Goal: Task Accomplishment & Management: Use online tool/utility

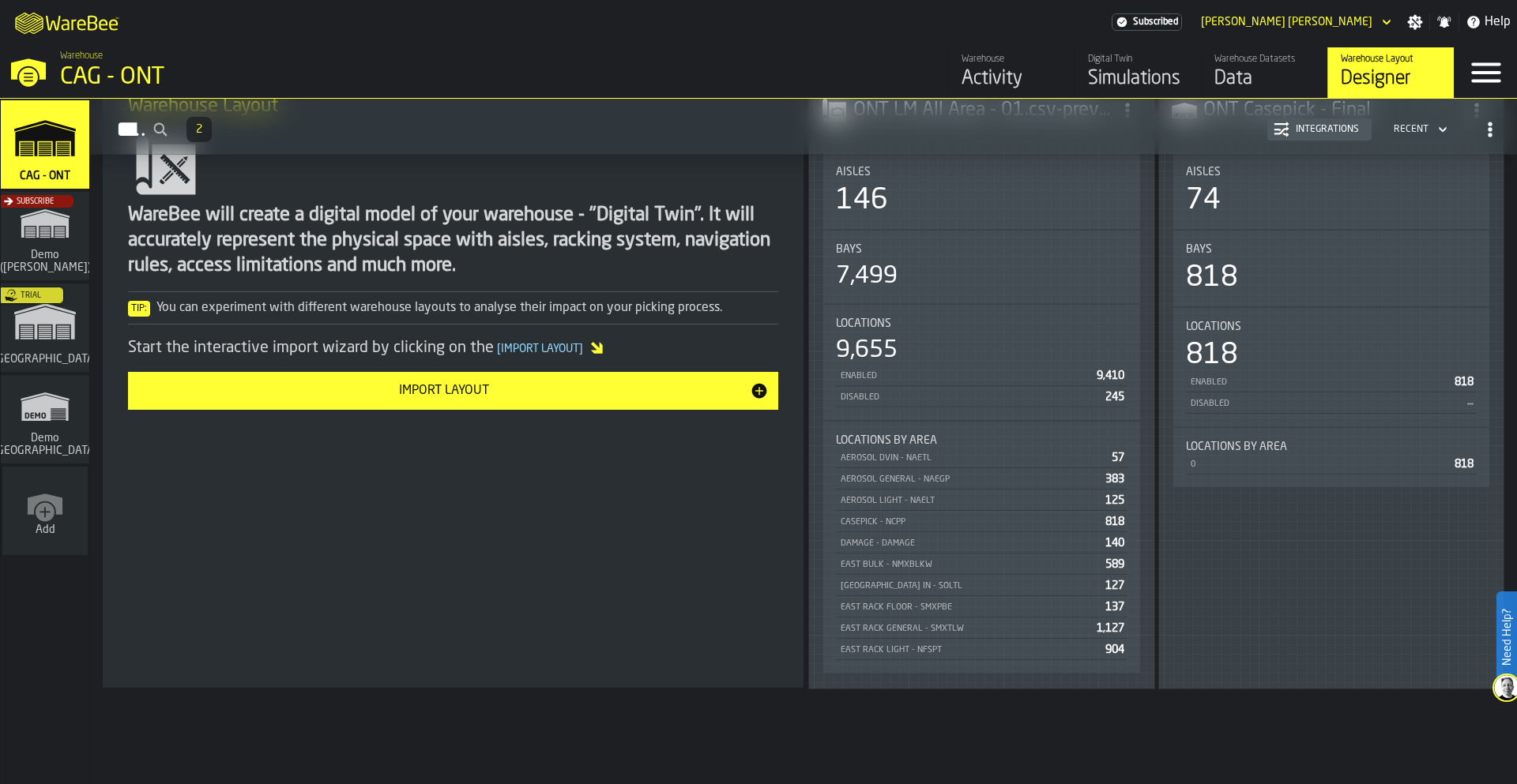
scroll to position [243, 0]
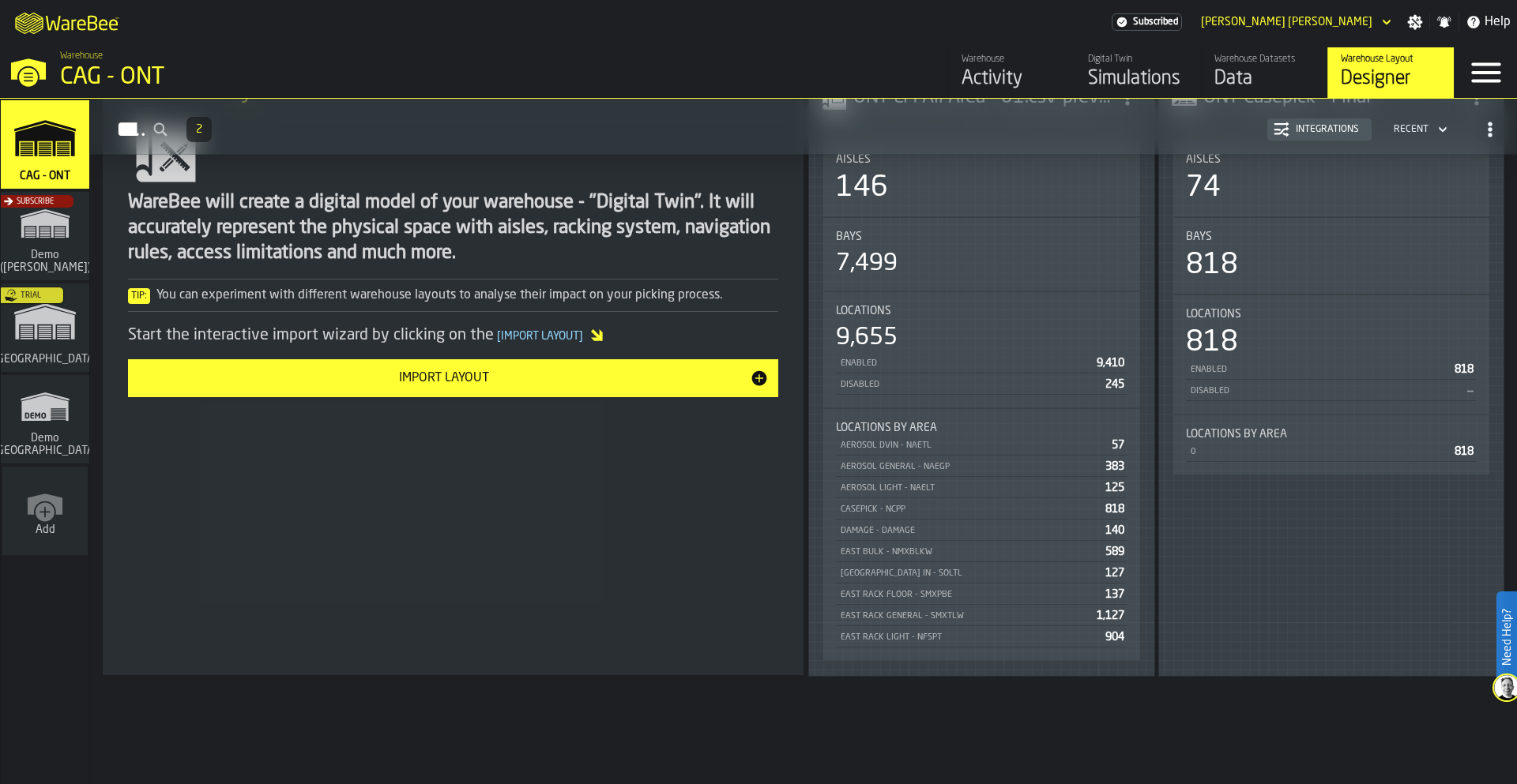
click at [1243, 68] on div "Data" at bounding box center [1265, 78] width 100 height 25
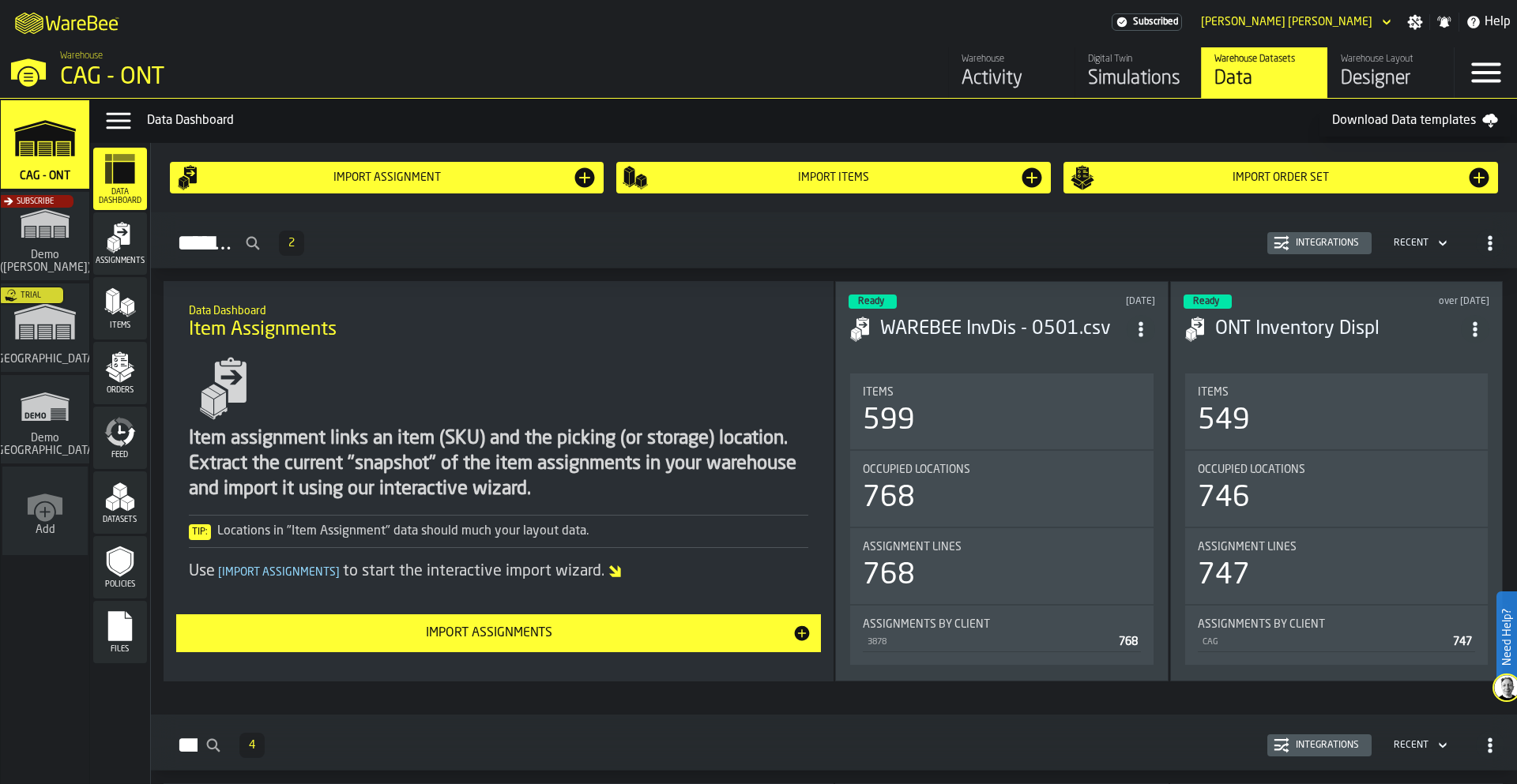
click at [127, 638] on rect "menu Files" at bounding box center [120, 632] width 23 height 11
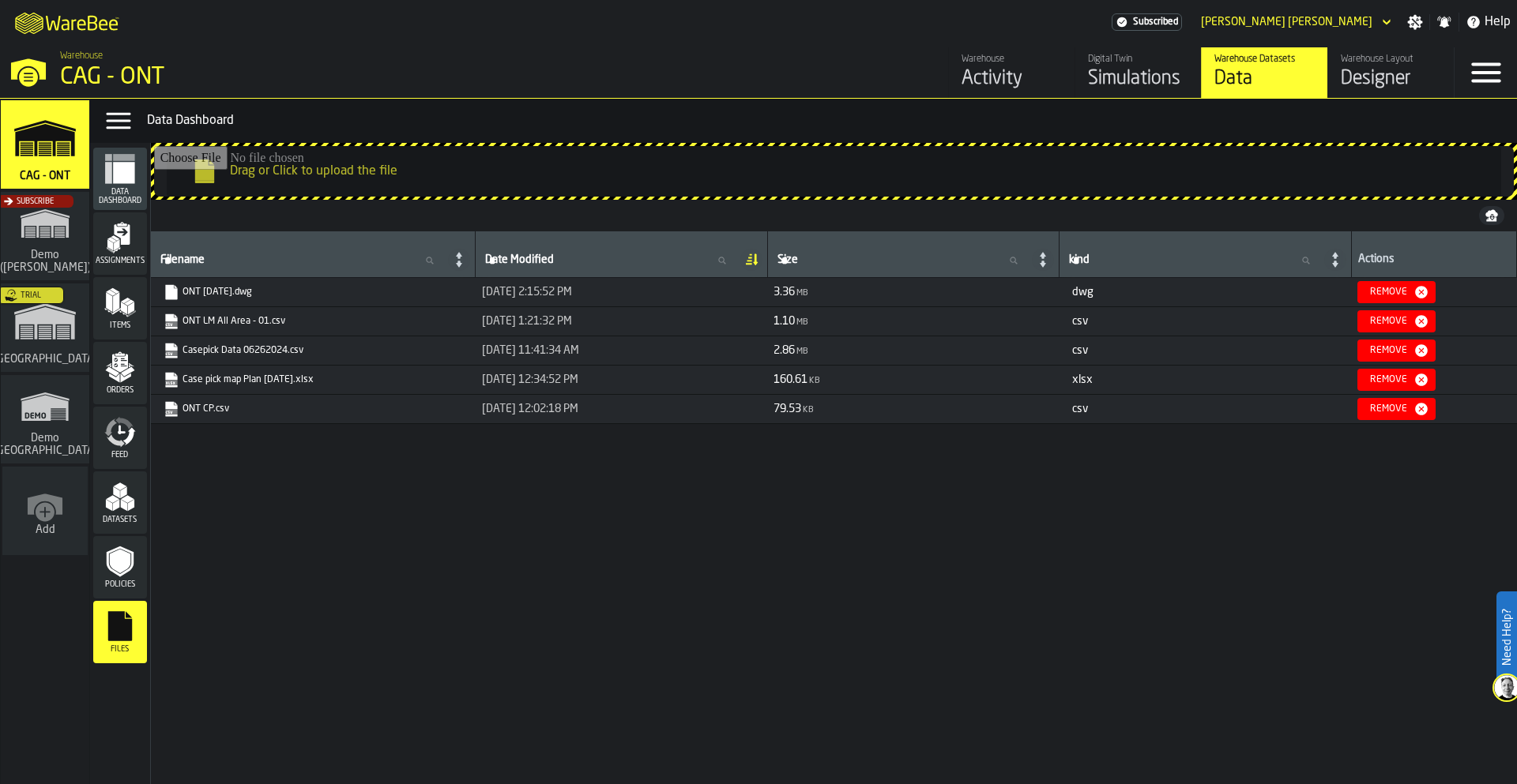
click at [167, 403] on icon "link-to-https://s3.eu-west-1.amazonaws.com/drive.app.warebee.com/81126f66-c9dd-…" at bounding box center [167, 404] width 10 height 12
click at [219, 405] on link "ONT CP.csv" at bounding box center [311, 409] width 296 height 16
click at [809, 410] on span "79.53 KB" at bounding box center [795, 409] width 42 height 13
click at [1487, 213] on icon "button-" at bounding box center [1492, 213] width 13 height 7
click at [129, 563] on icon "menu Policies" at bounding box center [120, 562] width 20 height 24
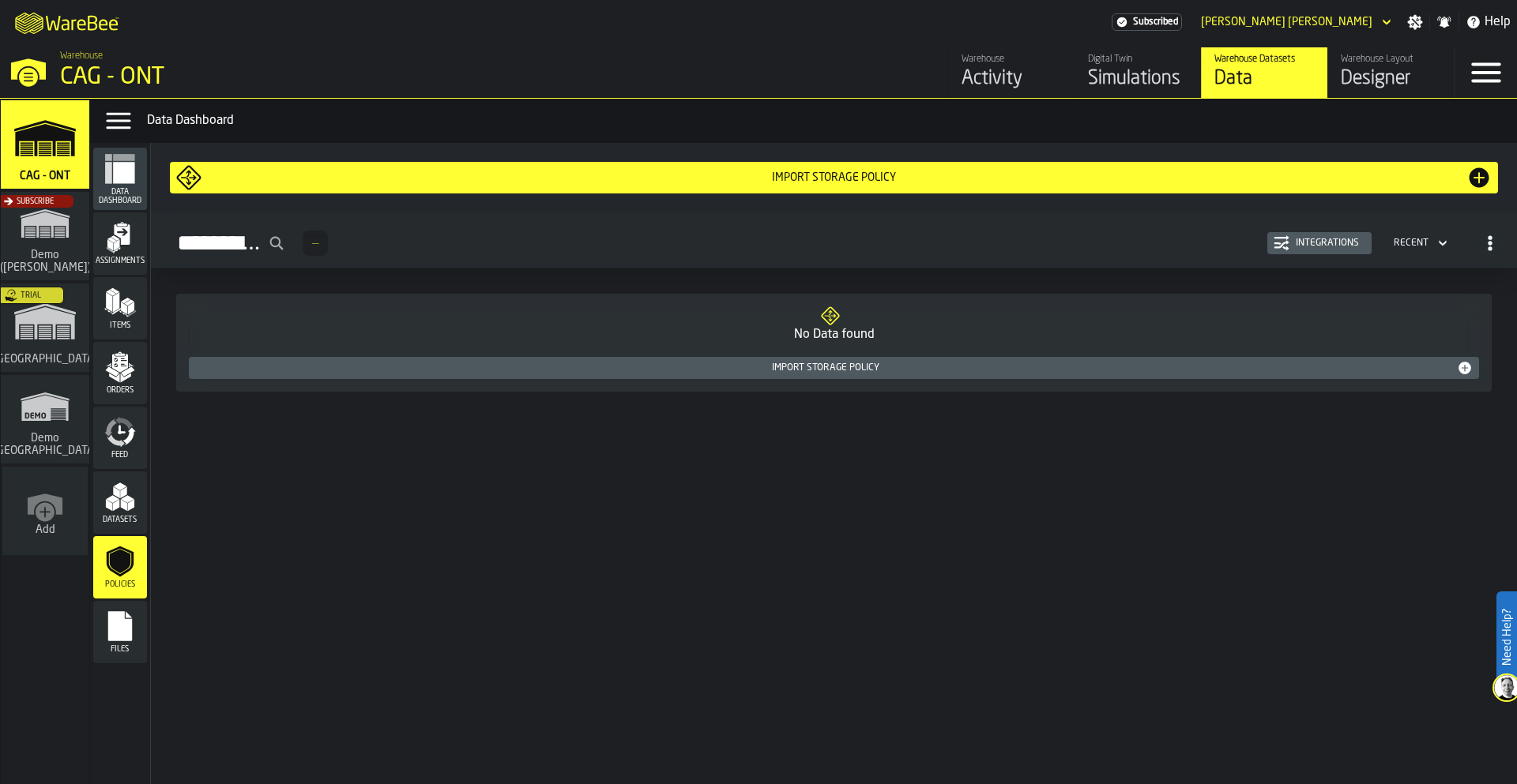
click at [830, 329] on div "No Data found" at bounding box center [835, 335] width 1291 height 19
click at [130, 500] on polygon "menu Datasets" at bounding box center [127, 499] width 14 height 8
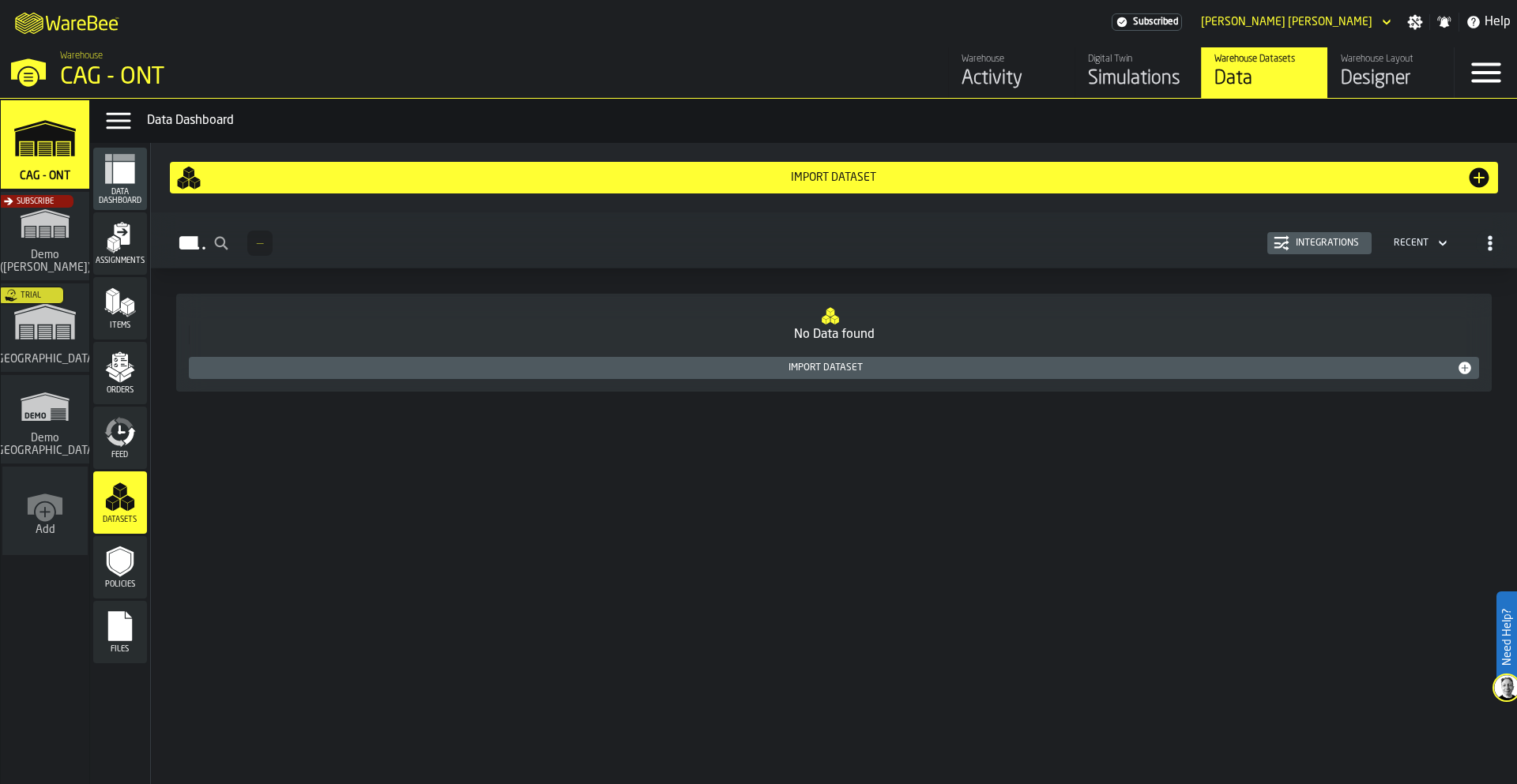
click at [117, 440] on icon "menu Feed" at bounding box center [120, 432] width 32 height 32
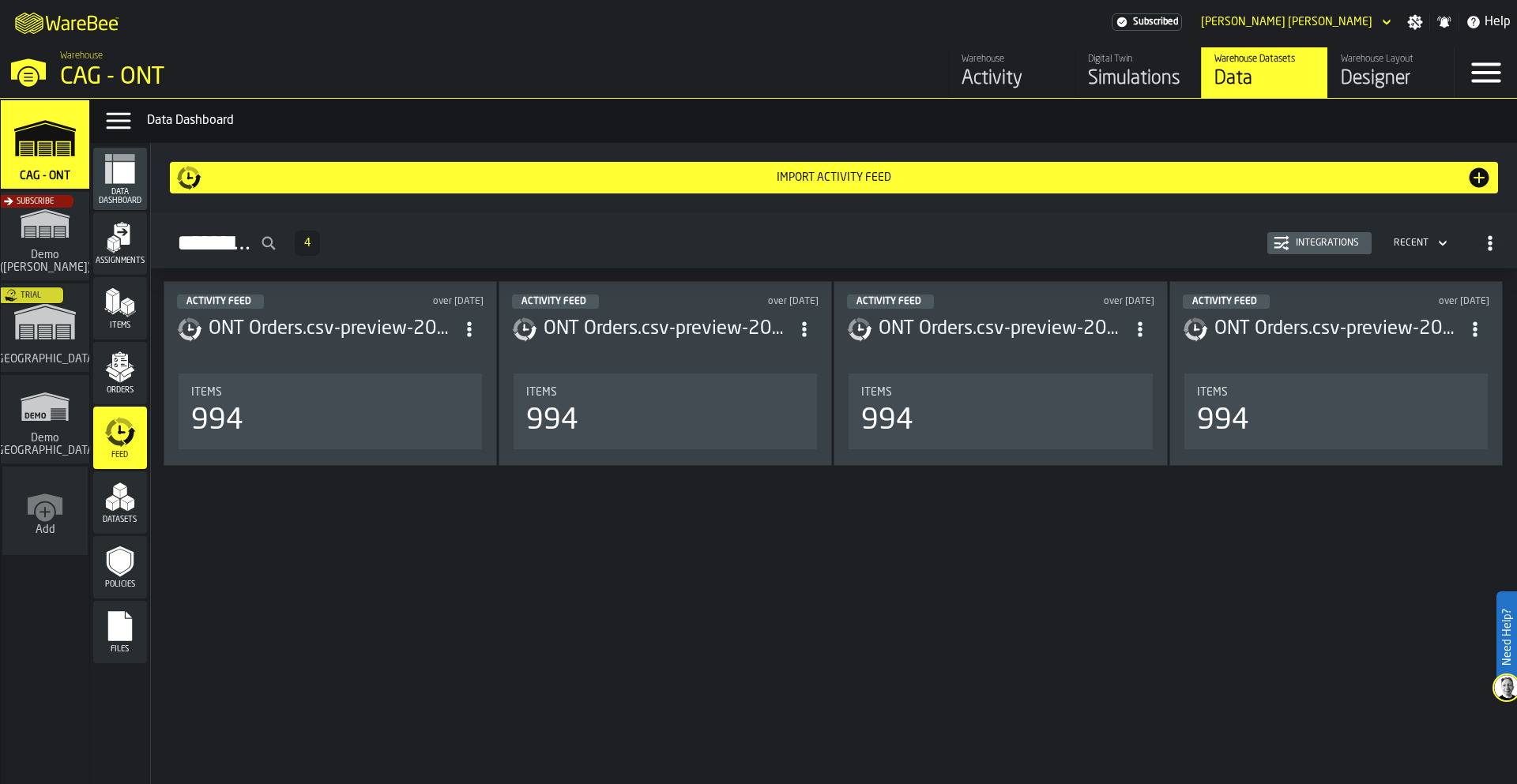
click at [117, 377] on polygon "menu Orders" at bounding box center [114, 378] width 11 height 10
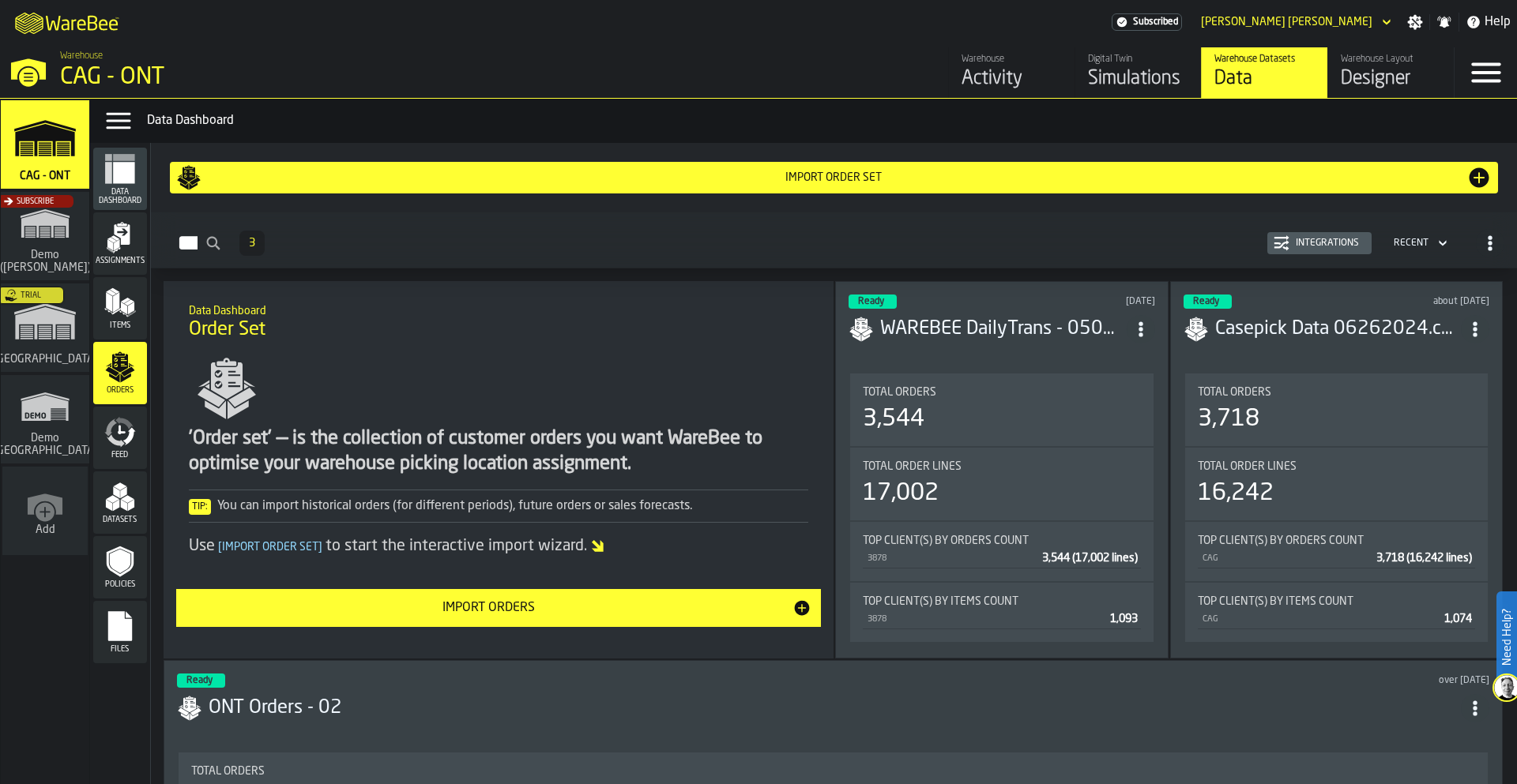
click at [128, 310] on polygon "menu Items" at bounding box center [131, 309] width 6 height 13
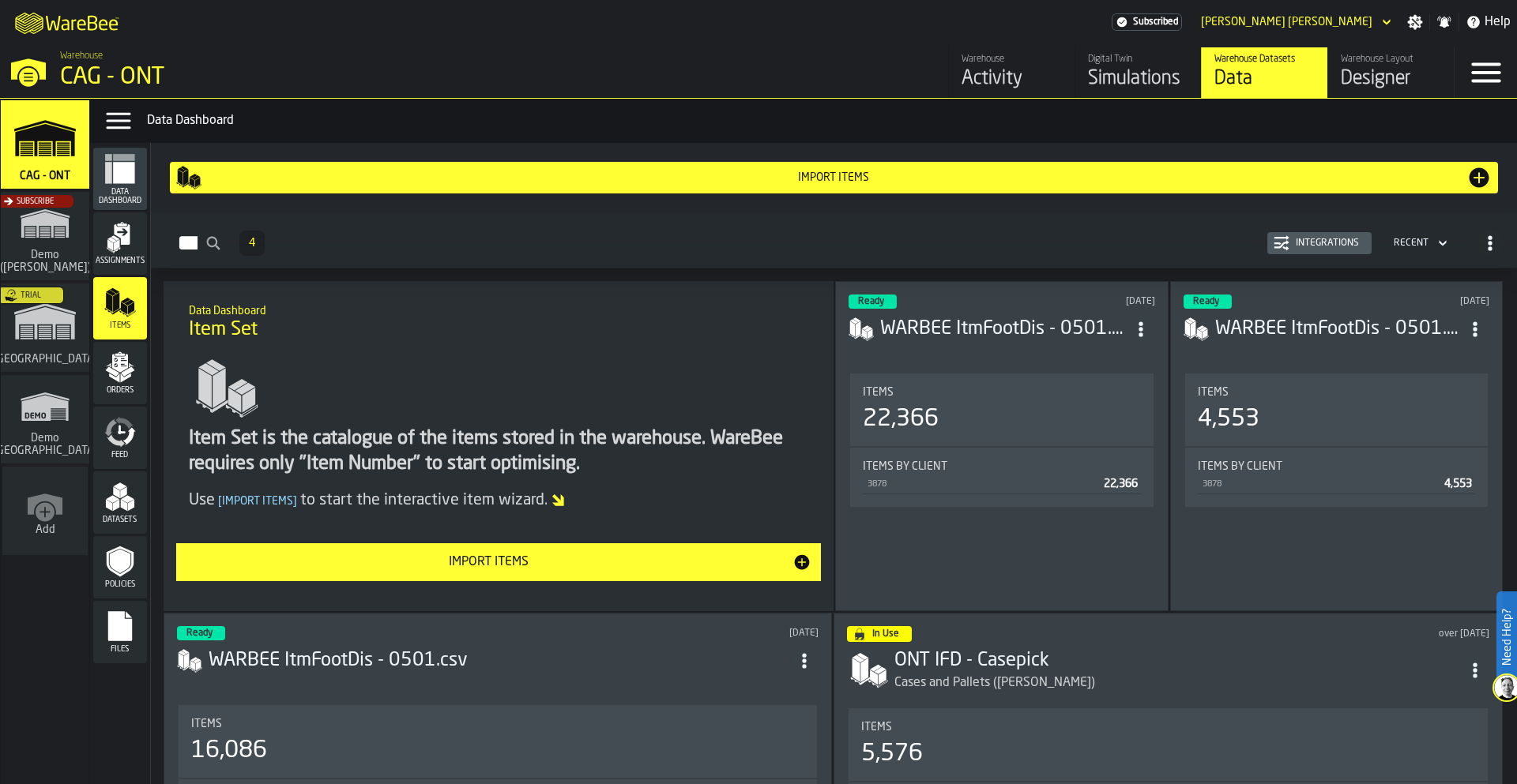
click at [124, 242] on icon "menu Assignments" at bounding box center [122, 234] width 16 height 20
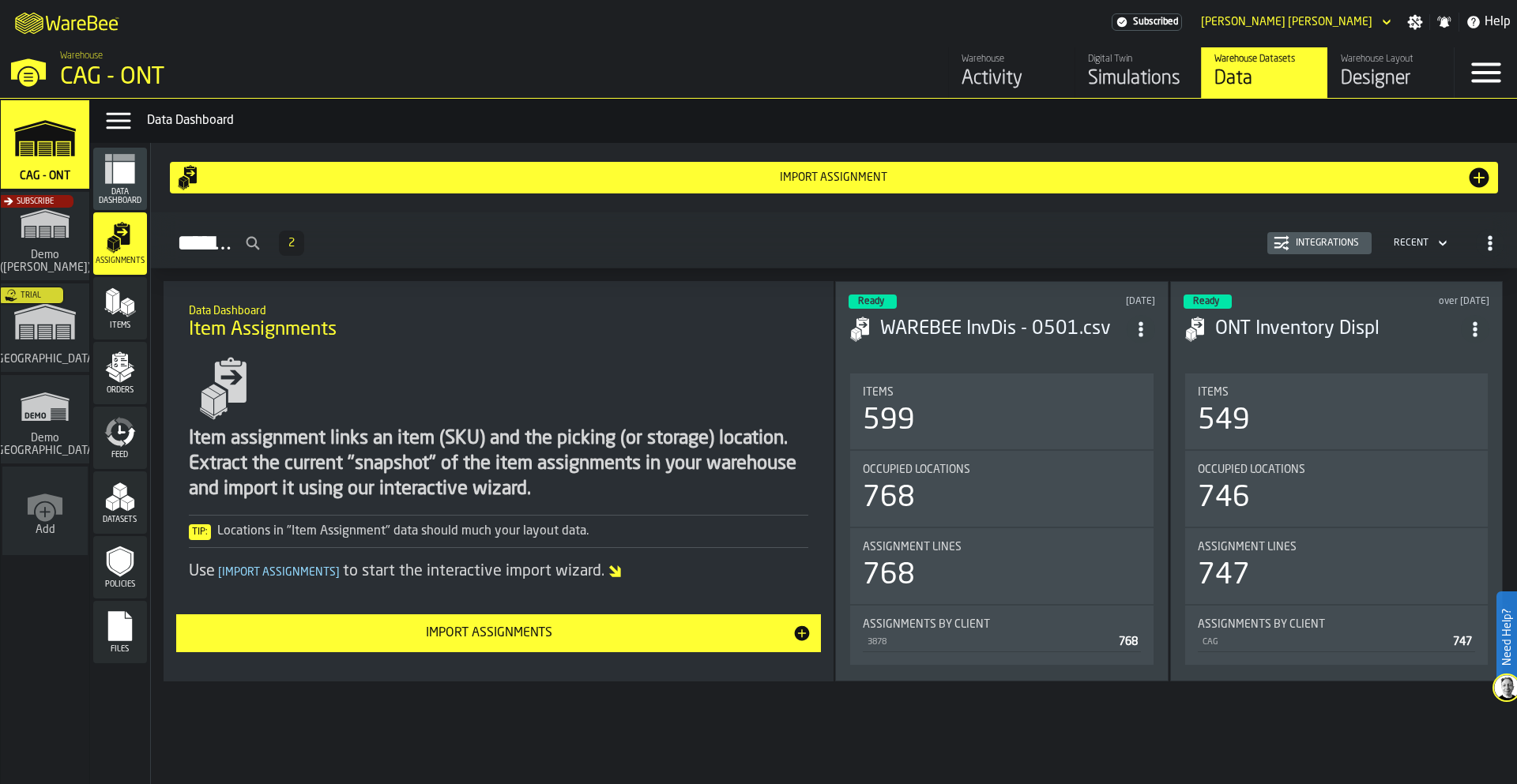
click at [124, 172] on icon "menu Data Dashboard" at bounding box center [124, 172] width 21 height 21
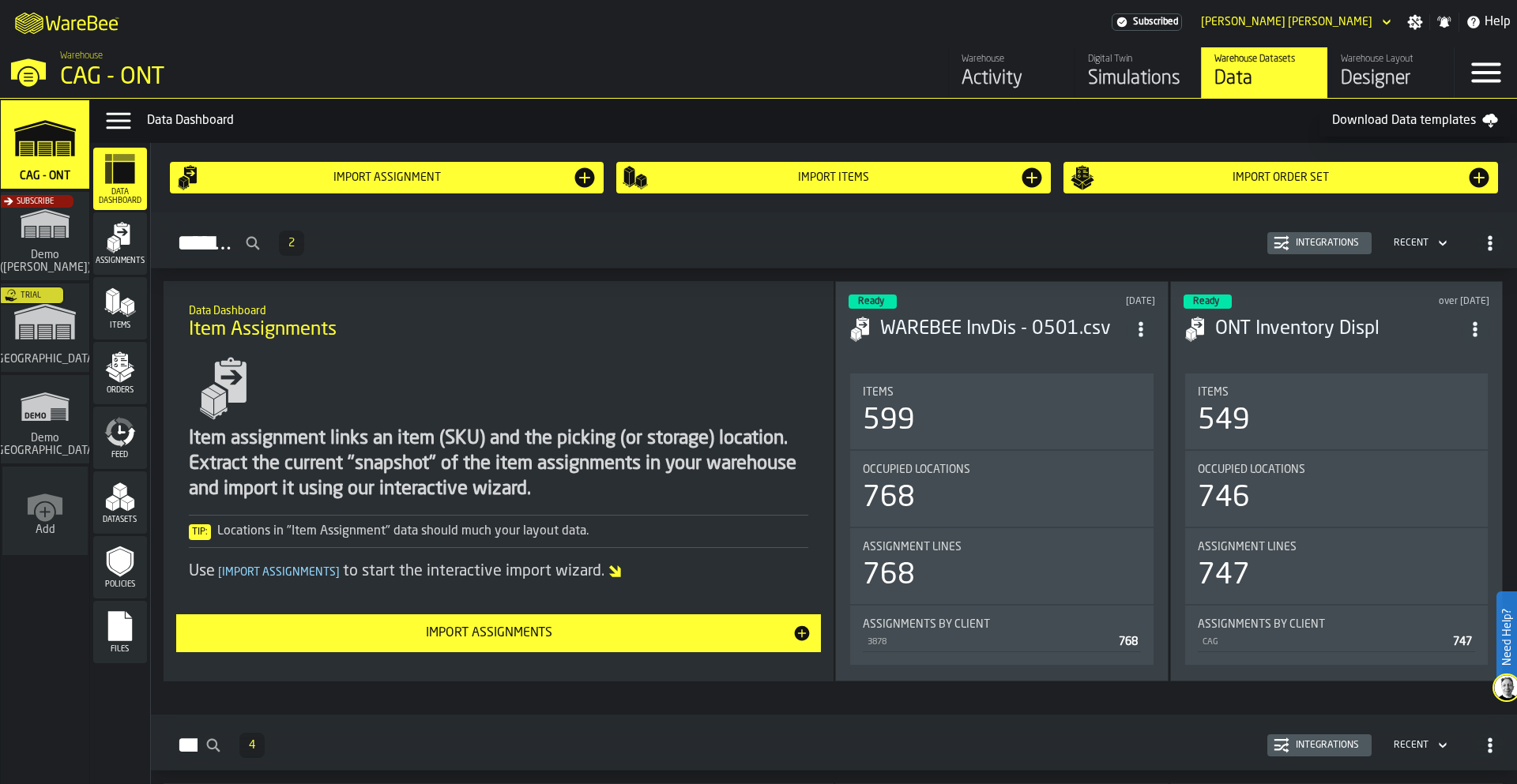
click at [1389, 76] on div "Designer" at bounding box center [1391, 78] width 100 height 25
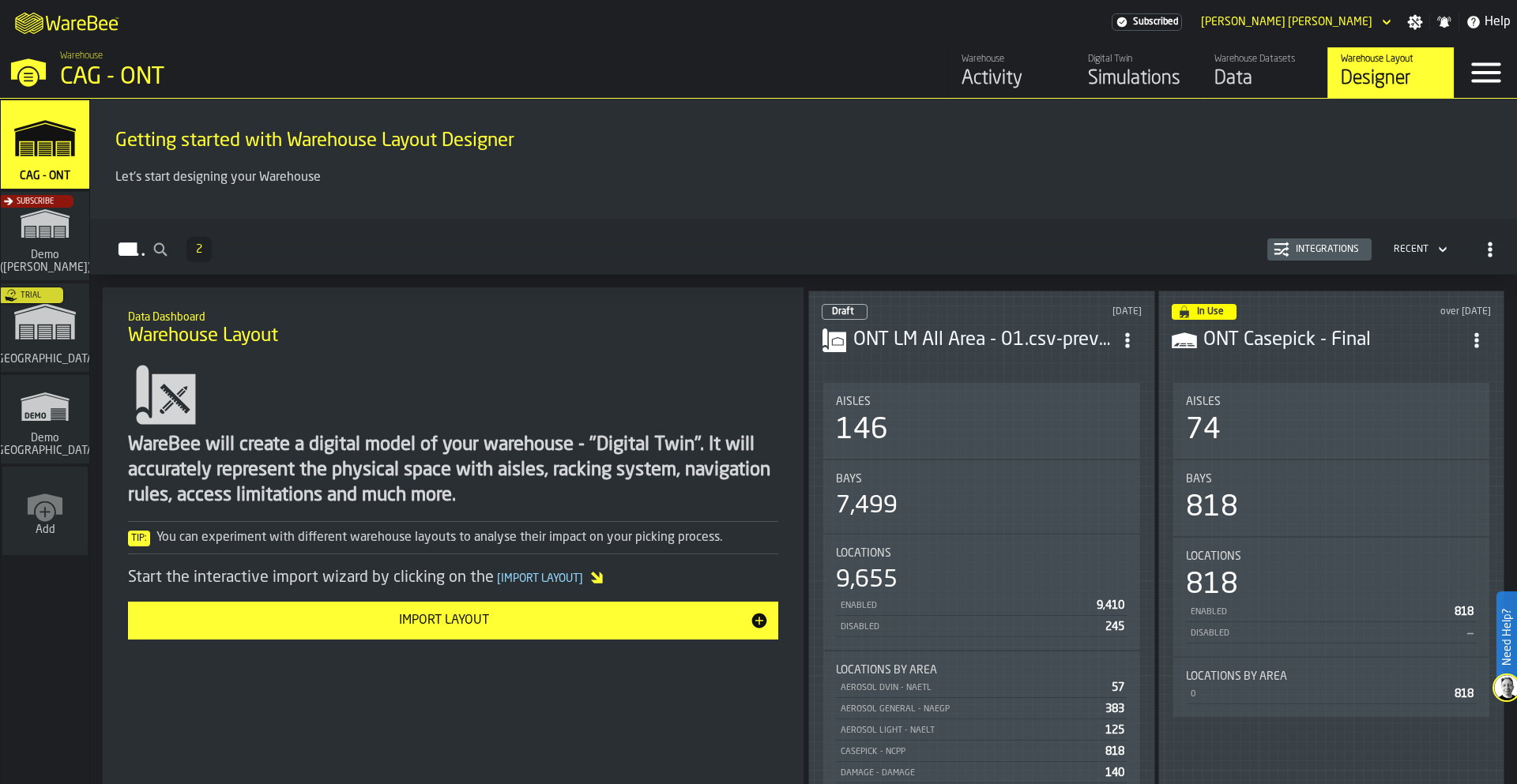
click at [1470, 332] on icon "ItemListCard-DashboardItemContainer" at bounding box center [1477, 340] width 16 height 16
click at [1432, 365] on div "Open" at bounding box center [1438, 366] width 87 height 19
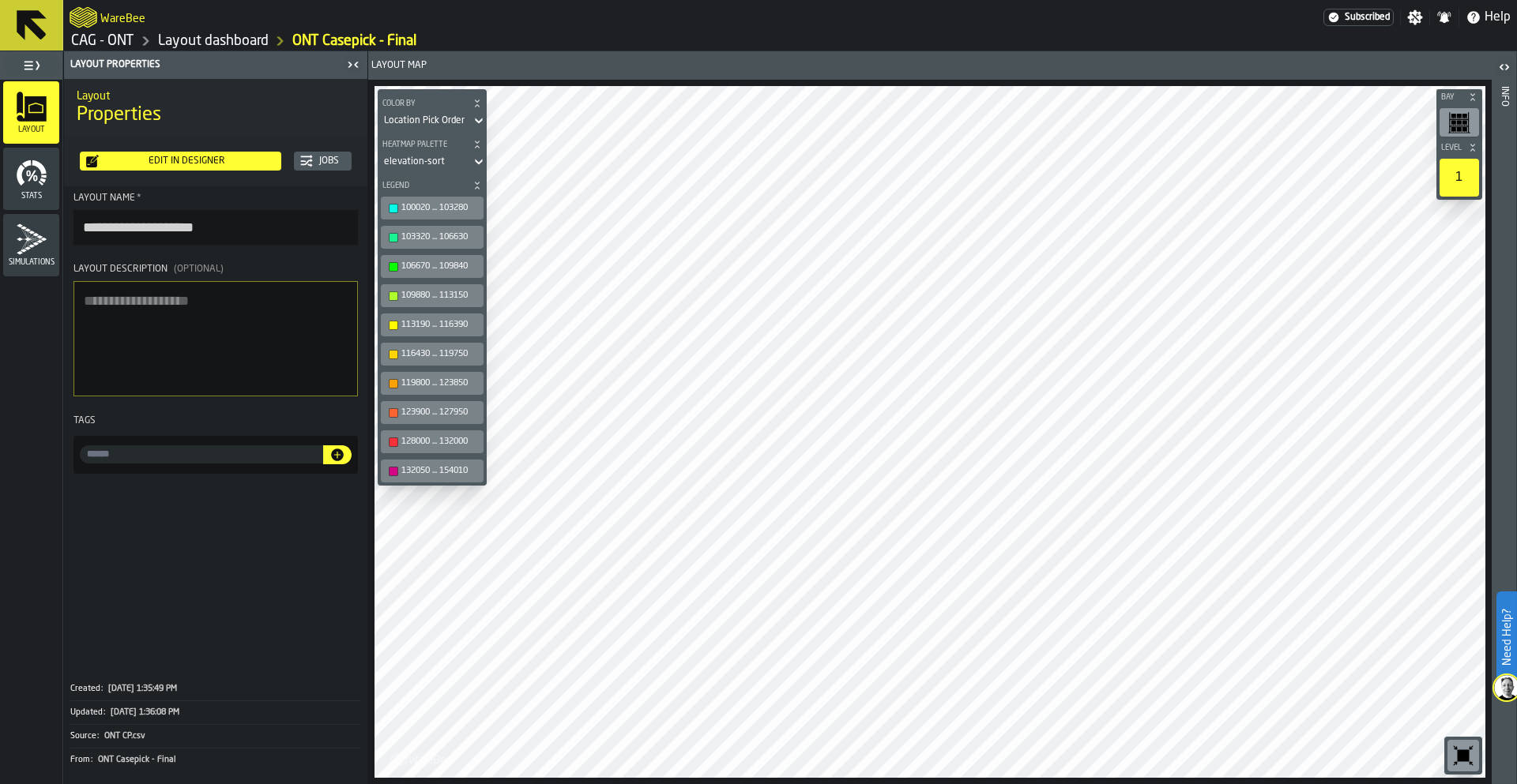
click at [201, 162] on div "Edit in Designer" at bounding box center [187, 161] width 176 height 11
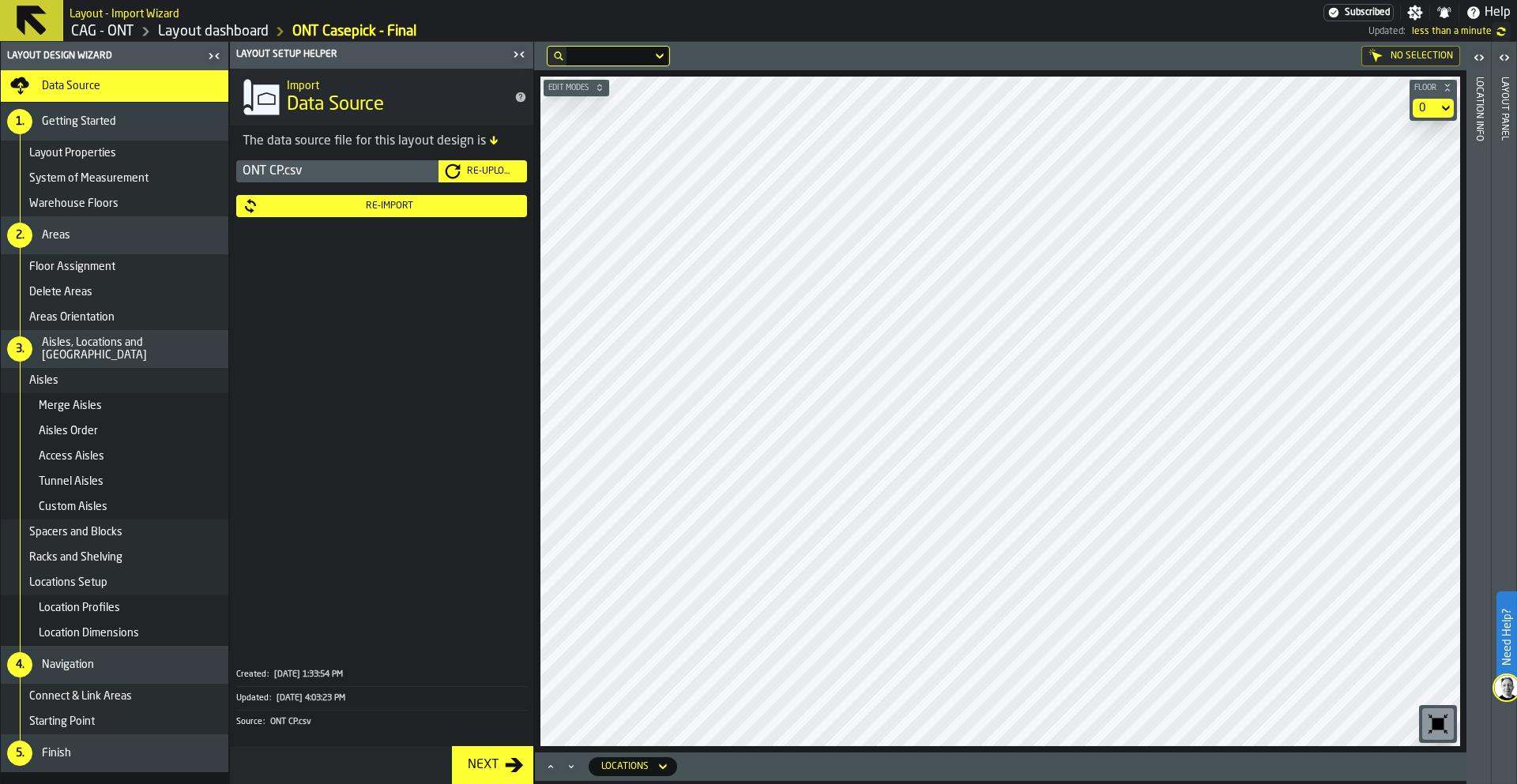
click at [387, 206] on div "Re-Import" at bounding box center [390, 206] width 262 height 11
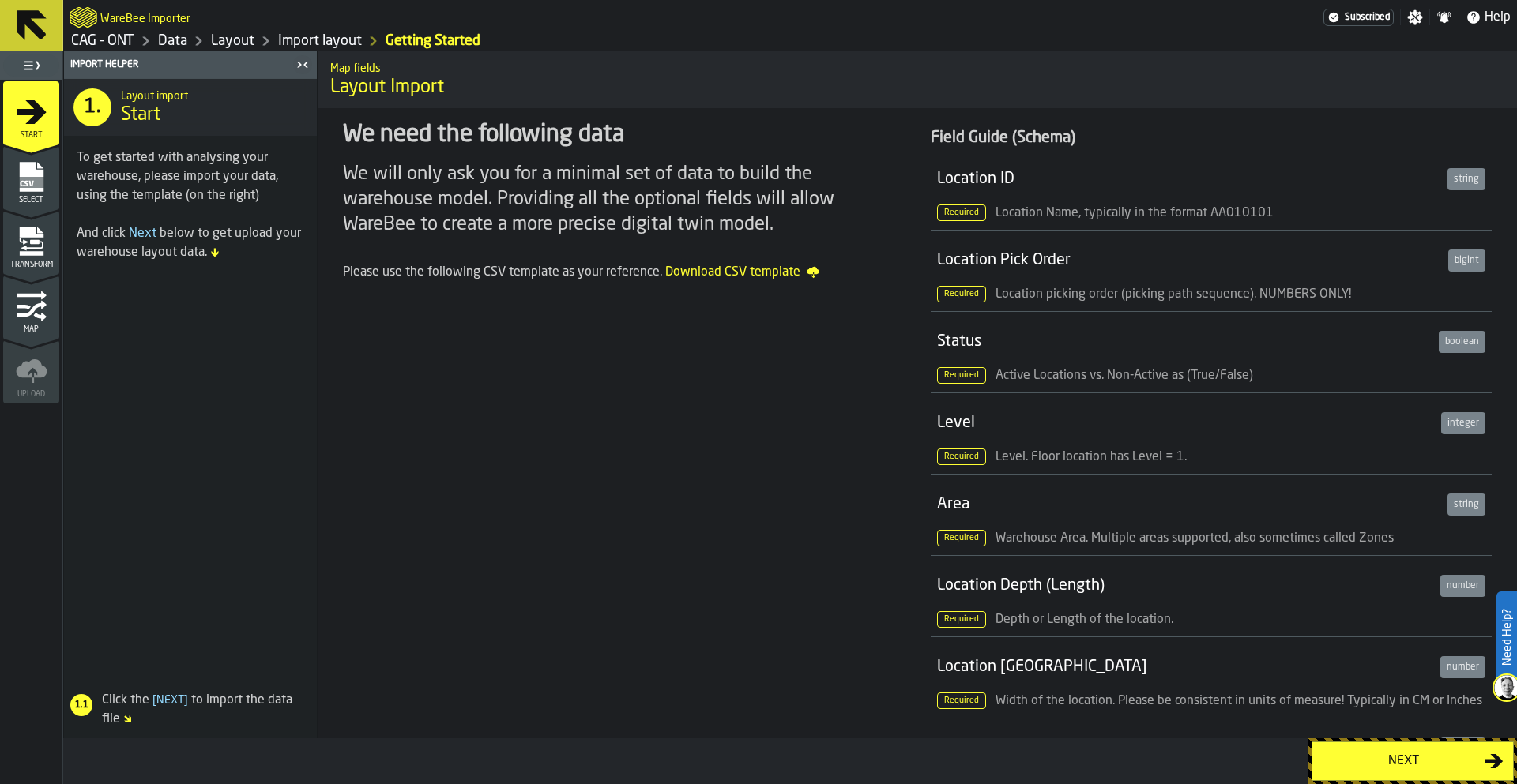
click at [1417, 764] on div "Next" at bounding box center [1403, 761] width 163 height 19
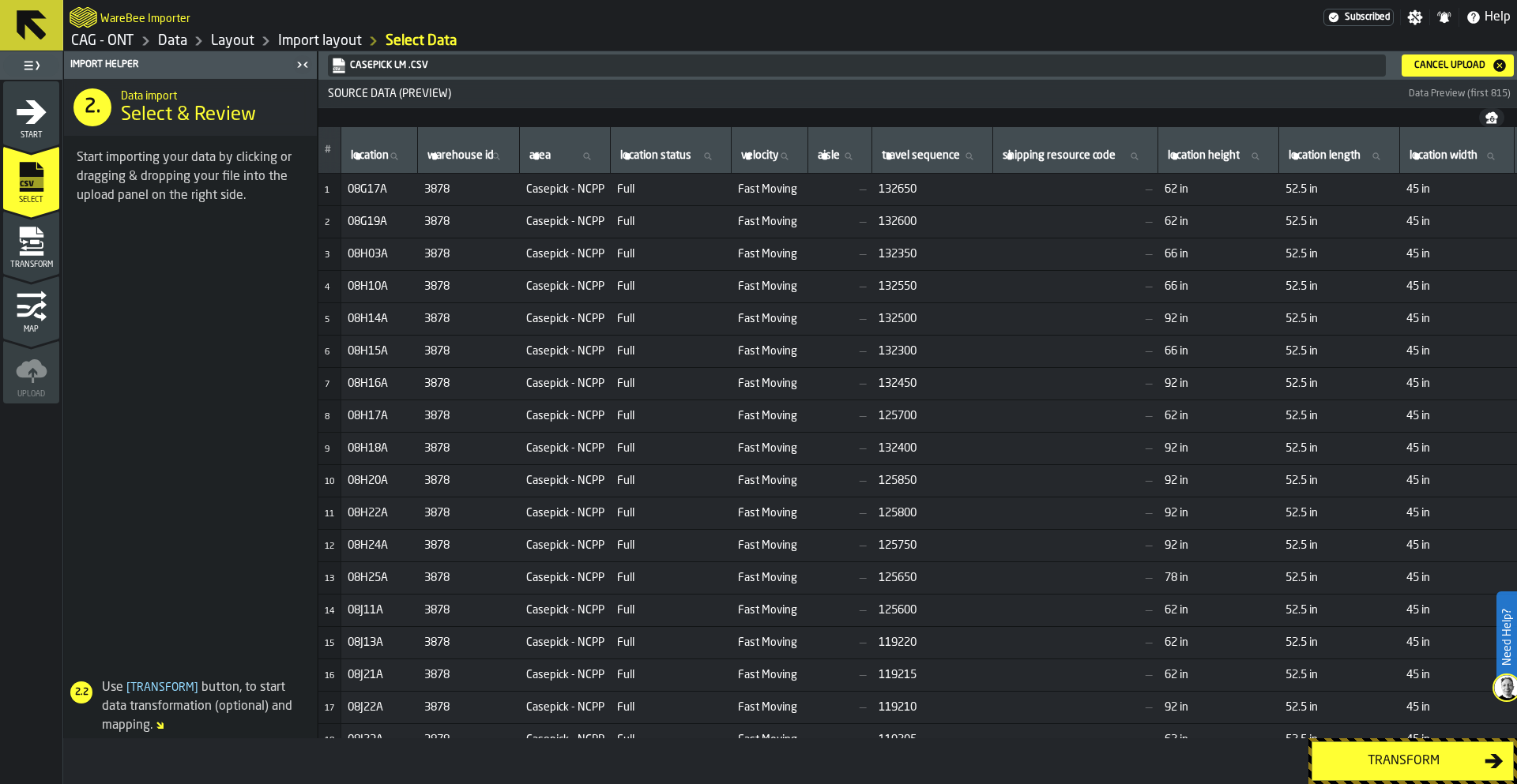
click at [1405, 766] on div "Transform" at bounding box center [1403, 761] width 163 height 19
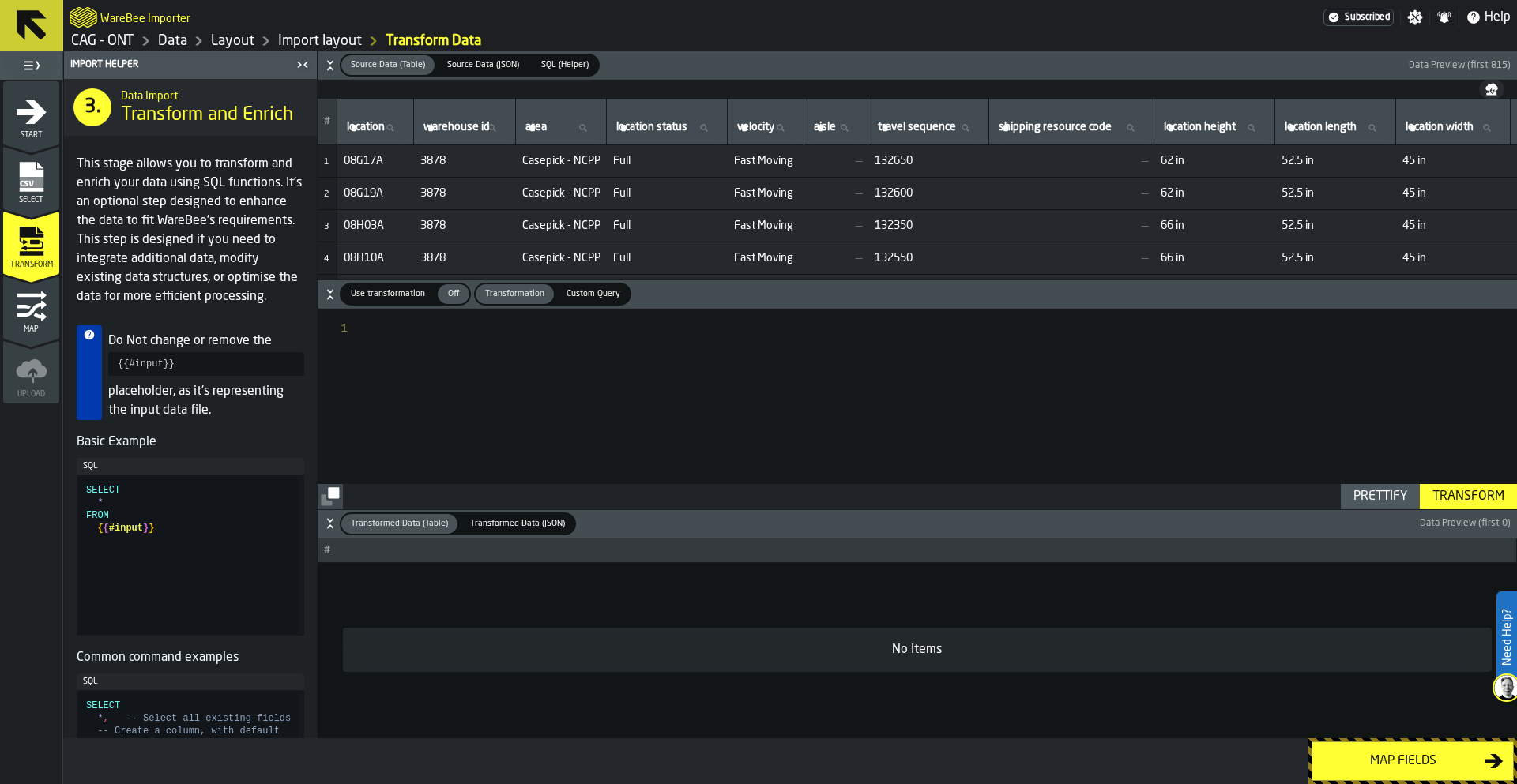
click at [592, 399] on div at bounding box center [942, 408] width 1149 height 200
click at [407, 292] on span "Use transformation" at bounding box center [387, 294] width 87 height 14
type textarea "**********"
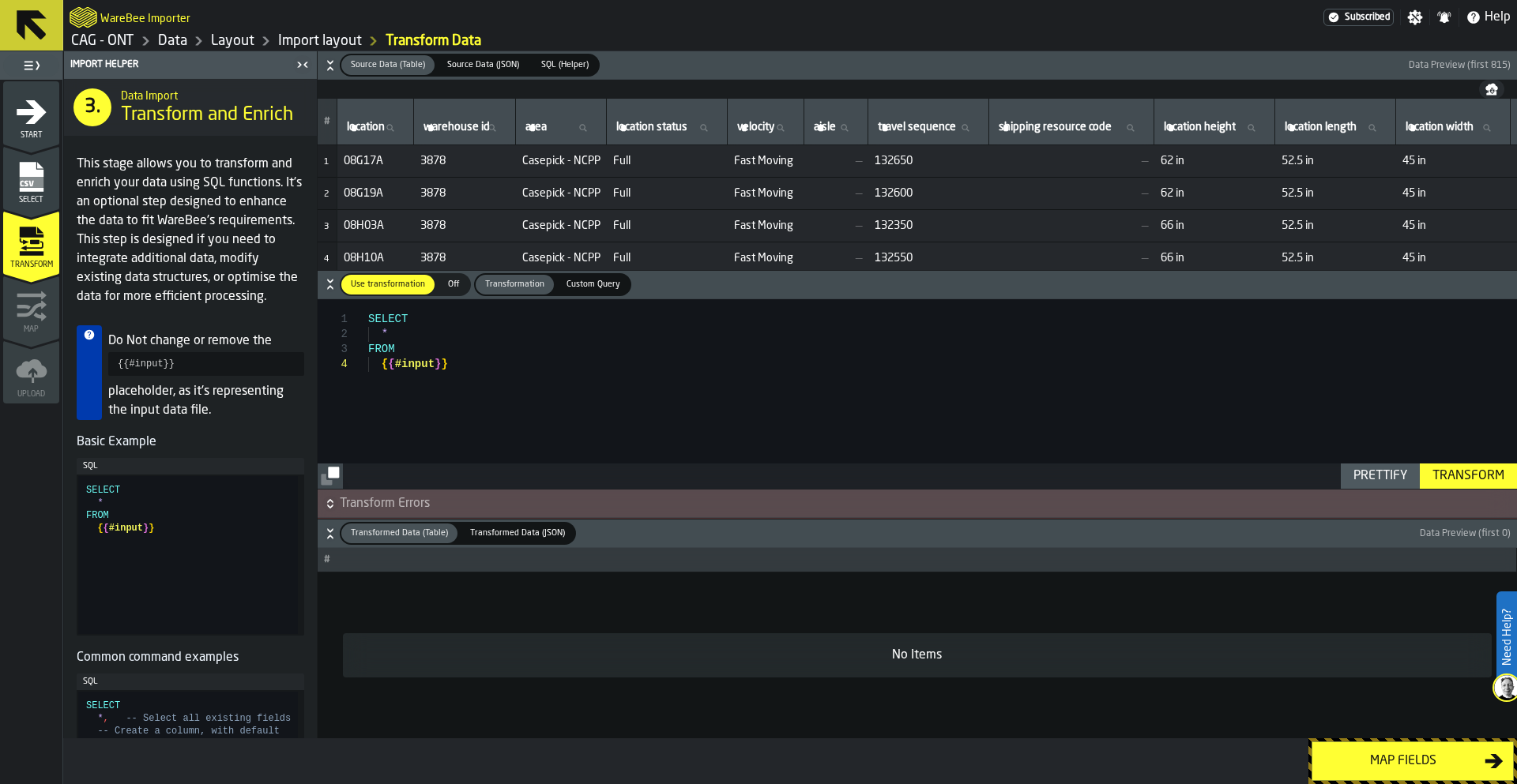
click at [507, 286] on span "Transformation" at bounding box center [514, 285] width 72 height 14
click at [458, 285] on span "Off" at bounding box center [453, 285] width 25 height 14
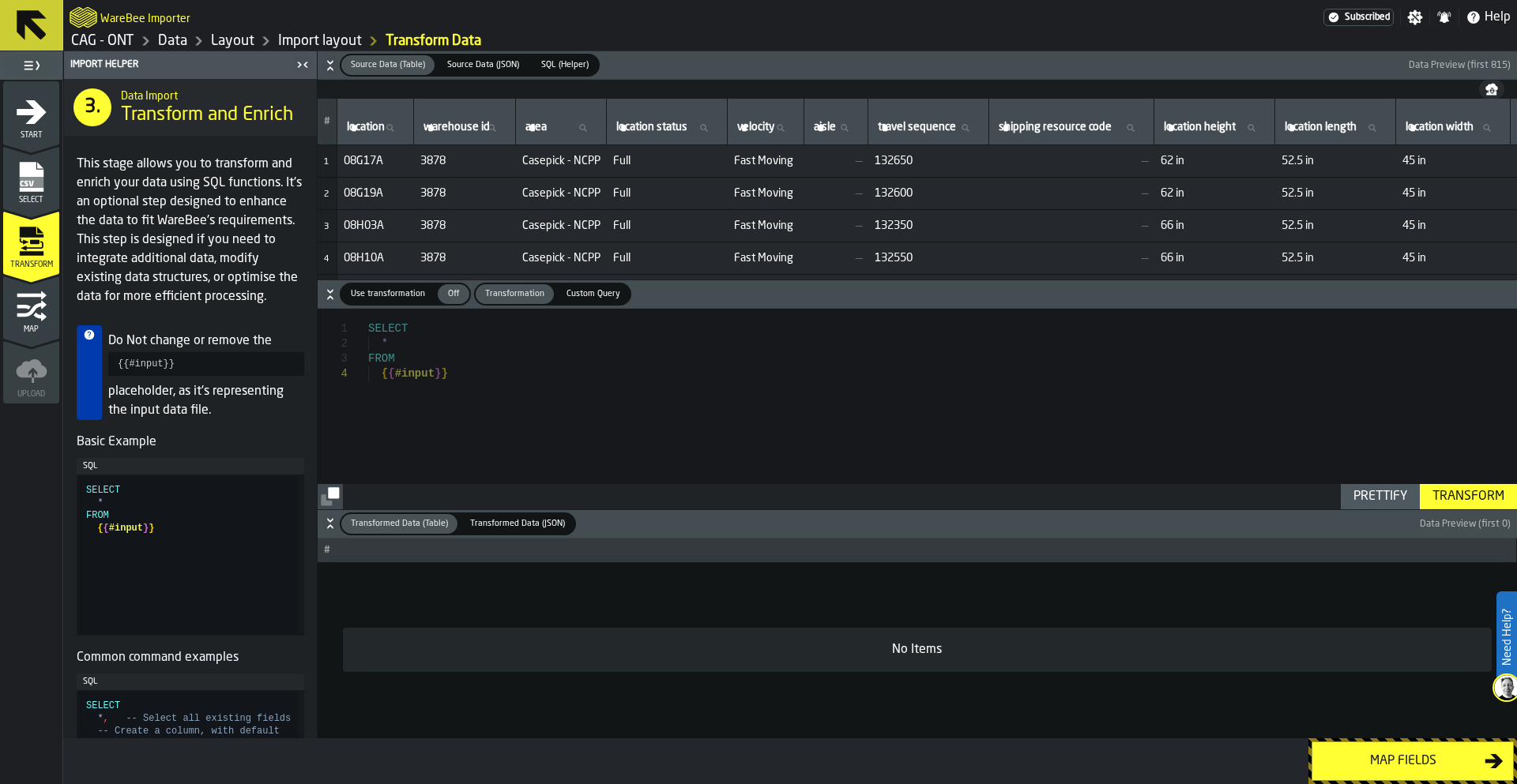
click at [600, 301] on span "Custom Query" at bounding box center [594, 294] width 66 height 14
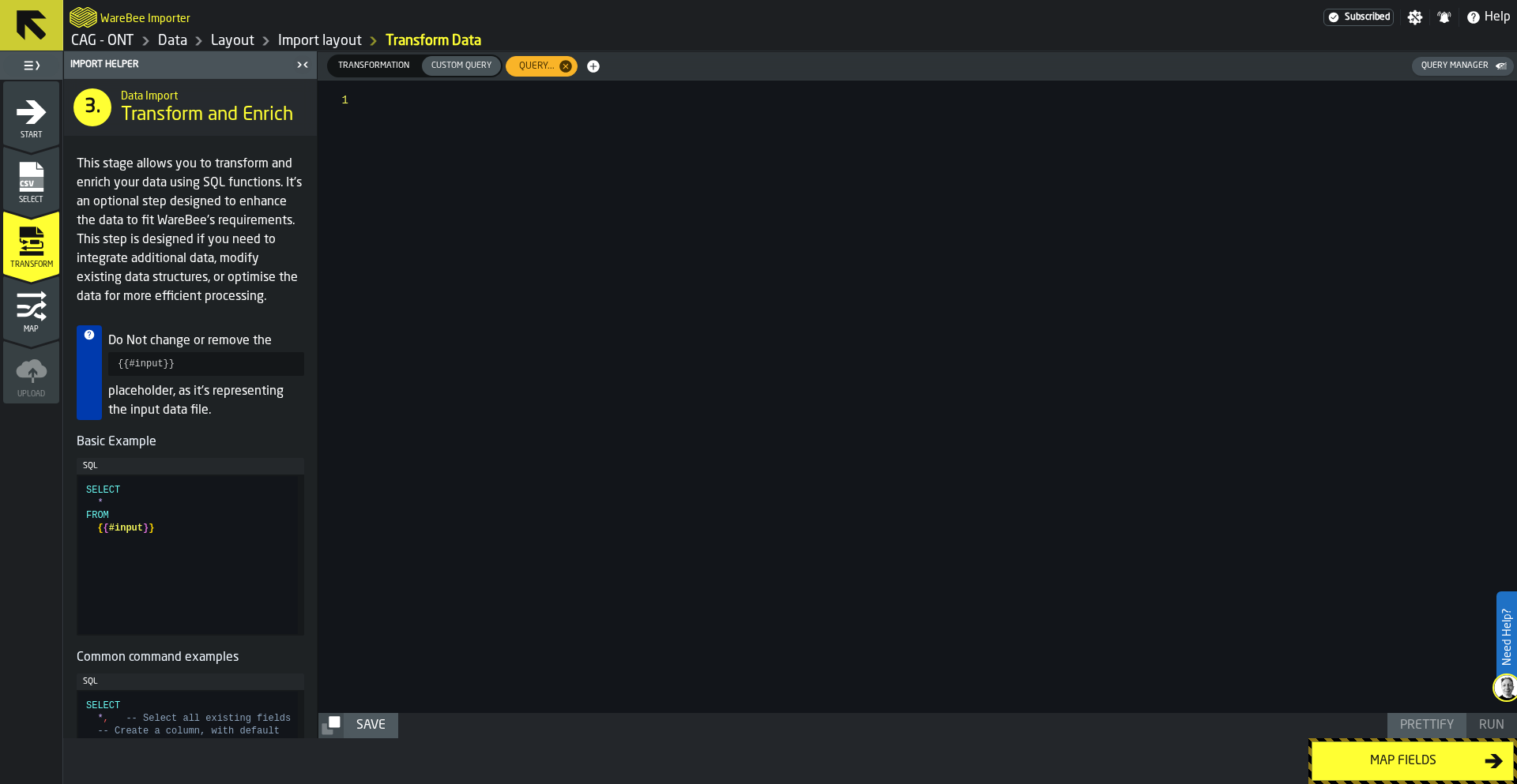
click at [372, 70] on span "Transformation" at bounding box center [374, 65] width 84 height 14
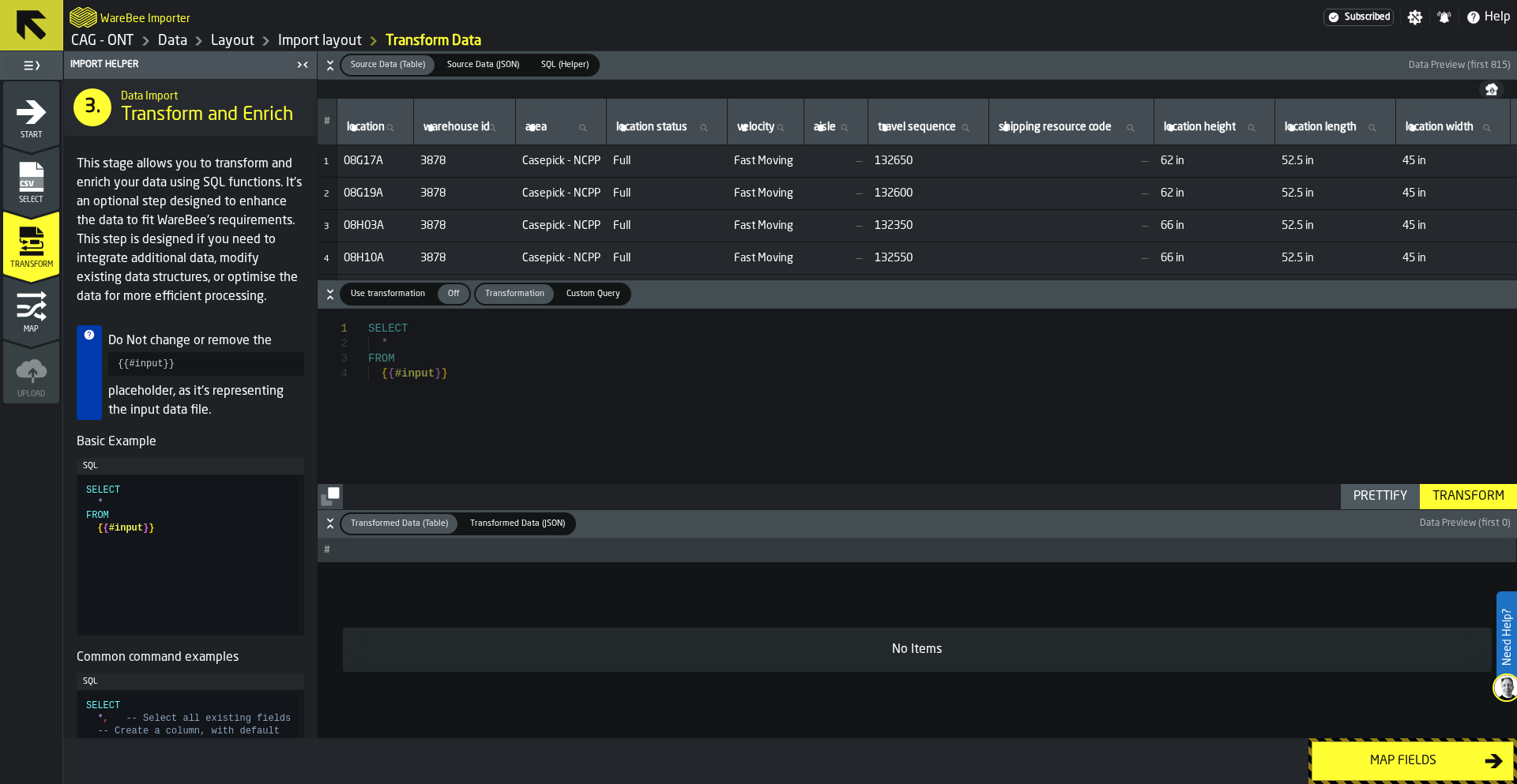
click at [391, 293] on span "Use transformation" at bounding box center [387, 294] width 87 height 14
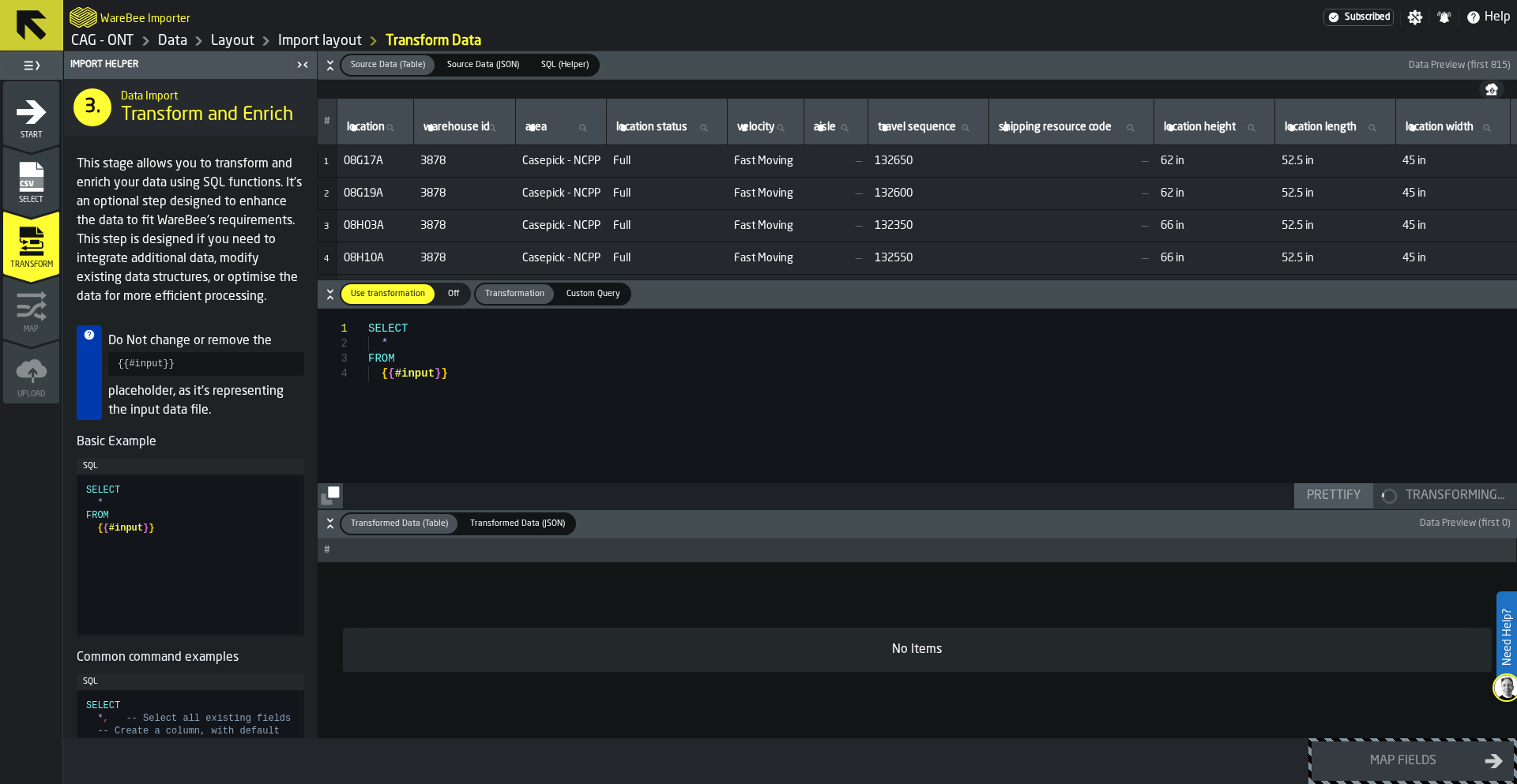
click at [454, 293] on span "Off" at bounding box center [453, 294] width 25 height 14
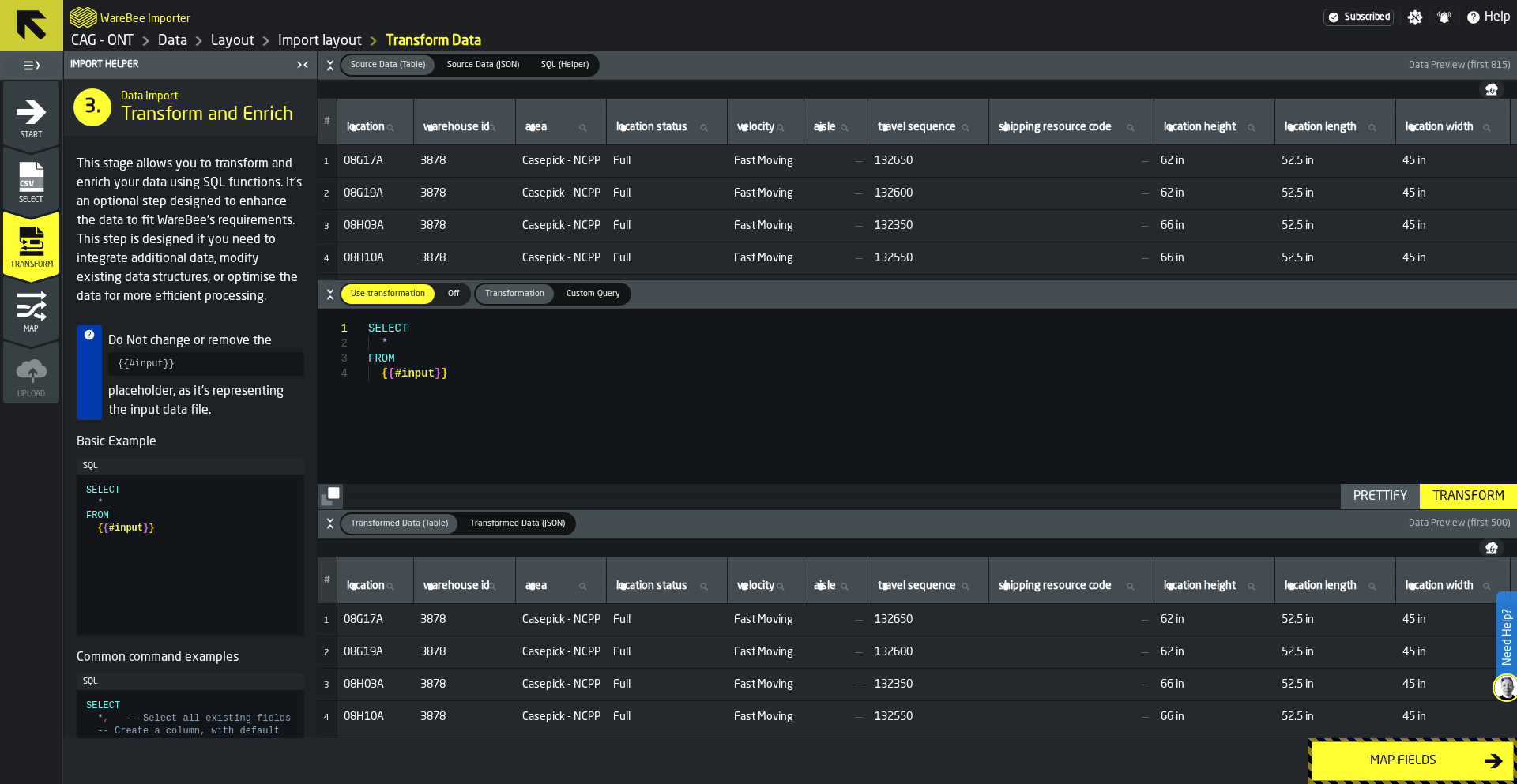
type textarea "**********"
click at [474, 390] on div "SELECT * FROM { { #input } }" at bounding box center [942, 408] width 1149 height 200
click at [581, 297] on span "Custom Query" at bounding box center [594, 294] width 66 height 14
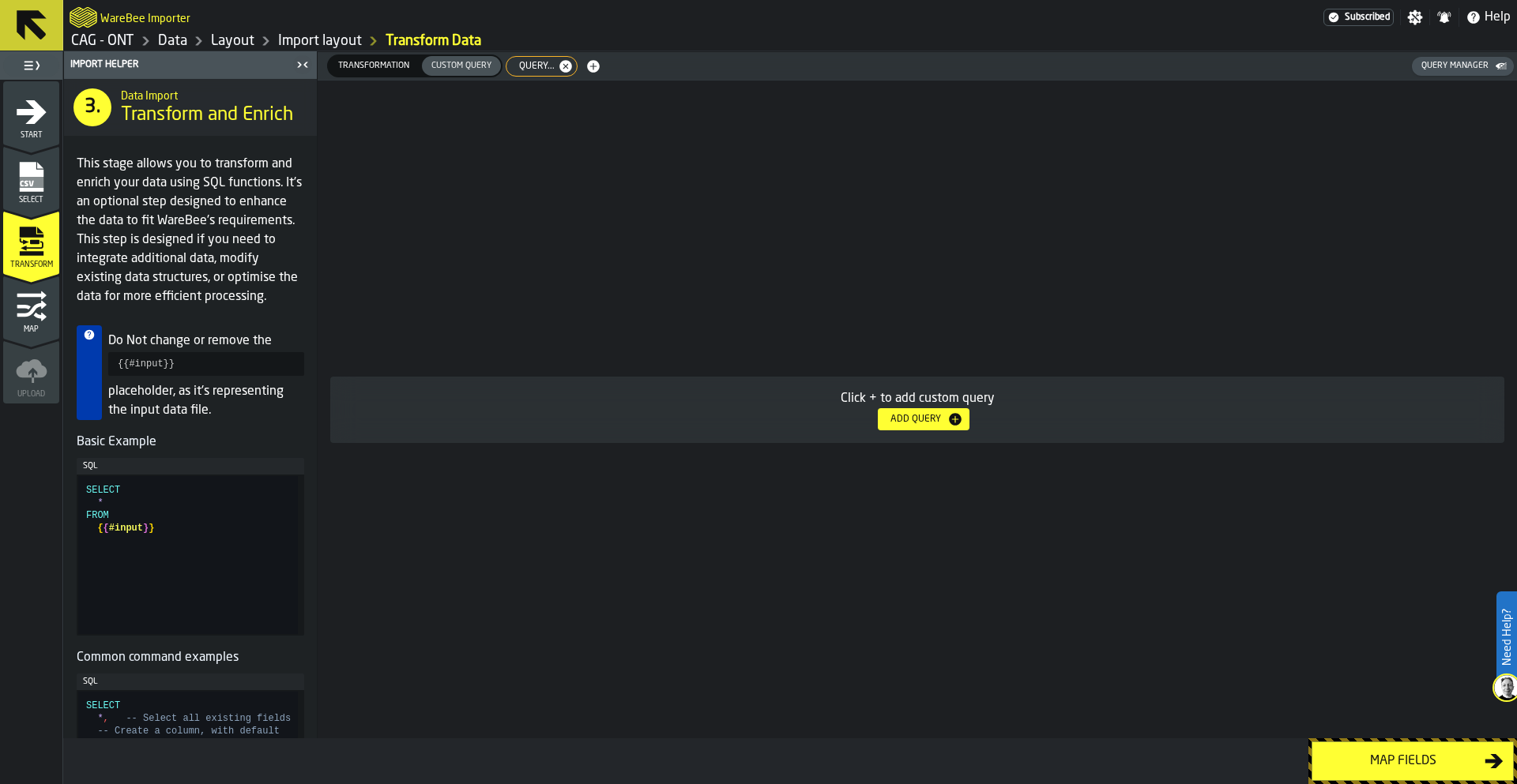
click at [461, 60] on span "Custom Query" at bounding box center [462, 65] width 73 height 14
click at [560, 64] on icon "button-" at bounding box center [566, 66] width 13 height 13
click at [379, 68] on span "Transformation" at bounding box center [374, 65] width 84 height 14
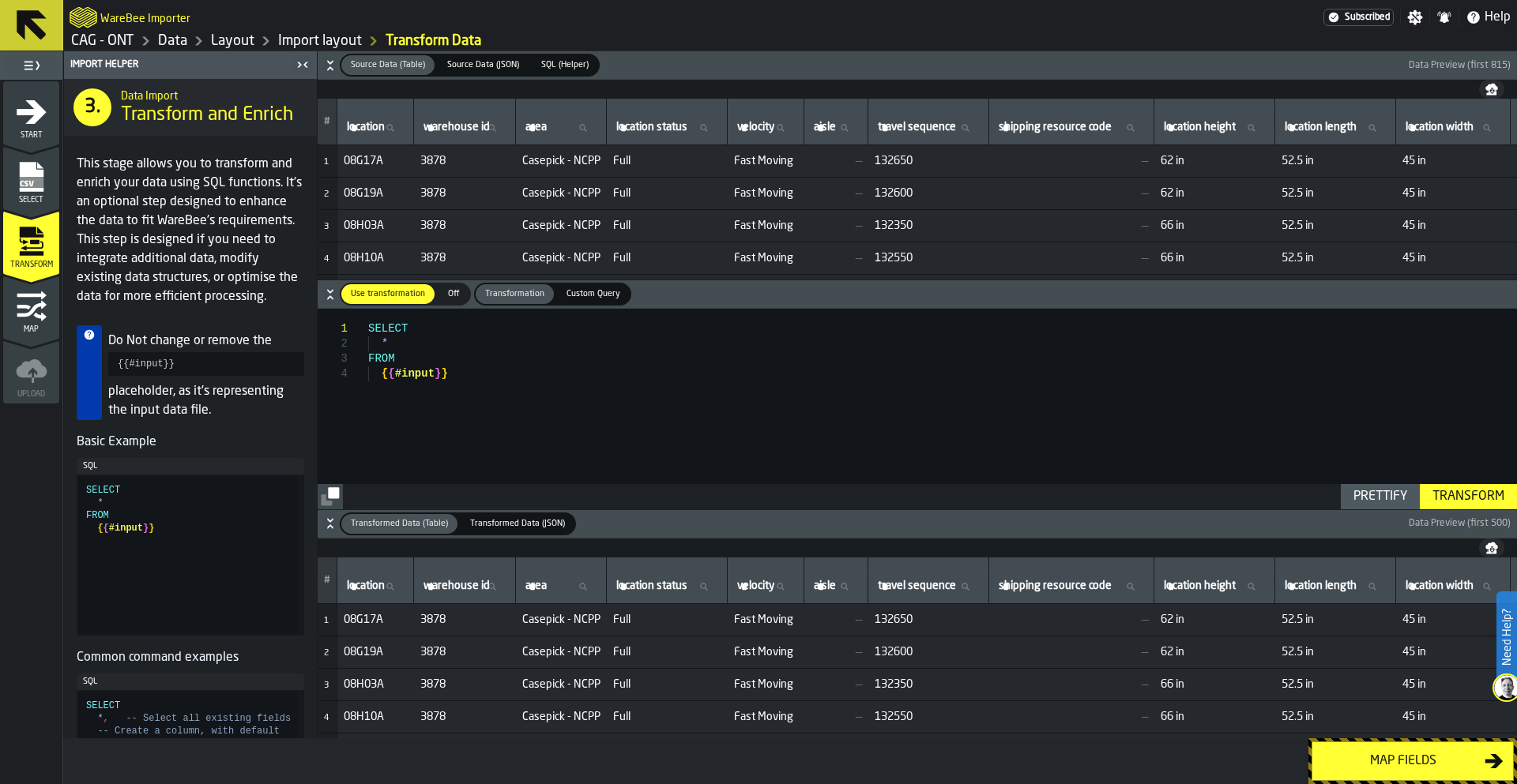
type textarea "**********"
click at [503, 377] on div "SELECT * FROM { { #input } }" at bounding box center [942, 408] width 1149 height 200
click at [29, 17] on icon at bounding box center [32, 25] width 30 height 30
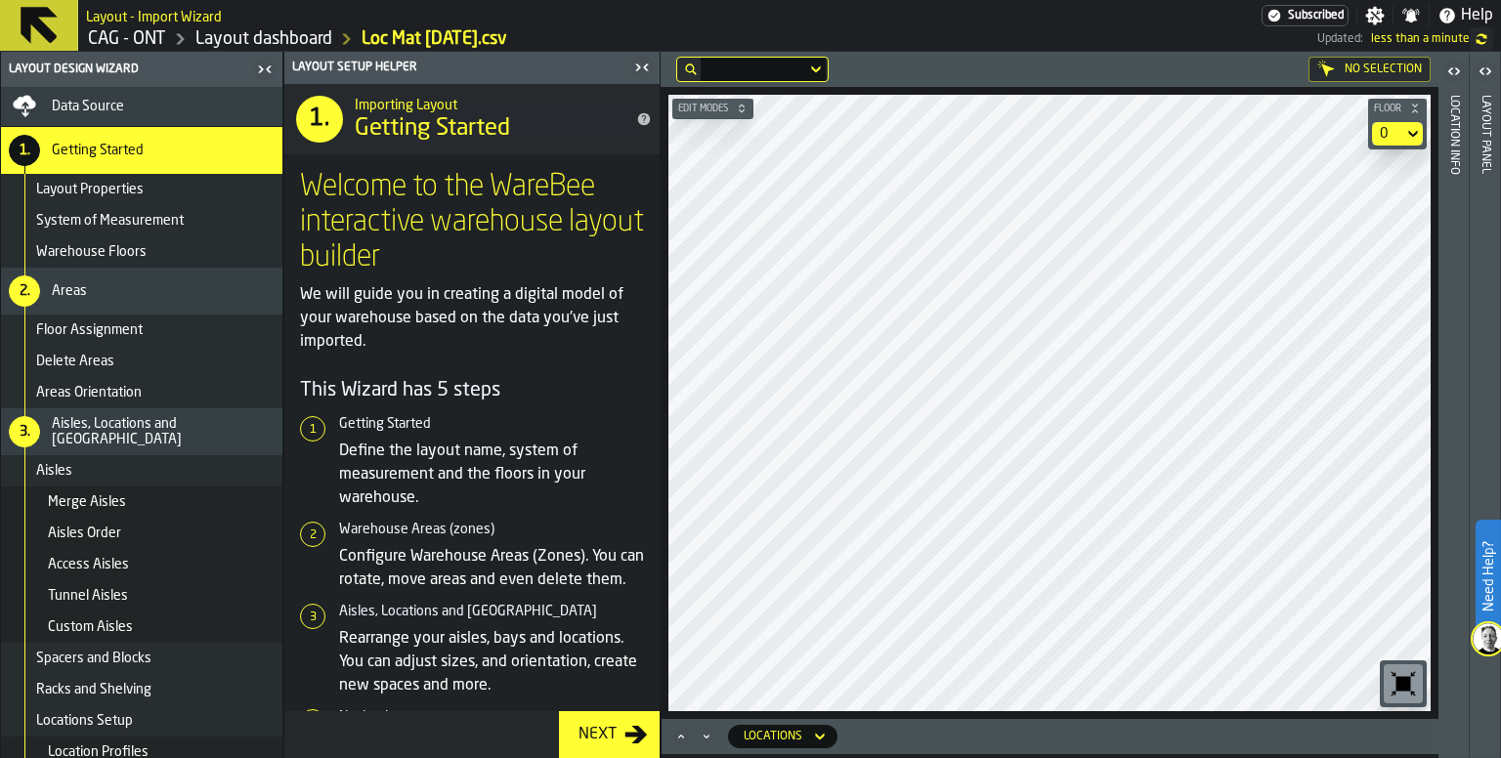
click at [34, 21] on icon at bounding box center [39, 25] width 37 height 37
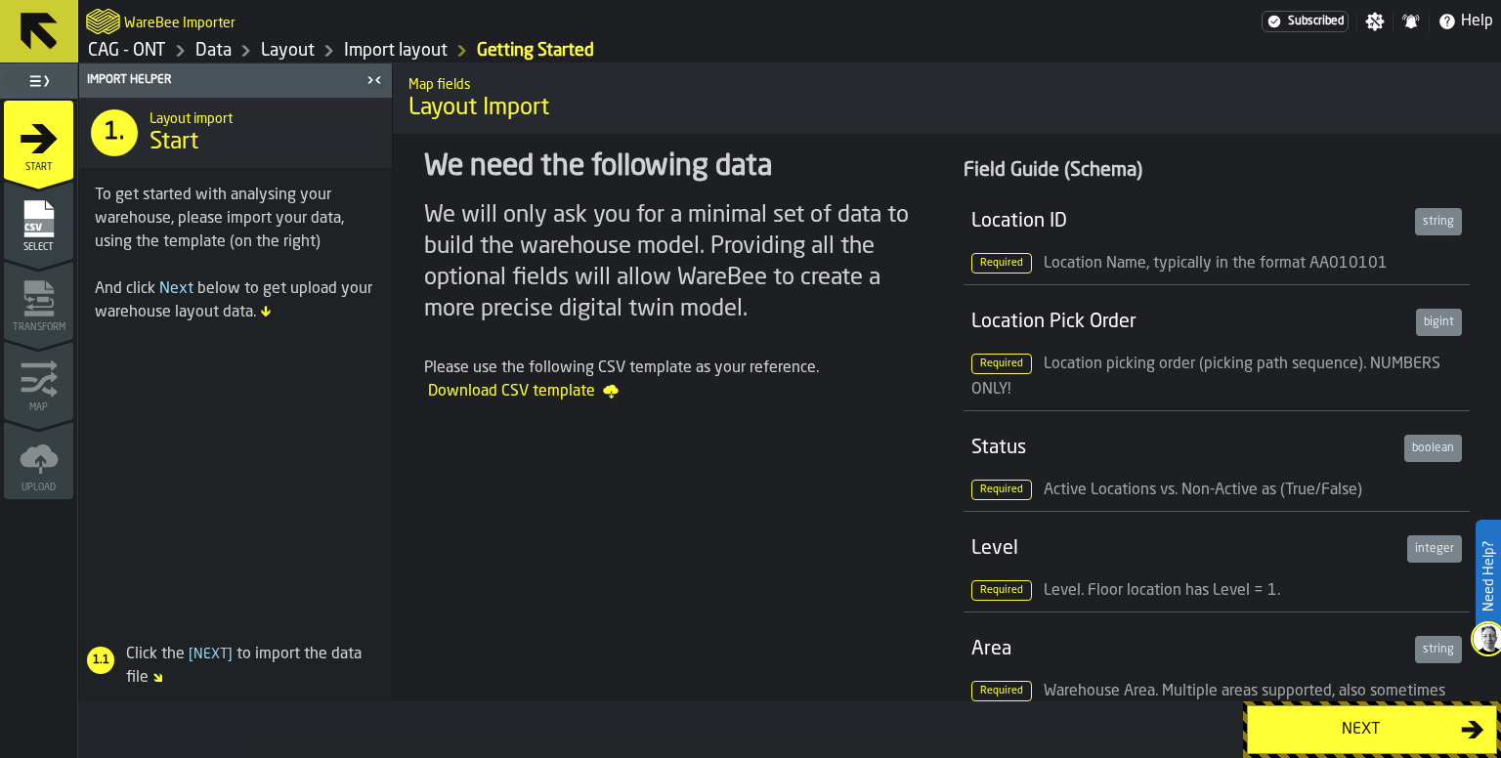
click at [39, 42] on icon at bounding box center [39, 31] width 47 height 47
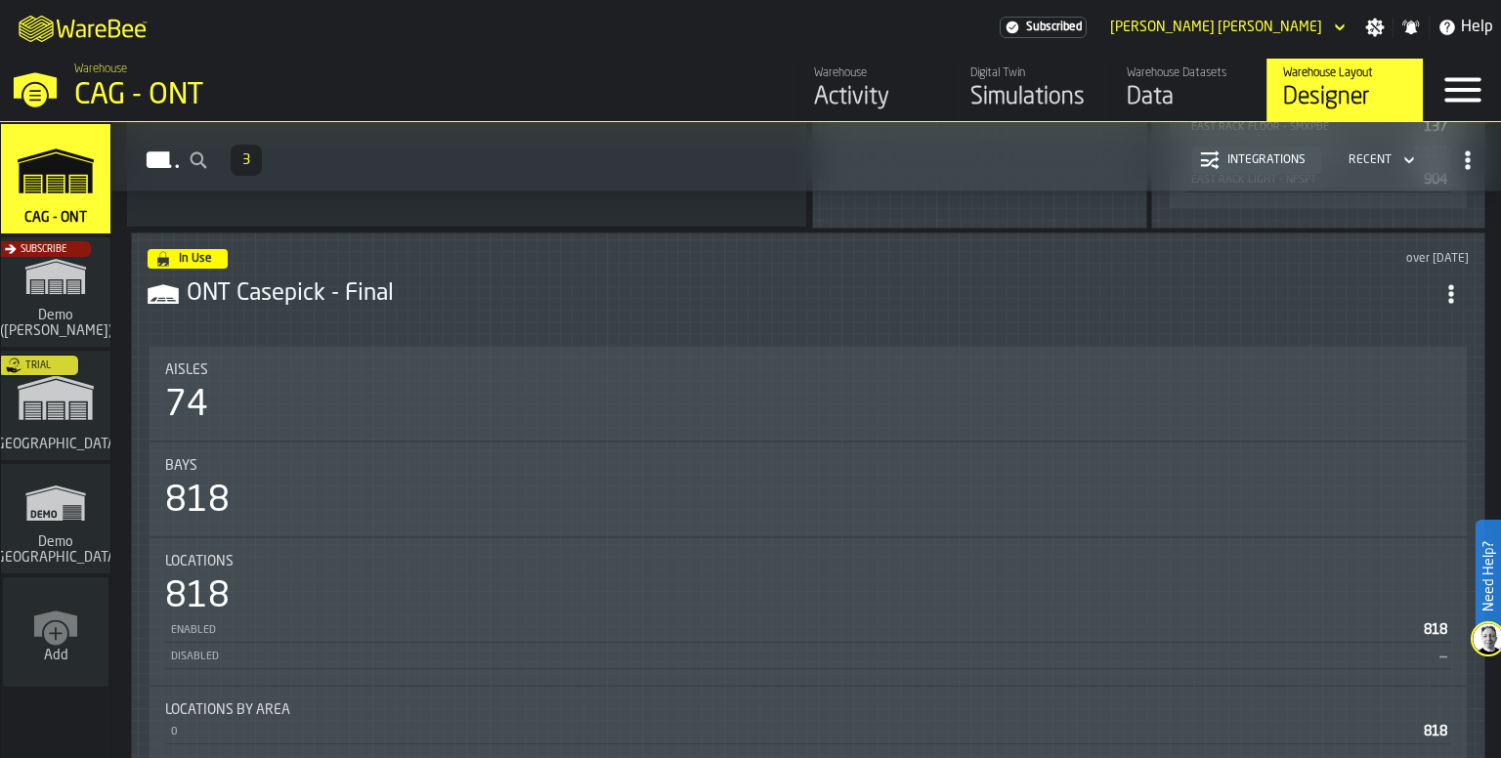
scroll to position [879, 0]
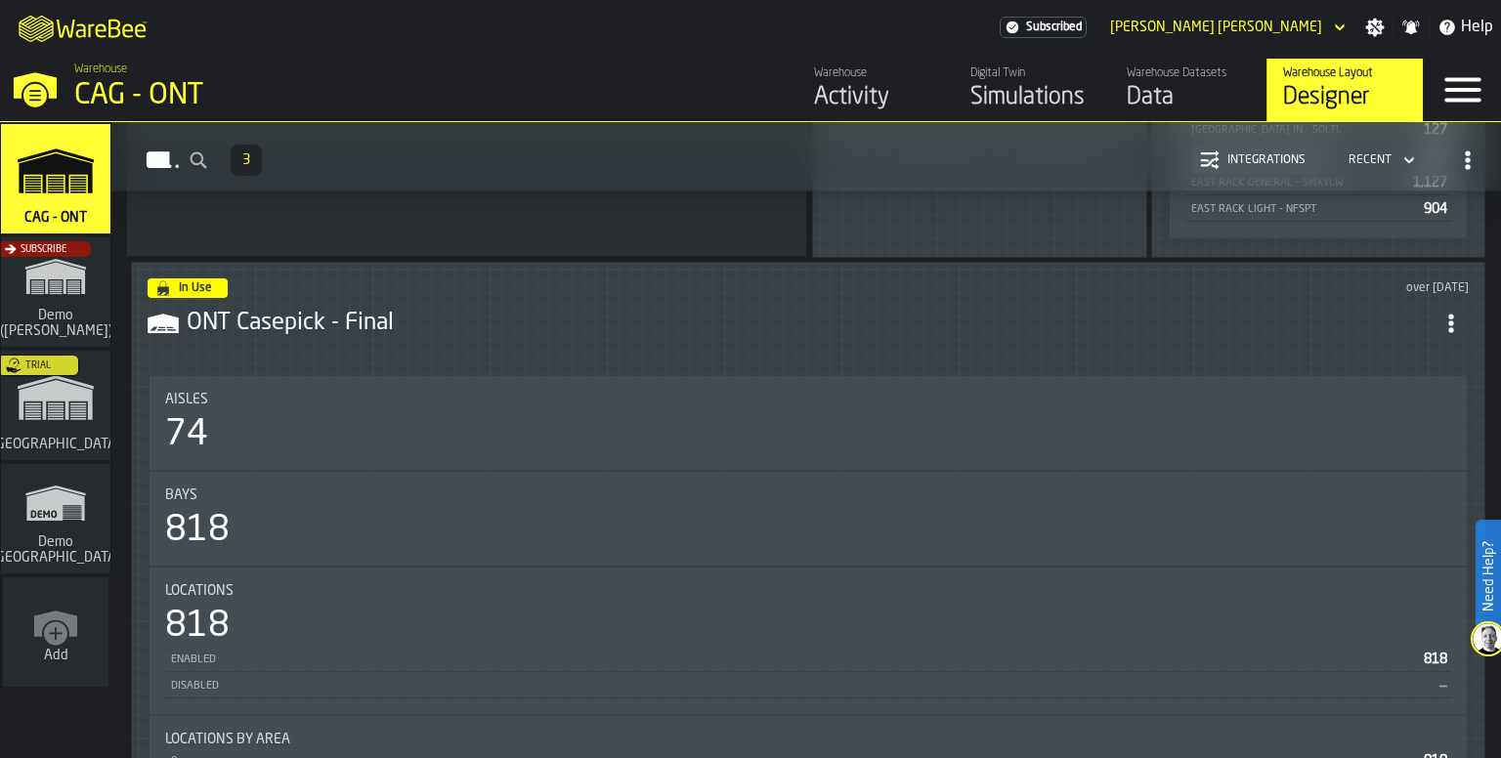
click at [397, 342] on header "In Use over [DATE] ONT Casepick - Final" at bounding box center [808, 317] width 1321 height 78
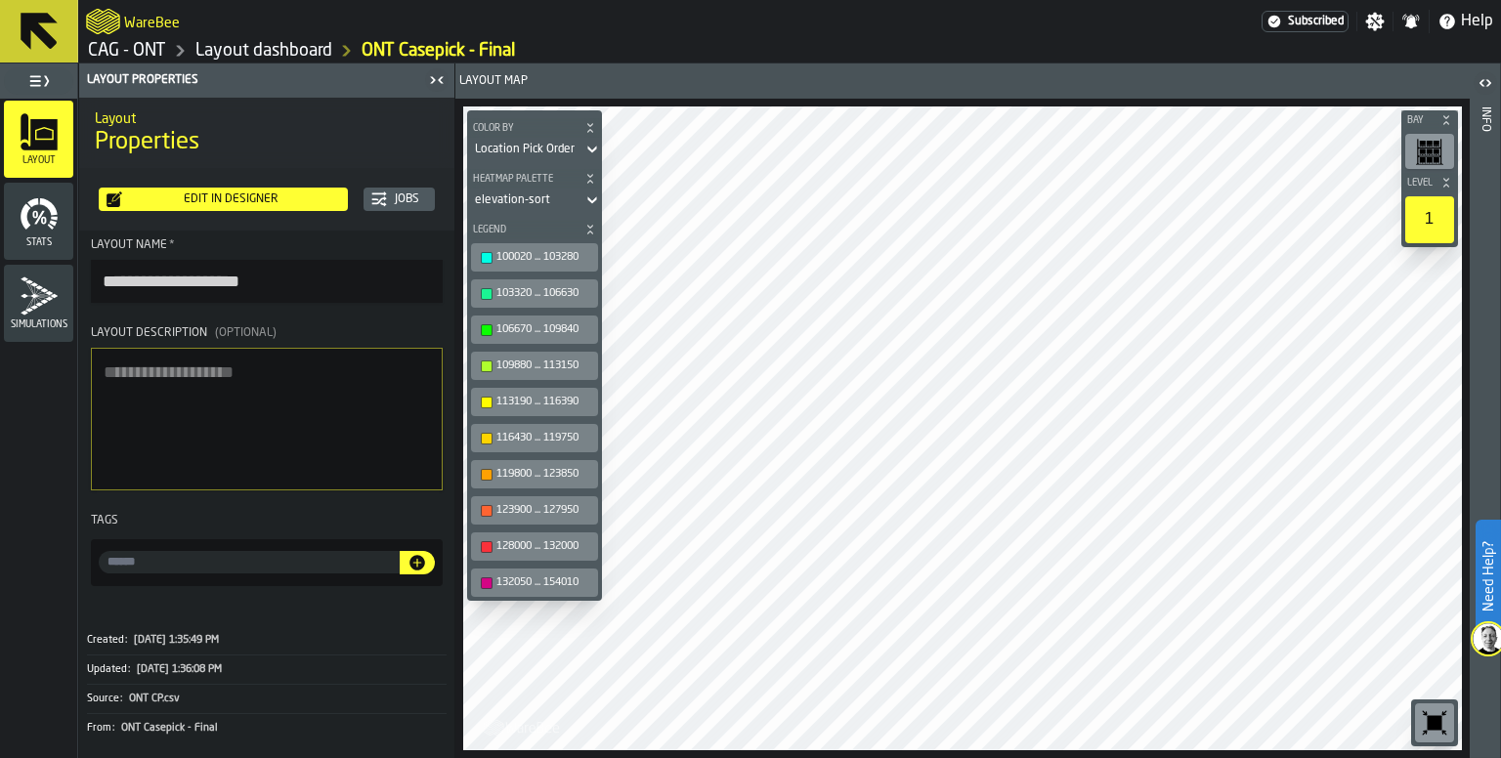
click at [236, 197] on div "Edit in Designer" at bounding box center [231, 199] width 218 height 14
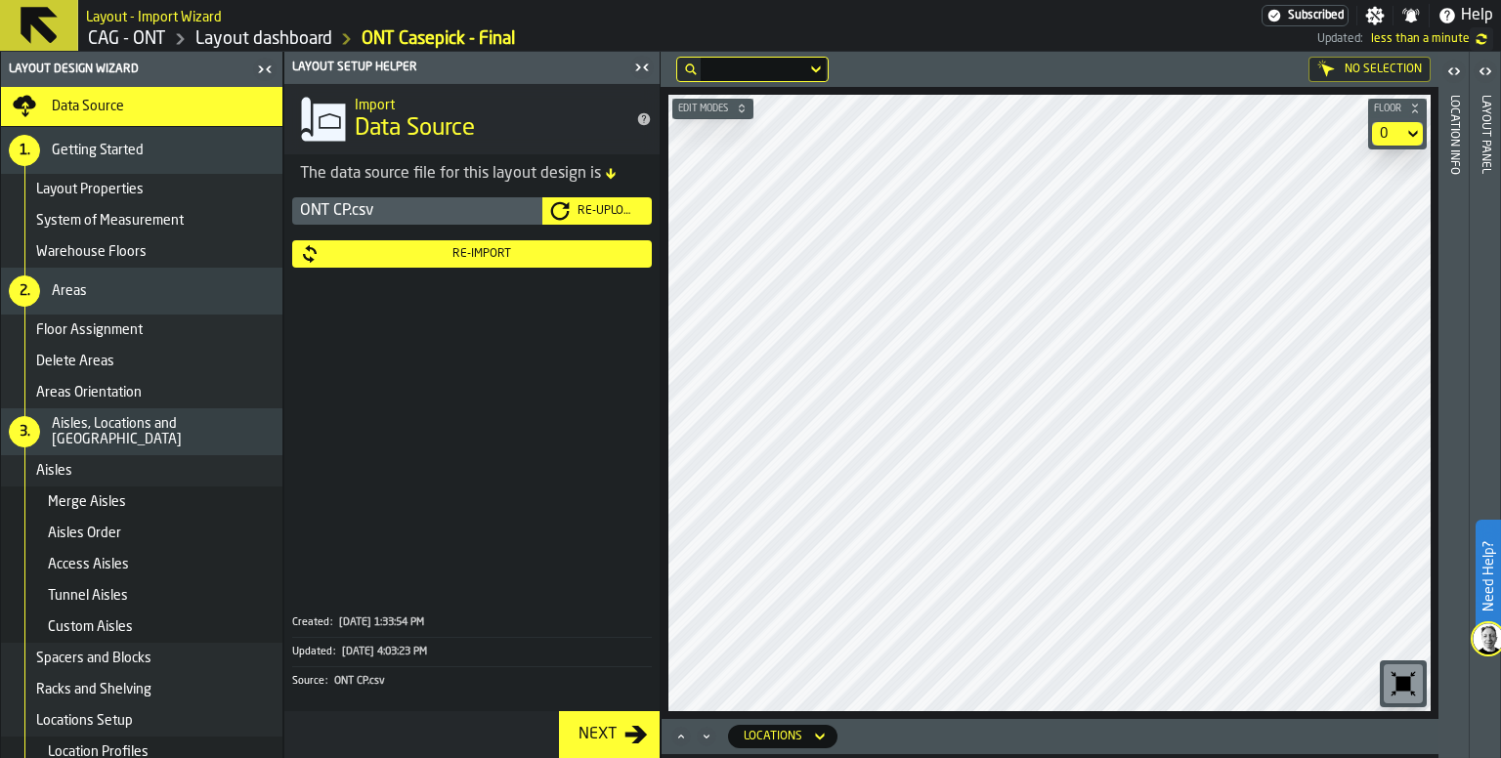
click at [161, 152] on div "Getting Started" at bounding box center [163, 151] width 223 height 16
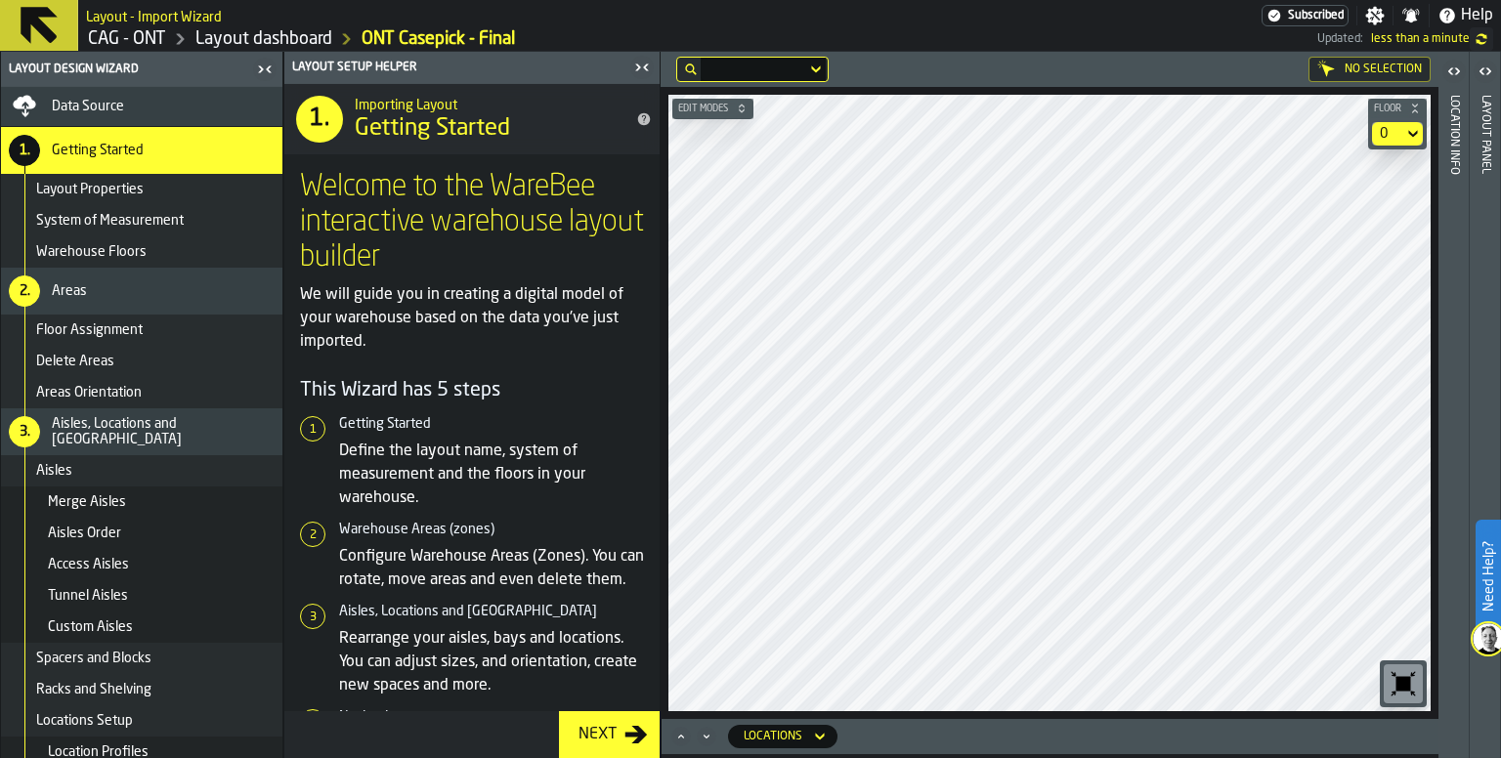
scroll to position [398, 0]
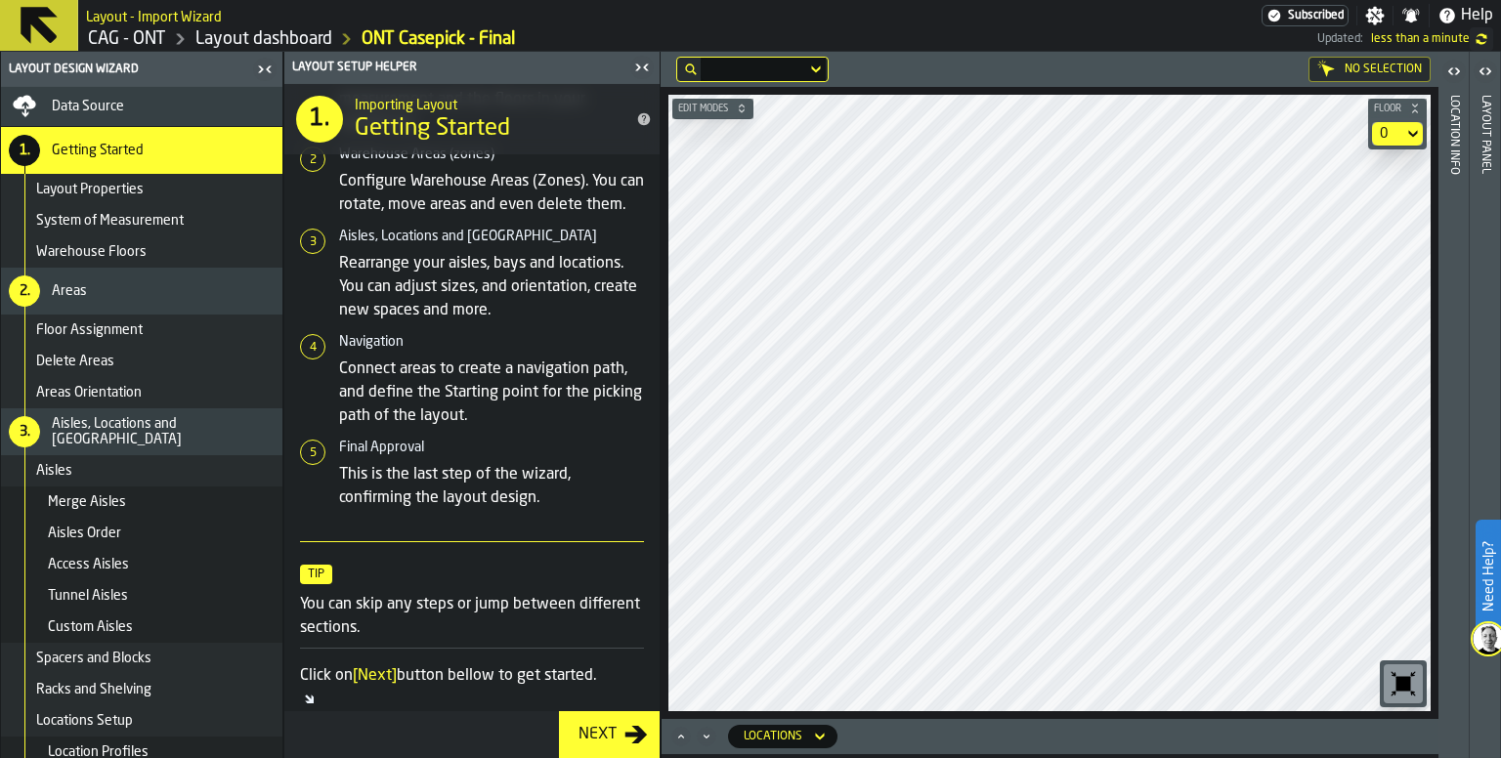
click at [611, 745] on div "Next" at bounding box center [598, 734] width 54 height 23
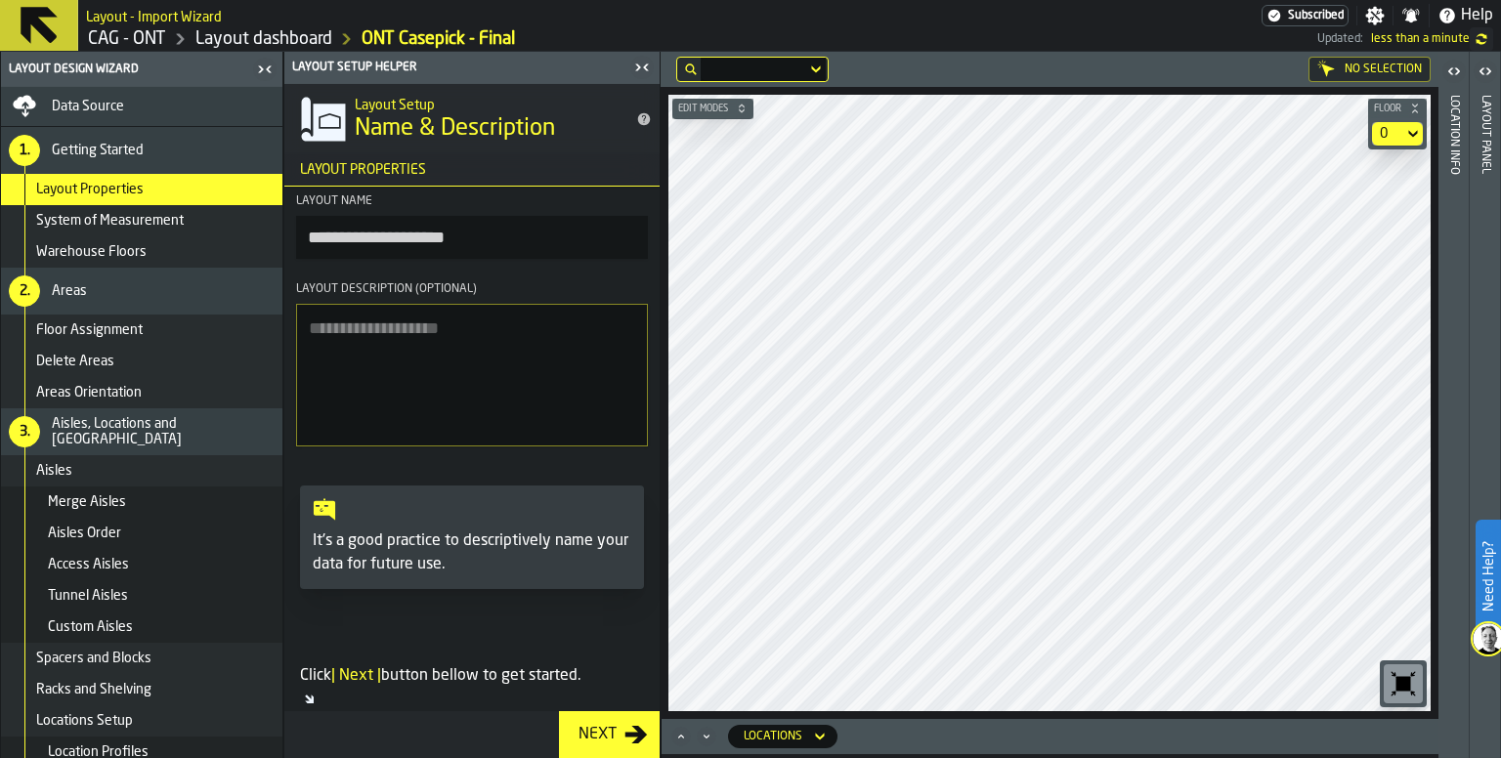
click at [598, 737] on div "Next" at bounding box center [598, 734] width 54 height 23
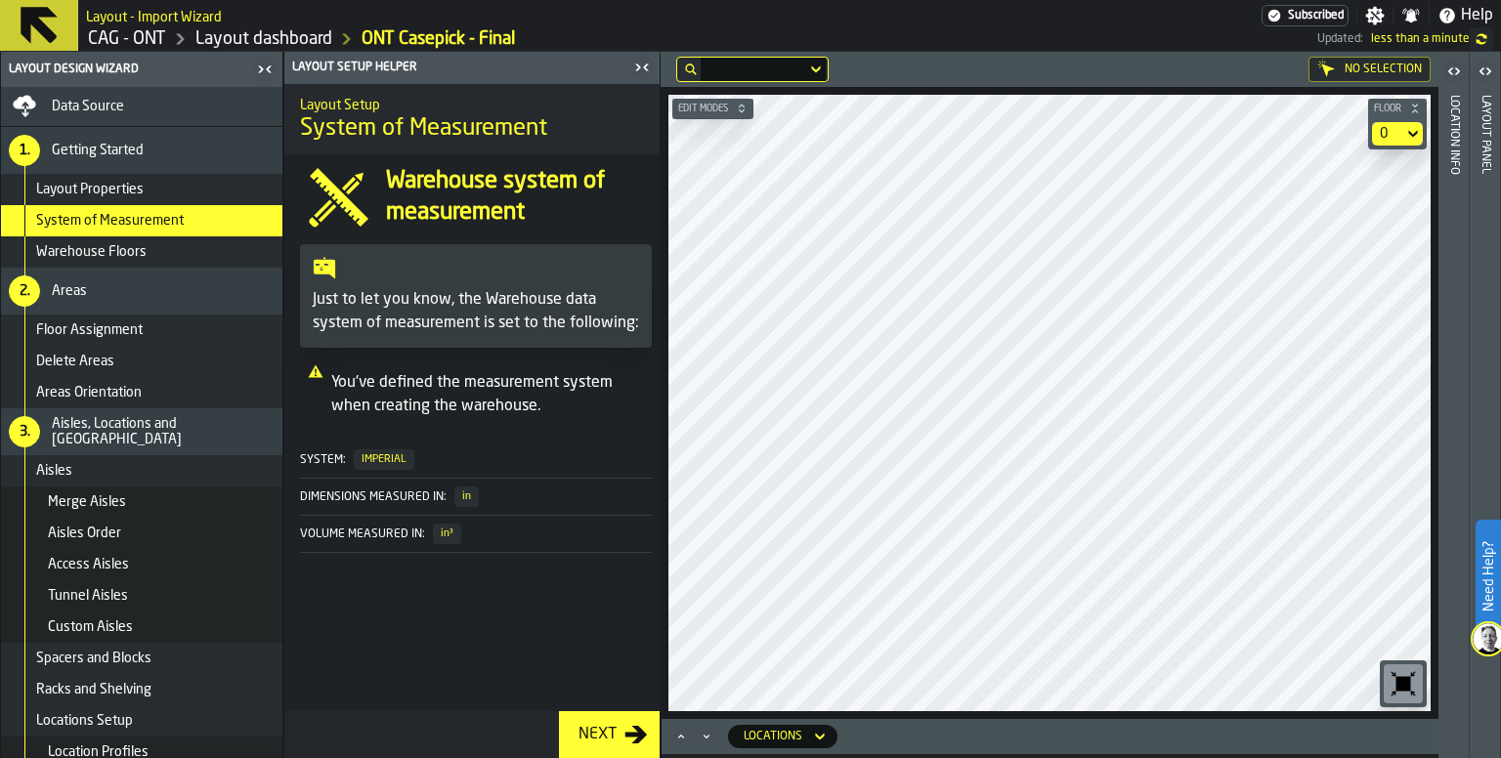
drag, startPoint x: 621, startPoint y: 738, endPoint x: 624, endPoint y: 726, distance: 12.1
click at [621, 738] on div "Next" at bounding box center [598, 734] width 54 height 23
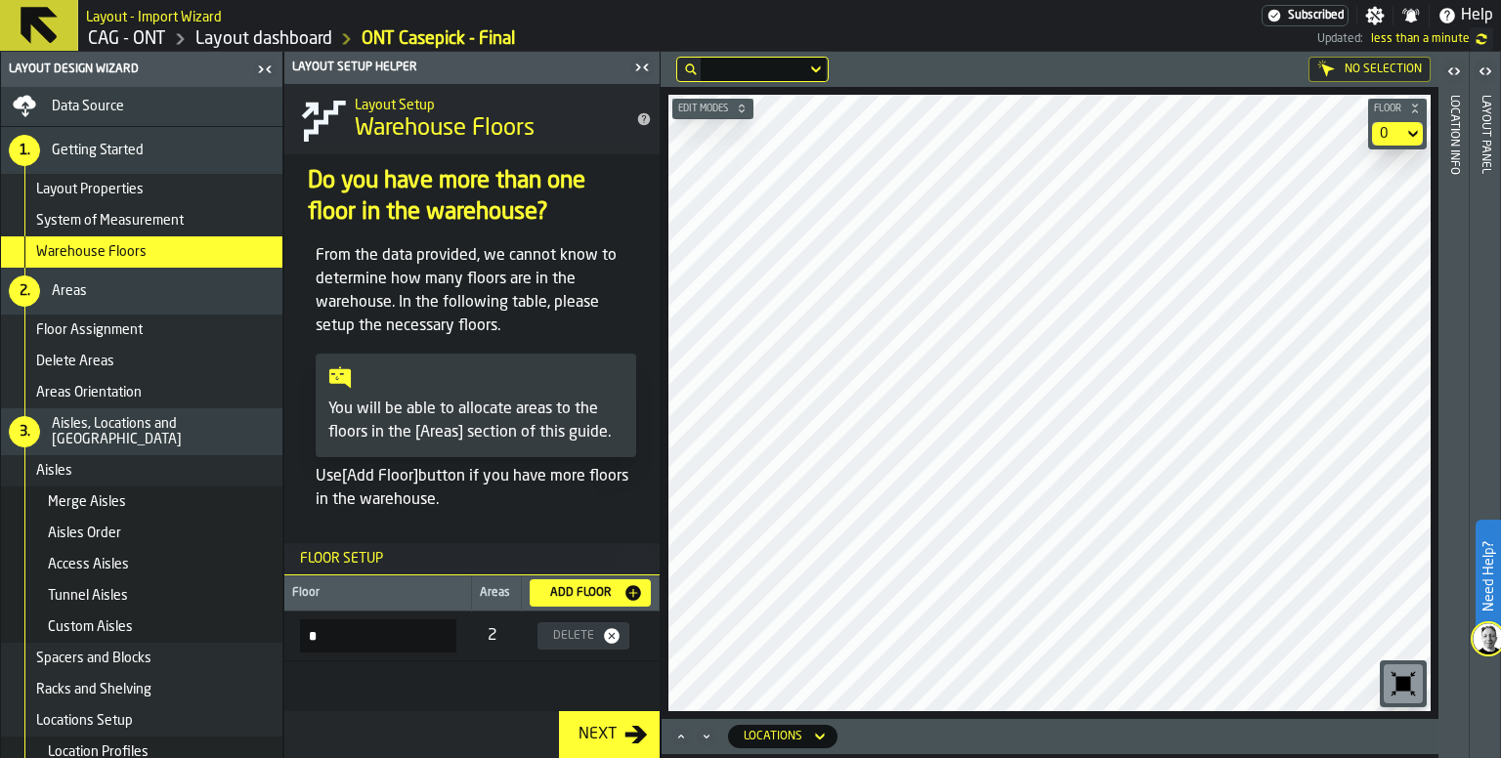
click at [610, 733] on div "Next" at bounding box center [598, 734] width 54 height 23
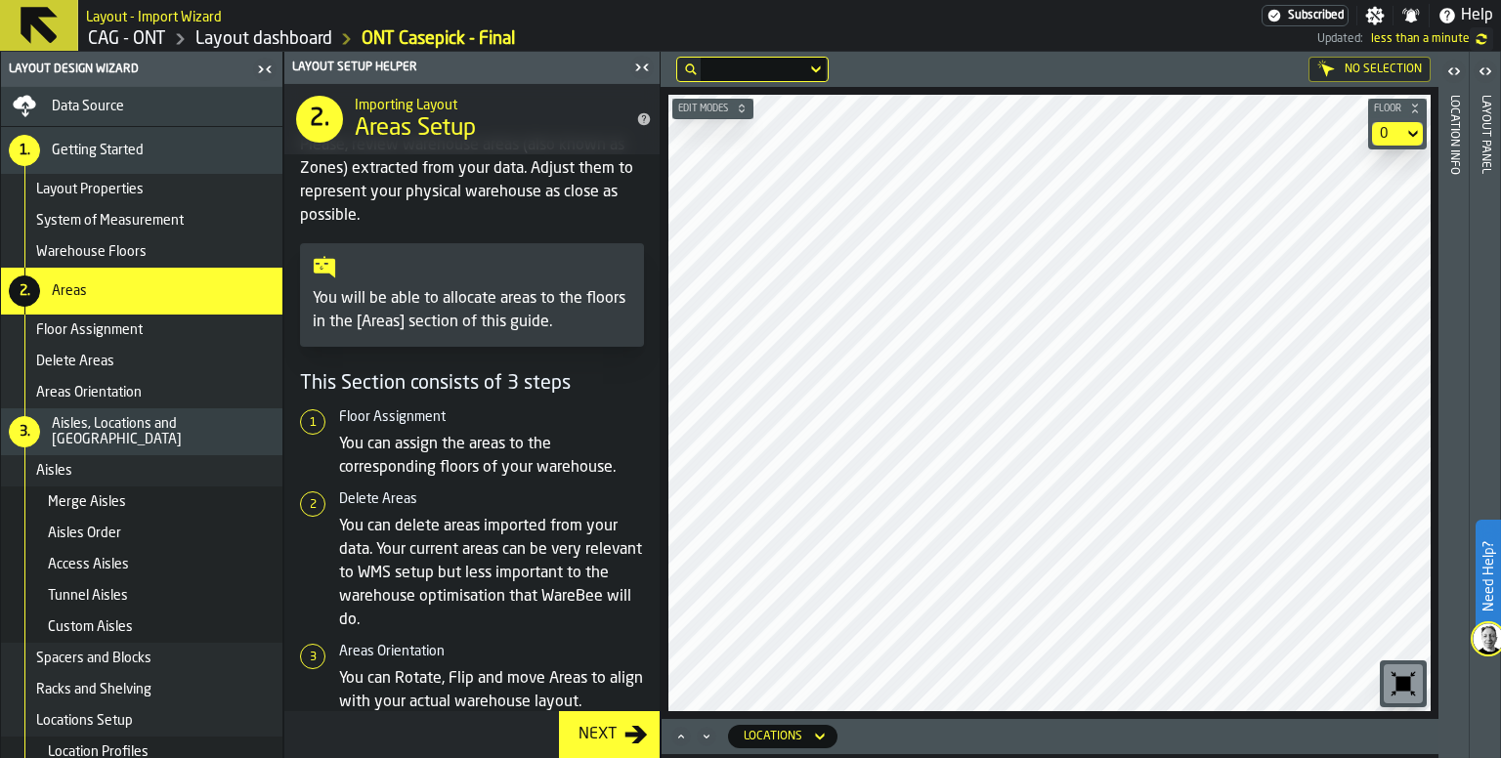
scroll to position [69, 0]
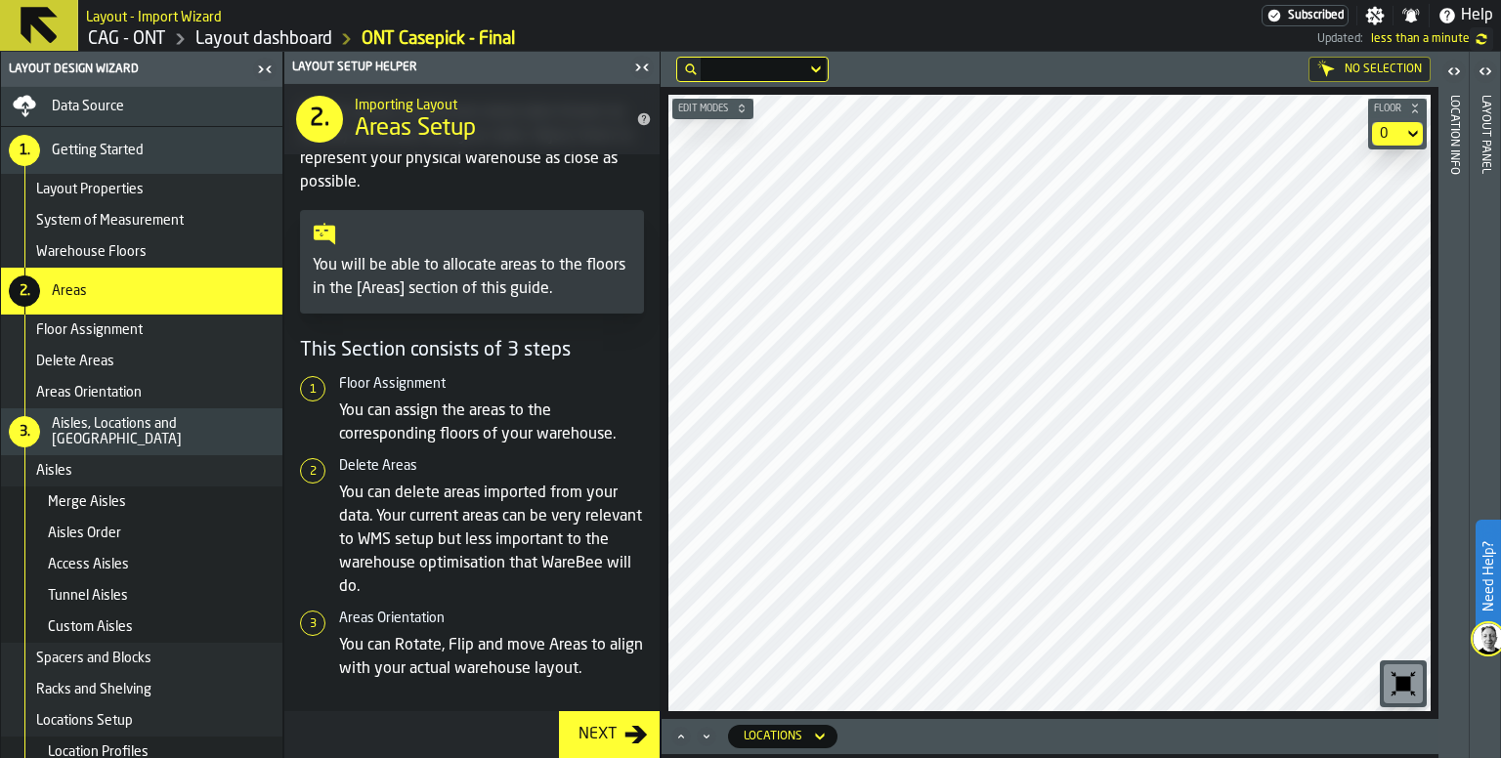
drag, startPoint x: 615, startPoint y: 738, endPoint x: 621, endPoint y: 709, distance: 29.1
click at [616, 738] on div "Next" at bounding box center [598, 734] width 54 height 23
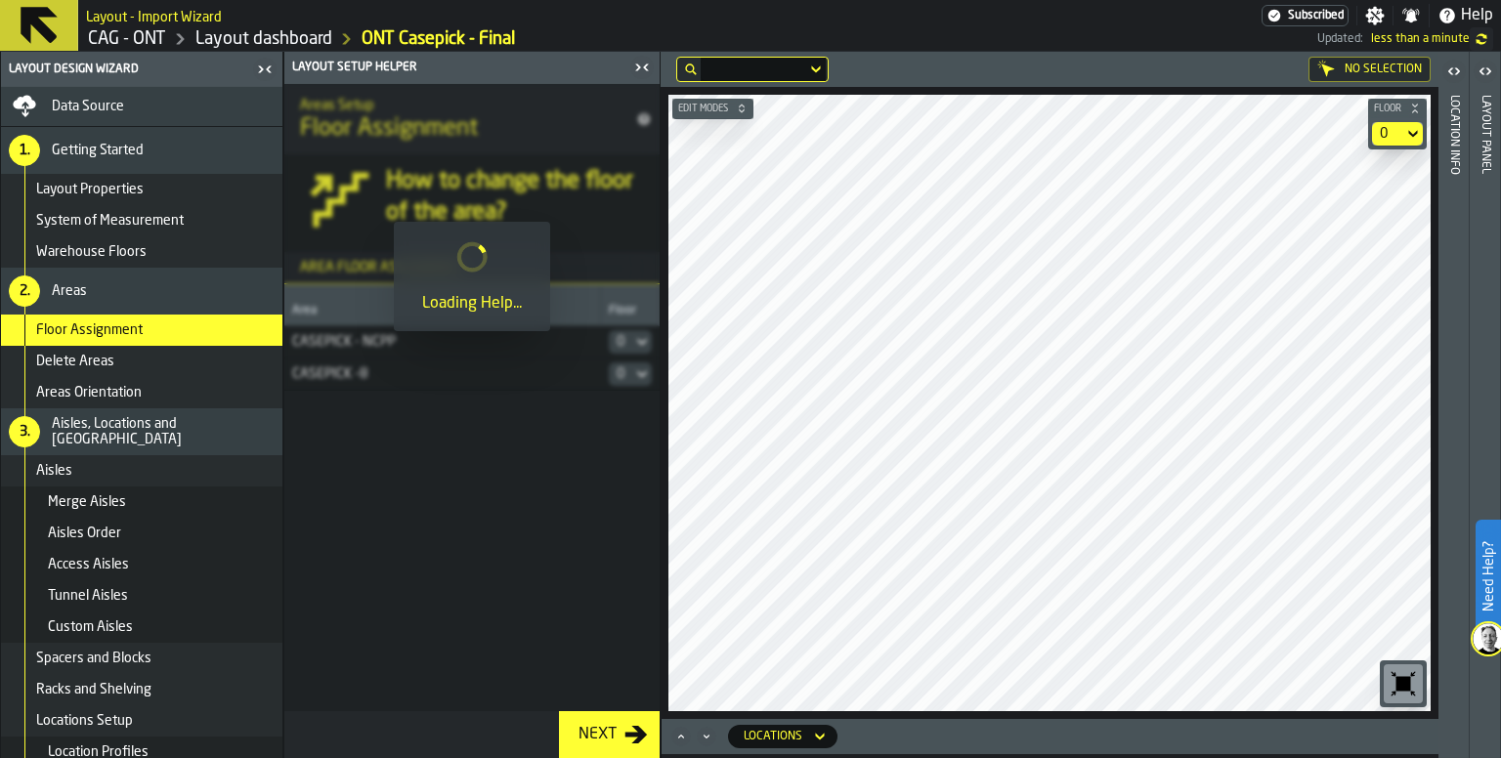
scroll to position [0, 0]
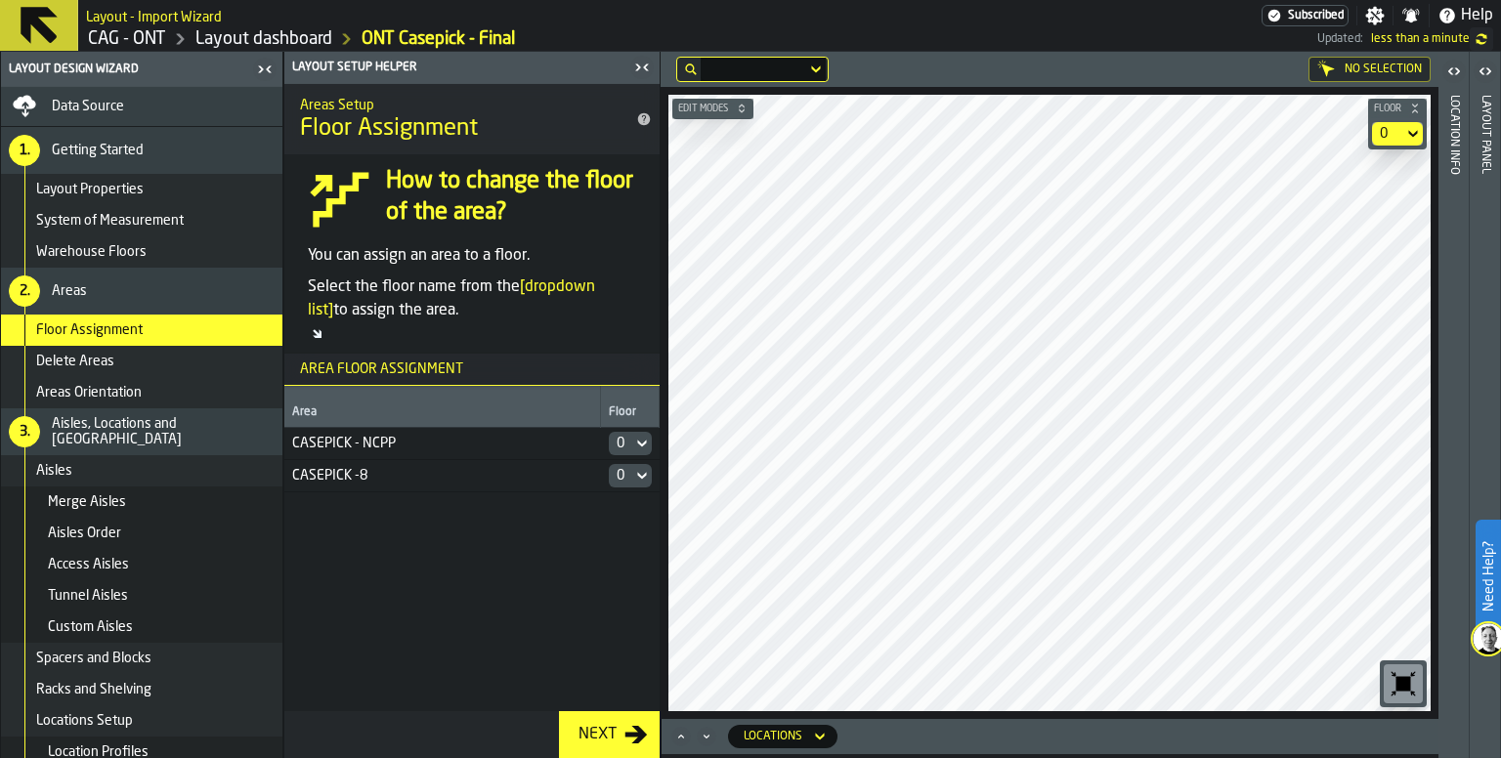
click at [404, 445] on div "CASEPICK - NCPP" at bounding box center [442, 444] width 301 height 16
click at [405, 445] on div "CASEPICK - NCPP" at bounding box center [442, 444] width 301 height 16
click at [362, 477] on div "CASEPICK -8" at bounding box center [442, 476] width 301 height 16
click at [1454, 70] on icon "button-toggle-Open" at bounding box center [1453, 71] width 23 height 23
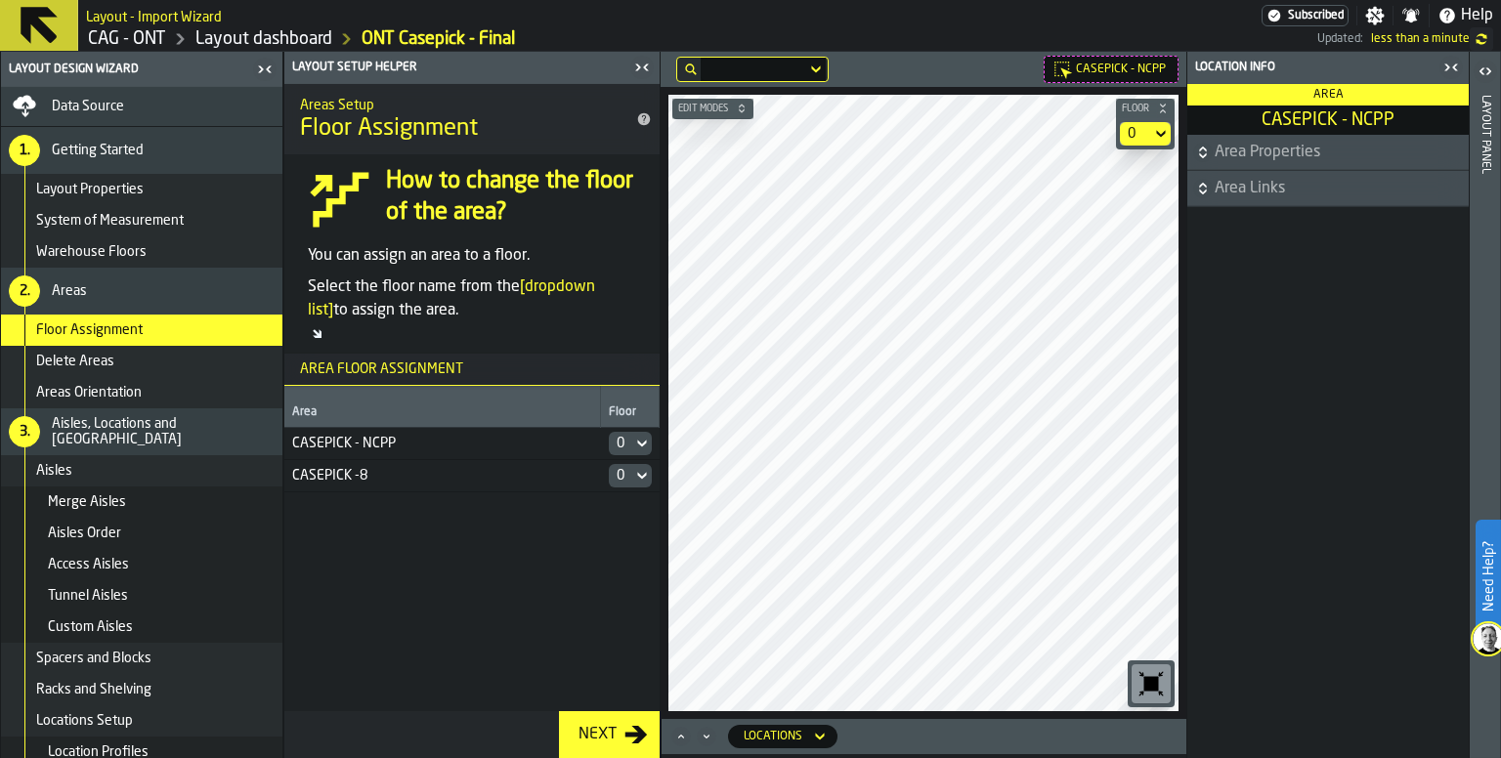
click at [1223, 149] on span "Area Properties" at bounding box center [1340, 152] width 250 height 23
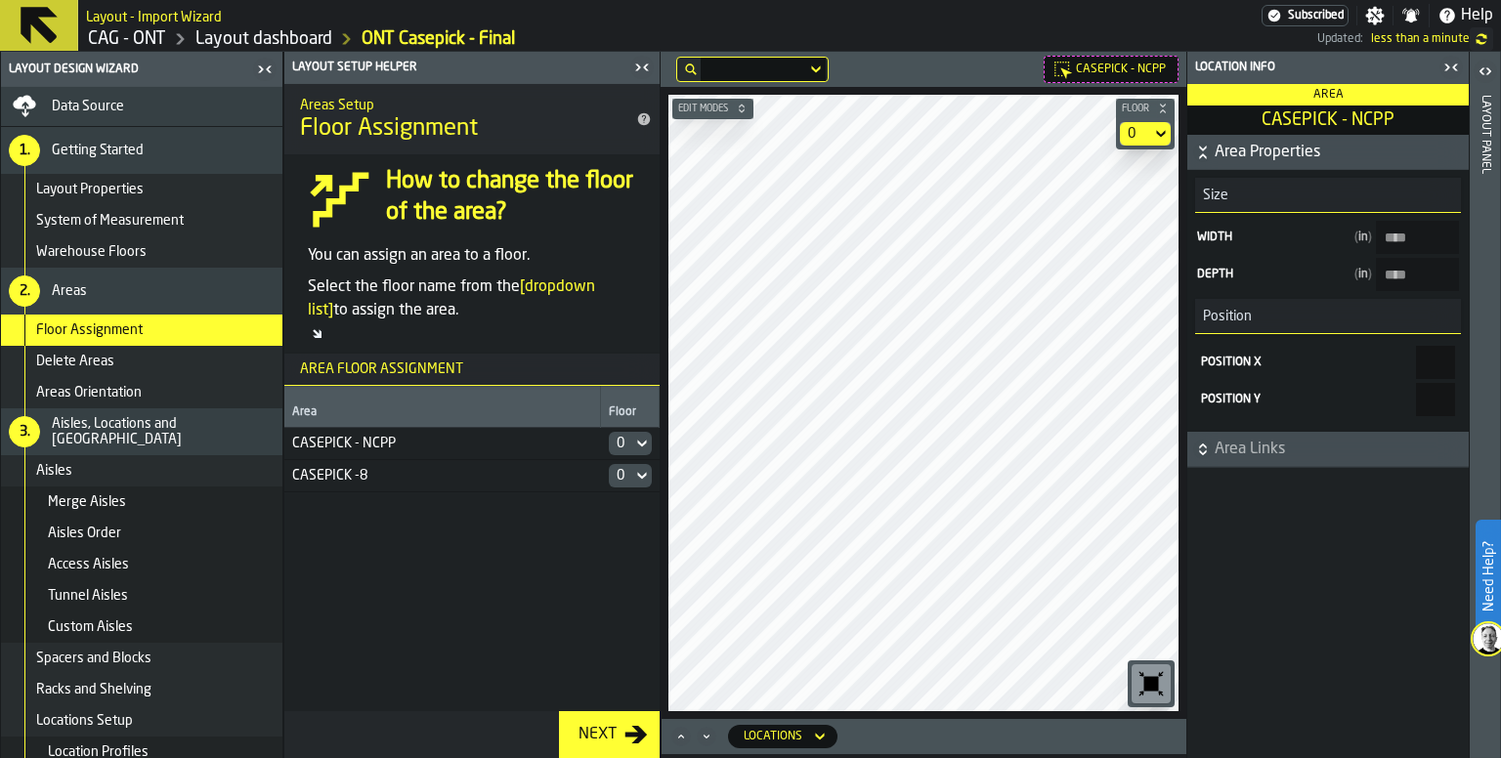
click at [1248, 446] on span "Area Links" at bounding box center [1340, 449] width 250 height 23
click at [1485, 74] on icon "button-toggle-Open" at bounding box center [1484, 71] width 23 height 23
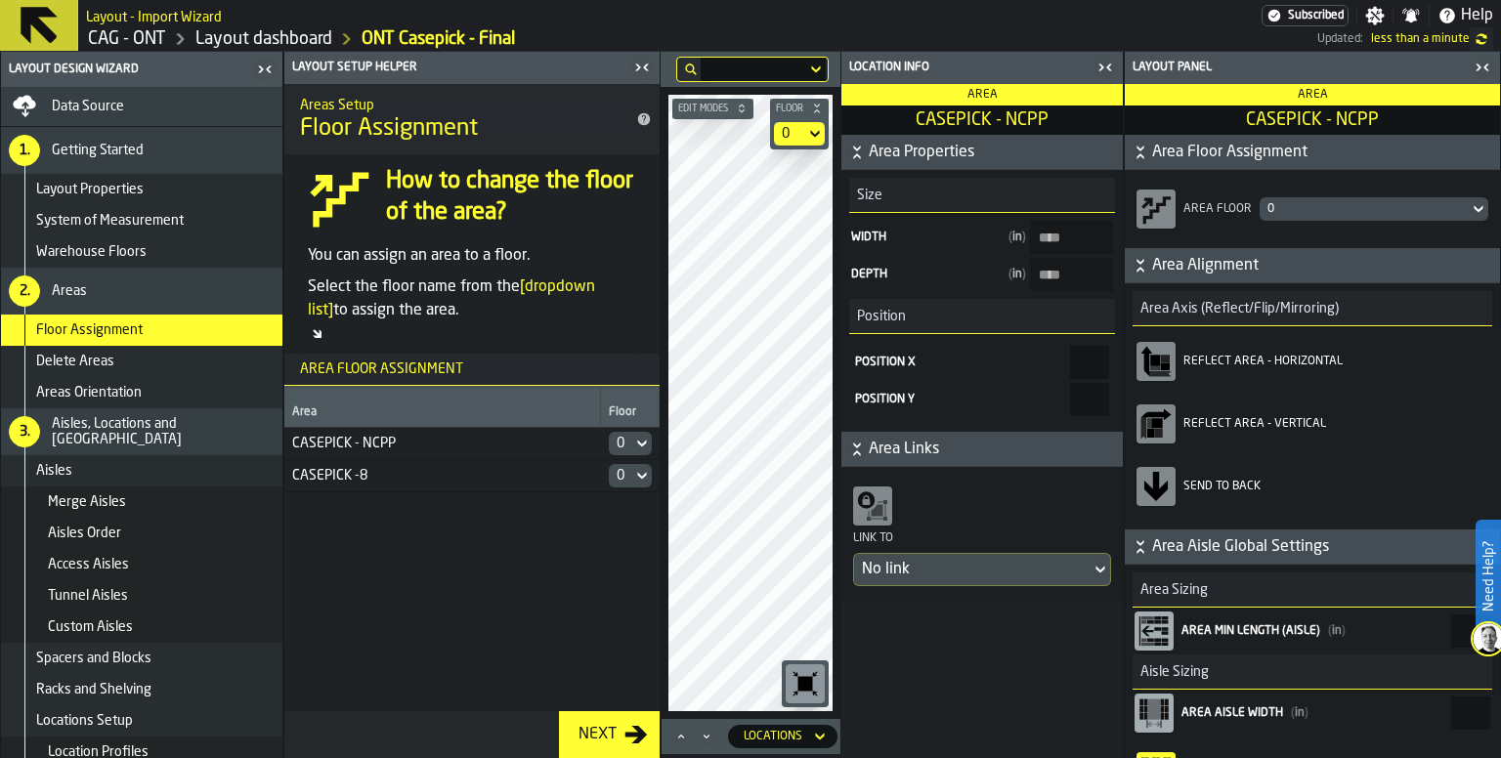
click at [1338, 217] on div "0" at bounding box center [1363, 208] width 209 height 21
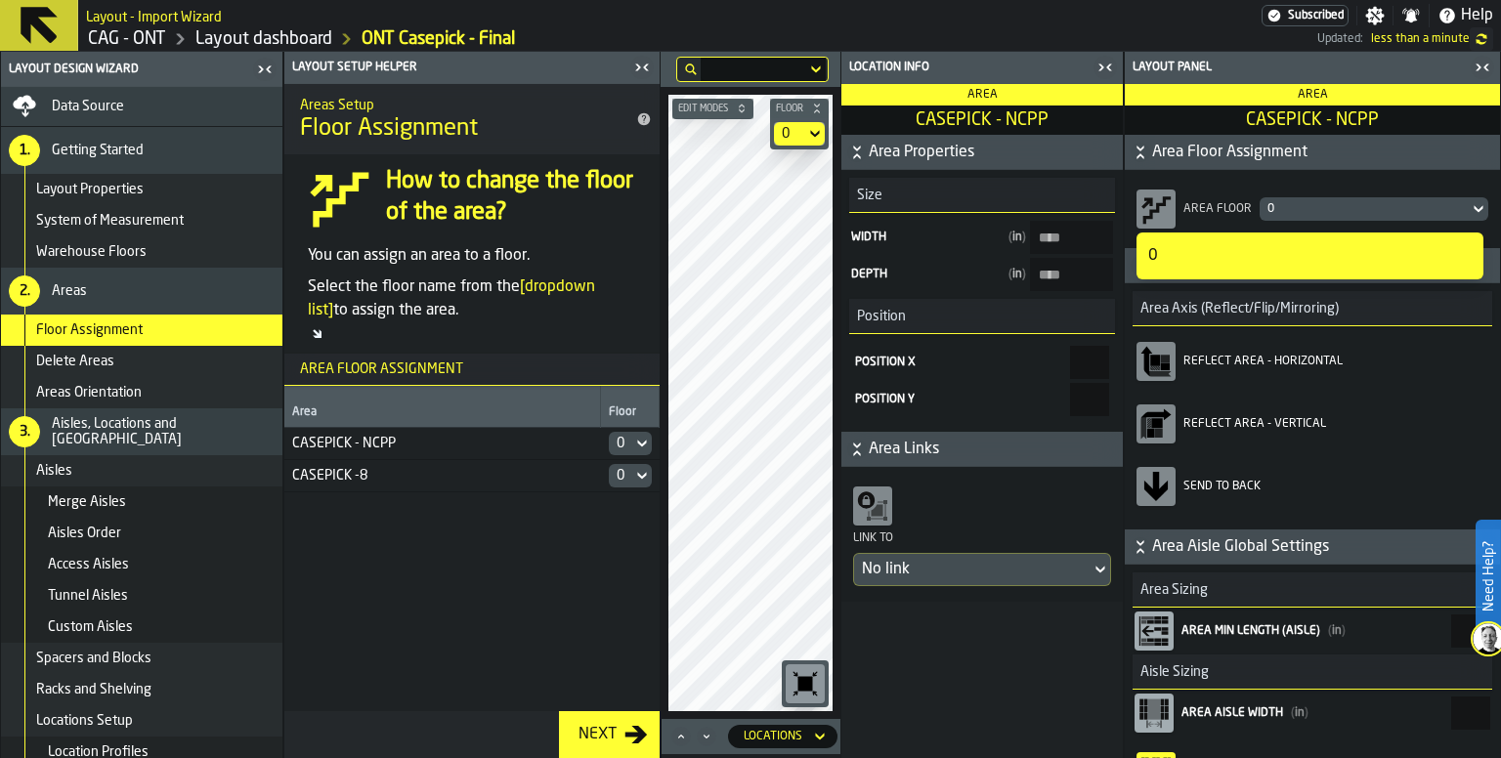
click at [1339, 208] on div "0" at bounding box center [1363, 209] width 193 height 14
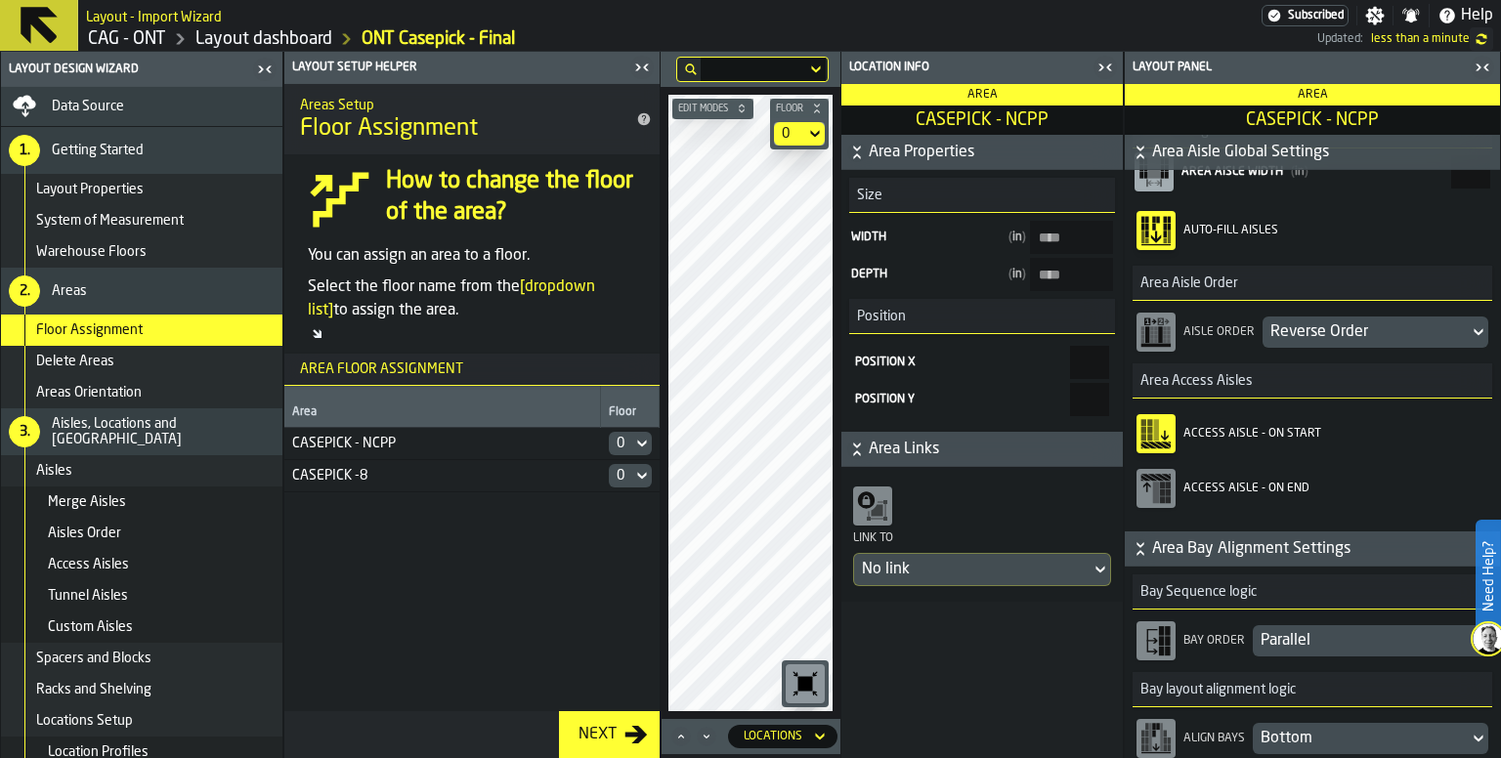
scroll to position [661, 0]
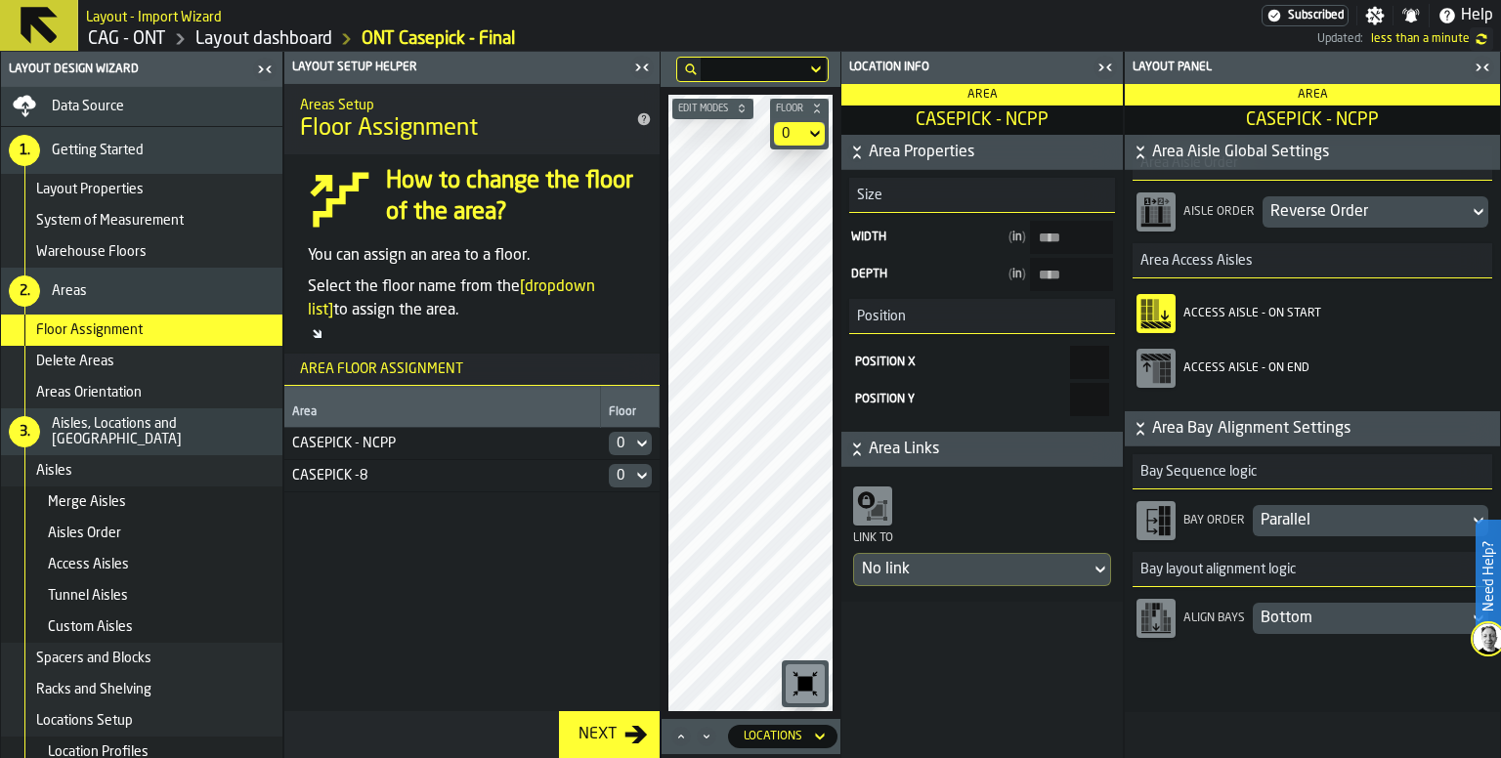
click at [1102, 67] on icon "button-toggle-Close me" at bounding box center [1100, 67] width 5 height 7
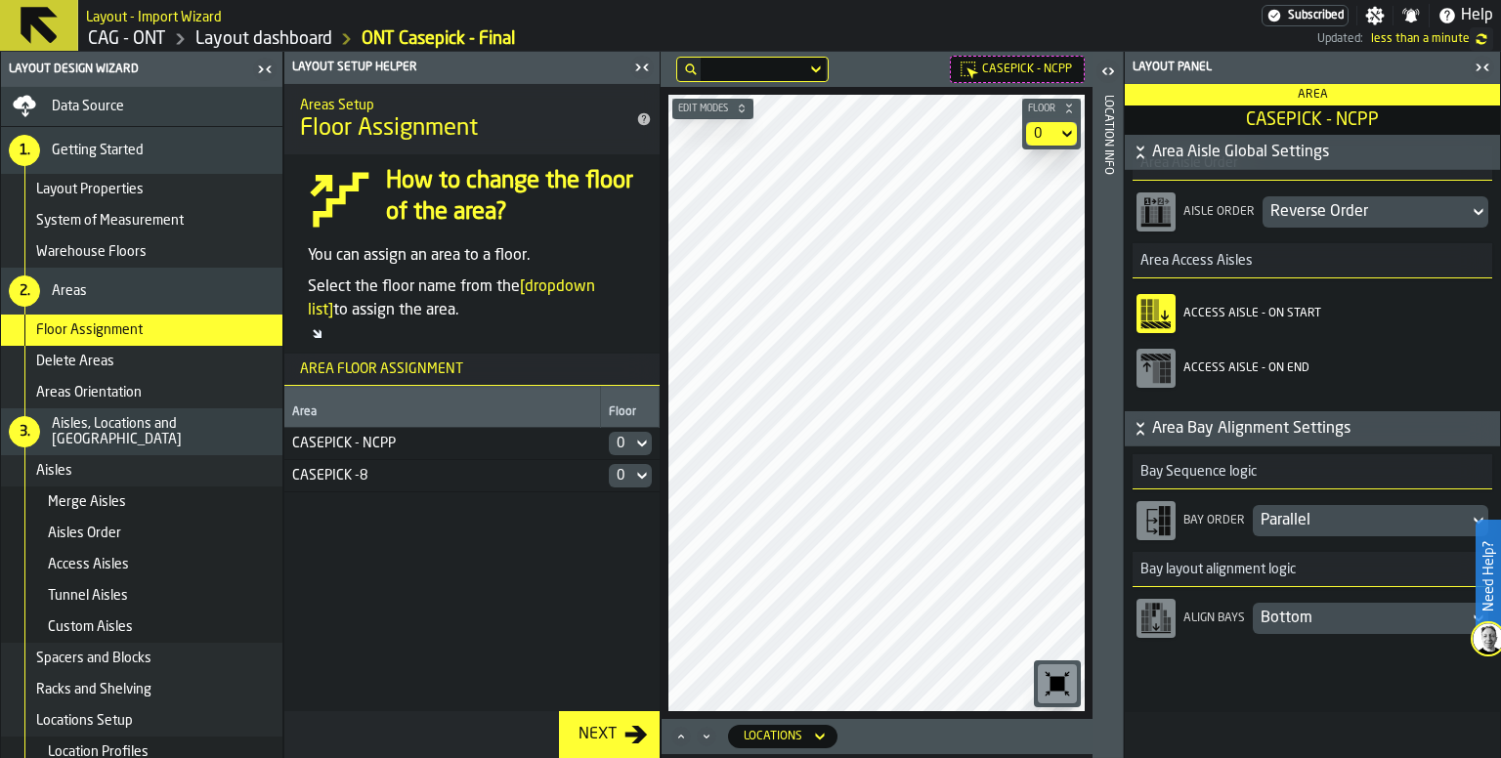
click at [1477, 67] on icon "button-toggle-Close me" at bounding box center [1482, 67] width 23 height 23
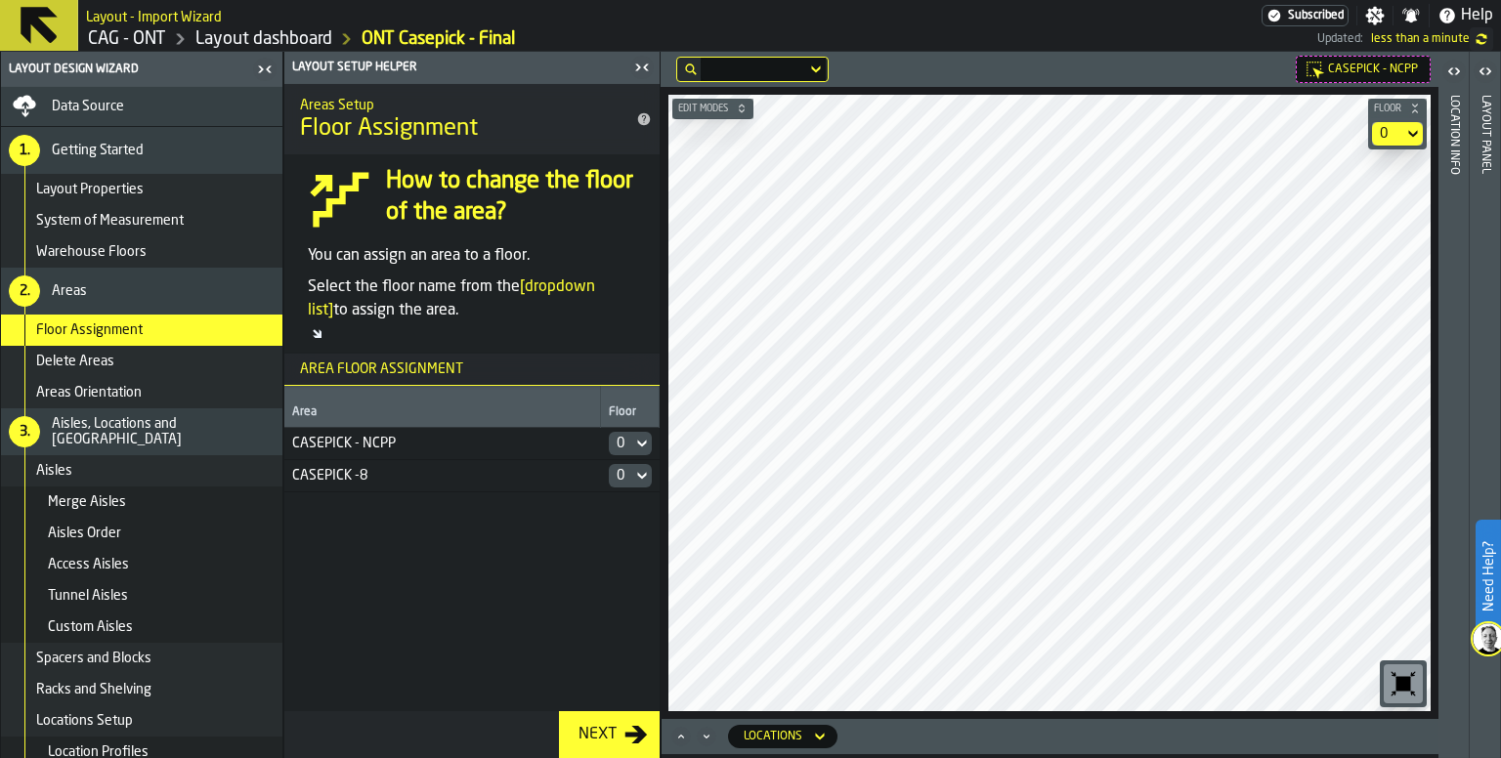
click at [149, 289] on div "Areas" at bounding box center [163, 291] width 223 height 16
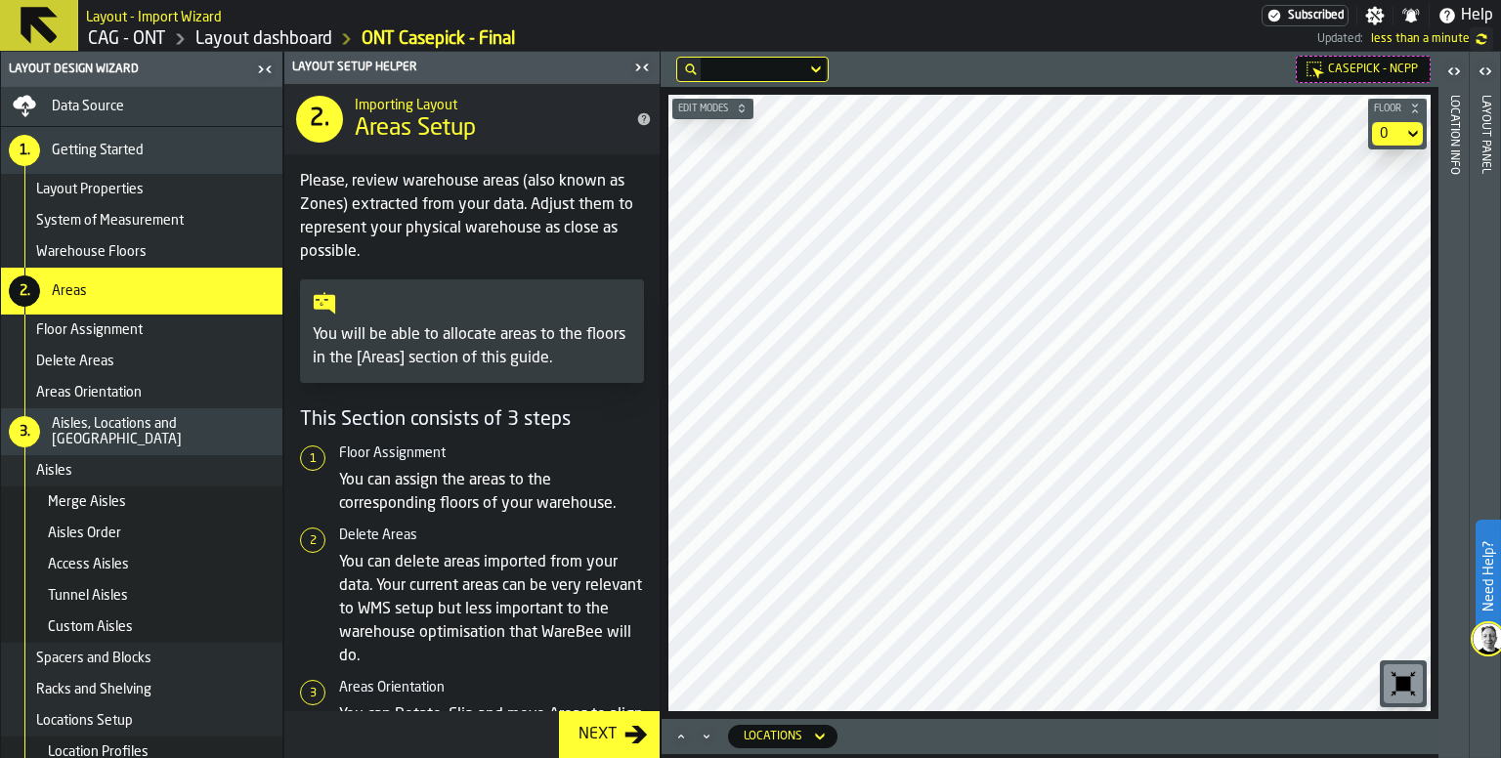
scroll to position [69, 0]
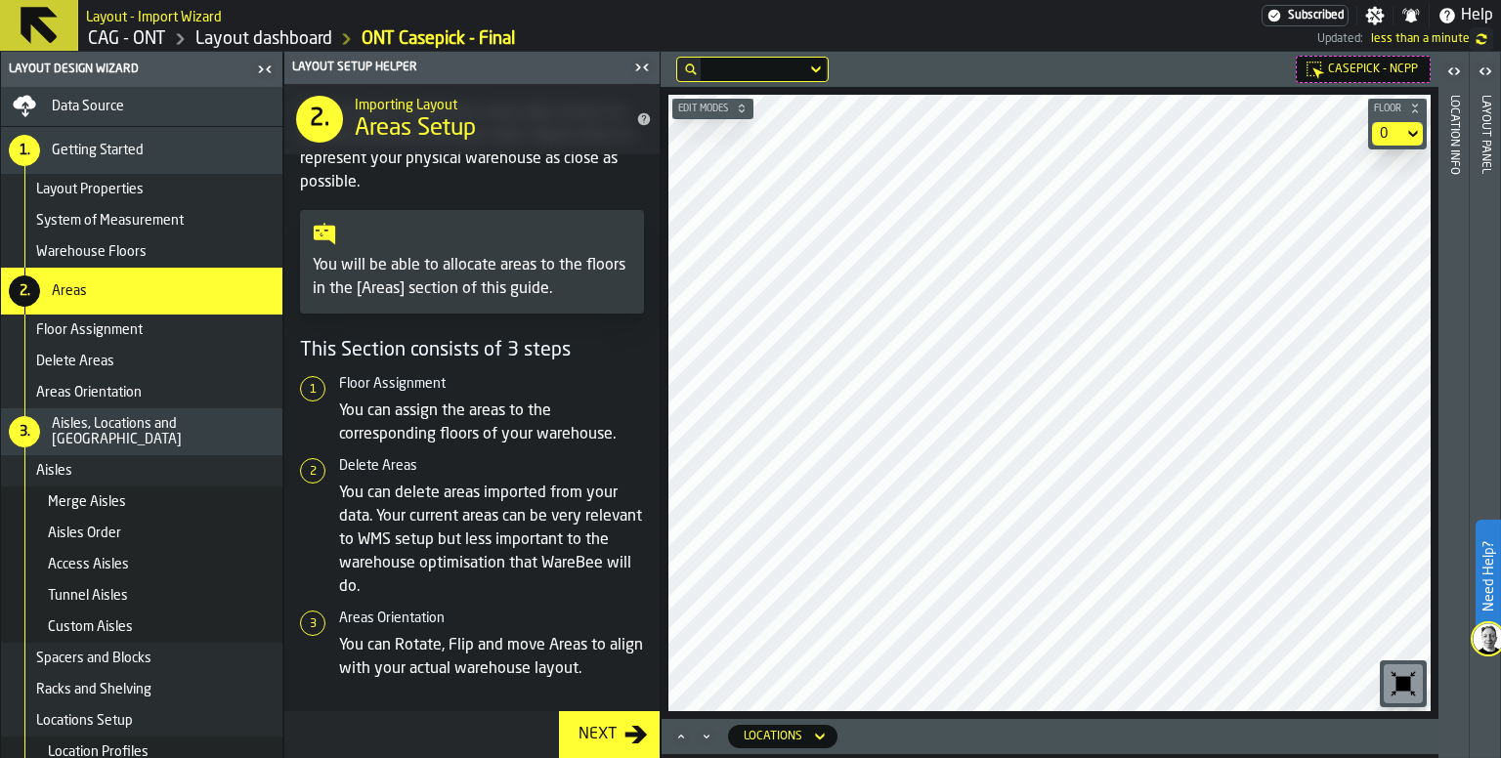
click at [773, 69] on div at bounding box center [754, 69] width 106 height 8
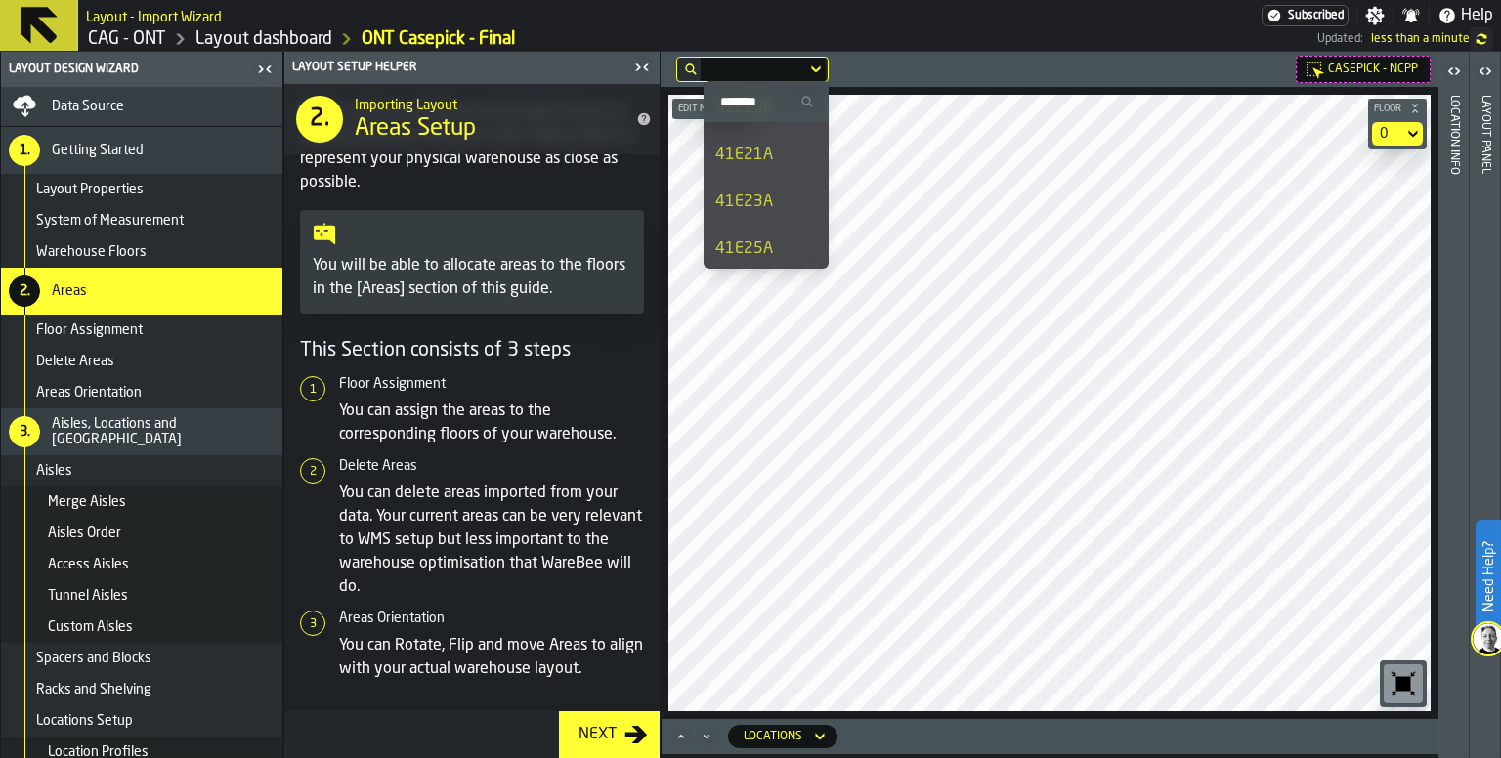
scroll to position [321, 0]
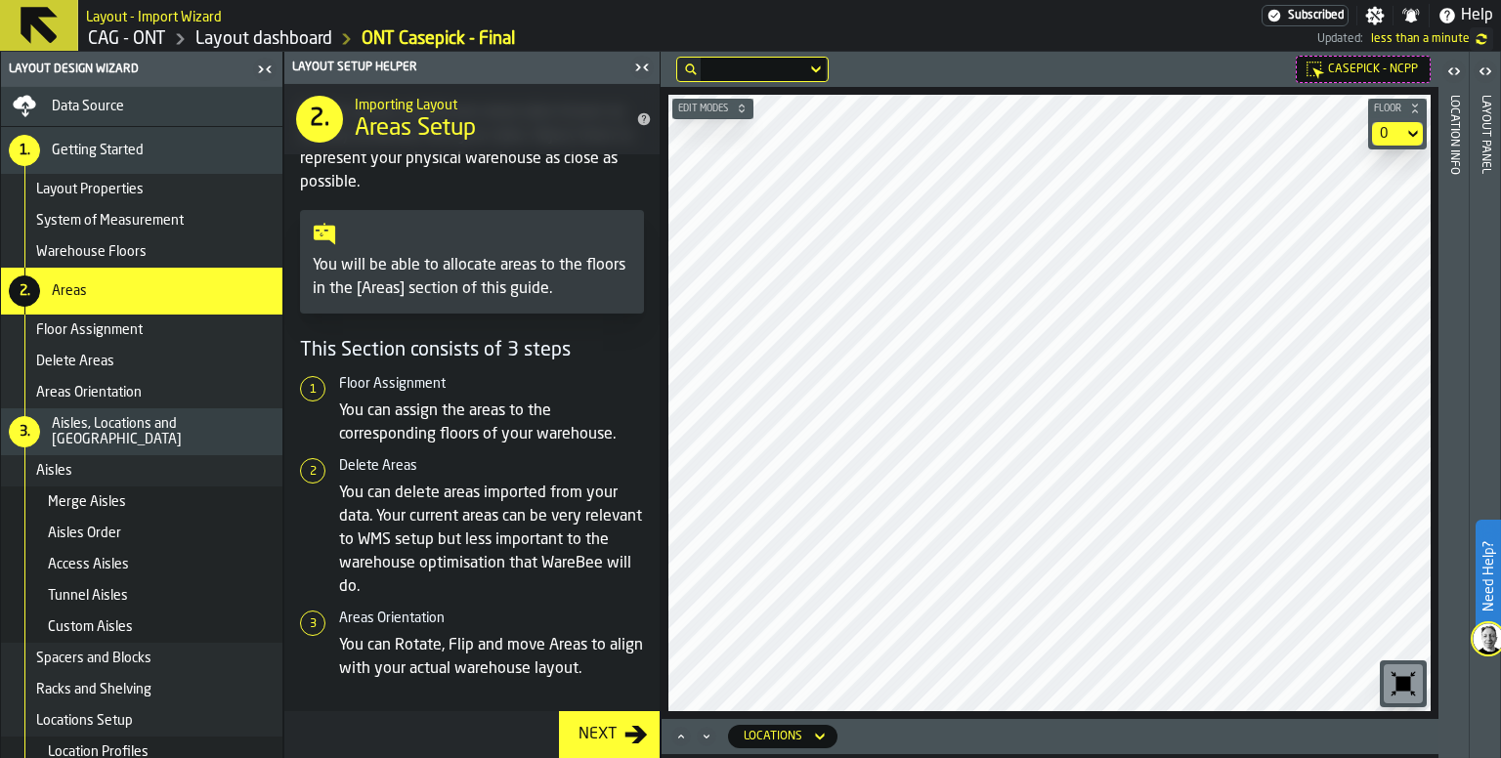
click at [694, 107] on span "Edit Modes" at bounding box center [703, 109] width 58 height 11
click at [711, 130] on div "Select" at bounding box center [703, 134] width 38 height 16
click at [728, 133] on div "Select" at bounding box center [703, 133] width 54 height 23
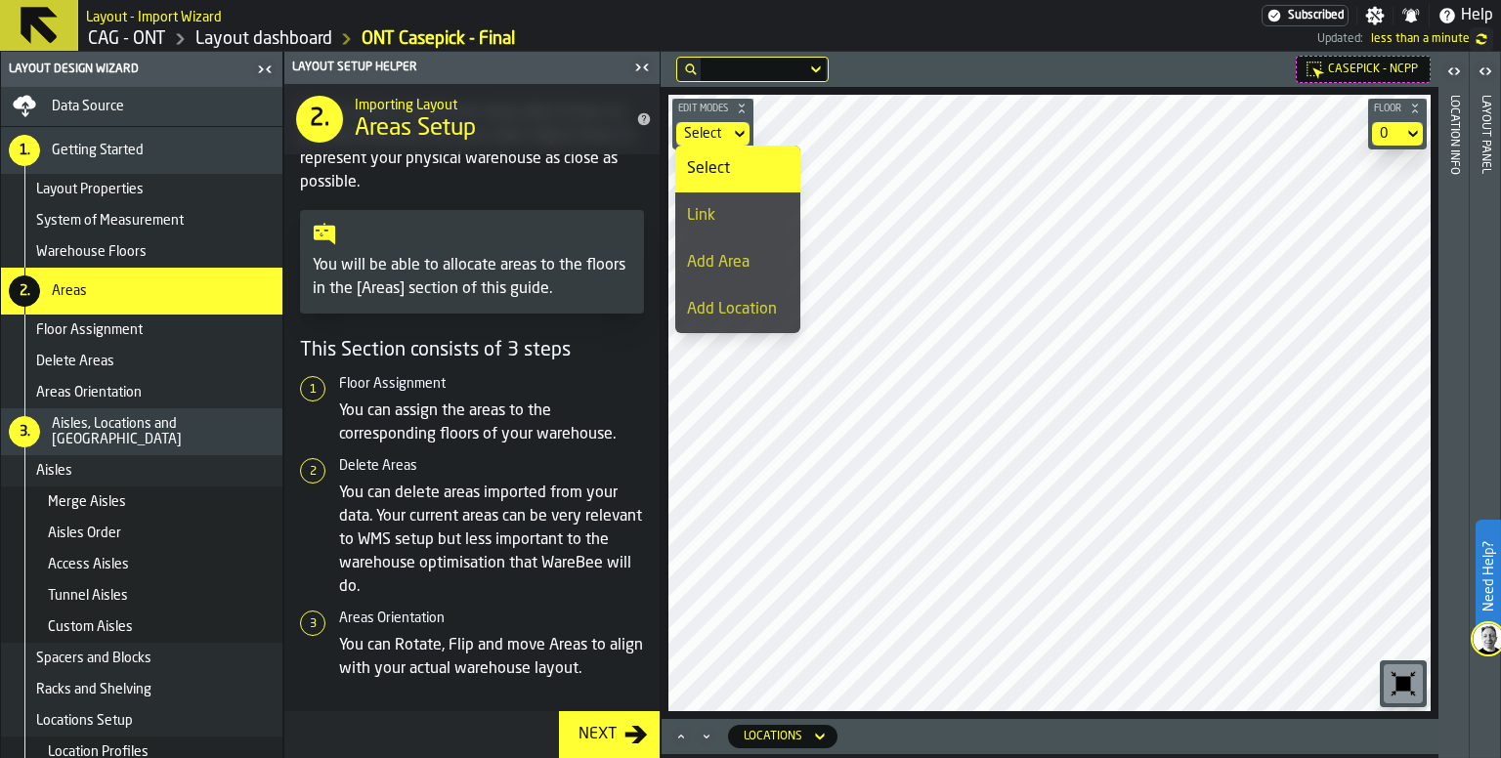
click at [740, 131] on icon at bounding box center [740, 133] width 20 height 23
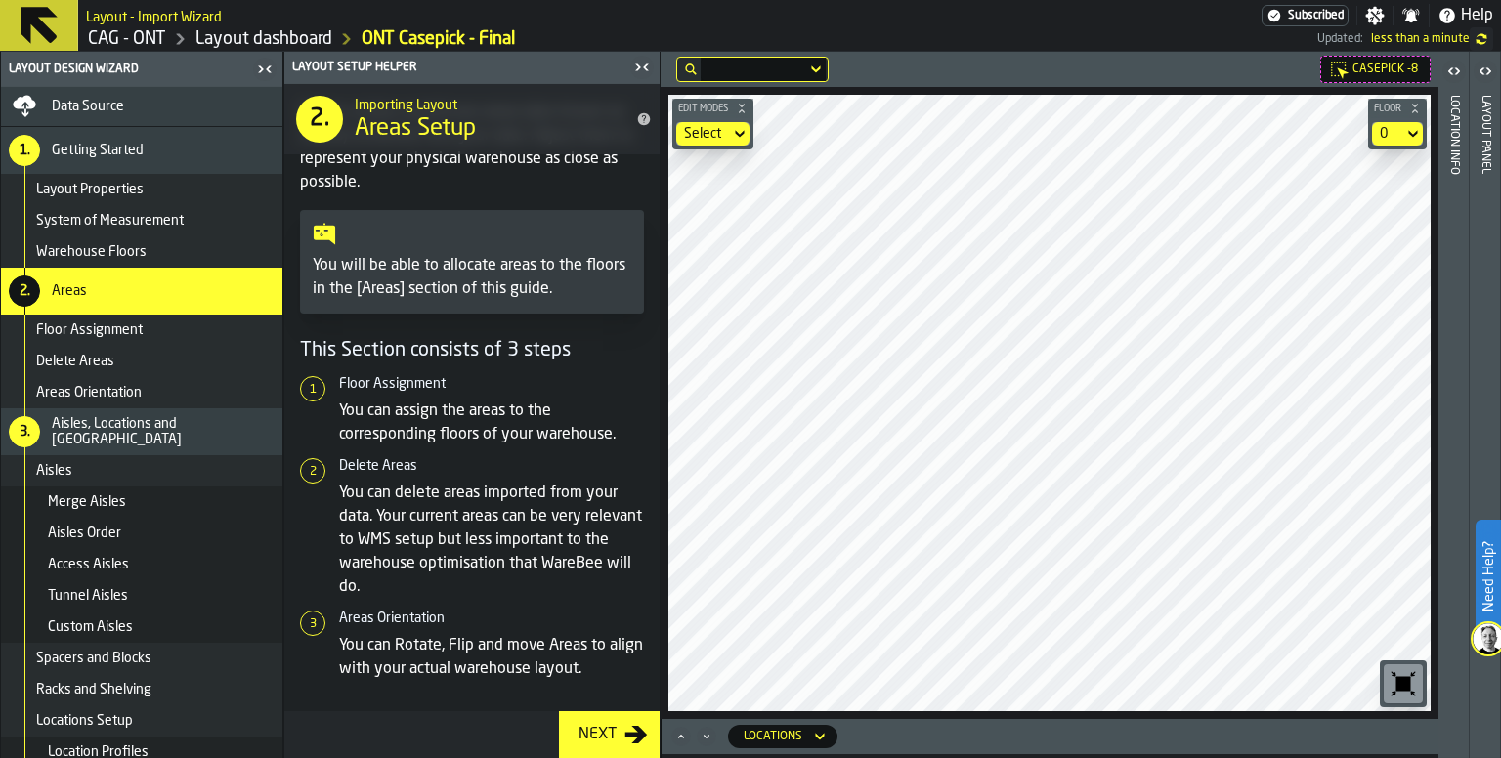
click at [615, 745] on div "Next" at bounding box center [598, 734] width 54 height 23
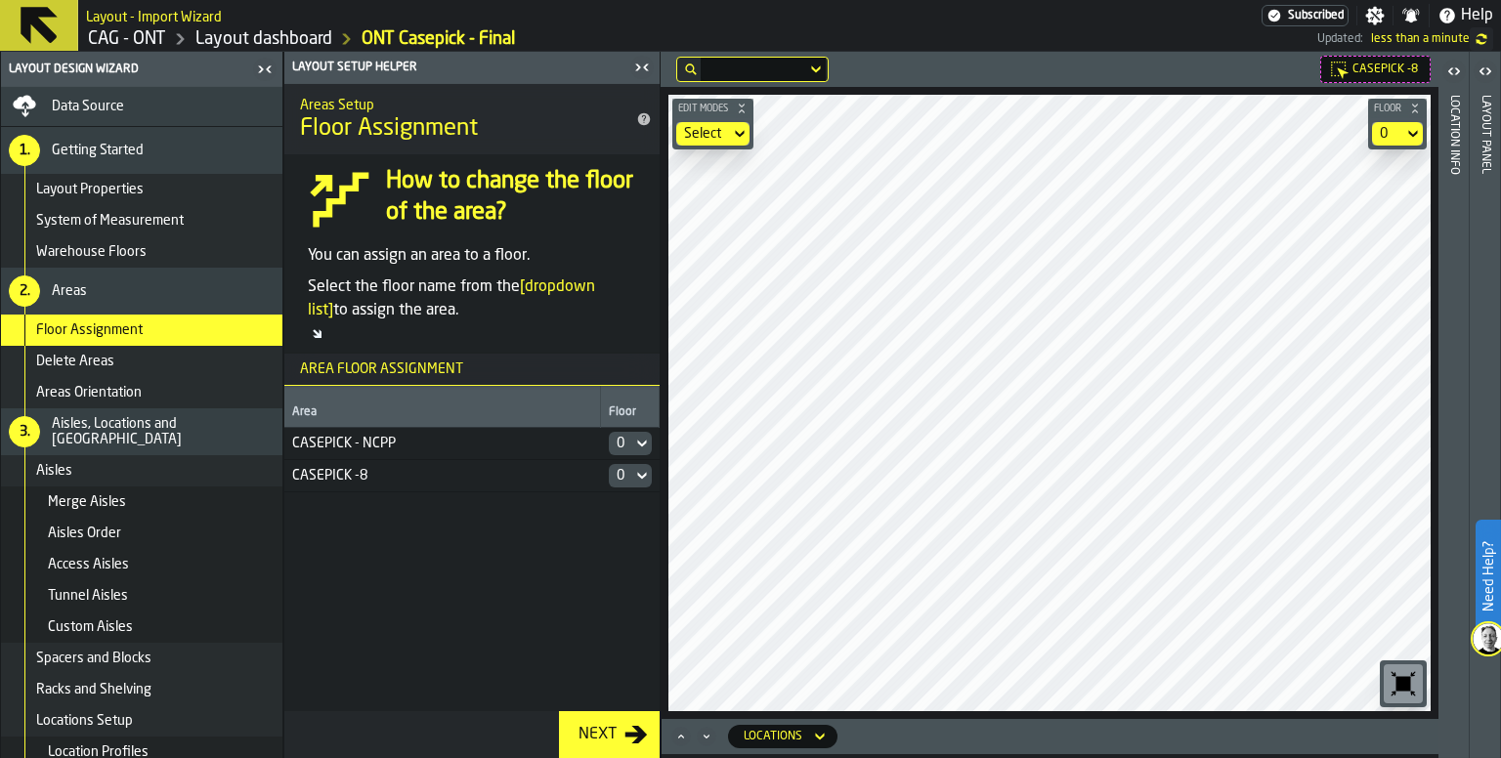
click at [614, 732] on div "Next" at bounding box center [598, 734] width 54 height 23
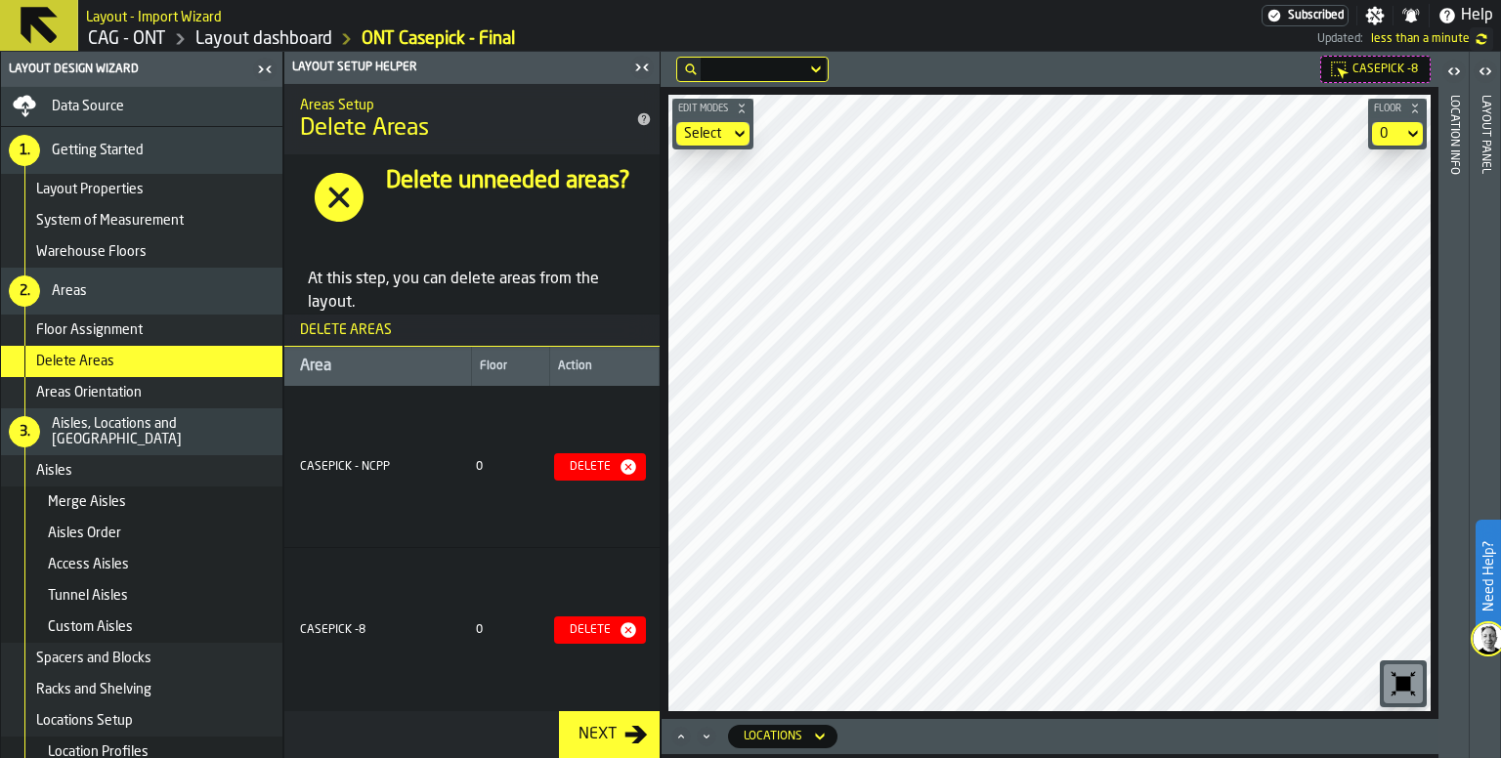
click at [608, 740] on div "Next" at bounding box center [598, 734] width 54 height 23
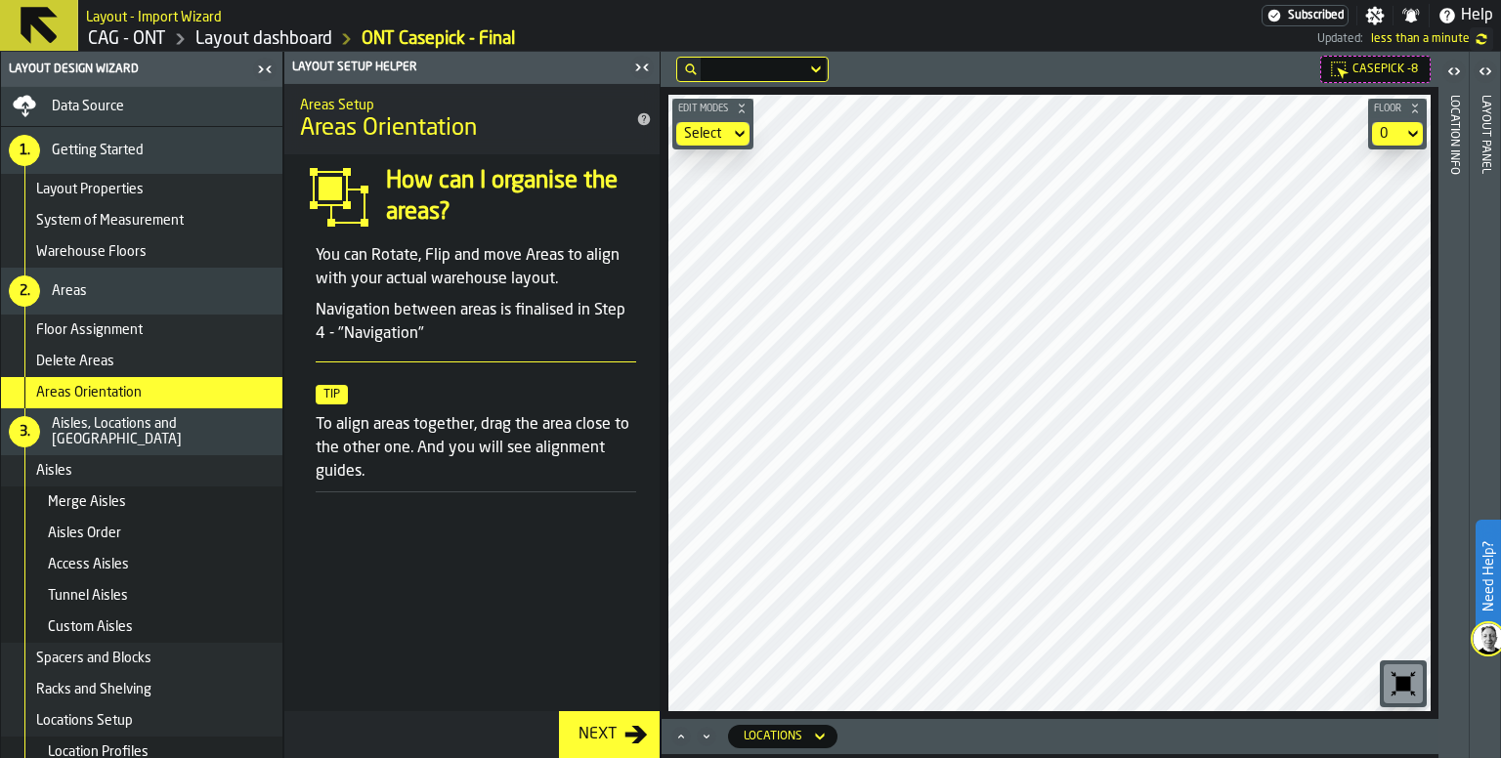
click at [602, 729] on div "Next" at bounding box center [598, 734] width 54 height 23
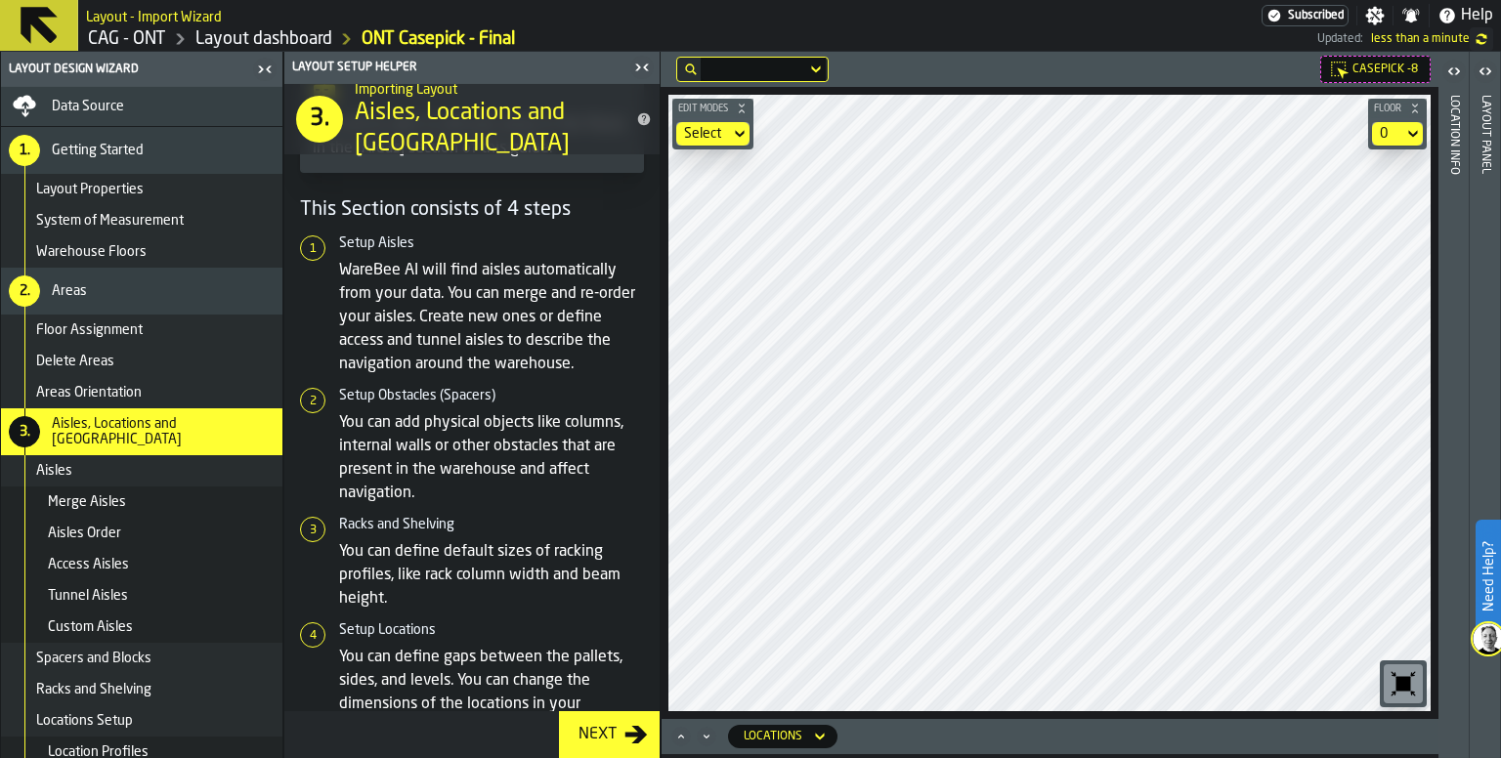
scroll to position [245, 0]
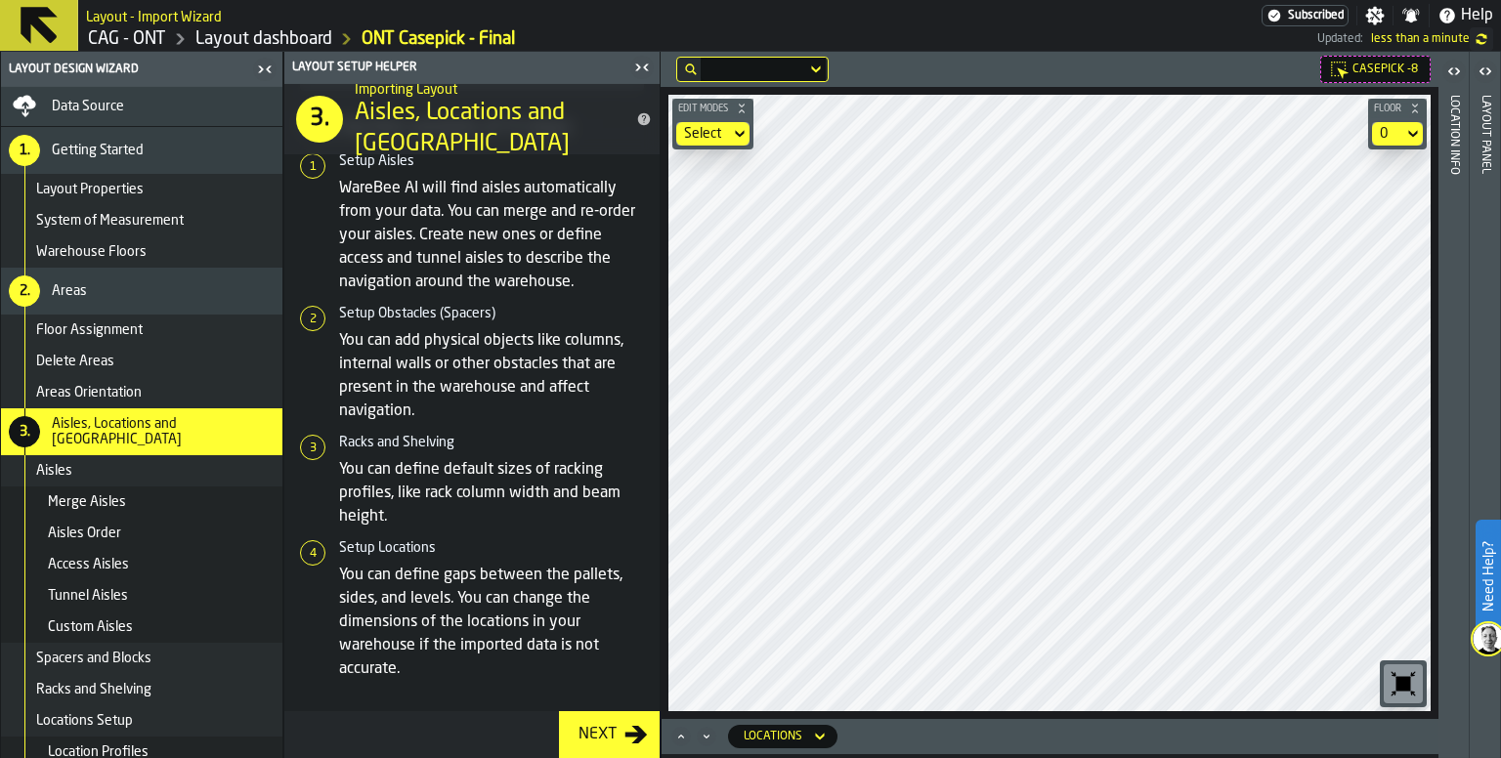
click at [607, 727] on div "Next" at bounding box center [598, 734] width 54 height 23
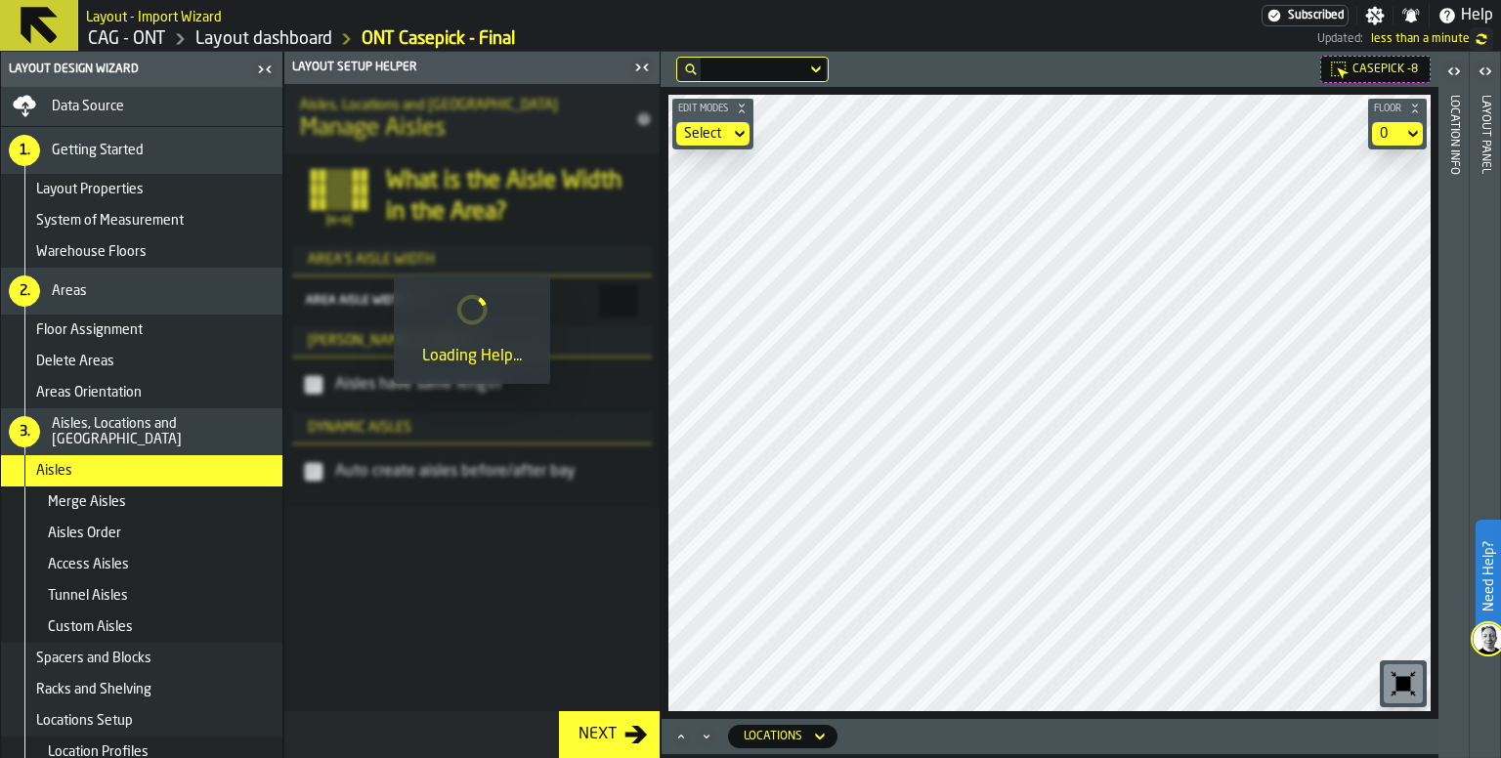
scroll to position [0, 0]
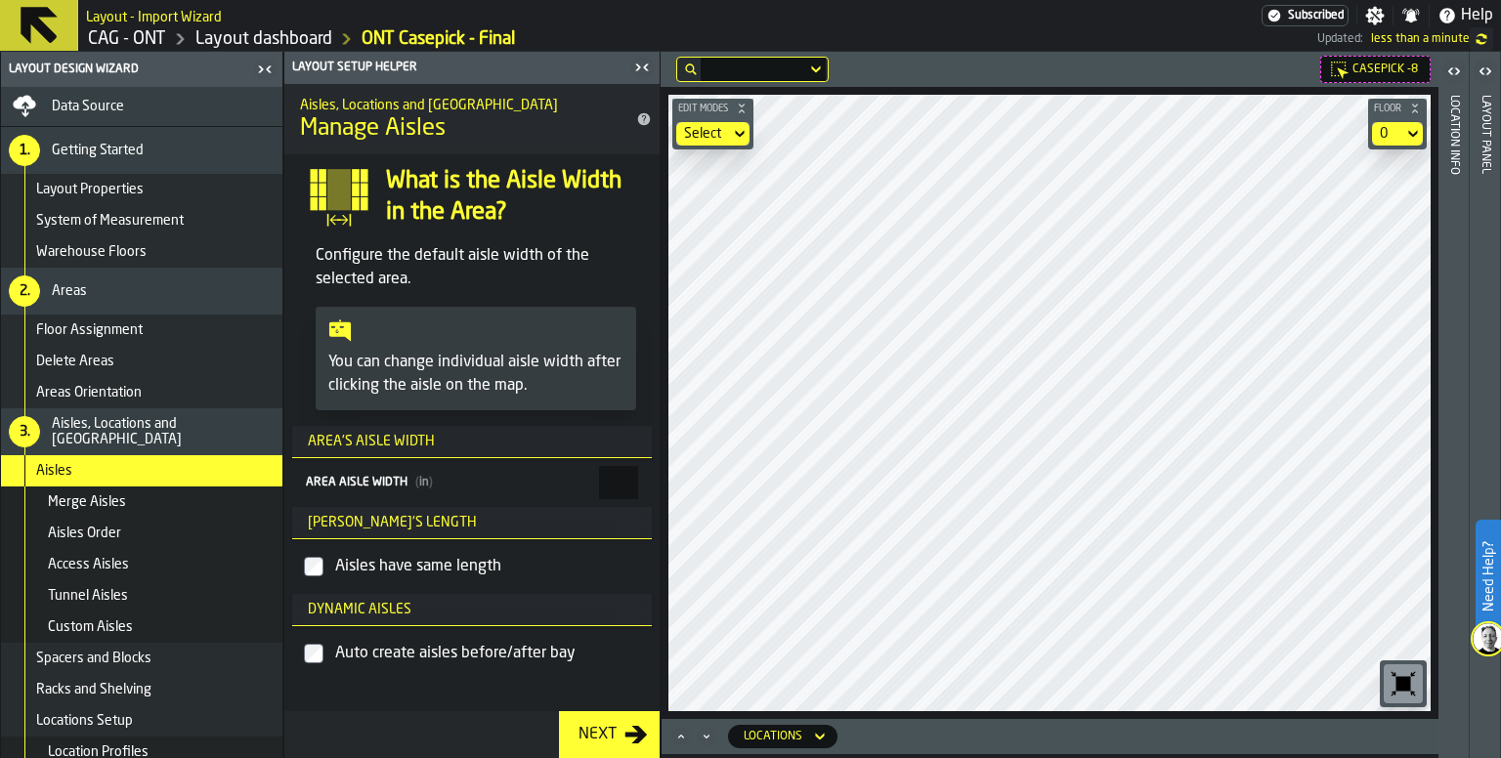
click at [605, 745] on div "Next" at bounding box center [598, 734] width 54 height 23
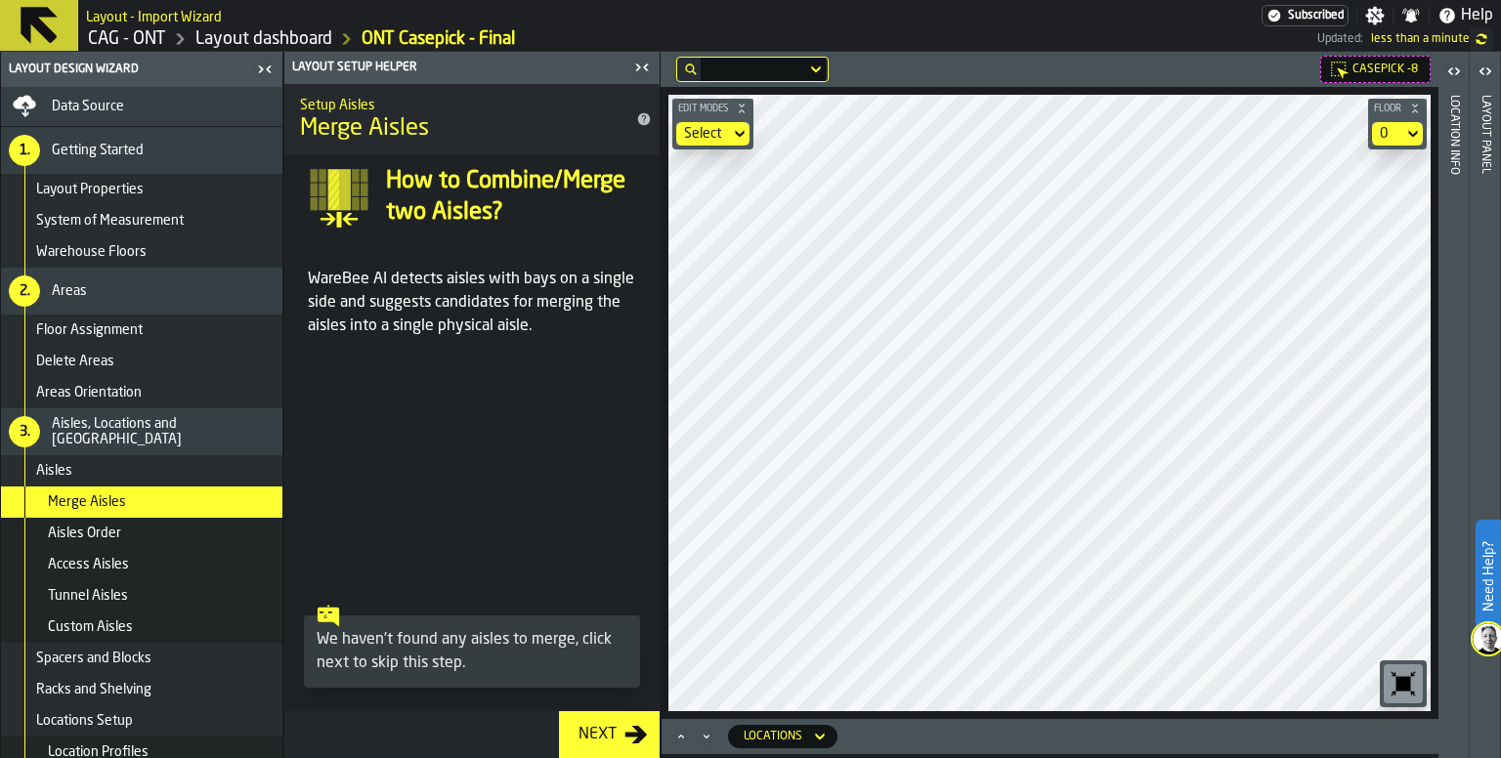
click at [615, 731] on div "Next" at bounding box center [598, 734] width 54 height 23
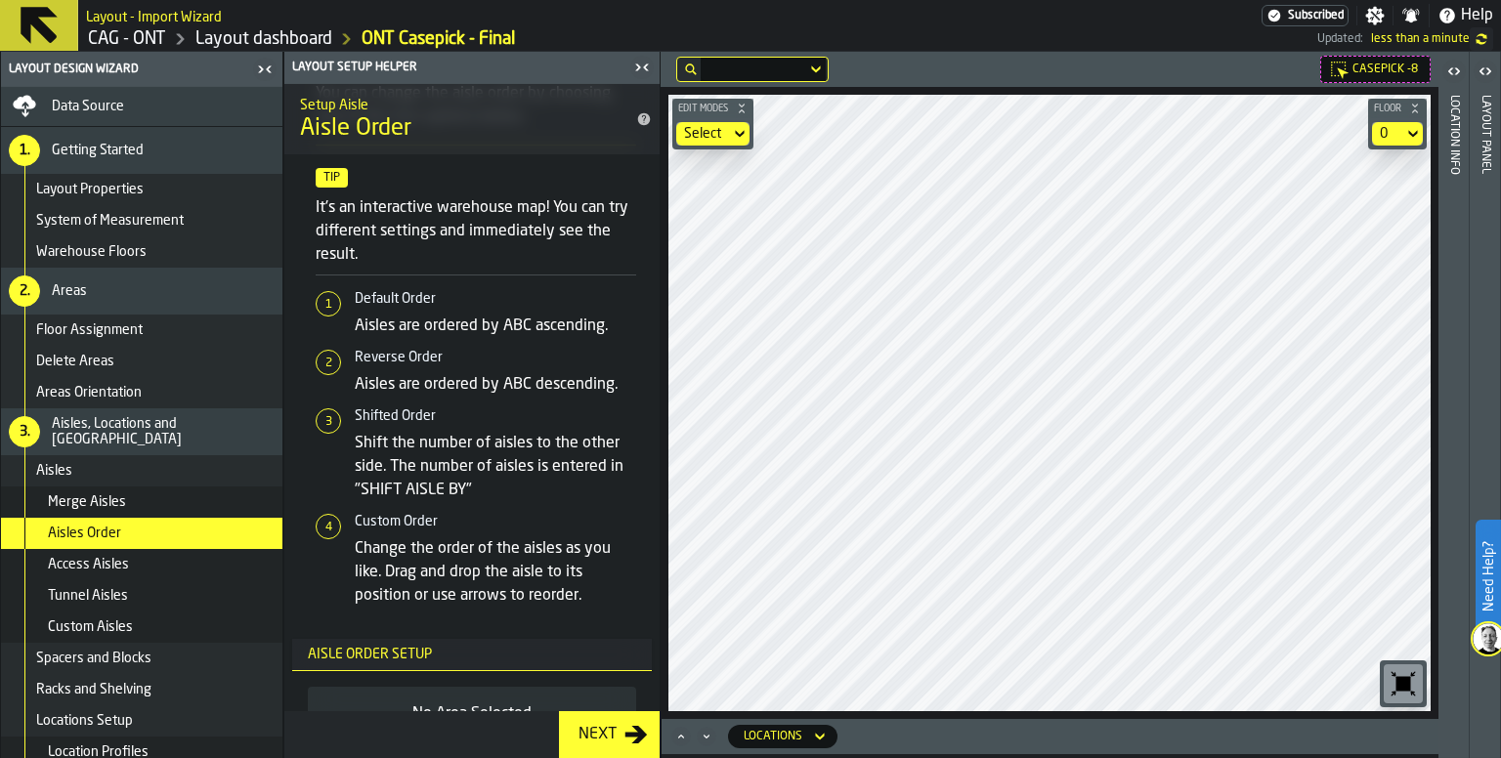
scroll to position [293, 0]
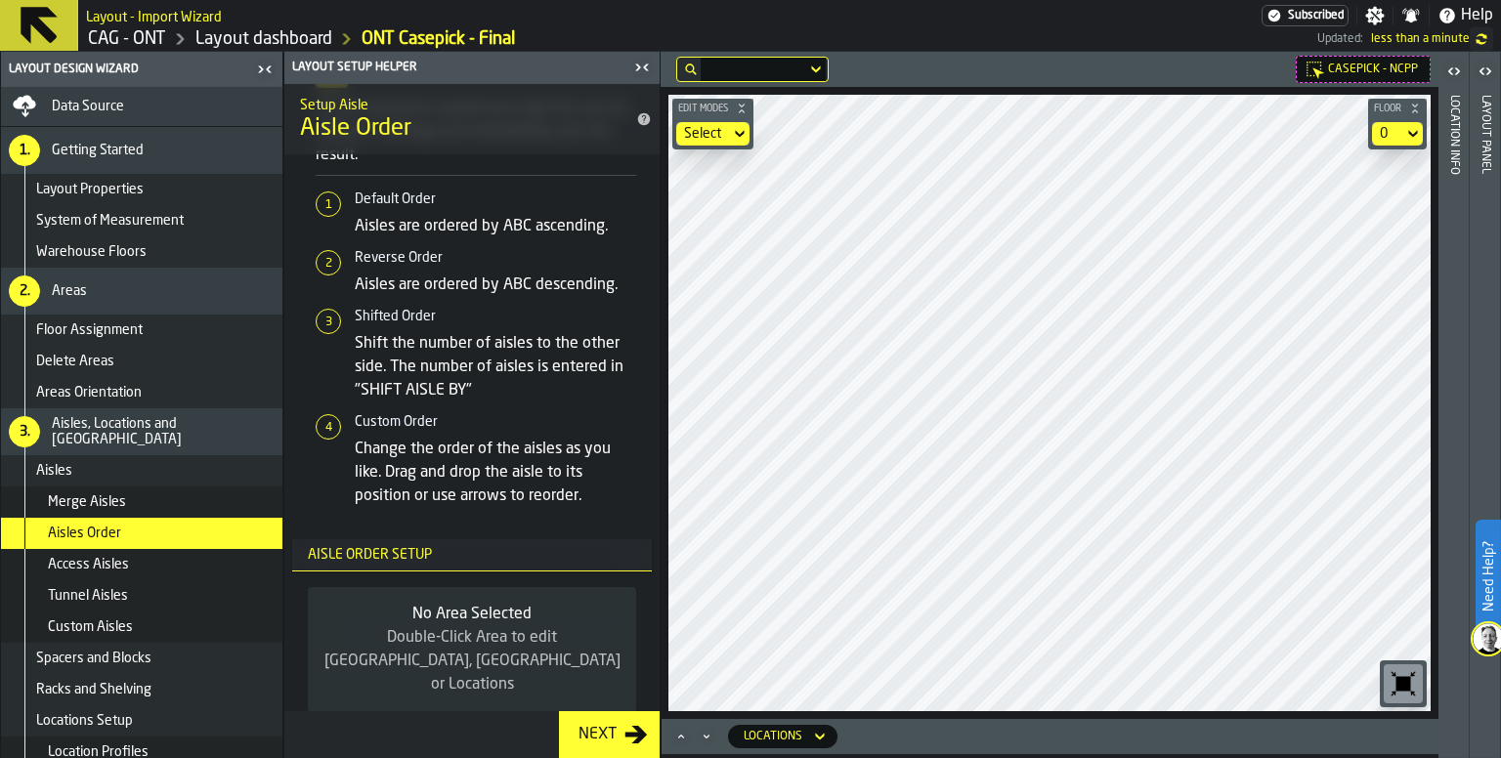
click at [1454, 80] on icon "button-toggle-Open" at bounding box center [1453, 71] width 23 height 23
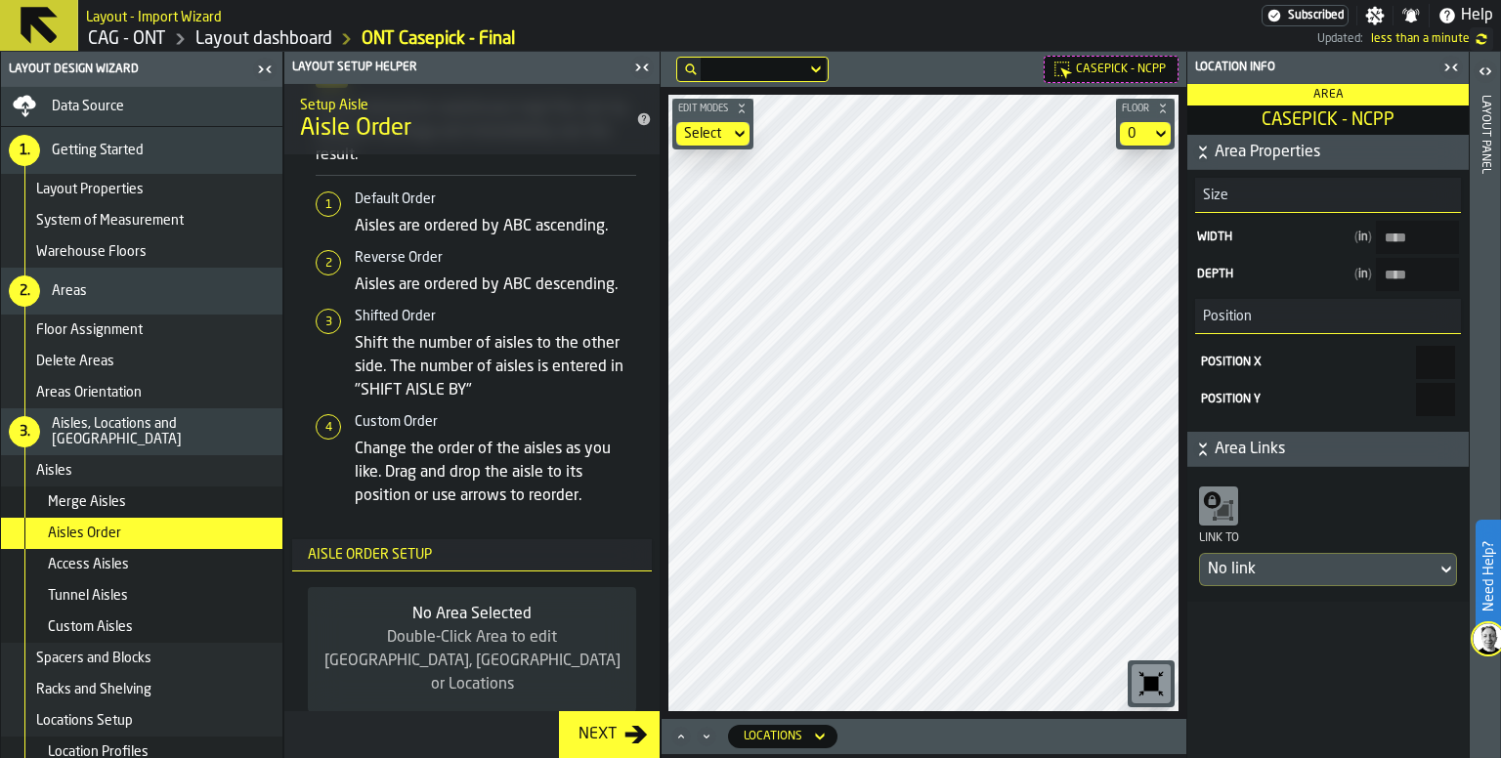
click at [1484, 67] on icon "button-toggle-Open" at bounding box center [1484, 71] width 23 height 23
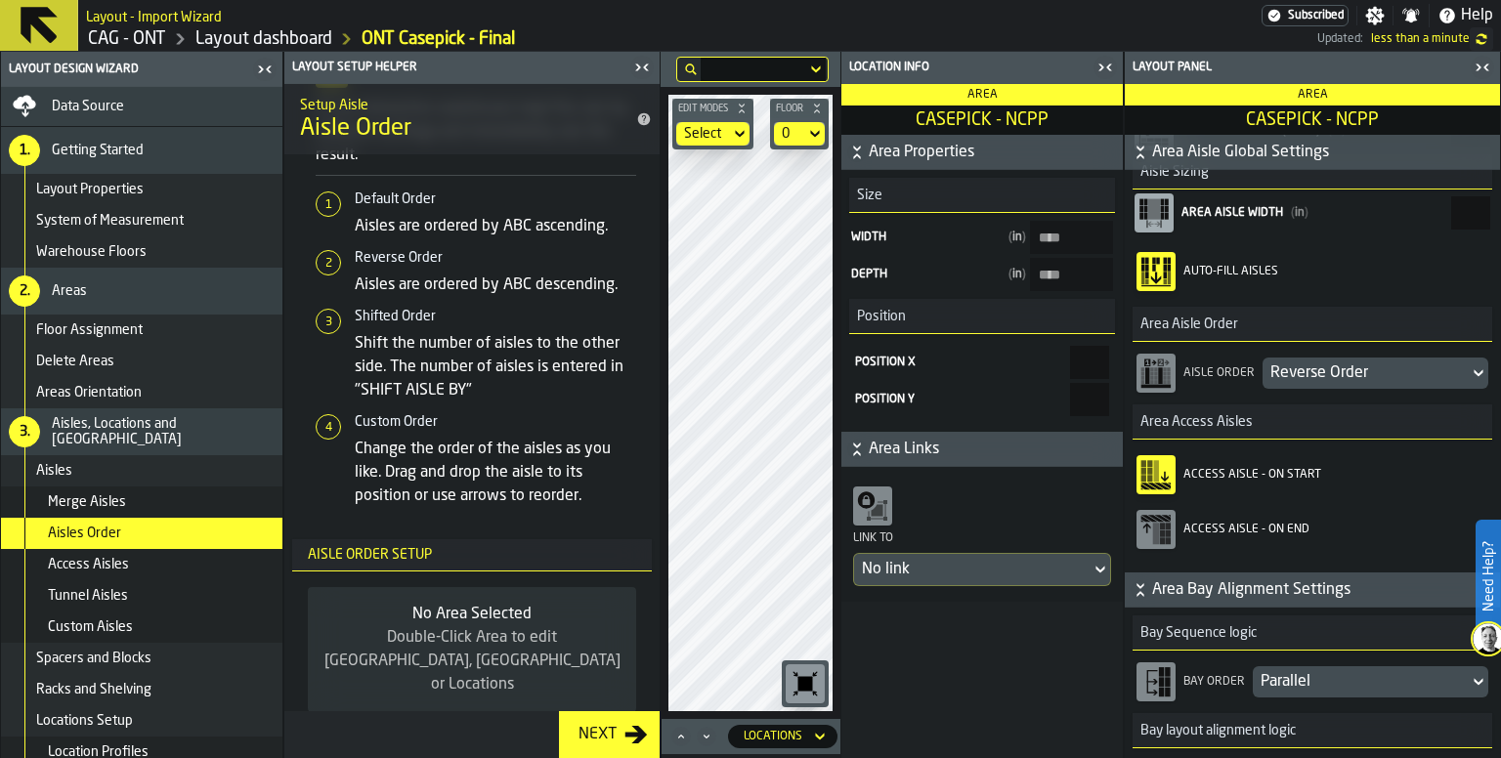
scroll to position [0, 0]
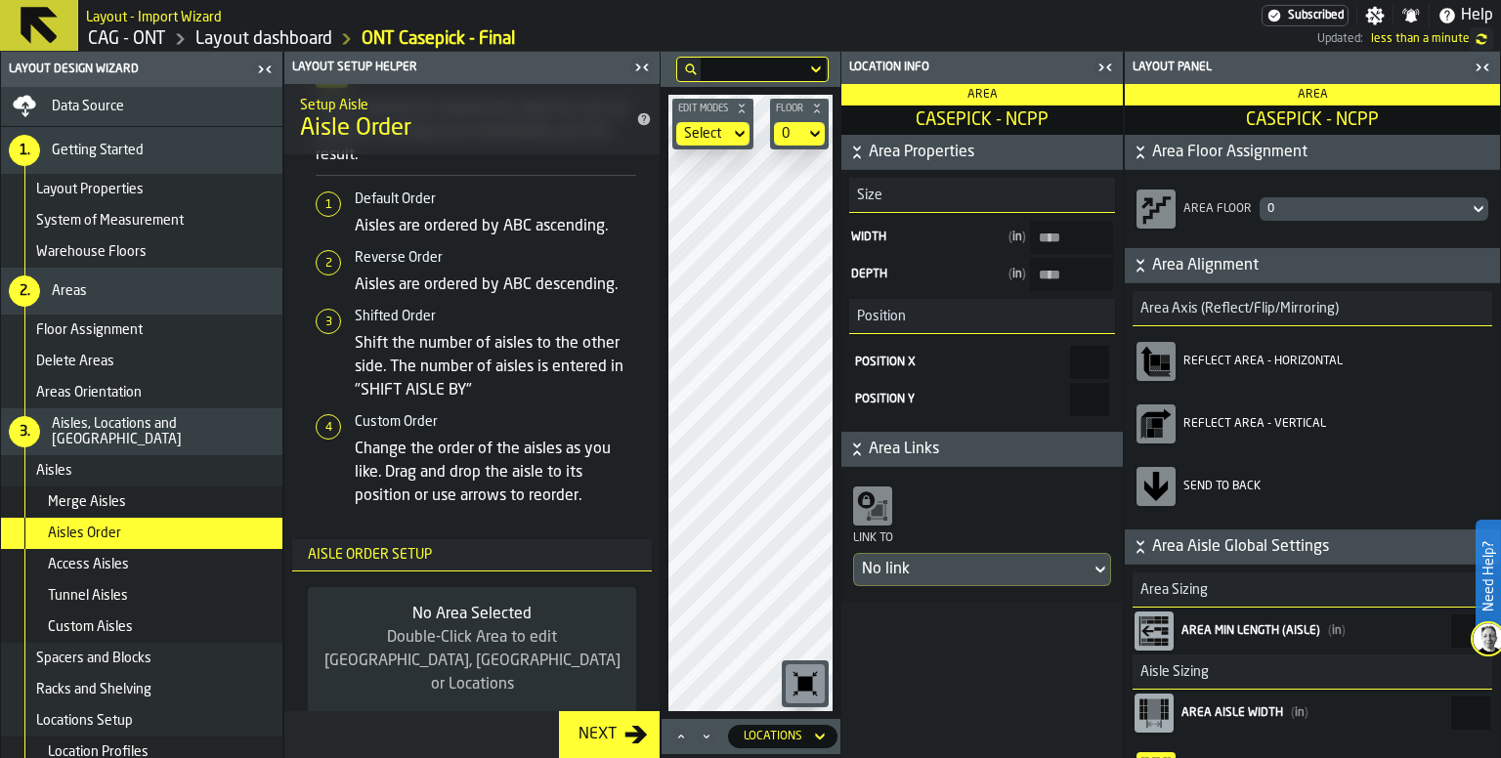
click at [145, 192] on div "Layout Properties" at bounding box center [155, 190] width 238 height 16
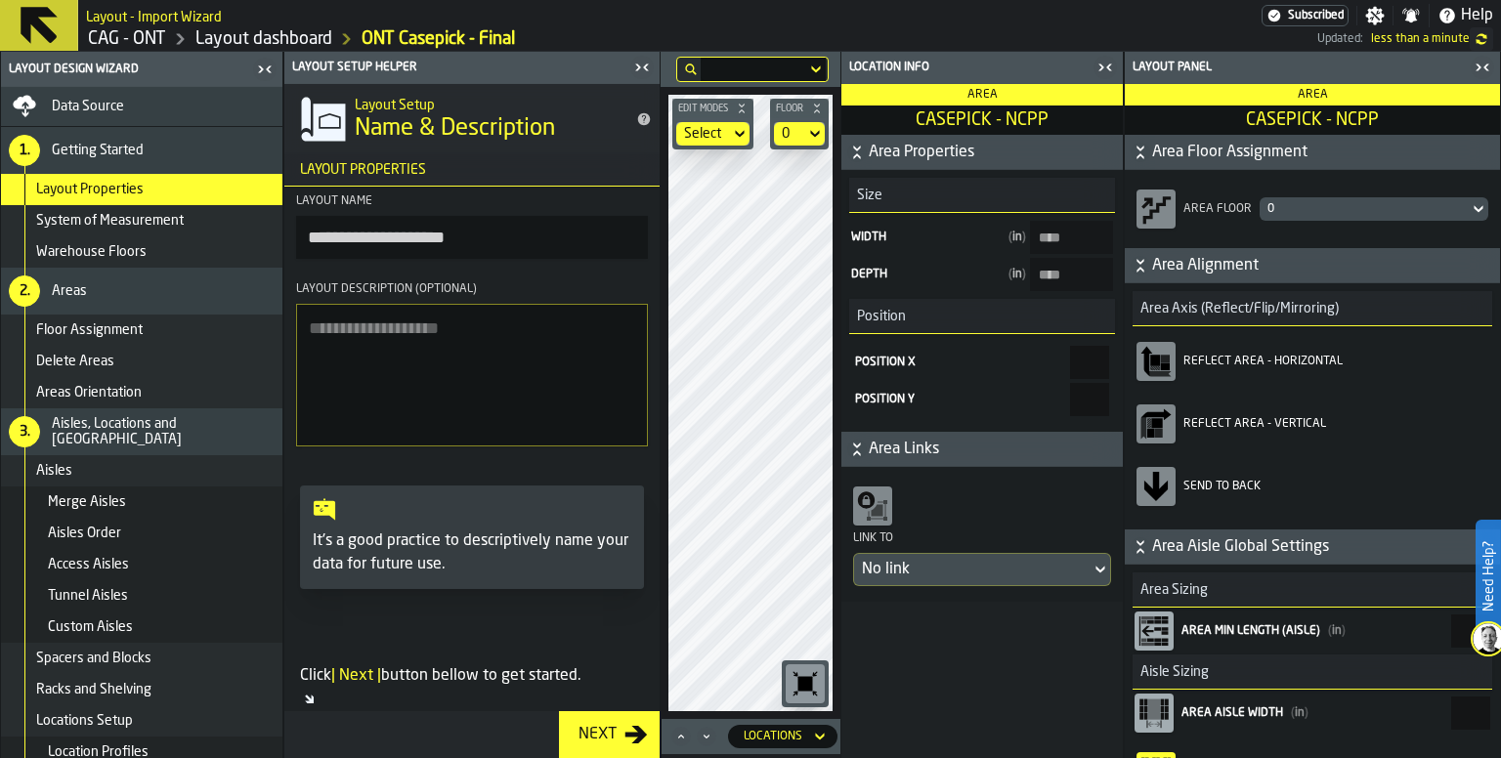
click at [112, 218] on span "System of Measurement" at bounding box center [110, 221] width 148 height 16
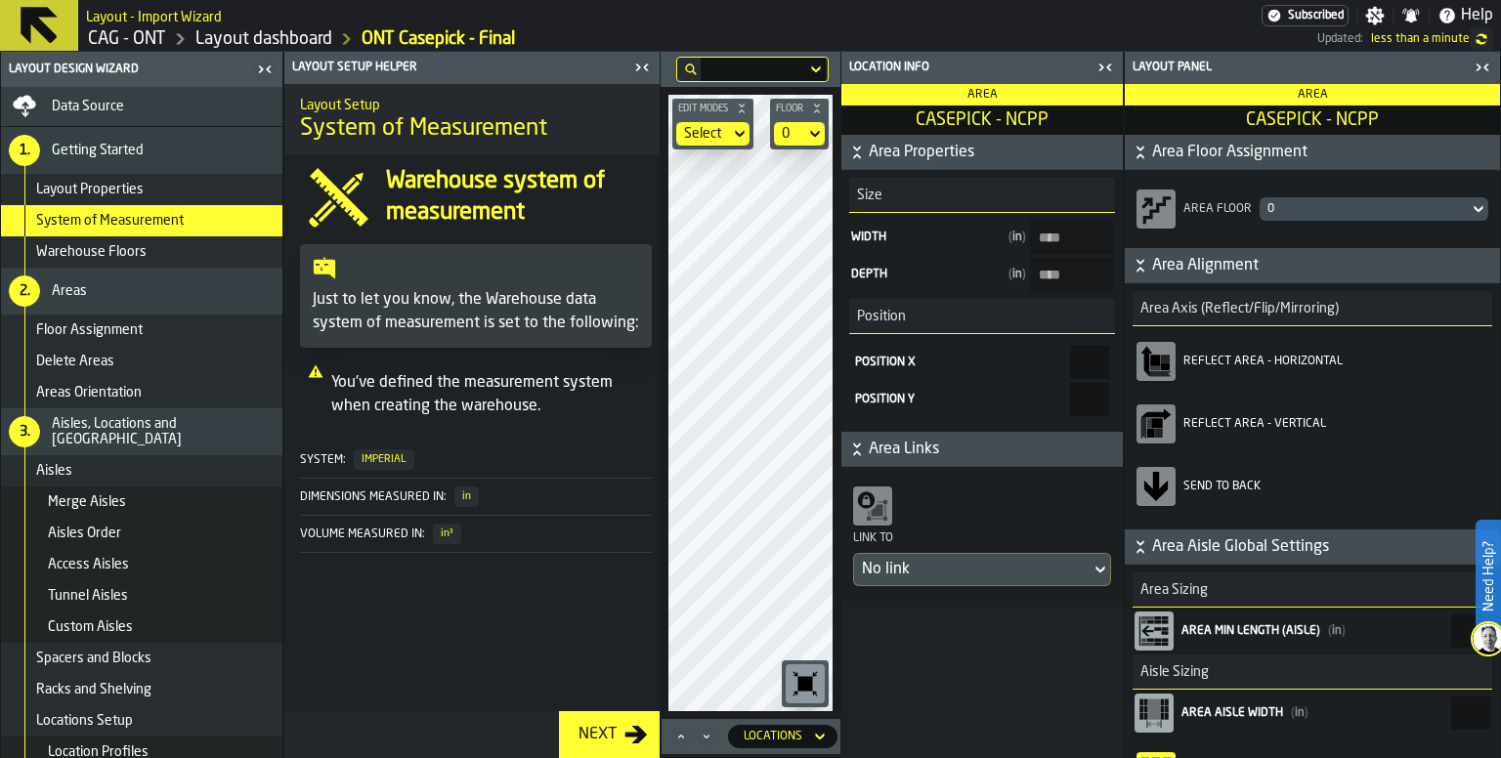
click at [114, 265] on div "Warehouse Floors" at bounding box center [141, 251] width 281 height 31
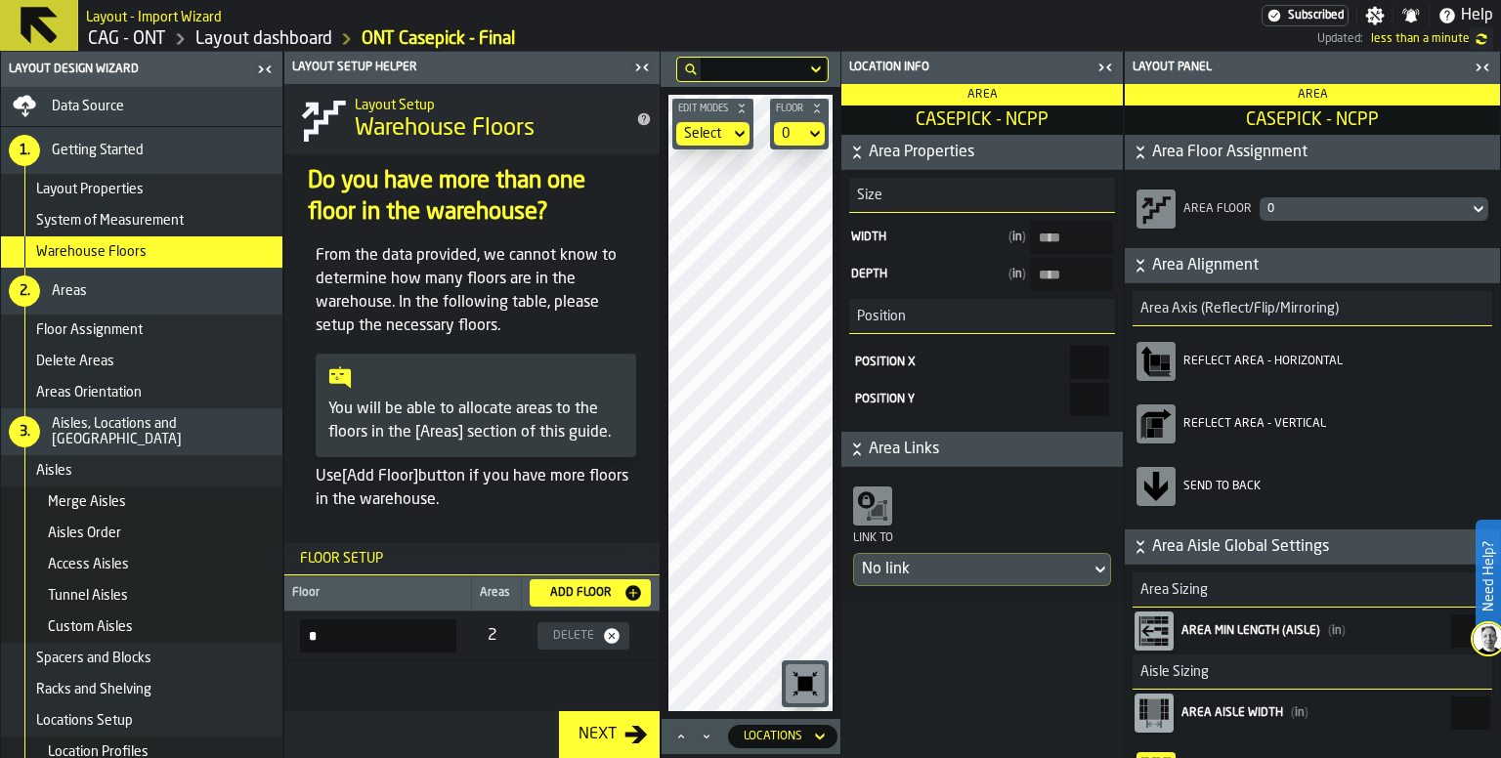
click at [120, 302] on div "2. Areas" at bounding box center [141, 291] width 281 height 47
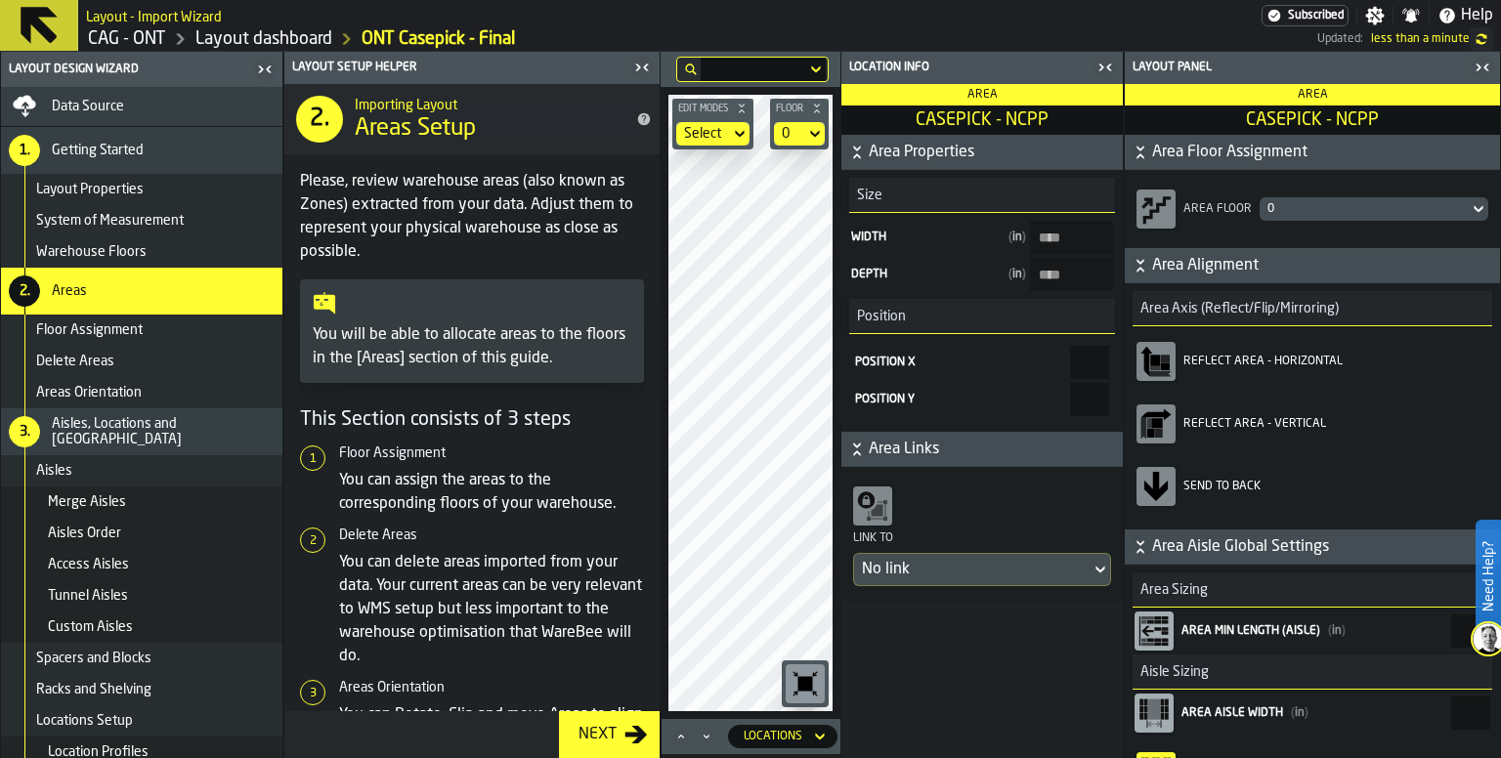
click at [117, 331] on span "Floor Assignment" at bounding box center [89, 330] width 107 height 16
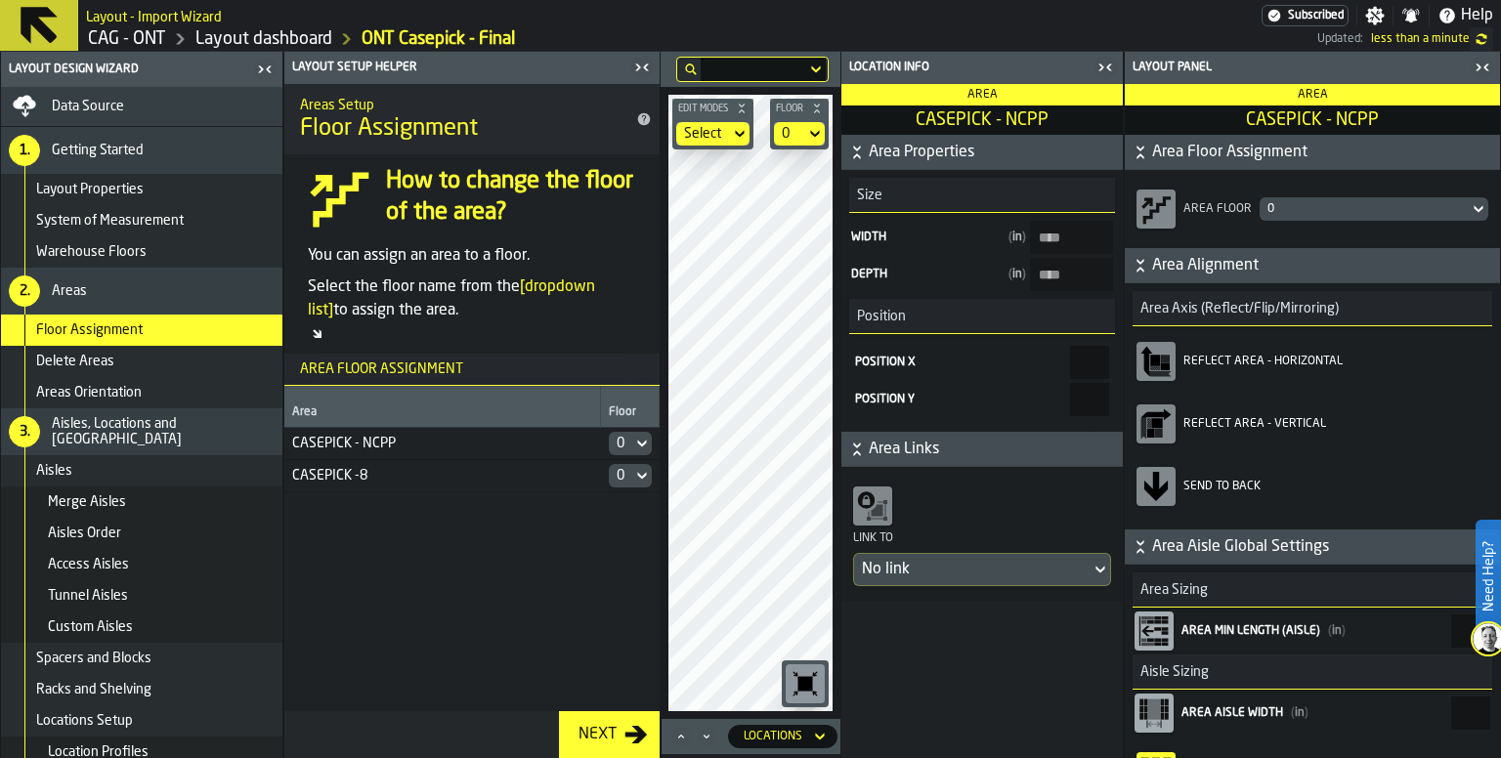
click at [133, 364] on div "Delete Areas" at bounding box center [155, 362] width 238 height 16
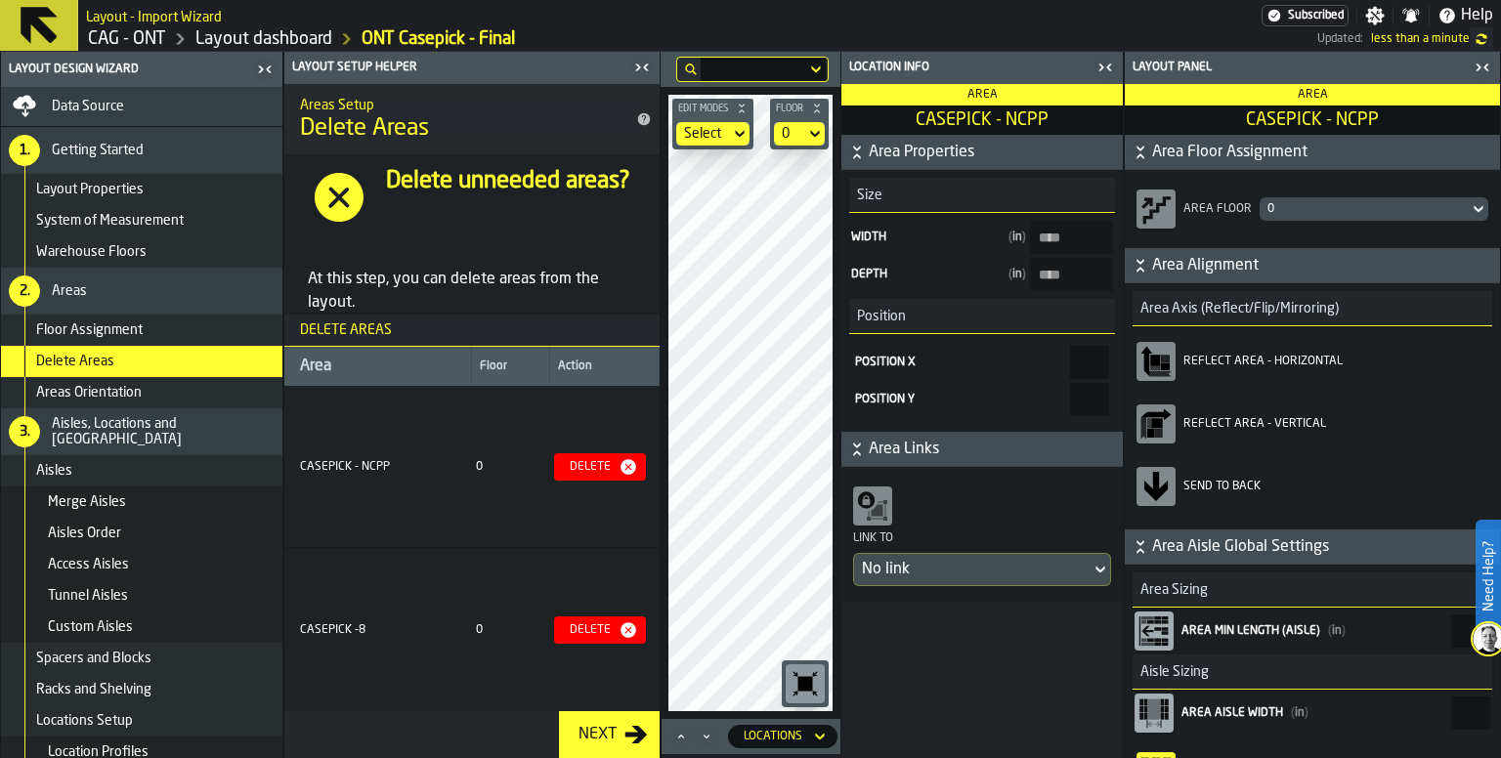
click at [136, 393] on span "Areas Orientation" at bounding box center [89, 393] width 106 height 16
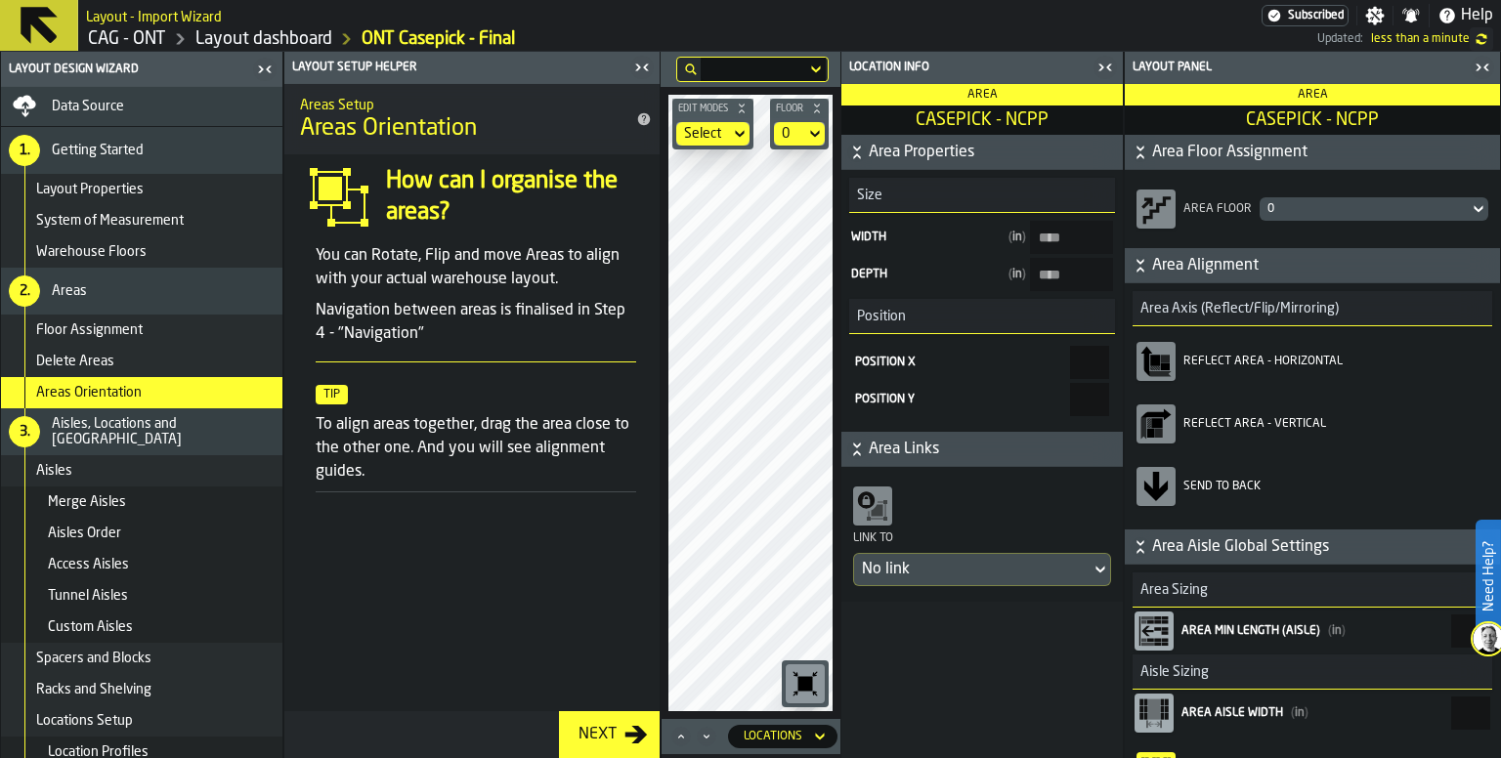
click at [150, 431] on span "Aisles, Locations and Bays" at bounding box center [163, 431] width 223 height 31
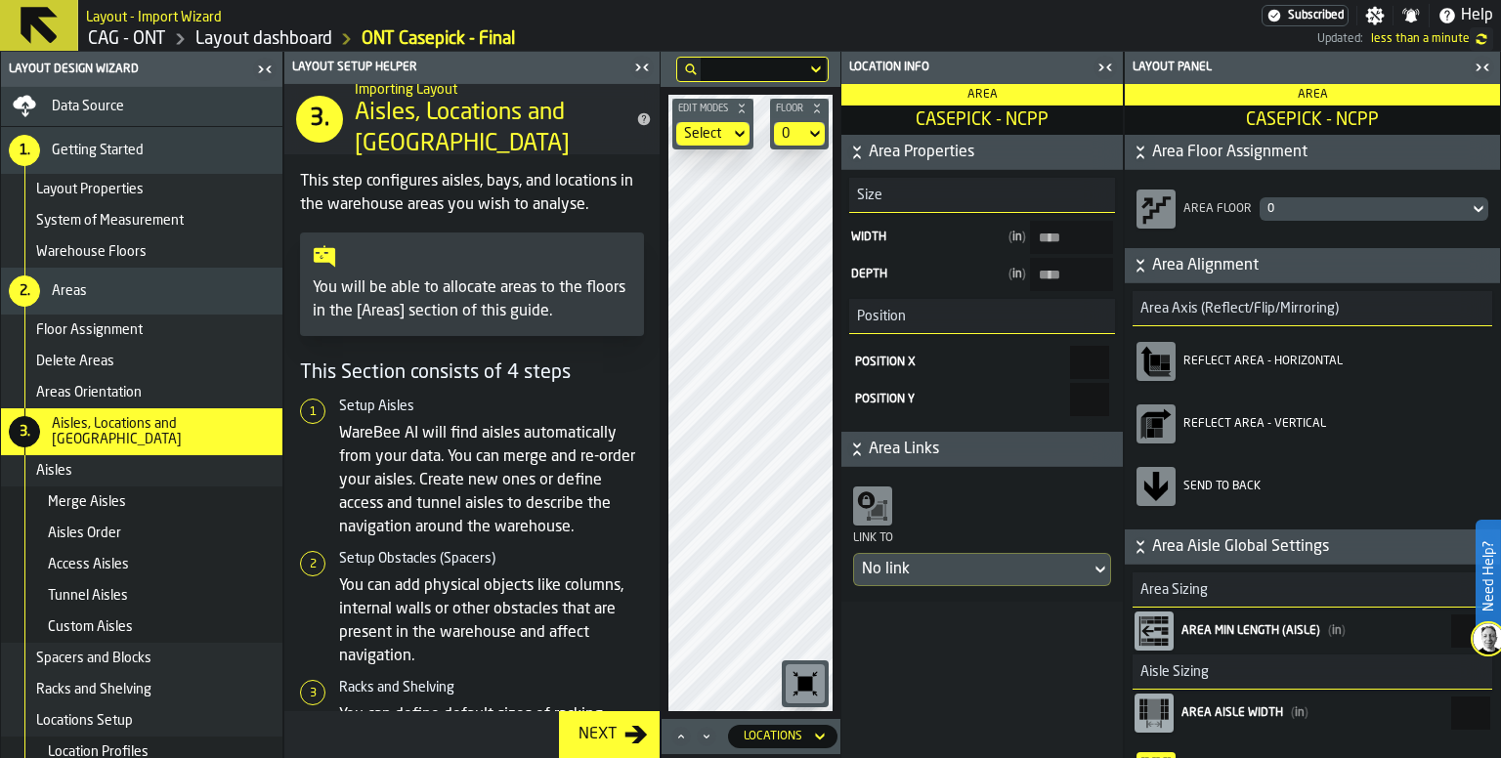
click at [144, 501] on div "Merge Aisles" at bounding box center [161, 502] width 227 height 16
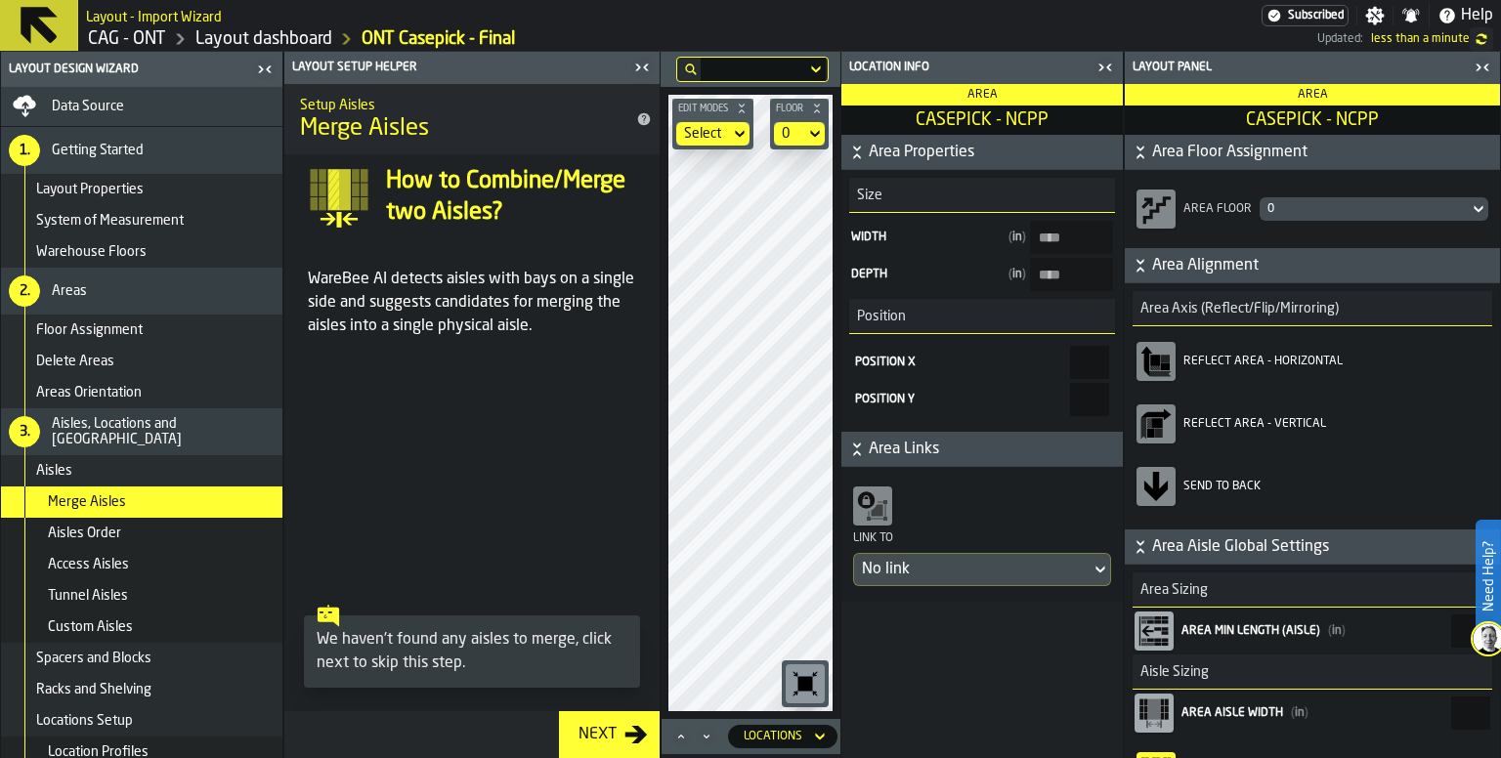
click at [152, 526] on div "Aisles Order" at bounding box center [161, 534] width 227 height 16
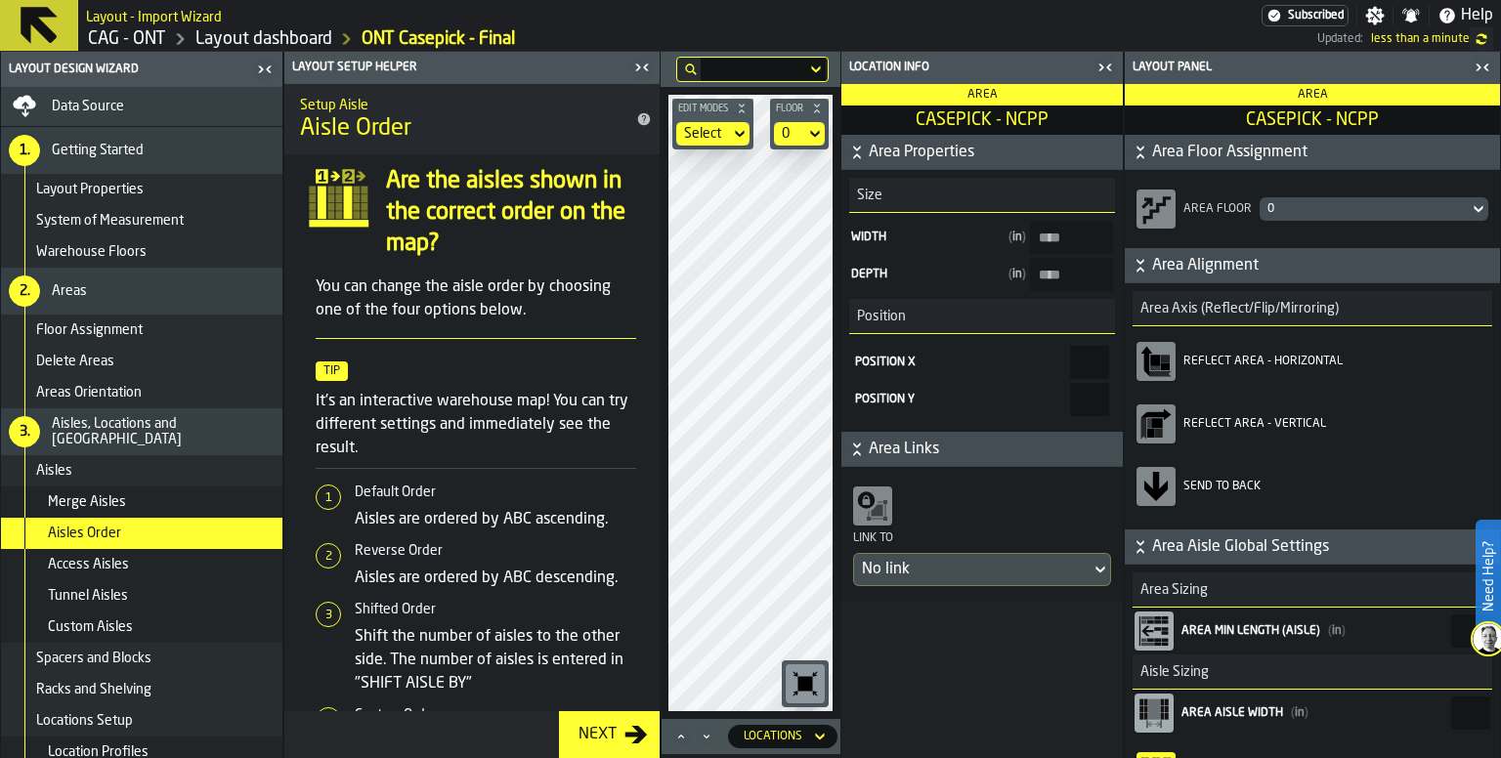
click at [160, 567] on div "Access Aisles" at bounding box center [161, 565] width 227 height 16
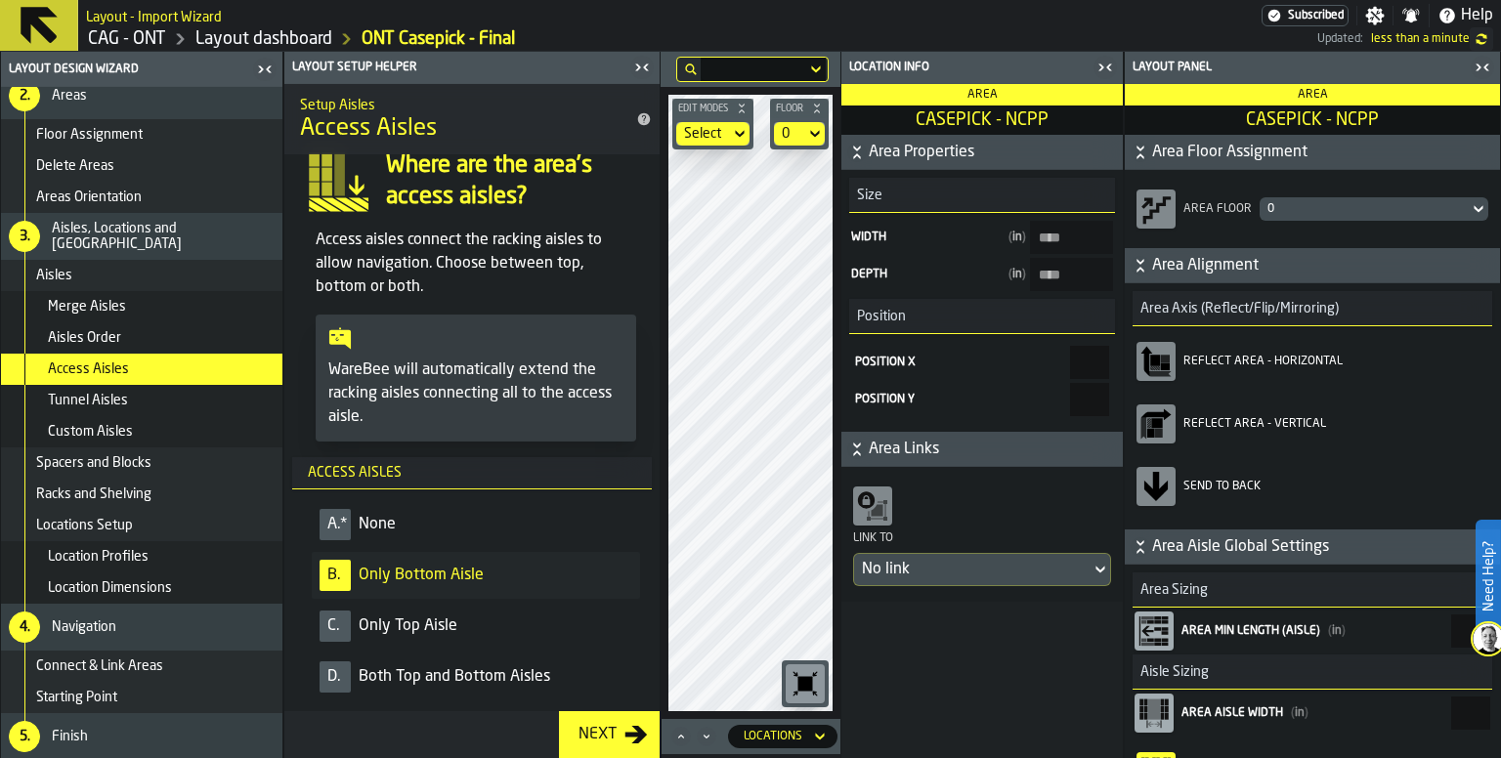
scroll to position [20, 0]
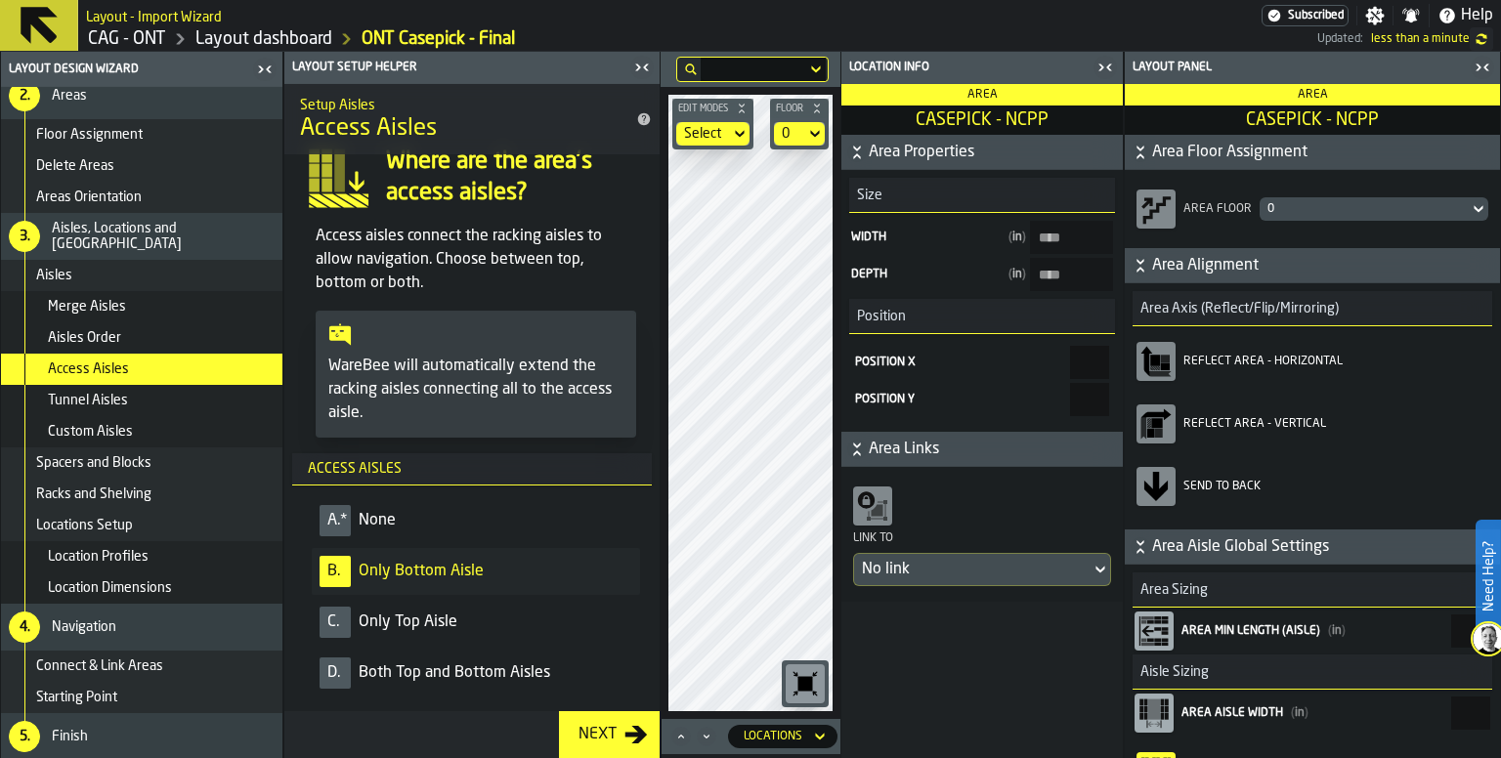
click at [182, 404] on div "Tunnel Aisles" at bounding box center [161, 401] width 227 height 16
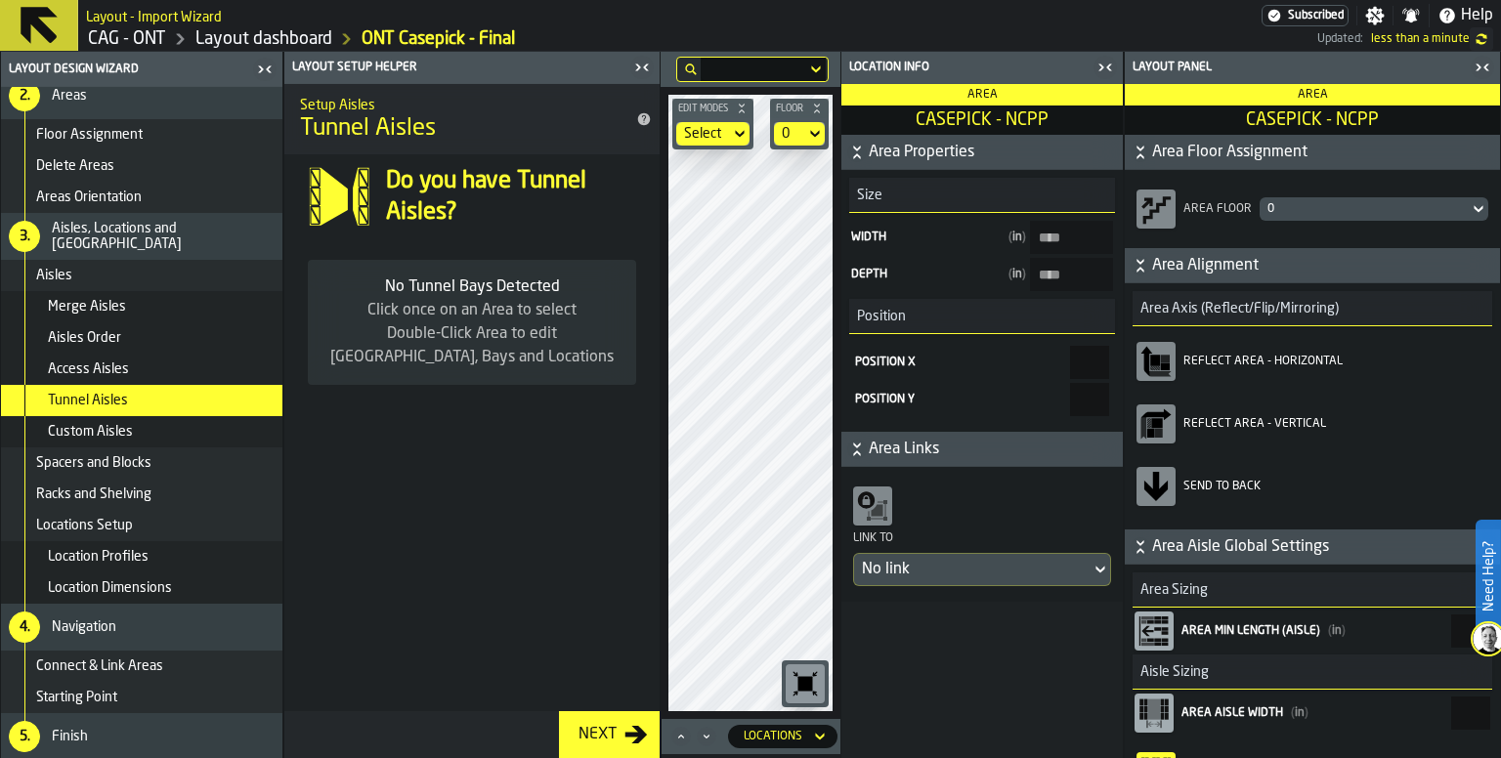
scroll to position [0, 0]
click at [169, 439] on div "Custom Aisles" at bounding box center [161, 432] width 227 height 16
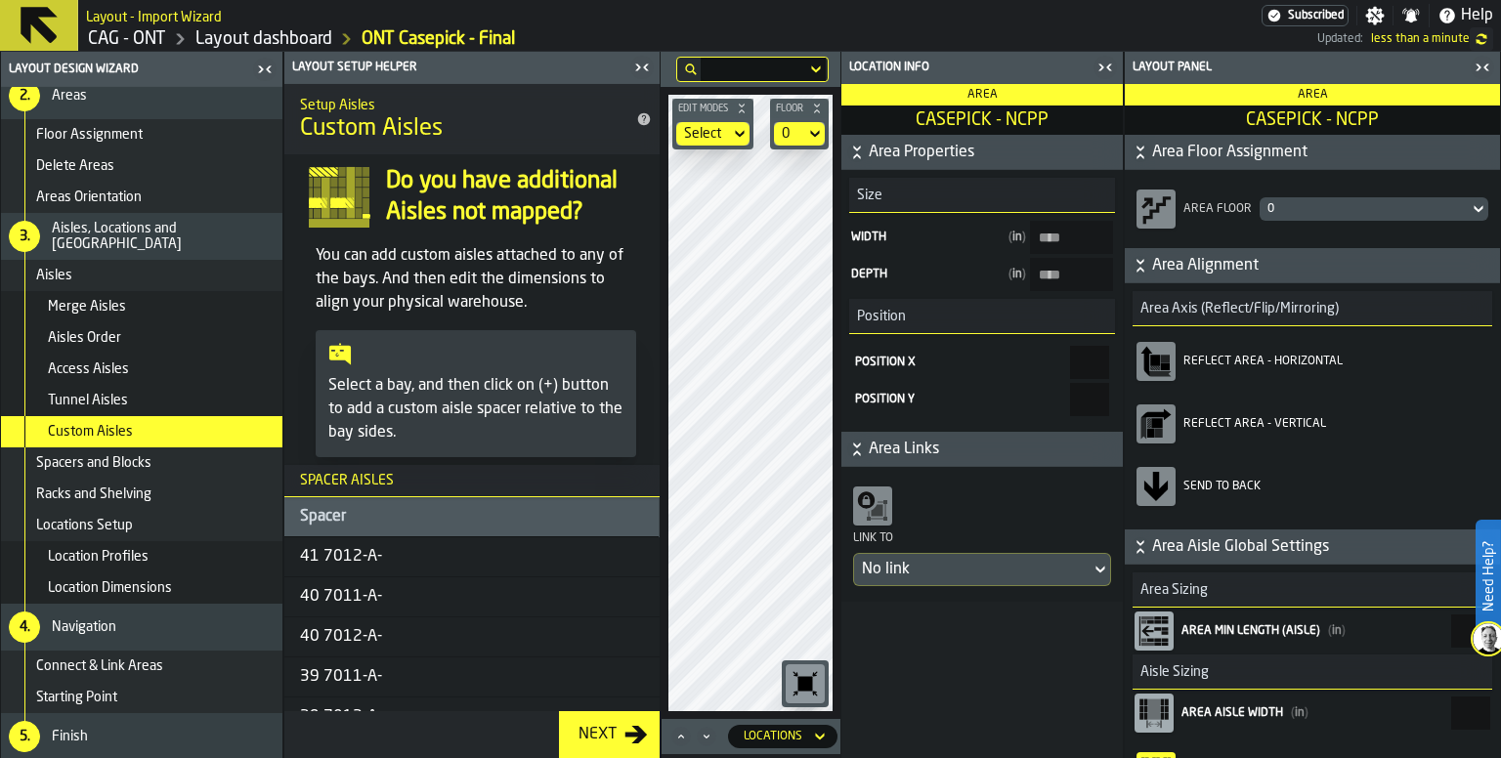
click at [53, 21] on icon at bounding box center [39, 25] width 47 height 47
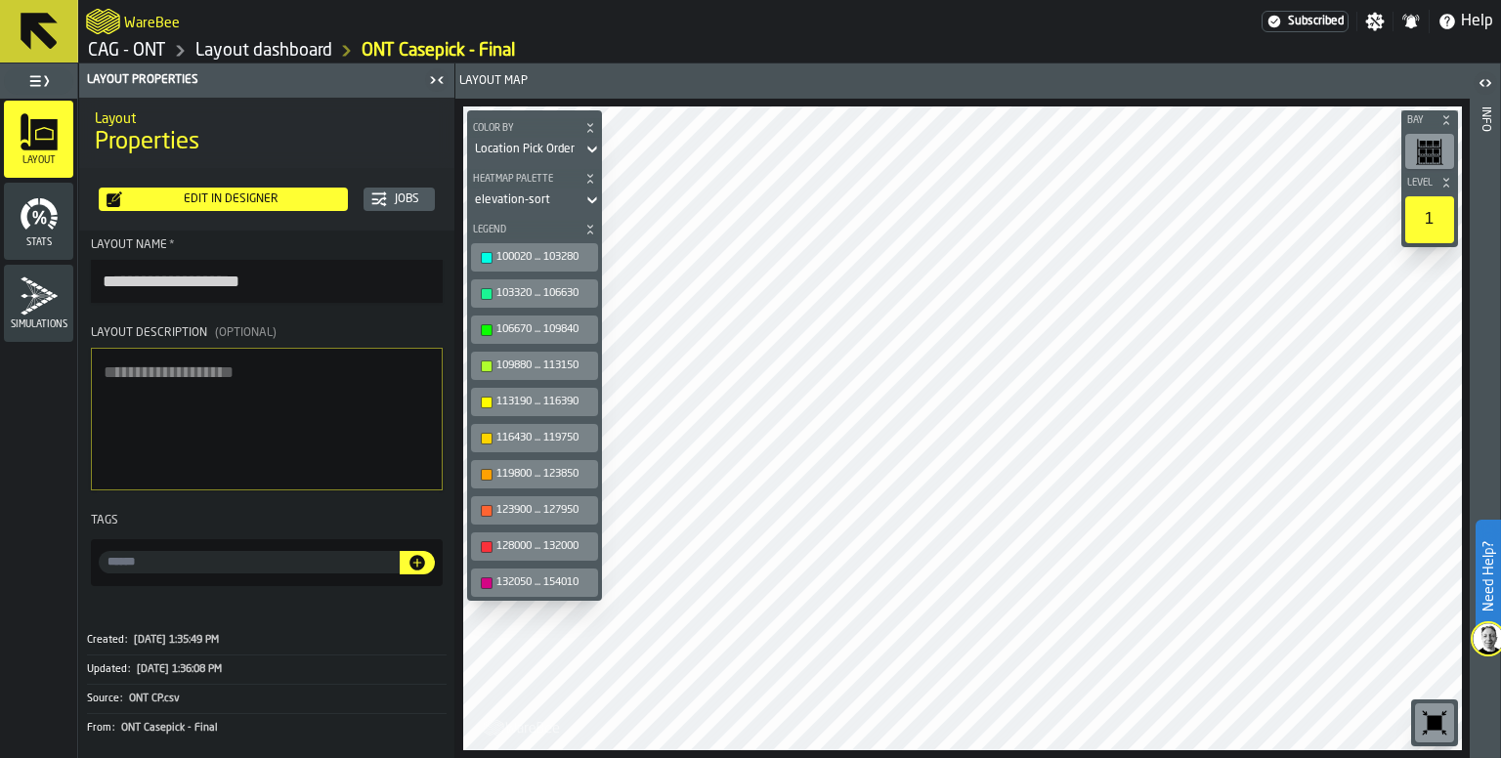
click at [47, 42] on icon at bounding box center [39, 31] width 37 height 37
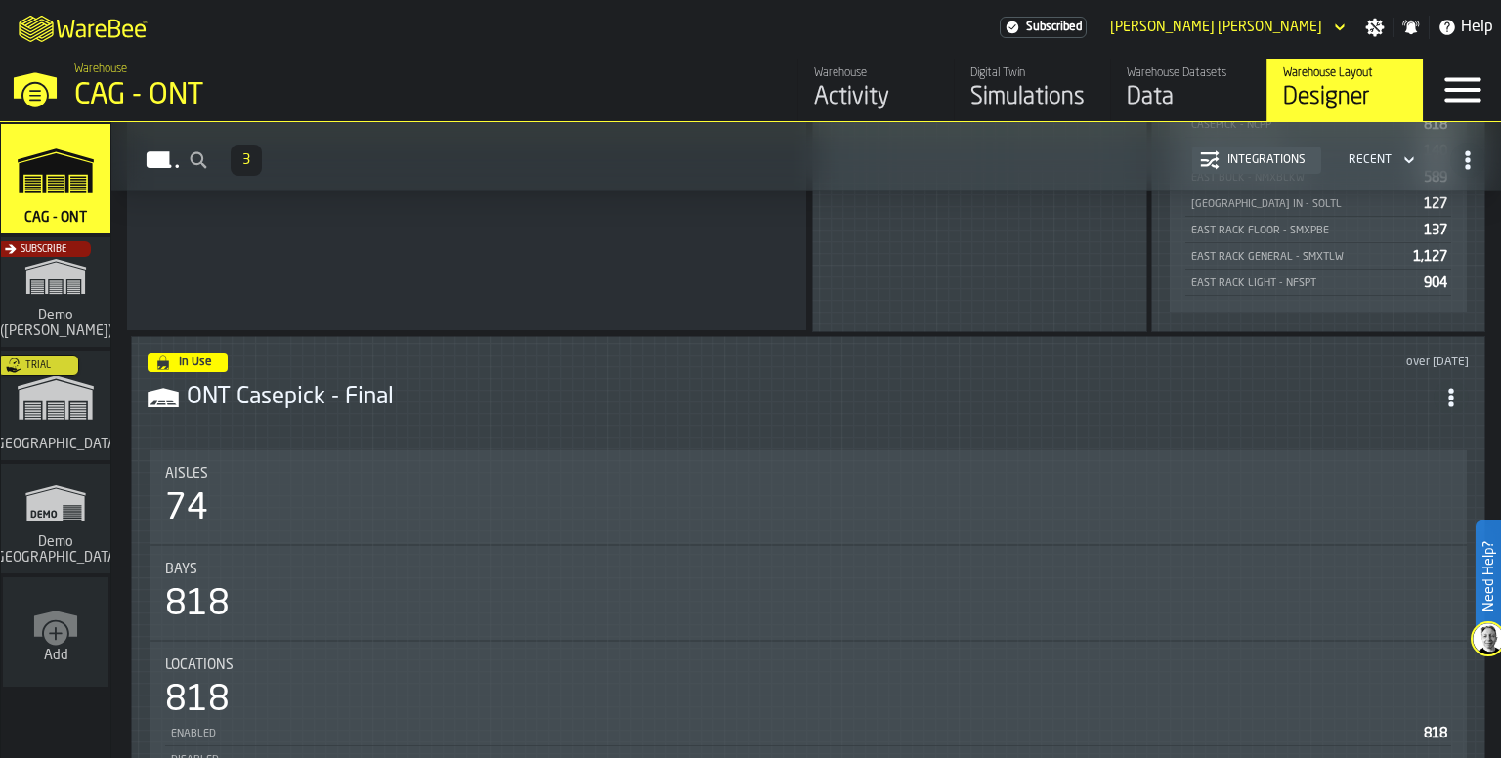
scroll to position [879, 0]
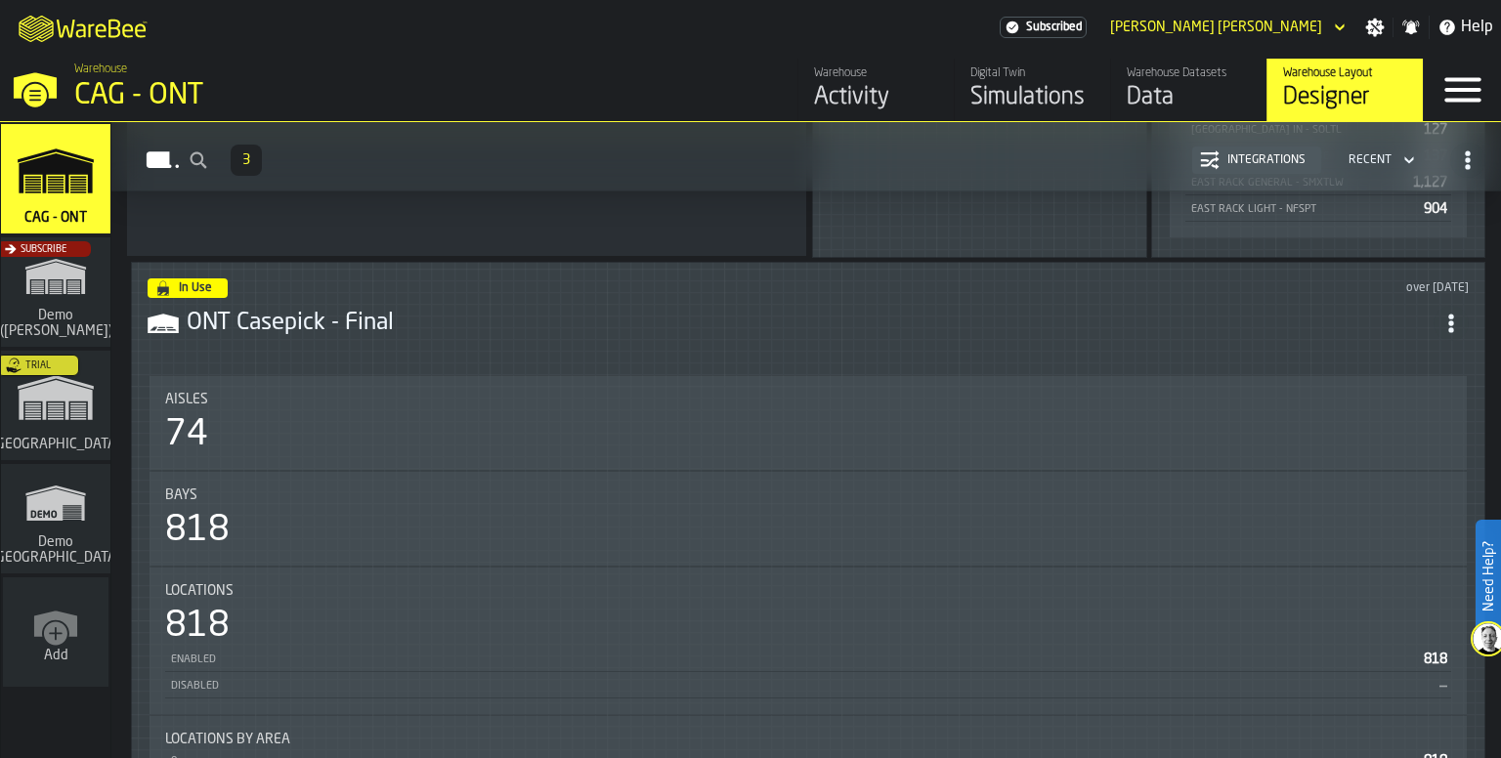
click at [674, 335] on header "In Use over 1 year ago ONT Casepick - Final" at bounding box center [808, 317] width 1321 height 78
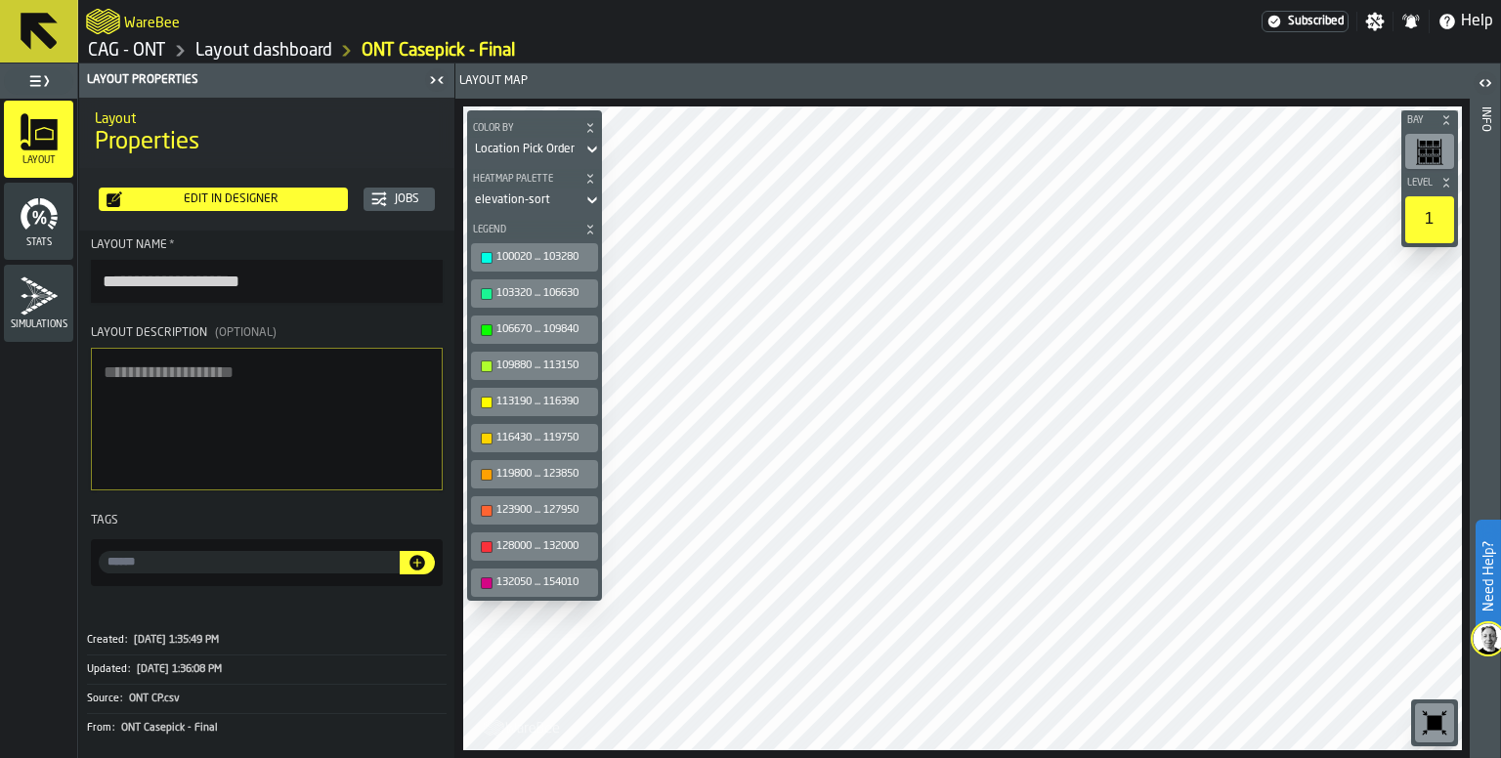
click at [279, 204] on div "Edit in Designer" at bounding box center [231, 199] width 218 height 14
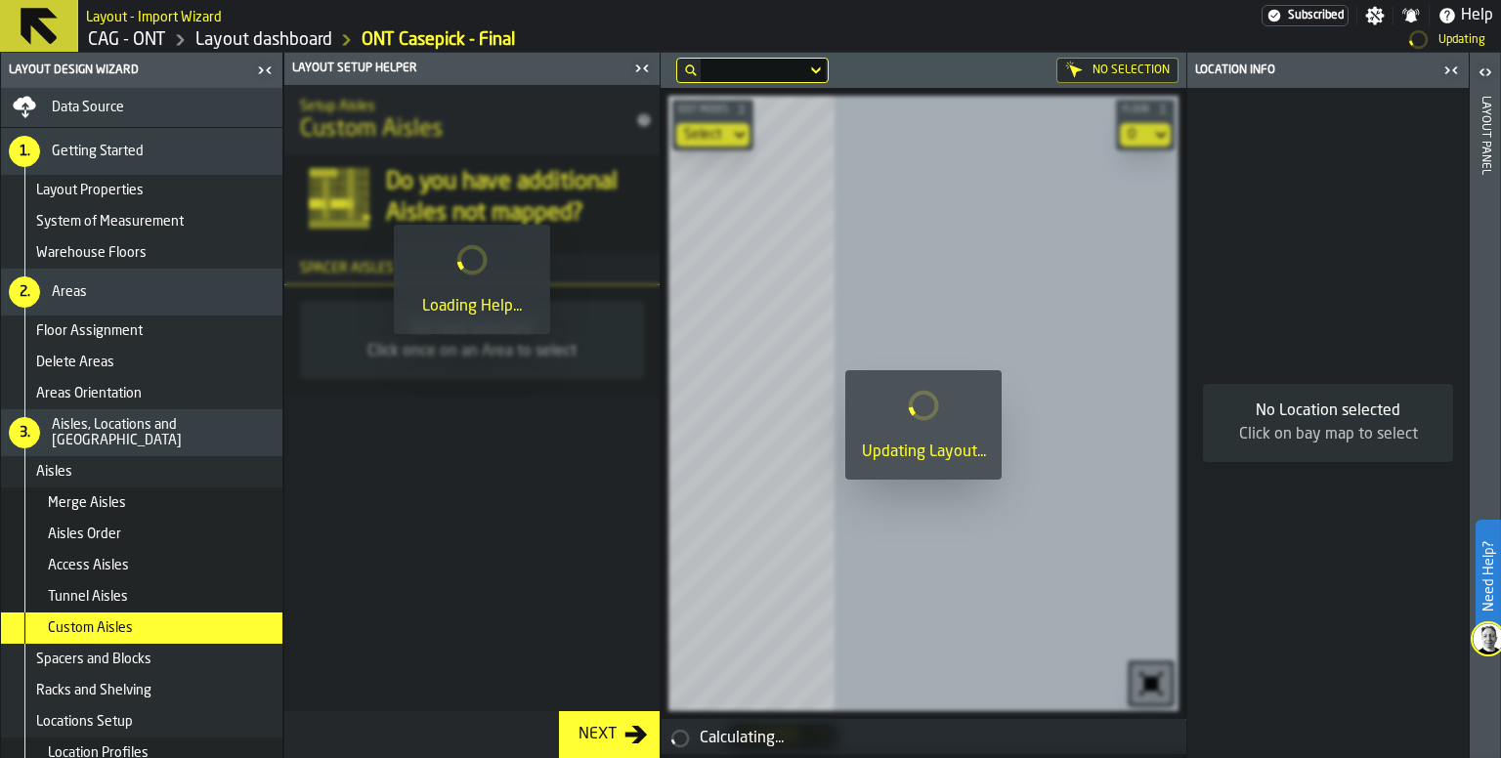
click at [121, 105] on span "Data Source" at bounding box center [88, 108] width 72 height 16
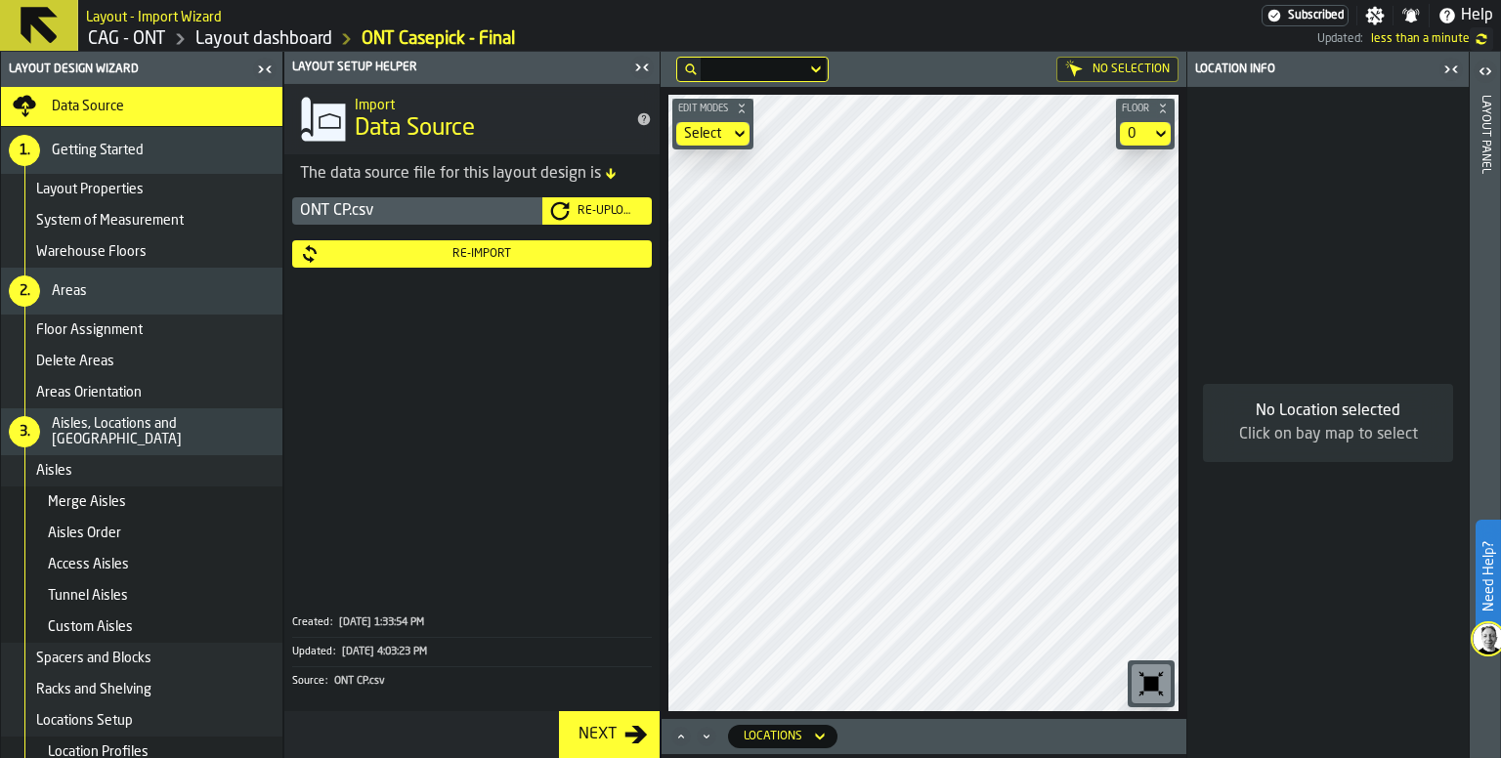
click at [518, 261] on div "Re-Import" at bounding box center [472, 254] width 344 height 20
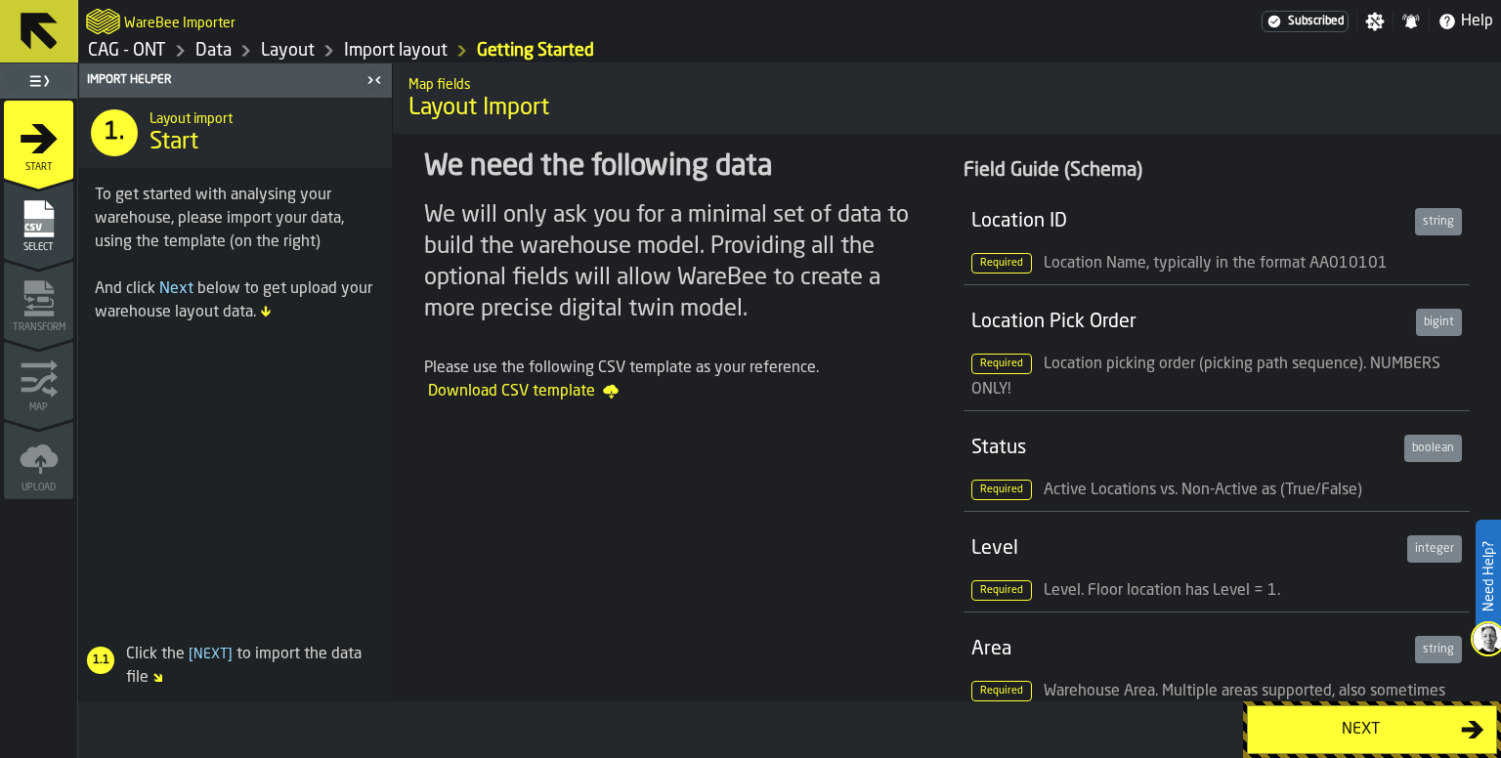
click at [1346, 721] on div "Next" at bounding box center [1359, 729] width 201 height 23
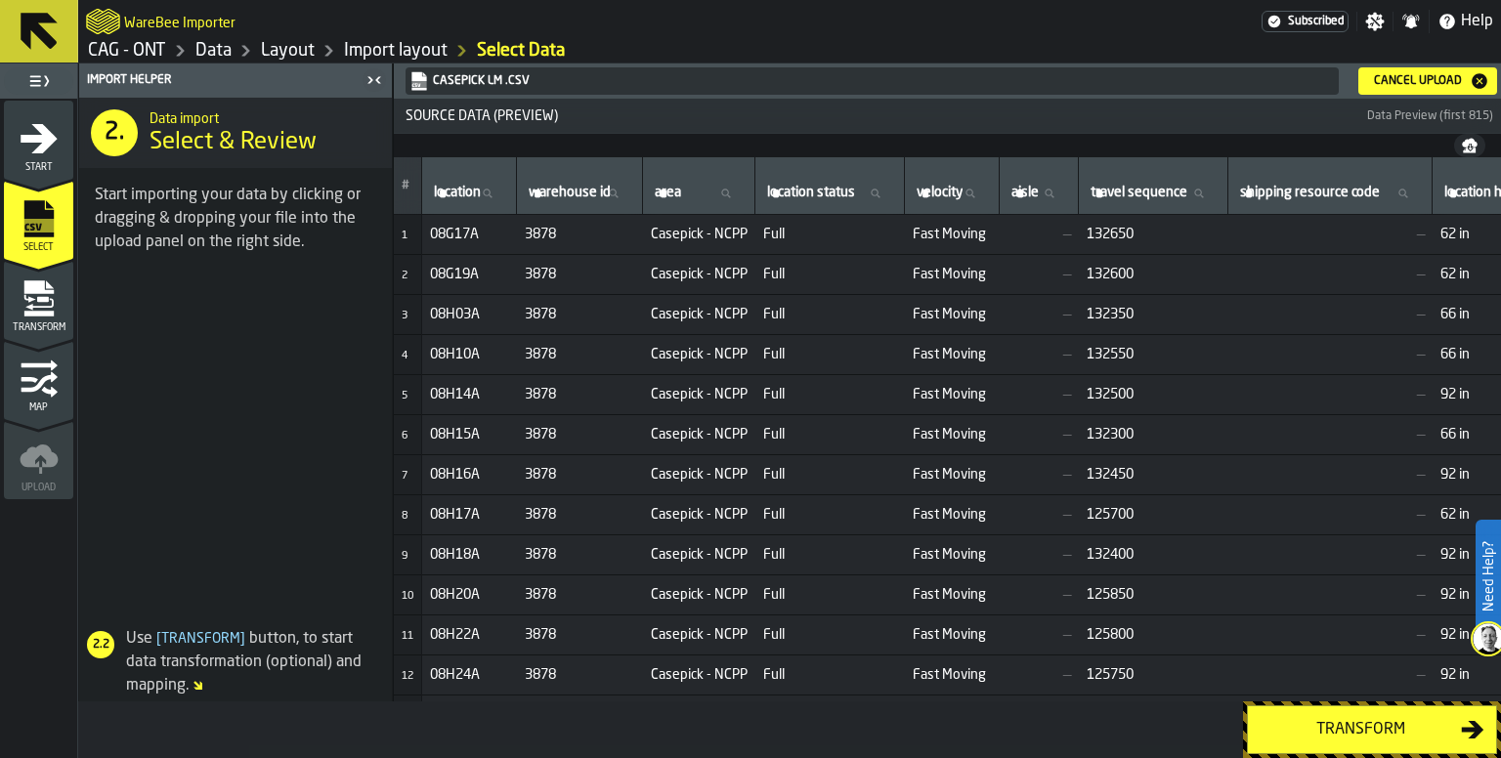
click at [1407, 77] on div "Cancel Upload" at bounding box center [1418, 81] width 104 height 14
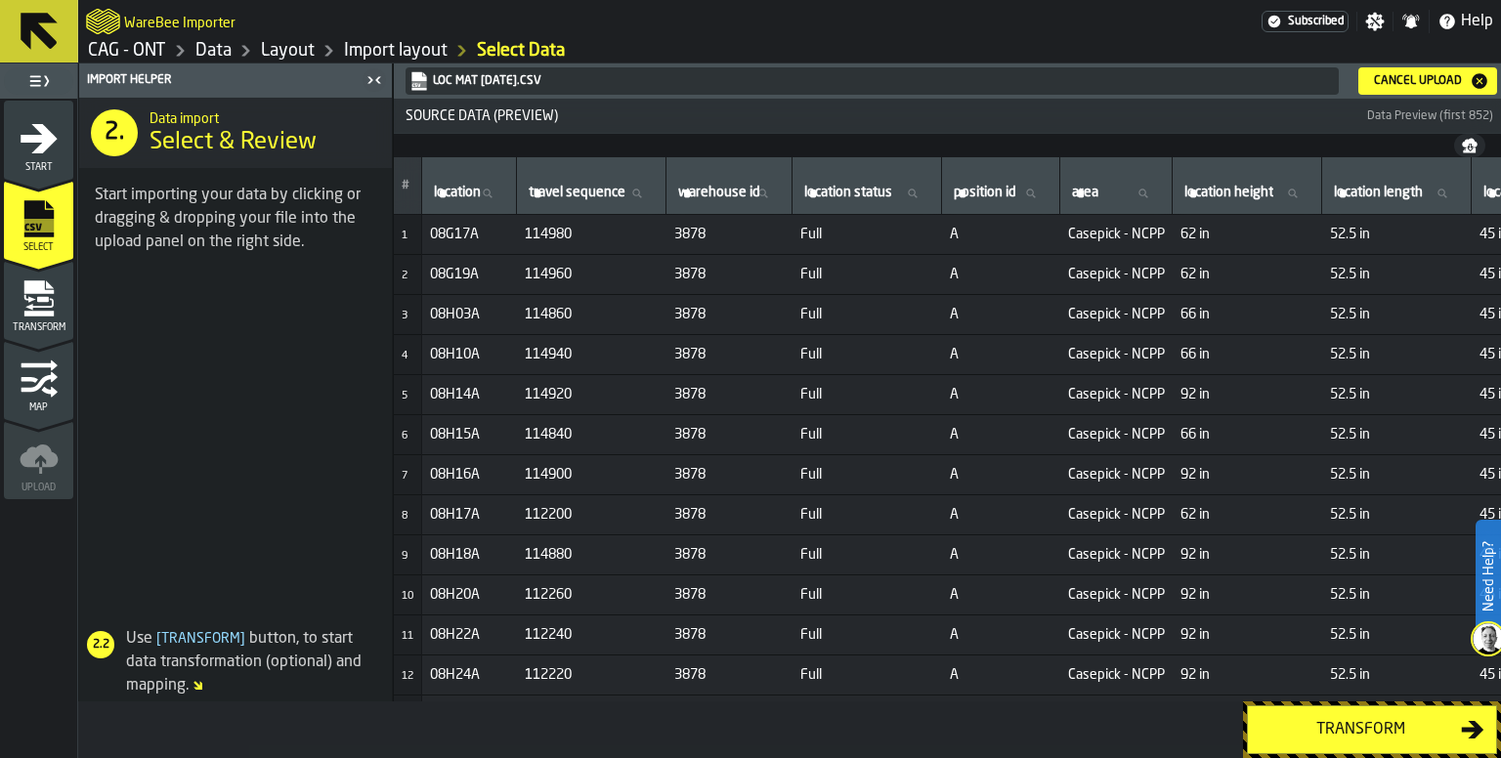
click at [1349, 726] on div "Transform" at bounding box center [1359, 729] width 201 height 23
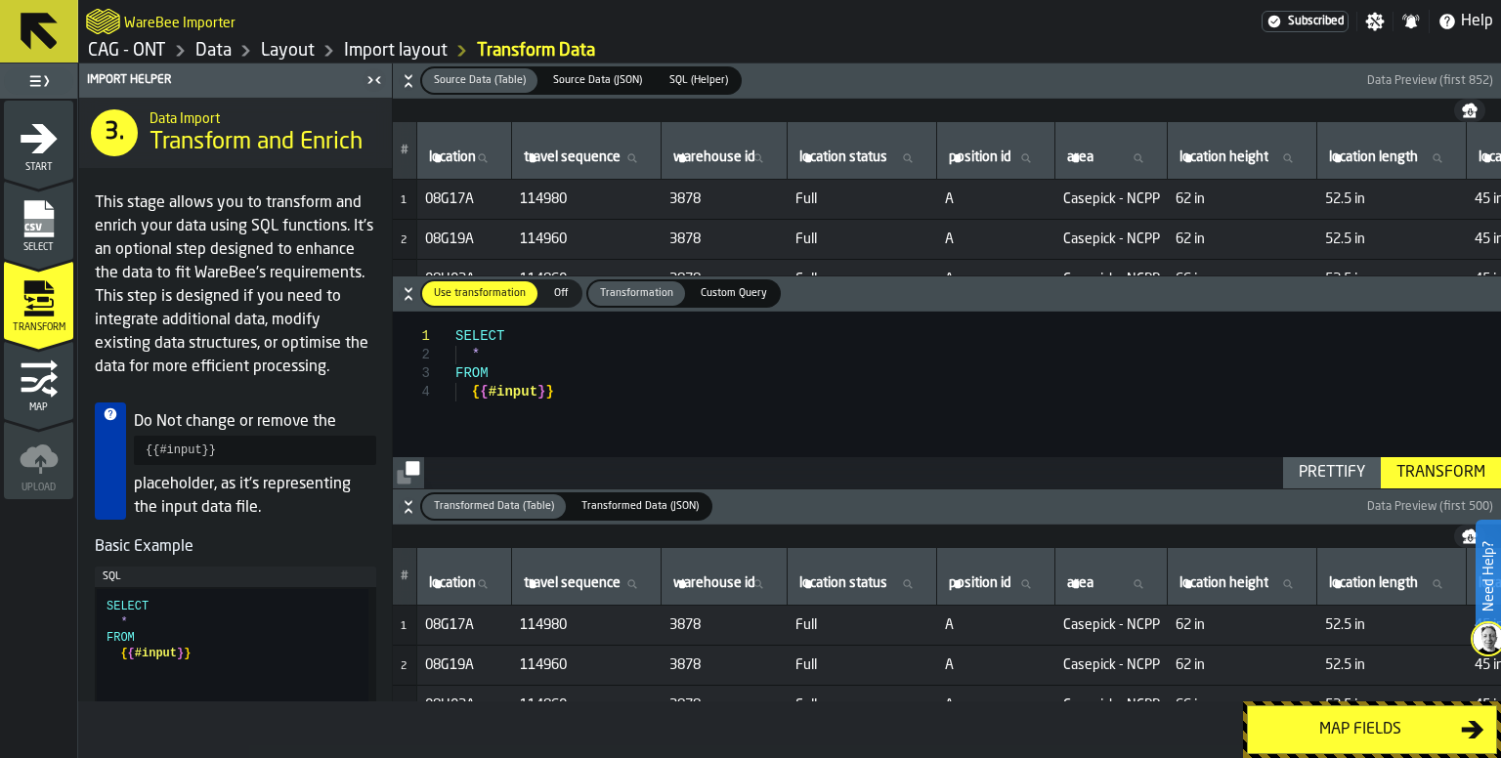
click at [1350, 726] on div "Map fields" at bounding box center [1359, 729] width 201 height 23
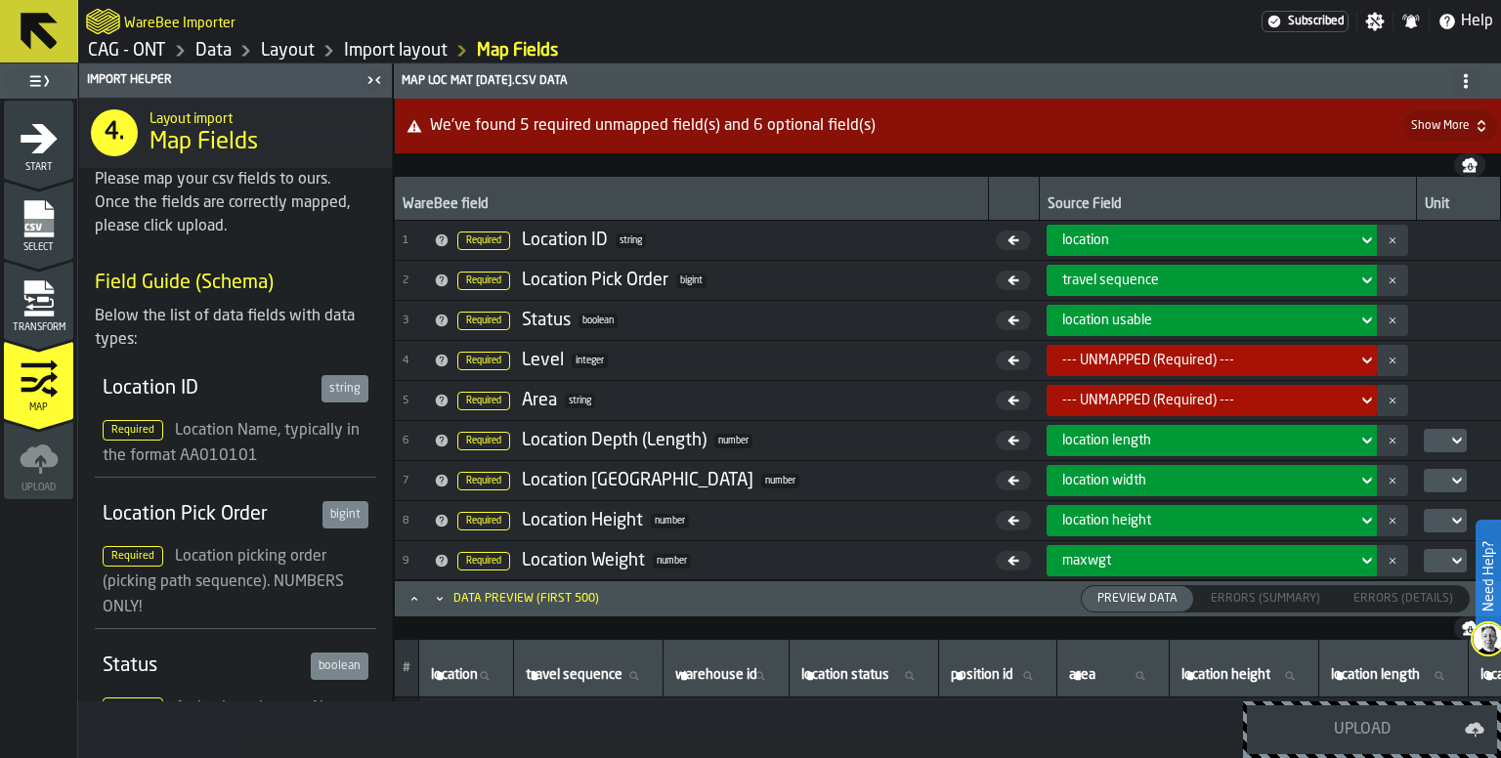
click at [54, 29] on icon at bounding box center [39, 31] width 47 height 47
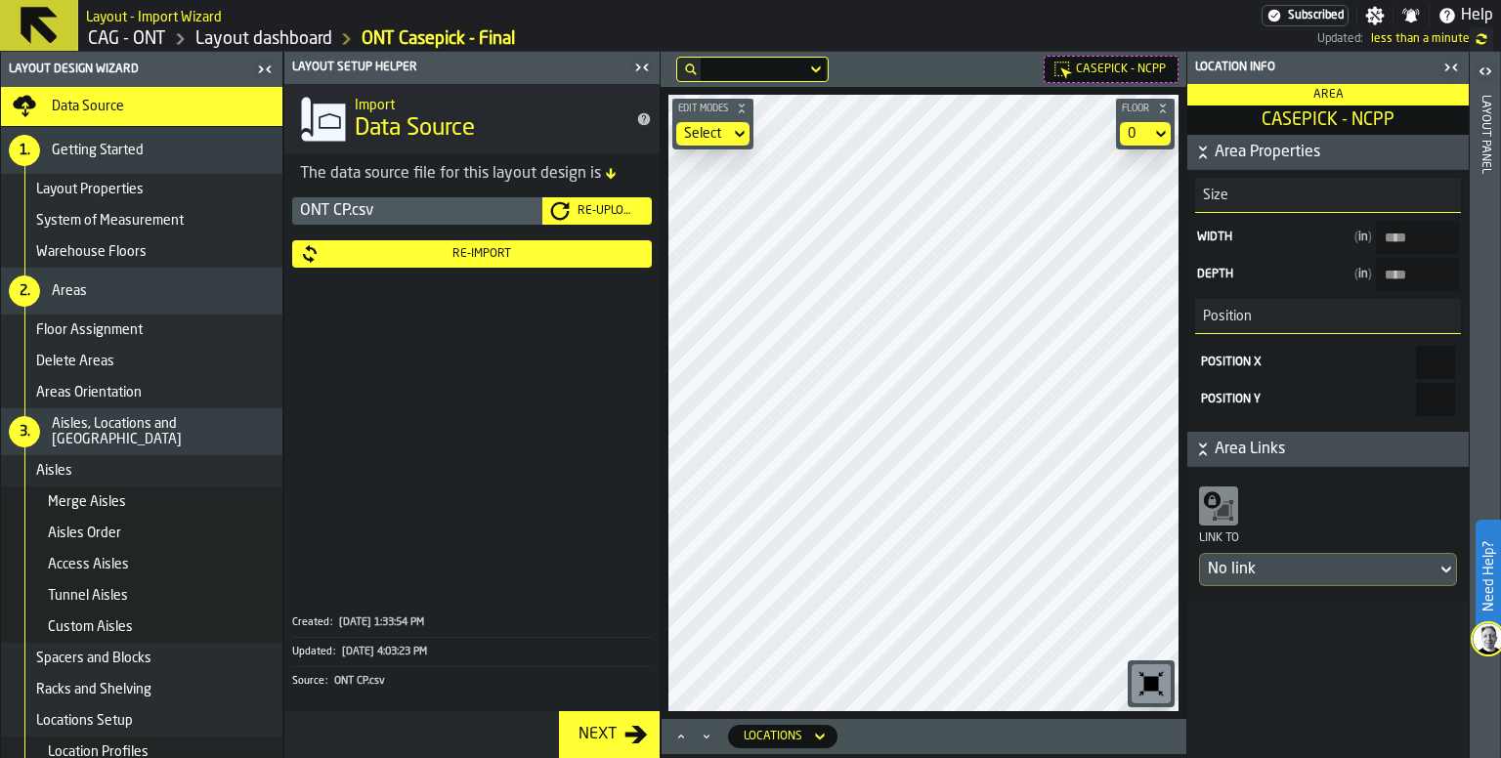
click at [1485, 73] on icon "button-toggle-Open" at bounding box center [1484, 71] width 23 height 23
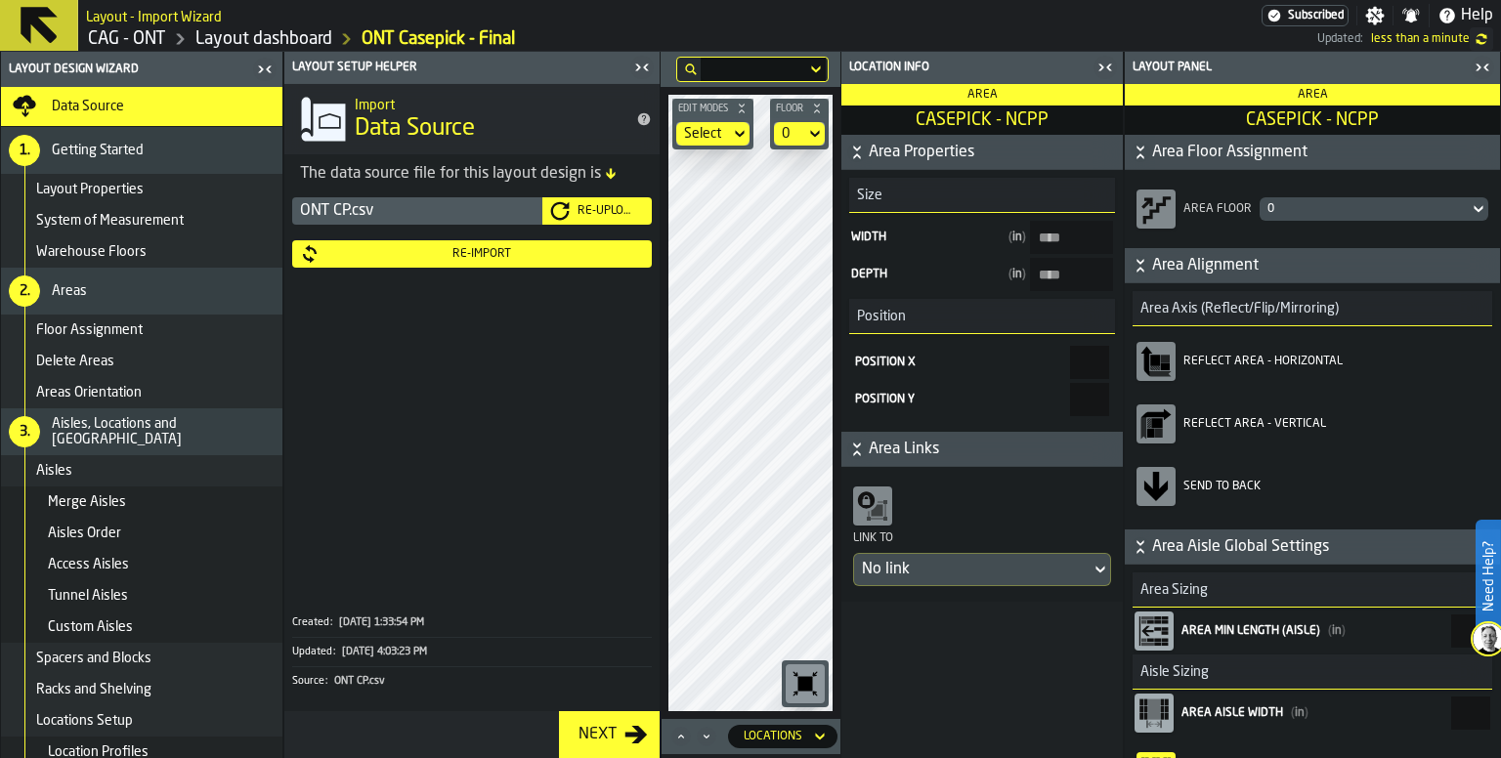
click at [742, 75] on div at bounding box center [763, 69] width 125 height 23
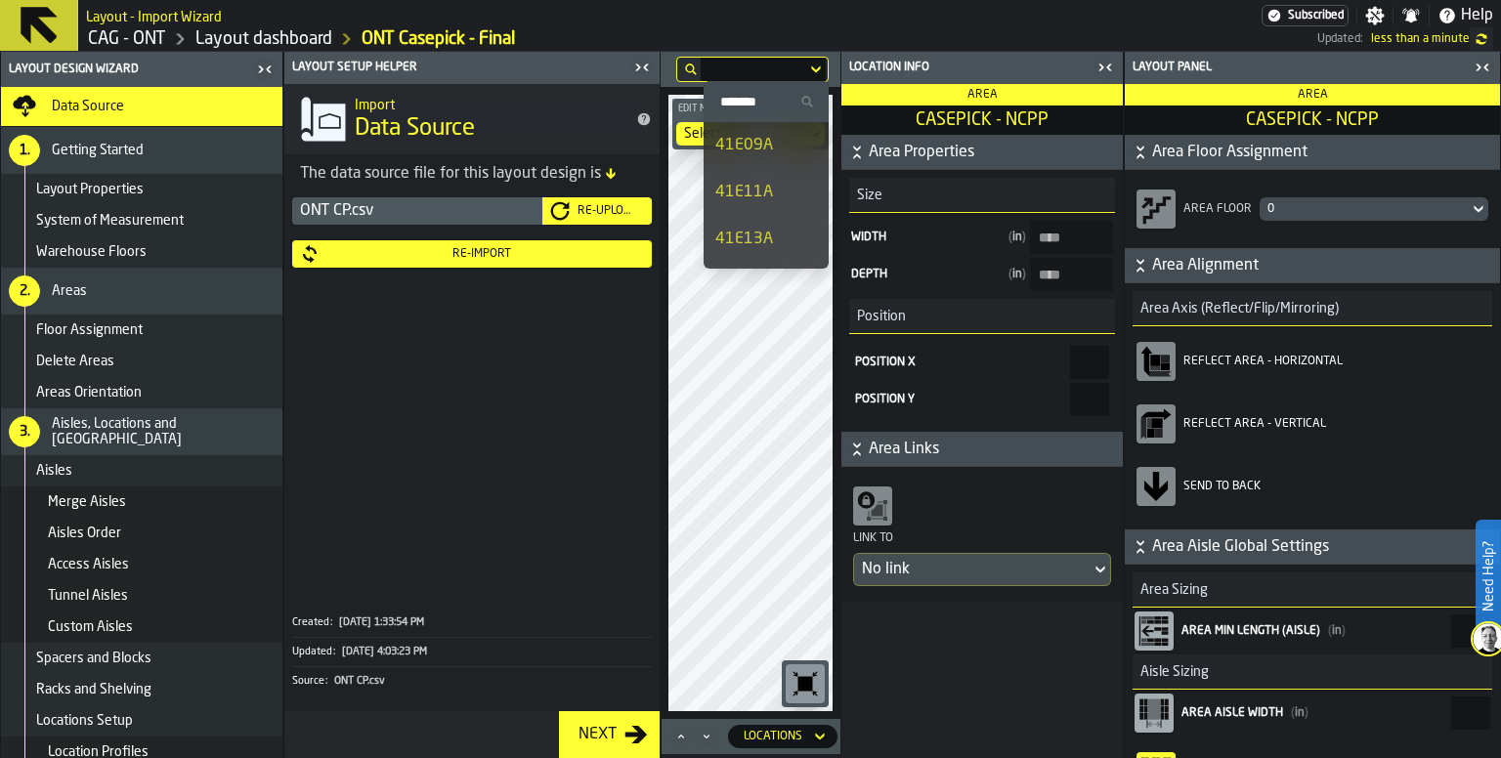
click at [766, 151] on div "41E09A" at bounding box center [766, 145] width 102 height 23
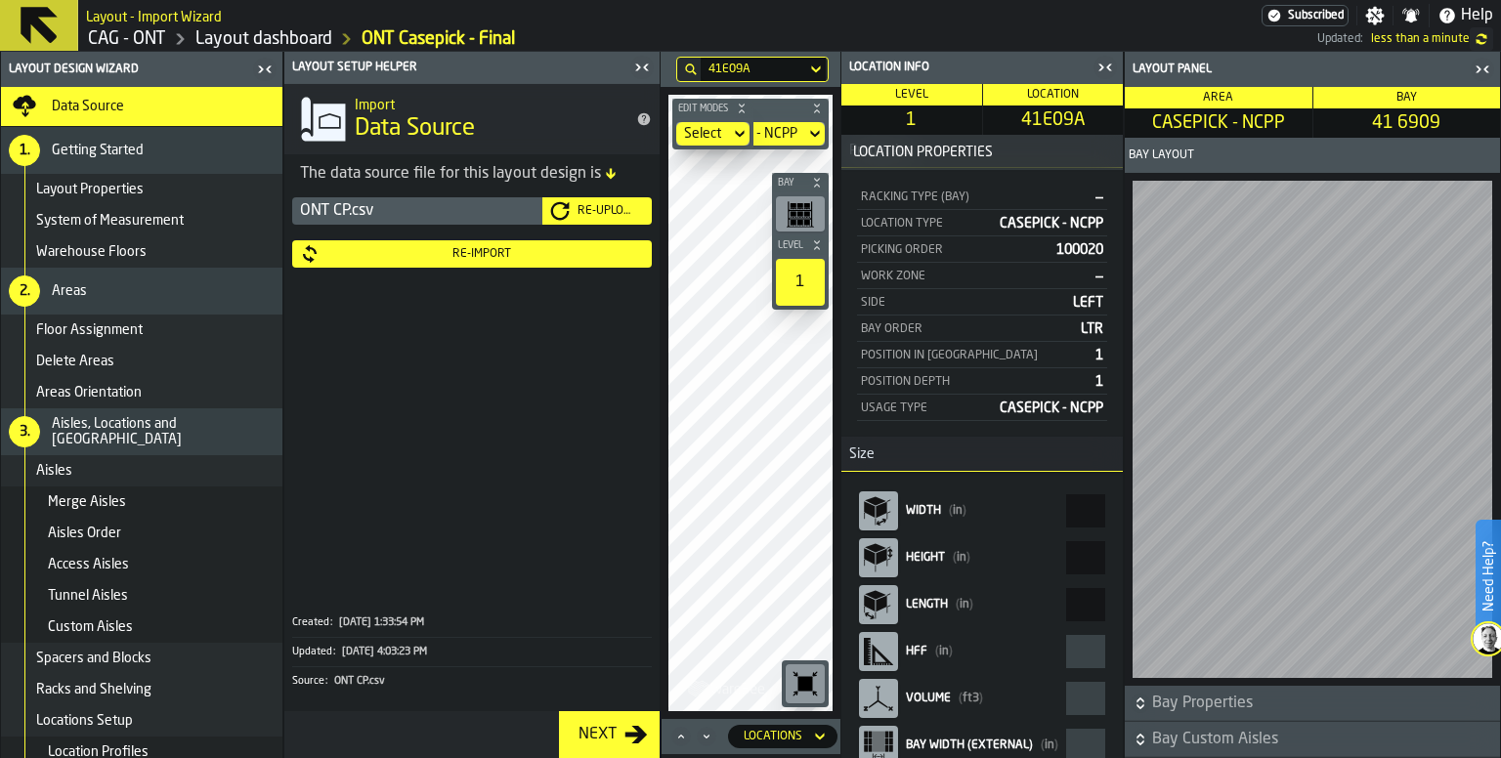
scroll to position [167, 0]
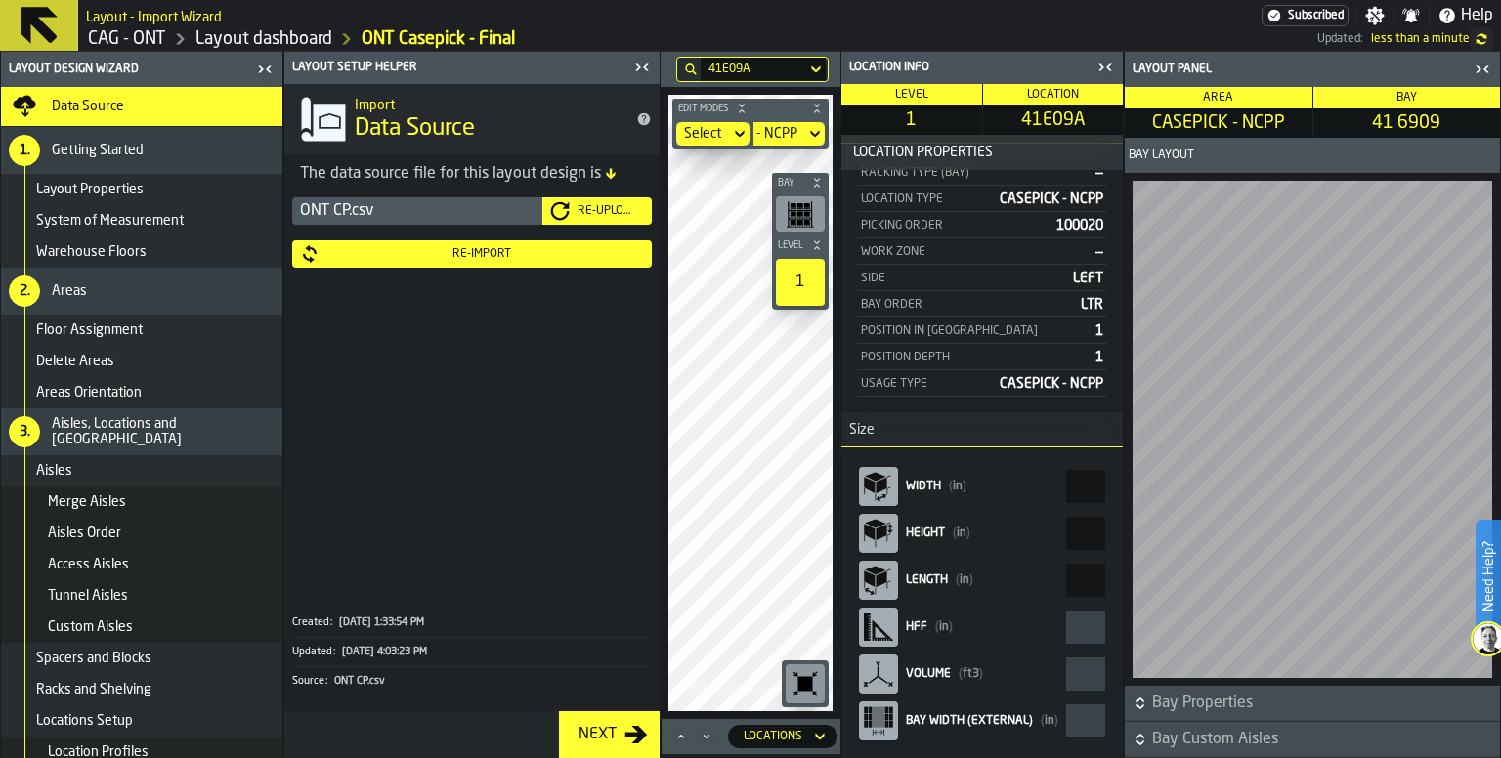
click at [641, 70] on icon "button-toggle-Close me" at bounding box center [641, 67] width 23 height 23
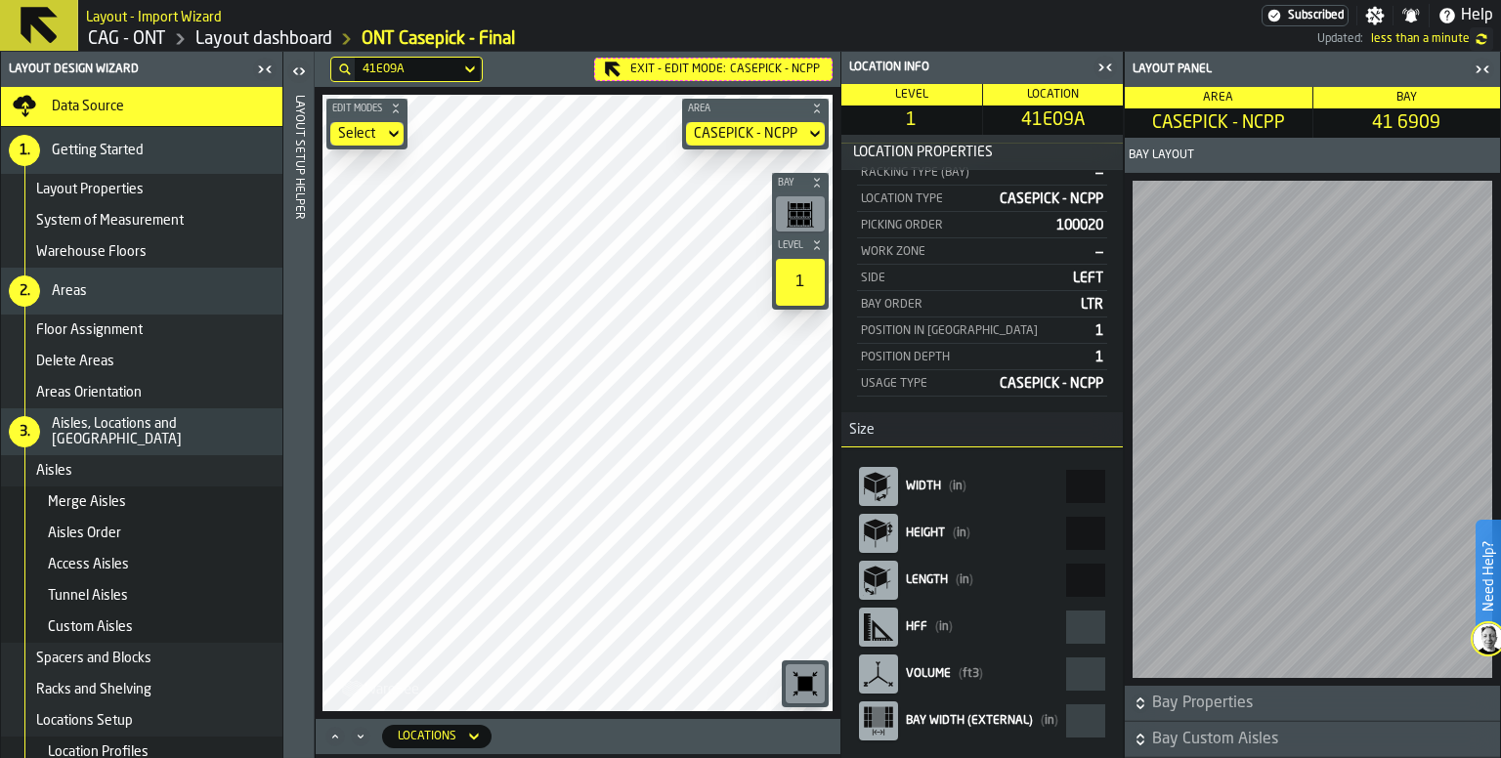
click at [301, 78] on icon "button-toggle-Open" at bounding box center [298, 71] width 23 height 23
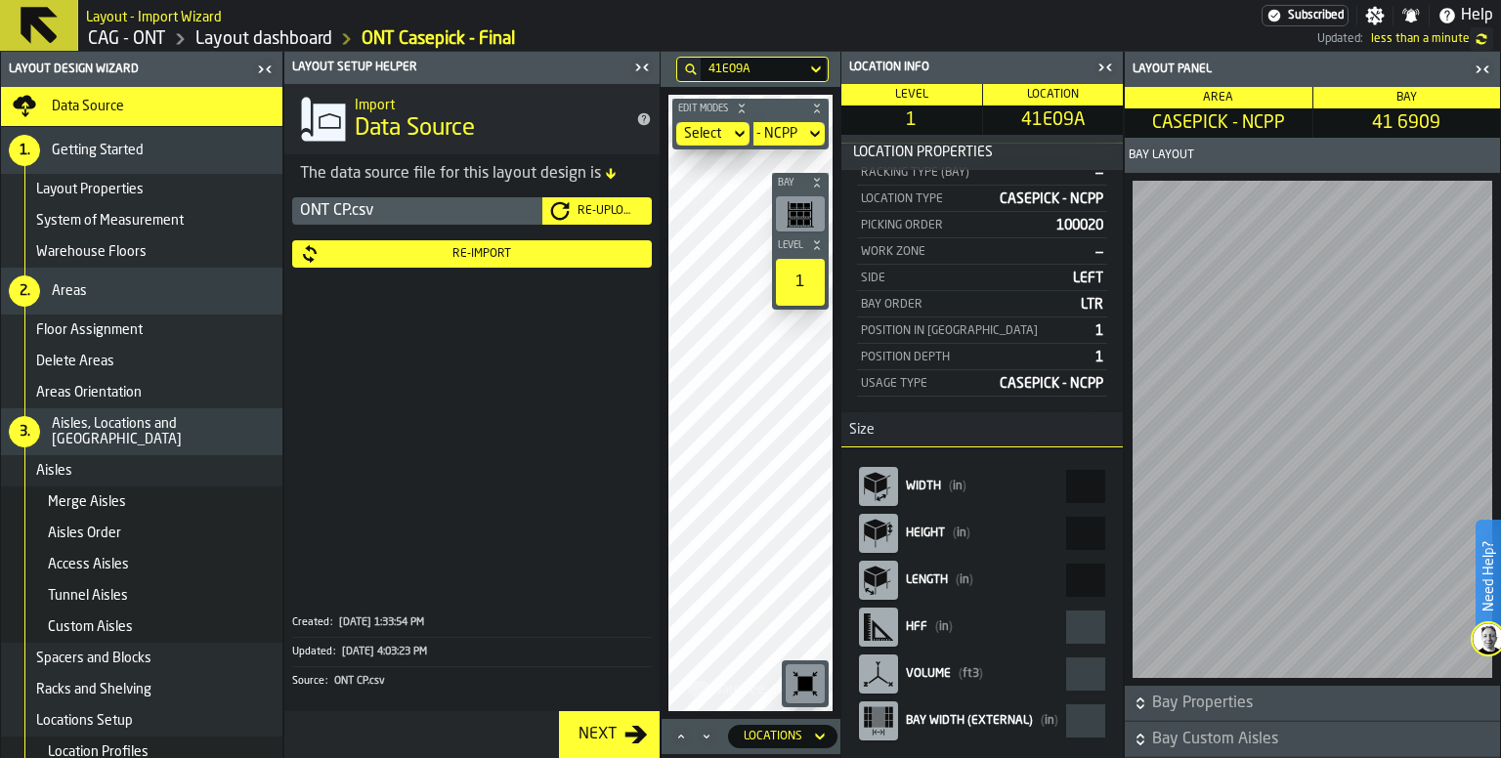
click at [497, 255] on div "Re-Import" at bounding box center [482, 254] width 324 height 14
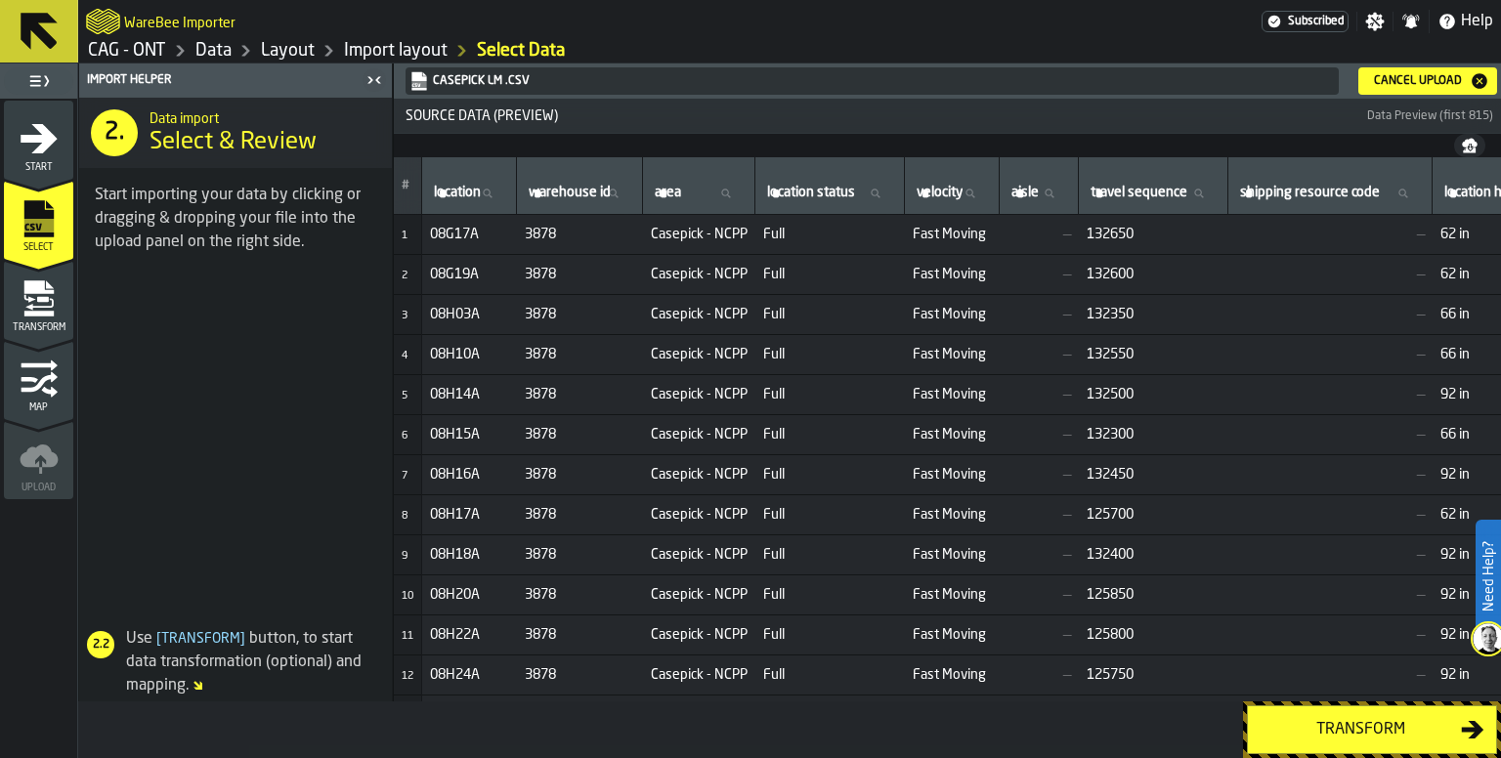
click at [1400, 86] on div "Cancel Upload" at bounding box center [1418, 81] width 104 height 14
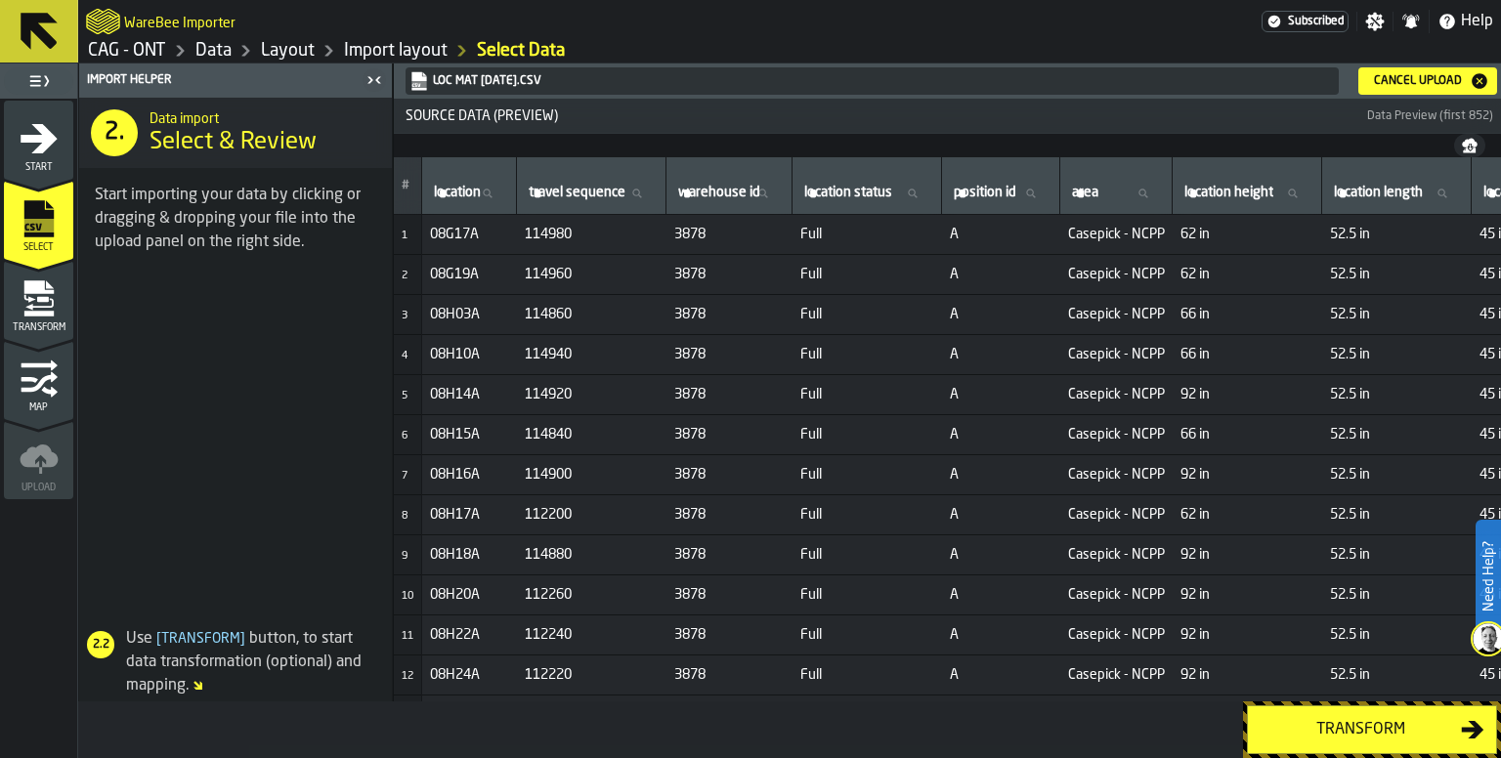
click at [1400, 728] on div "Transform" at bounding box center [1359, 729] width 201 height 23
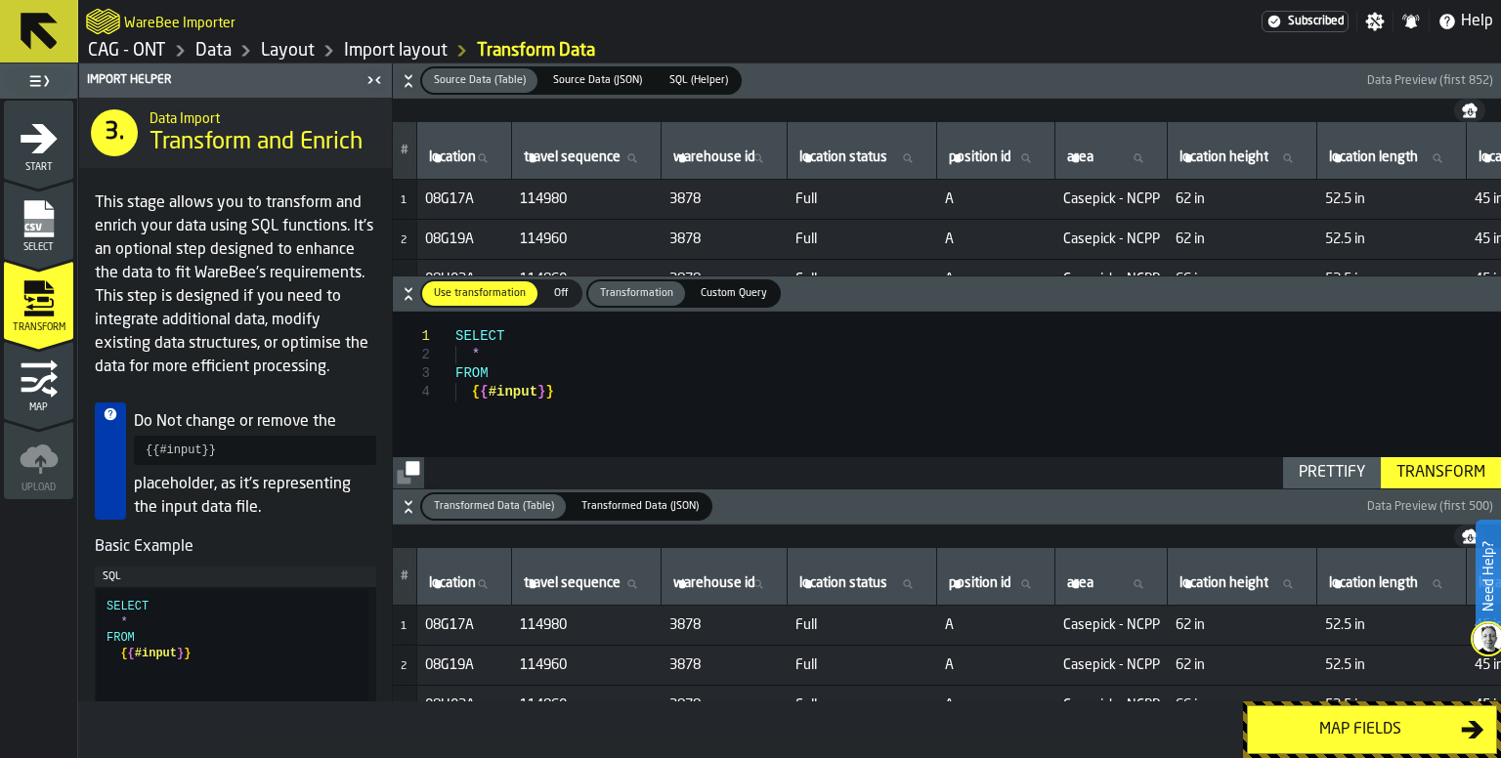
type textarea "**********"
click at [632, 363] on div "SELECT * FROM { { #input } }" at bounding box center [977, 409] width 1045 height 195
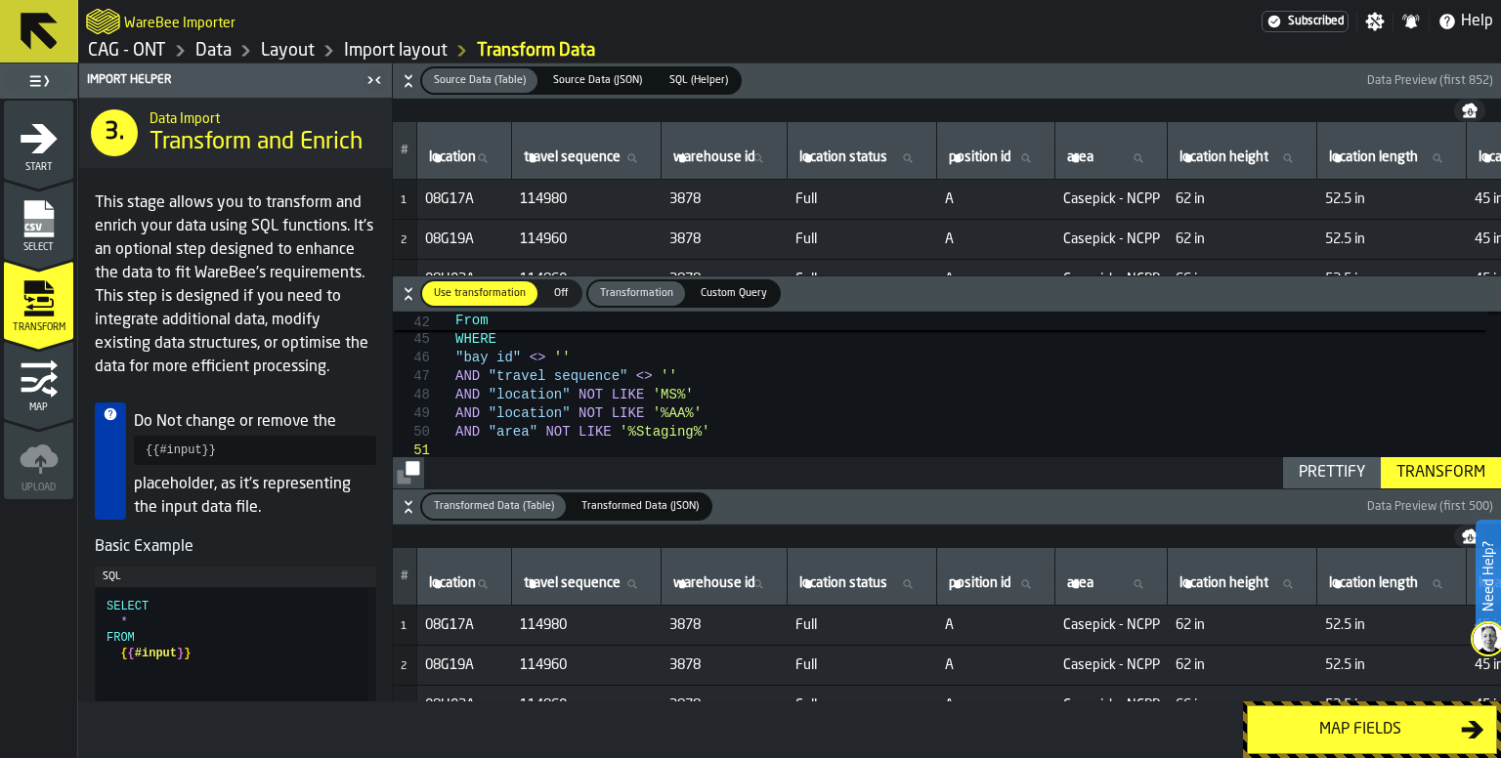
click at [1313, 470] on div "Prettify" at bounding box center [1332, 472] width 82 height 23
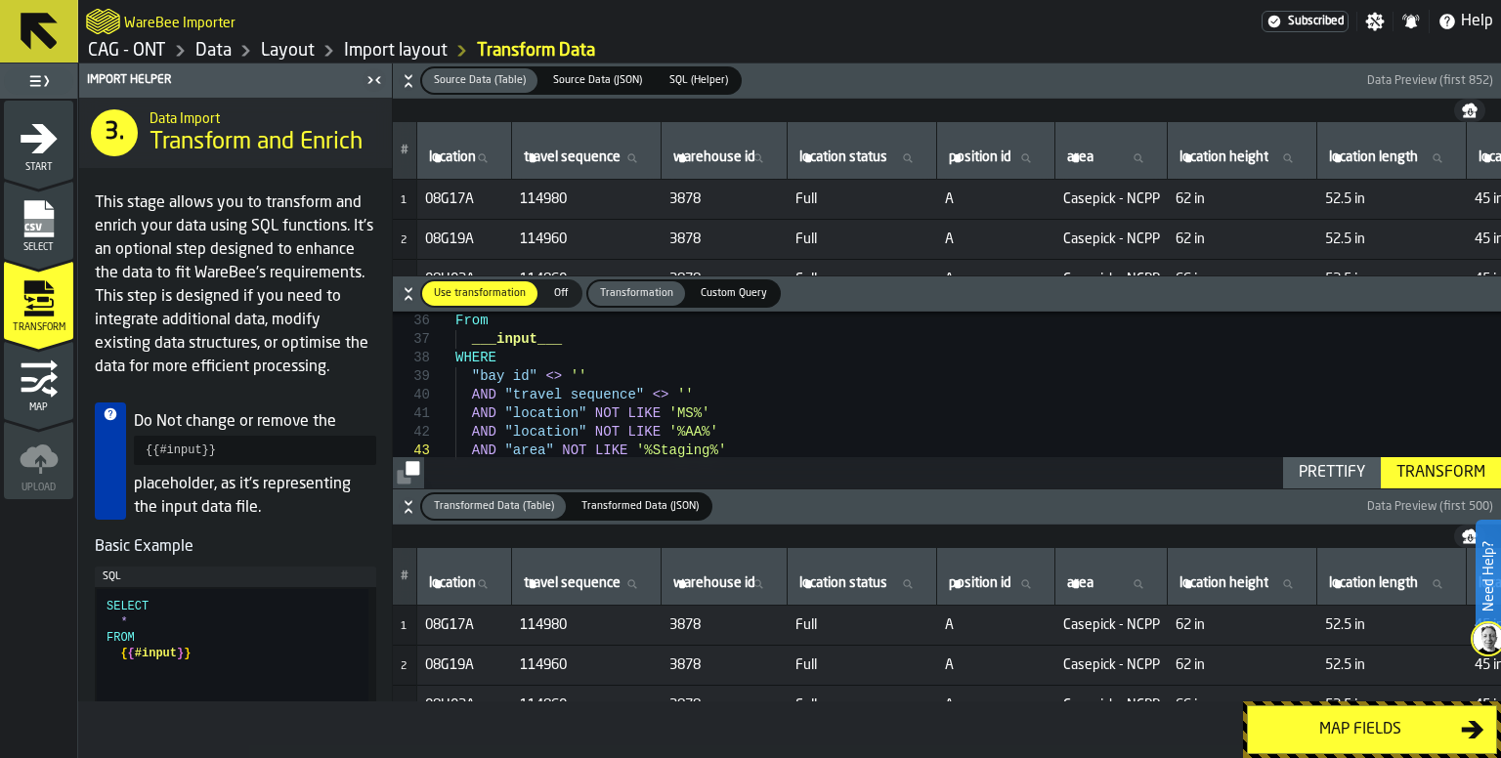
click at [856, 412] on div "From ___input___ WHERE "bay id" <> '' AND "travel sequence" <> '' AND "location…" at bounding box center [977, 76] width 1045 height 861
click at [785, 427] on div "From ___input___ WHERE "bay id" <> '' AND "travel sequence" <> '' AND "location…" at bounding box center [977, 76] width 1045 height 861
click at [738, 450] on div "From ___input___ WHERE "bay id" <> '' AND "travel sequence" <> '' AND "location…" at bounding box center [977, 76] width 1045 height 861
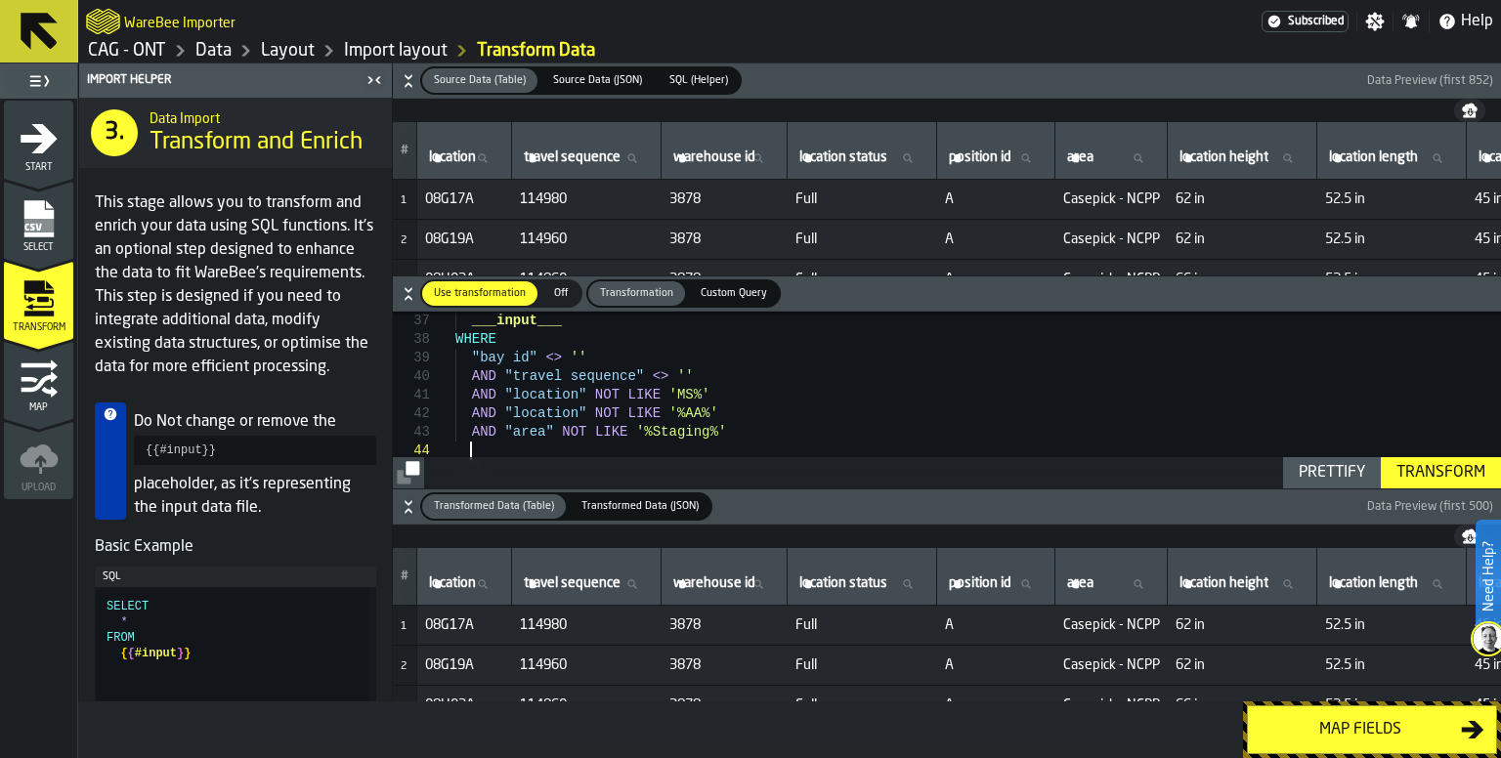
scroll to position [56, 0]
type textarea "**********"
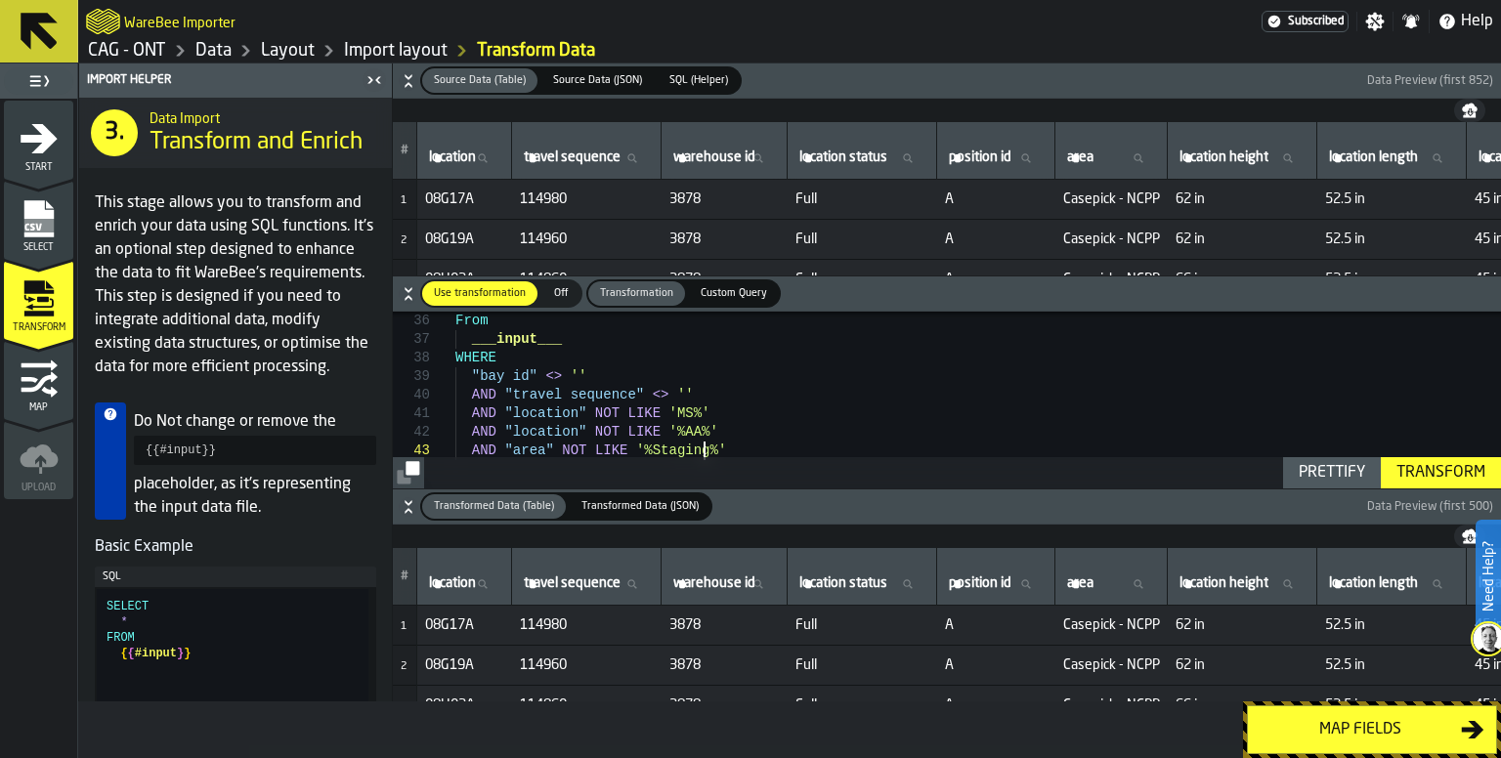
click at [1335, 736] on div "Map fields" at bounding box center [1359, 729] width 201 height 23
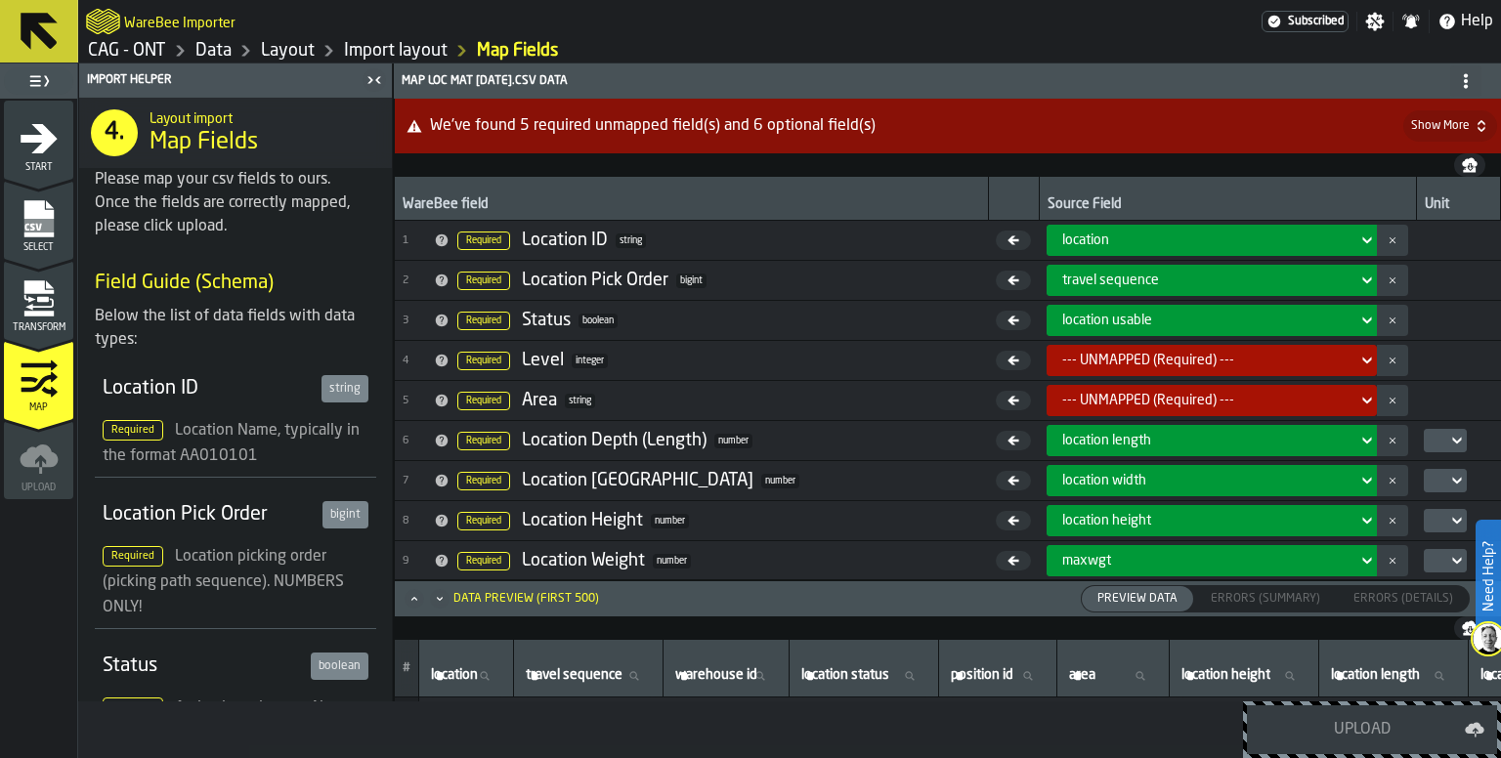
scroll to position [0, 0]
click at [416, 599] on icon "Maximize" at bounding box center [415, 599] width 20 height 20
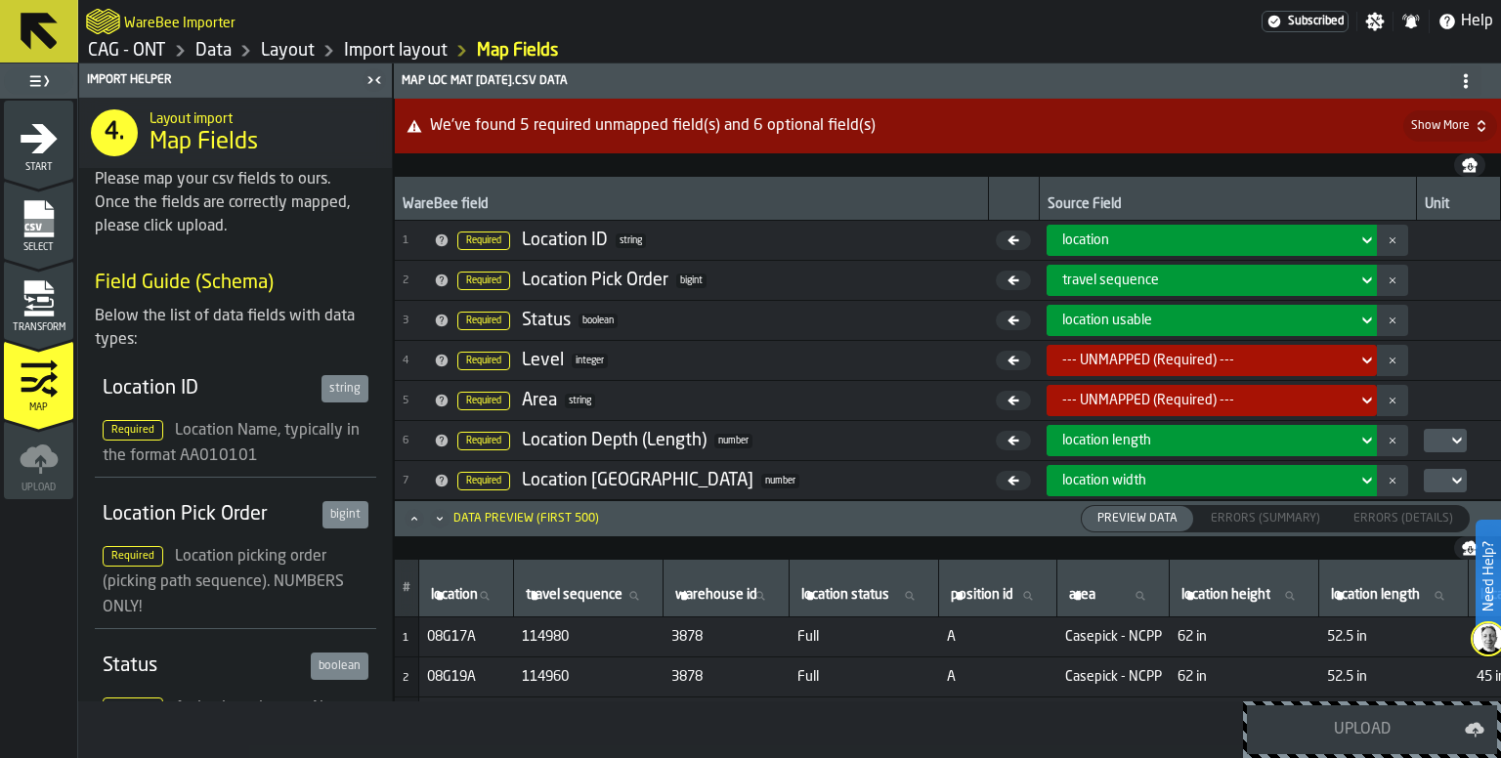
click at [58, 299] on icon "menu Transform" at bounding box center [39, 298] width 39 height 39
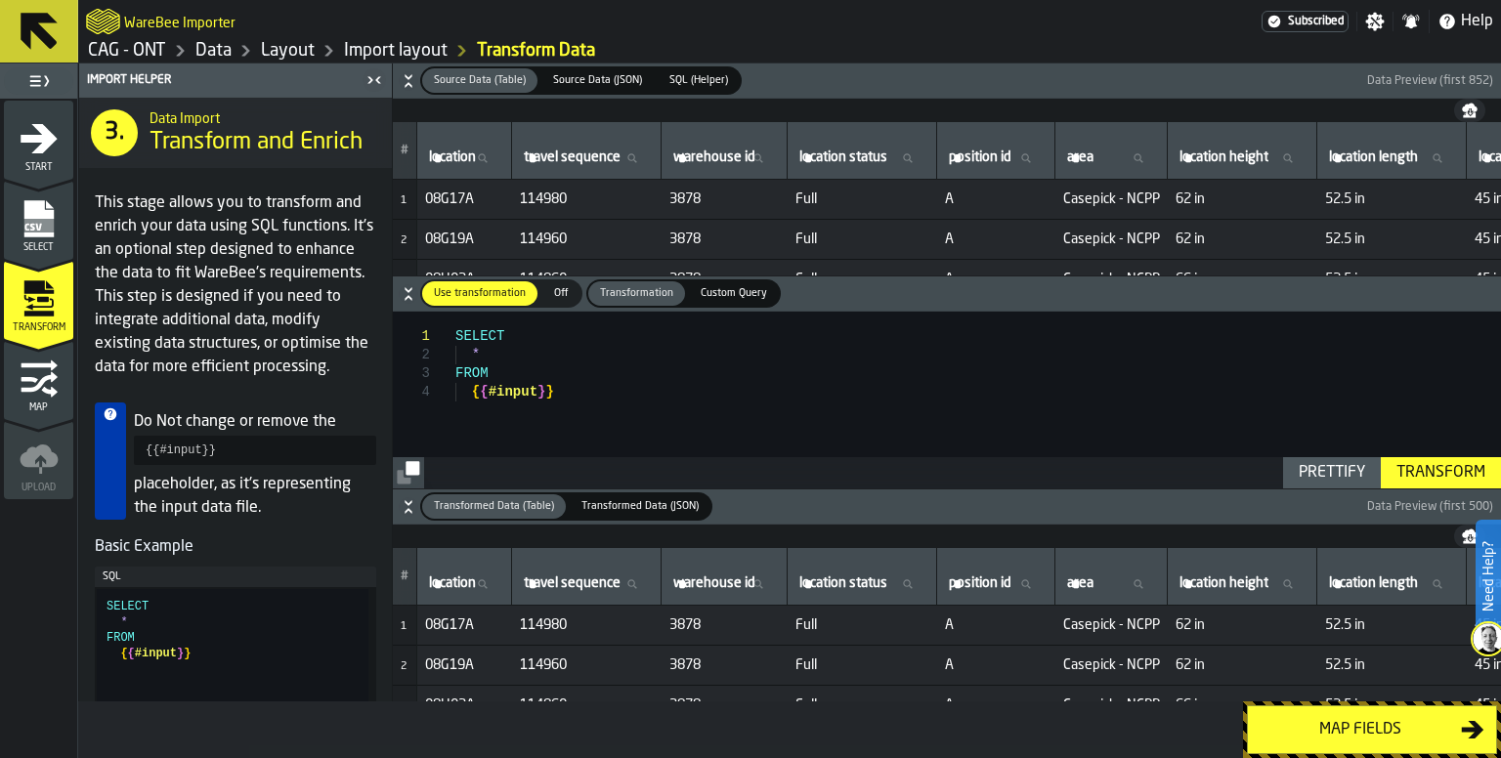
type textarea "**********"
click at [728, 400] on div "SELECT * FROM { { #input } }" at bounding box center [977, 409] width 1045 height 195
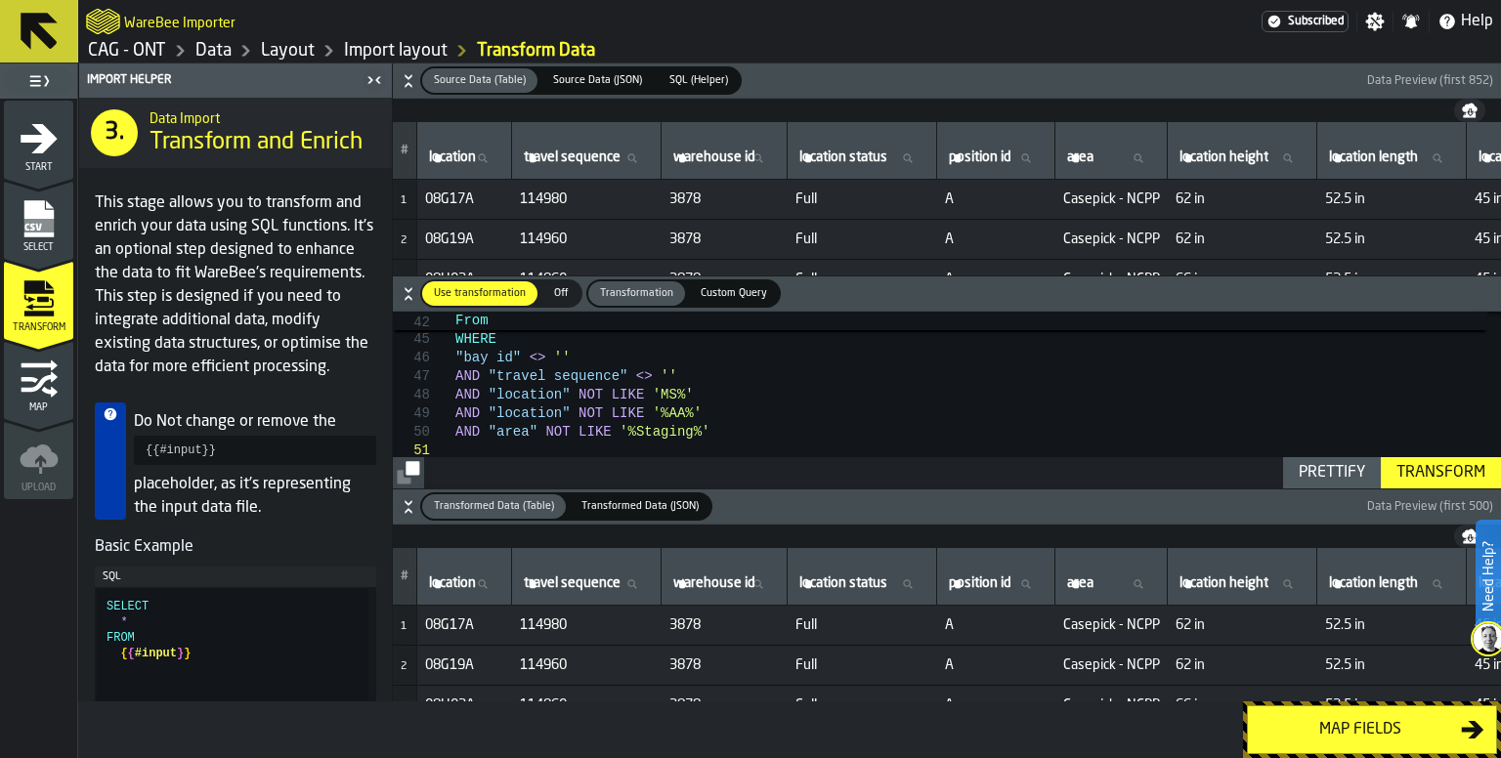
type textarea "**********"
click at [731, 409] on div "WHERE "bay id" <> '' AND "travel sequence" <> '' AND "location" NOT LIKE 'MS%' …" at bounding box center [977, 2] width 1045 height 1009
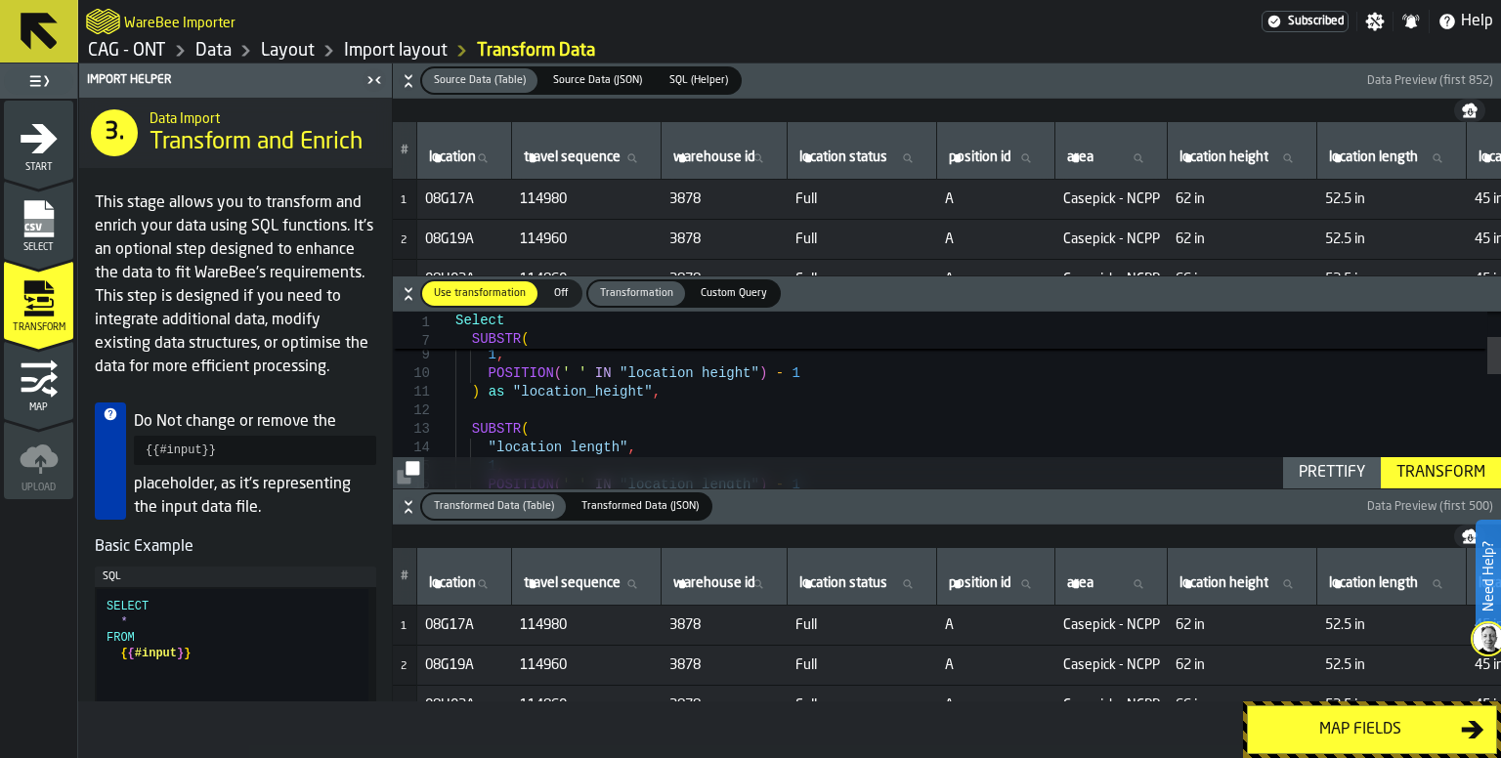
click at [1452, 471] on div "Transform" at bounding box center [1440, 472] width 105 height 23
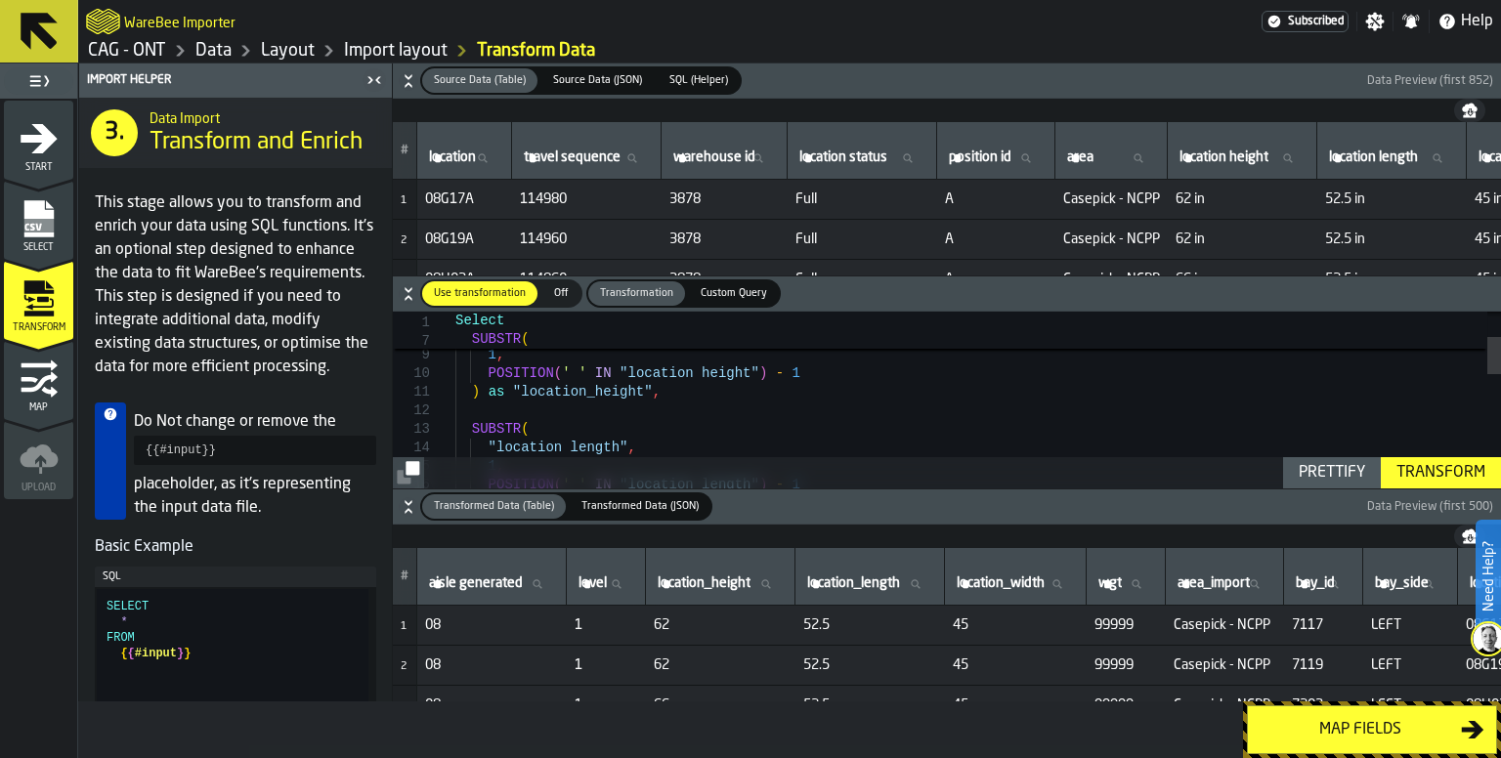
click at [1378, 730] on div "Map fields" at bounding box center [1359, 729] width 201 height 23
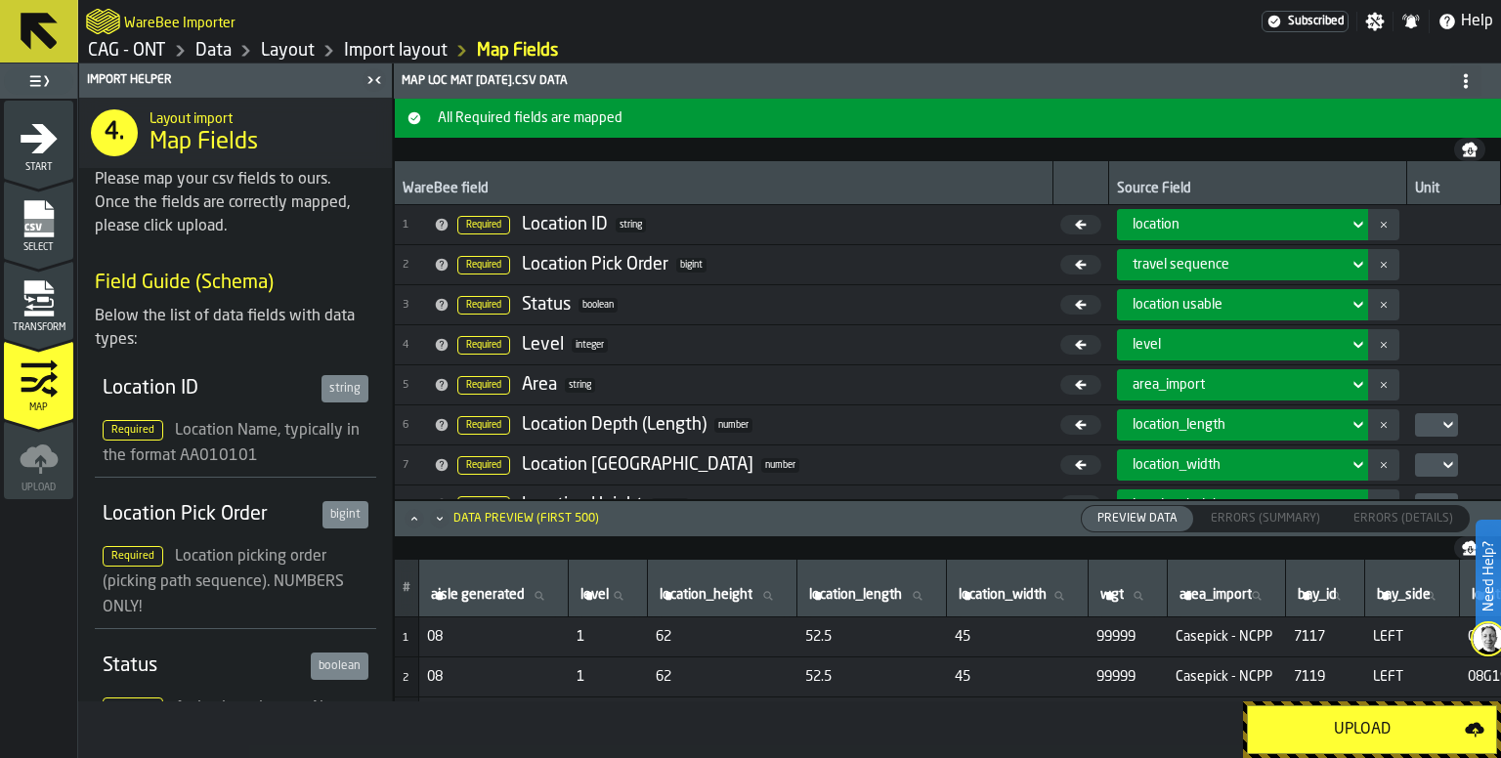
click at [1443, 423] on icon at bounding box center [1447, 425] width 9 height 7
click at [1428, 460] on div "in" at bounding box center [1466, 459] width 102 height 23
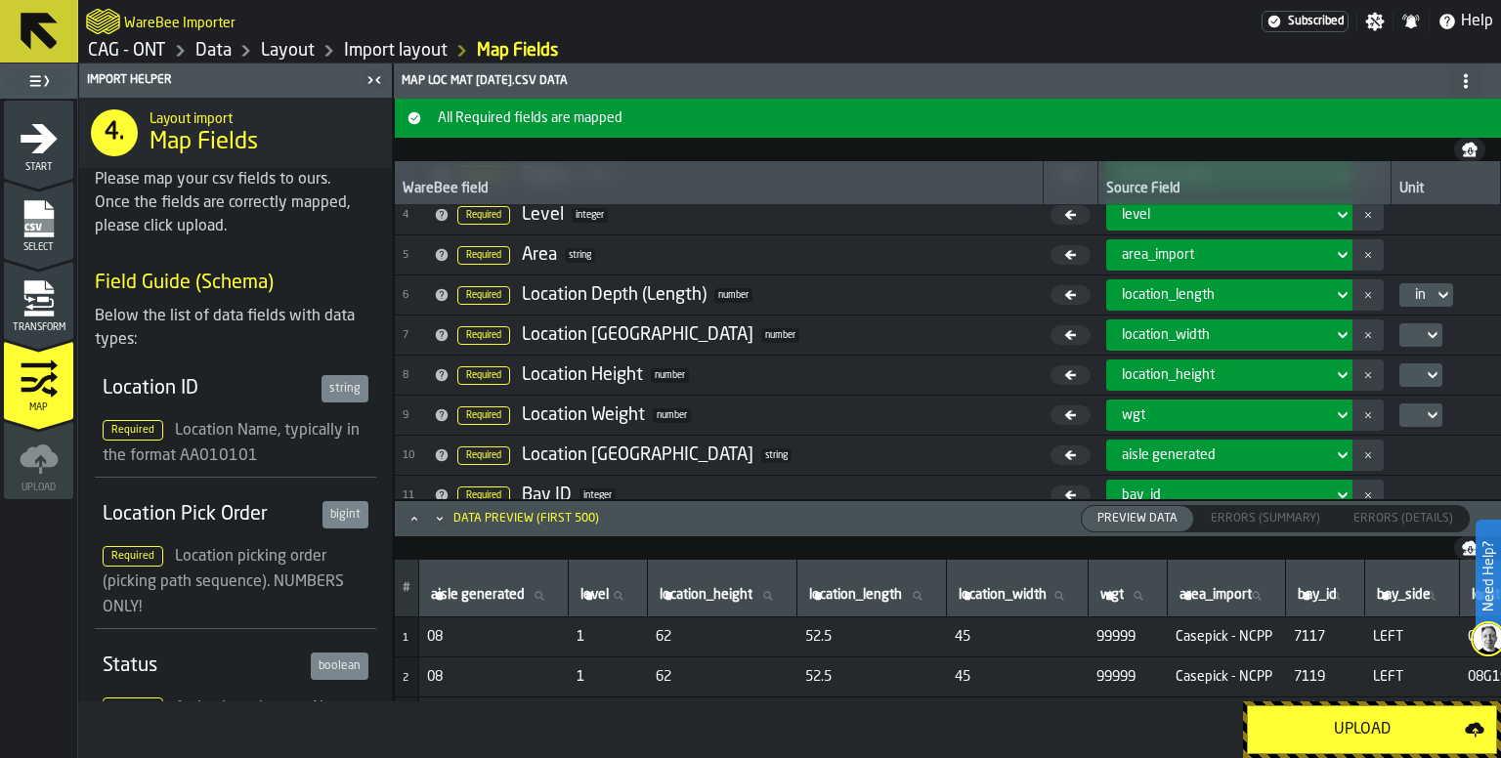
scroll to position [97, 0]
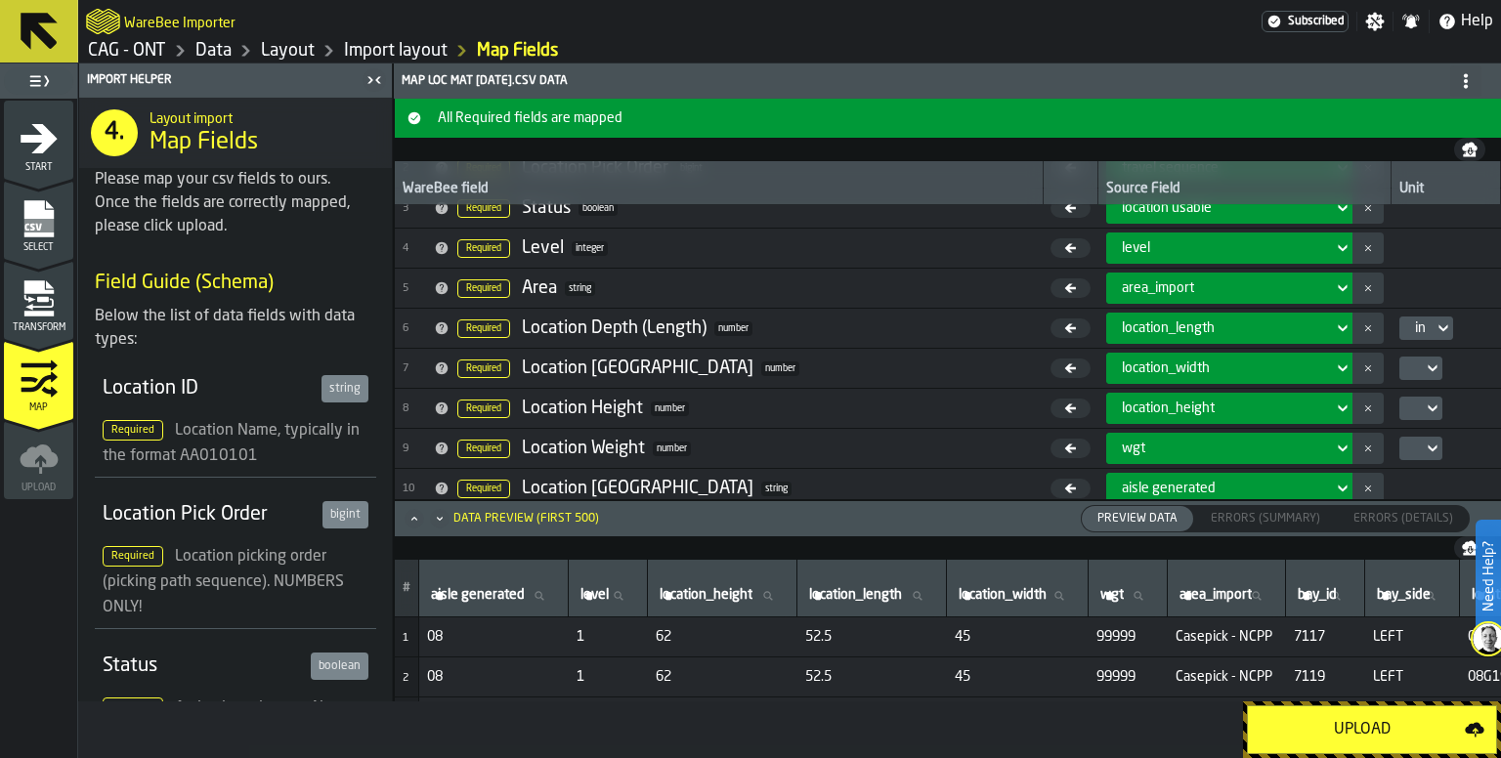
click at [1407, 370] on div at bounding box center [1420, 368] width 43 height 23
click at [1408, 406] on div "in" at bounding box center [1449, 401] width 102 height 23
click at [1423, 411] on icon at bounding box center [1433, 408] width 20 height 23
click at [1415, 453] on li "in" at bounding box center [1448, 441] width 125 height 47
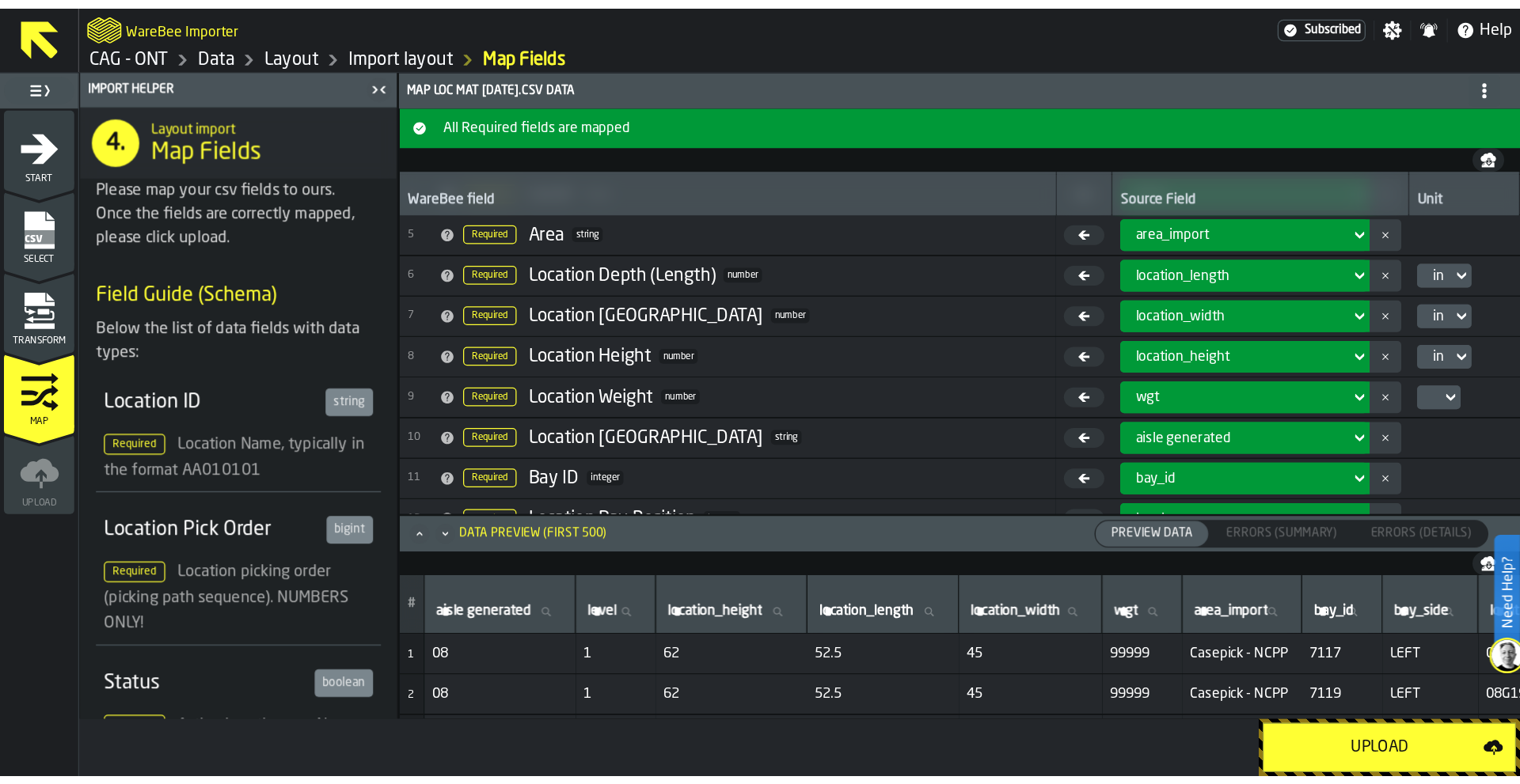
scroll to position [157, 0]
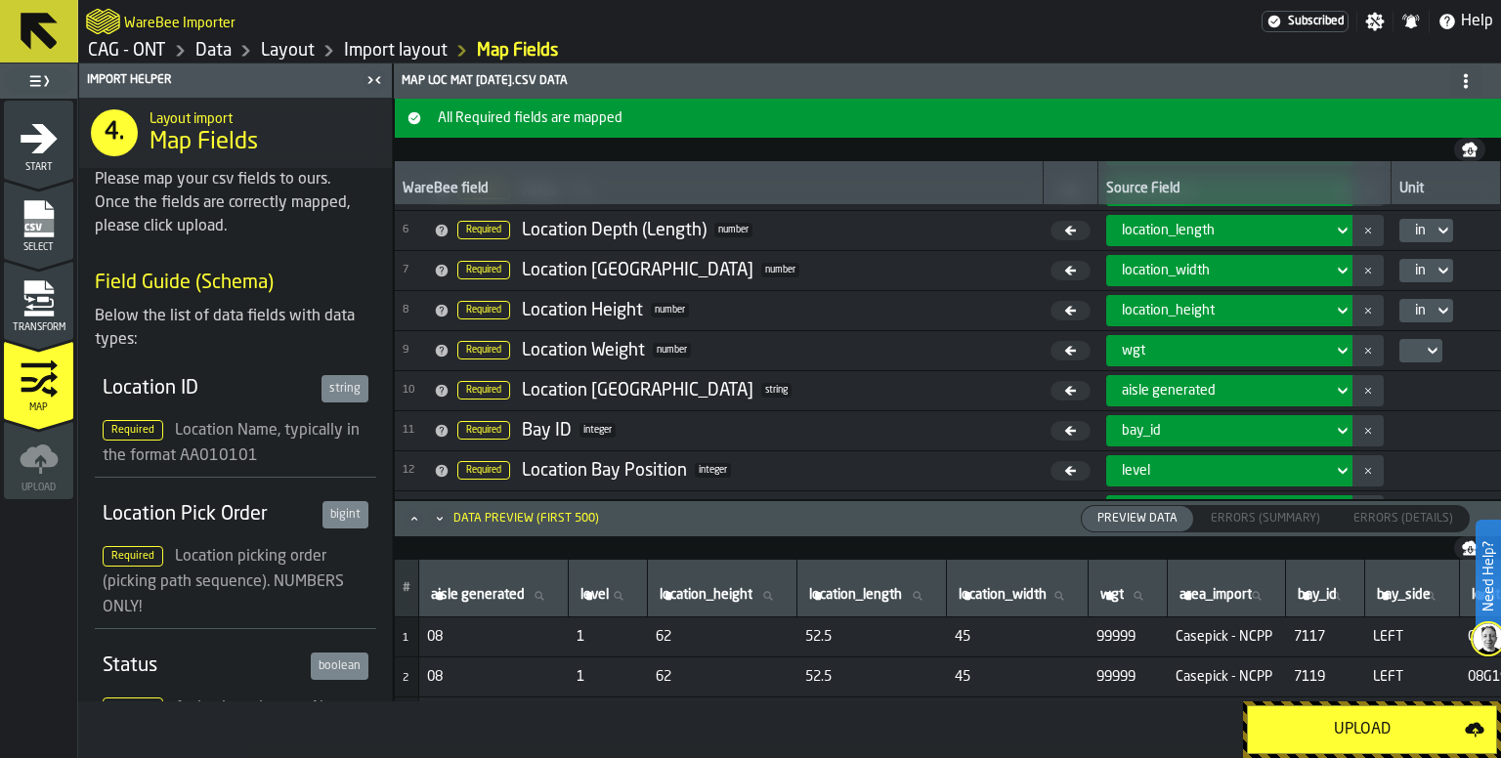
click at [1423, 353] on icon at bounding box center [1433, 350] width 20 height 23
click at [1416, 385] on div "lb" at bounding box center [1449, 383] width 102 height 23
click at [1381, 728] on div "Upload" at bounding box center [1361, 729] width 205 height 23
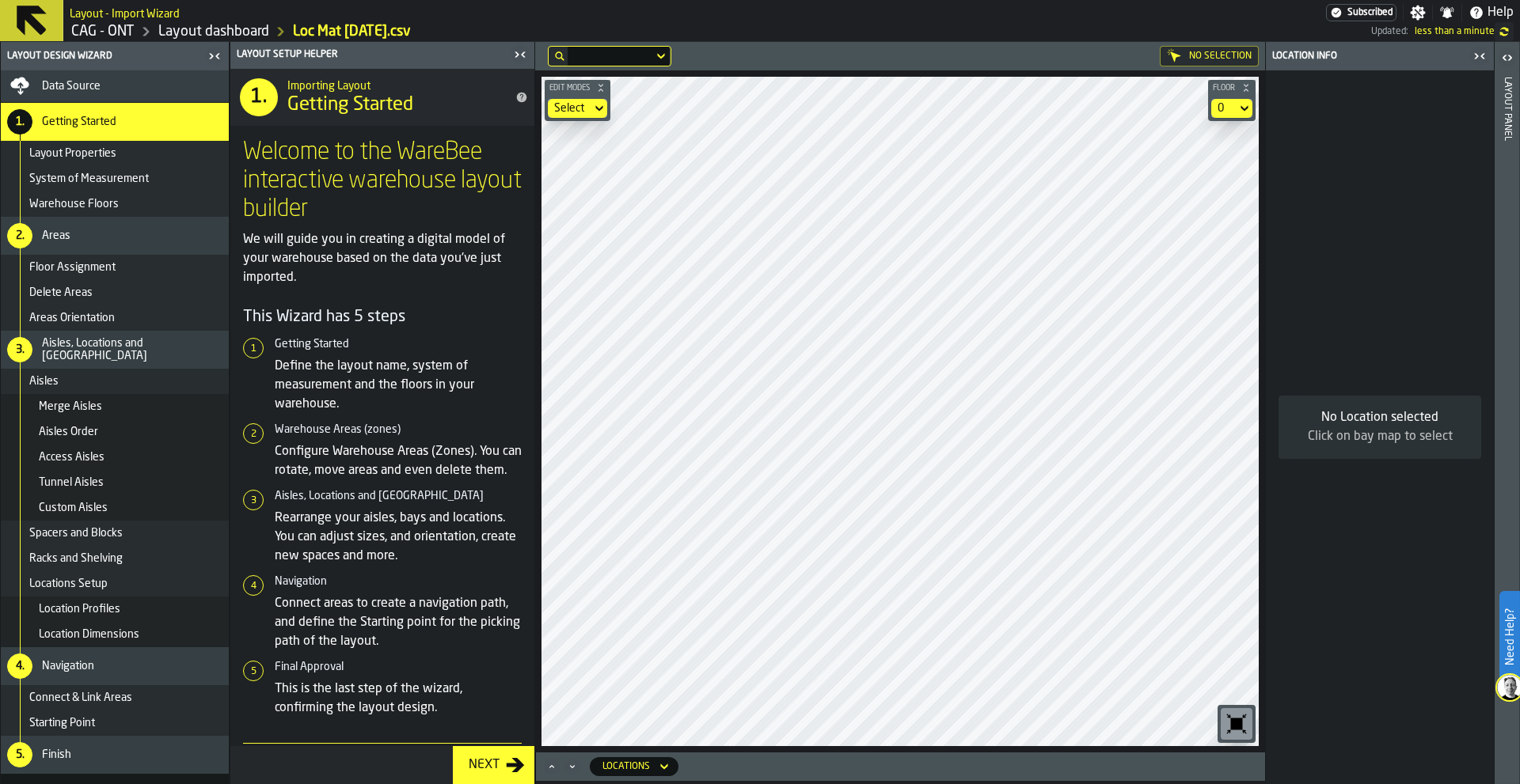
click at [609, 58] on div at bounding box center [611, 56] width 86 height 6
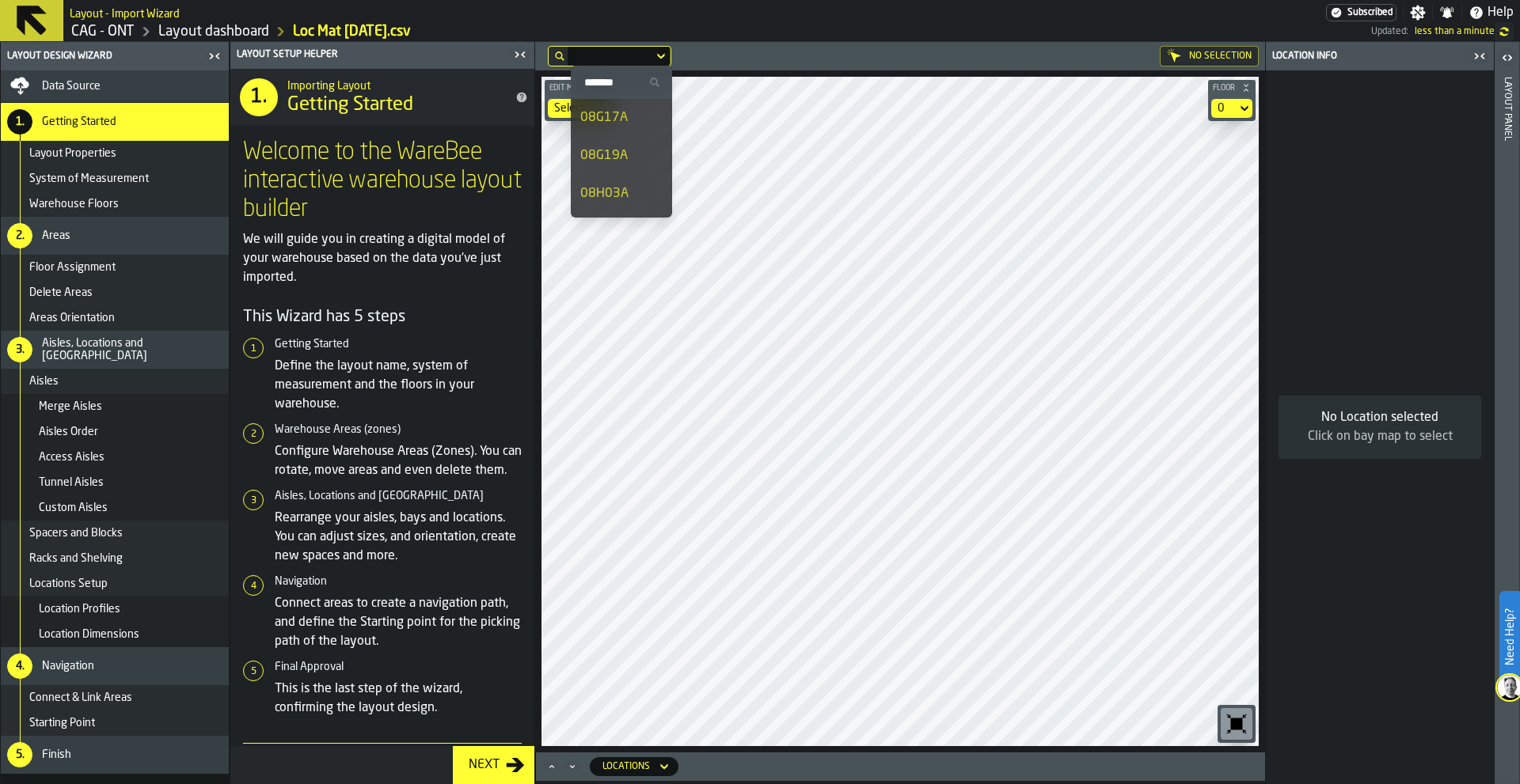
click at [644, 88] on input "Search" at bounding box center [621, 82] width 88 height 20
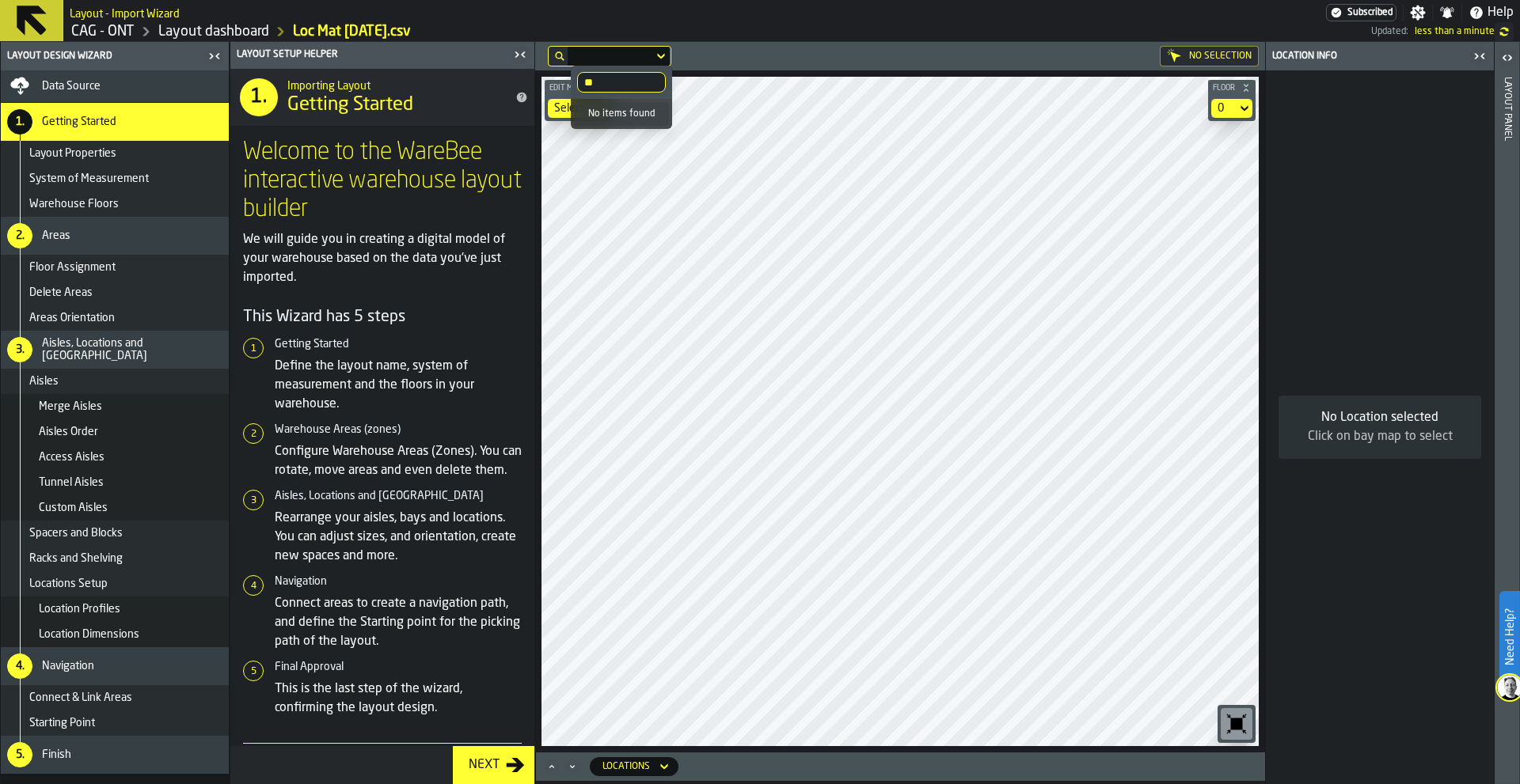
type input "*"
click at [40, 15] on icon at bounding box center [32, 20] width 38 height 38
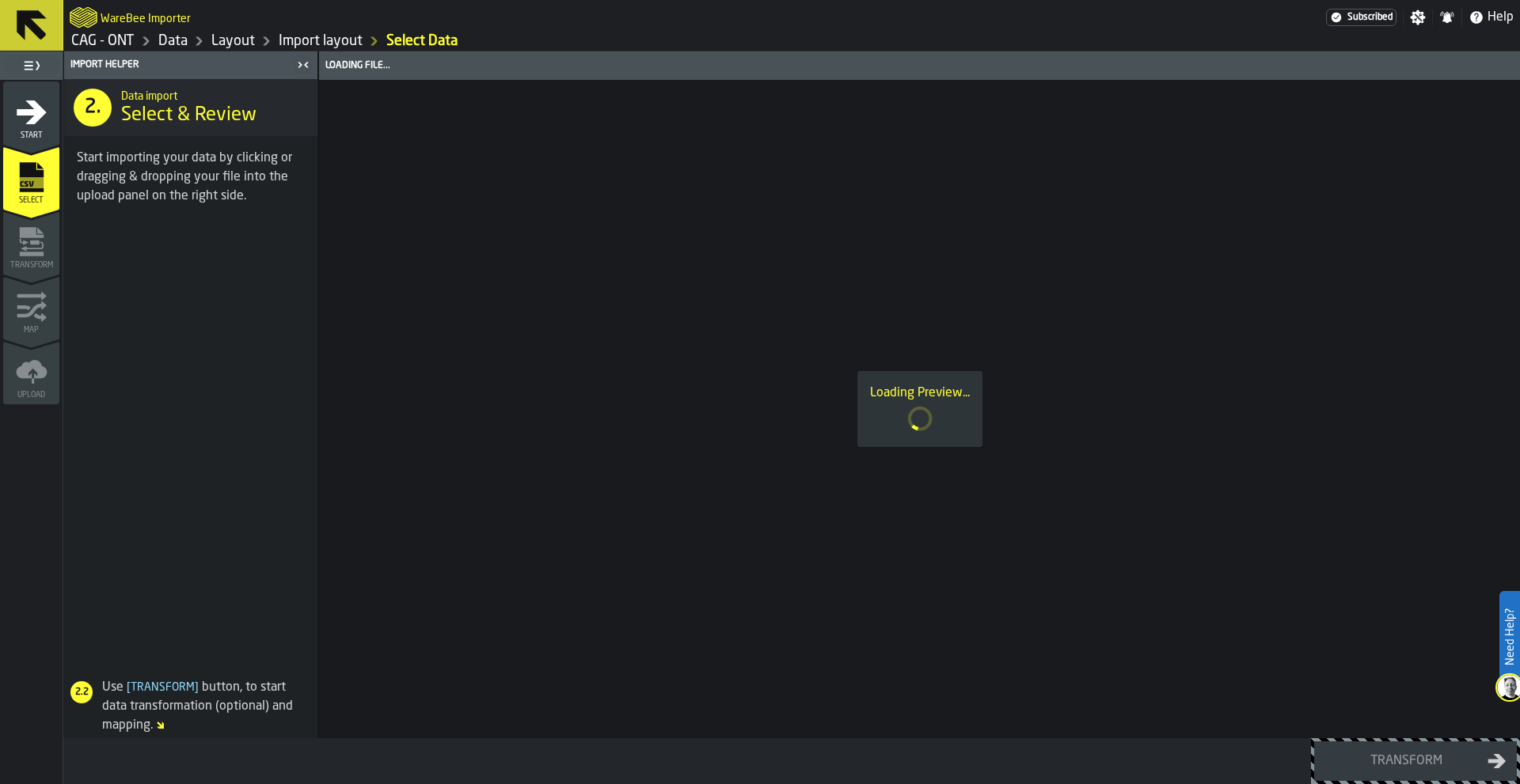
click at [17, 2] on button at bounding box center [32, 25] width 63 height 51
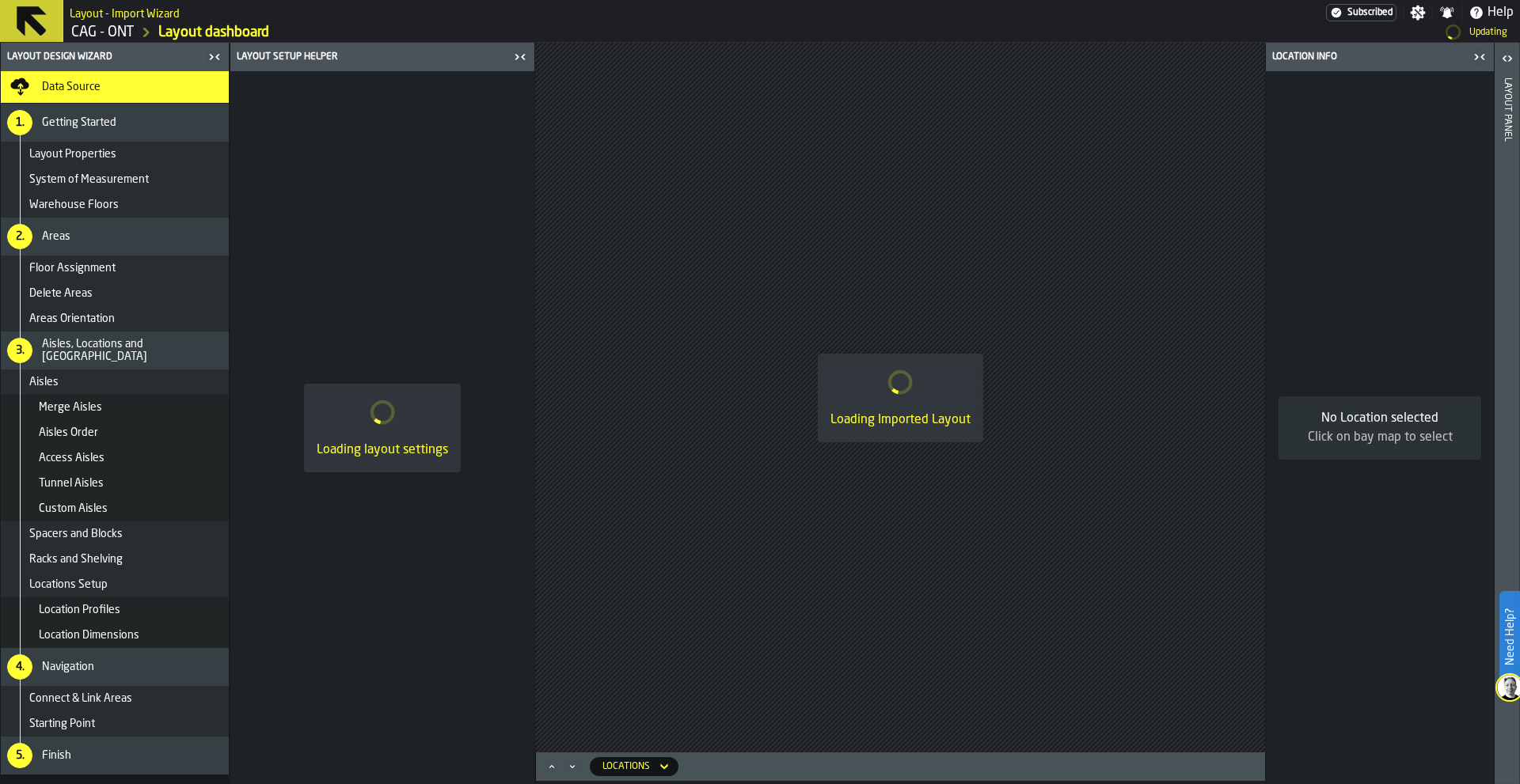
click at [32, 19] on icon at bounding box center [32, 21] width 30 height 30
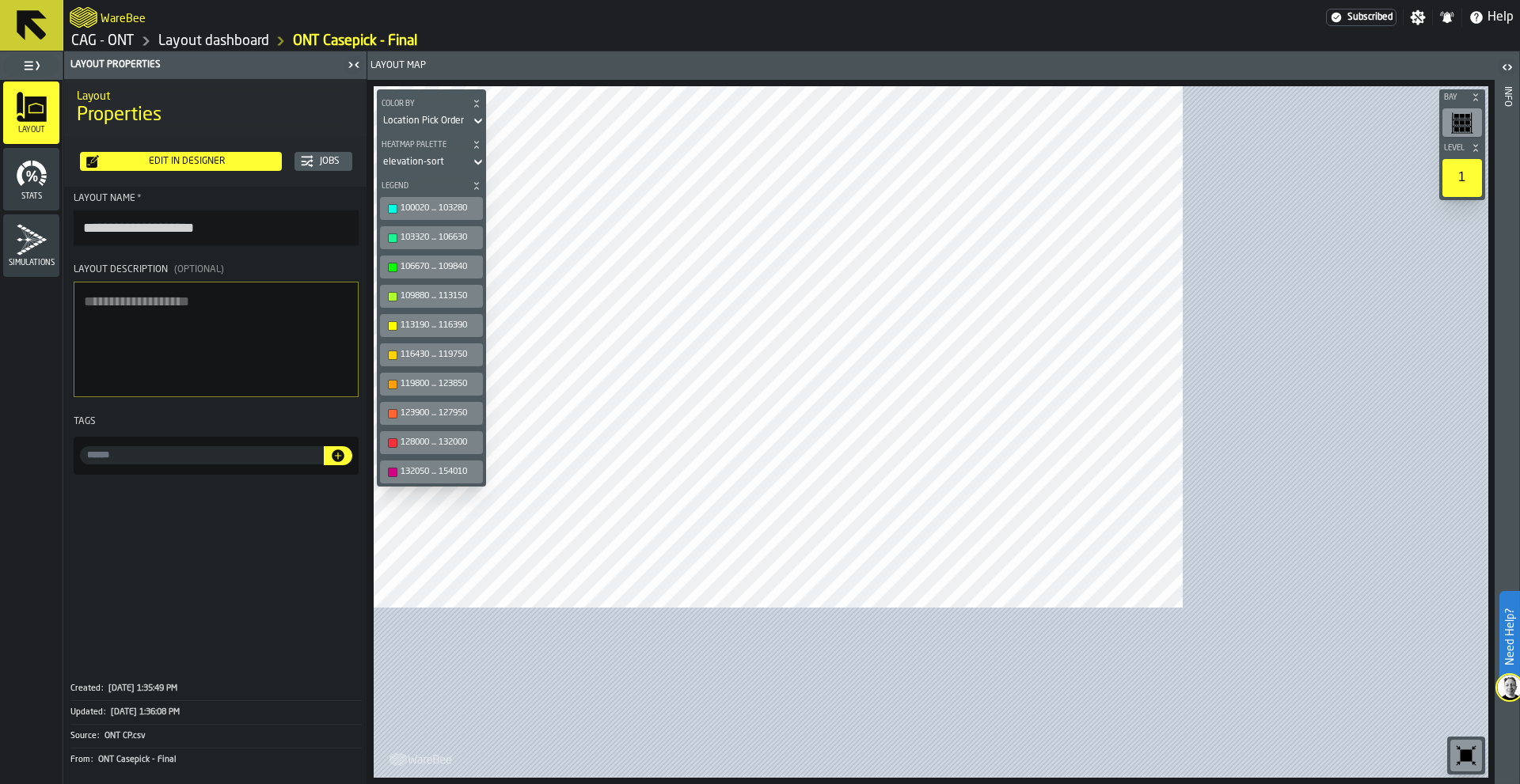
click at [32, 19] on icon at bounding box center [32, 25] width 38 height 38
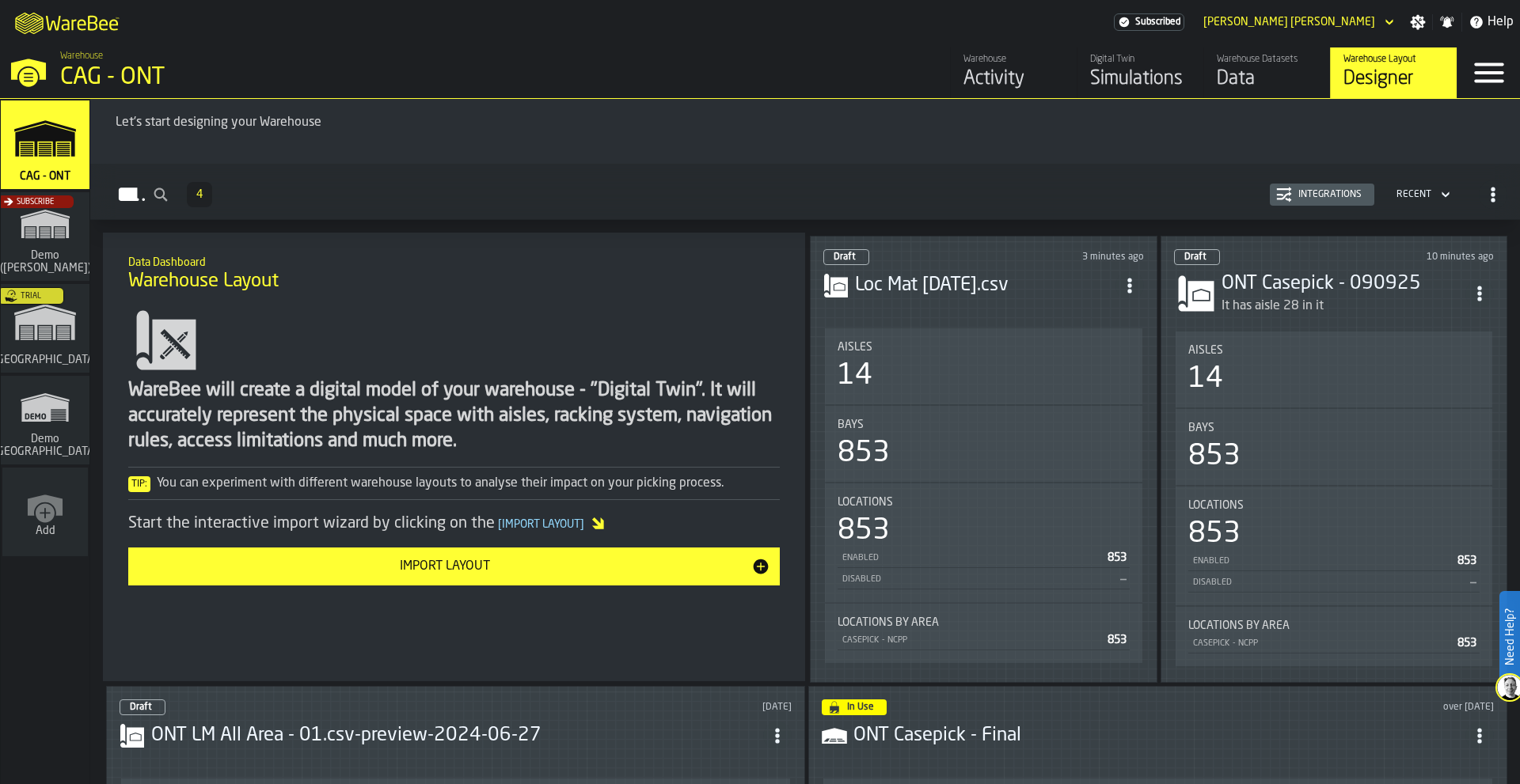
scroll to position [79, 0]
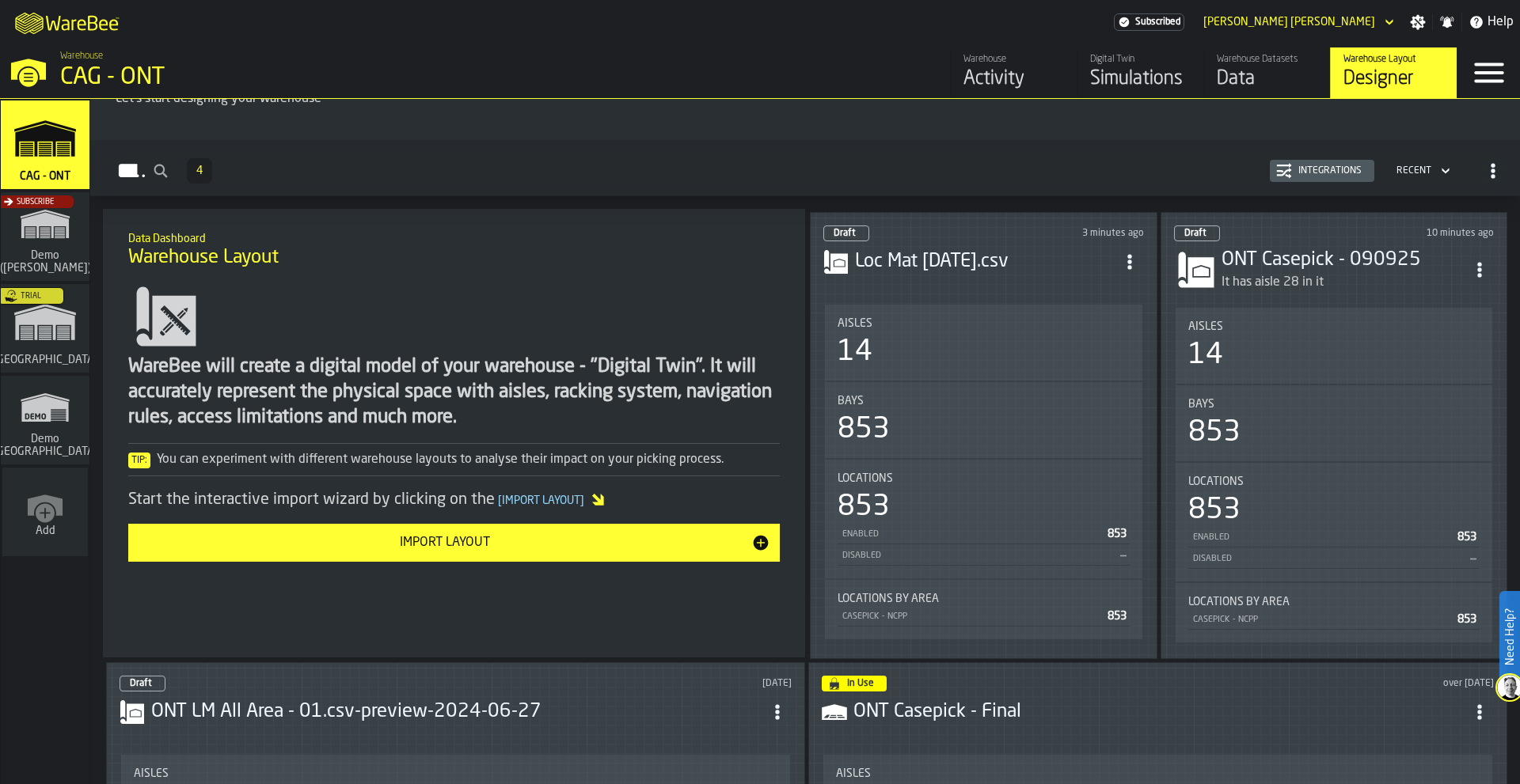
click at [1131, 265] on circle "ItemListCard-DashboardItemContainer" at bounding box center [1129, 266] width 4 height 4
click at [1089, 329] on div "Delete" at bounding box center [1095, 330] width 83 height 19
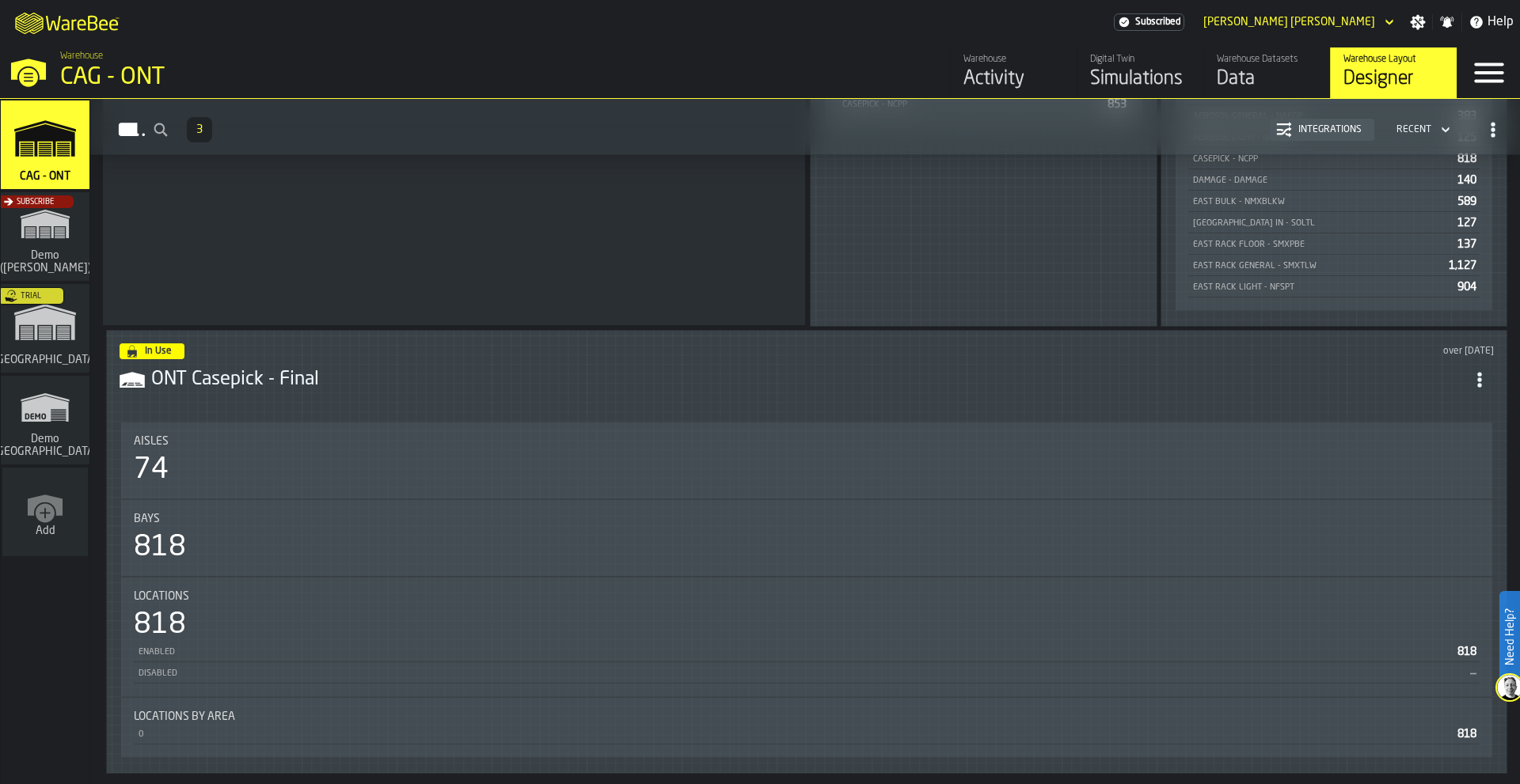
scroll to position [618, 0]
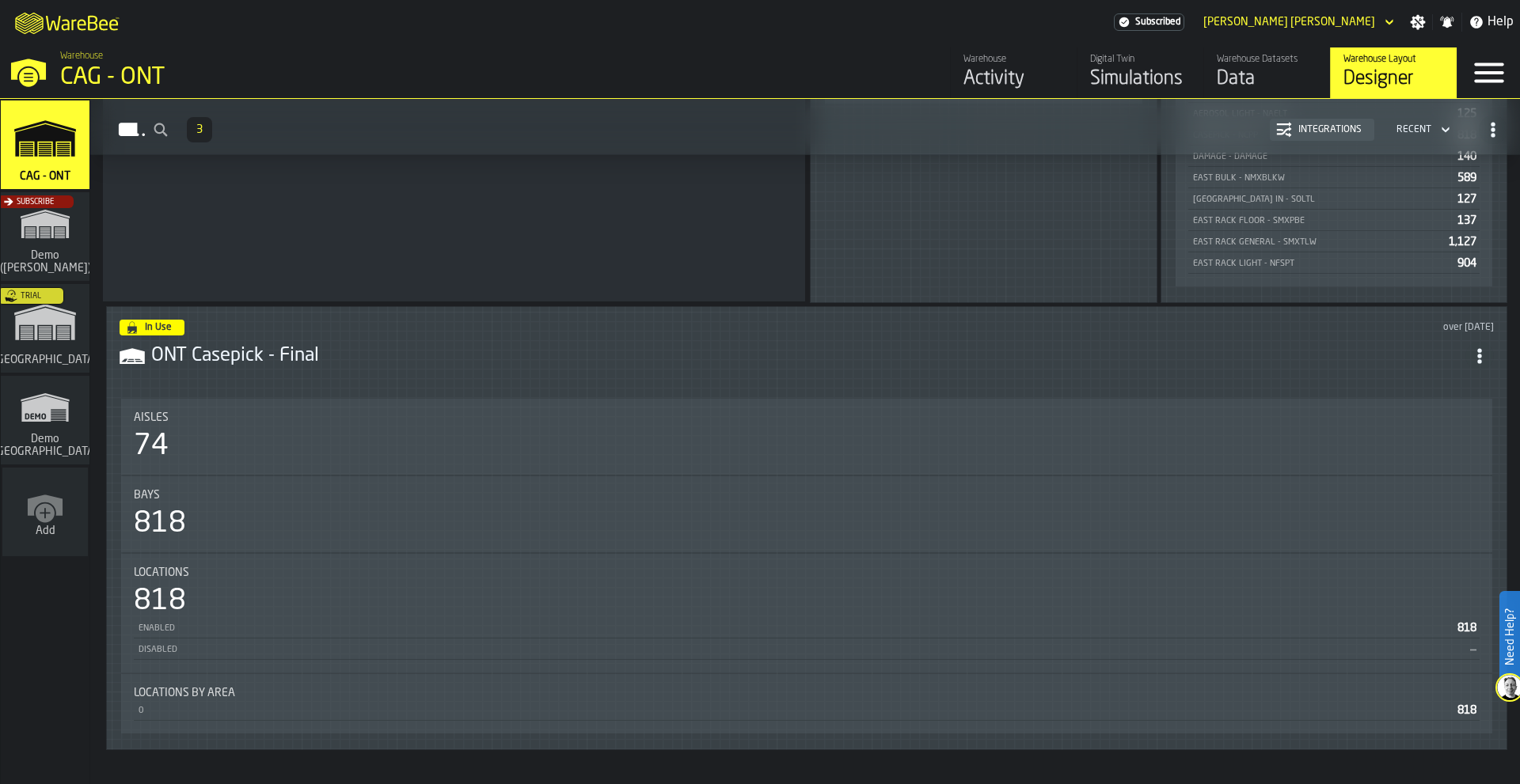
click at [1215, 353] on icon "ItemListCard-DashboardItemContainer" at bounding box center [1479, 356] width 16 height 16
click at [997, 364] on h3 "ONT Casepick - Final" at bounding box center [809, 356] width 1314 height 25
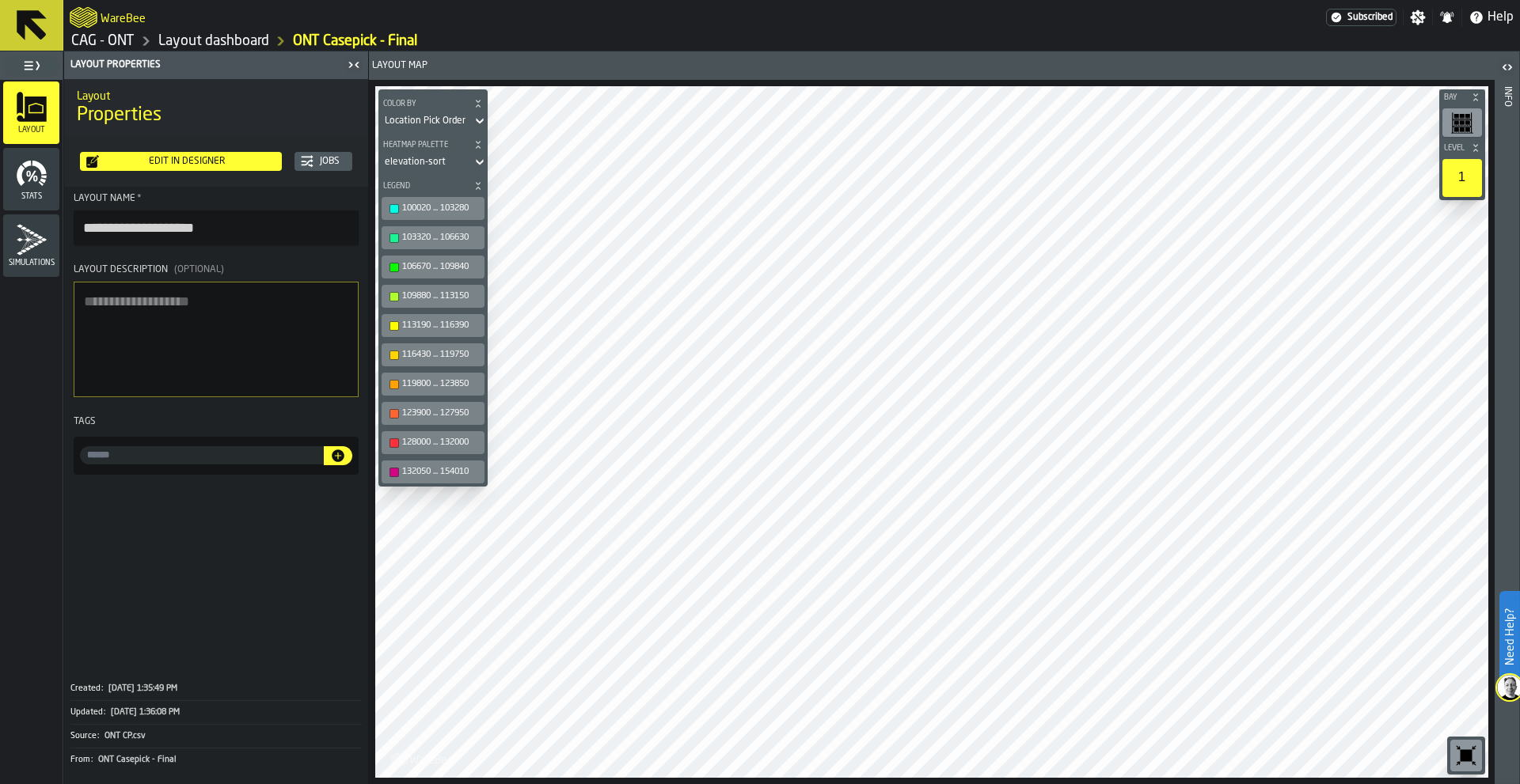
click at [41, 17] on icon at bounding box center [32, 25] width 30 height 30
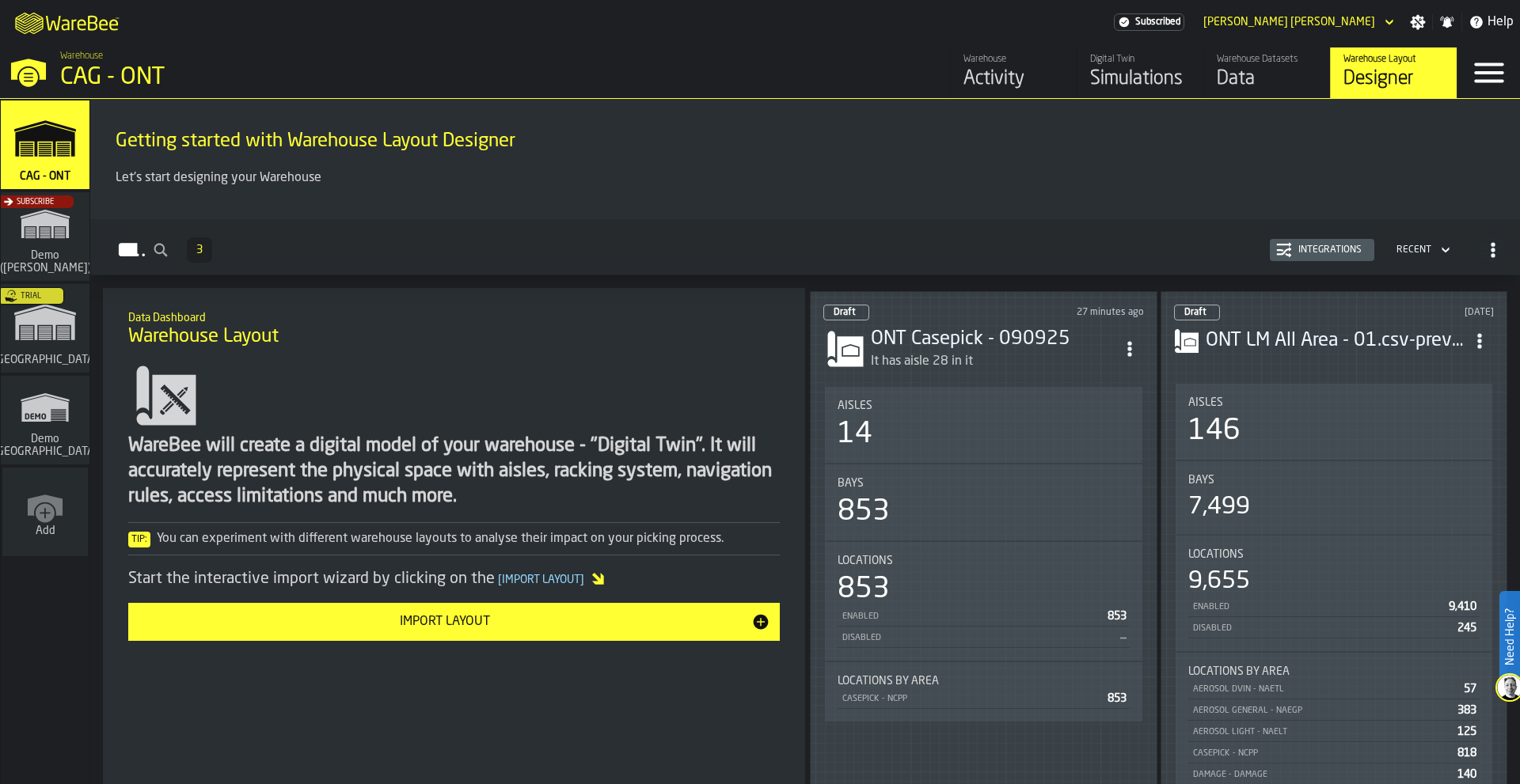
click at [1215, 92] on div "Data" at bounding box center [1267, 79] width 100 height 25
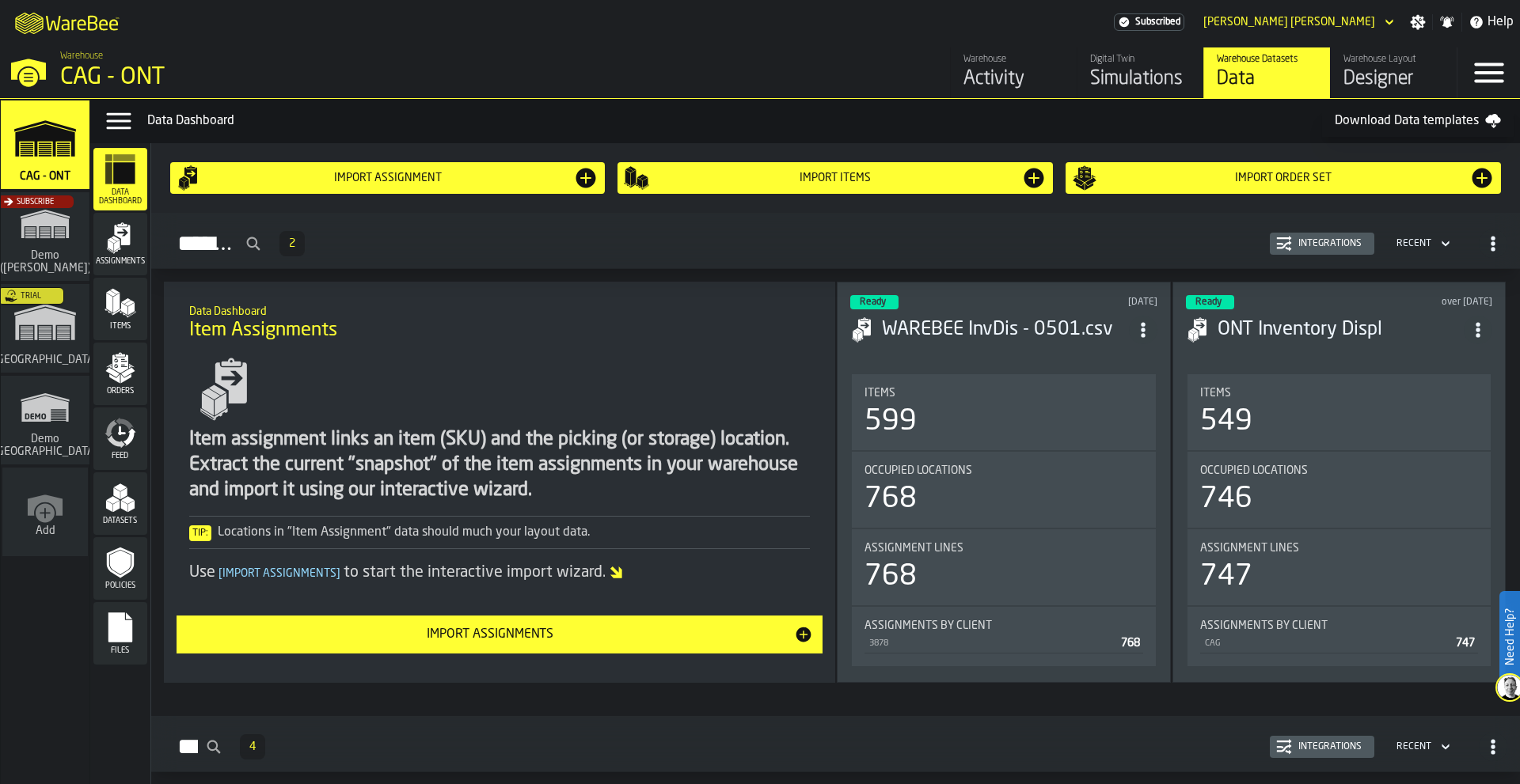
click at [109, 236] on icon "menu Assignments" at bounding box center [120, 238] width 32 height 32
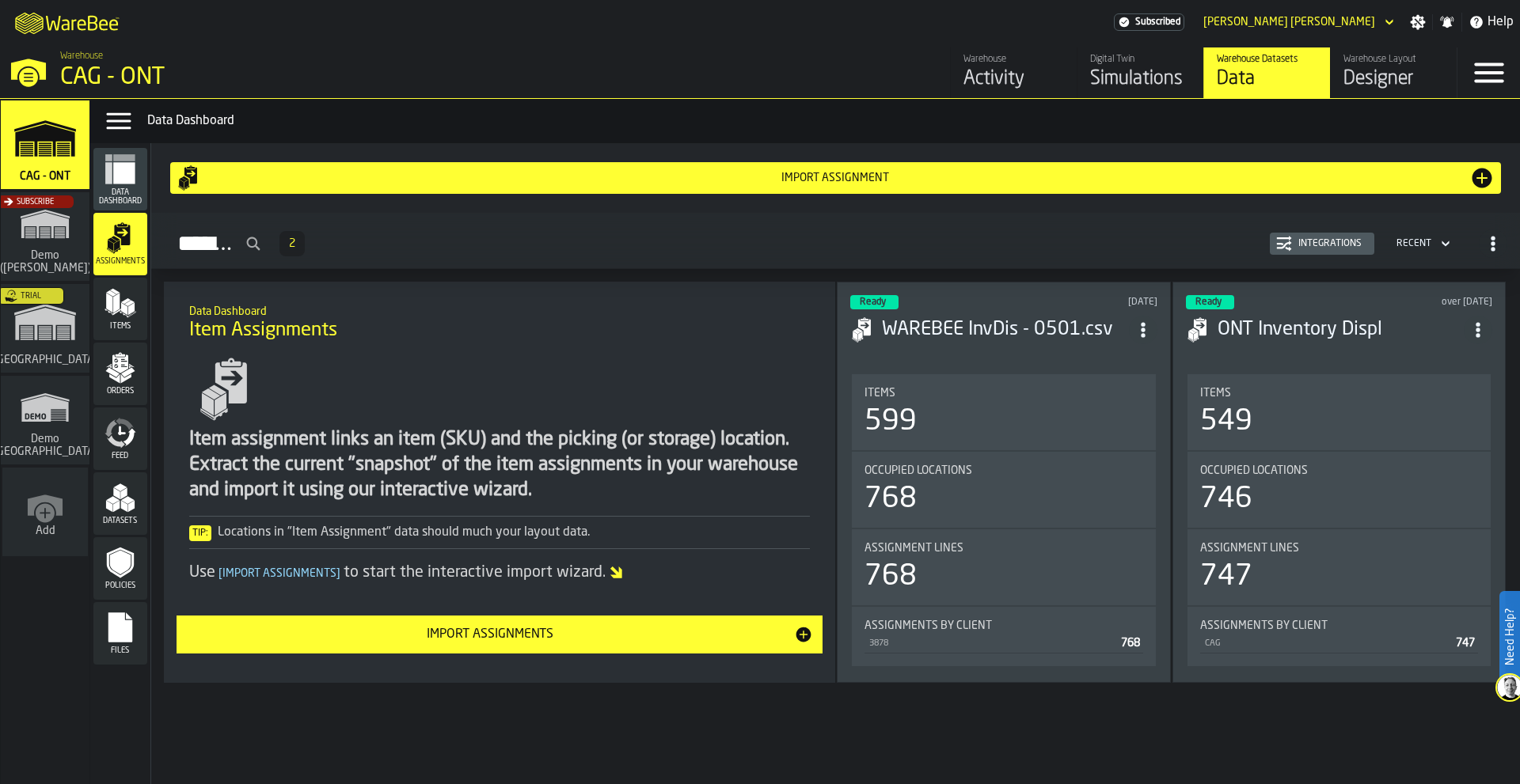
click at [1055, 446] on div "Items 599" at bounding box center [1003, 412] width 303 height 76
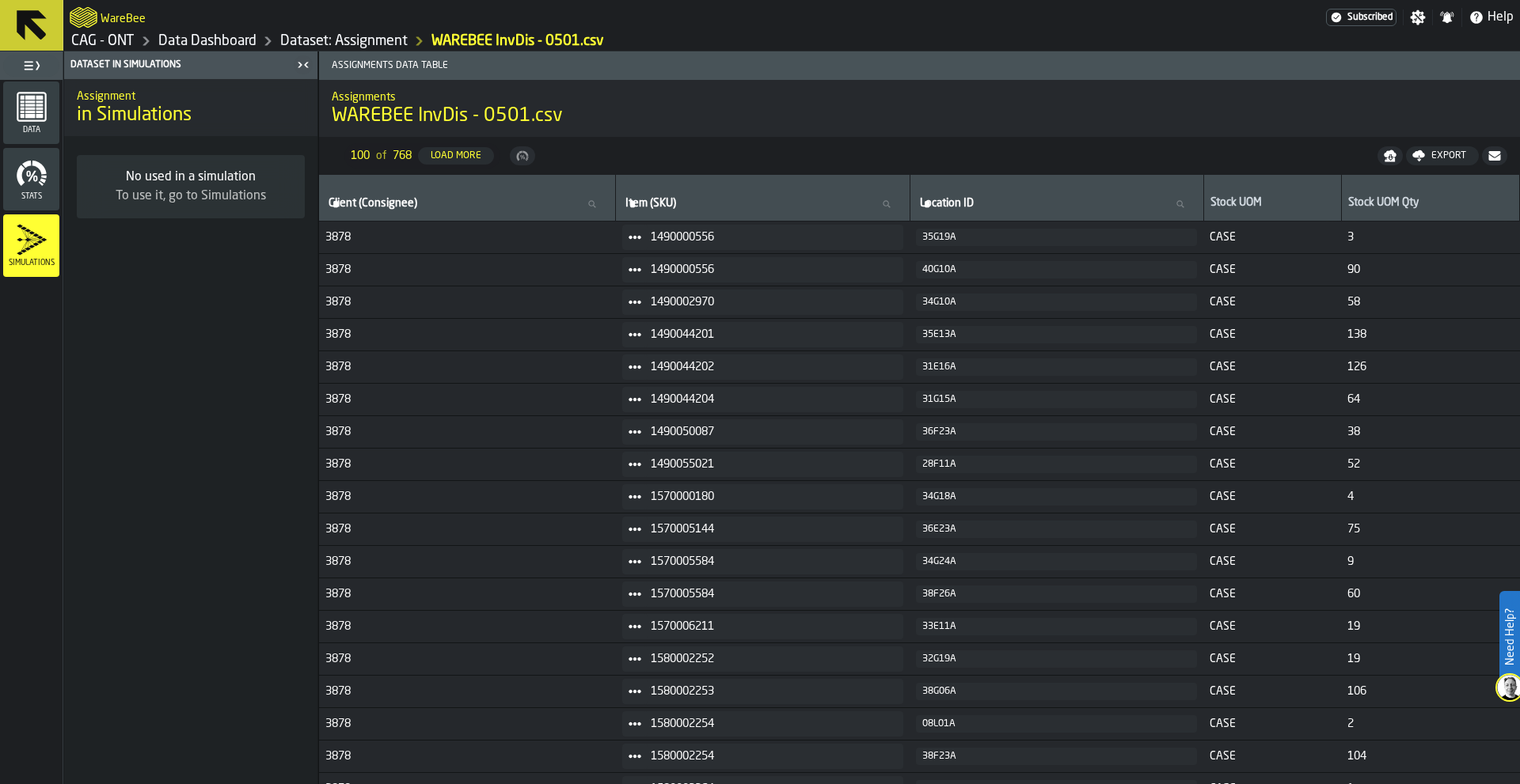
click at [45, 40] on icon at bounding box center [32, 25] width 38 height 38
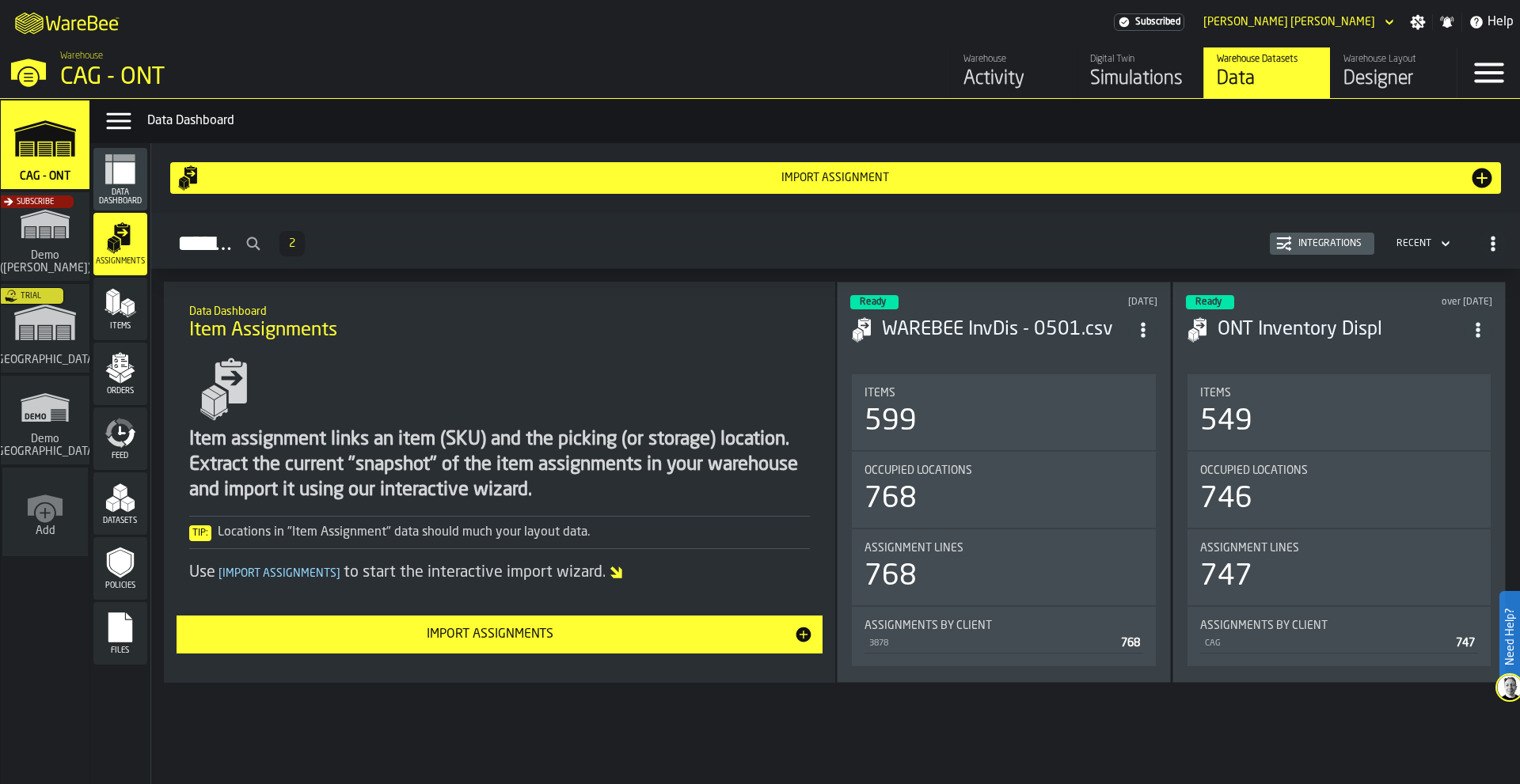
click at [1145, 328] on circle "ItemListCard-DashboardItemContainer" at bounding box center [1142, 330] width 4 height 4
click at [1097, 359] on div "Open" at bounding box center [1111, 360] width 83 height 19
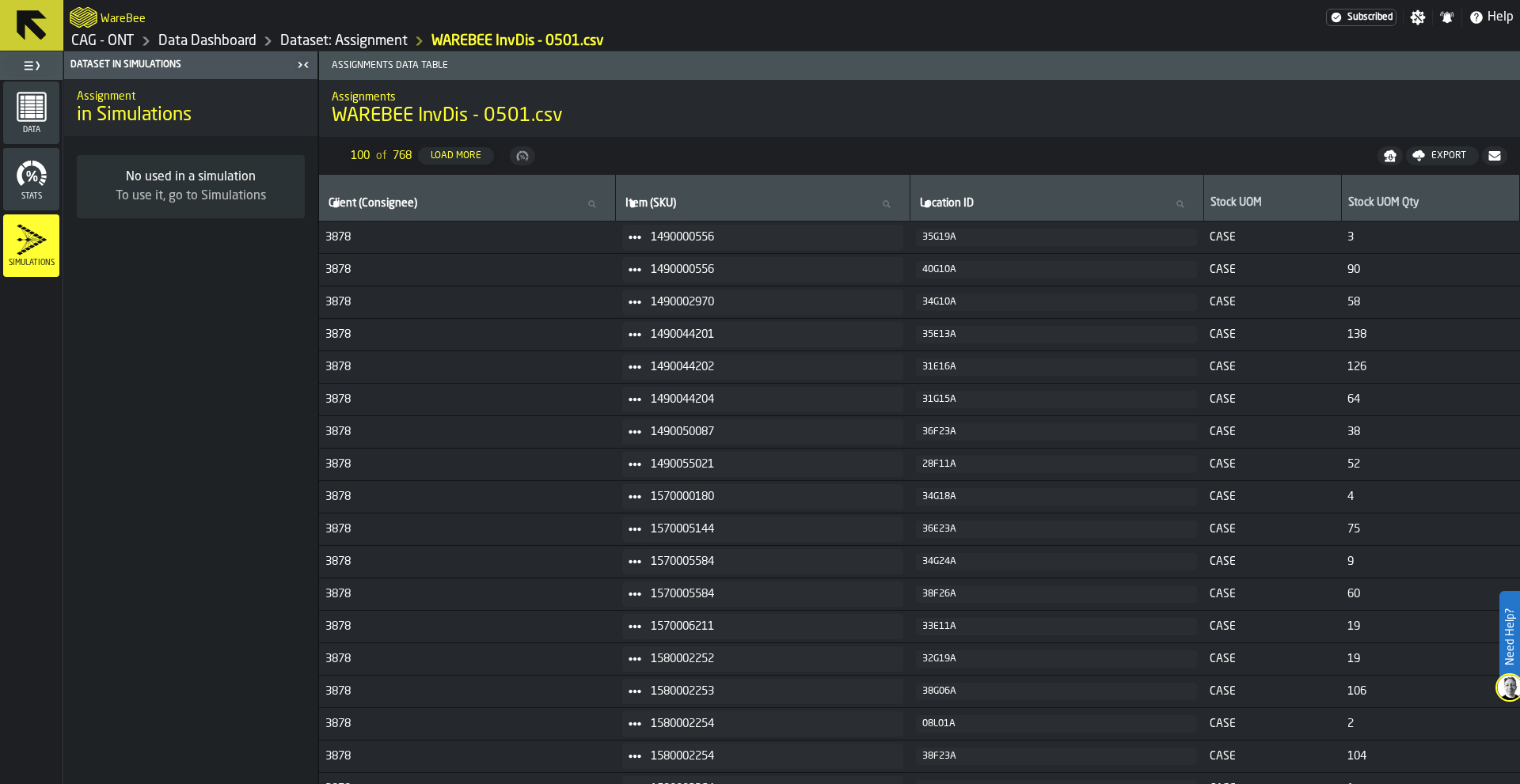
click at [36, 115] on icon "menu Data" at bounding box center [32, 106] width 32 height 32
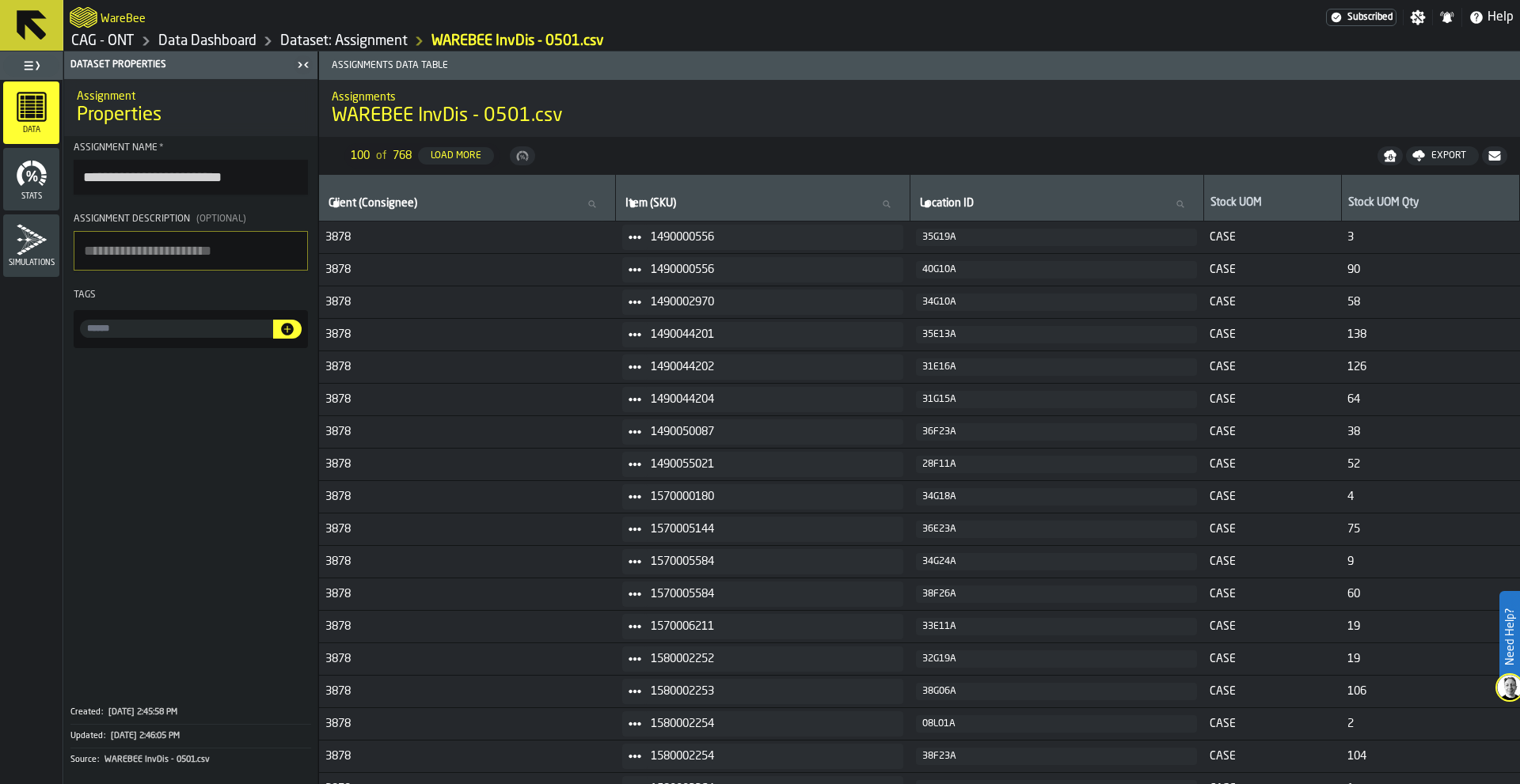
click at [43, 66] on div "button-toggle-Toggle Full Menu" at bounding box center [31, 65] width 56 height 22
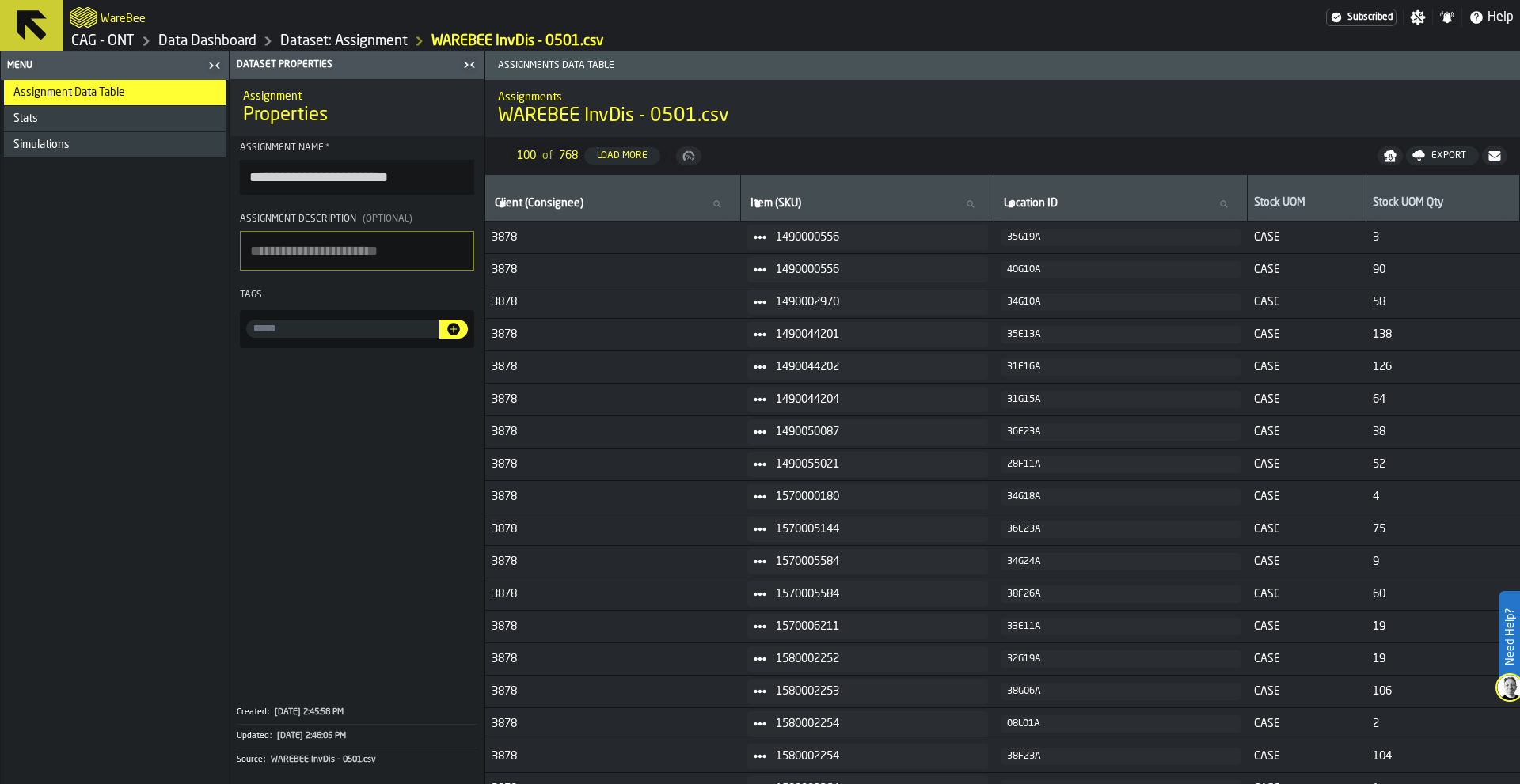
click at [209, 61] on icon "button-toggle-Close me" at bounding box center [214, 65] width 19 height 19
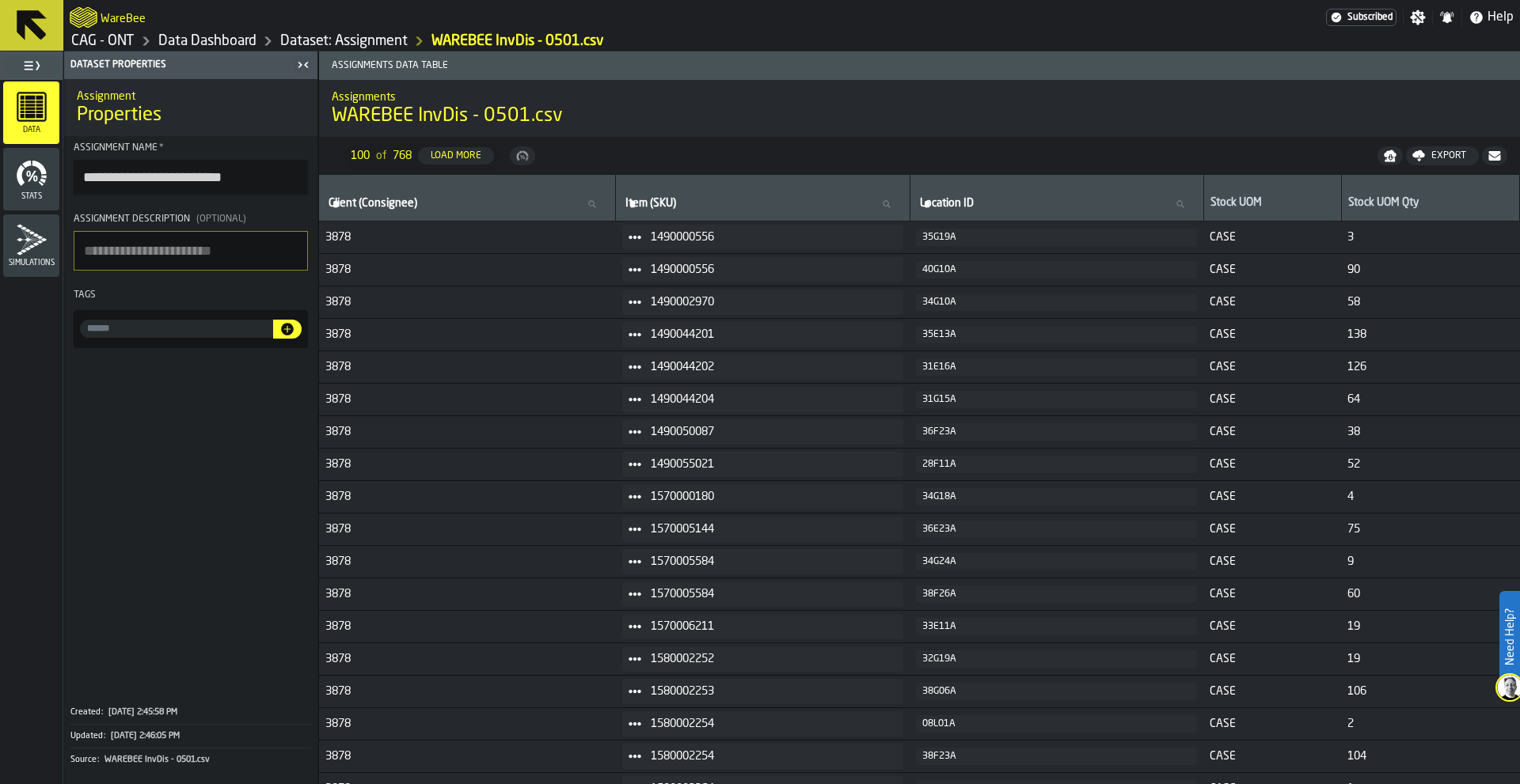
click at [36, 69] on icon "button-toggle-Toggle Full Menu" at bounding box center [37, 65] width 4 height 9
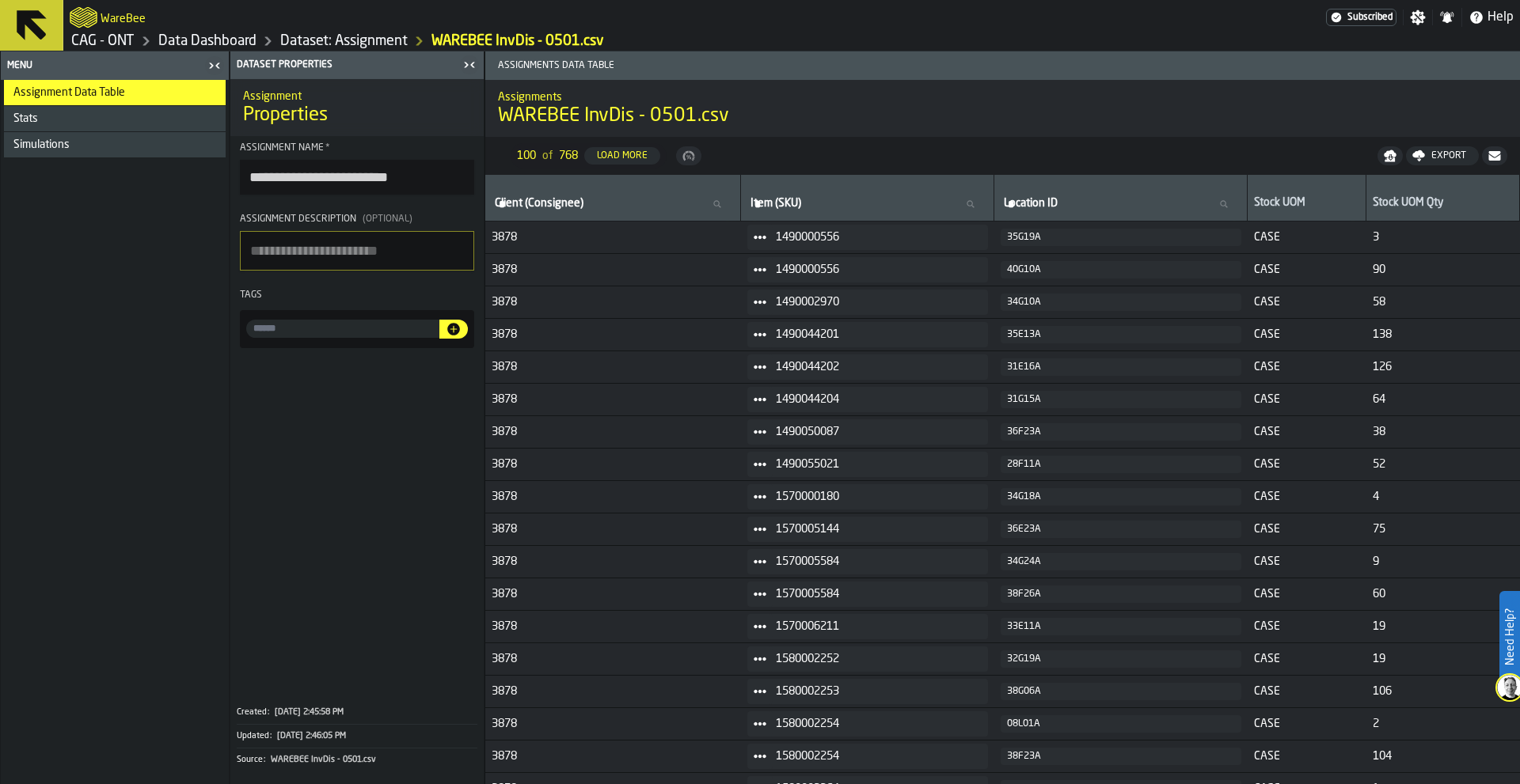
click at [32, 62] on div "Menu" at bounding box center [104, 66] width 199 height 11
click at [222, 62] on icon "button-toggle-Close me" at bounding box center [214, 65] width 19 height 19
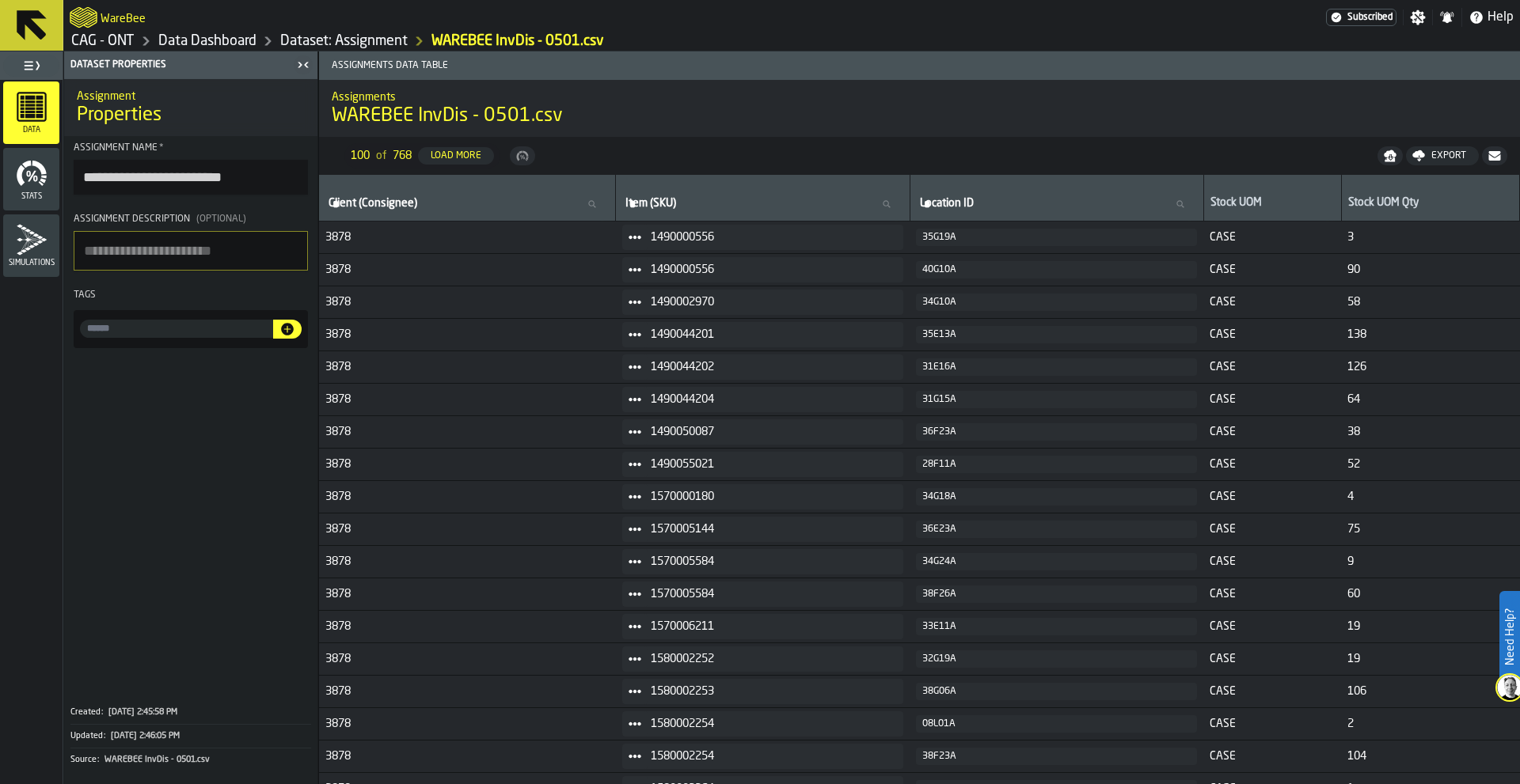
click at [36, 33] on icon at bounding box center [32, 25] width 30 height 30
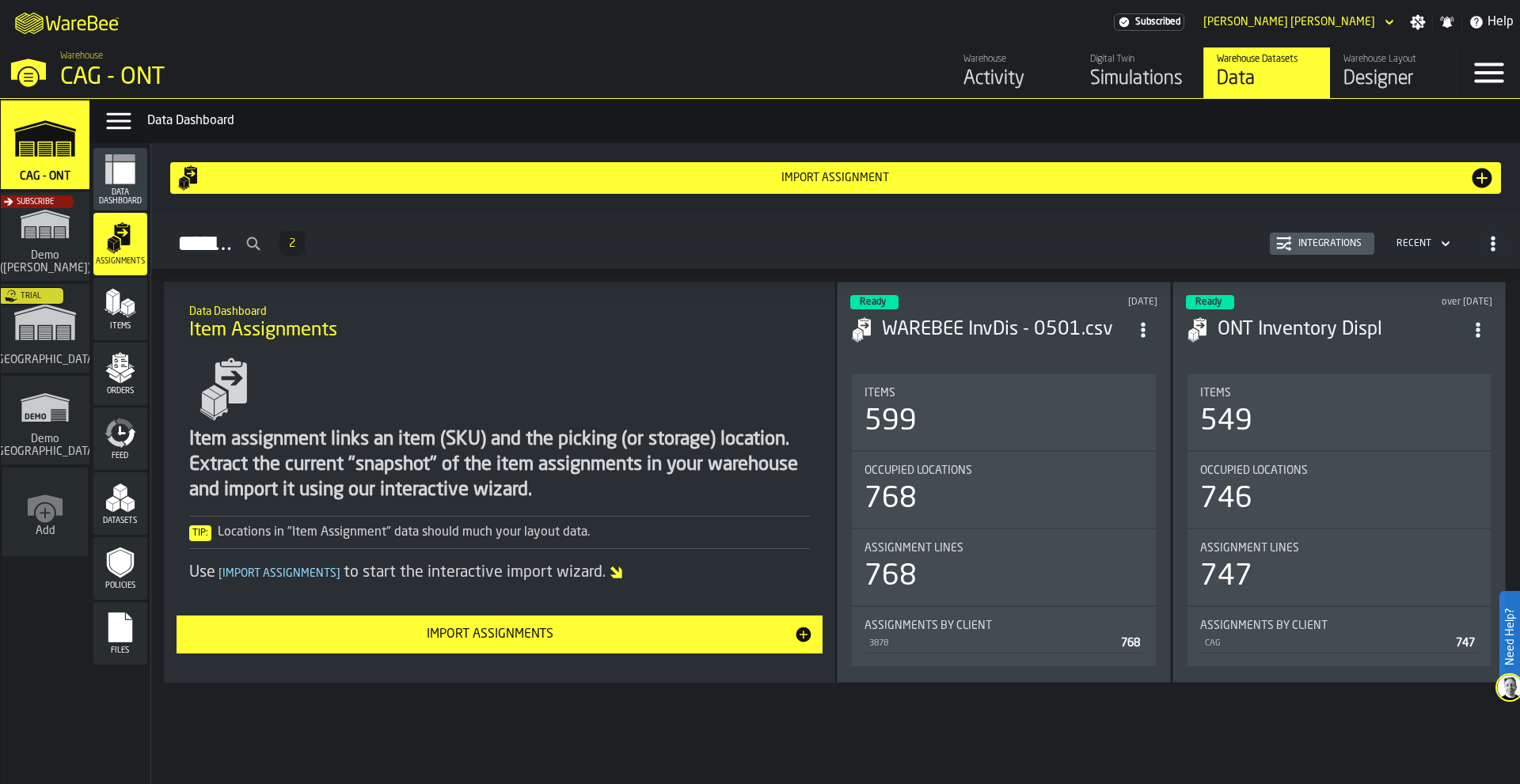
click at [1215, 343] on header "Ready over 1 year ago ONT Inventory Displ" at bounding box center [1339, 326] width 306 height 63
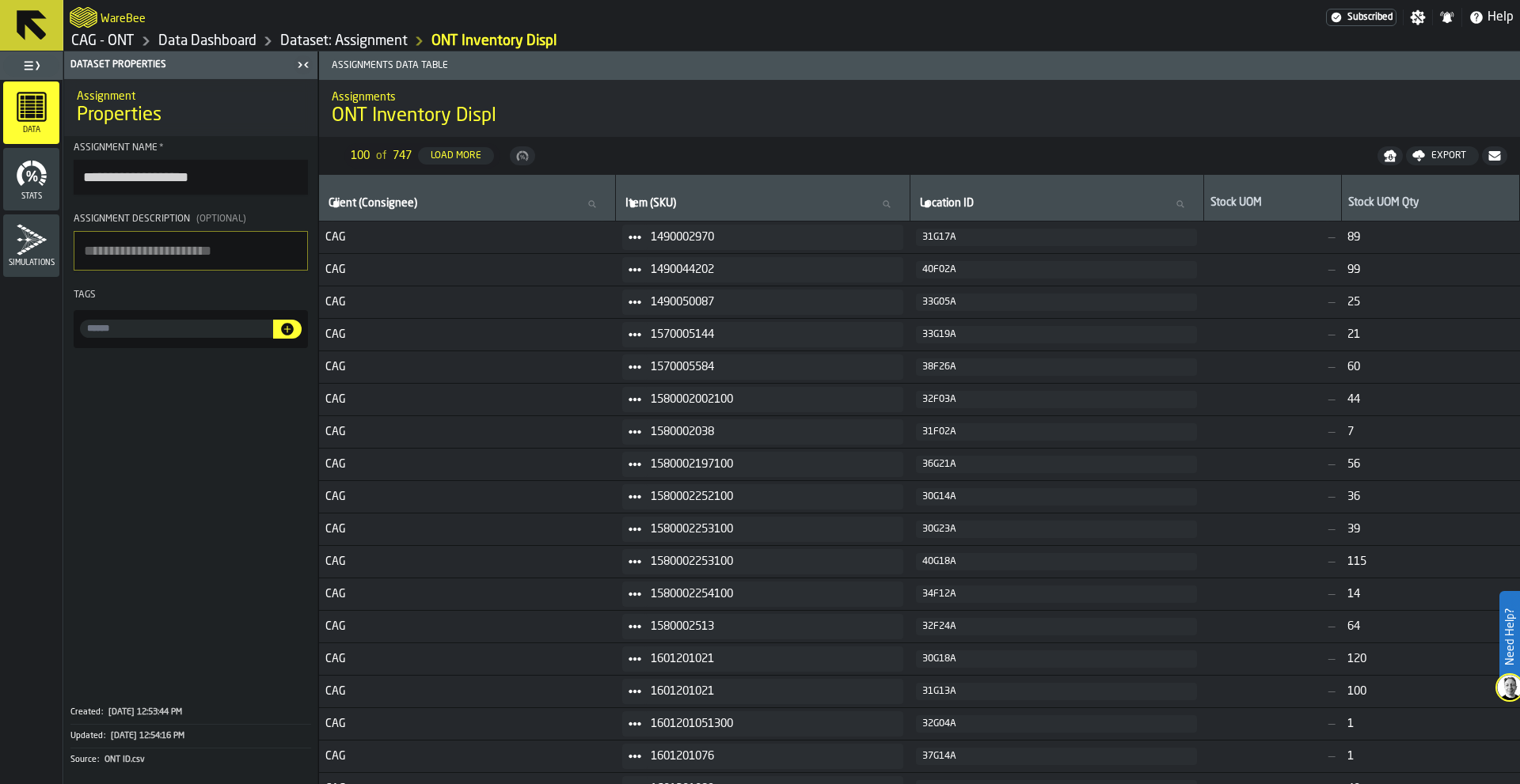
click at [42, 188] on icon "menu Stats" at bounding box center [32, 173] width 32 height 32
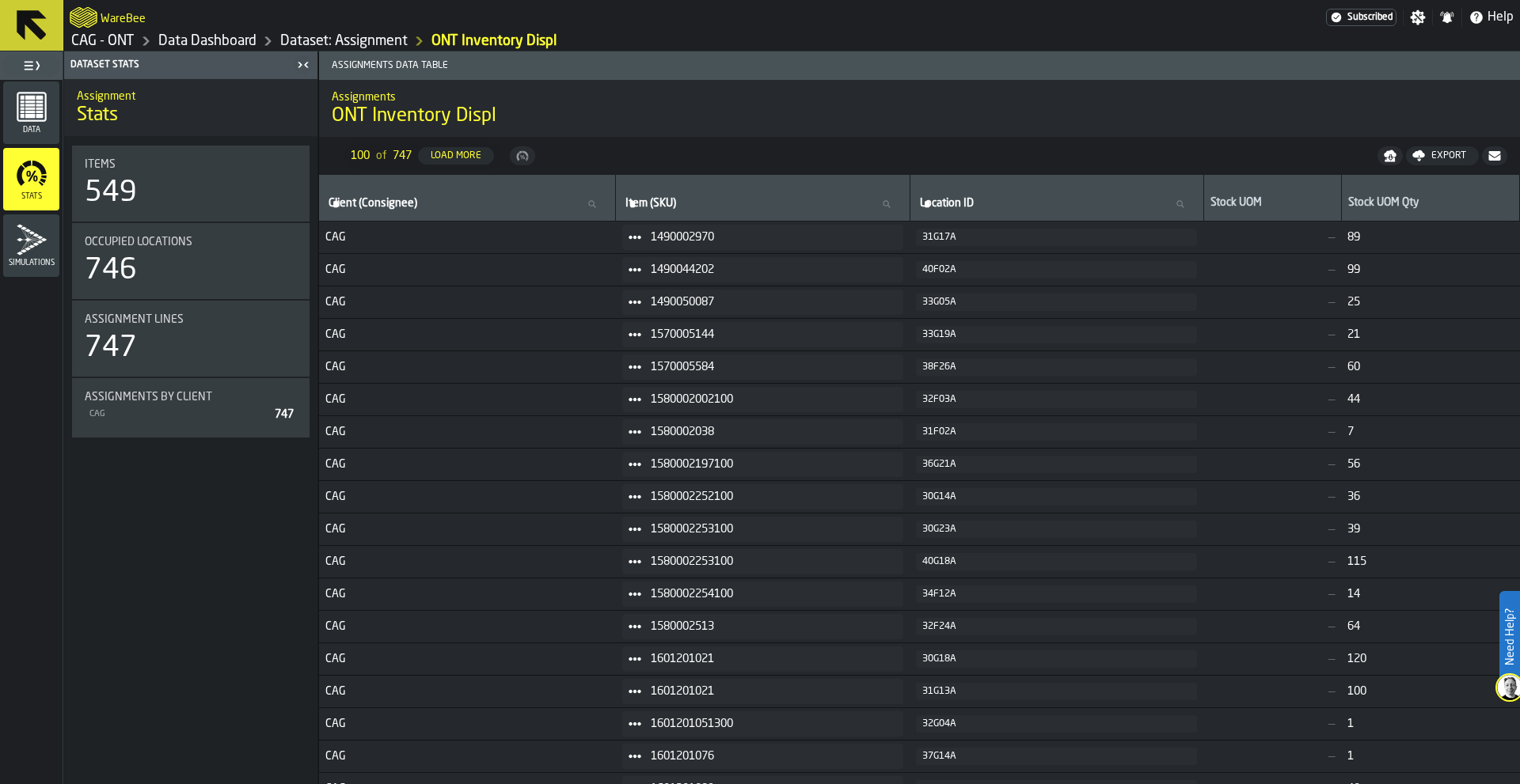
click at [34, 233] on icon "menu Simulations" at bounding box center [32, 240] width 32 height 32
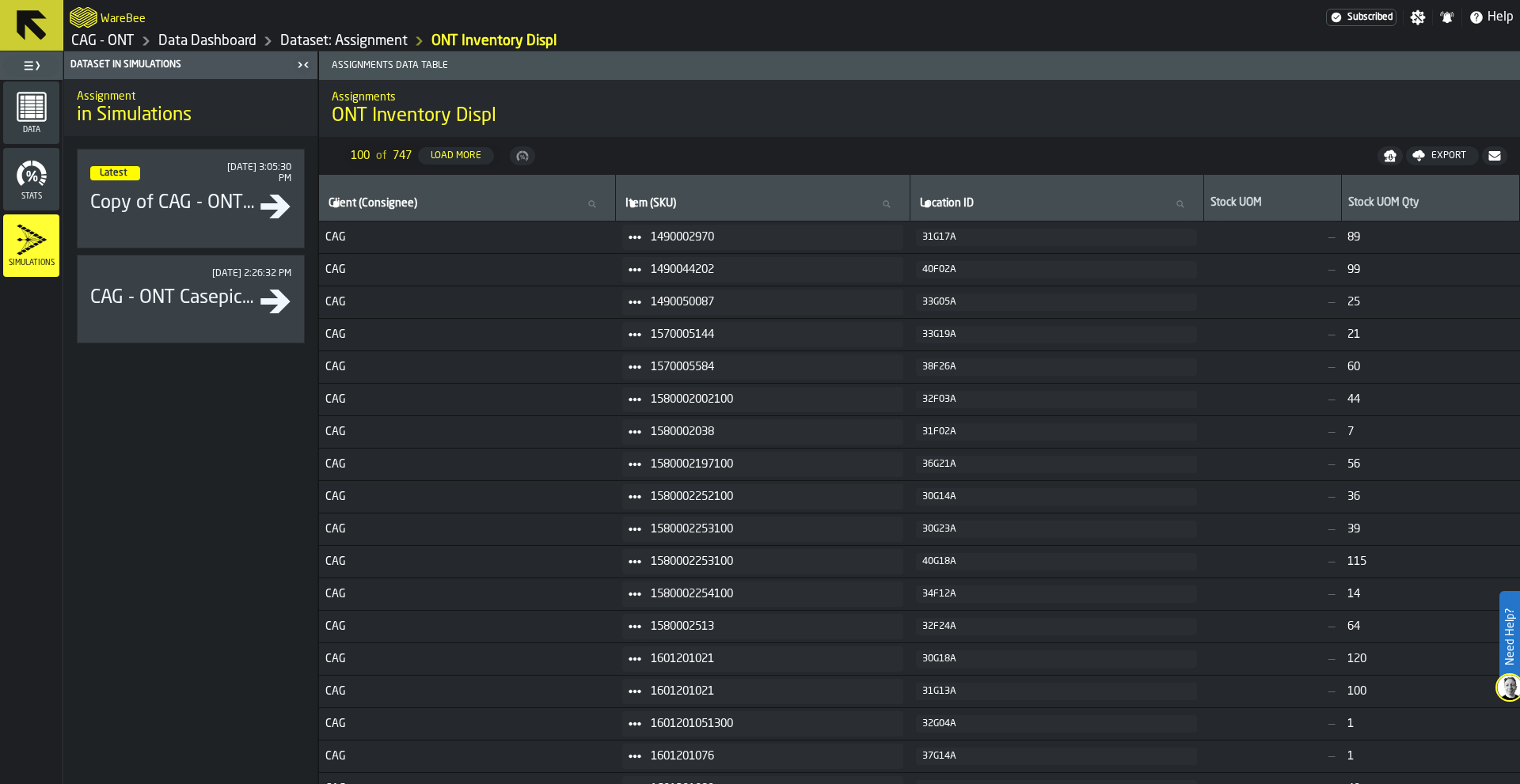
click at [37, 190] on div "Stats" at bounding box center [31, 179] width 56 height 44
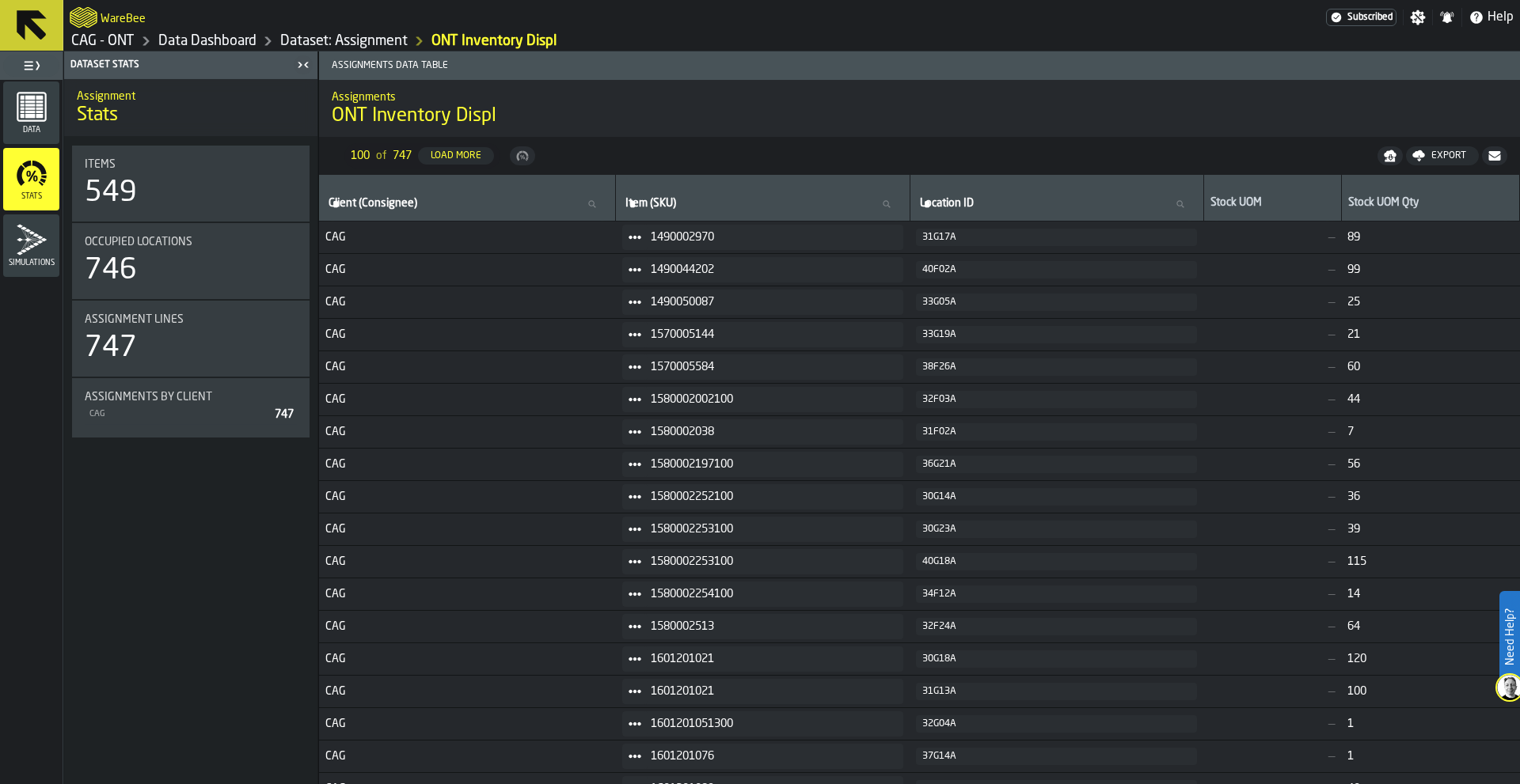
click at [25, 104] on rect "menu Data" at bounding box center [29, 104] width 11 height 2
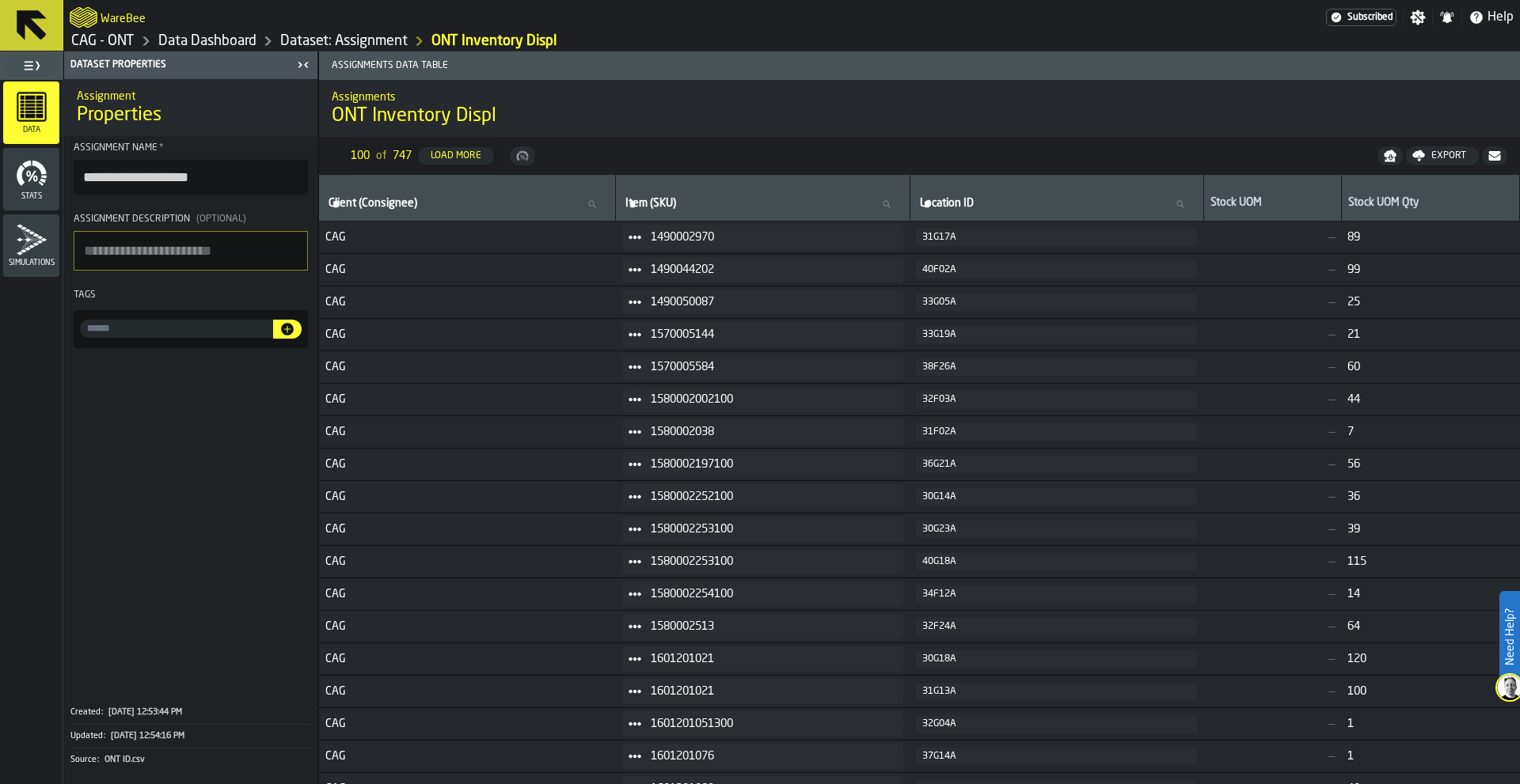
click at [30, 70] on icon "button-toggle-Toggle Full Menu" at bounding box center [28, 65] width 9 height 9
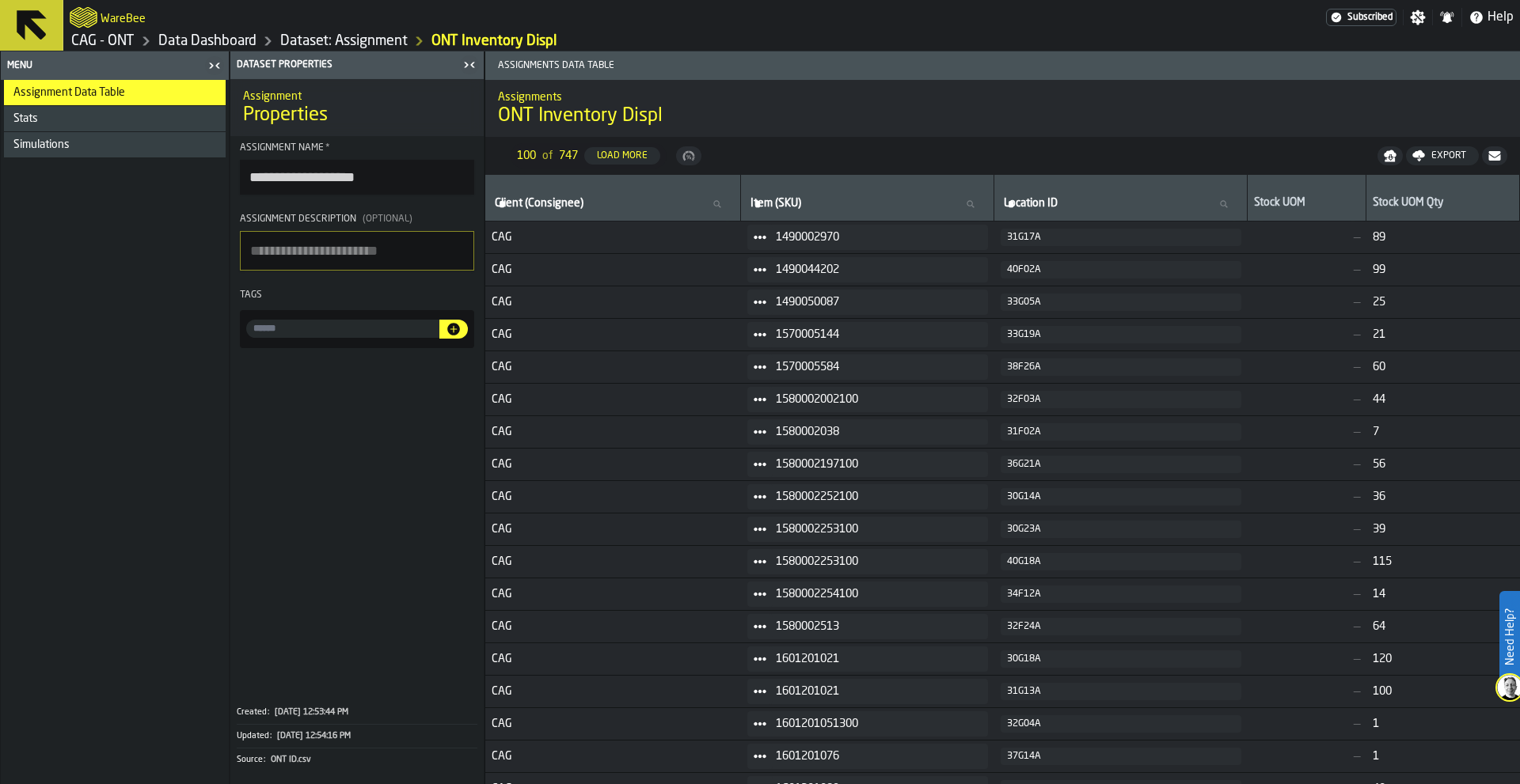
click at [30, 70] on div "Menu" at bounding box center [104, 66] width 199 height 11
click at [213, 64] on icon "button-toggle-Close me" at bounding box center [214, 65] width 19 height 19
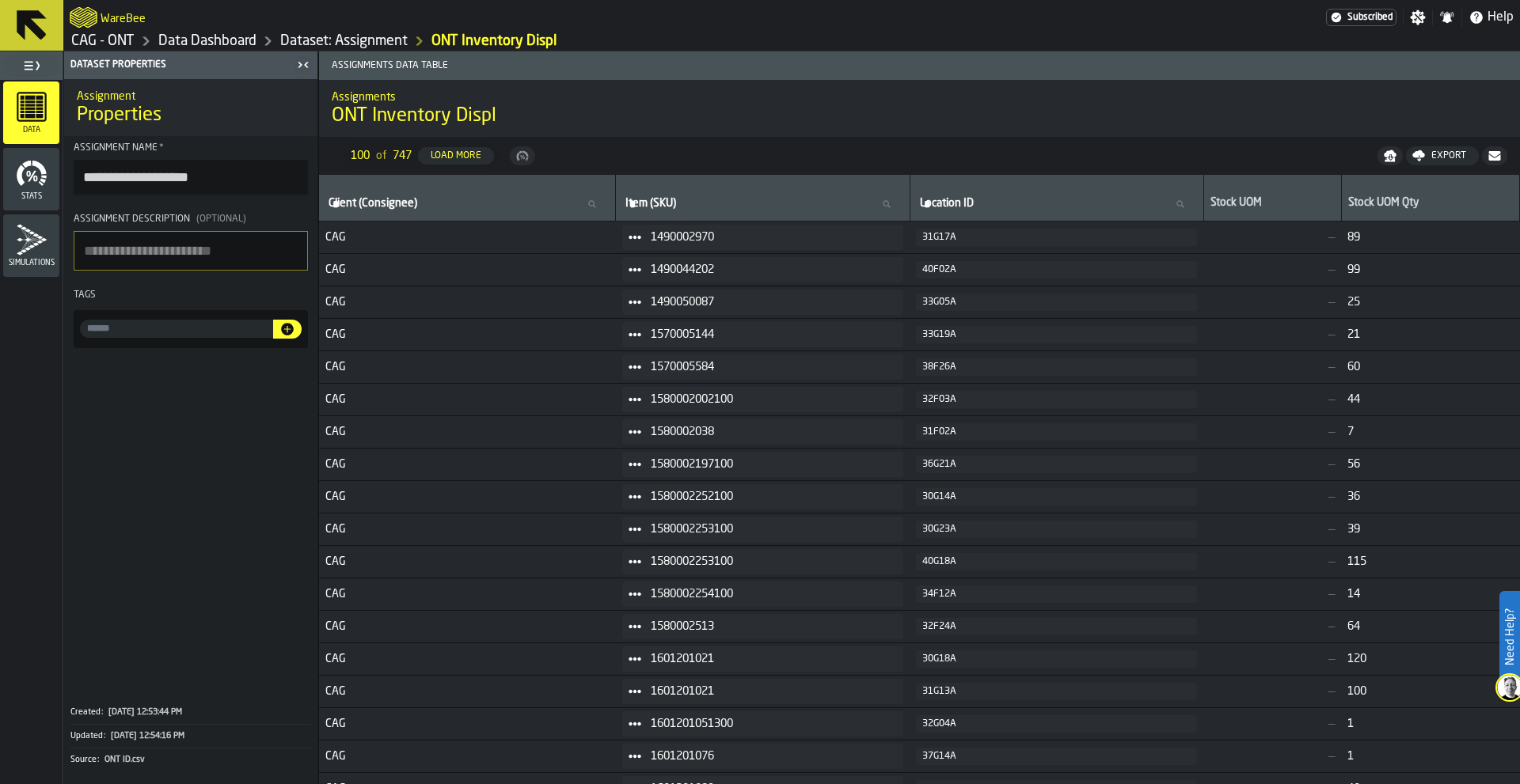
click at [31, 28] on icon at bounding box center [32, 25] width 30 height 30
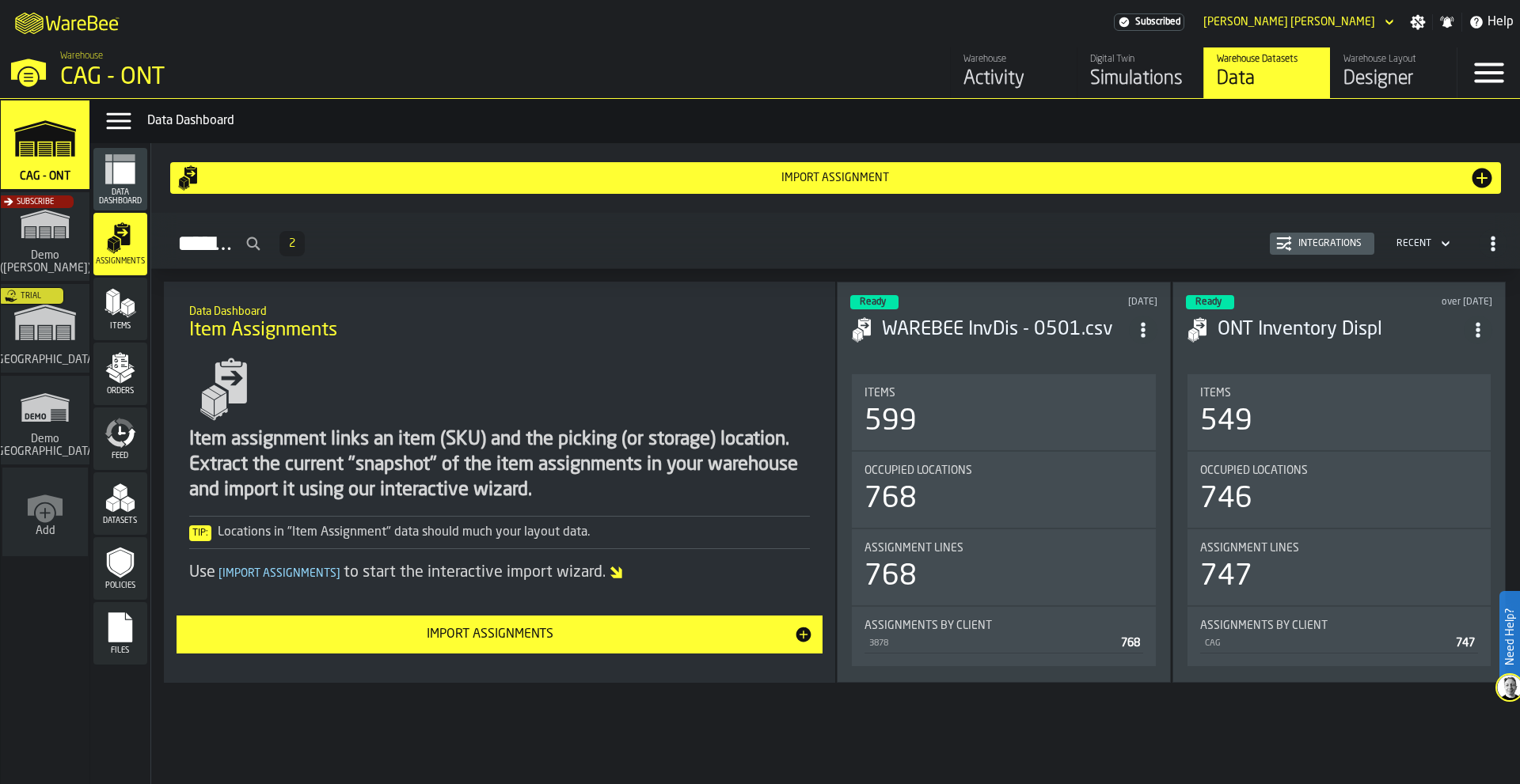
click at [499, 575] on div "Use [ Import Assignments ] to start the interactive import wizard." at bounding box center [500, 573] width 621 height 22
click at [1035, 367] on div "Ready 4 months ago WAREBEE InvDis - 0501.csv Items 599 Occupied Locations 768 A…" at bounding box center [1003, 482] width 333 height 401
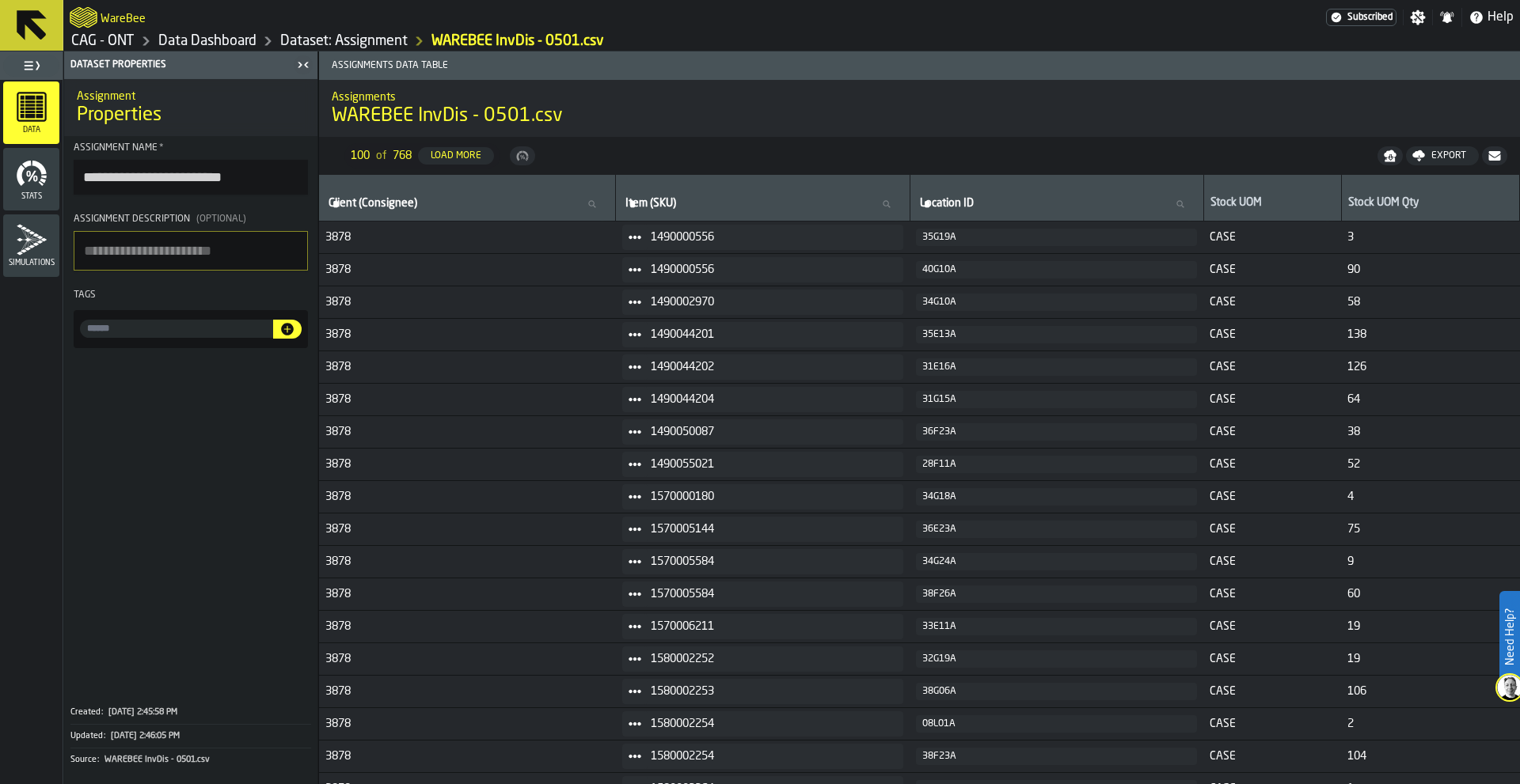
click at [18, 25] on icon at bounding box center [32, 25] width 30 height 30
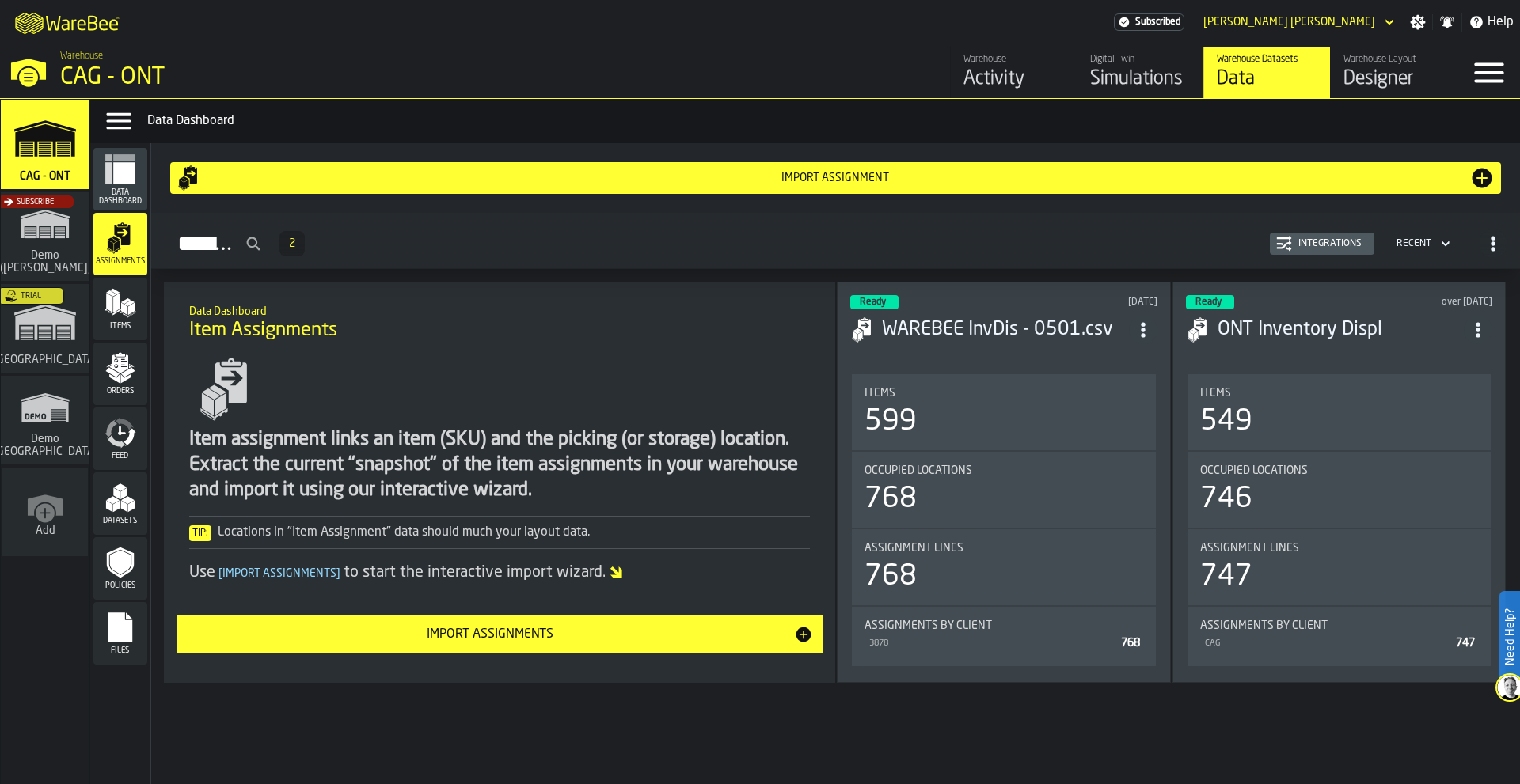
click at [122, 316] on icon "menu Items" at bounding box center [120, 303] width 32 height 32
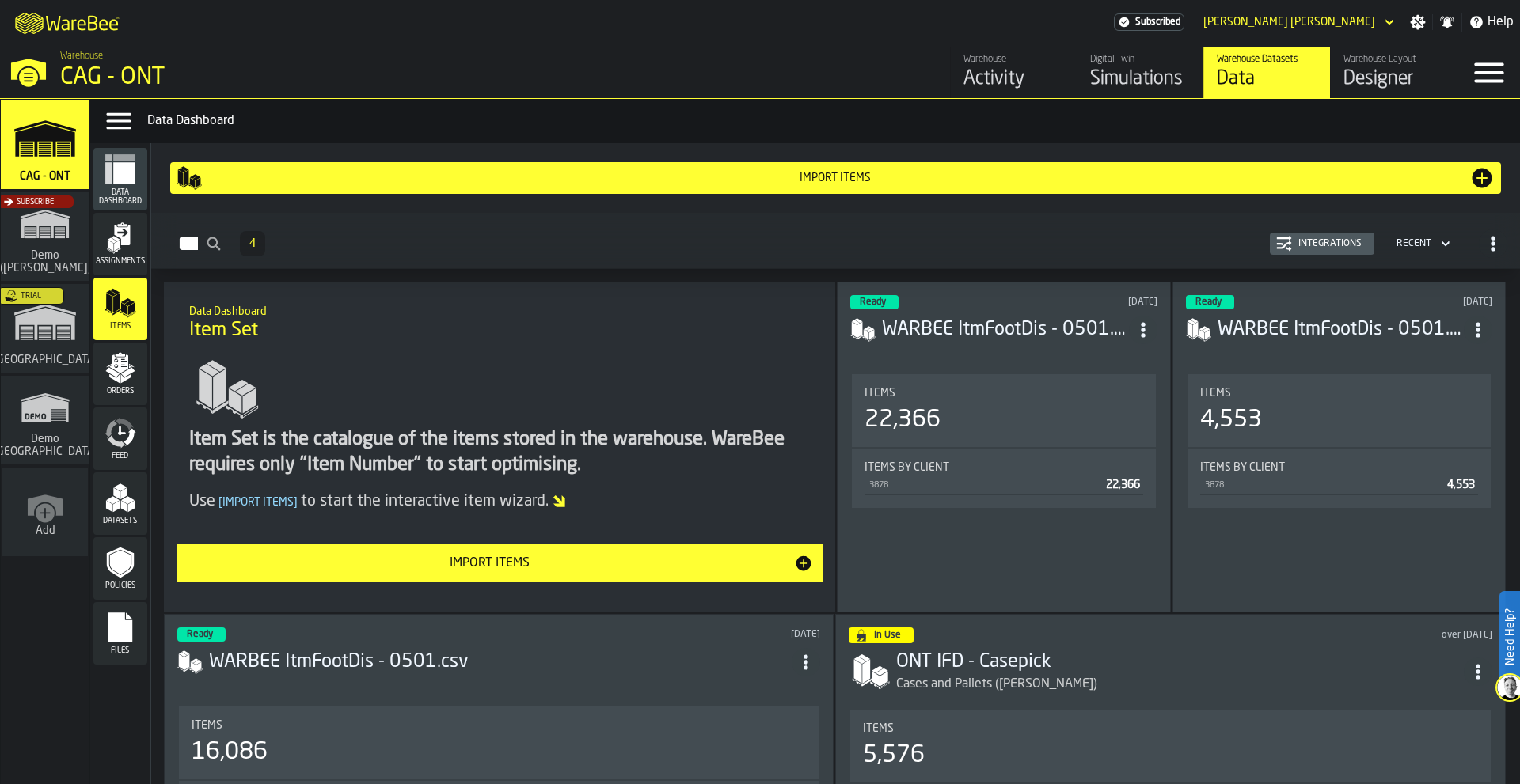
click at [1002, 419] on div "22,366" at bounding box center [1003, 420] width 278 height 28
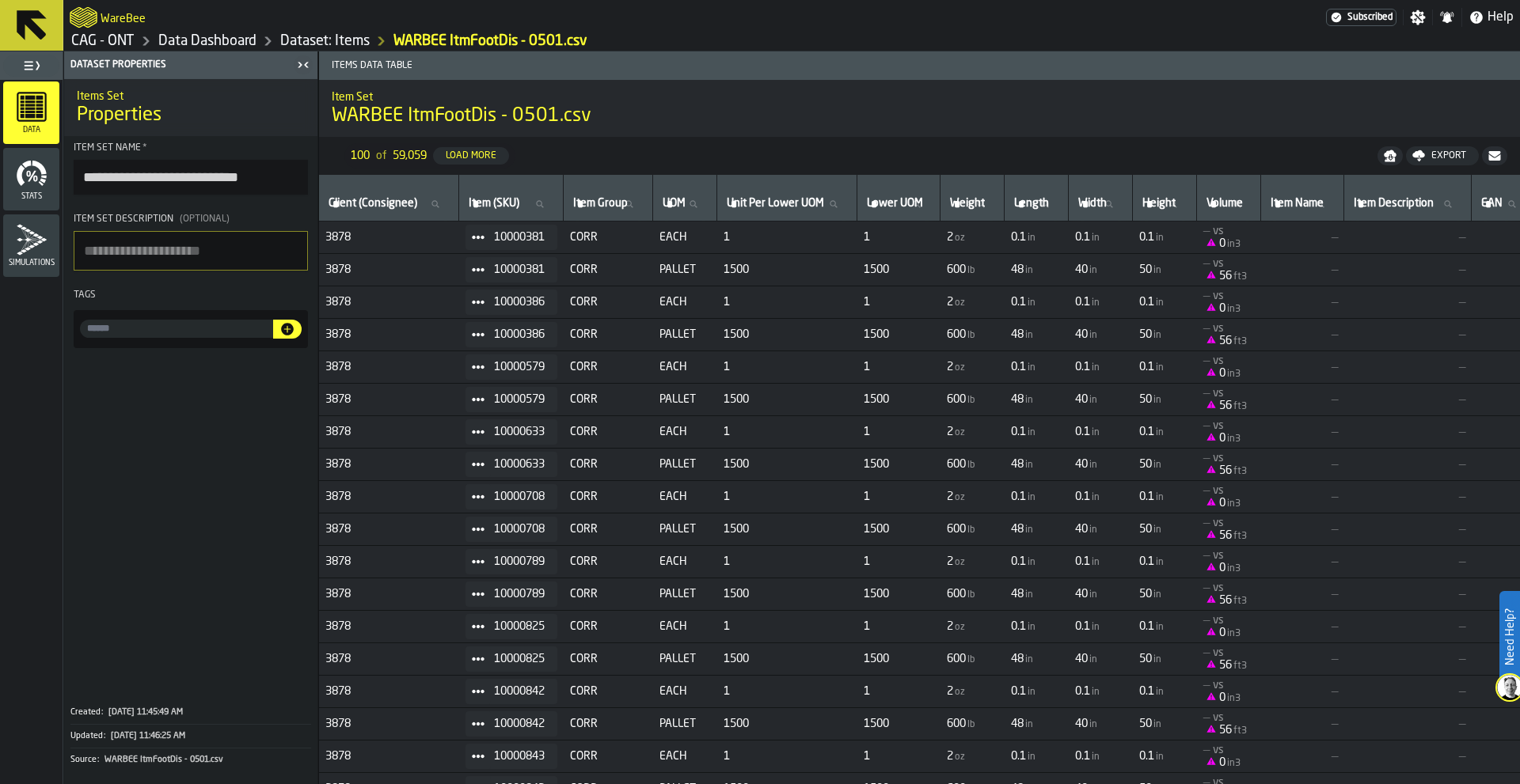
click at [27, 176] on icon "menu Stats" at bounding box center [28, 174] width 4 height 6
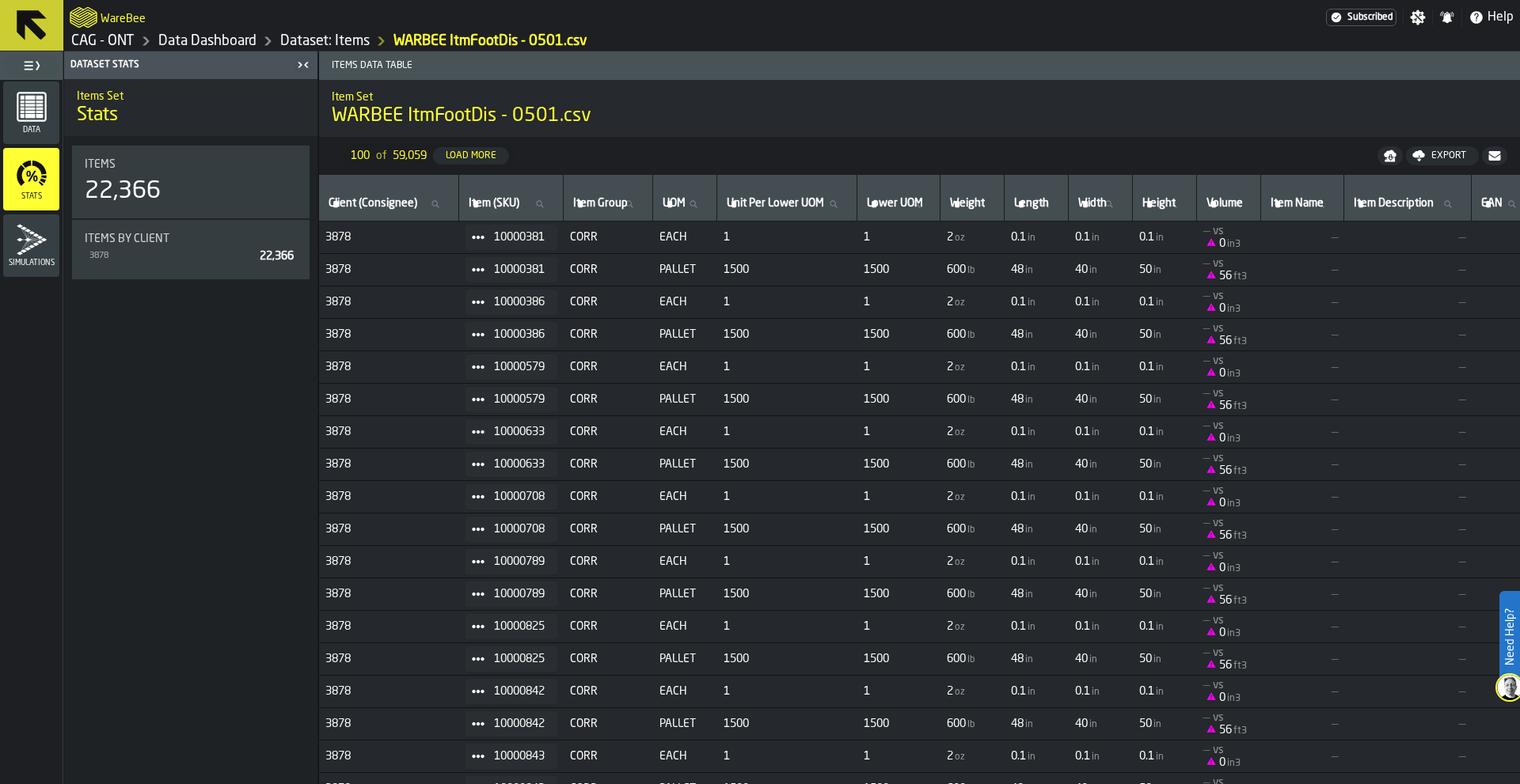
click at [36, 113] on rect "menu Data" at bounding box center [39, 112] width 7 height 2
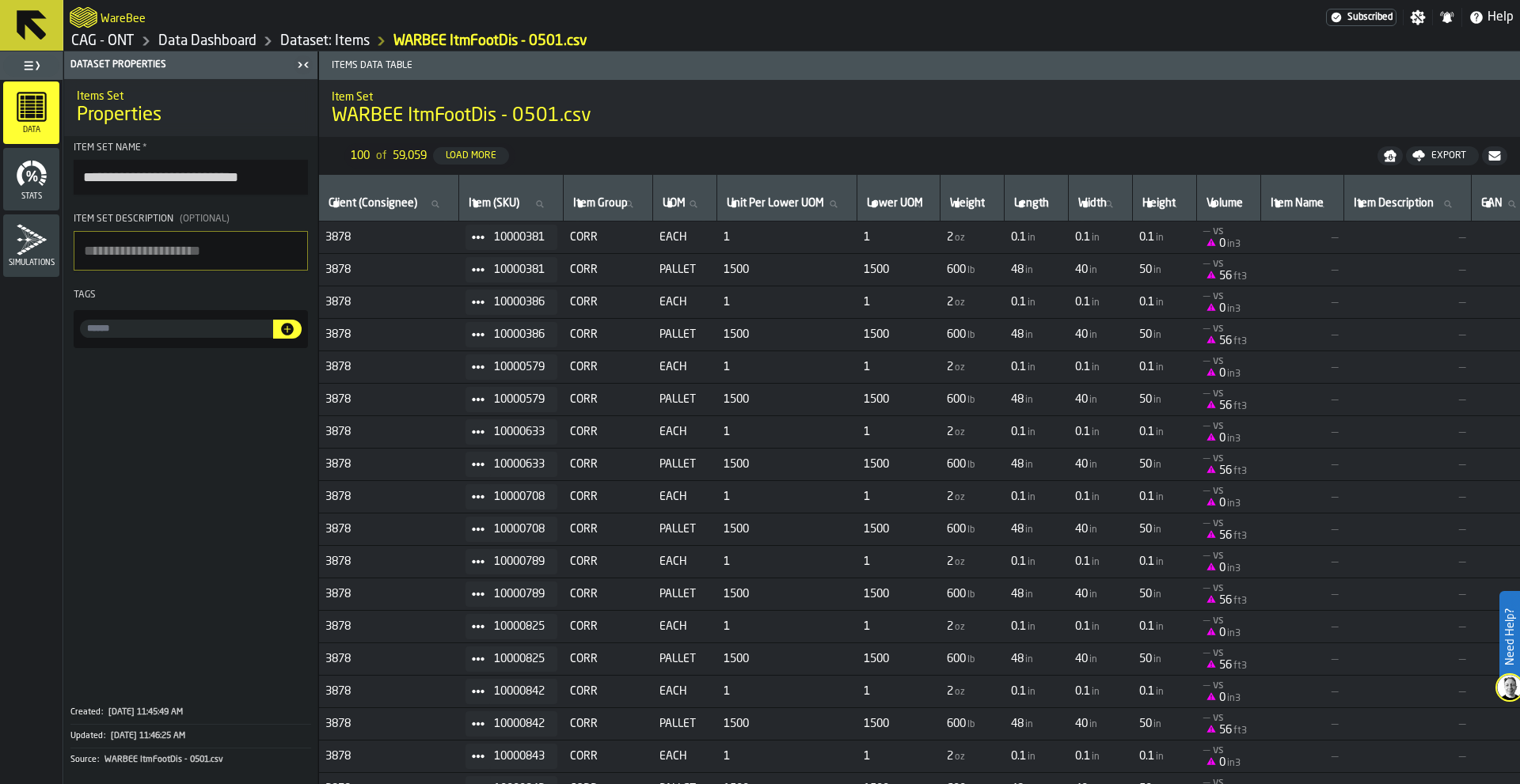
click at [38, 181] on icon "menu Stats" at bounding box center [32, 173] width 32 height 32
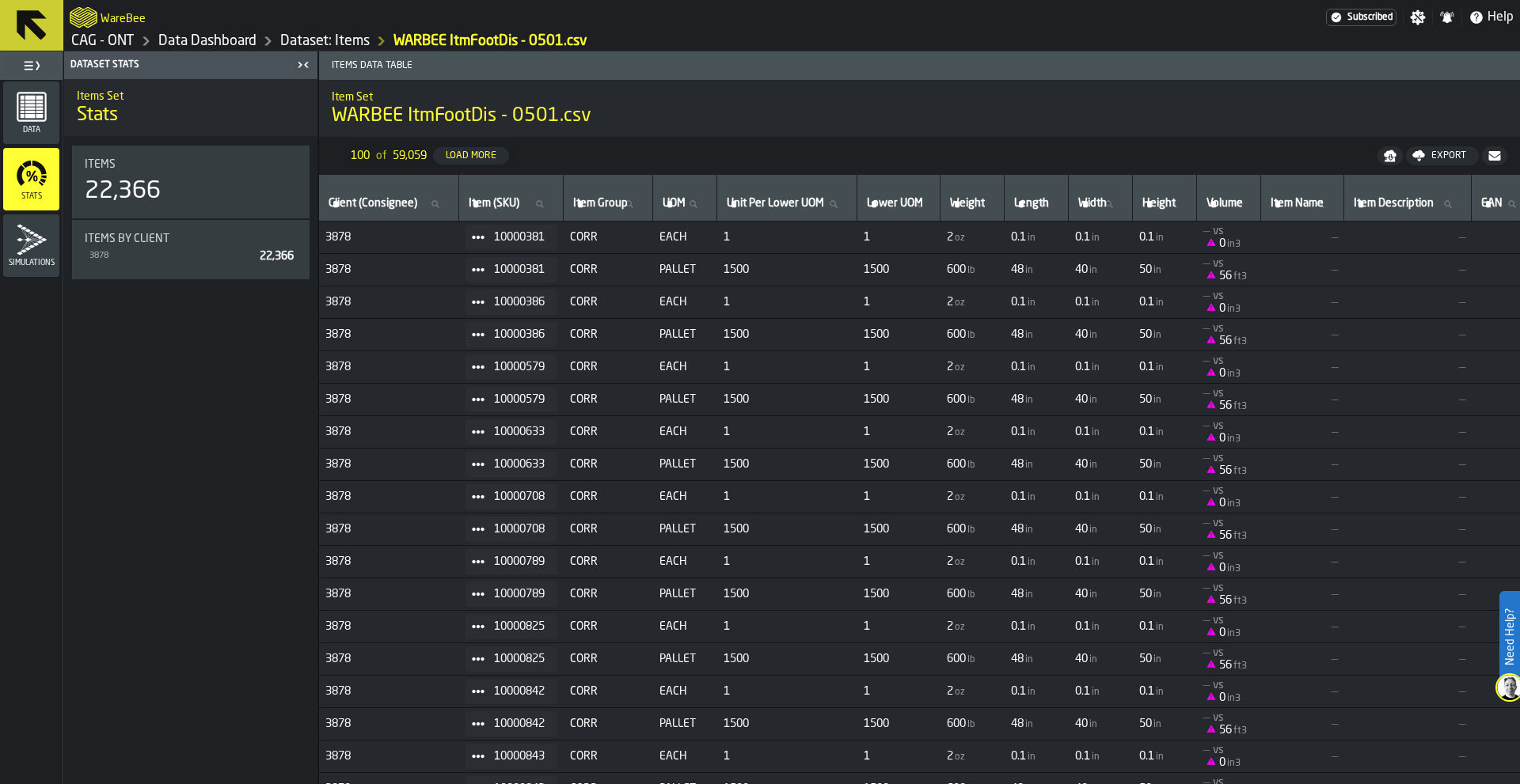
click at [41, 252] on icon "menu Simulations" at bounding box center [32, 240] width 32 height 32
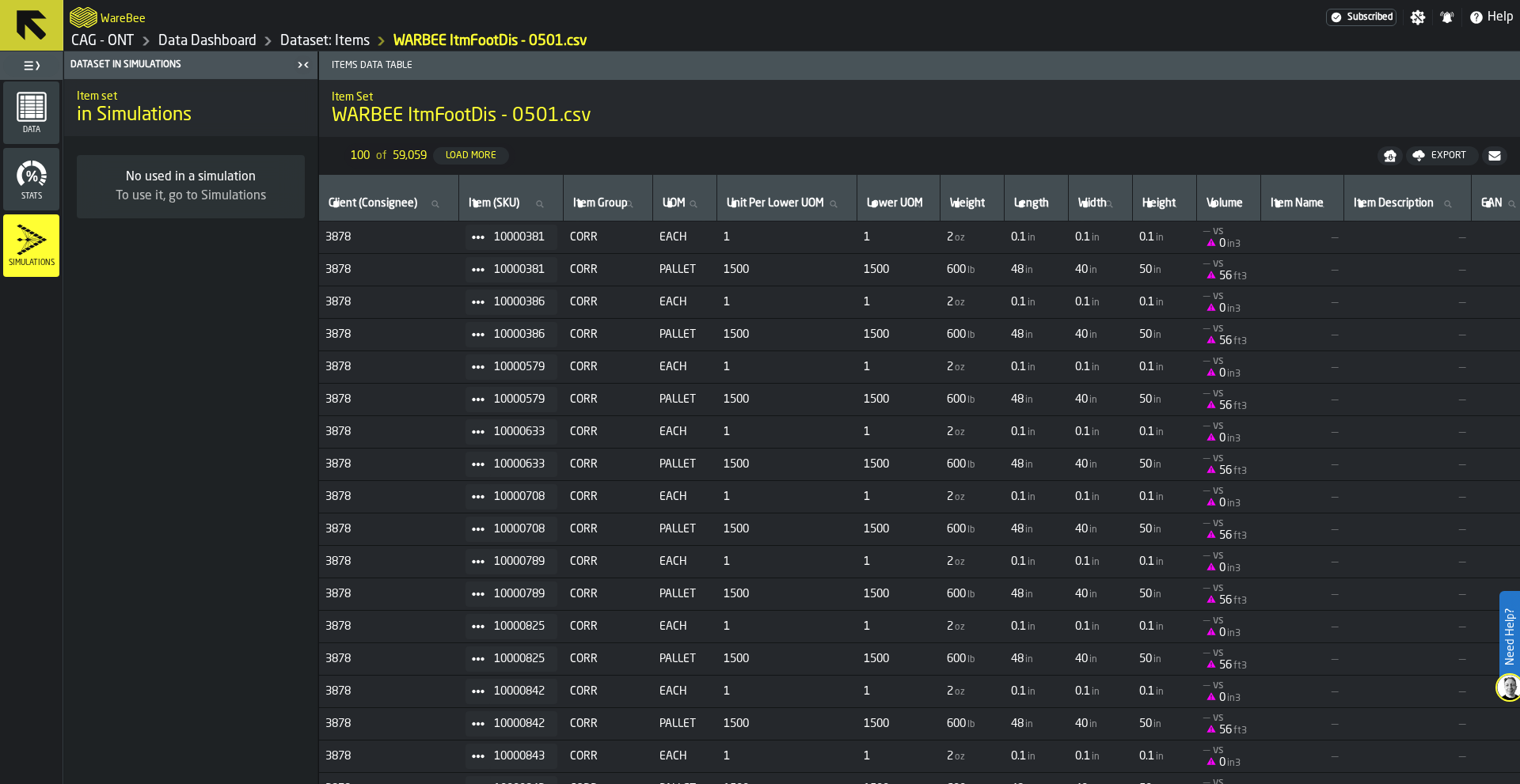
click at [30, 164] on icon "menu Stats" at bounding box center [26, 164] width 9 height 7
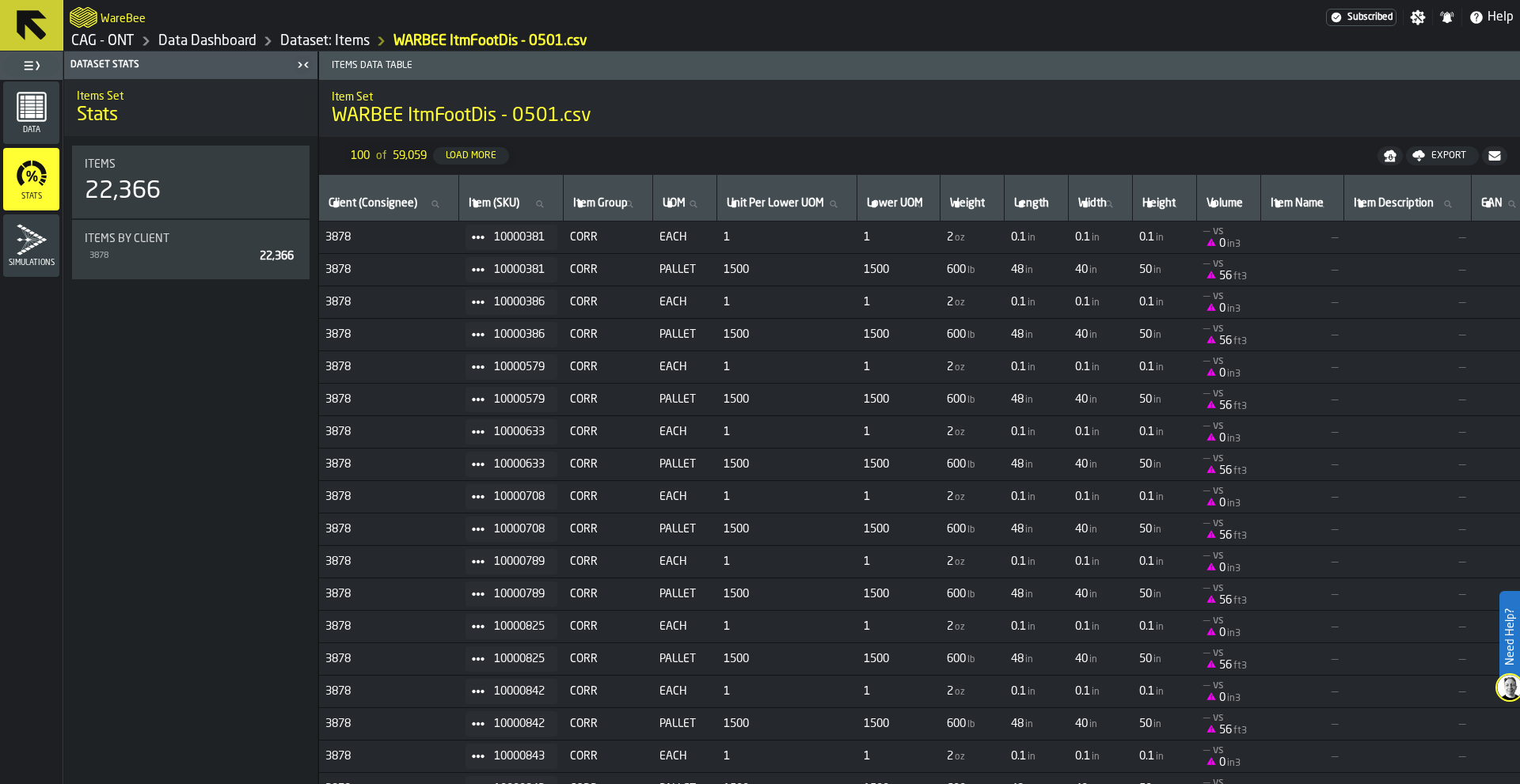
click at [32, 114] on rect "menu Data" at bounding box center [29, 116] width 11 height 4
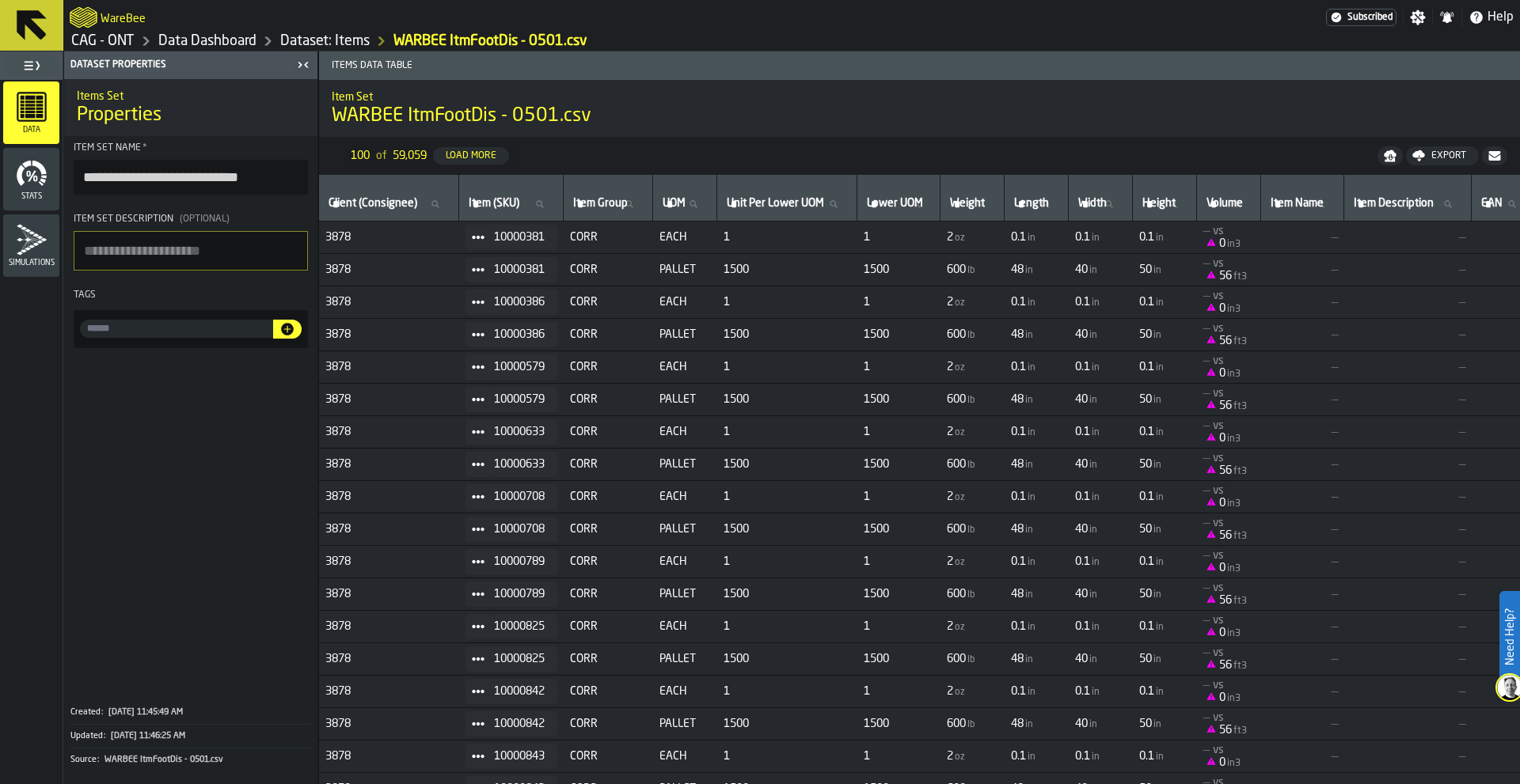
click at [31, 170] on icon "menu Stats" at bounding box center [32, 173] width 32 height 32
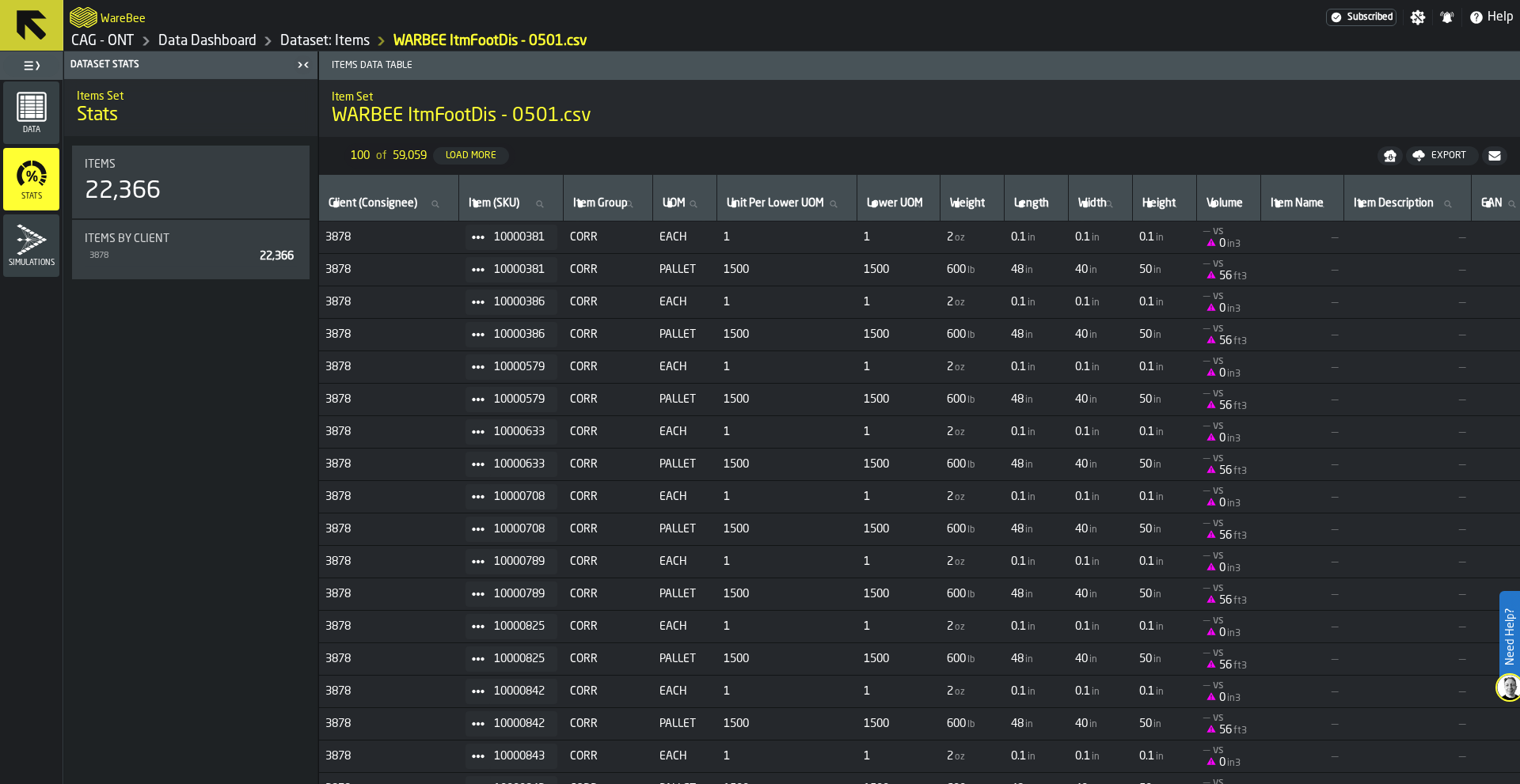
click at [1215, 238] on span "— vs 0 in3" at bounding box center [1229, 236] width 52 height 25
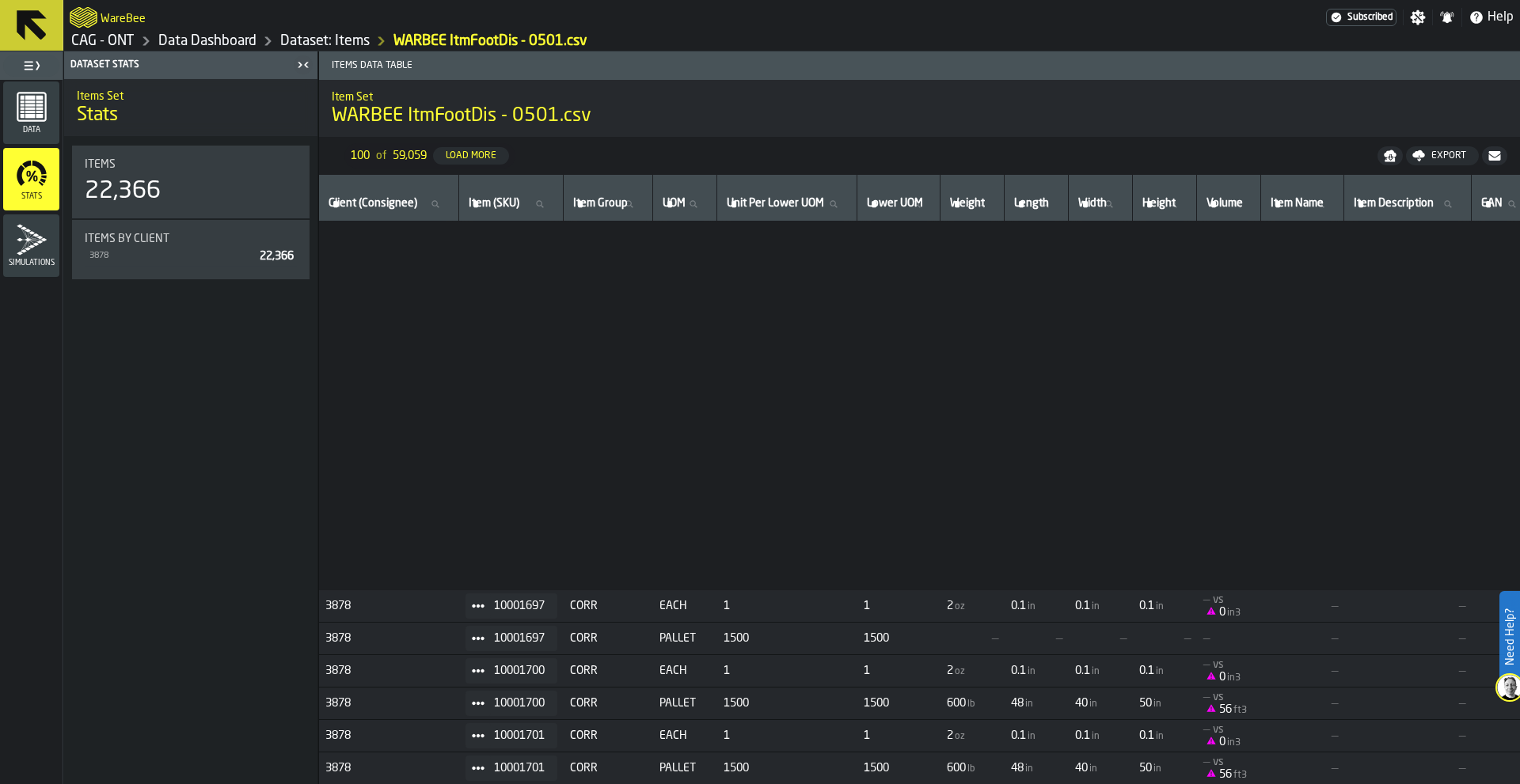
scroll to position [950, 0]
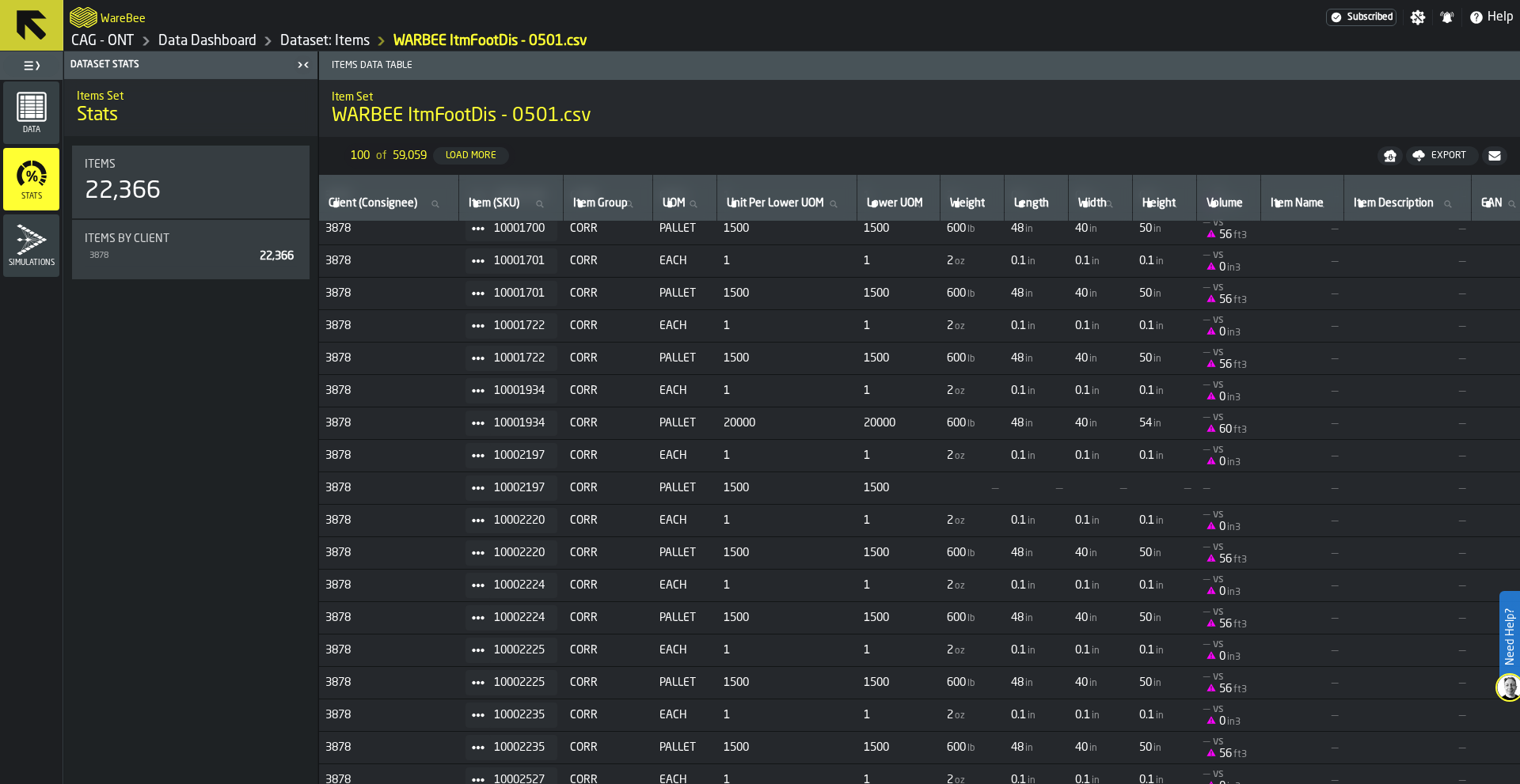
click at [1215, 363] on icon "FormattedValue" at bounding box center [1211, 364] width 10 height 10
click at [35, 32] on icon at bounding box center [32, 25] width 30 height 30
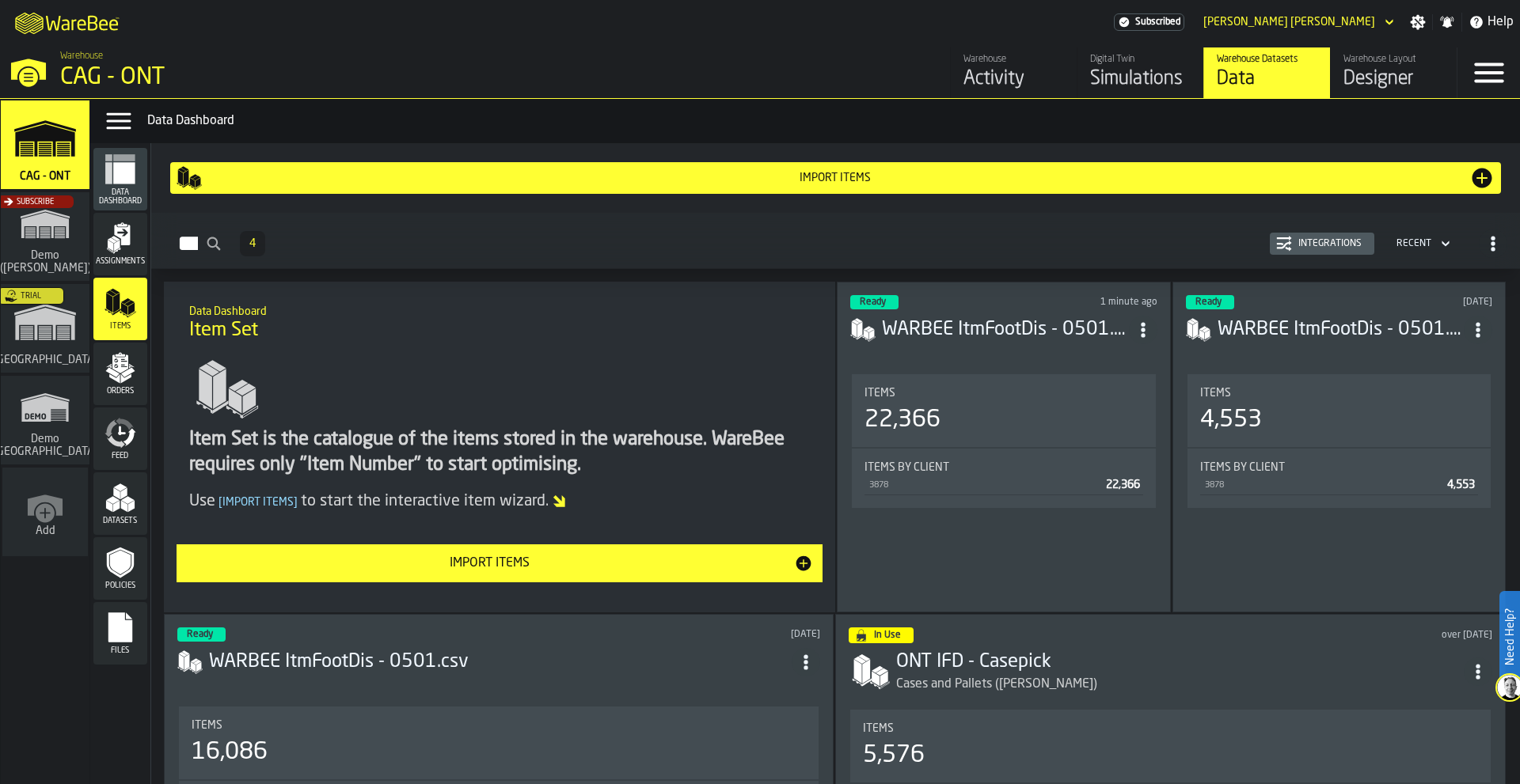
click at [122, 246] on icon "menu Assignments" at bounding box center [120, 238] width 32 height 32
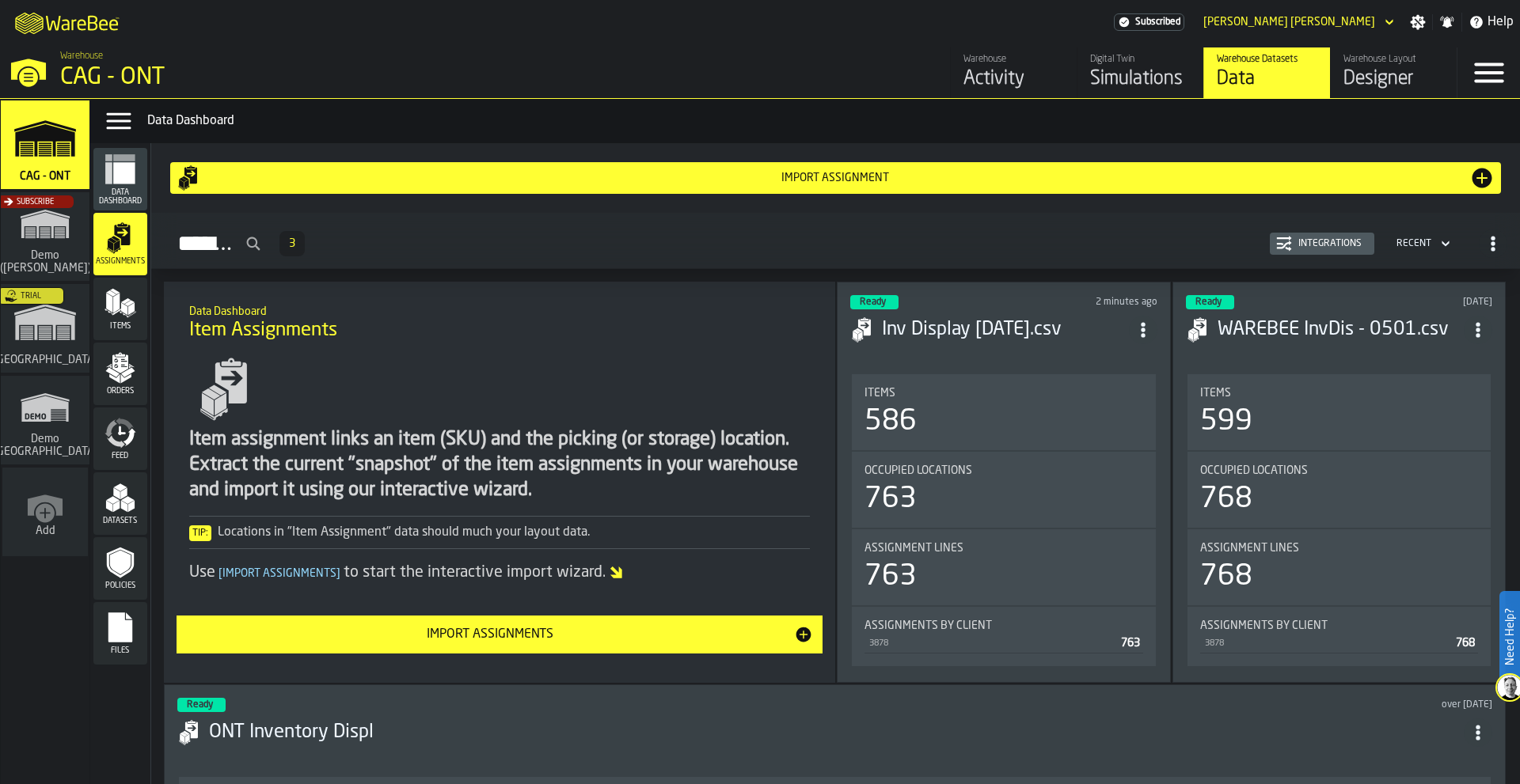
click at [118, 301] on polygon "menu Items" at bounding box center [117, 303] width 6 height 19
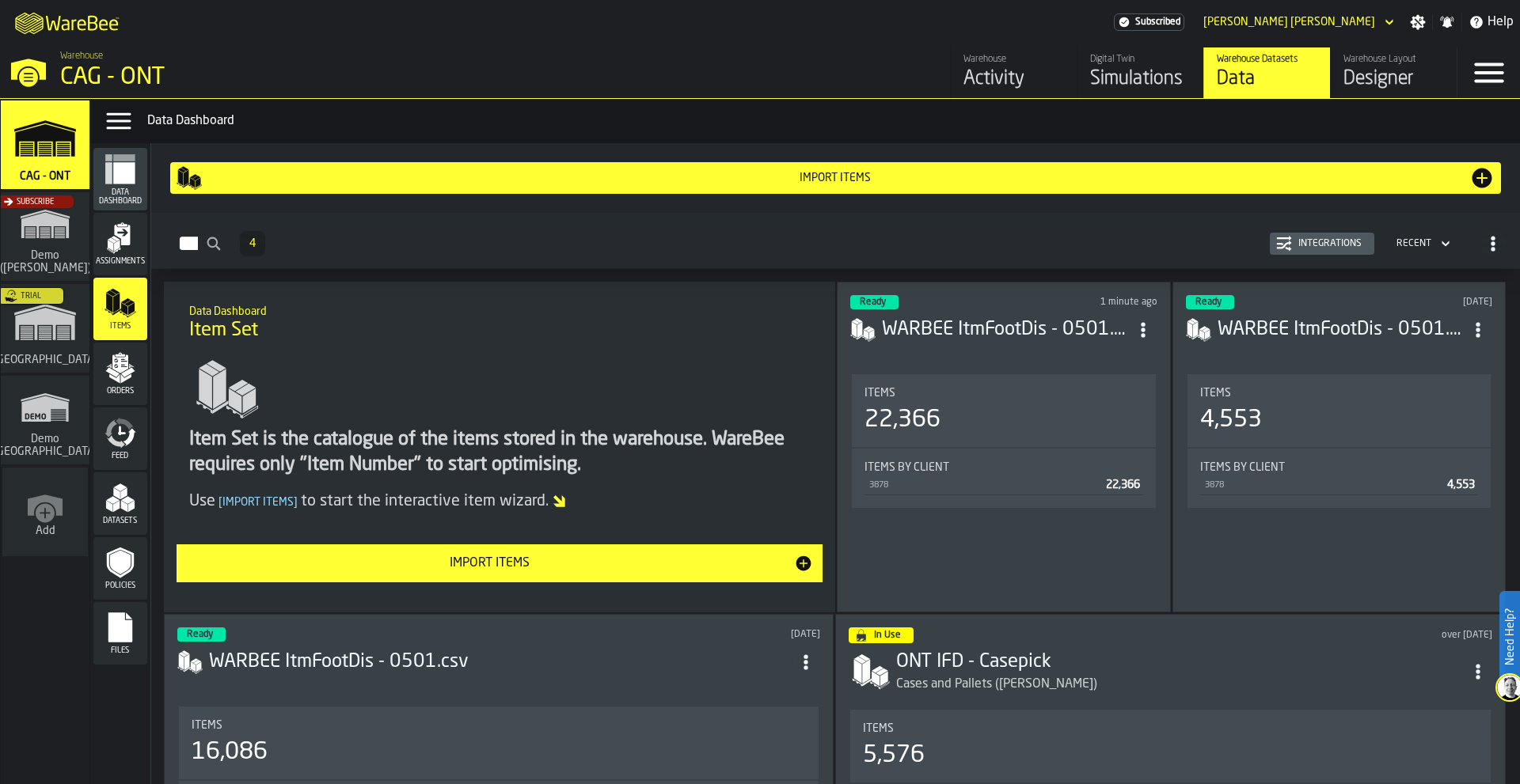
click at [122, 234] on icon "menu Assignments" at bounding box center [120, 238] width 32 height 32
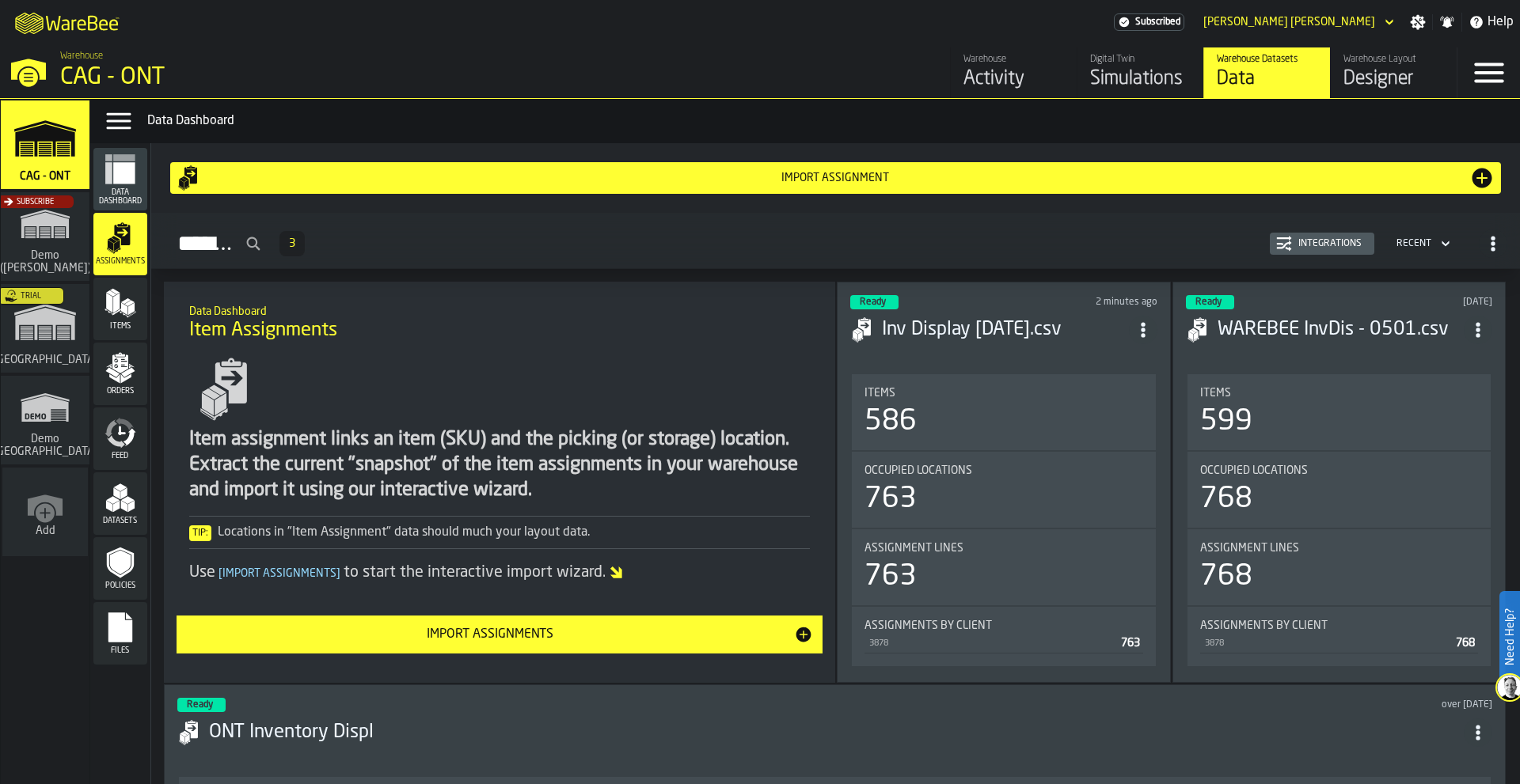
click at [124, 299] on icon "menu Items" at bounding box center [120, 303] width 32 height 32
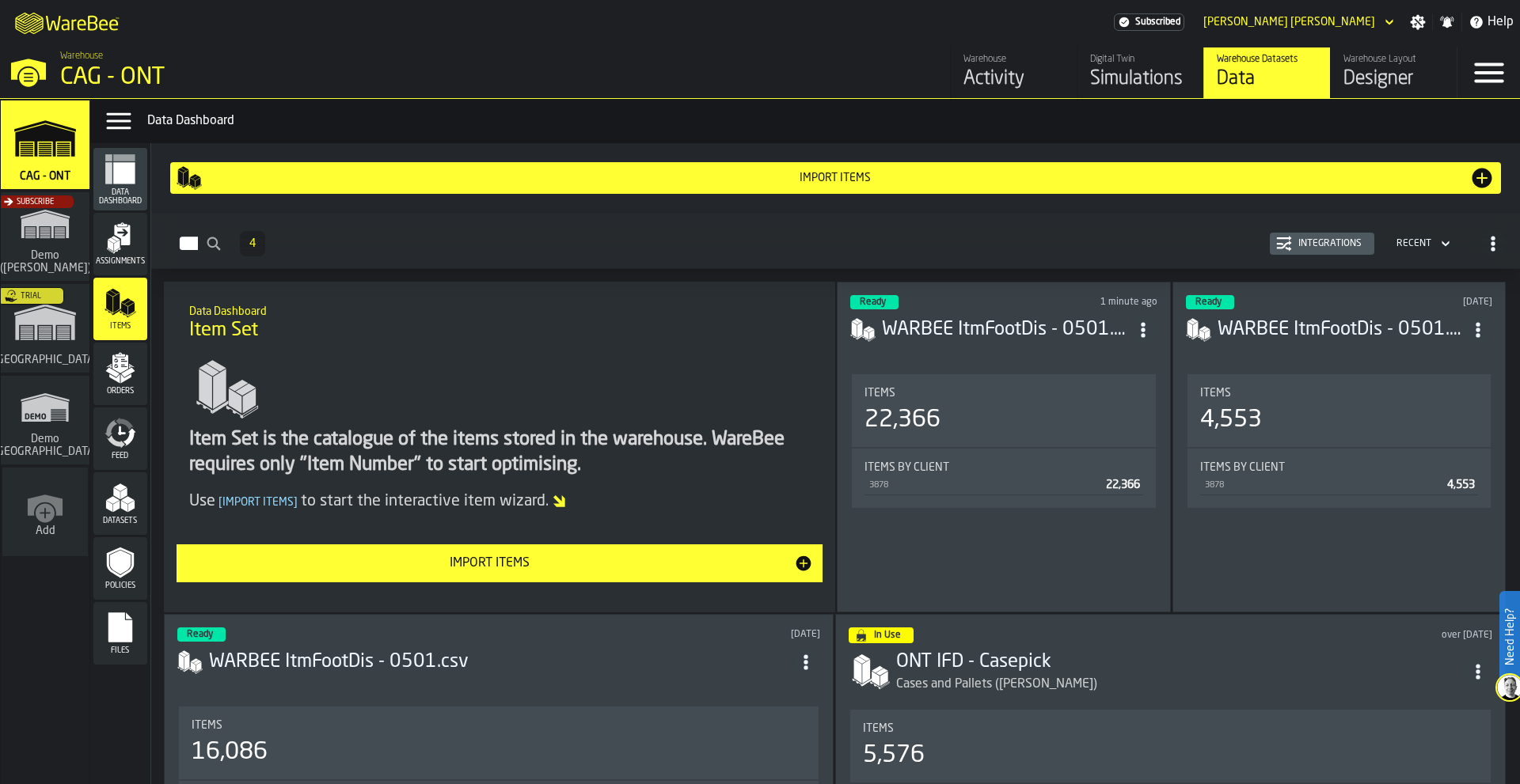
click at [108, 366] on icon "menu Orders" at bounding box center [120, 368] width 32 height 32
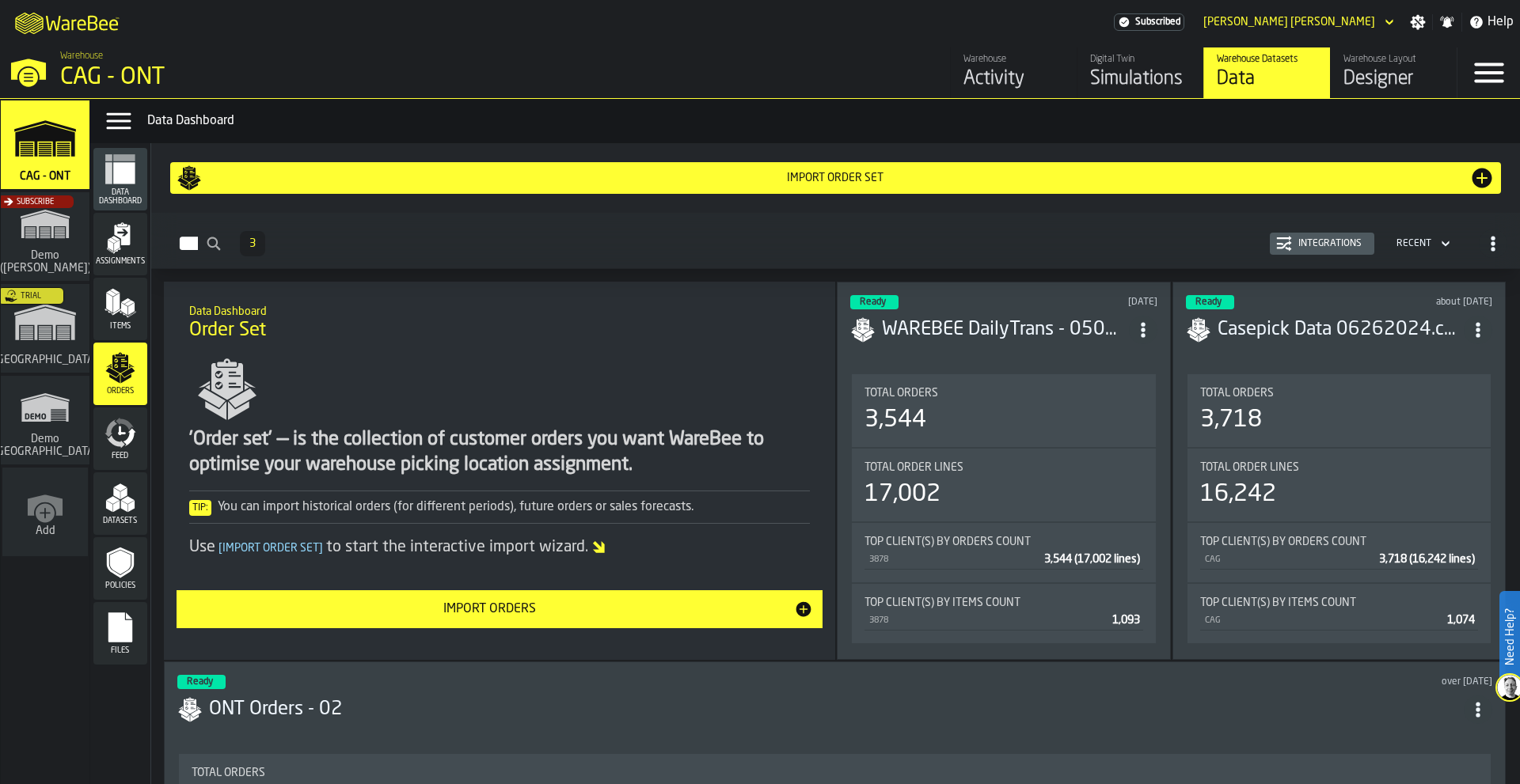
click at [499, 613] on div "Import Orders" at bounding box center [490, 609] width 608 height 19
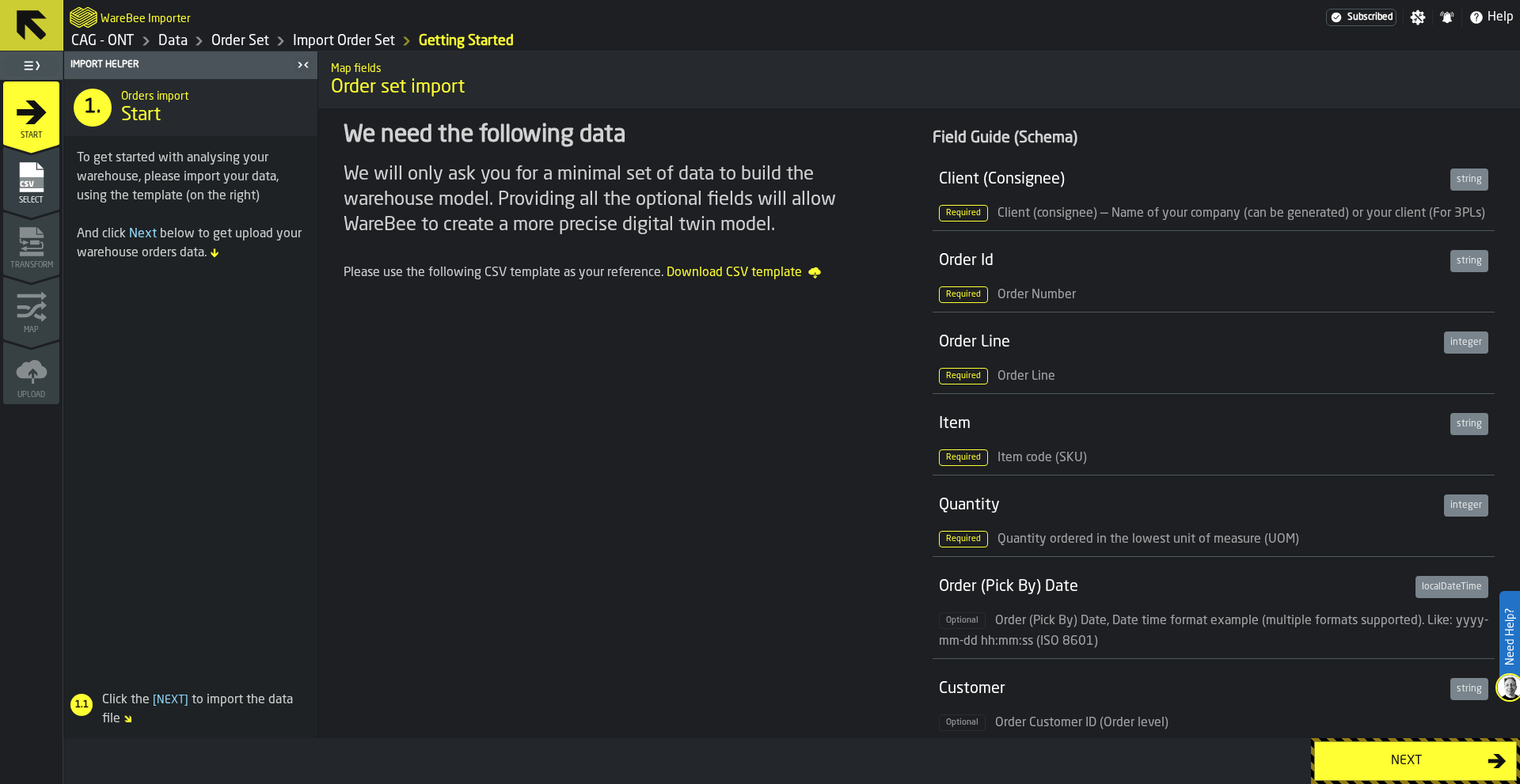
click at [1215, 613] on div "Next" at bounding box center [1406, 761] width 163 height 19
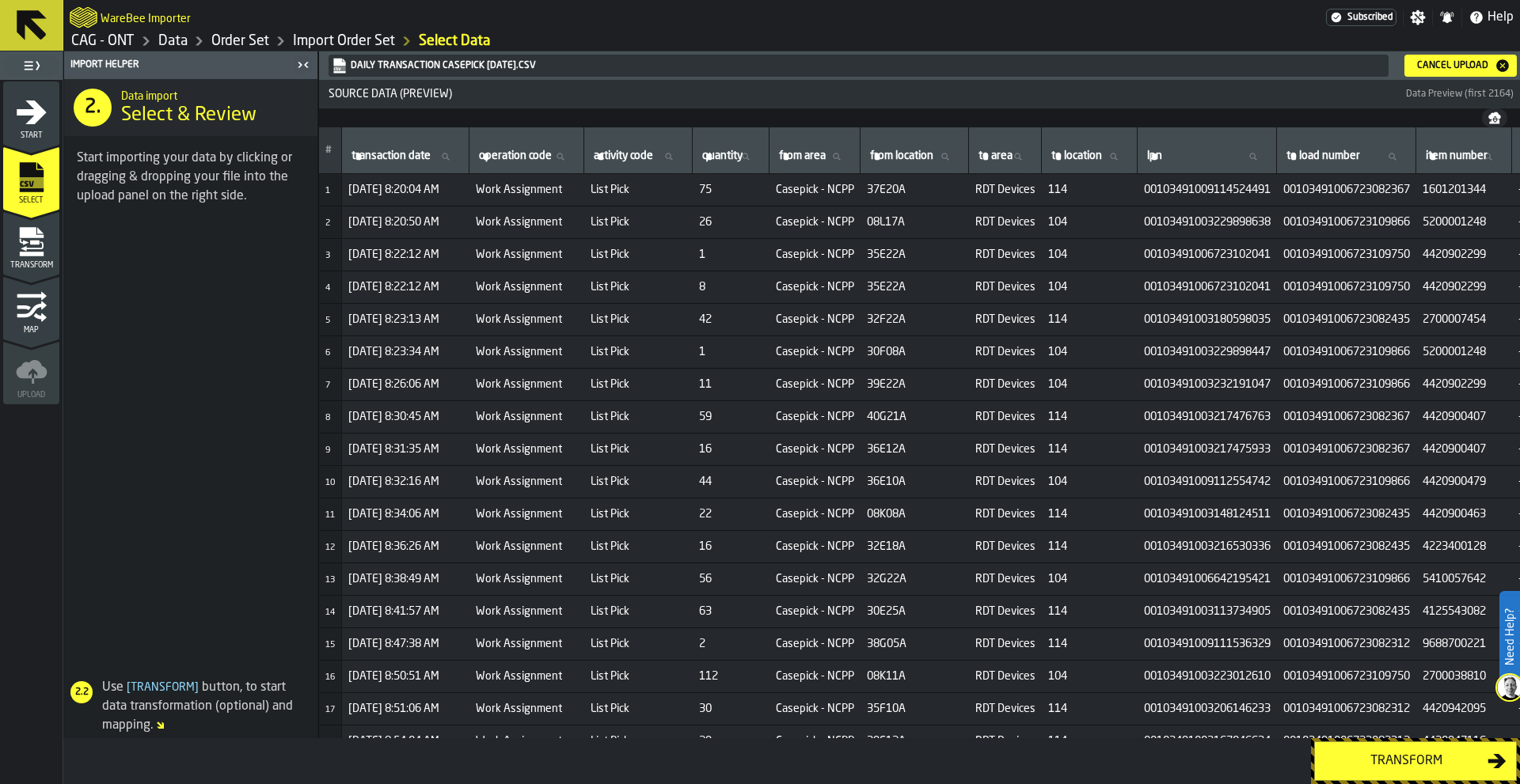
click at [1215, 613] on div "Transform" at bounding box center [1406, 761] width 163 height 19
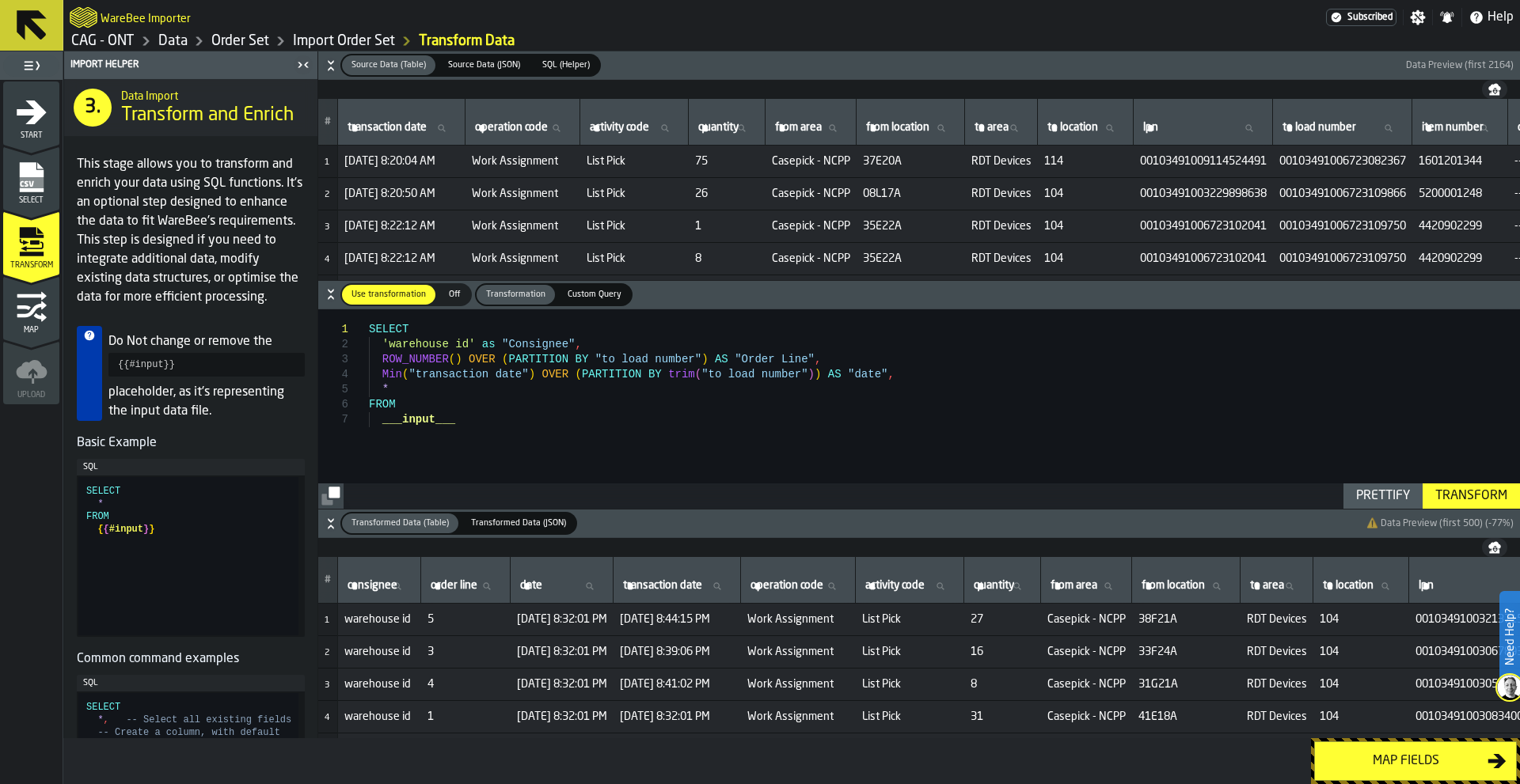
type textarea "**********"
click at [611, 441] on div "SELECT 'warehouse id' as "Consignee" , ROW_NUMBER ( ) OVER ( PARTITION BY "to l…" at bounding box center [944, 409] width 1151 height 199
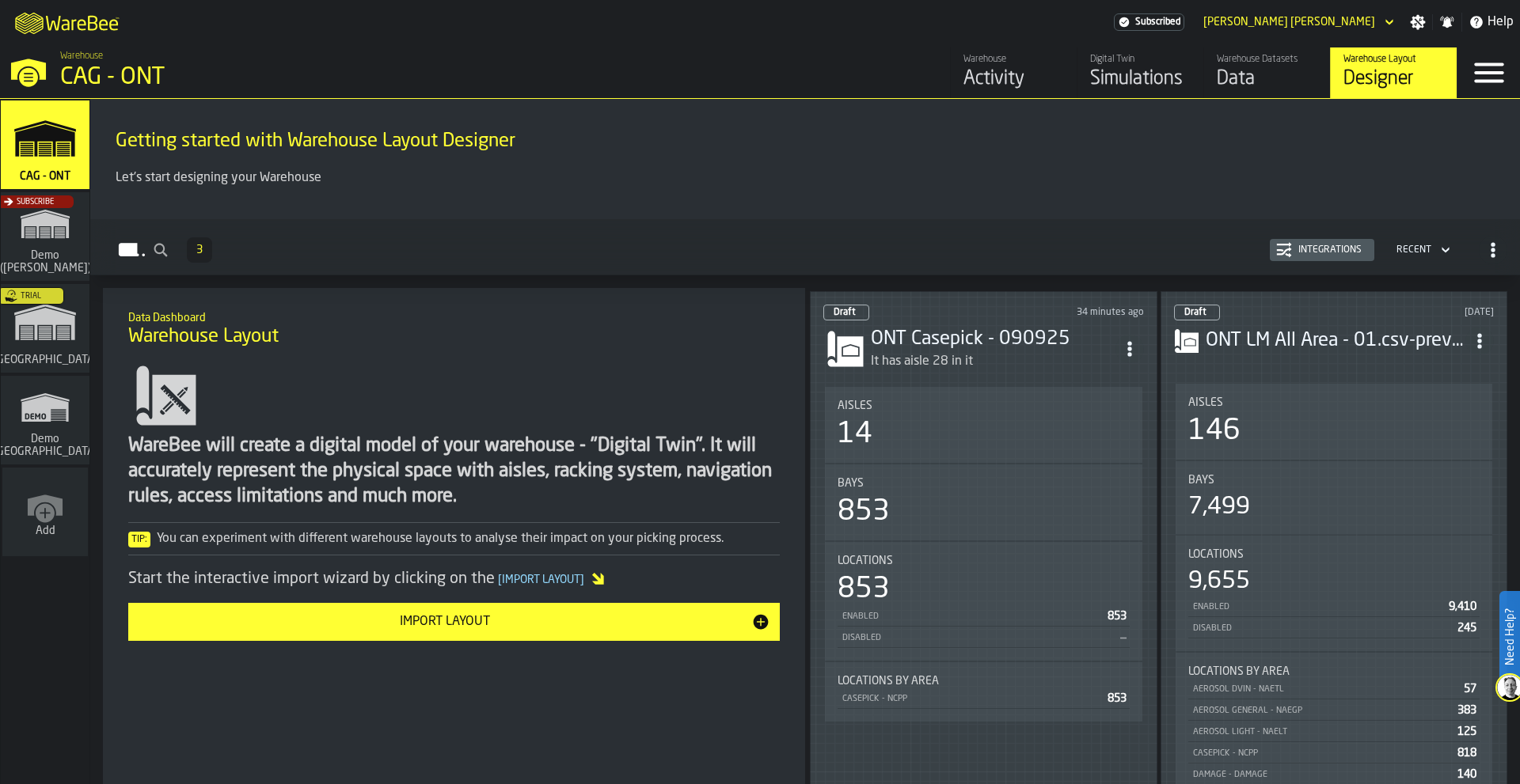
click at [741, 189] on div "Let's start designing your Warehouse" at bounding box center [805, 187] width 1404 height 38
click at [1209, 78] on link "Warehouse Datasets Data" at bounding box center [1266, 73] width 126 height 51
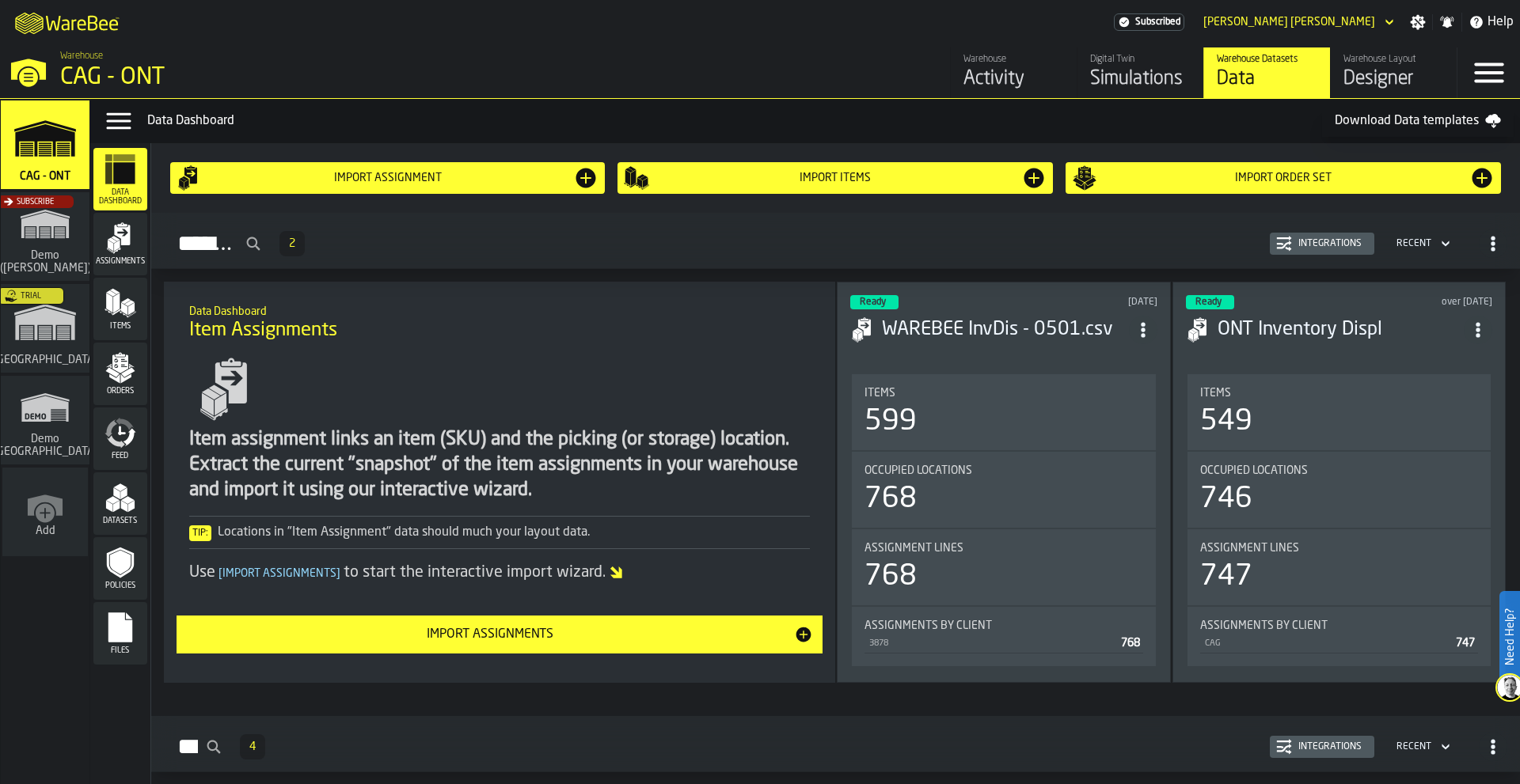
click at [845, 266] on h2 "Assignments 2 Integrations Recent" at bounding box center [835, 241] width 1368 height 56
click at [459, 185] on div "Import assignment" at bounding box center [387, 178] width 372 height 13
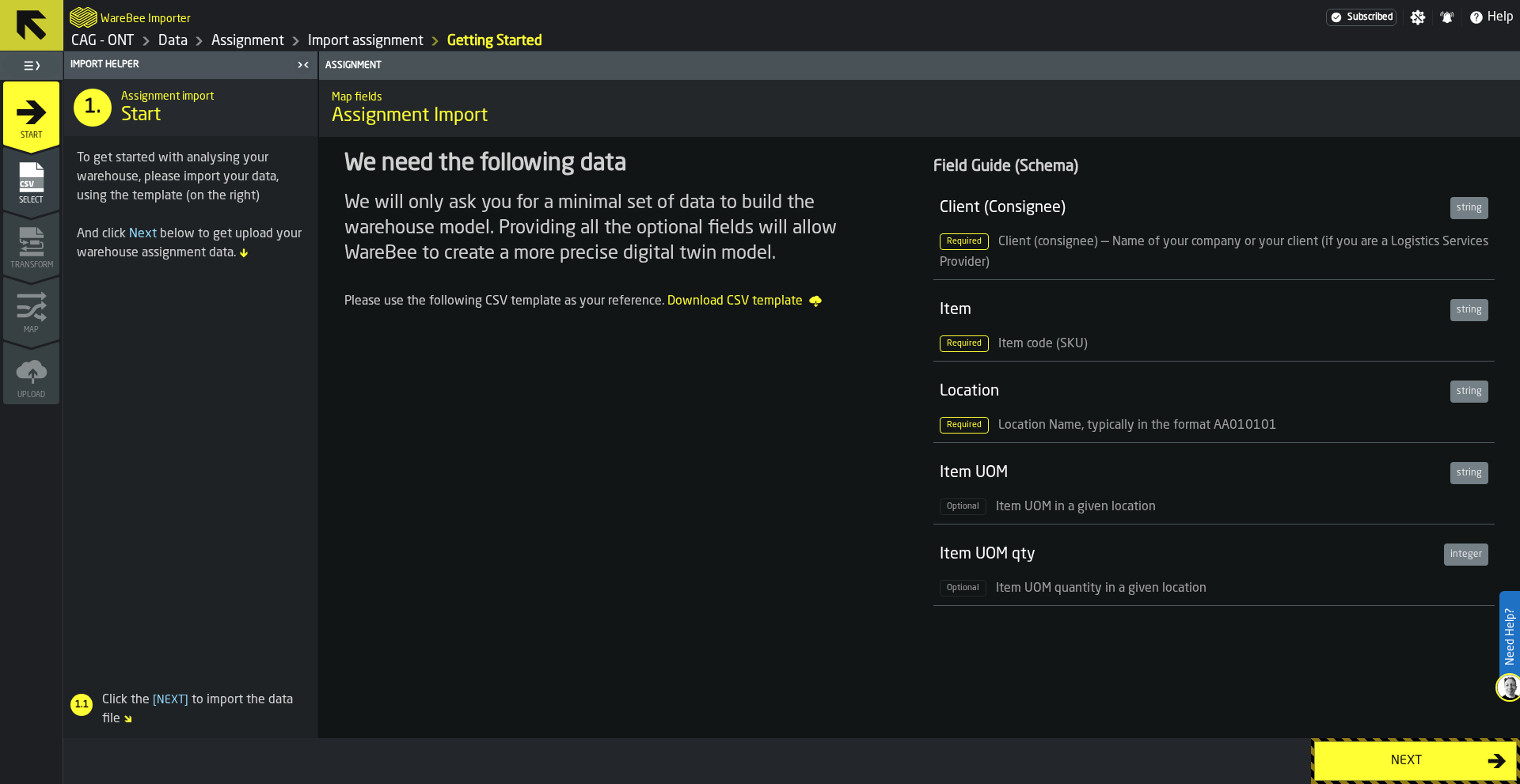
click at [503, 494] on div "We need the following data We will only ask you for a minimal set of data to bu…" at bounding box center [625, 380] width 587 height 487
click at [577, 501] on div "We need the following data We will only ask you for a minimal set of data to bu…" at bounding box center [625, 380] width 587 height 487
click at [1344, 749] on button "Next" at bounding box center [1415, 761] width 203 height 40
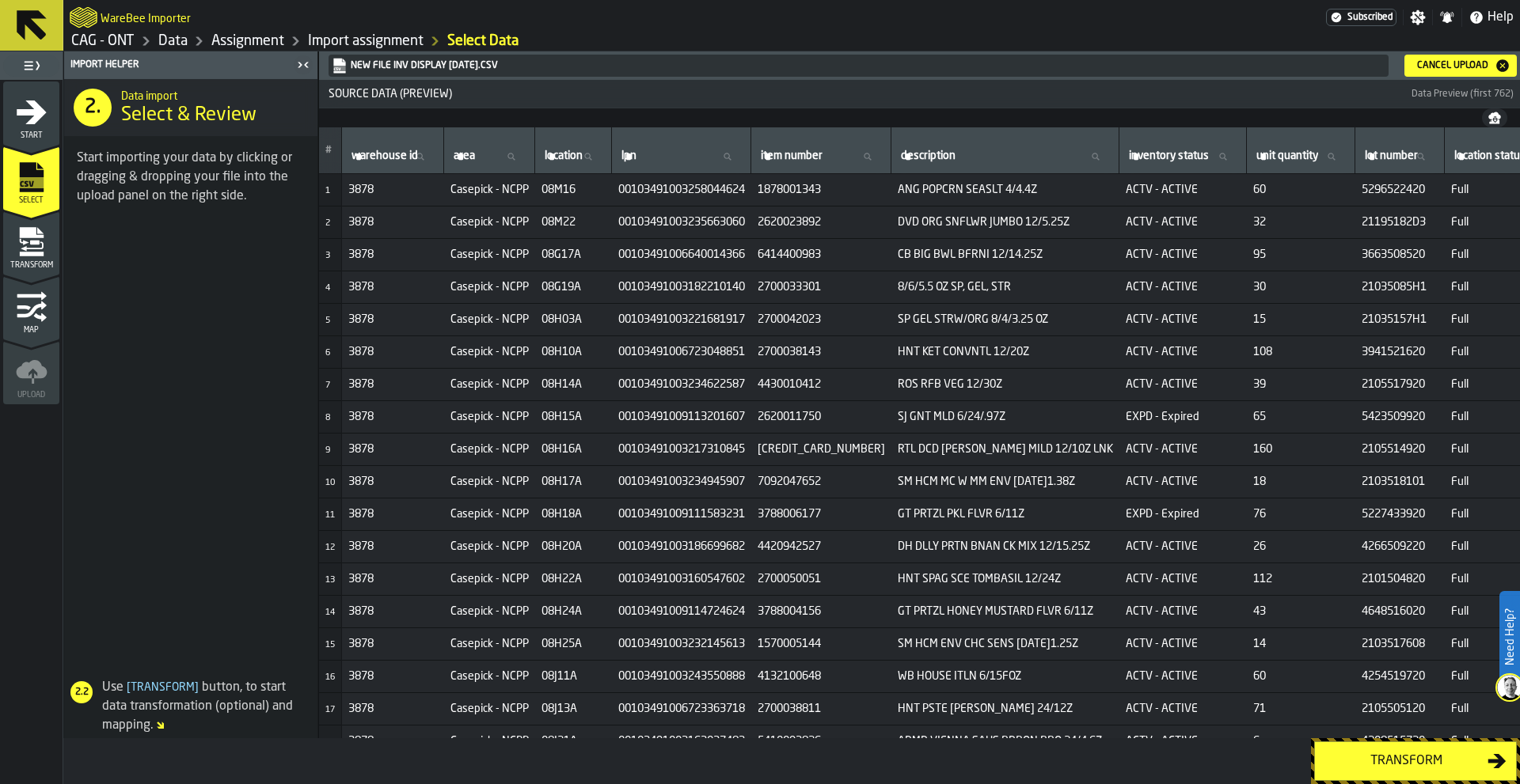
click at [1415, 758] on div "Transform" at bounding box center [1406, 761] width 163 height 19
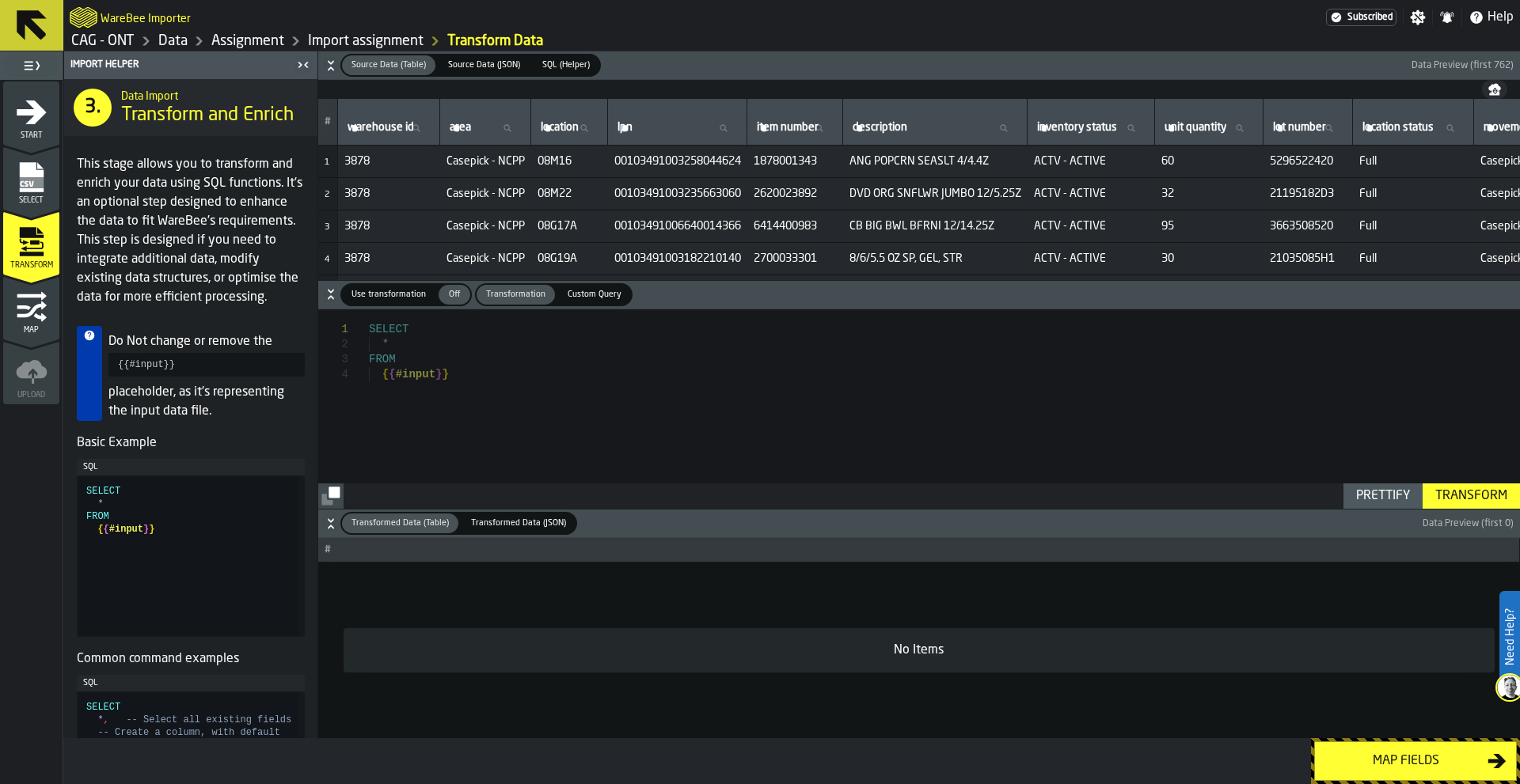
type textarea "**********"
click at [540, 391] on div "SELECT * FROM { { #input } }" at bounding box center [944, 409] width 1151 height 199
click at [400, 296] on span "Use transformation" at bounding box center [388, 295] width 87 height 14
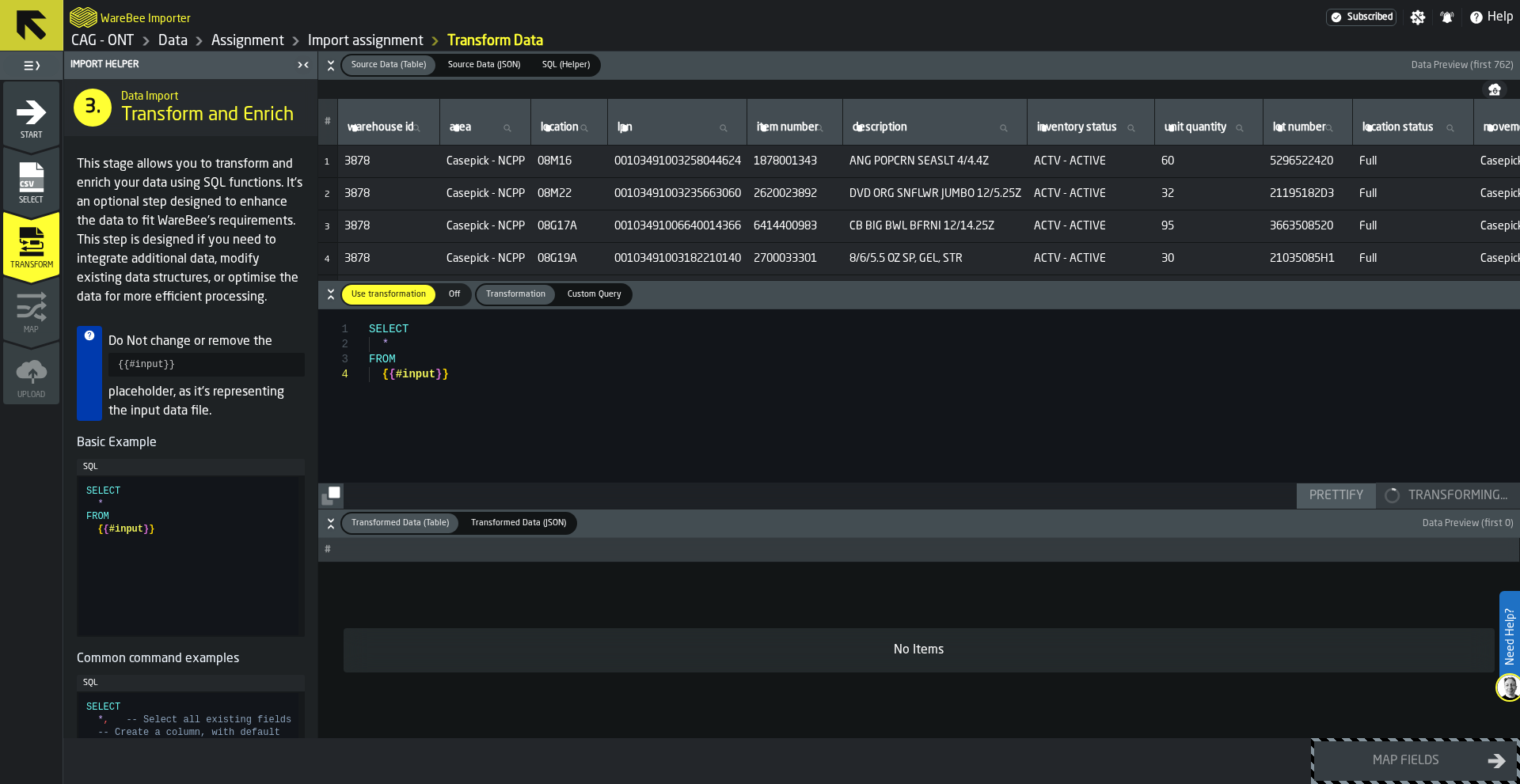
click at [525, 428] on div "SELECT * FROM { { #input } }" at bounding box center [944, 409] width 1151 height 199
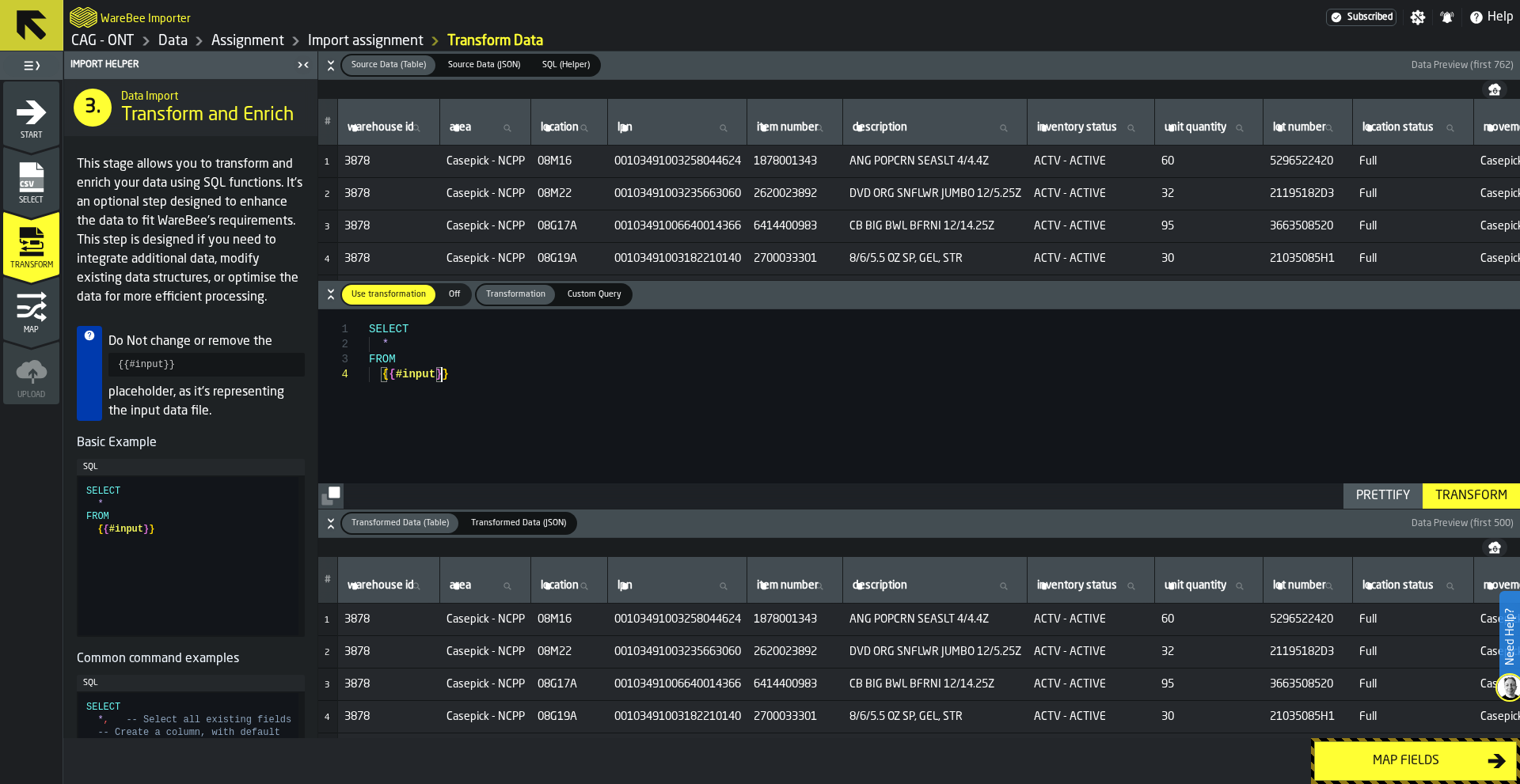
scroll to position [0, 118]
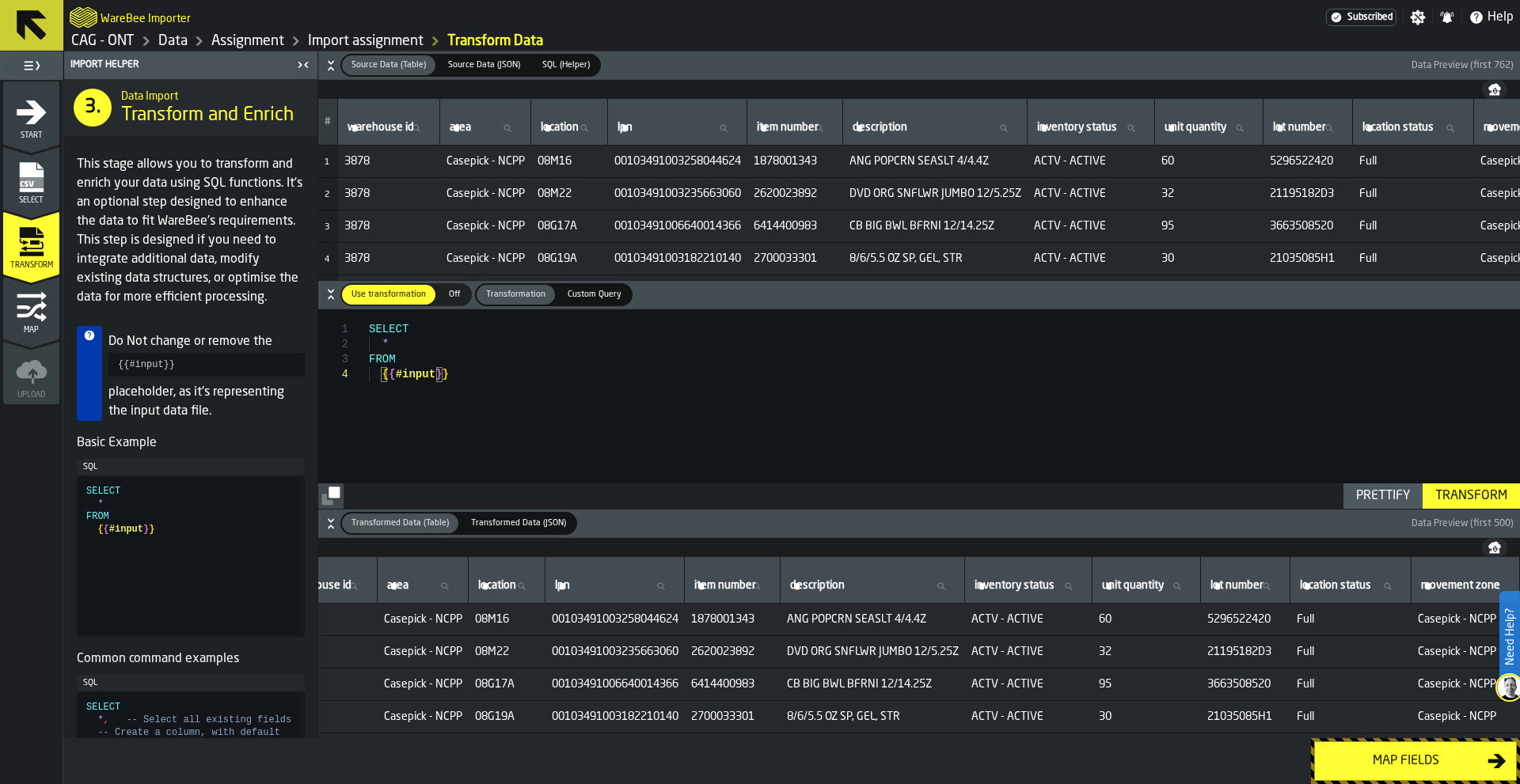
click at [591, 294] on span "Custom Query" at bounding box center [595, 295] width 66 height 14
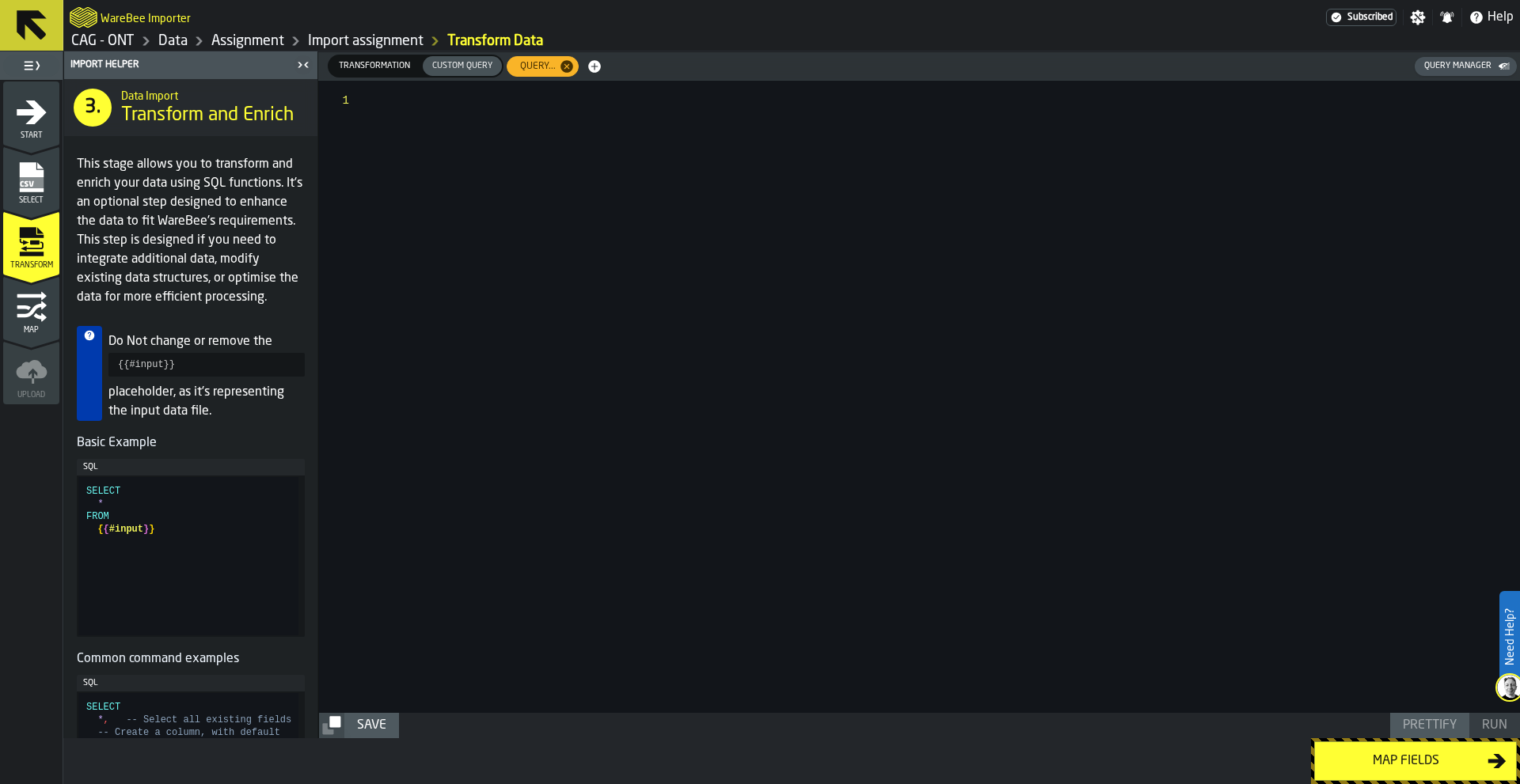
click at [563, 62] on icon "button-" at bounding box center [567, 66] width 13 height 13
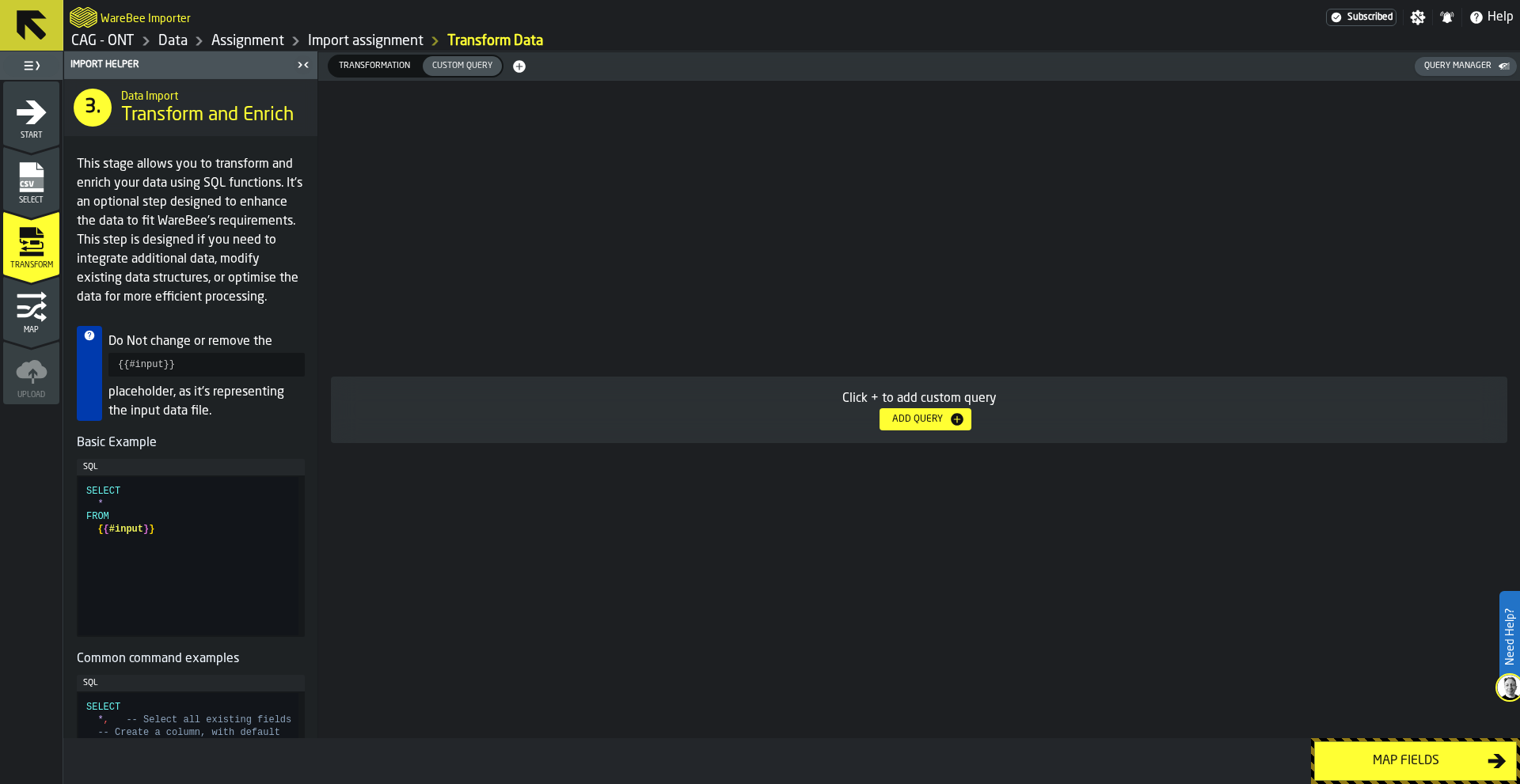
drag, startPoint x: 380, startPoint y: 66, endPoint x: 394, endPoint y: 81, distance: 20.5
click at [380, 65] on span "Transformation" at bounding box center [374, 66] width 84 height 14
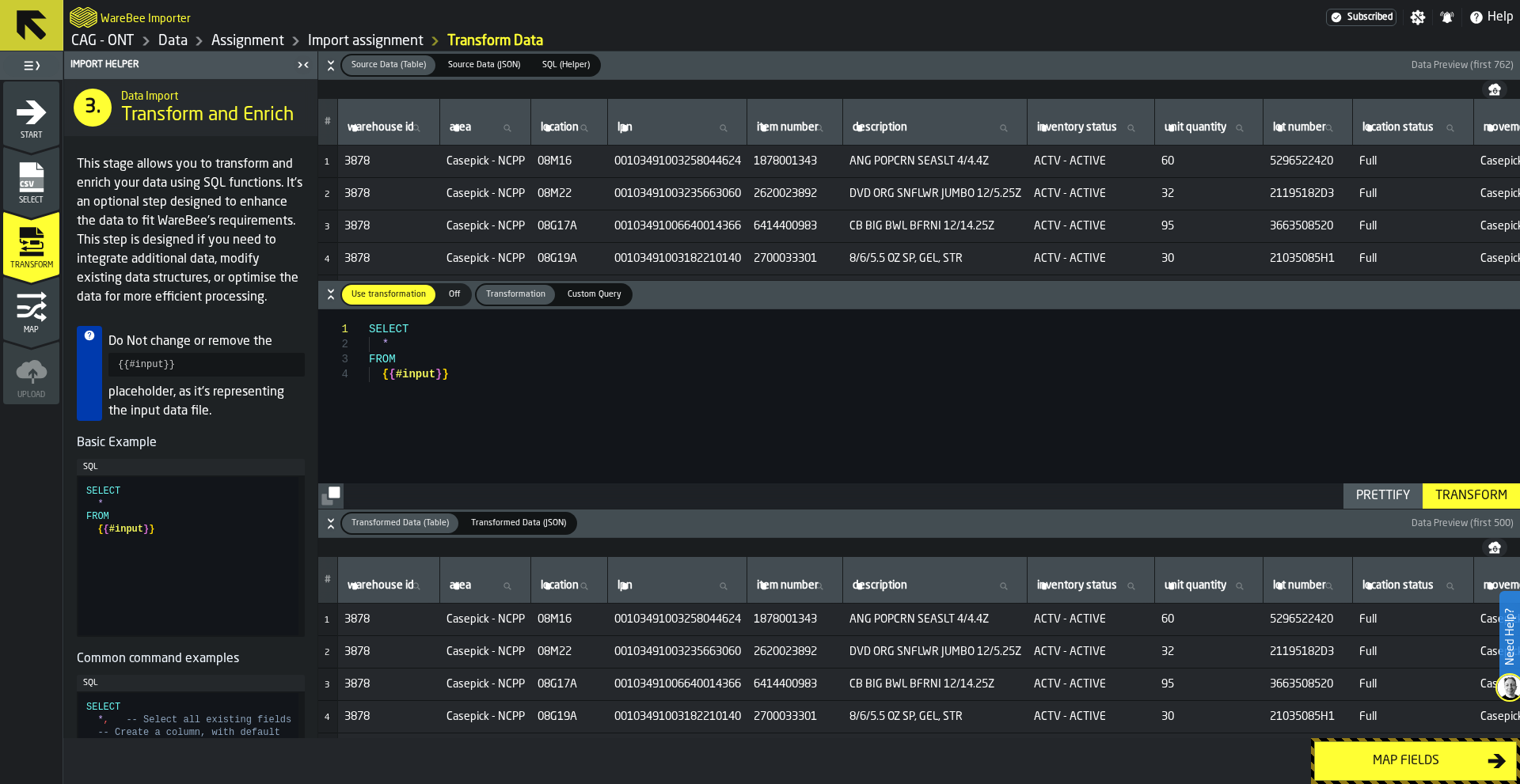
type textarea "**********"
click at [601, 415] on div "SELECT * FROM { { #input } }" at bounding box center [944, 409] width 1151 height 199
click at [1400, 765] on div "Map fields" at bounding box center [1406, 761] width 163 height 19
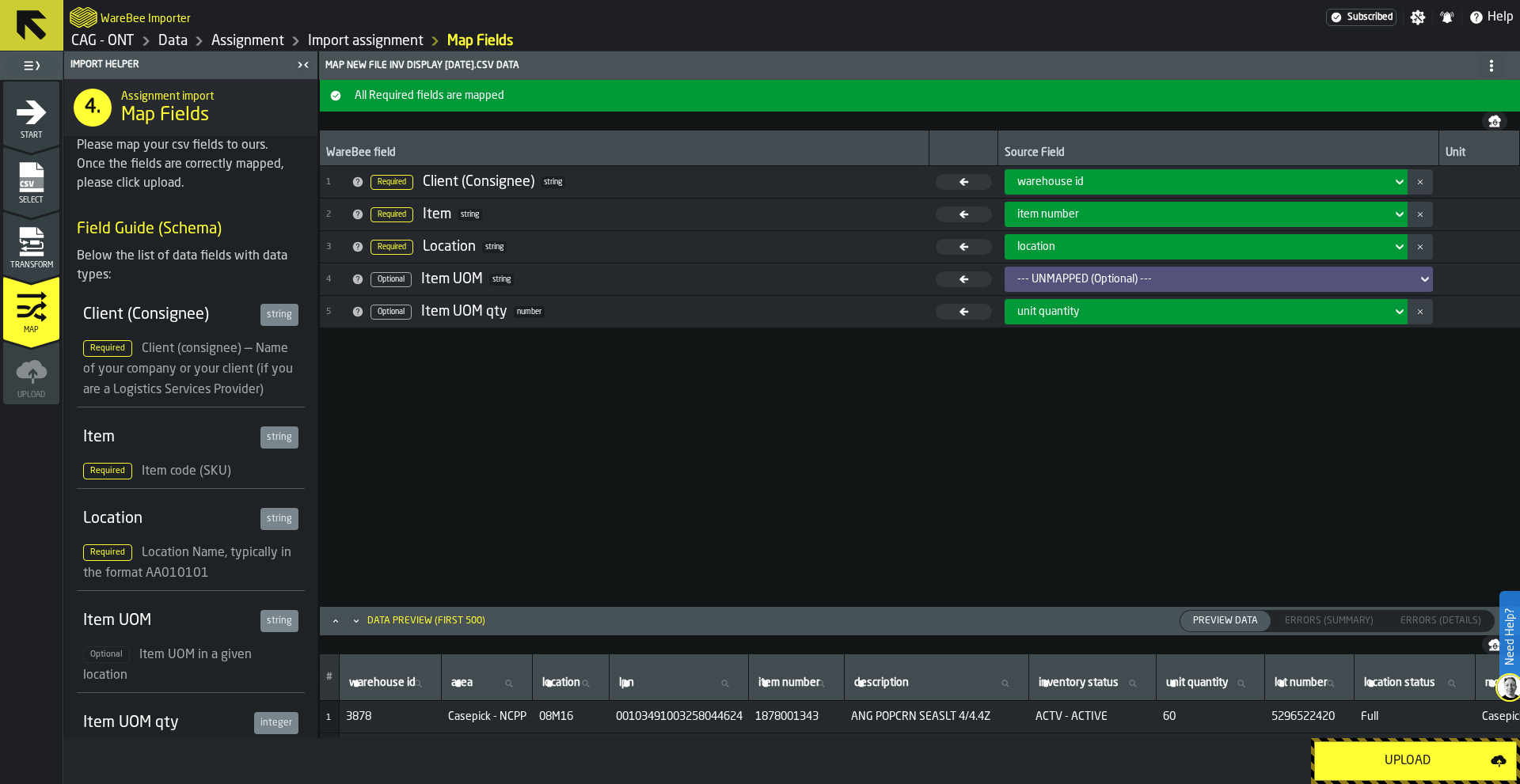
click at [1138, 281] on div "--- UNMAPPED (Optional) ---" at bounding box center [1215, 279] width 394 height 13
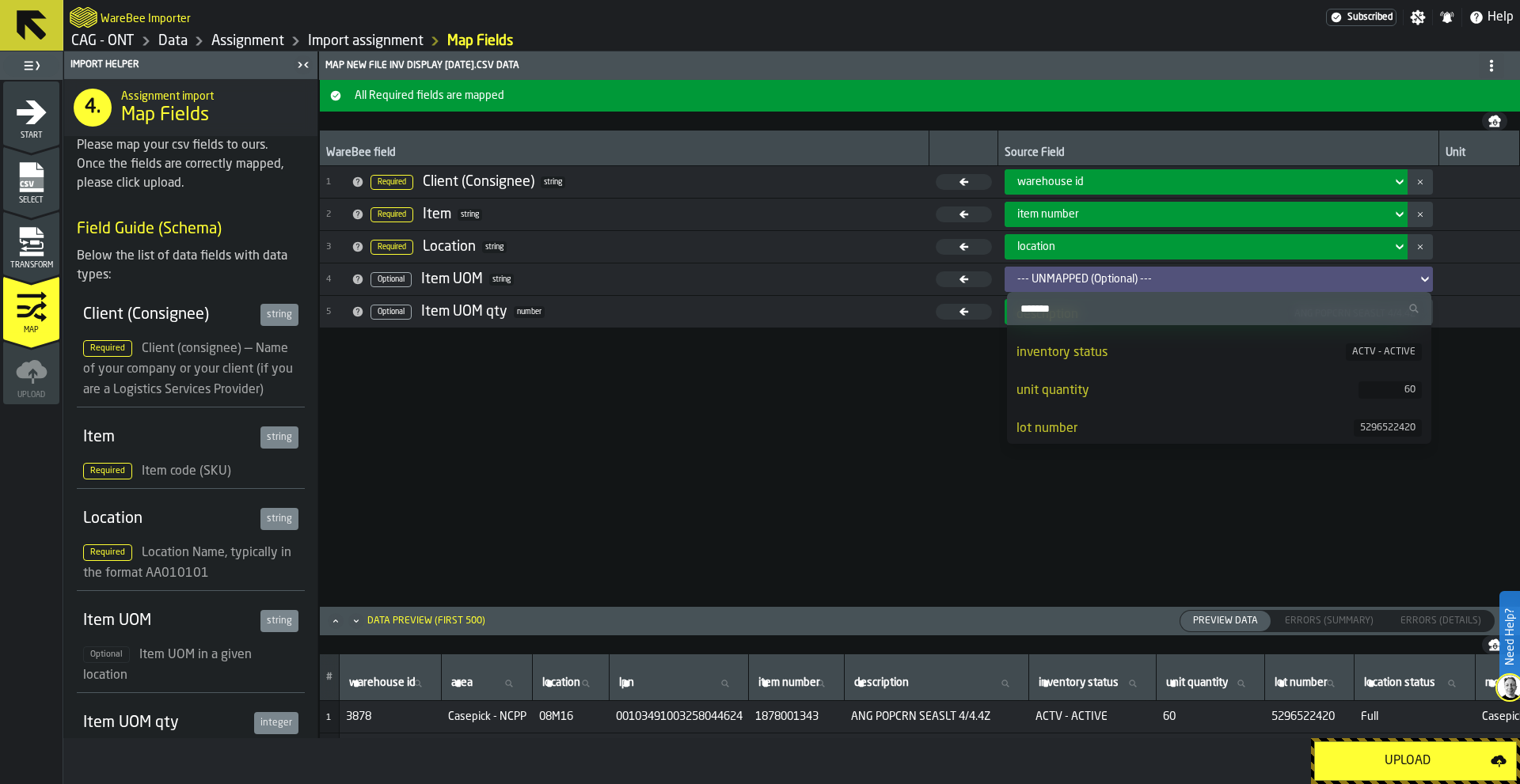
scroll to position [237, 0]
drag, startPoint x: 843, startPoint y: 447, endPoint x: 838, endPoint y: 438, distance: 10.3
click at [843, 448] on div "WareBee field Source Field Unit 1 Required Client (Consignee) string warehouse …" at bounding box center [920, 368] width 1200 height 475
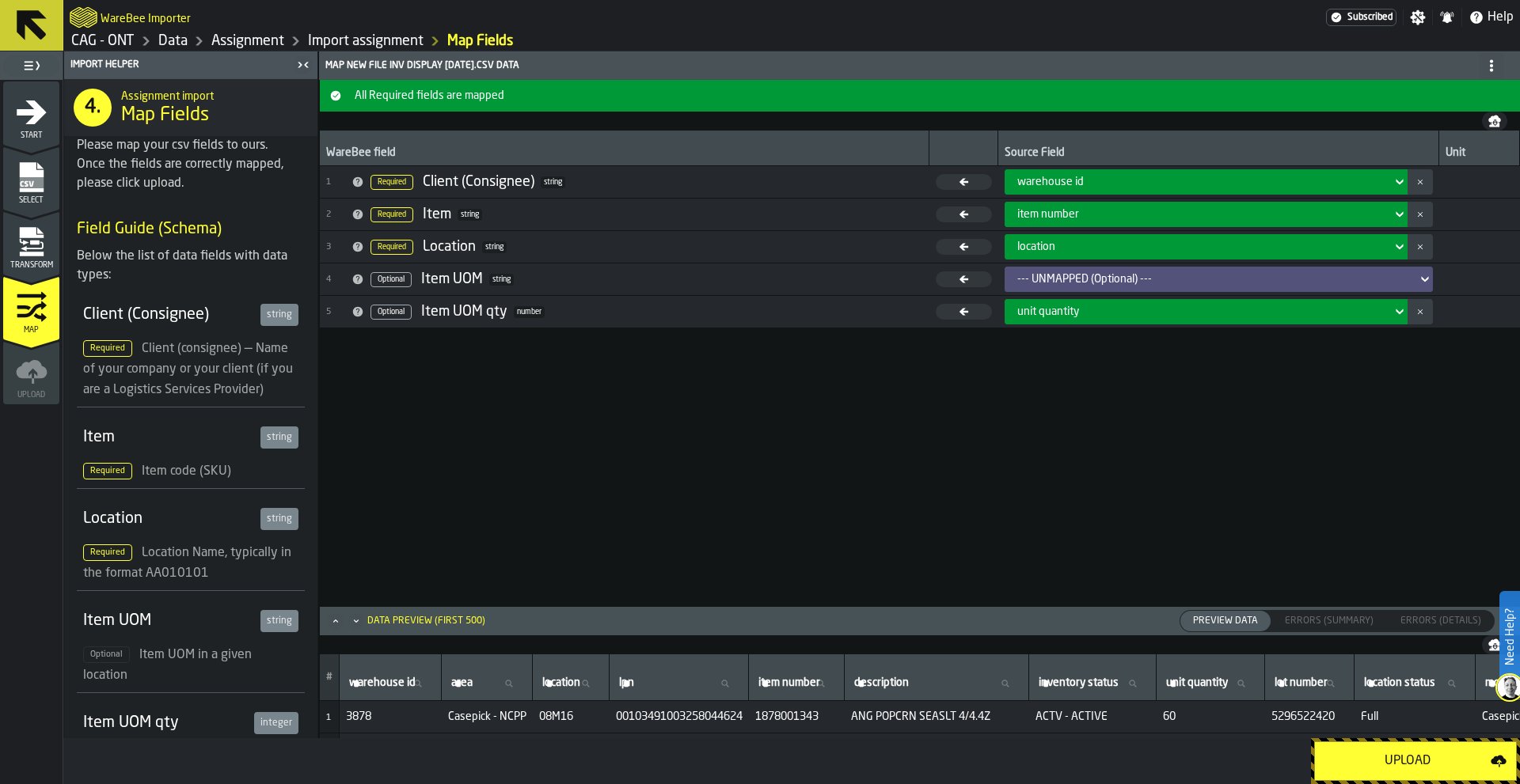
click at [1113, 279] on div "--- UNMAPPED (Optional) ---" at bounding box center [1215, 279] width 394 height 13
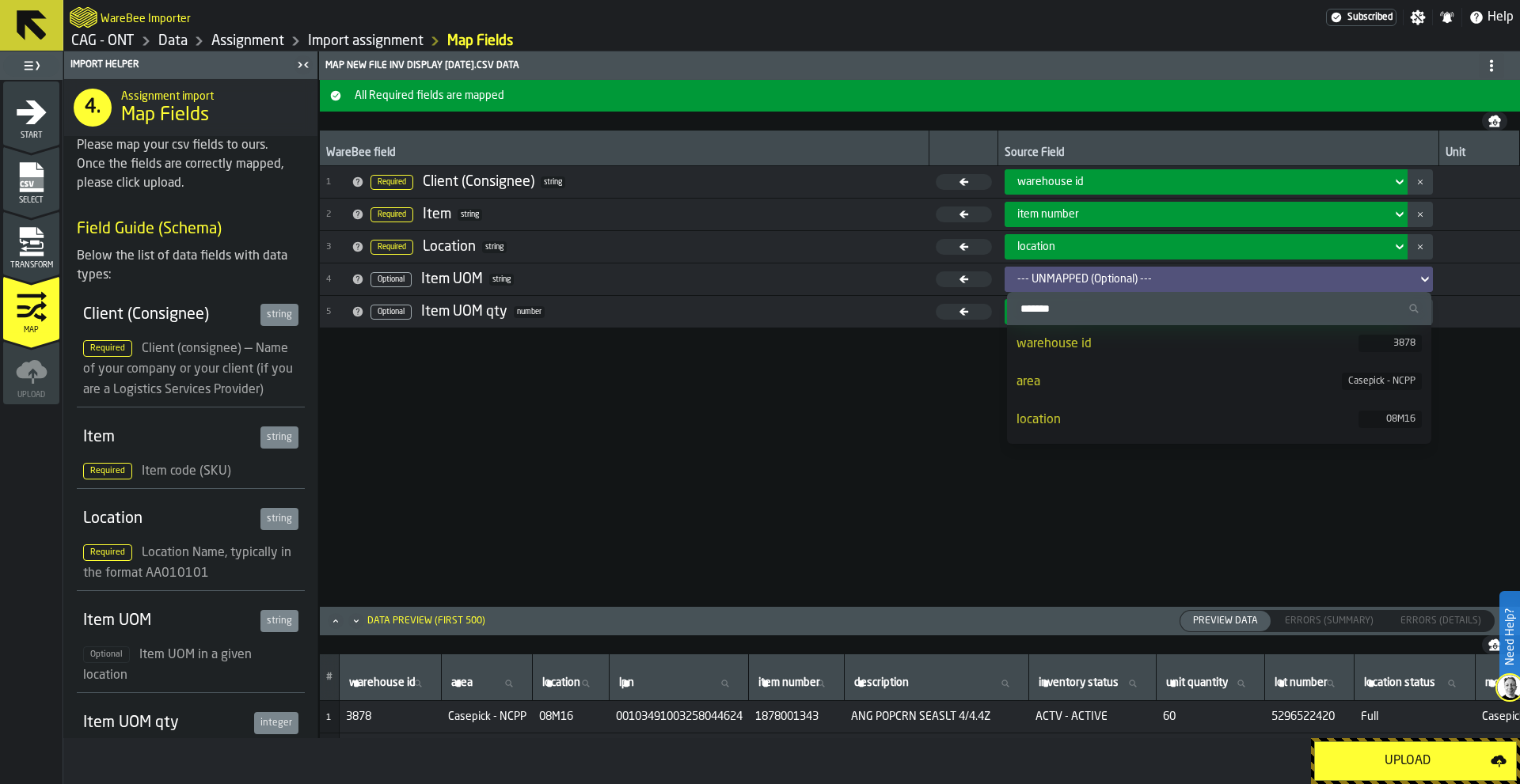
click at [871, 421] on div "WareBee field Source Field Unit 1 Required Client (Consignee) string warehouse …" at bounding box center [920, 368] width 1200 height 475
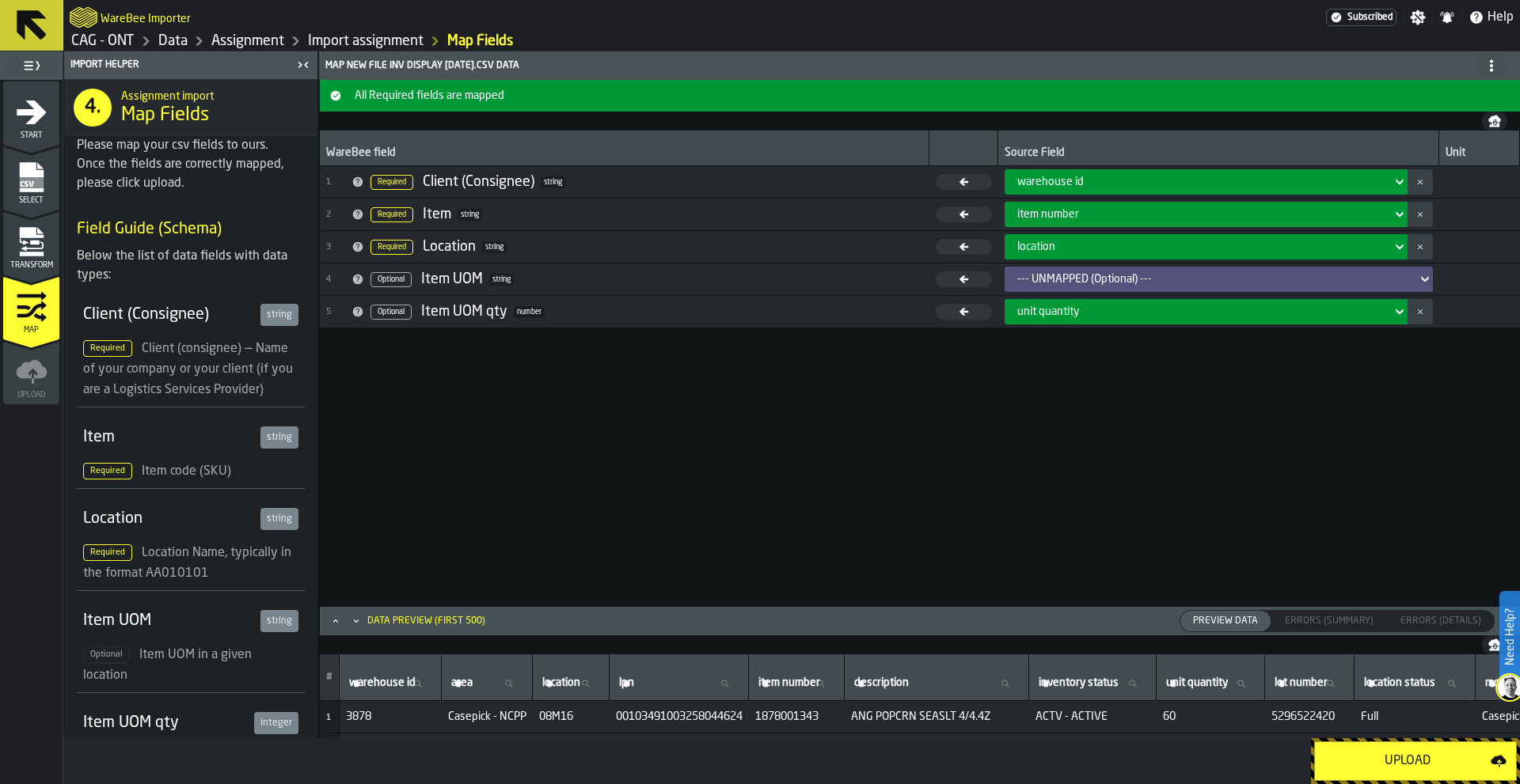
click at [1090, 281] on div "--- UNMAPPED (Optional) ---" at bounding box center [1215, 279] width 394 height 13
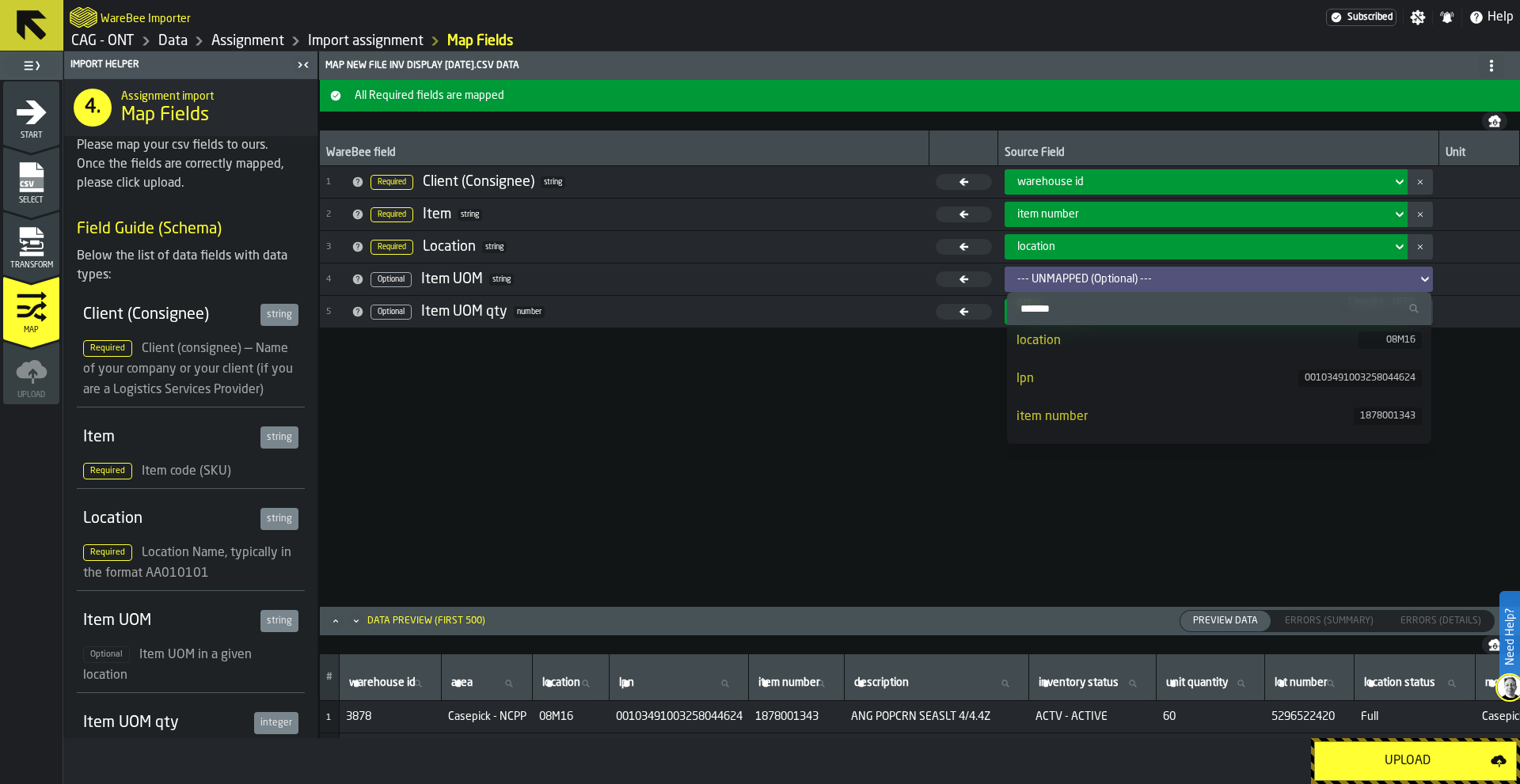
scroll to position [158, 0]
click at [839, 518] on div "WareBee field Source Field Unit 1 Required Client (Consignee) string warehouse …" at bounding box center [920, 368] width 1200 height 475
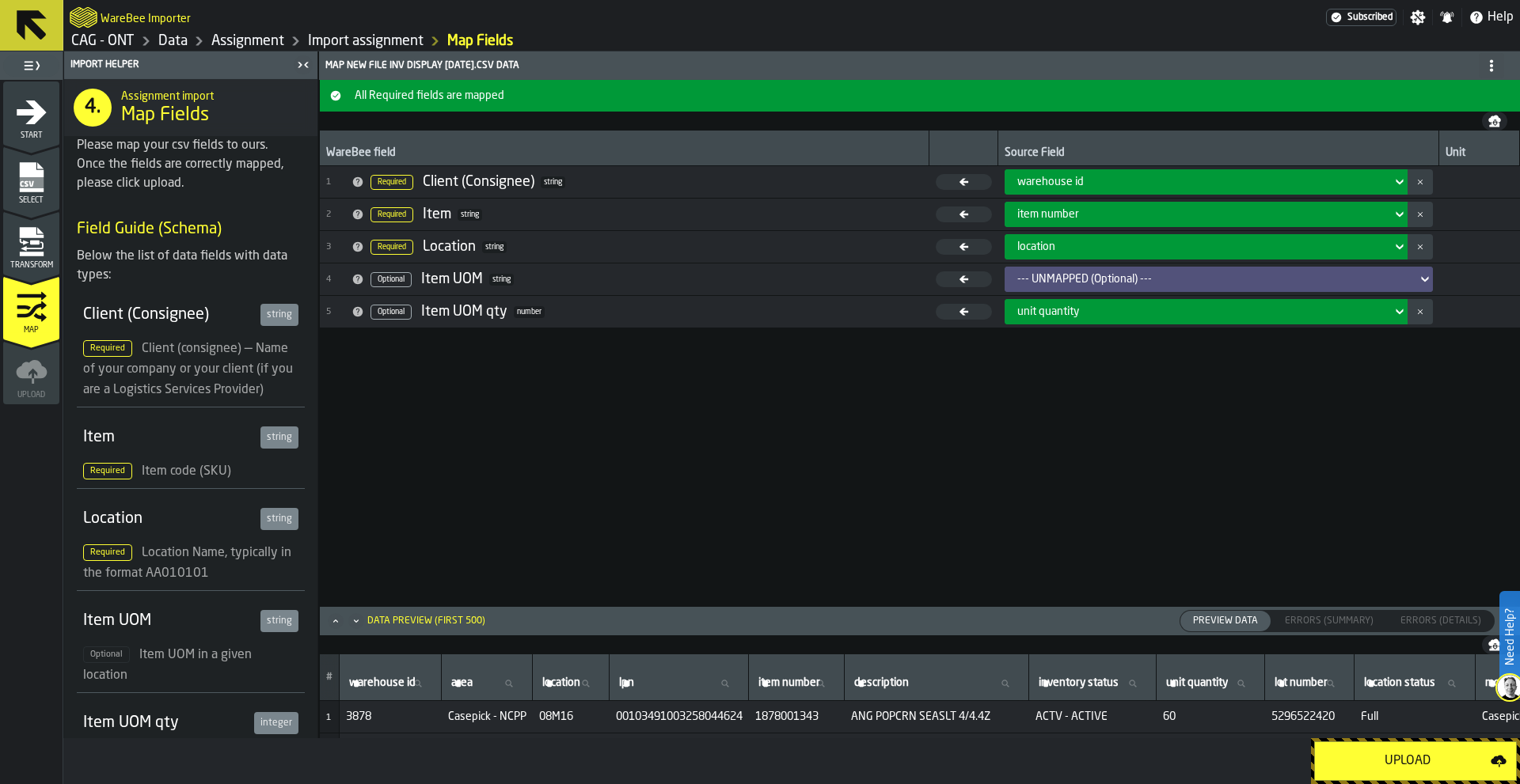
click at [338, 620] on icon "Maximize" at bounding box center [336, 621] width 16 height 16
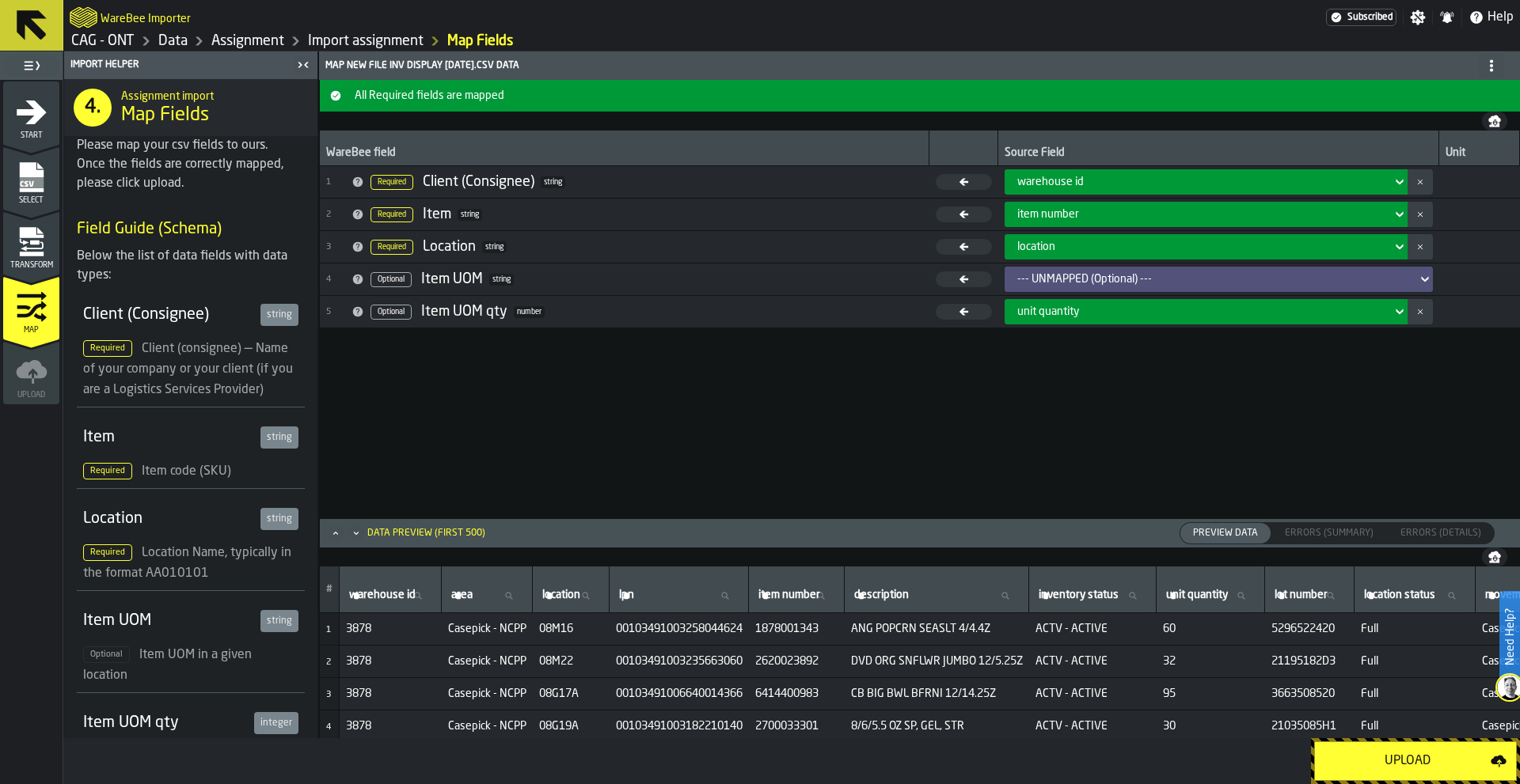
click at [336, 535] on icon "Maximize" at bounding box center [335, 534] width 4 height 3
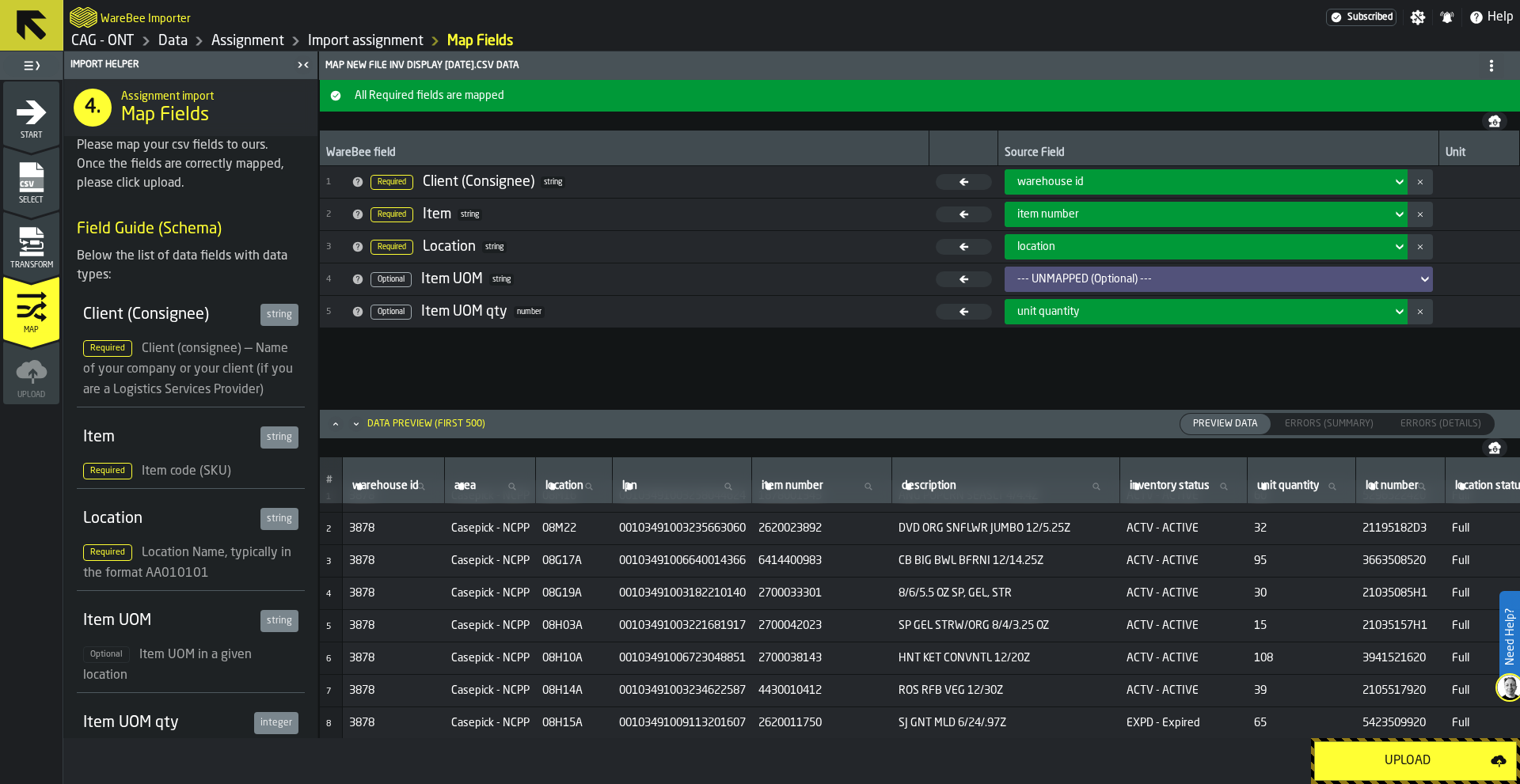
scroll to position [0, 0]
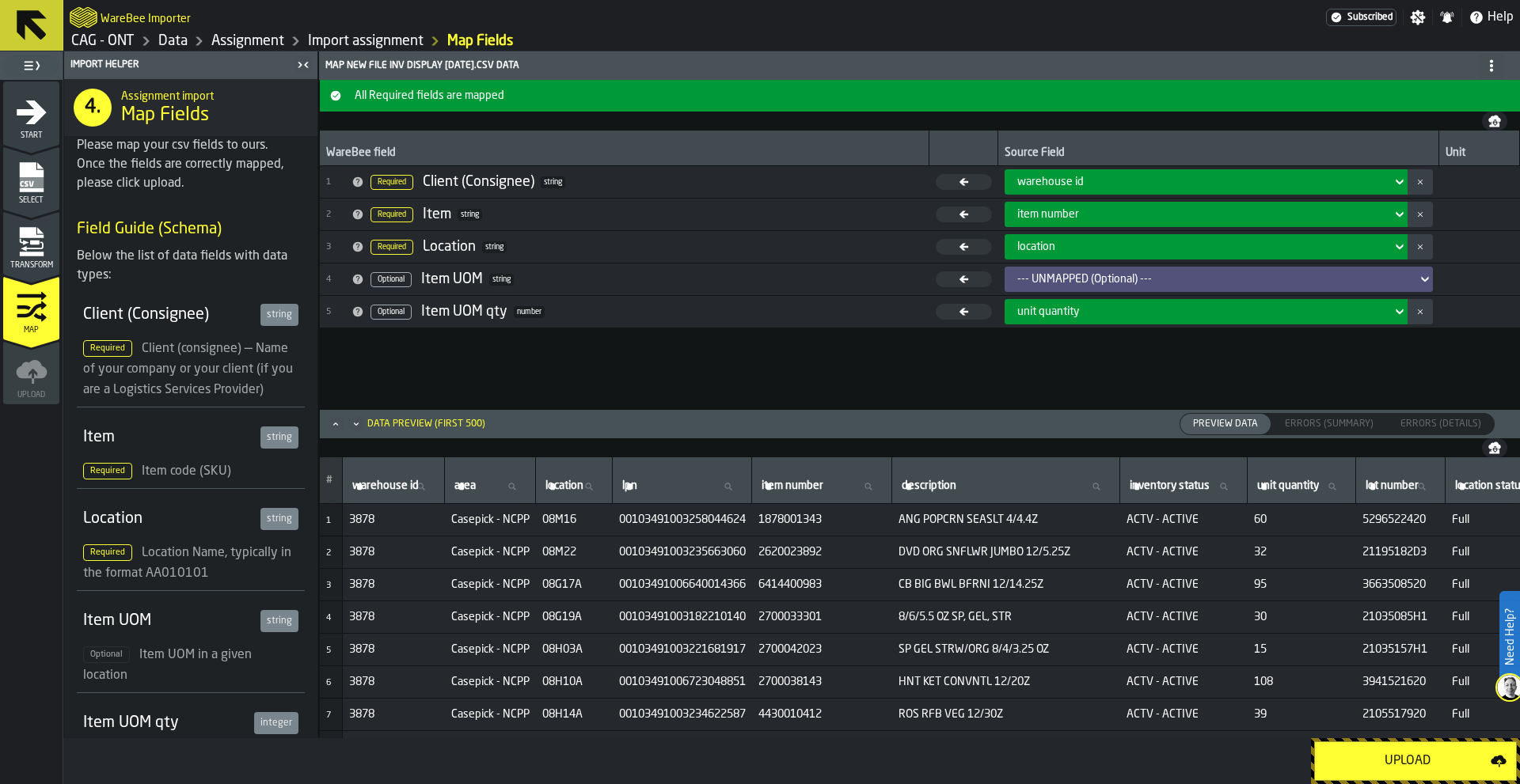
click at [1115, 282] on div "--- UNMAPPED (Optional) ---" at bounding box center [1215, 279] width 394 height 13
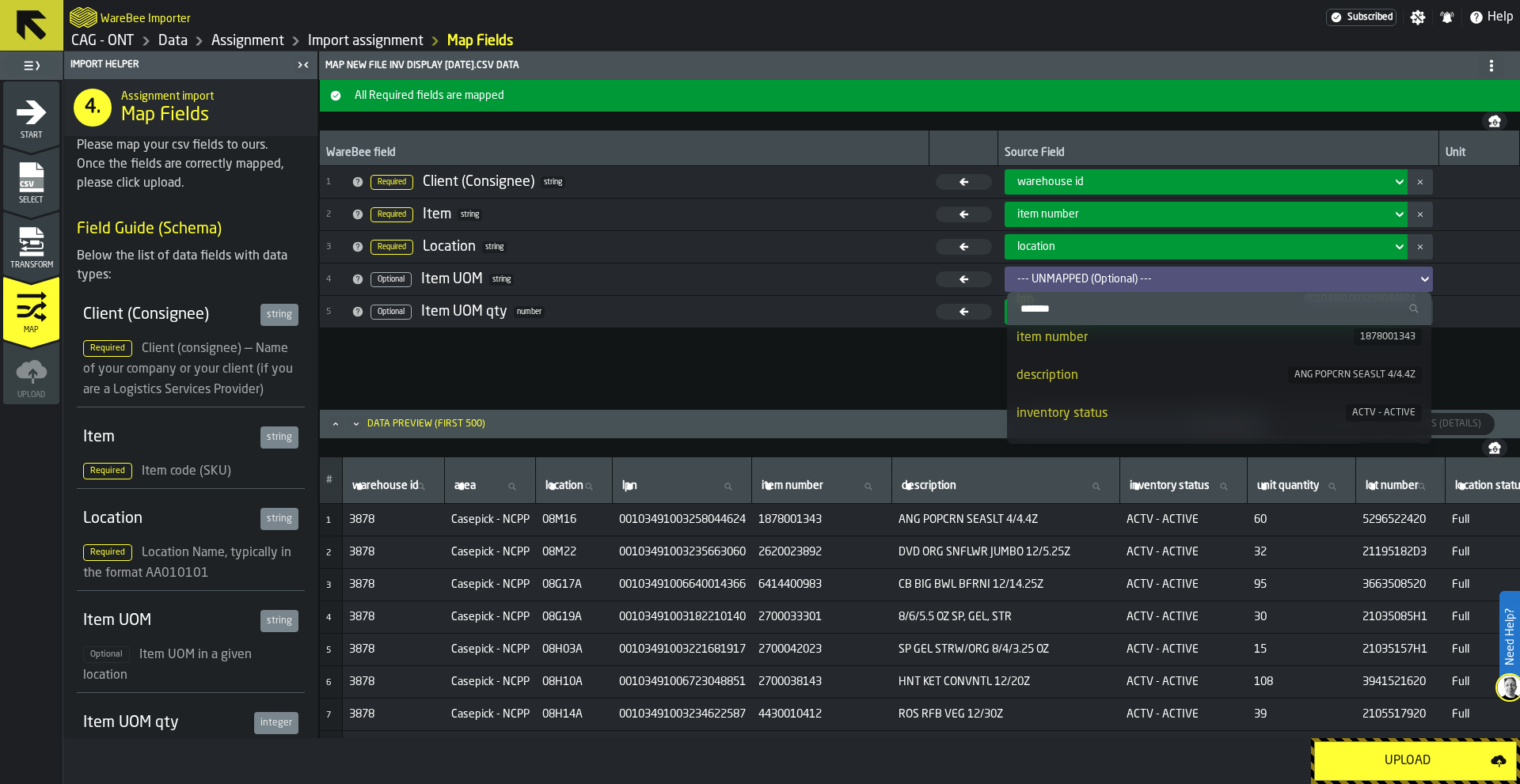
scroll to position [237, 0]
click at [1115, 376] on div "unit quantity" at bounding box center [1188, 372] width 342 height 19
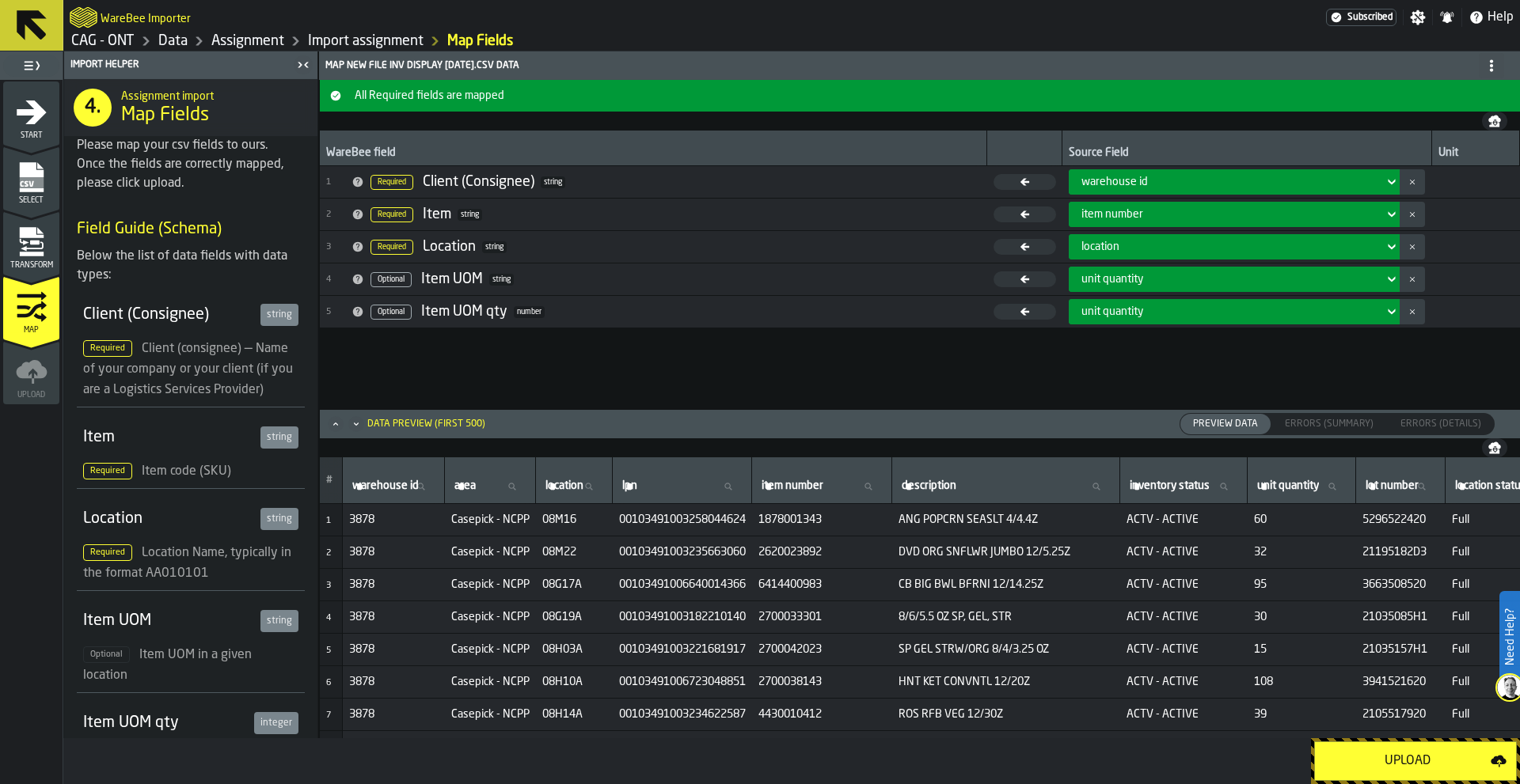
click at [1042, 368] on div "WareBee field Source Field Unit 1 Required Client (Consignee) string warehouse …" at bounding box center [920, 269] width 1200 height 278
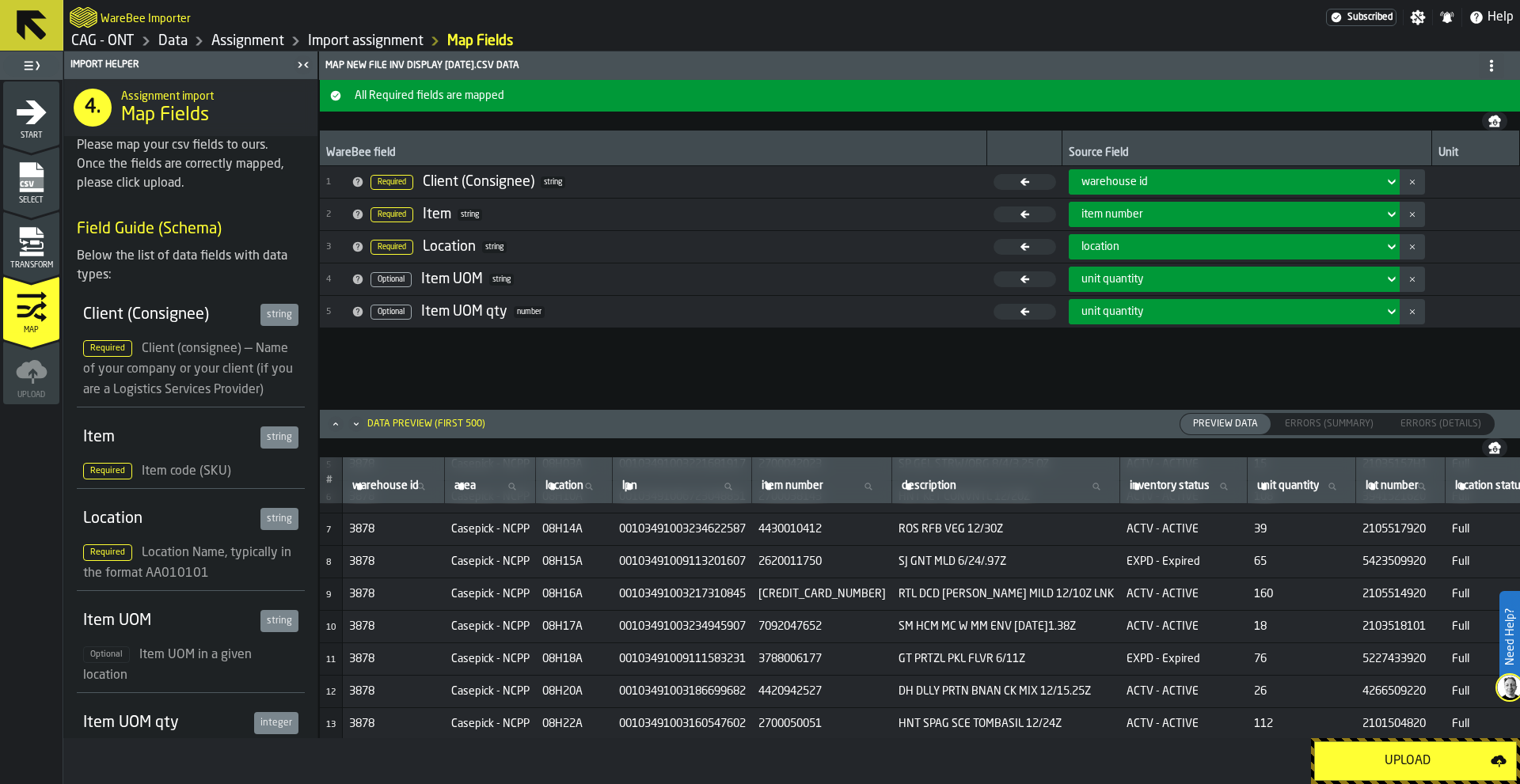
scroll to position [0, 0]
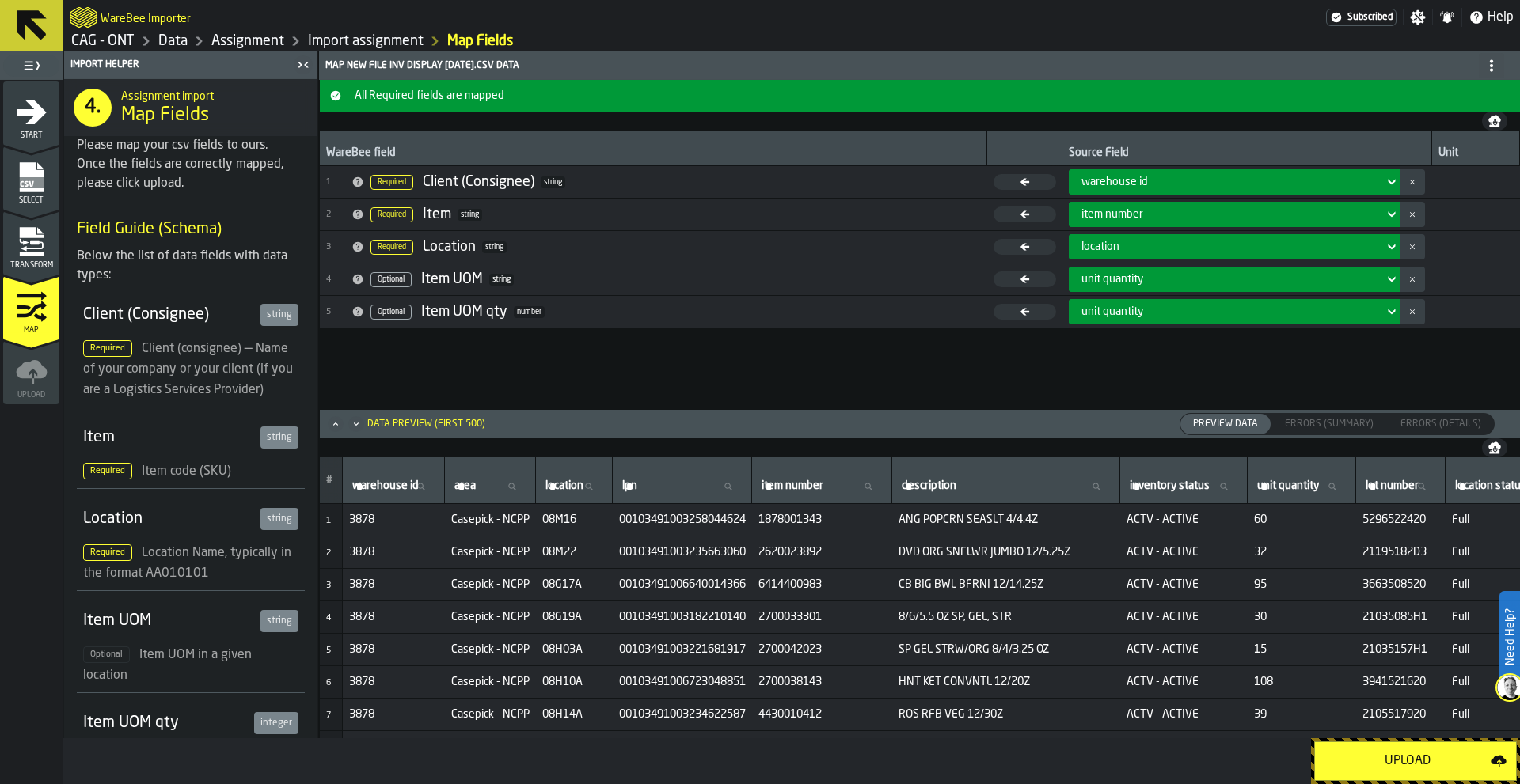
click at [1410, 758] on div "Upload" at bounding box center [1407, 761] width 166 height 19
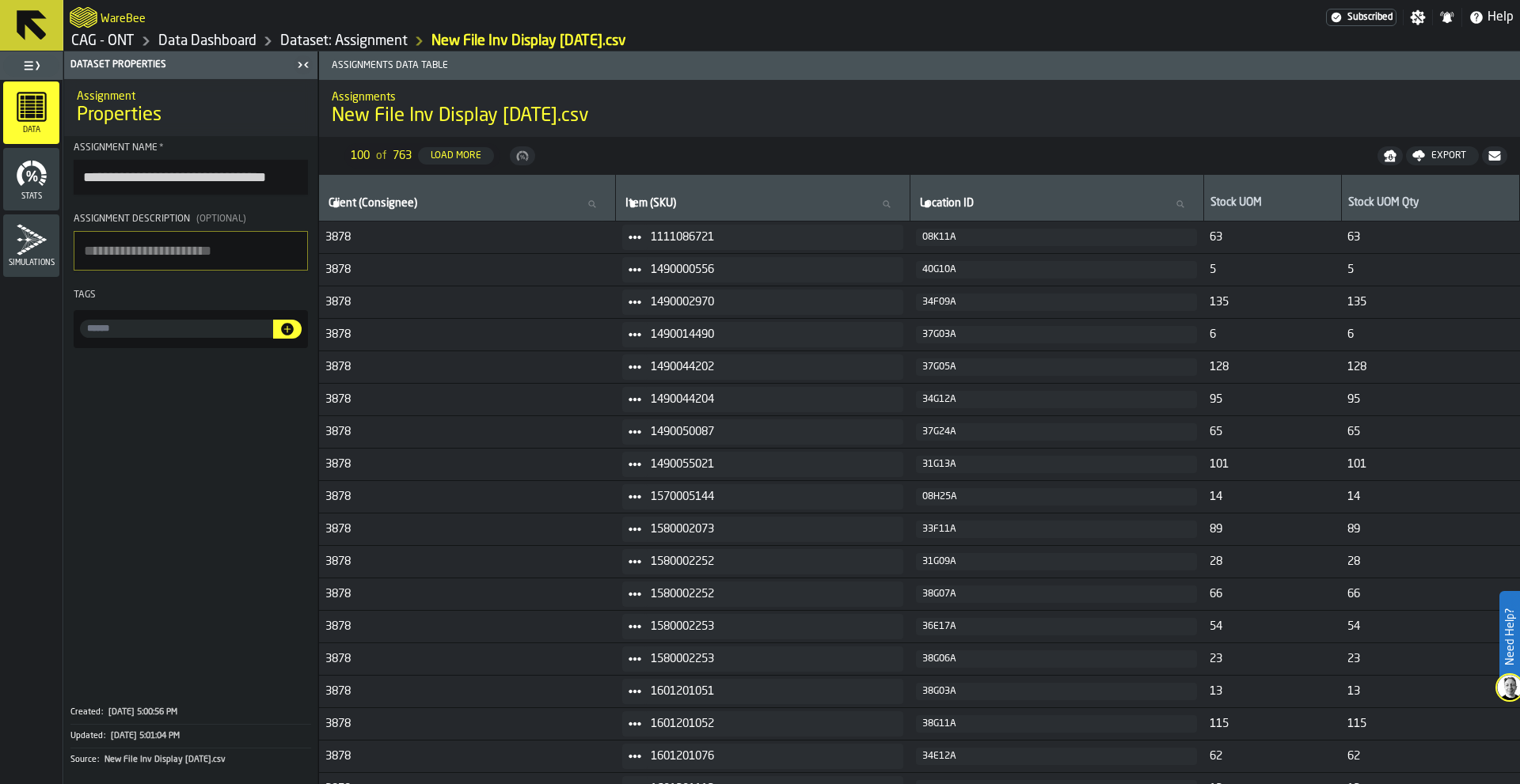
click at [80, 177] on input "**********" at bounding box center [190, 177] width 234 height 35
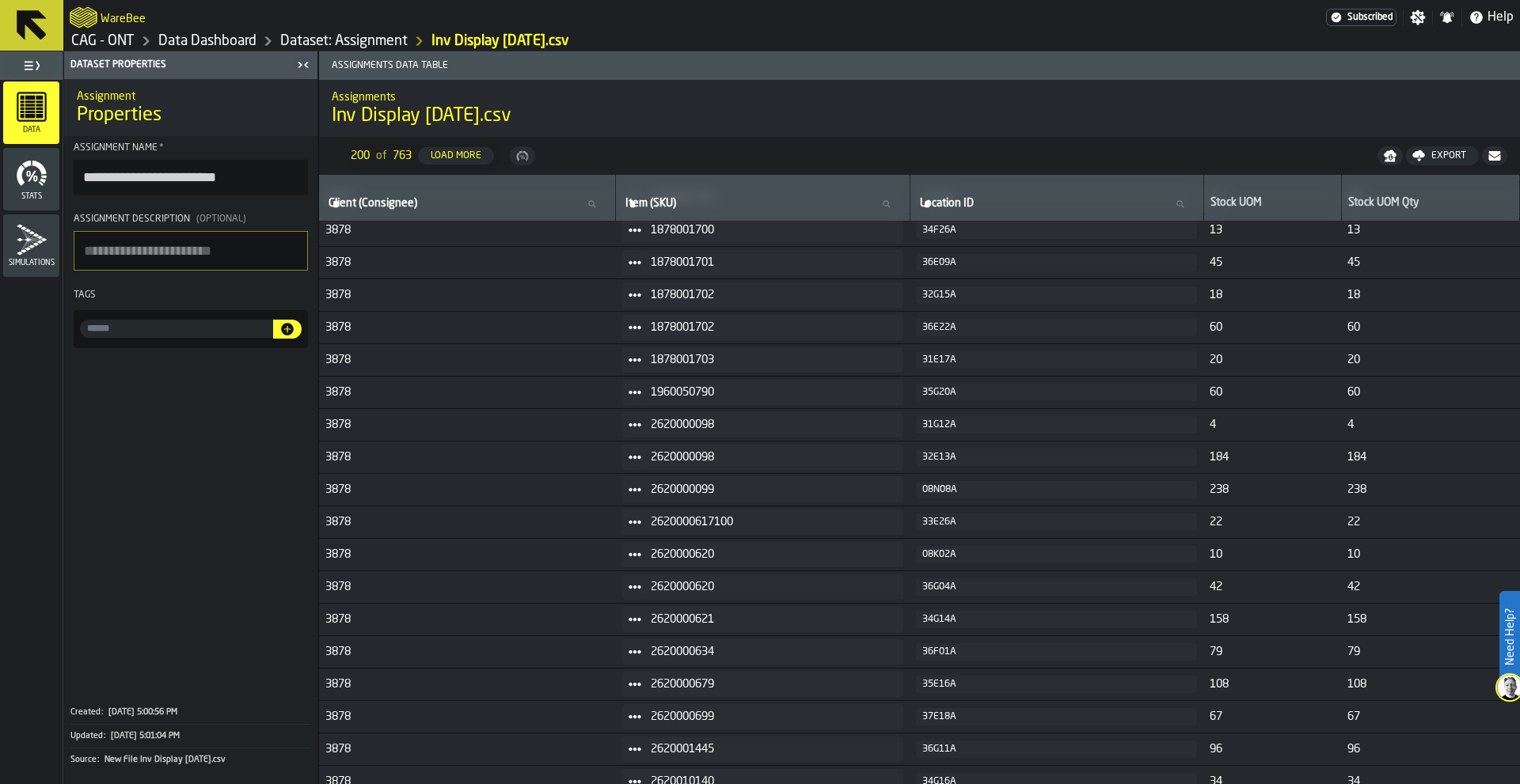
scroll to position [1485, 0]
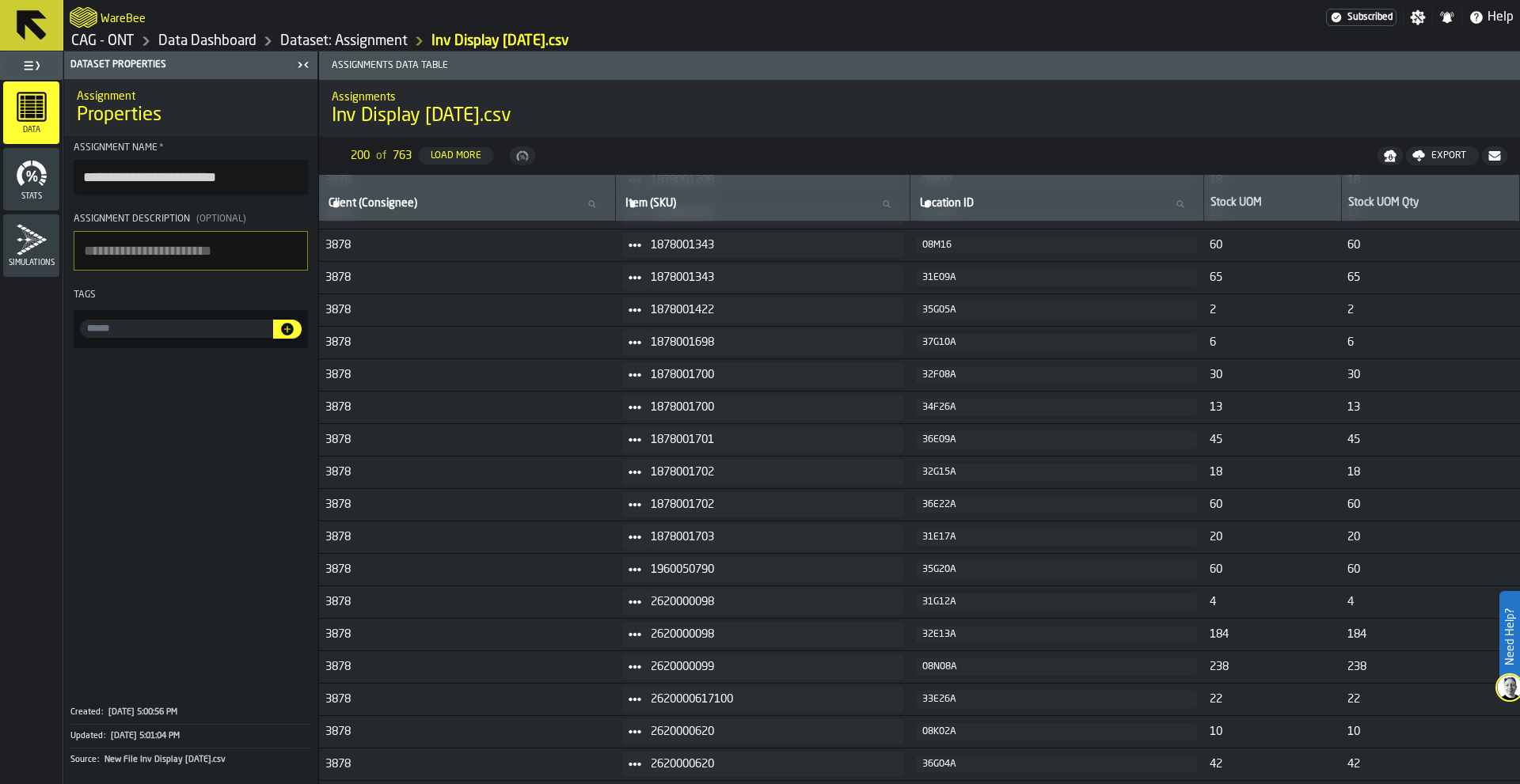
type input "**********"
click at [28, 179] on icon "menu Stats" at bounding box center [32, 173] width 32 height 32
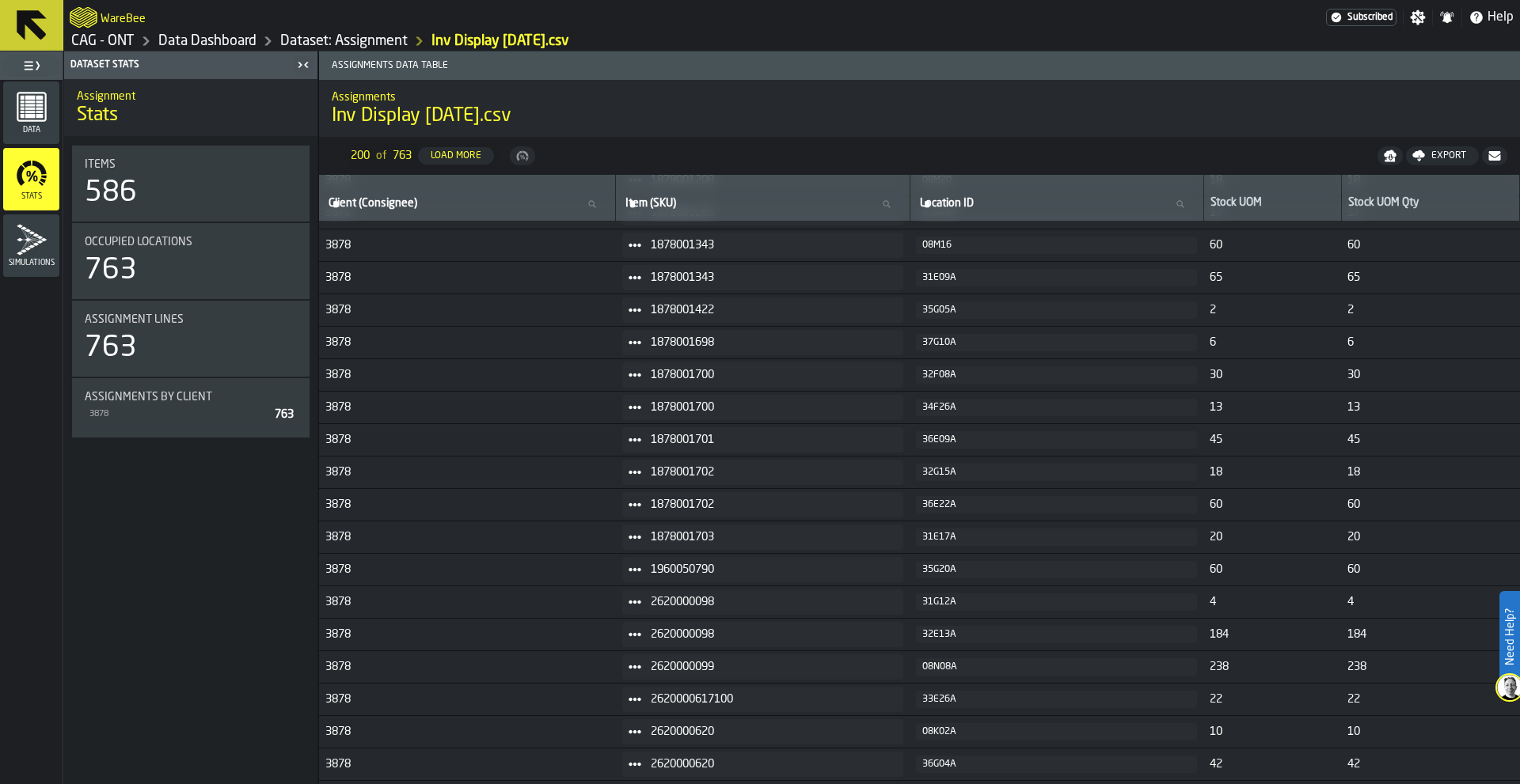
click at [165, 347] on div "763" at bounding box center [191, 347] width 212 height 32
click at [123, 344] on div "763" at bounding box center [111, 347] width 52 height 32
click at [156, 406] on div "3878 763" at bounding box center [191, 415] width 212 height 19
click at [178, 398] on span "Assignments by Client" at bounding box center [148, 398] width 127 height 13
click at [178, 397] on span "Assignments by Client" at bounding box center [148, 398] width 127 height 13
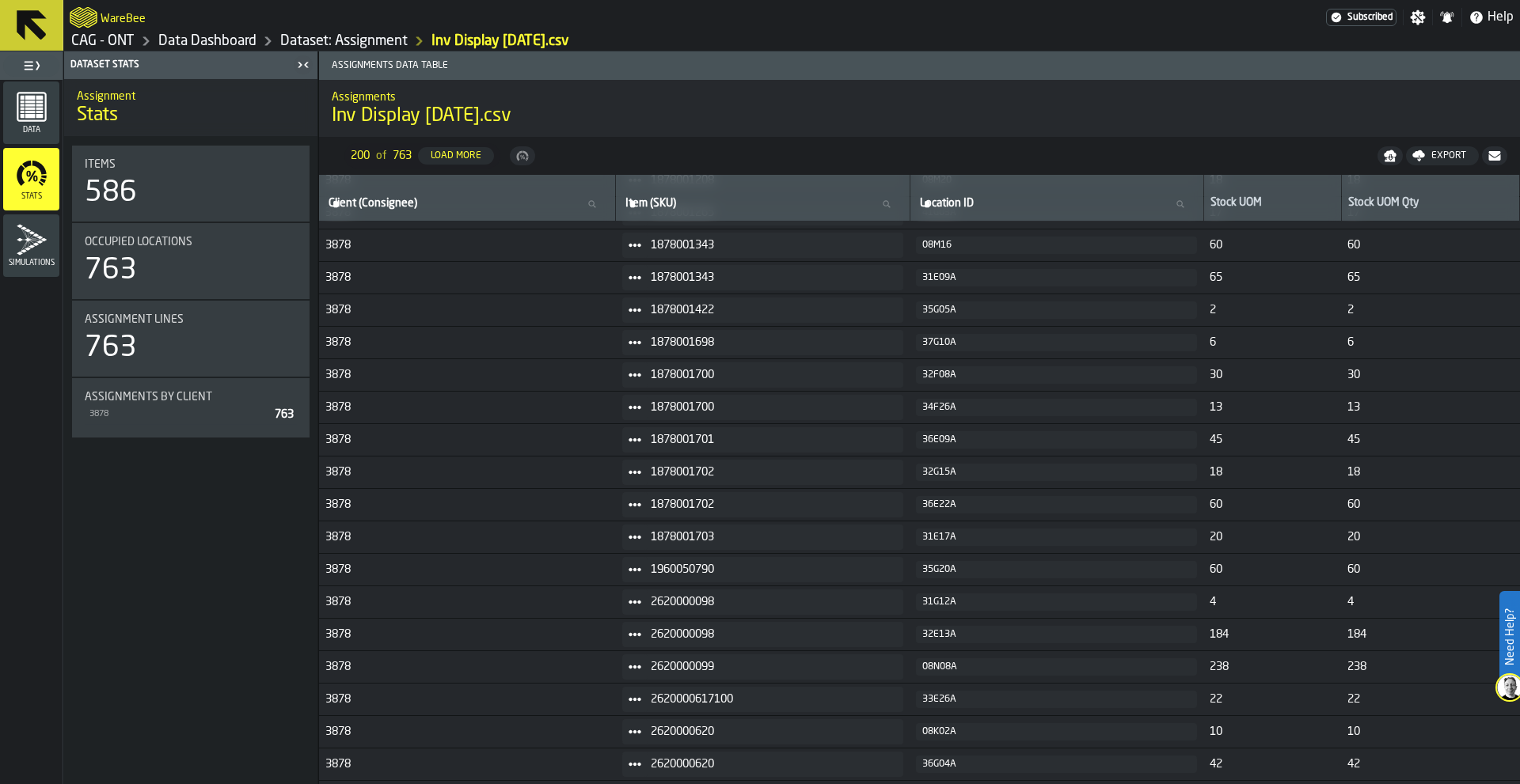
click at [172, 432] on div "Assignments by Client 3878 763" at bounding box center [190, 407] width 237 height 59
drag, startPoint x: 172, startPoint y: 432, endPoint x: 150, endPoint y: 305, distance: 128.9
click at [172, 432] on div "Assignments by Client 3878 763" at bounding box center [190, 407] width 237 height 59
click at [143, 291] on div "Occupied Locations 763" at bounding box center [190, 262] width 237 height 76
click at [129, 250] on div "Occupied Locations 763" at bounding box center [191, 261] width 212 height 51
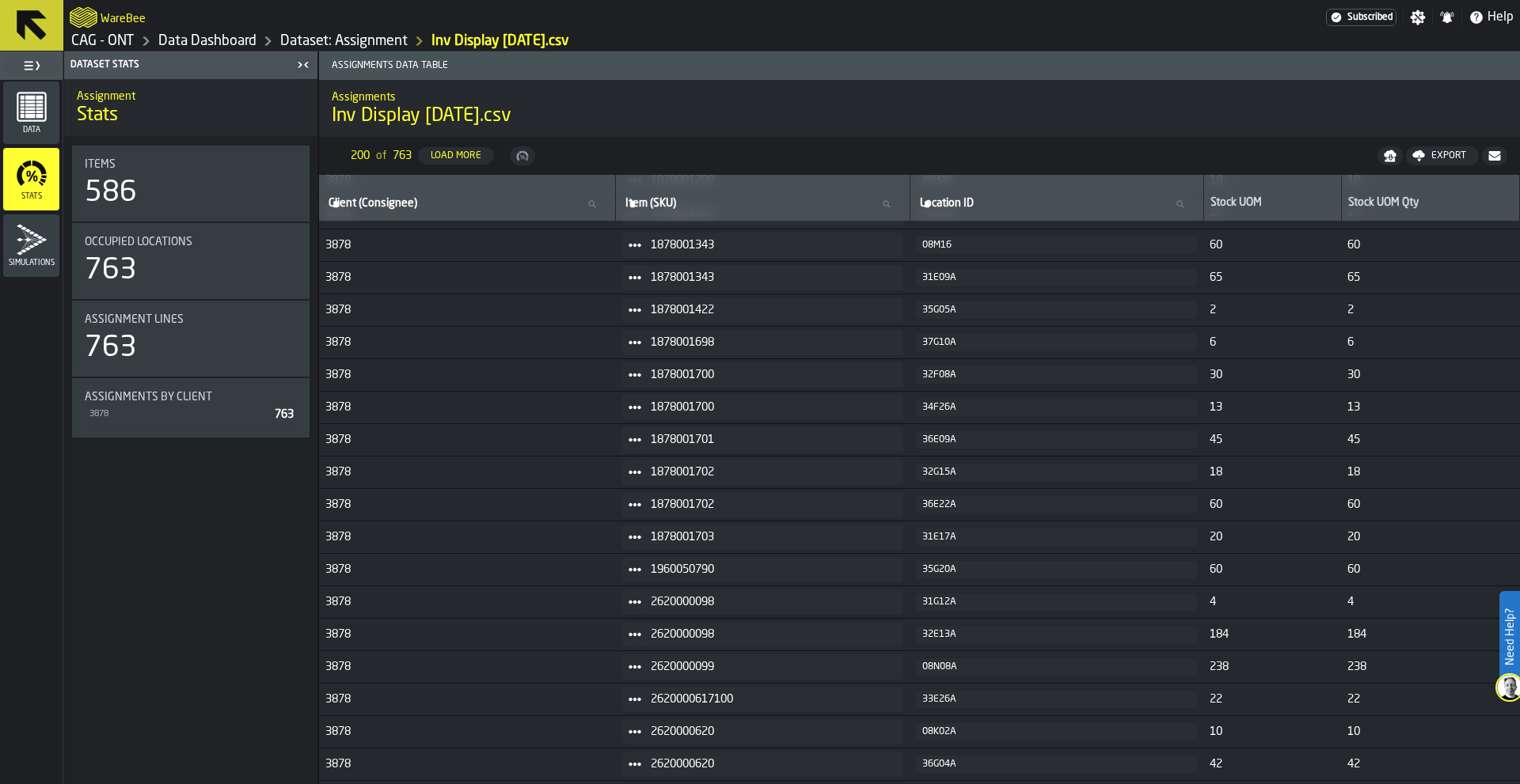
click at [128, 190] on div "586" at bounding box center [111, 193] width 52 height 32
click at [39, 240] on icon "menu Simulations" at bounding box center [32, 240] width 30 height 31
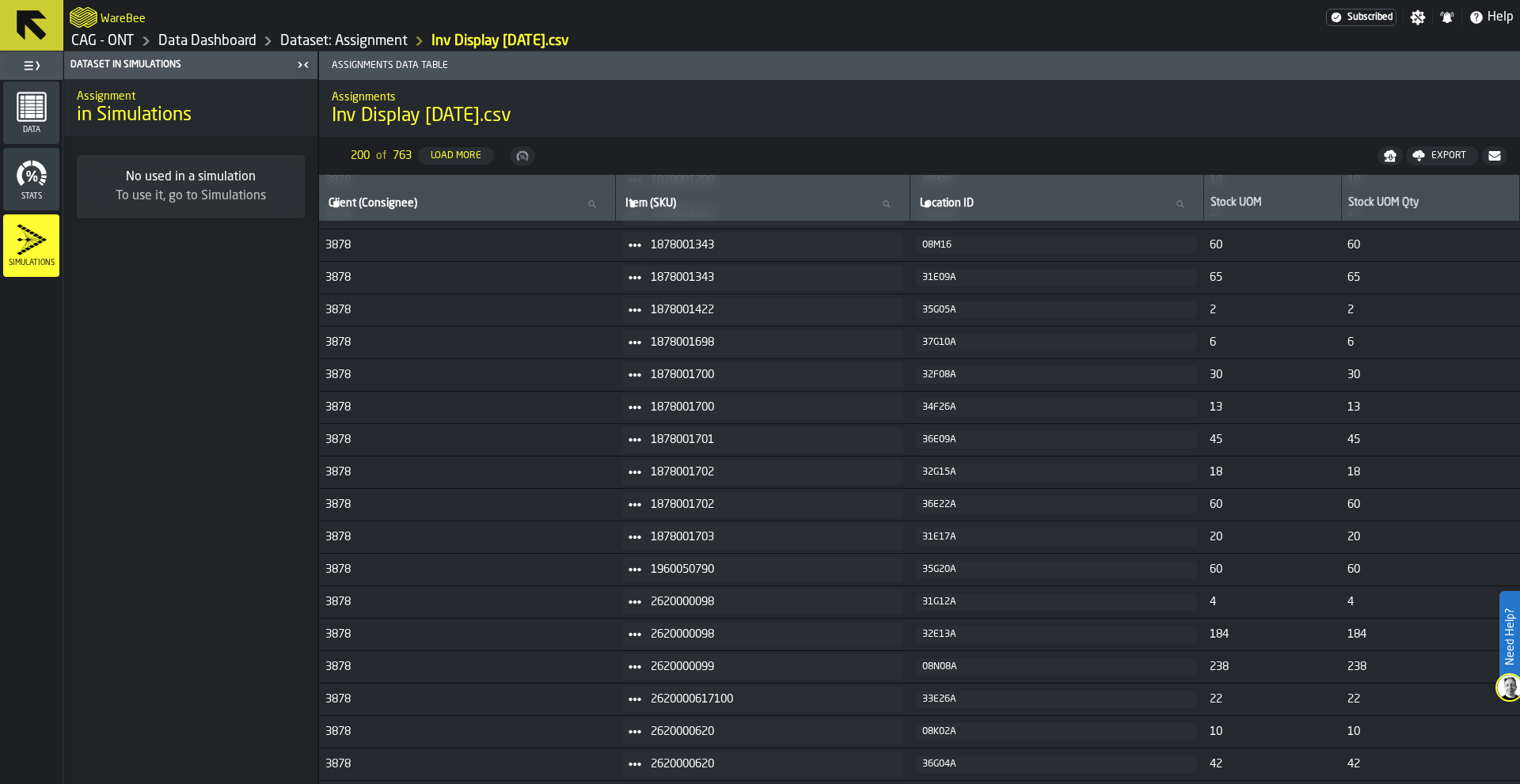
click at [166, 195] on div "To use it, go to Simulations" at bounding box center [190, 196] width 203 height 19
click at [36, 66] on icon "button-toggle-Toggle Full Menu" at bounding box center [31, 65] width 19 height 19
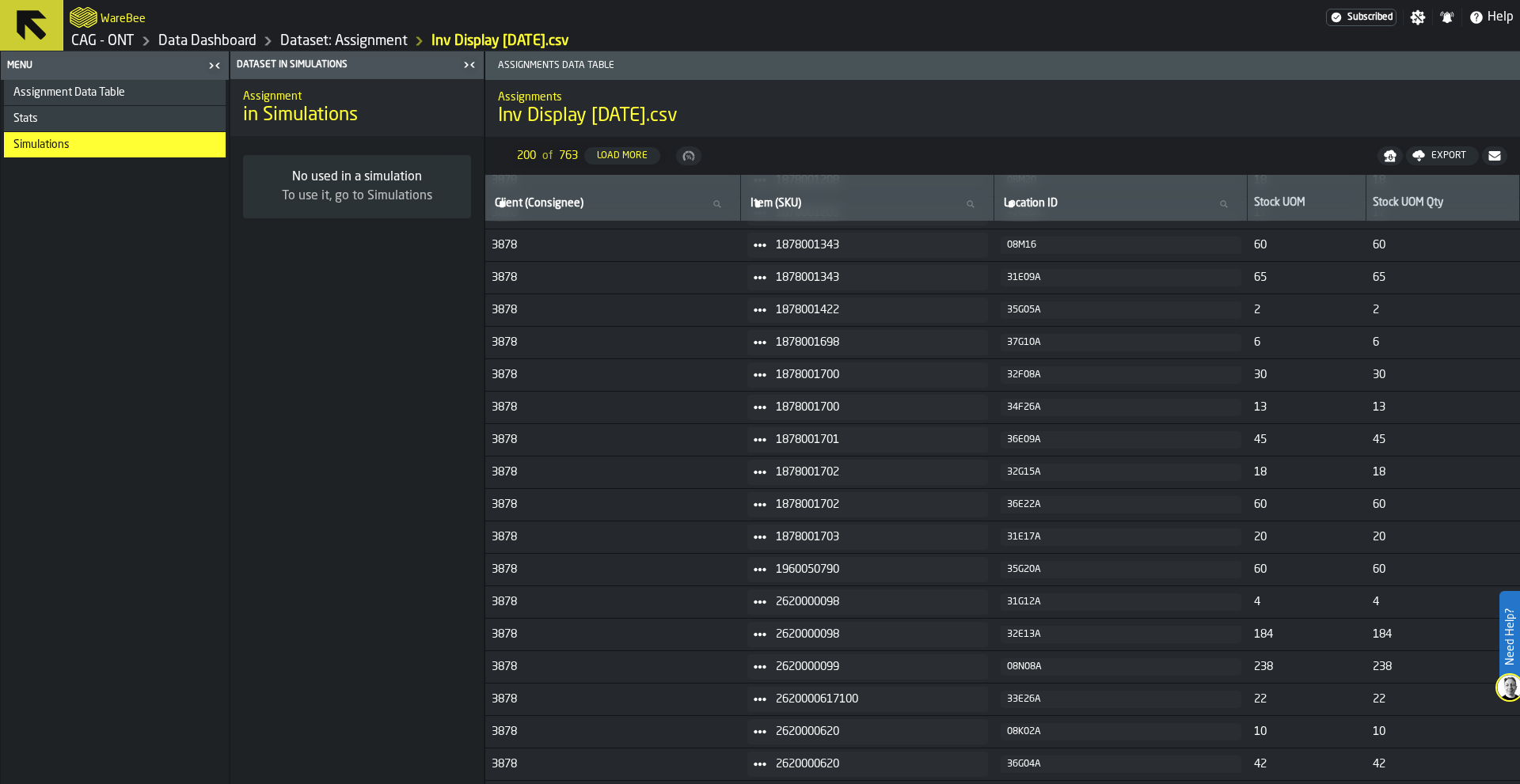
click at [224, 61] on div "button-toggle-Close me" at bounding box center [214, 65] width 22 height 19
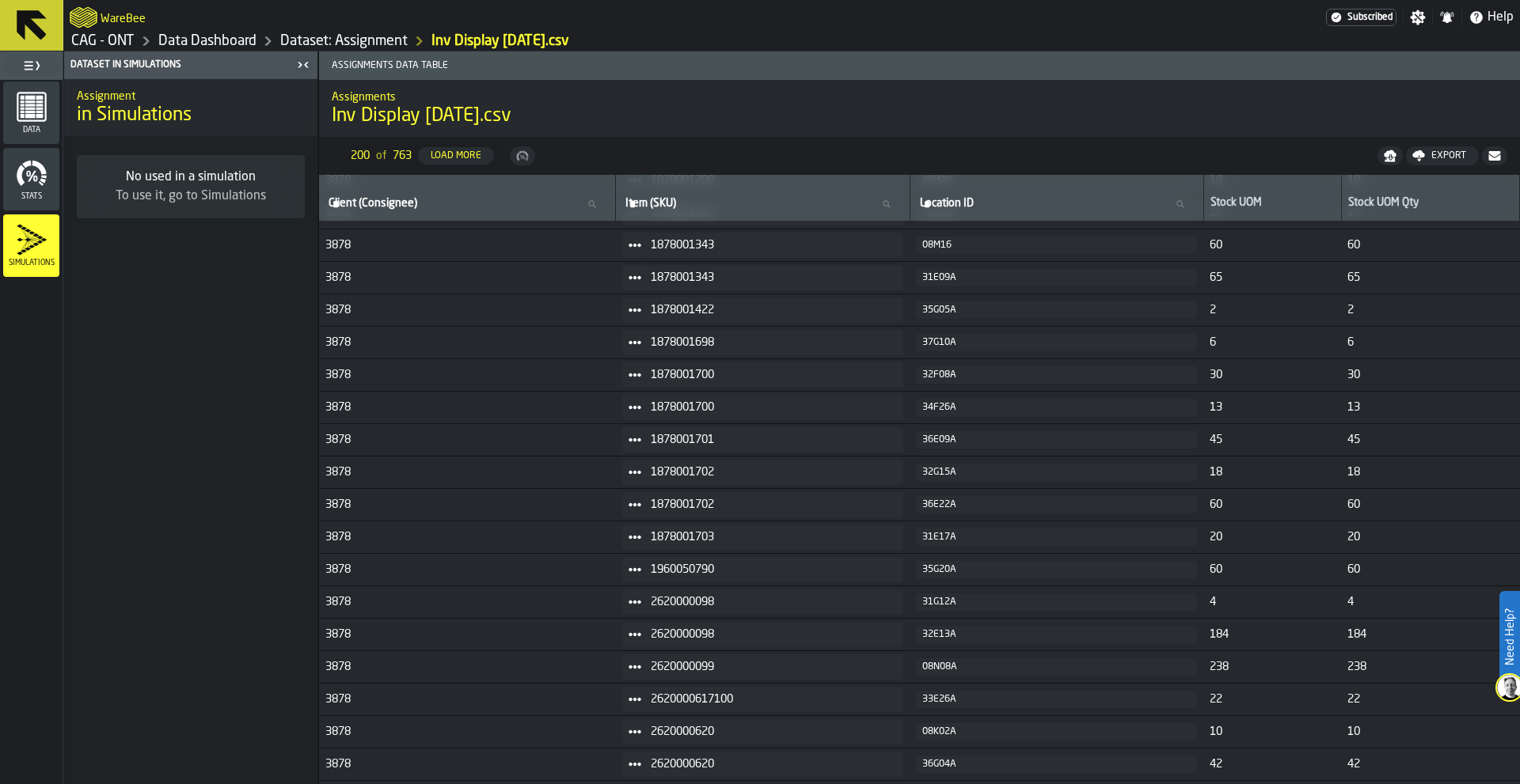
click at [42, 32] on icon at bounding box center [32, 25] width 30 height 30
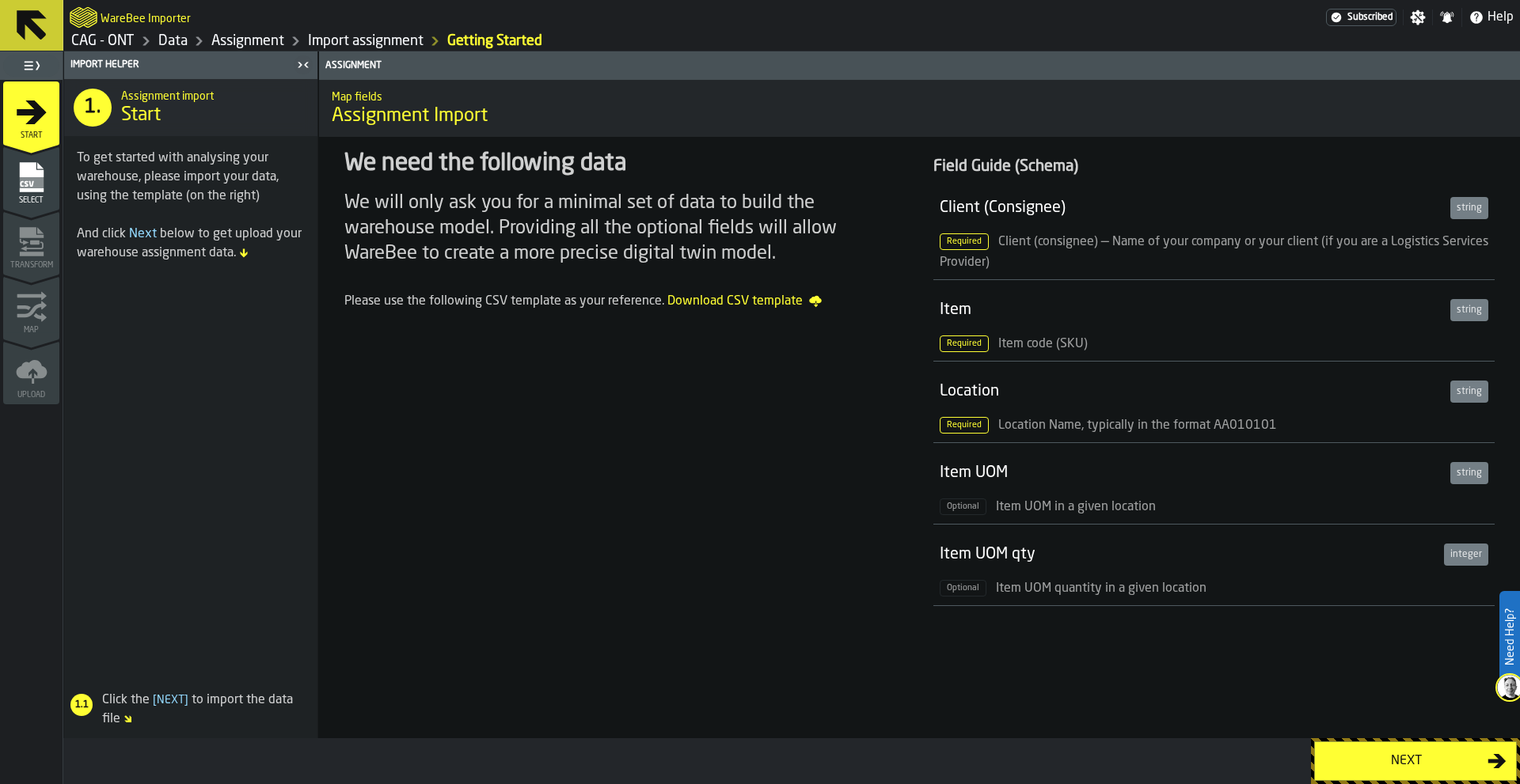
click at [33, 29] on icon at bounding box center [32, 25] width 30 height 30
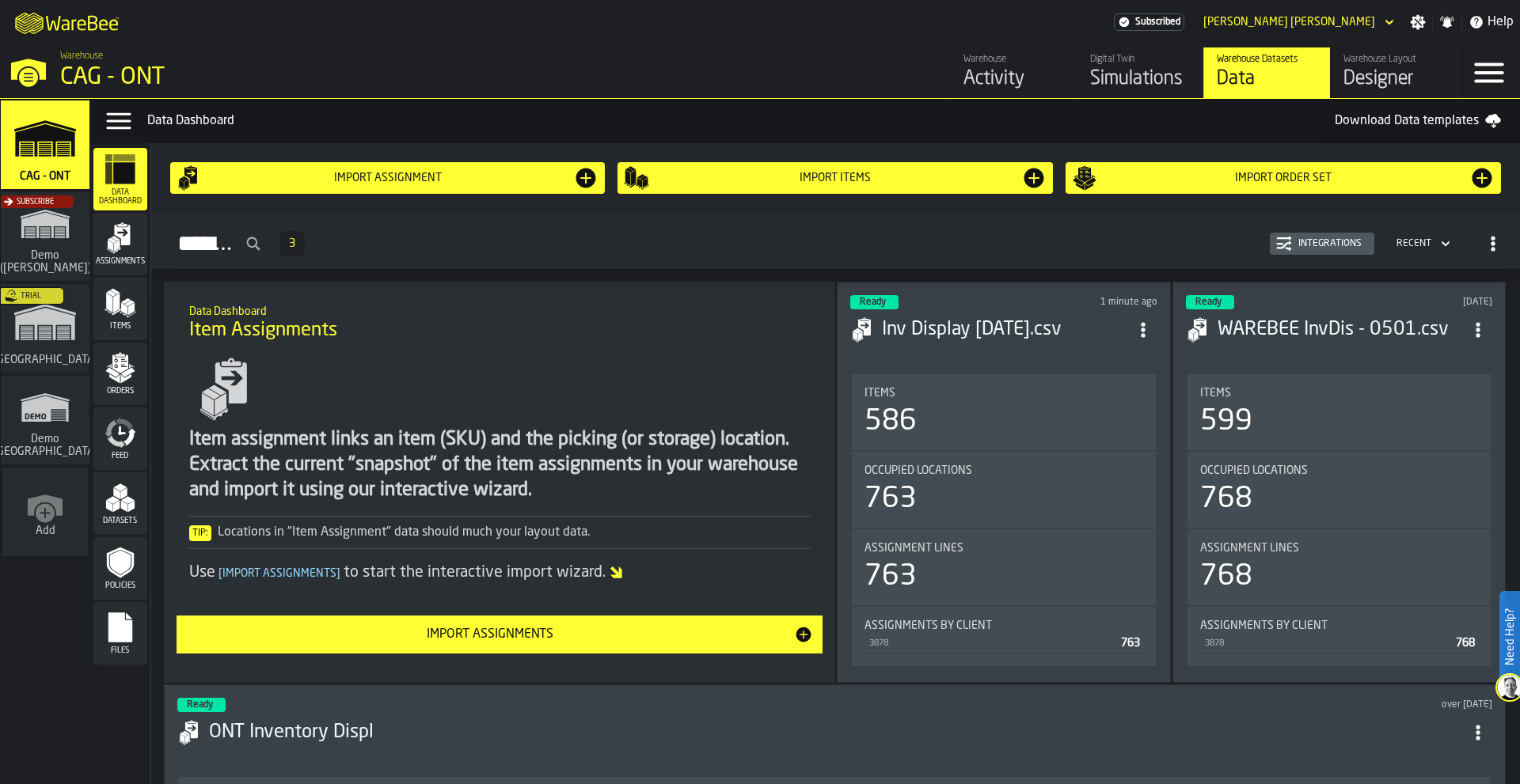
click at [121, 247] on icon "menu Assignments" at bounding box center [120, 238] width 32 height 32
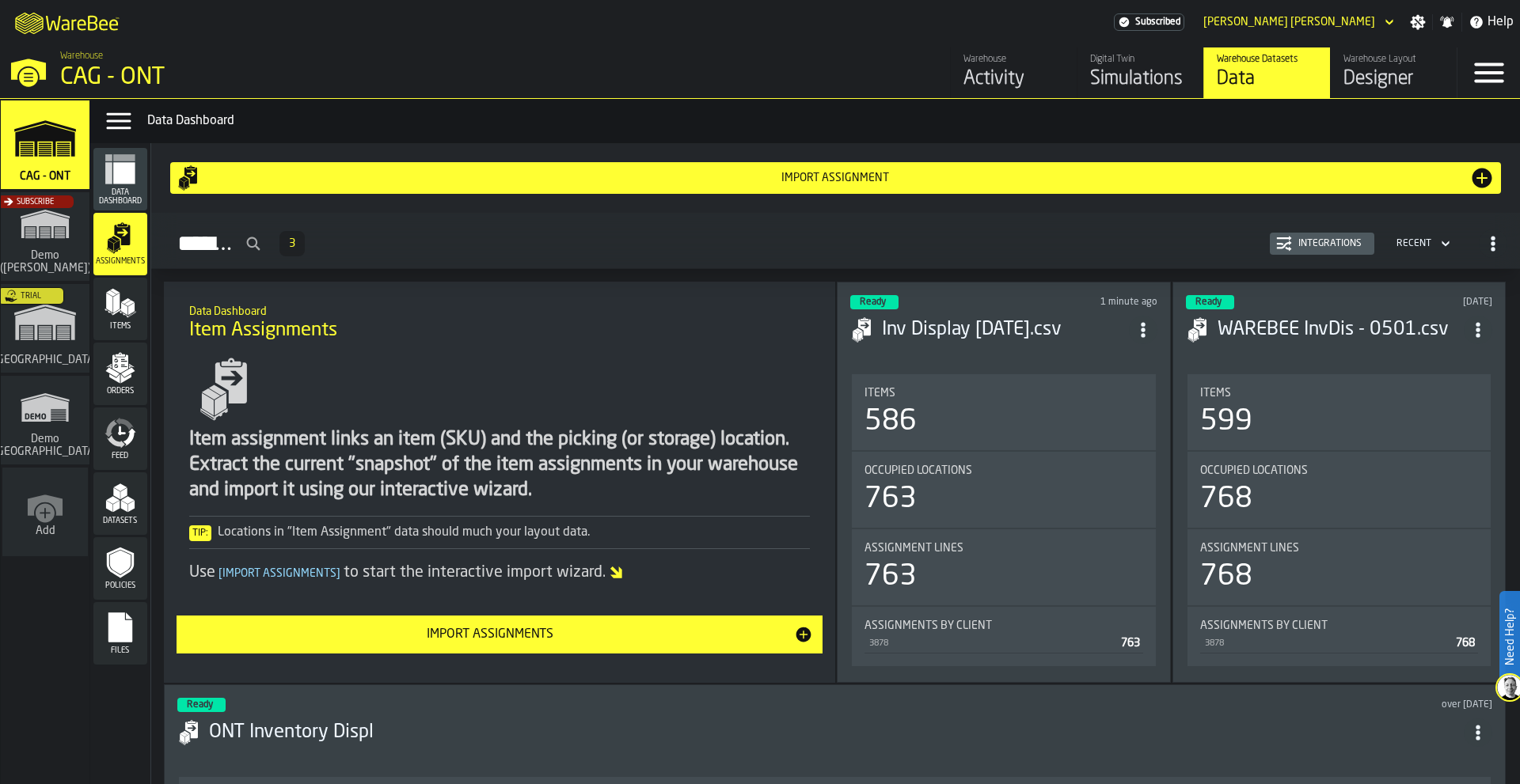
click at [122, 315] on icon "menu Items" at bounding box center [120, 303] width 32 height 32
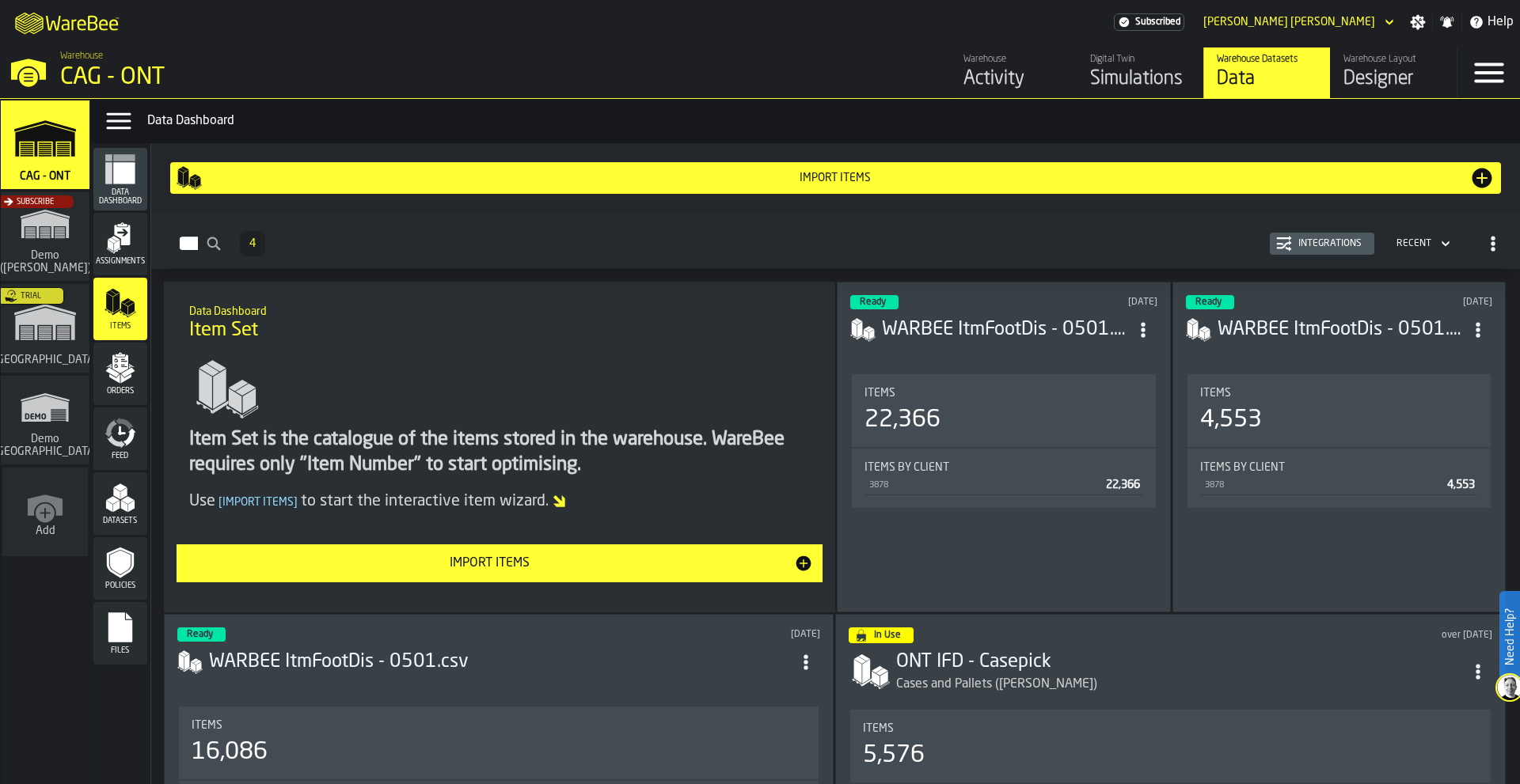
click at [1139, 335] on icon "ItemListCard-DashboardItemContainer" at bounding box center [1143, 330] width 16 height 16
click at [1096, 360] on div "Open" at bounding box center [1108, 361] width 83 height 19
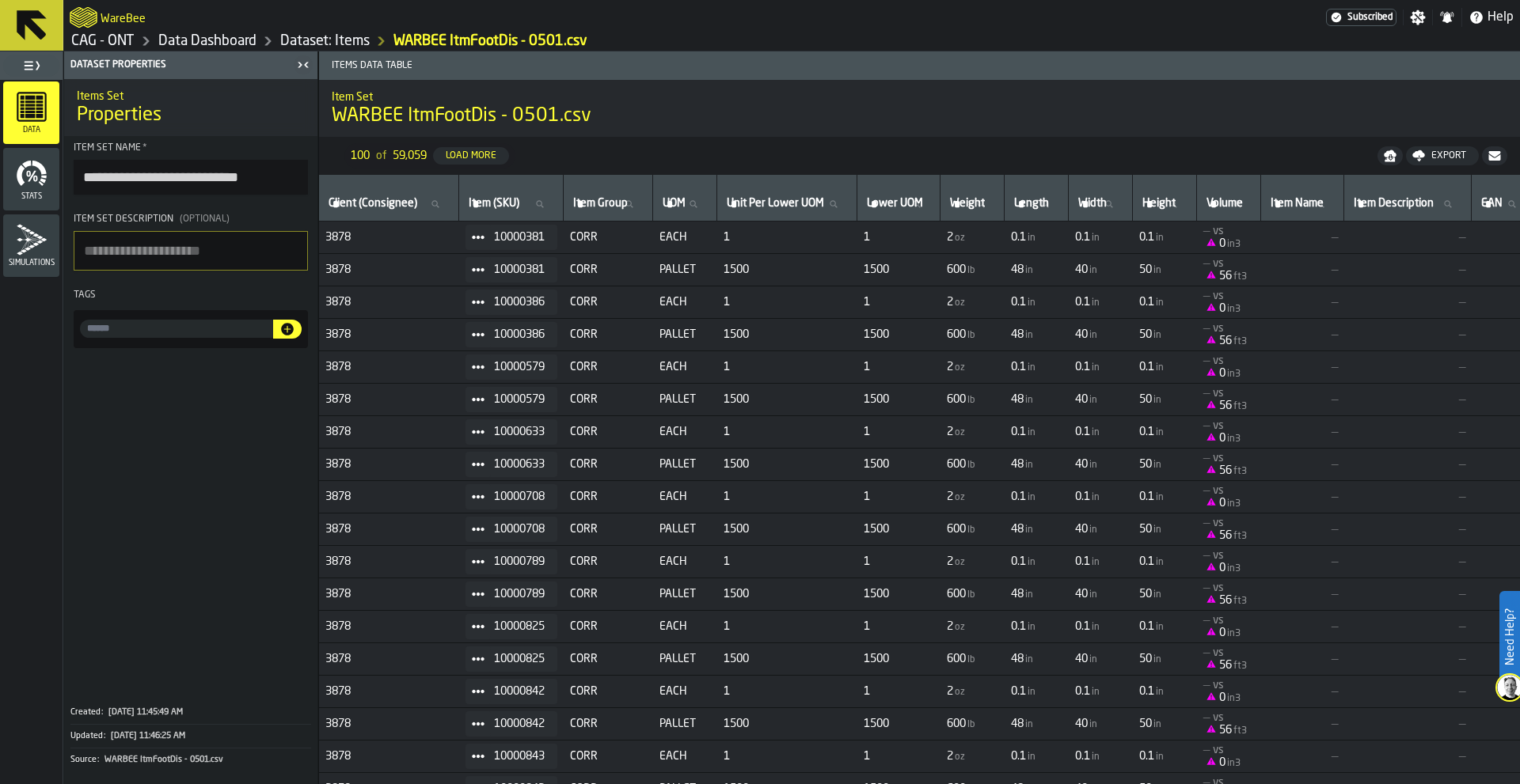
click at [198, 334] on input "input-value-" at bounding box center [177, 329] width 193 height 18
click at [284, 331] on icon "button-" at bounding box center [288, 330] width 13 height 13
click at [96, 327] on icon at bounding box center [96, 329] width 13 height 13
click at [186, 438] on span at bounding box center [190, 525] width 254 height 340
click at [485, 240] on icon at bounding box center [478, 237] width 13 height 13
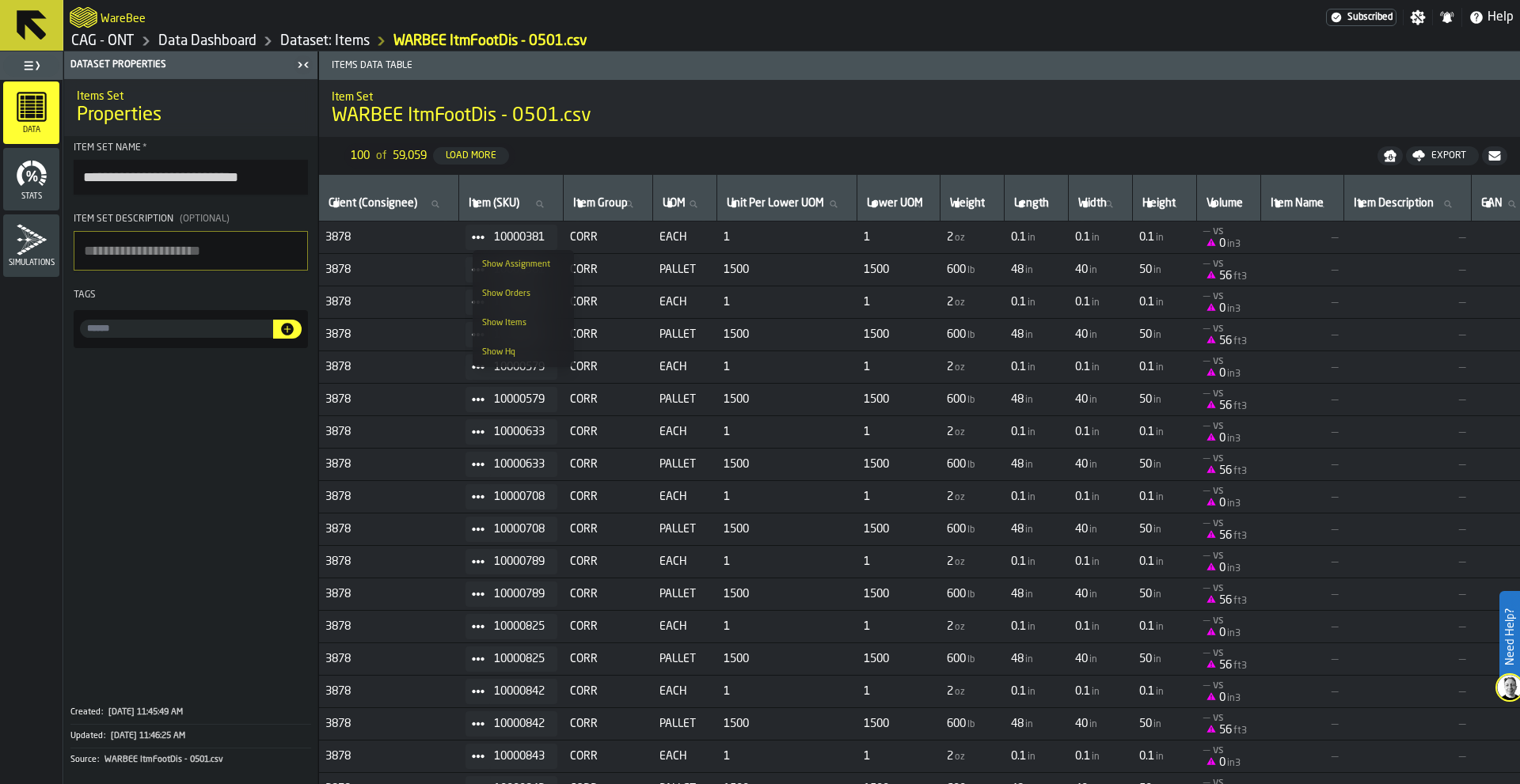
click at [529, 265] on div "Show Assignment" at bounding box center [523, 264] width 83 height 11
click at [484, 232] on icon at bounding box center [478, 237] width 13 height 13
click at [503, 262] on div "Show Assignment" at bounding box center [523, 264] width 83 height 11
click at [633, 204] on icon at bounding box center [629, 203] width 7 height 7
click at [646, 204] on input "Item Group Item Group" at bounding box center [608, 203] width 76 height 20
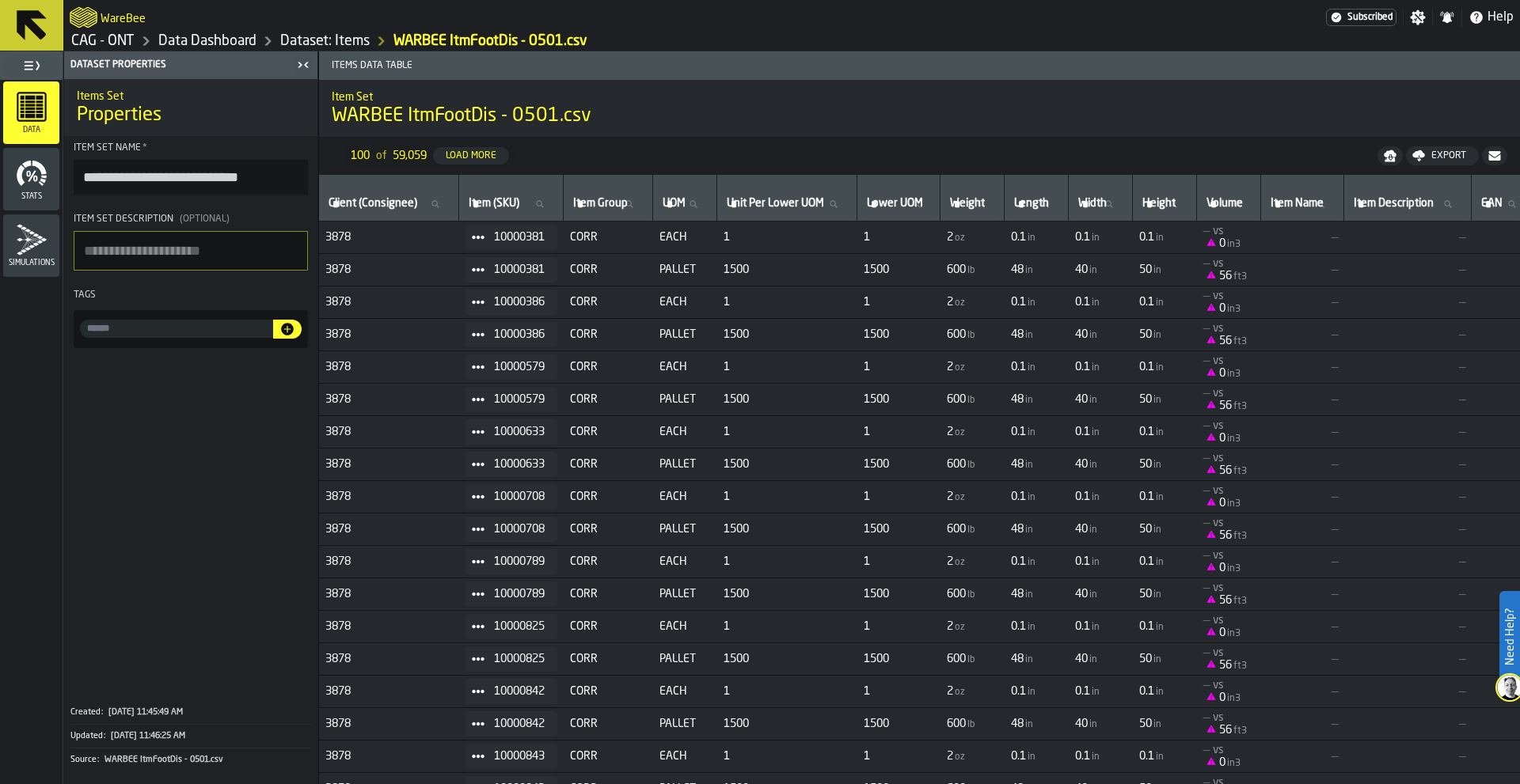
click at [606, 211] on input "Item Group Item Group" at bounding box center [608, 203] width 76 height 20
click at [38, 37] on icon at bounding box center [32, 25] width 30 height 30
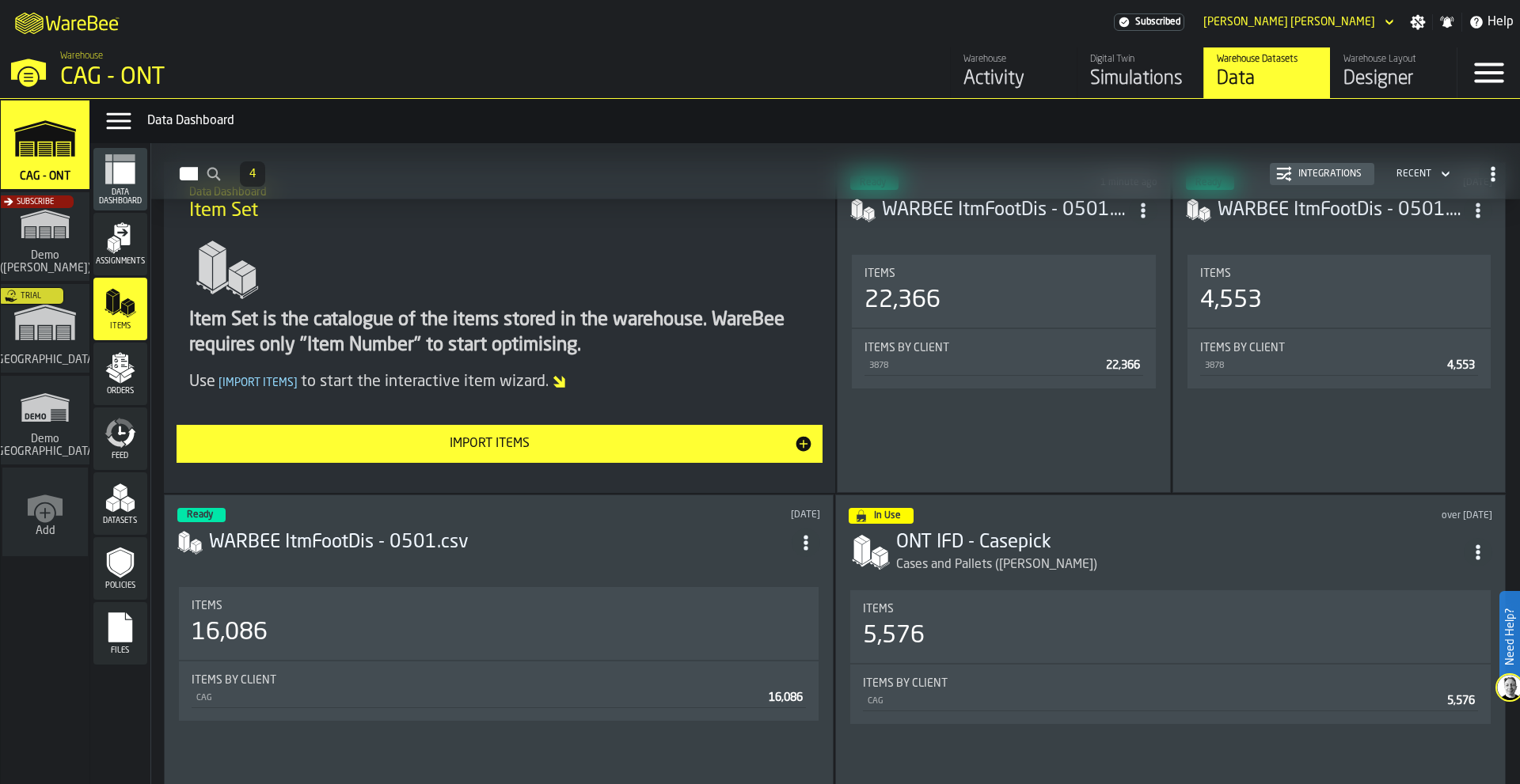
scroll to position [158, 0]
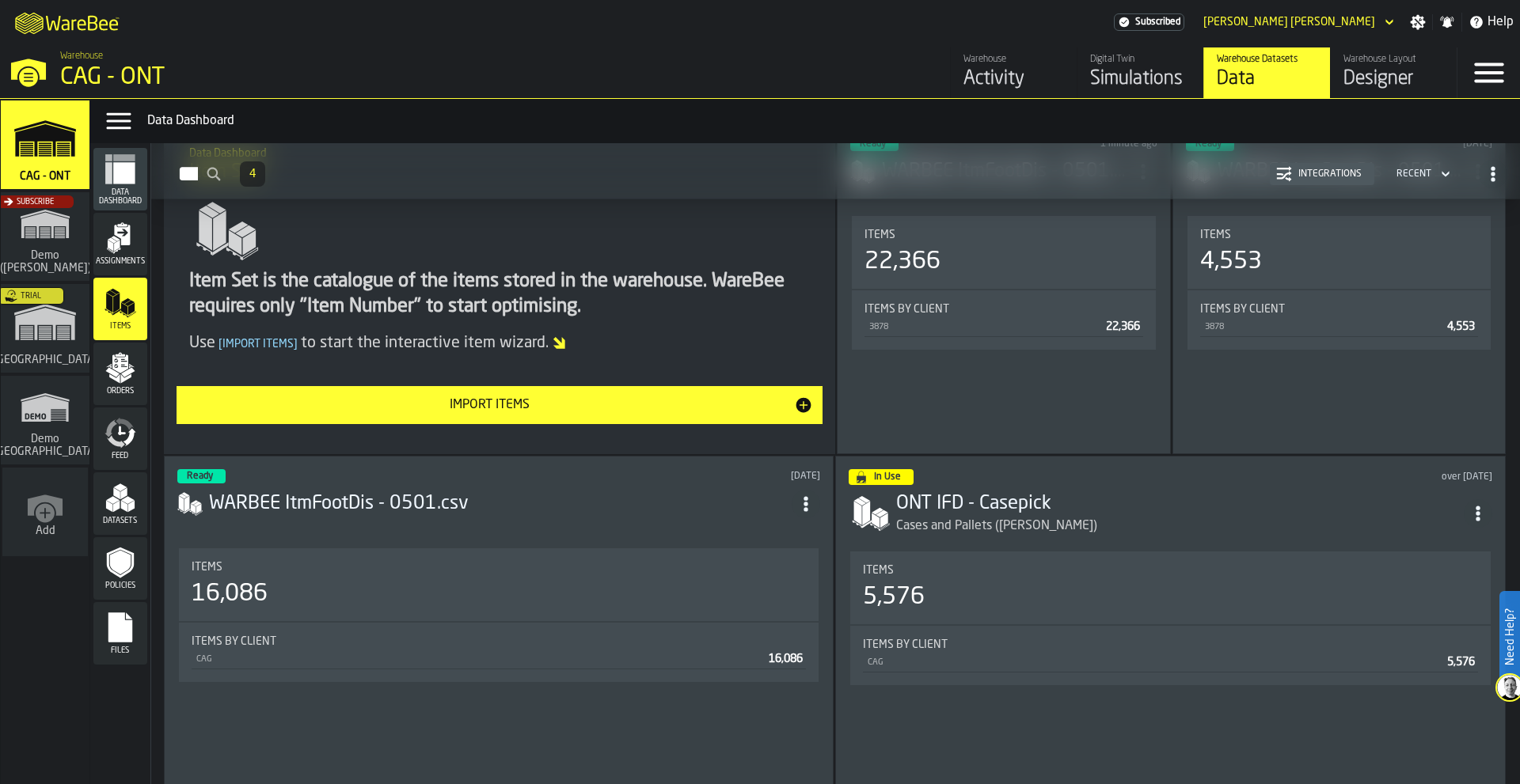
click at [1249, 552] on div "Items 5,576" at bounding box center [1170, 588] width 640 height 73
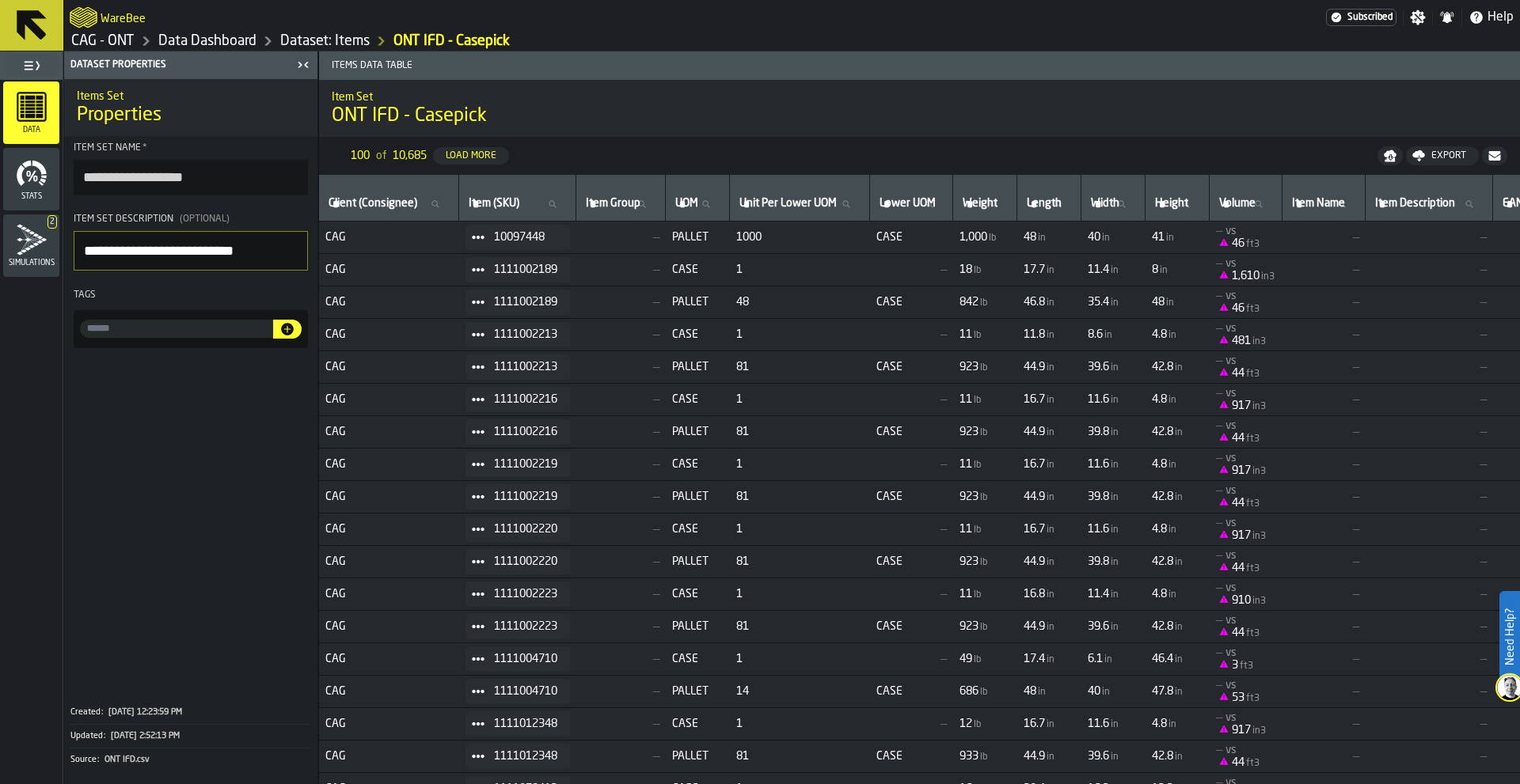
click at [36, 31] on icon at bounding box center [32, 25] width 30 height 30
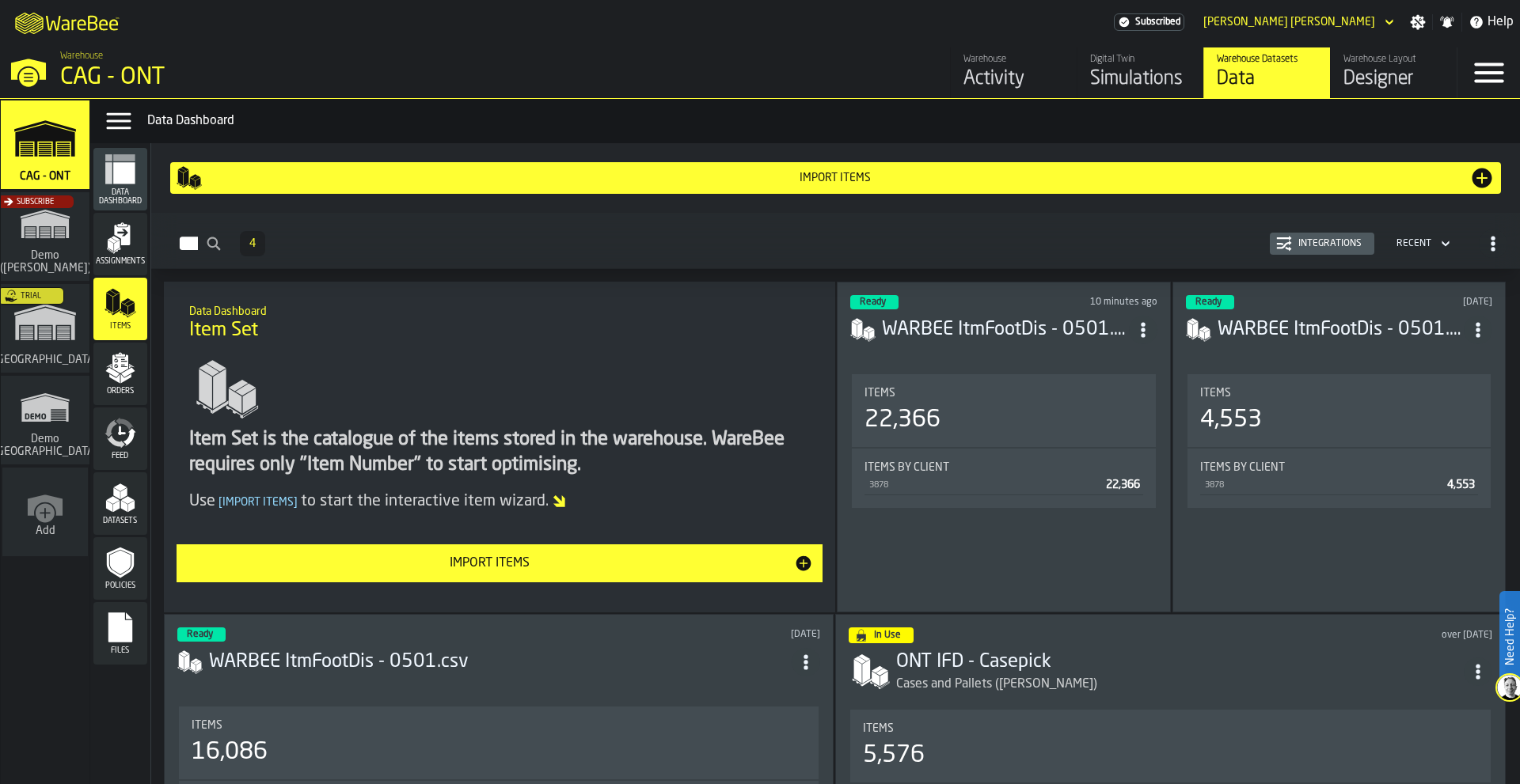
click at [1152, 73] on div "Simulations" at bounding box center [1140, 79] width 100 height 25
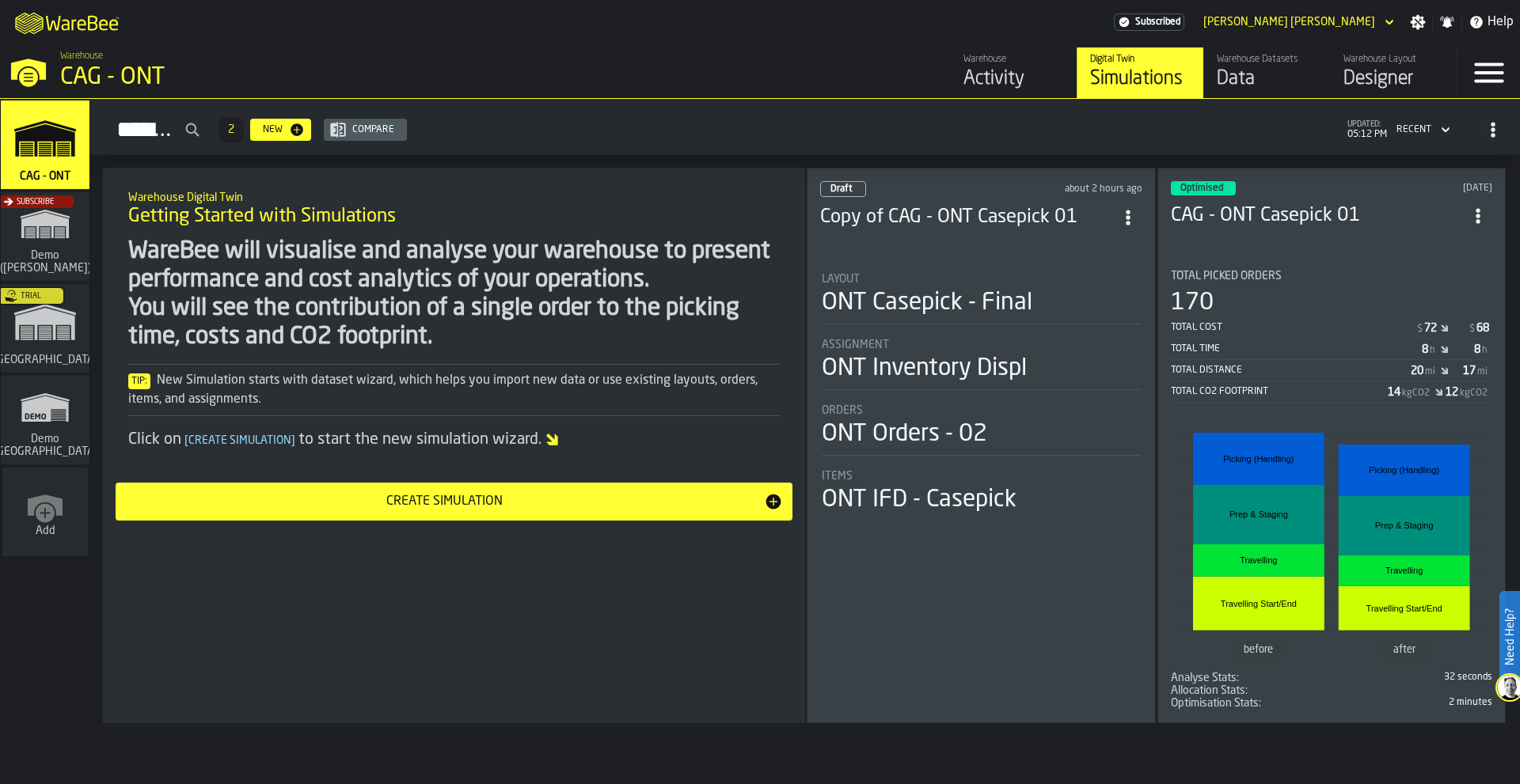
click at [1124, 210] on icon "ItemListCard-DashboardItemContainer" at bounding box center [1129, 218] width 16 height 16
click at [1093, 254] on div "Open" at bounding box center [1096, 245] width 83 height 19
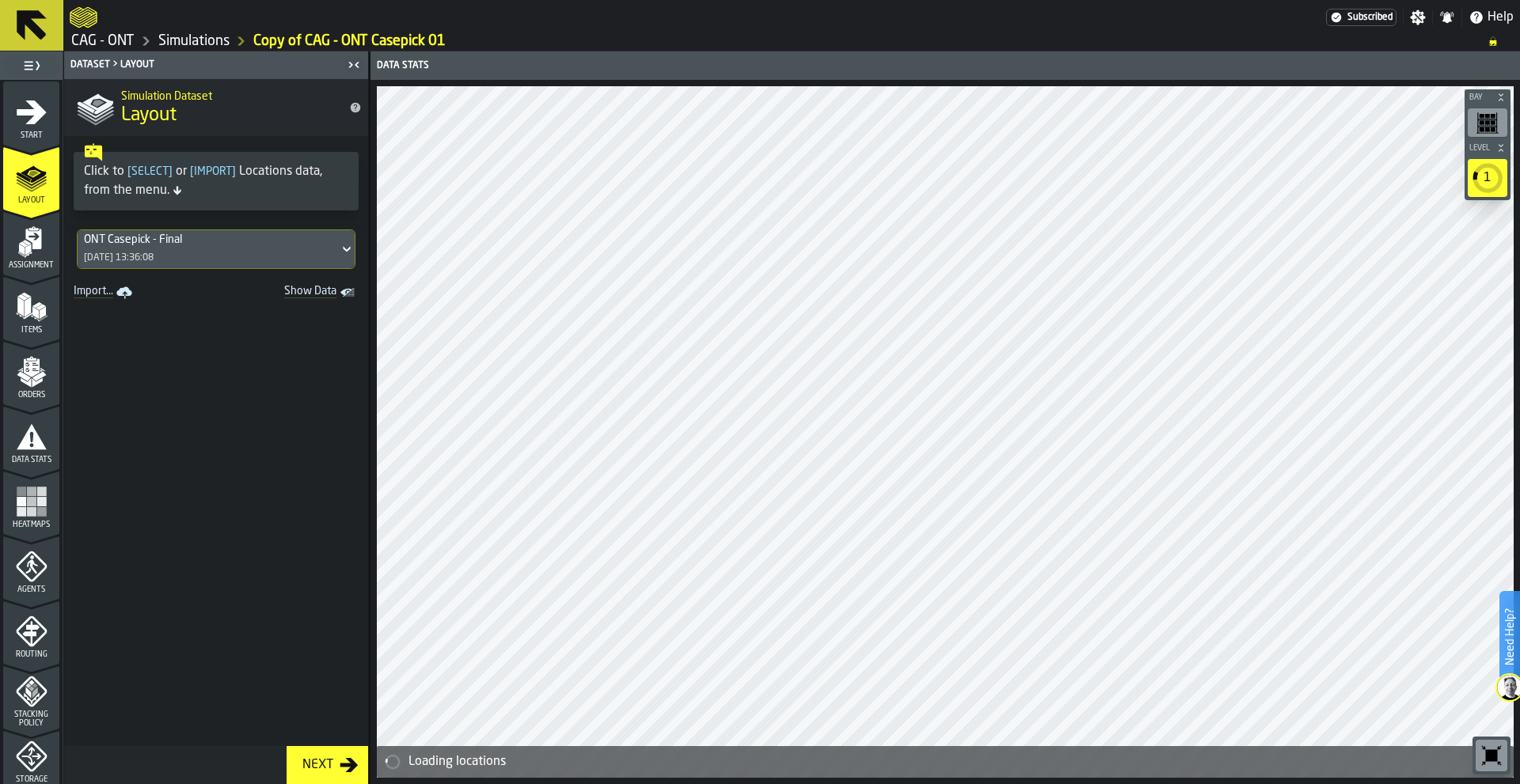
click at [34, 113] on icon "menu Start" at bounding box center [32, 111] width 30 height 23
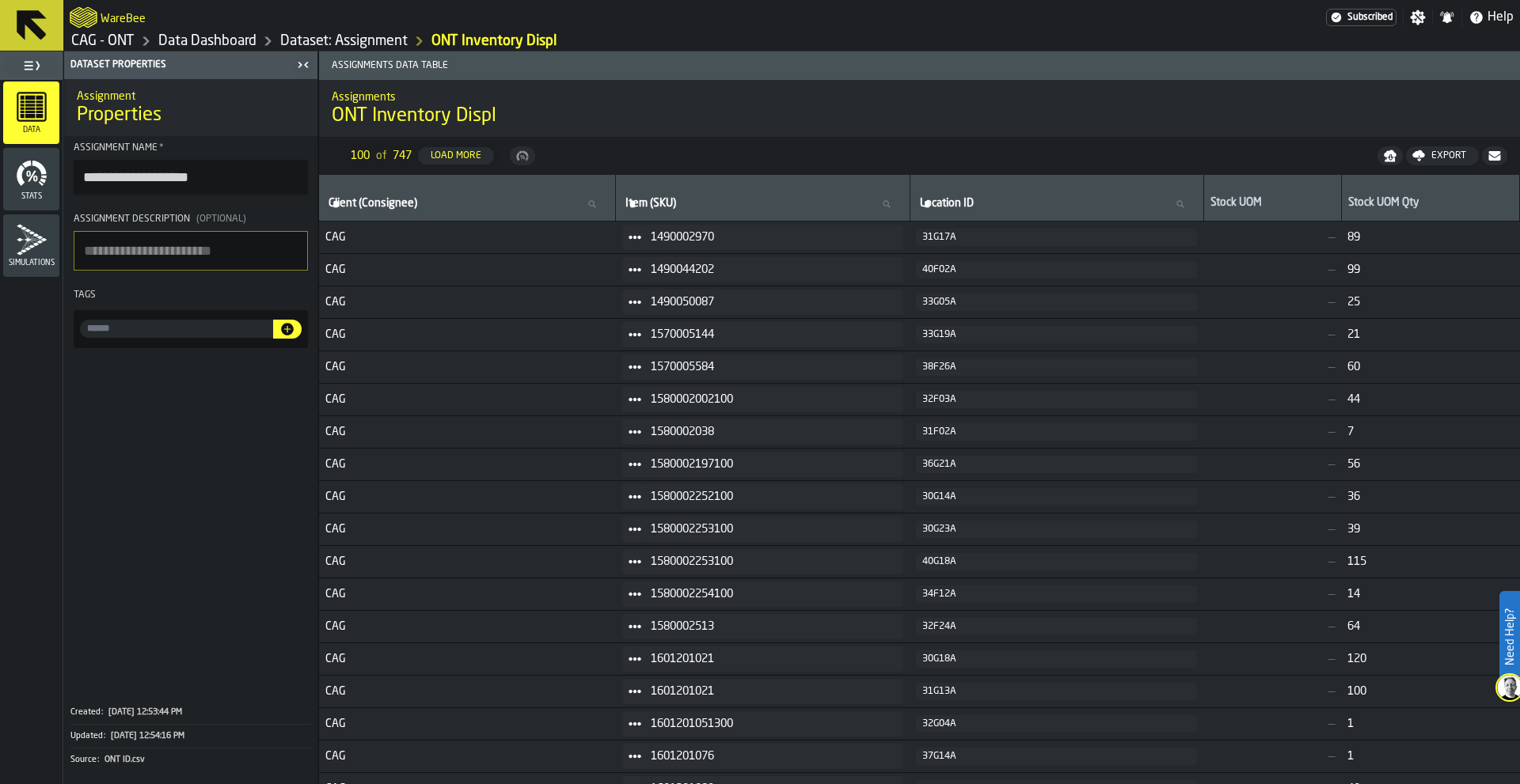
click at [28, 28] on icon at bounding box center [32, 25] width 38 height 38
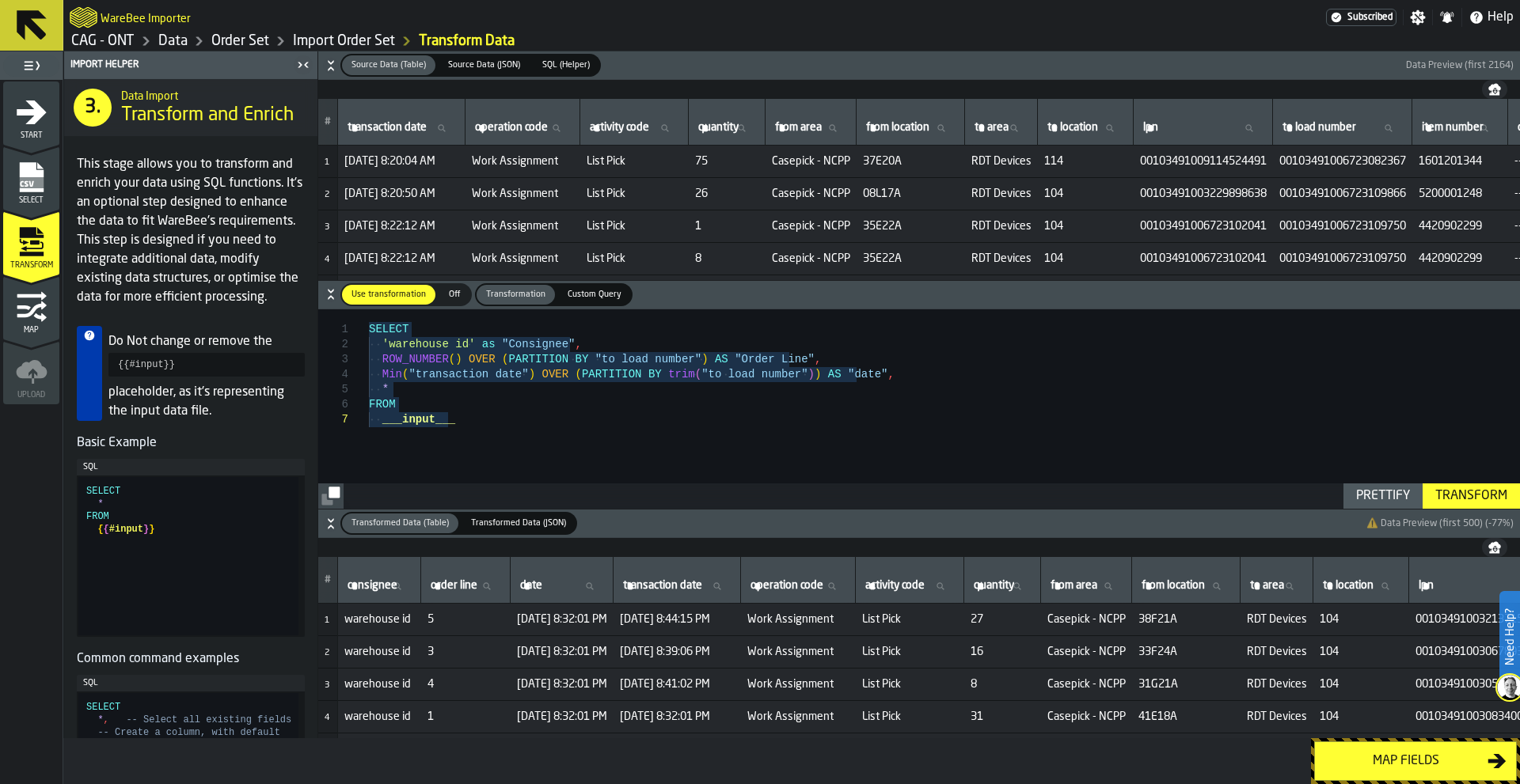
click at [656, 448] on div "SELECT 'warehouse id' as "Consignee" , ROW_NUMBER ( ) OVER ( PARTITION BY "to l…" at bounding box center [944, 409] width 1151 height 199
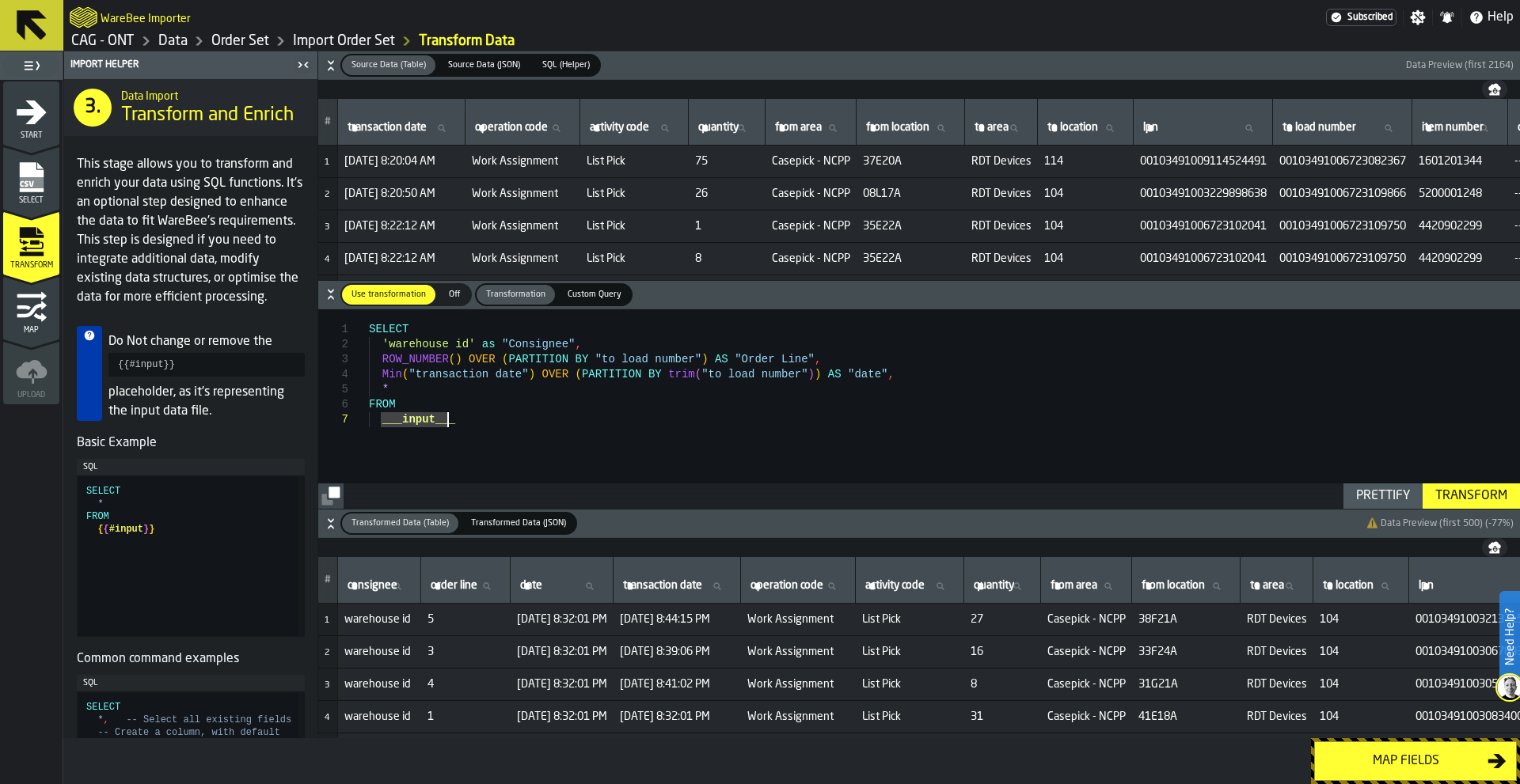
click at [516, 437] on div "SELECT 'warehouse id' as "Consignee" , ROW_NUMBER ( ) OVER ( PARTITION BY "to l…" at bounding box center [944, 409] width 1151 height 199
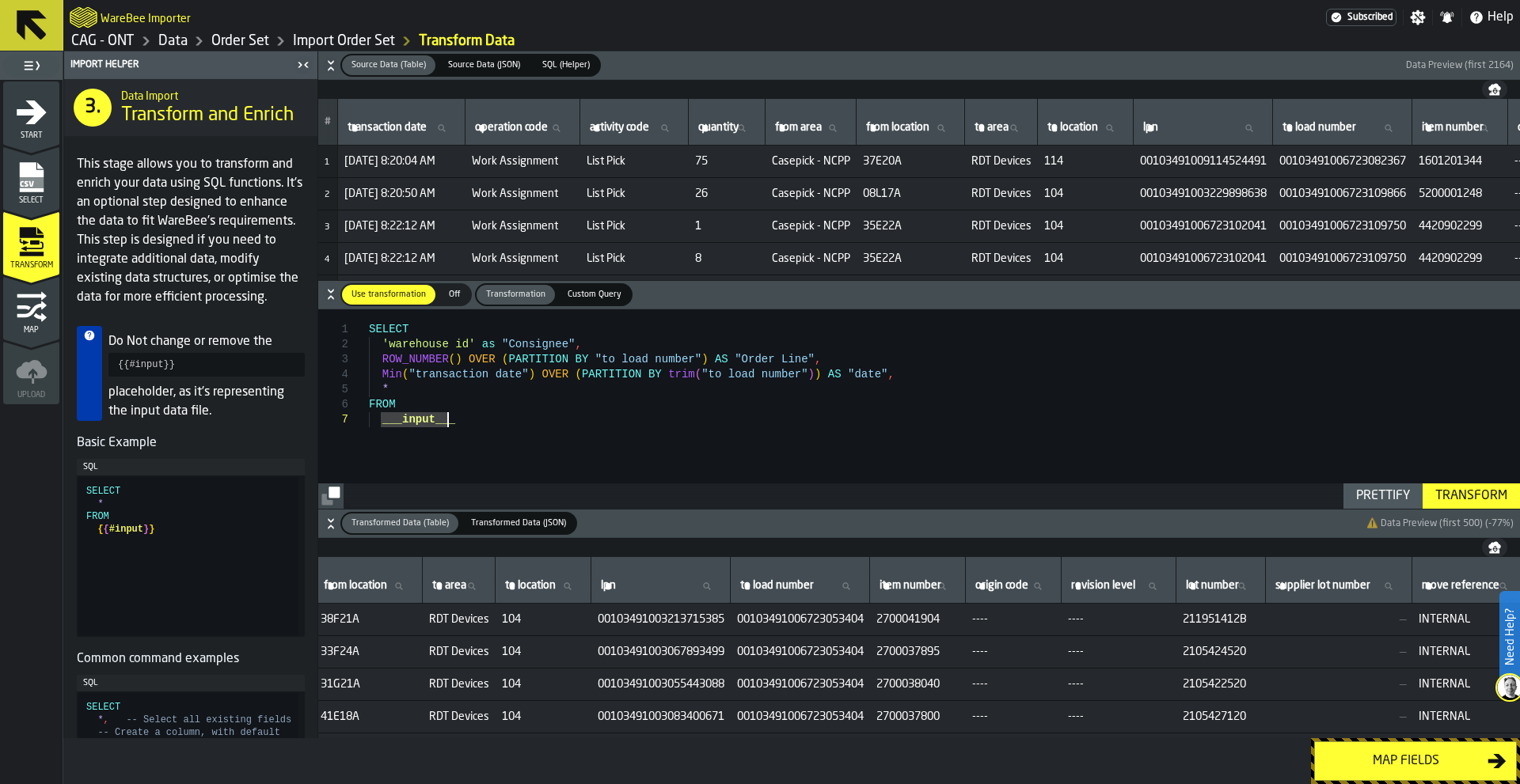
scroll to position [0, 818]
click at [959, 619] on span "2700041904" at bounding box center [917, 620] width 83 height 13
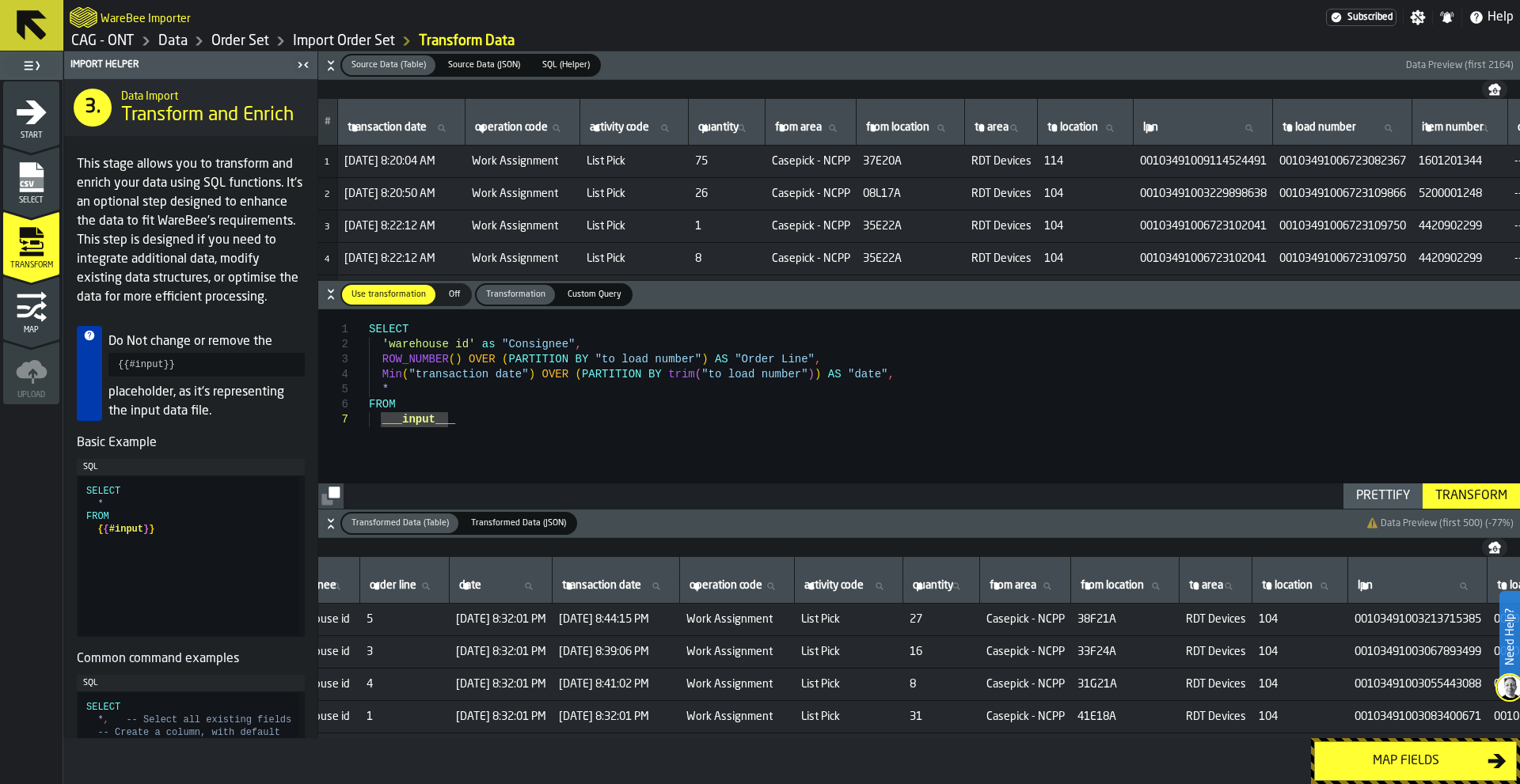
scroll to position [0, 0]
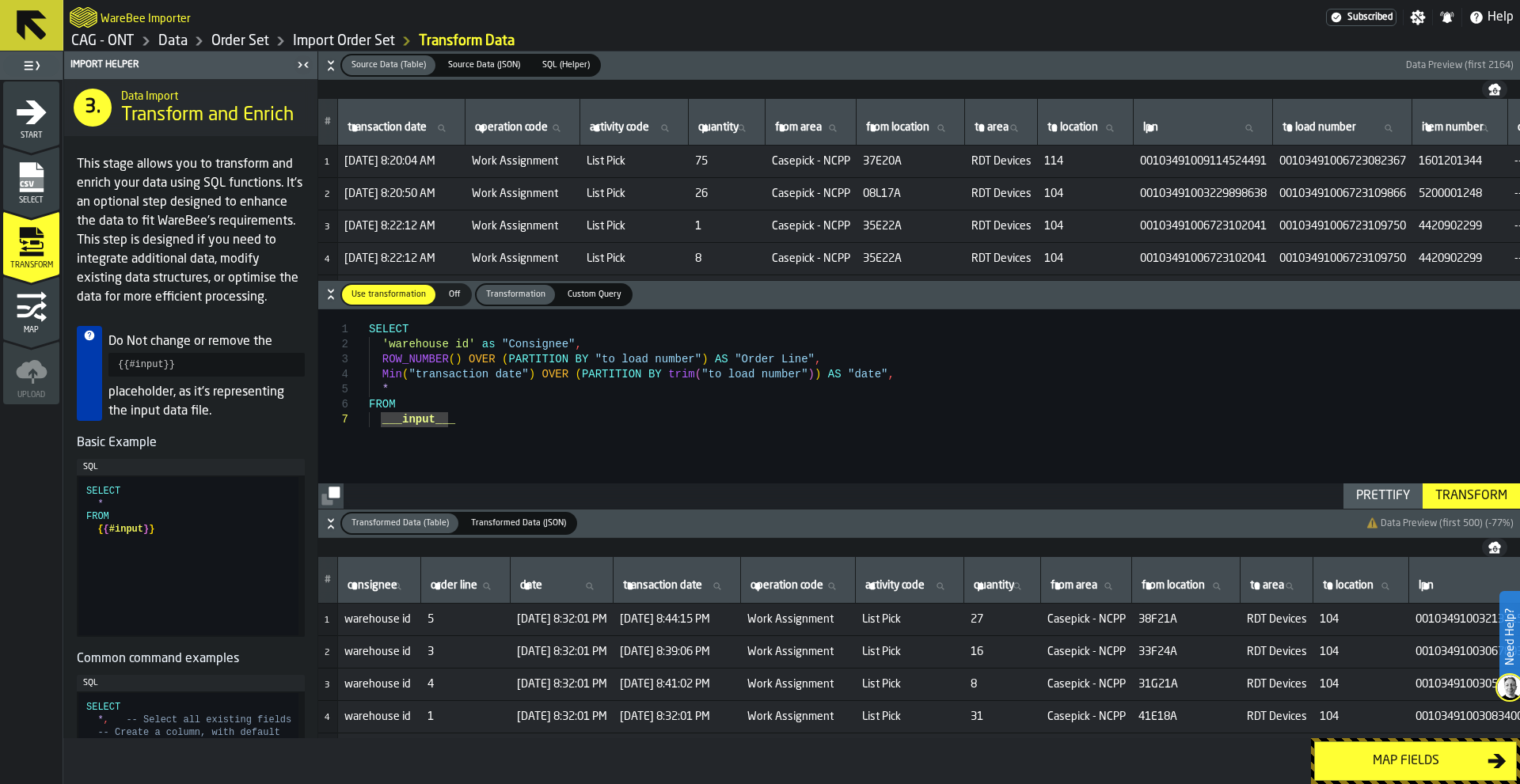
click at [633, 425] on div "SELECT 'warehouse id' as "Consignee" , ROW_NUMBER ( ) OVER ( PARTITION BY "to l…" at bounding box center [944, 409] width 1151 height 199
click at [463, 342] on div "SELECT 'warehouse id' as "Consignee" , ROW_NUMBER ( ) OVER ( PARTITION BY "to l…" at bounding box center [944, 409] width 1151 height 199
type textarea "**********"
click at [1469, 494] on div "Transform" at bounding box center [1471, 496] width 85 height 19
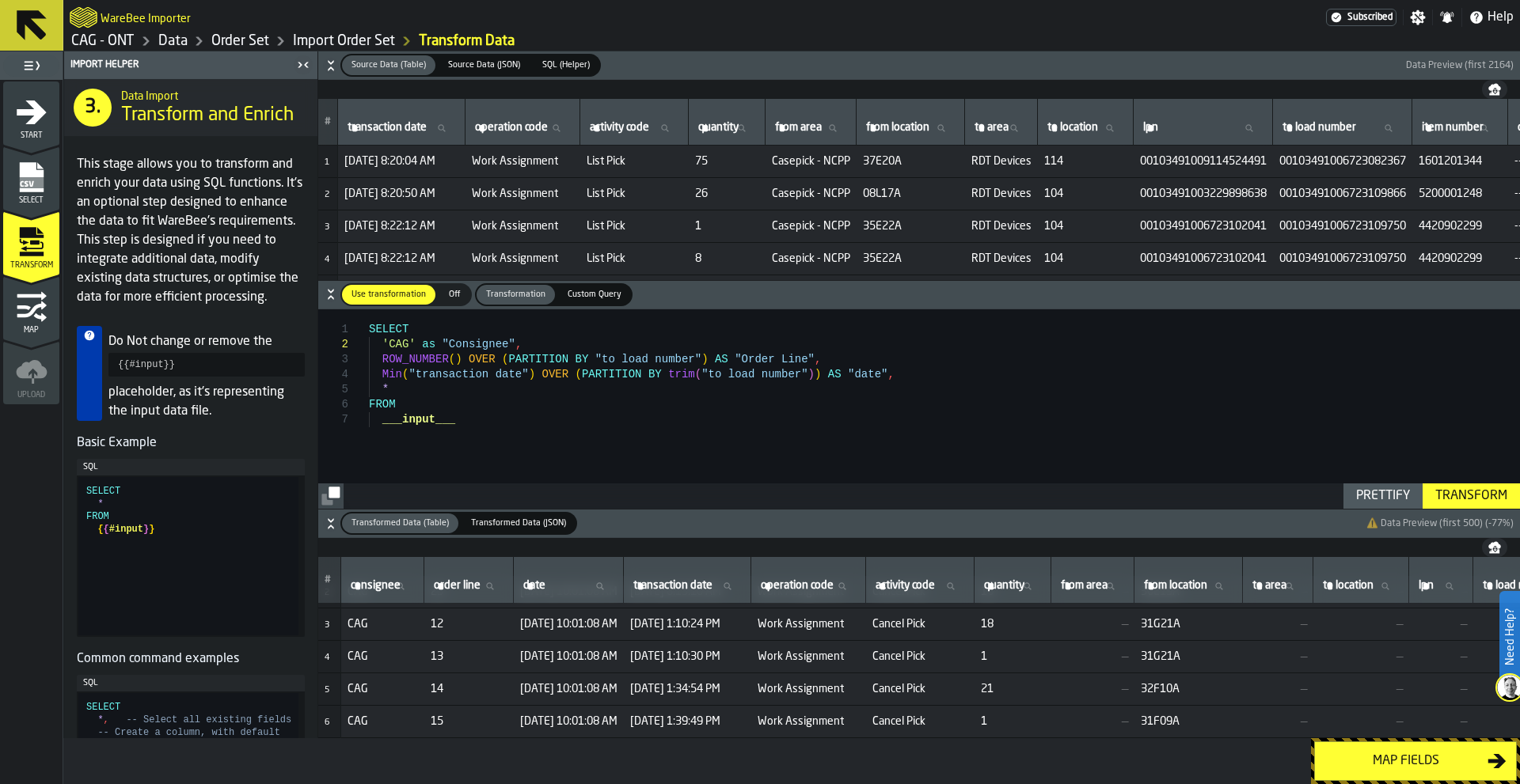
scroll to position [0, 0]
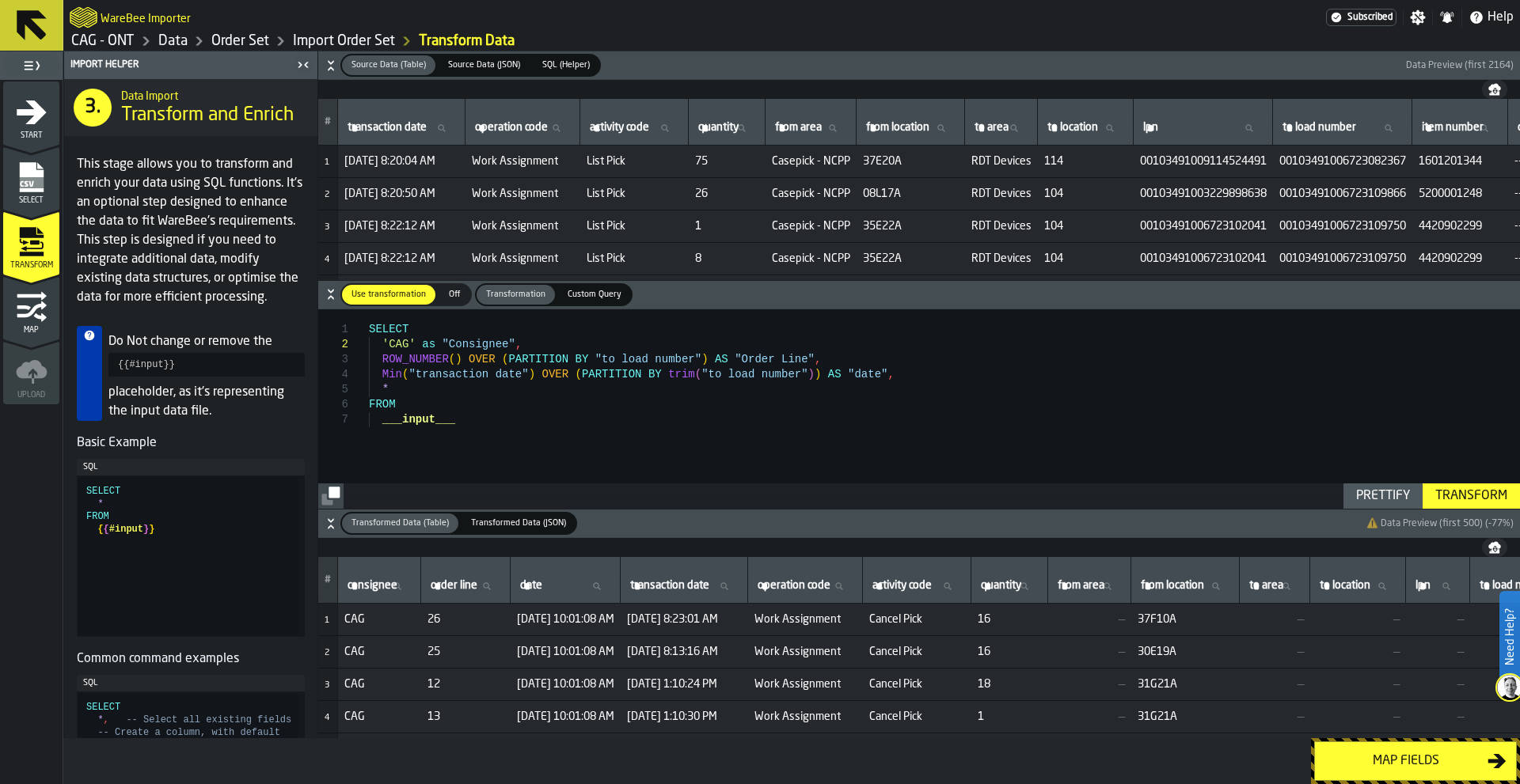
click at [1415, 763] on div "Map fields" at bounding box center [1406, 761] width 163 height 19
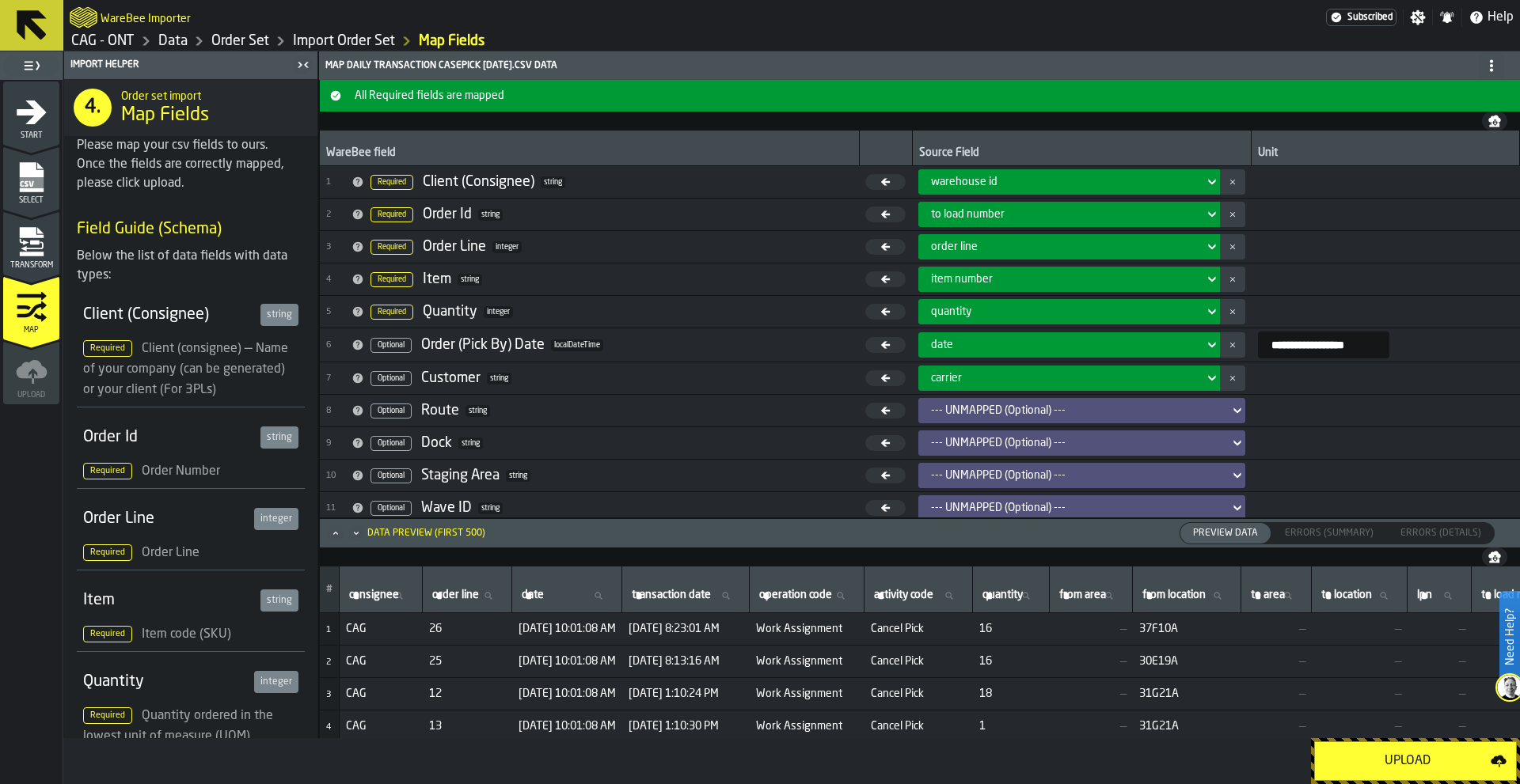
click at [1329, 350] on input "**********" at bounding box center [1324, 344] width 131 height 27
click at [1224, 54] on div "Map Daily transaction Casepick 09.09.25.csv data" at bounding box center [920, 65] width 1194 height 25
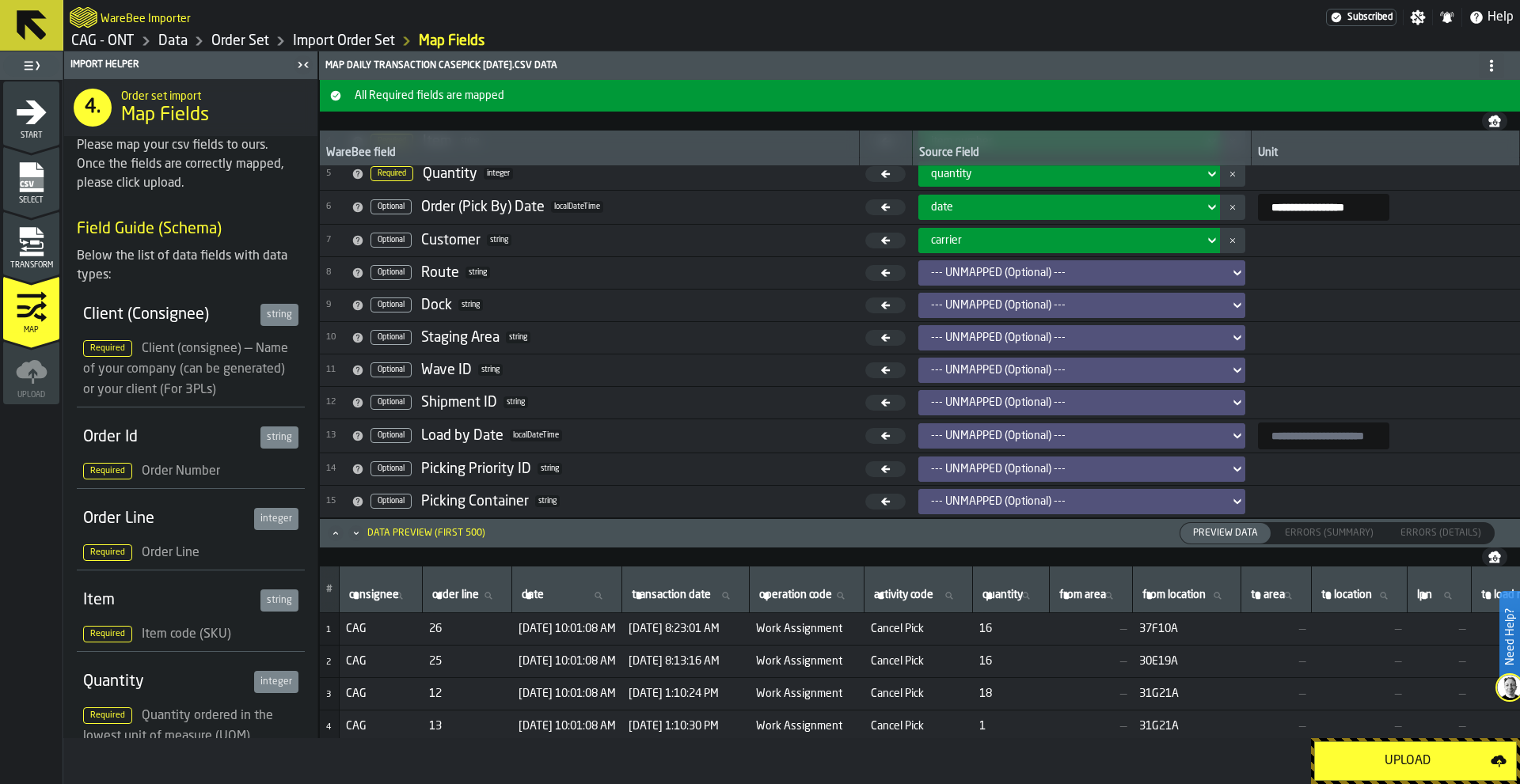
scroll to position [138, 0]
click at [1406, 759] on div "Upload" at bounding box center [1407, 761] width 166 height 19
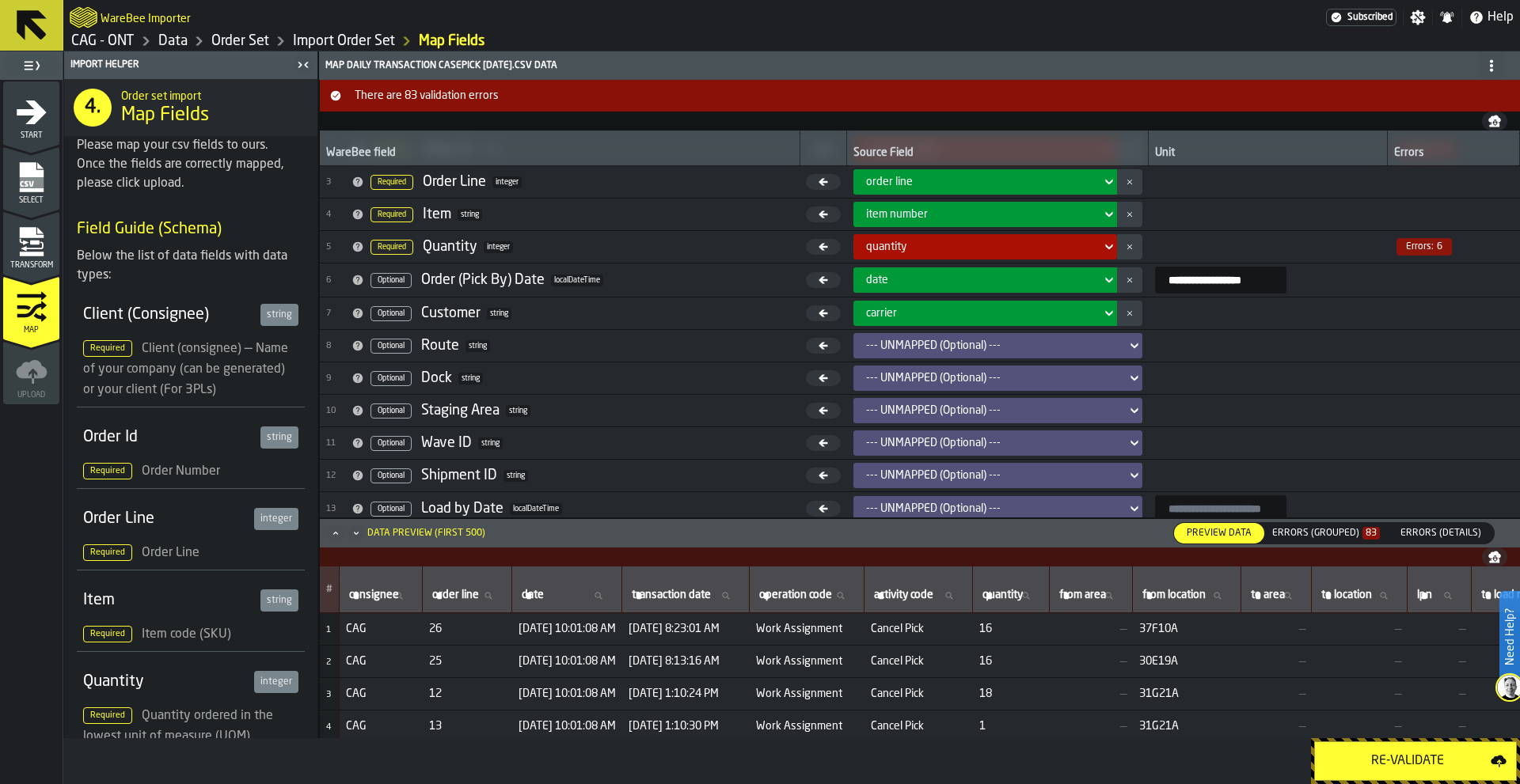
scroll to position [0, 0]
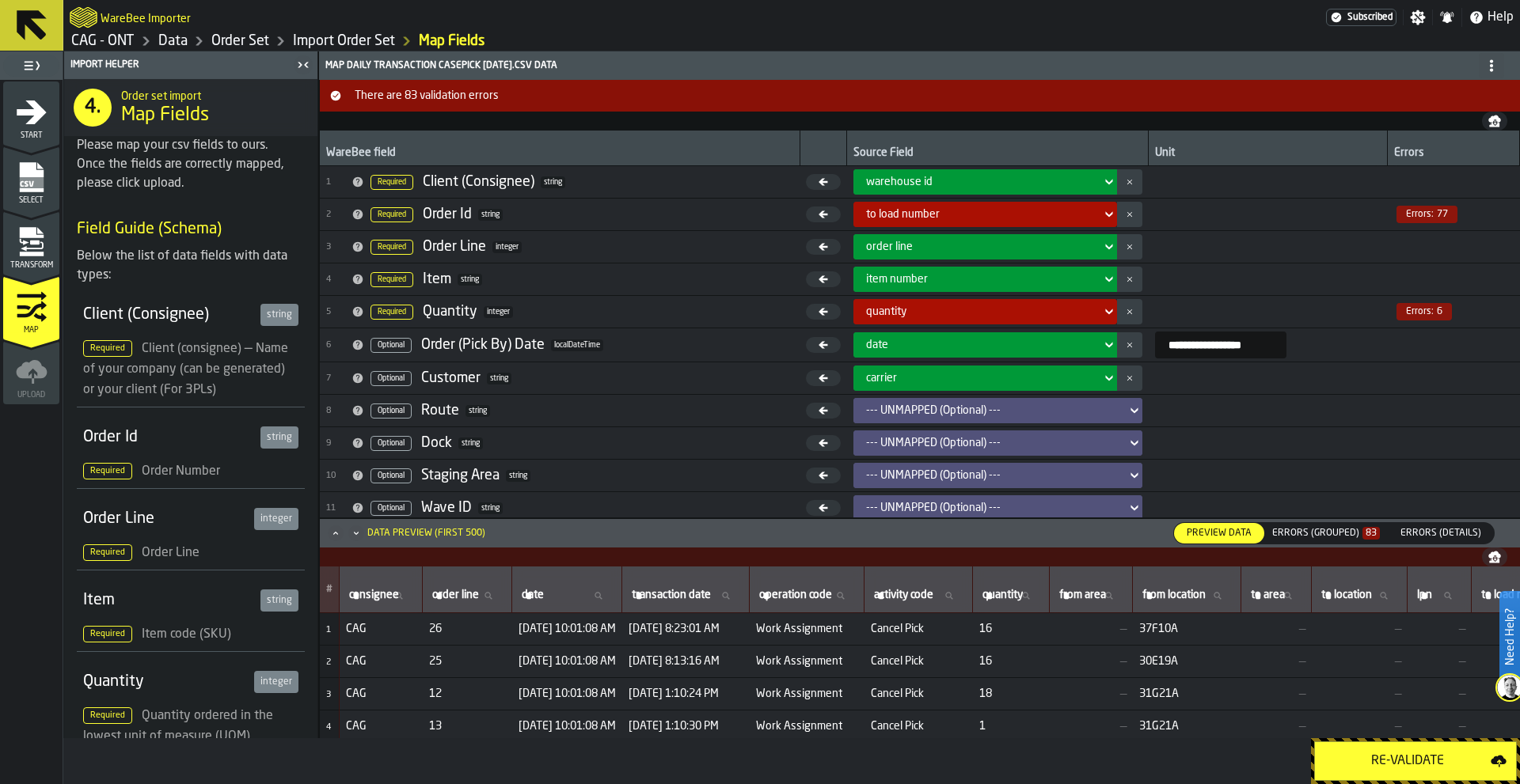
click at [1426, 215] on span "Errors:" at bounding box center [1420, 215] width 28 height 11
click at [1355, 536] on div "Errors (Grouped) 83" at bounding box center [1326, 534] width 108 height 11
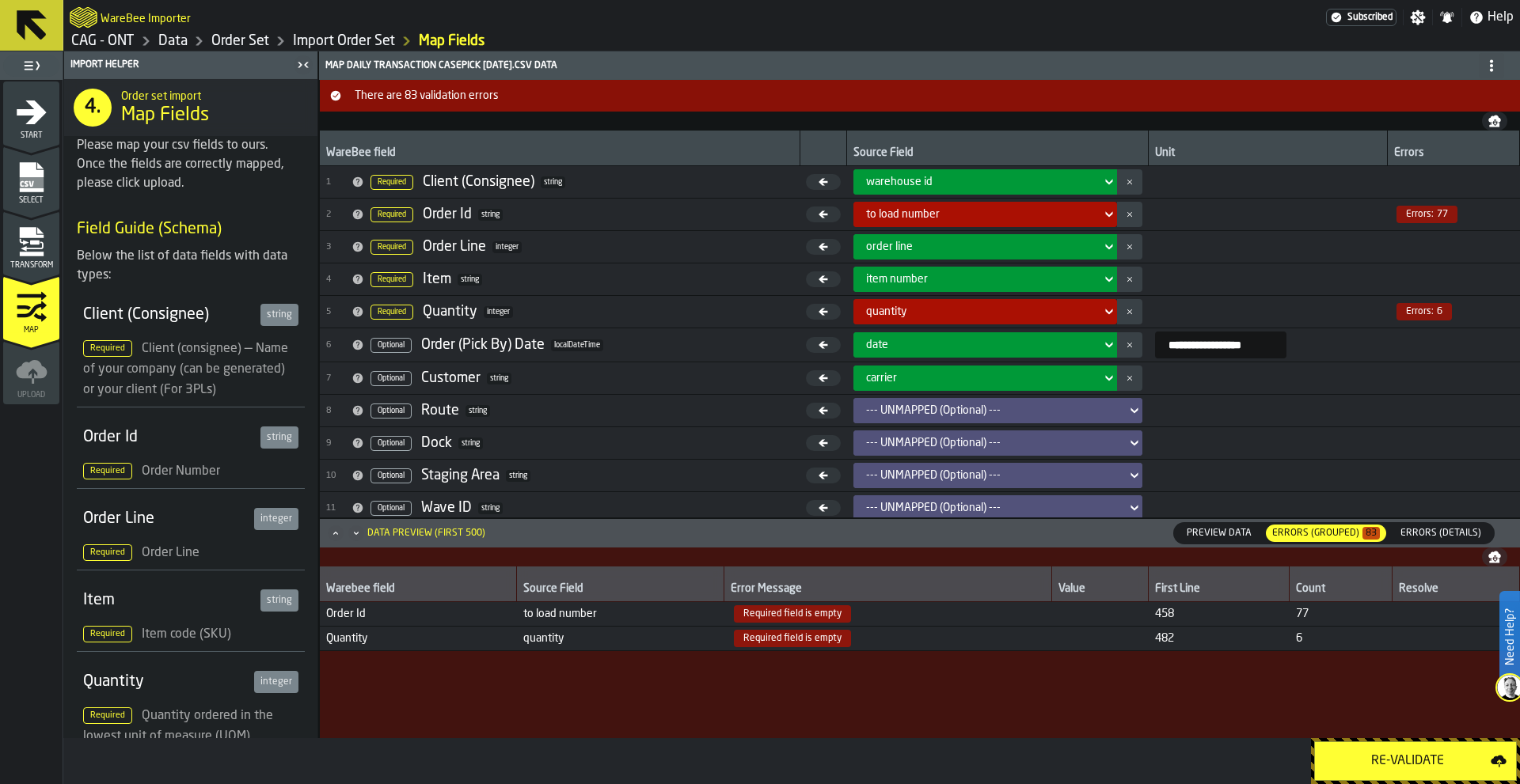
click at [1426, 536] on span "Errors (Details)" at bounding box center [1441, 534] width 93 height 15
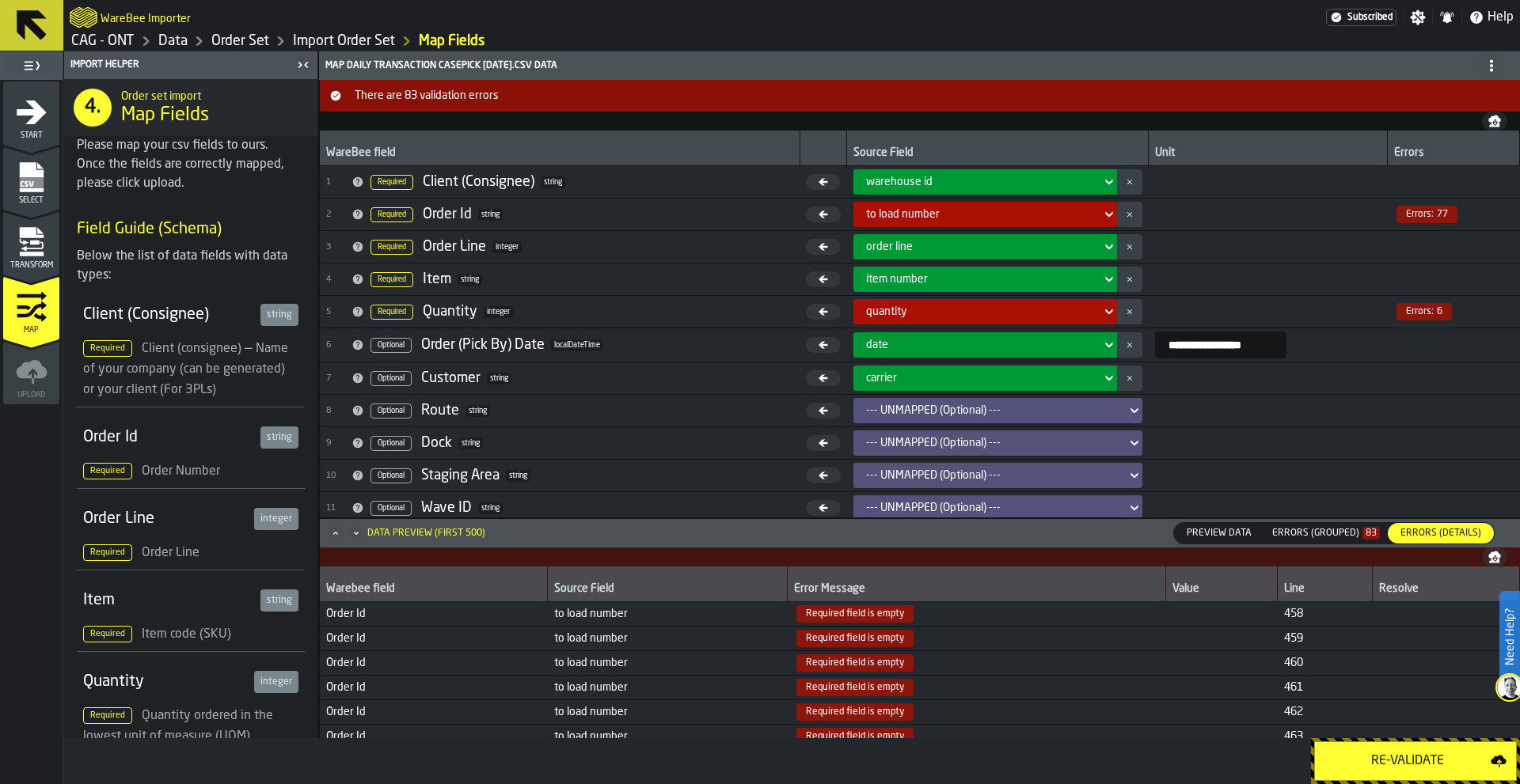
click at [850, 621] on span "Required field is empty" at bounding box center [855, 613] width 117 height 17
click at [1289, 619] on span "458" at bounding box center [1325, 614] width 82 height 13
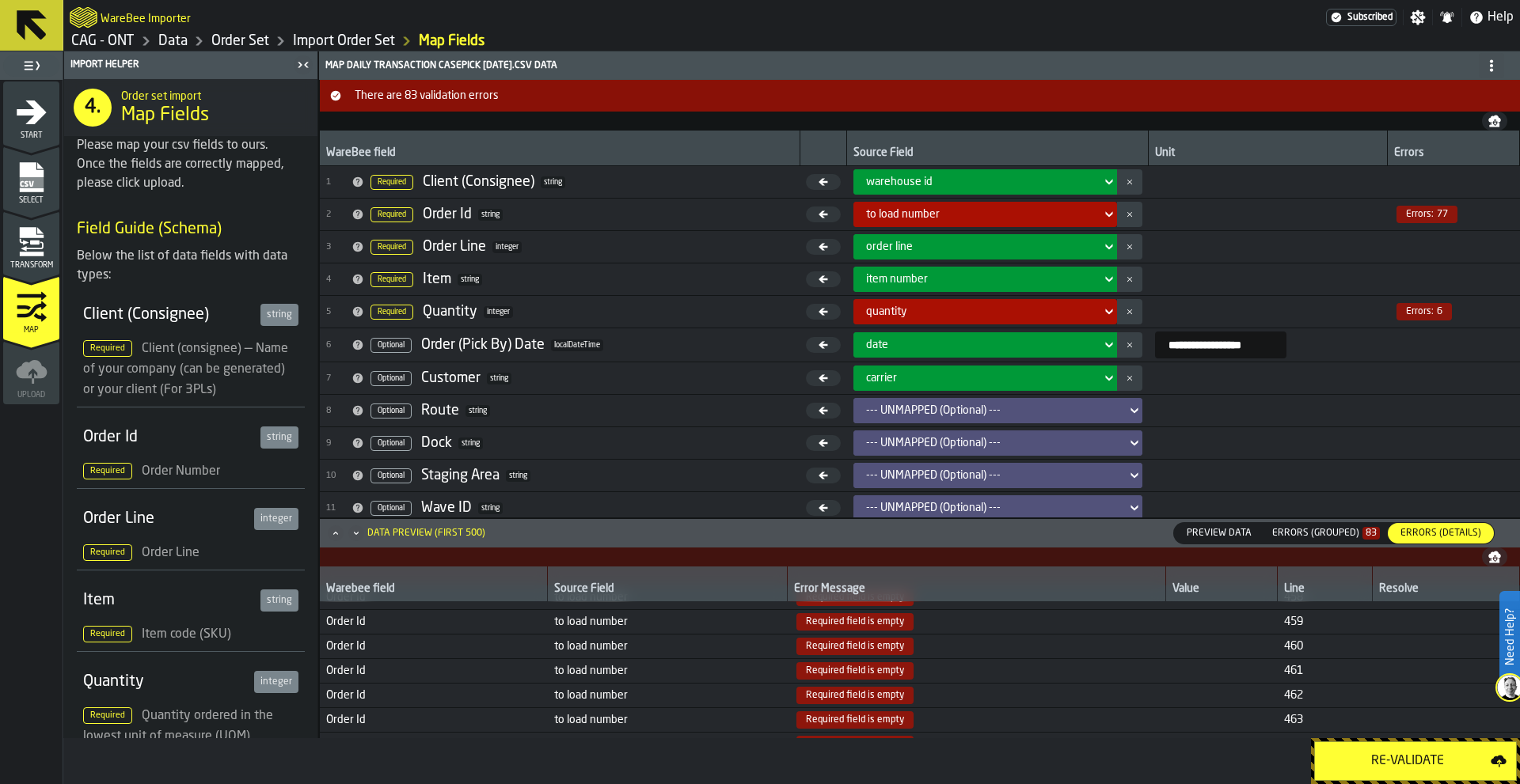
scroll to position [16, 0]
click at [1330, 533] on div "Errors (Grouped) 83" at bounding box center [1326, 534] width 108 height 11
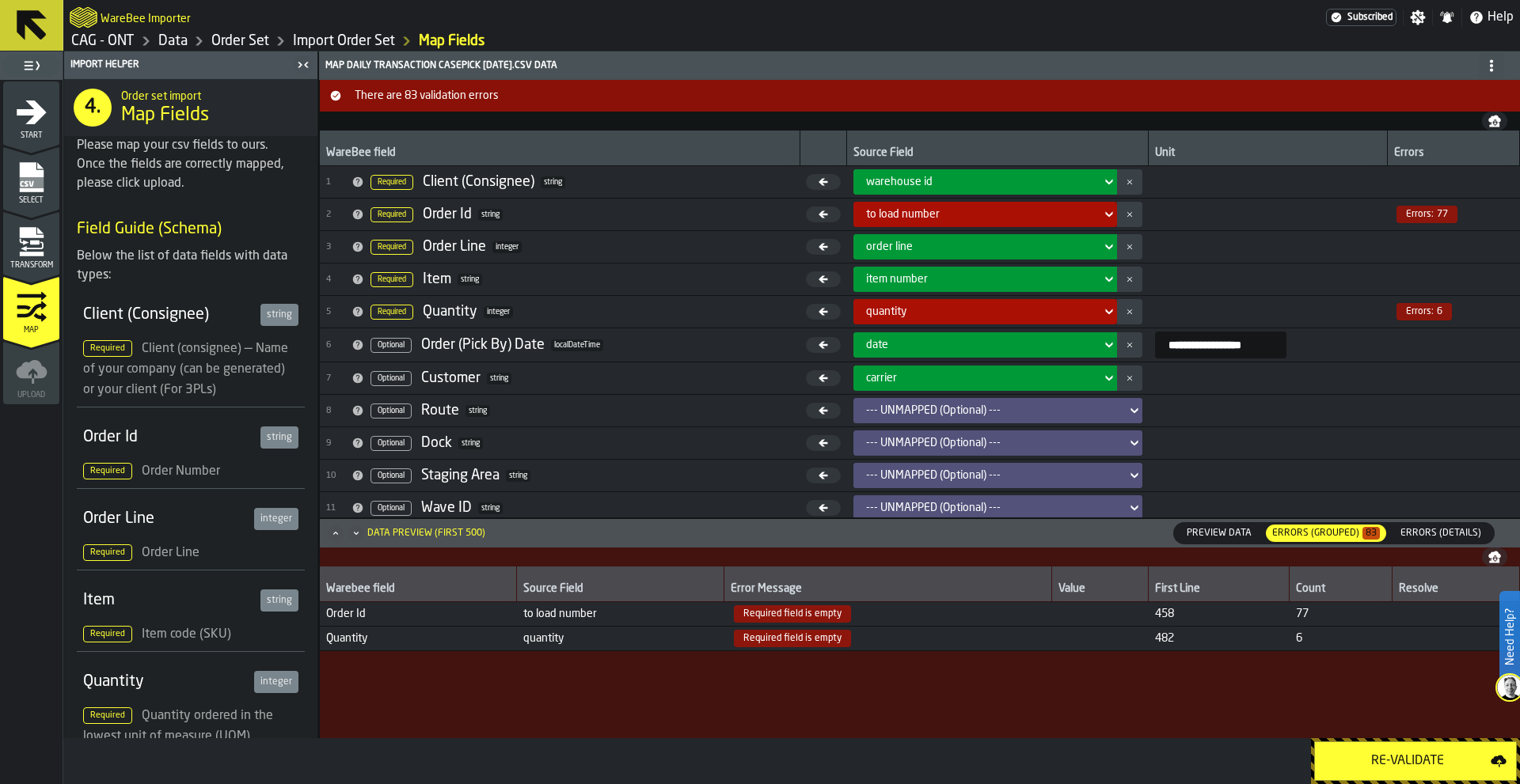
click at [1432, 307] on span "Errors:" at bounding box center [1420, 312] width 28 height 11
click at [30, 256] on icon "menu Transform" at bounding box center [30, 254] width 23 height 5
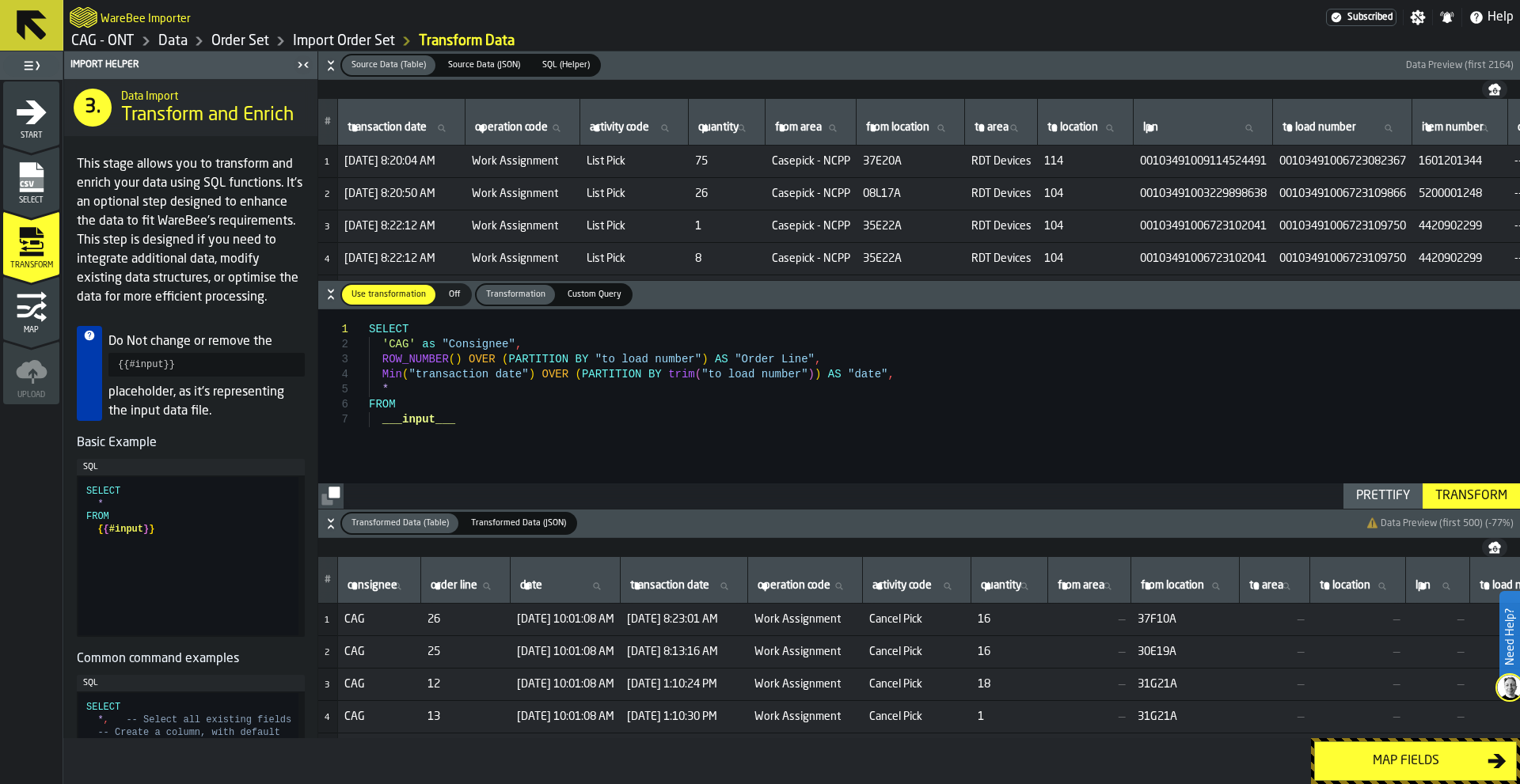
click at [785, 446] on div "SELECT 'CAG' as "Consignee" , ROW_NUMBER ( ) OVER ( PARTITION BY "to load numbe…" at bounding box center [944, 409] width 1151 height 199
click at [480, 427] on div "SELECT 'CAG' as "Consignee" , ROW_NUMBER ( ) OVER ( PARTITION BY "to load numbe…" at bounding box center [944, 409] width 1151 height 199
click at [476, 432] on div "SELECT 'CAG' as "Consignee" , ROW_NUMBER ( ) OVER ( PARTITION BY "to load numbe…" at bounding box center [944, 409] width 1151 height 199
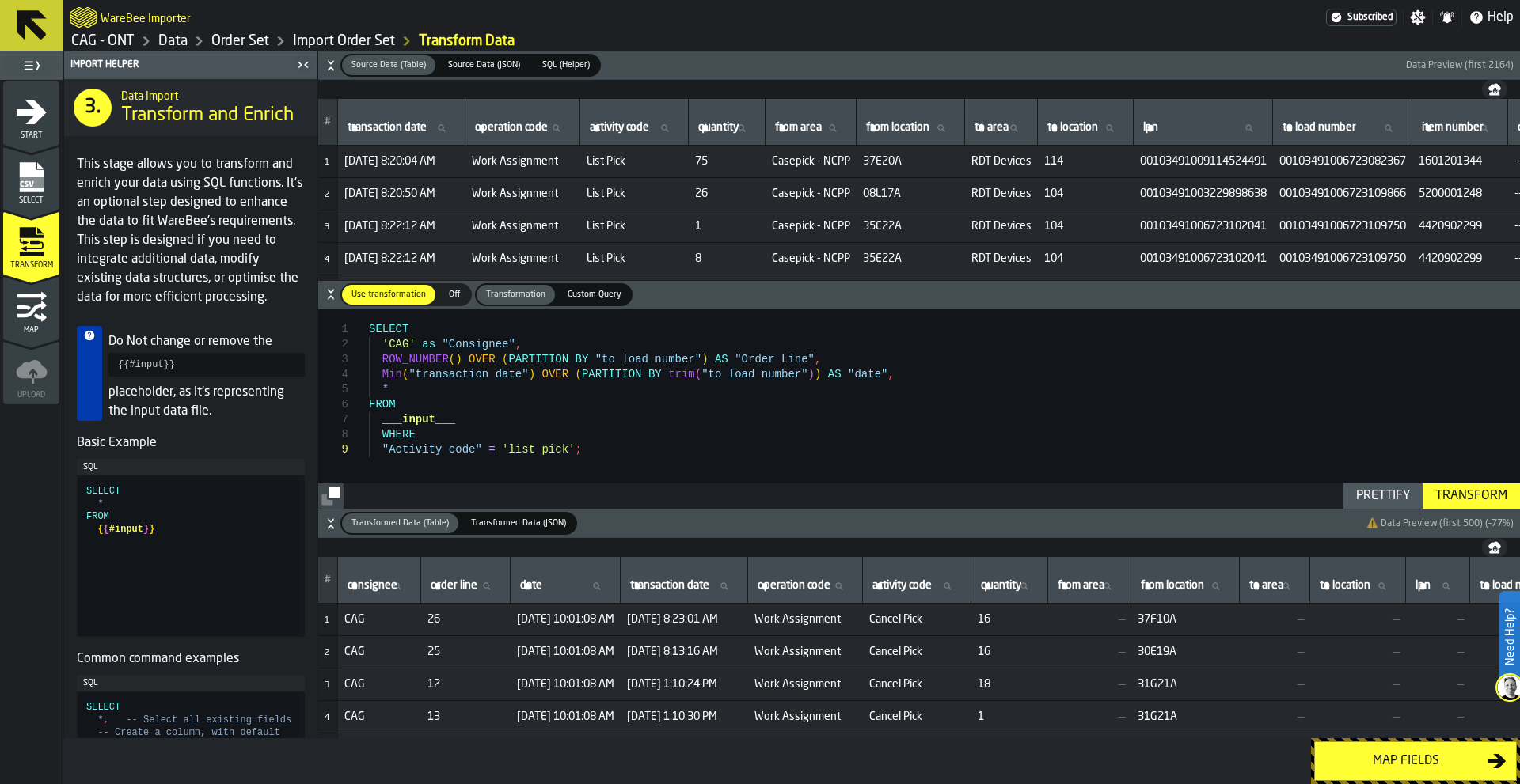
click at [1492, 496] on div "Transform" at bounding box center [1471, 496] width 85 height 19
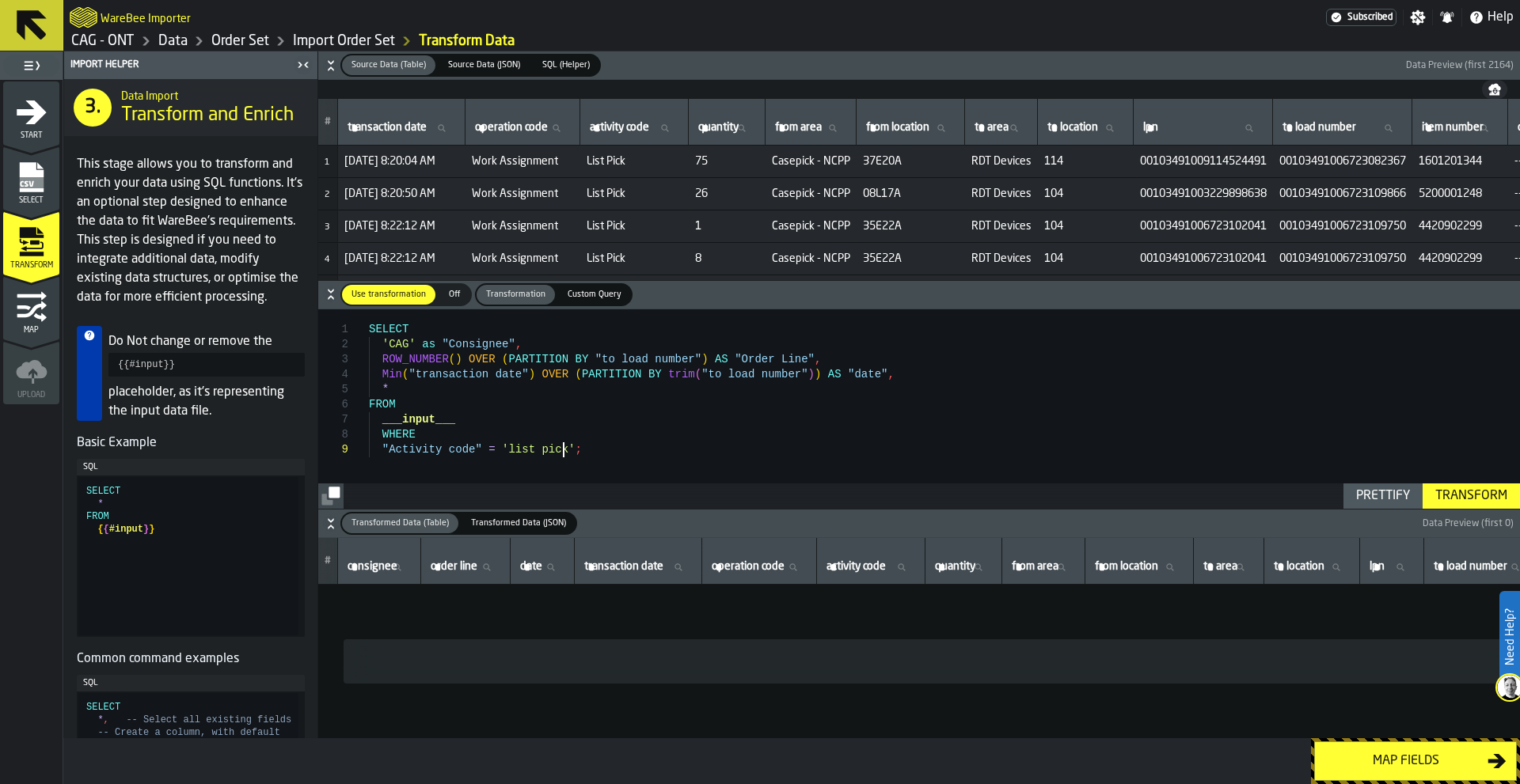
click at [586, 454] on div "SELECT 'CAG' as "Consignee" , ROW_NUMBER ( ) OVER ( PARTITION BY "to load numbe…" at bounding box center [944, 409] width 1151 height 199
drag, startPoint x: 553, startPoint y: 450, endPoint x: 370, endPoint y: 436, distance: 183.5
click at [370, 436] on div "SELECT 'CAG' as "Consignee" , ROW_NUMBER ( ) OVER ( PARTITION BY "to load numbe…" at bounding box center [944, 409] width 1151 height 199
click at [416, 397] on div "SELECT 'CAG' as "Consignee" , ROW_NUMBER ( ) OVER ( PARTITION BY "to load numbe…" at bounding box center [944, 409] width 1151 height 199
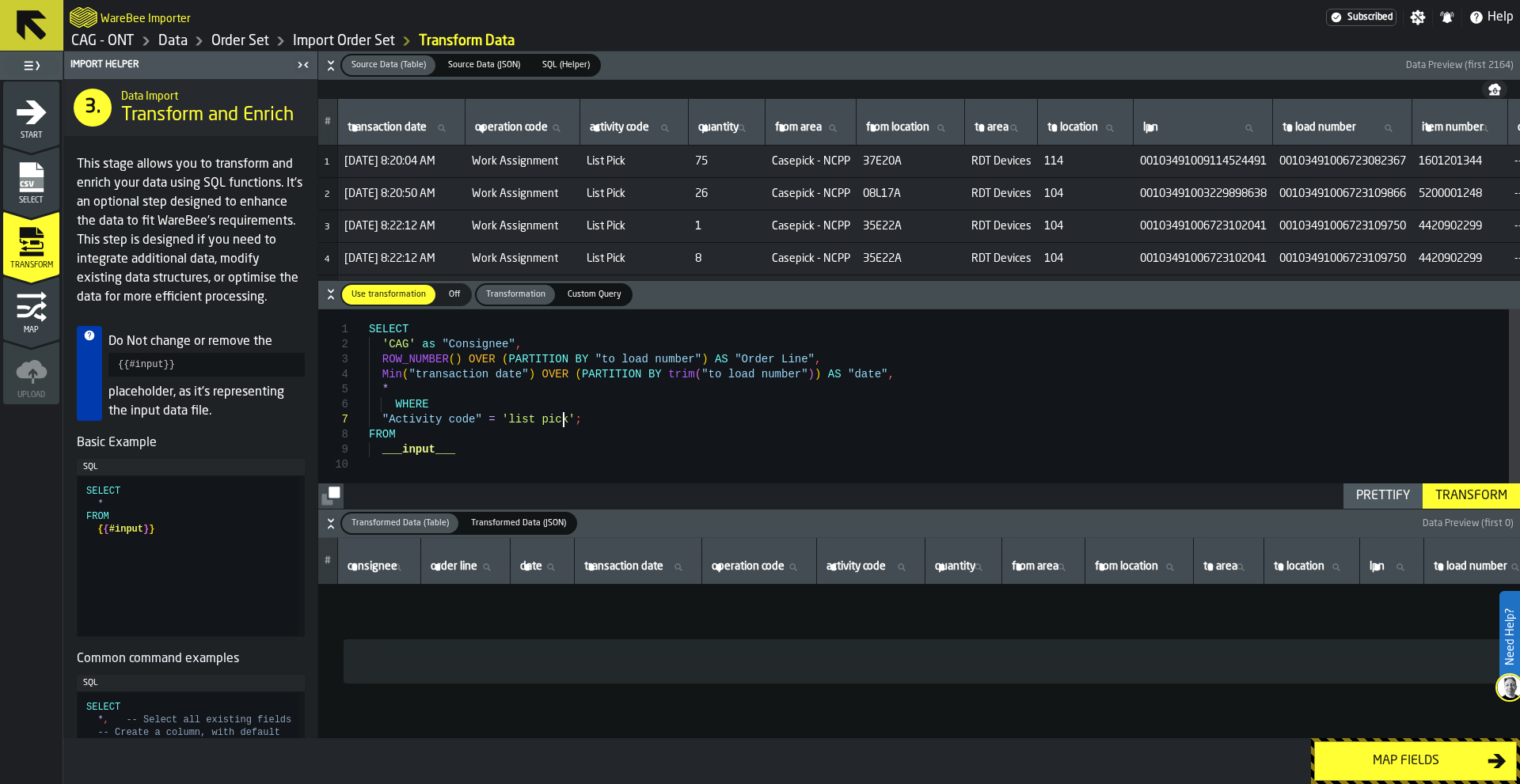
click at [1463, 497] on div "Transform" at bounding box center [1471, 496] width 85 height 19
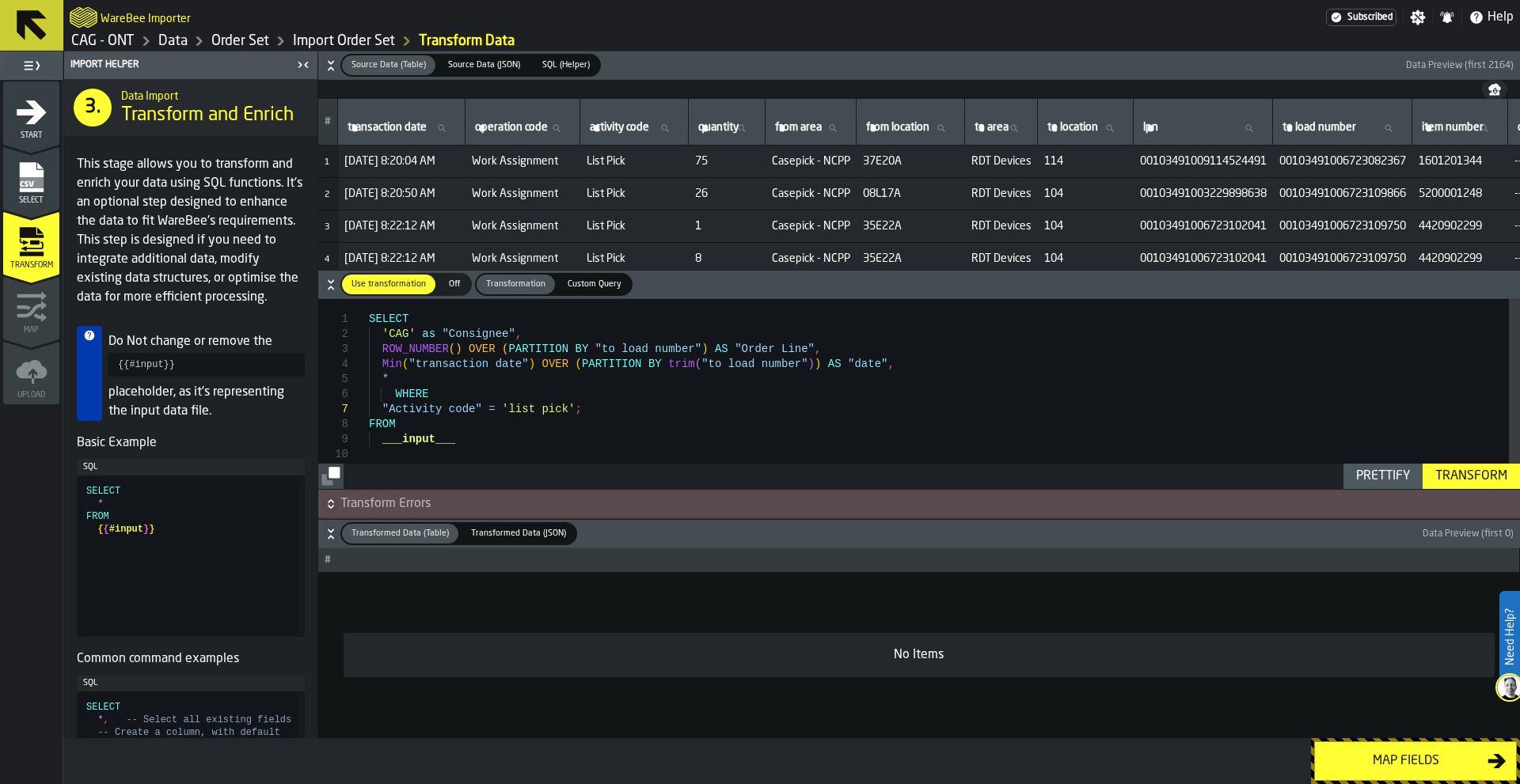
click at [1465, 480] on div "Transform" at bounding box center [1471, 475] width 85 height 19
drag, startPoint x: 581, startPoint y: 408, endPoint x: 373, endPoint y: 392, distance: 208.6
click at [373, 392] on div "SELECT 'CAG' as "Consignee" , ROW_NUMBER ( ) OVER ( PARTITION BY "to load numbe…" at bounding box center [944, 399] width 1151 height 201
click at [1457, 470] on div "Transform" at bounding box center [1471, 475] width 85 height 19
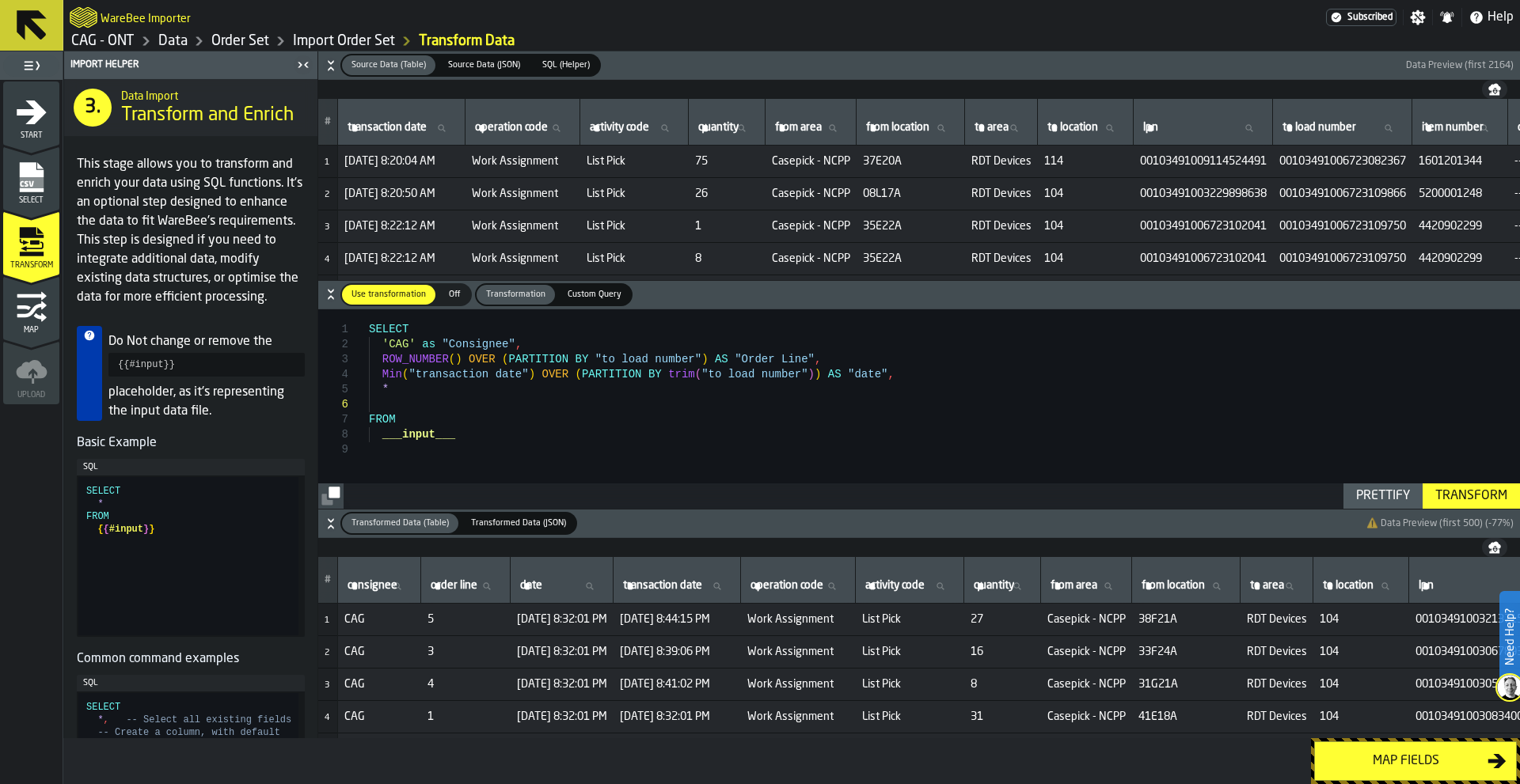
click at [402, 458] on div "SELECT 'CAG' as "Consignee" , ROW_NUMBER ( ) OVER ( PARTITION BY "to load numbe…" at bounding box center [944, 409] width 1151 height 199
click at [653, 454] on div "SELECT 'CAG' as "Consignee" , ROW_NUMBER ( ) OVER ( PARTITION BY "to load numbe…" at bounding box center [944, 408] width 1151 height 201
click at [502, 461] on div "SELECT 'CAG' as "Consignee" , ROW_NUMBER ( ) OVER ( PARTITION BY "to load numbe…" at bounding box center [944, 408] width 1151 height 201
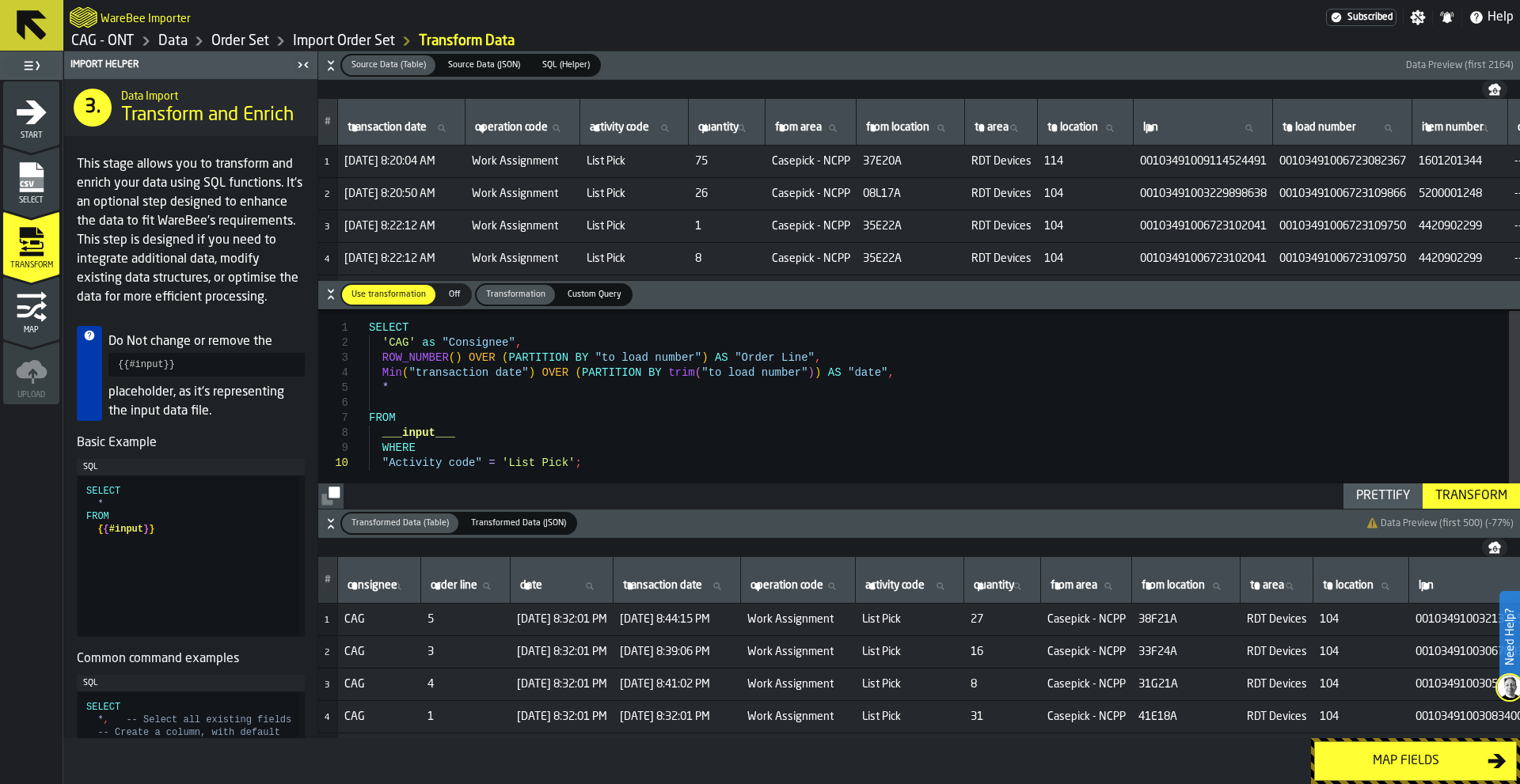
click at [610, 471] on div "SELECT 'CAG' as "Consignee" , ROW_NUMBER ( ) OVER ( PARTITION BY "to load numbe…" at bounding box center [944, 408] width 1151 height 201
type textarea "**********"
click at [1469, 501] on div "Transform" at bounding box center [1471, 496] width 85 height 19
click at [950, 590] on icon at bounding box center [946, 586] width 10 height 10
click at [963, 590] on input "activity code activity code" at bounding box center [916, 586] width 95 height 20
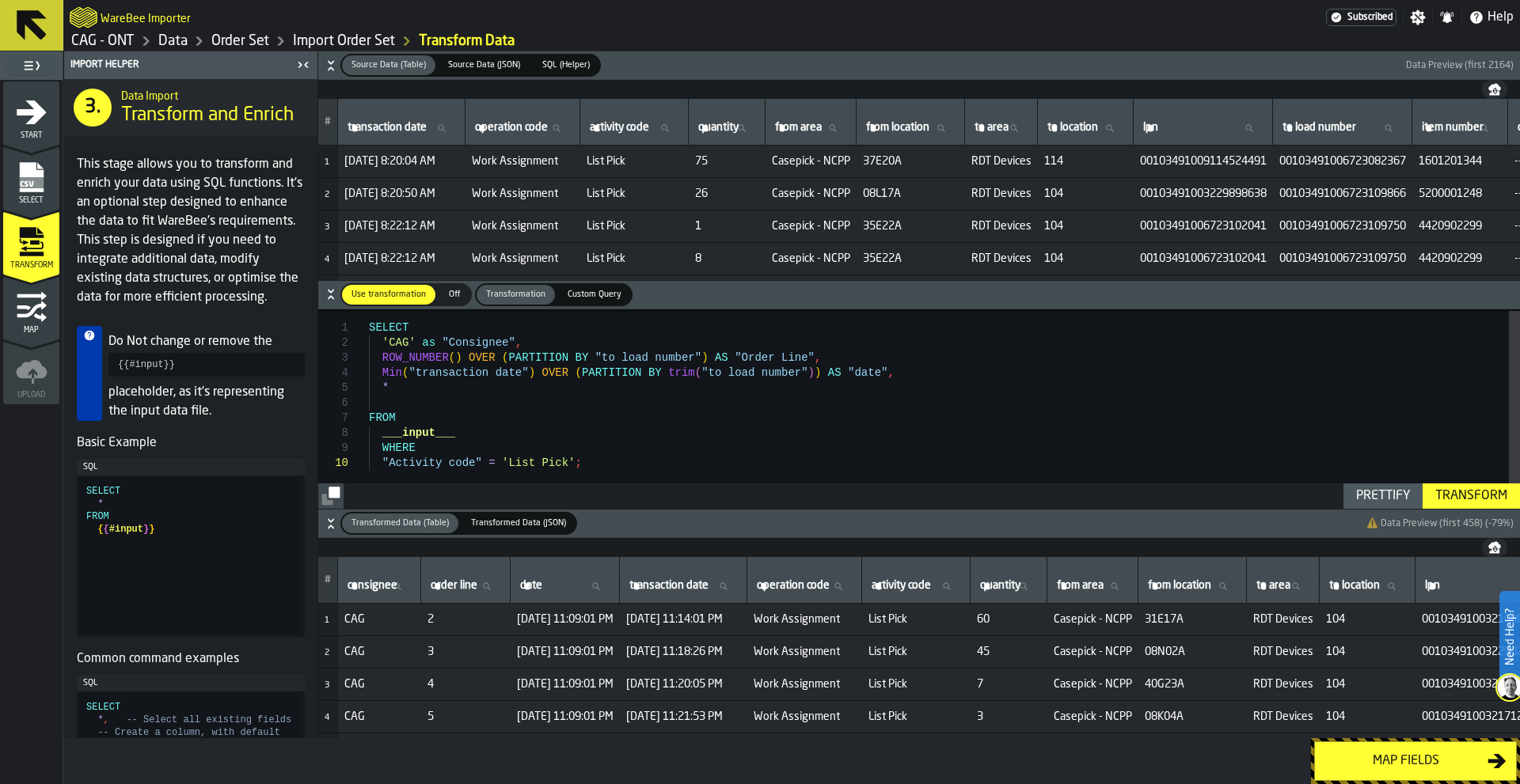
click at [959, 590] on input "activity code activity code" at bounding box center [916, 586] width 95 height 20
type input "****"
click at [958, 590] on input "****" at bounding box center [916, 586] width 95 height 20
type input "*"
click at [621, 451] on div "SELECT 'CAG' as "Consignee" , ROW_NUMBER ( ) OVER ( PARTITION BY "to load numbe…" at bounding box center [944, 408] width 1151 height 201
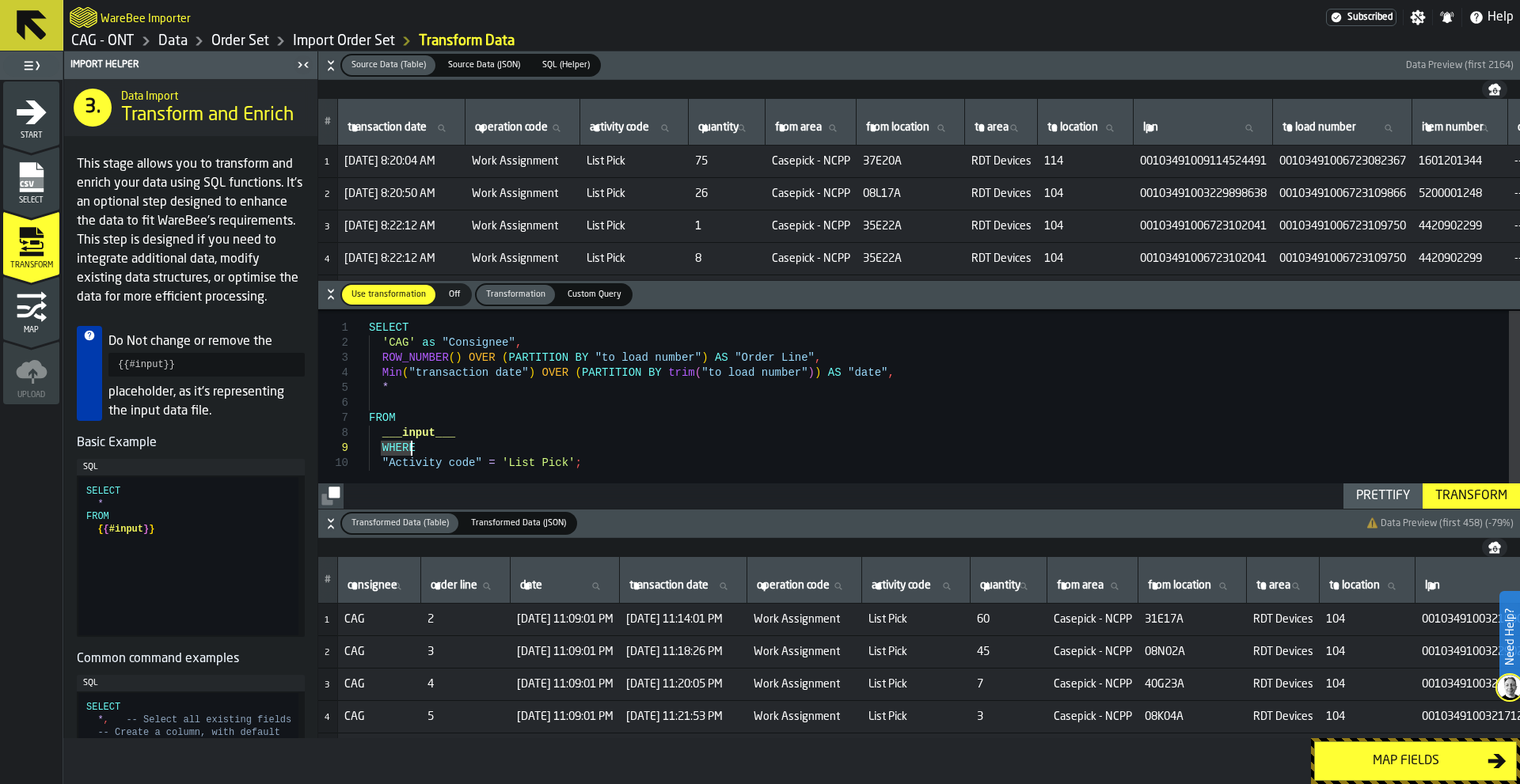
click at [482, 401] on div "SELECT 'CAG' as "Consignee" , ROW_NUMBER ( ) OVER ( PARTITION BY "to load numbe…" at bounding box center [944, 408] width 1151 height 201
click at [1398, 495] on div "Prettify" at bounding box center [1383, 496] width 66 height 19
type textarea "**********"
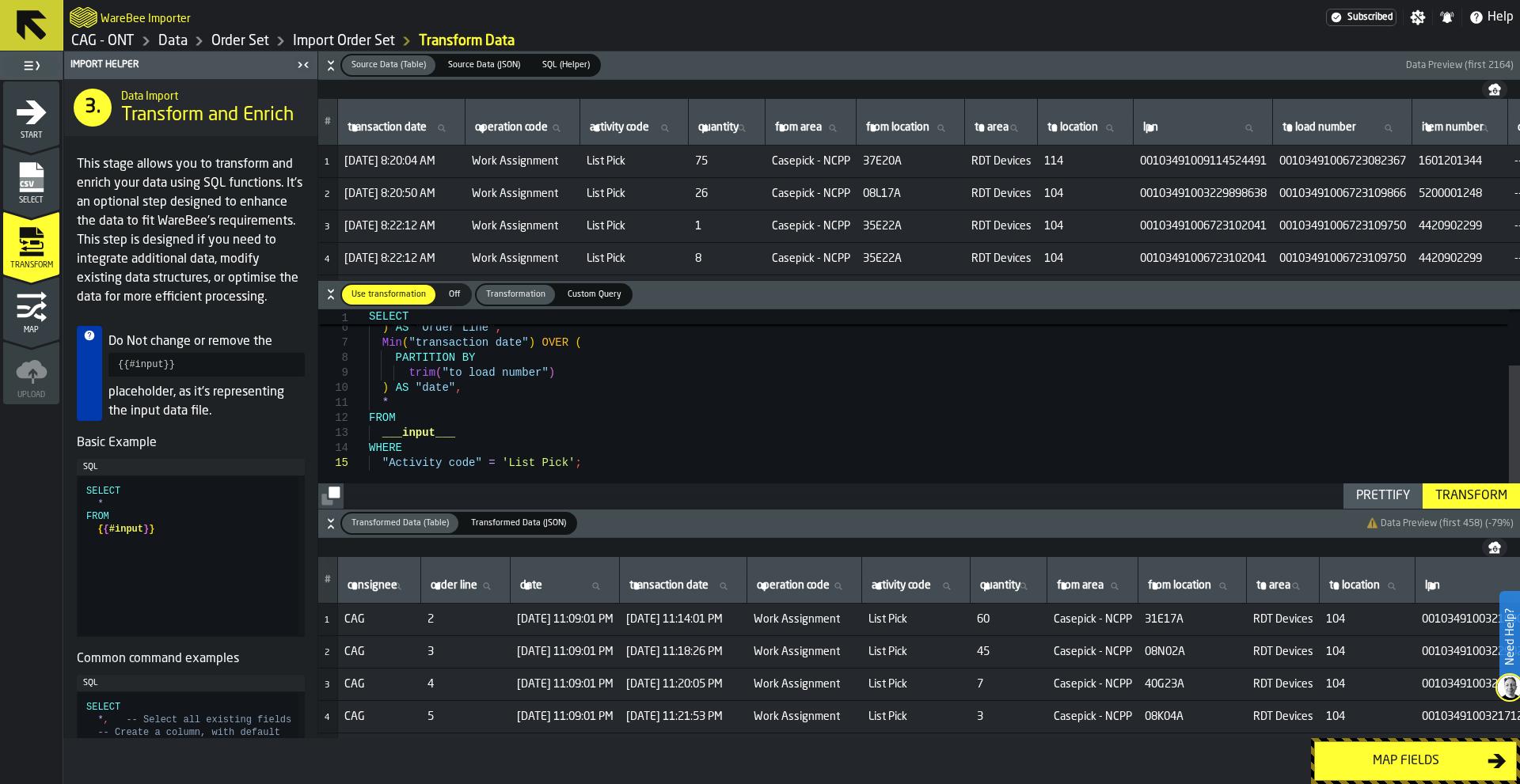
click at [1400, 764] on div "Map fields" at bounding box center [1406, 761] width 163 height 19
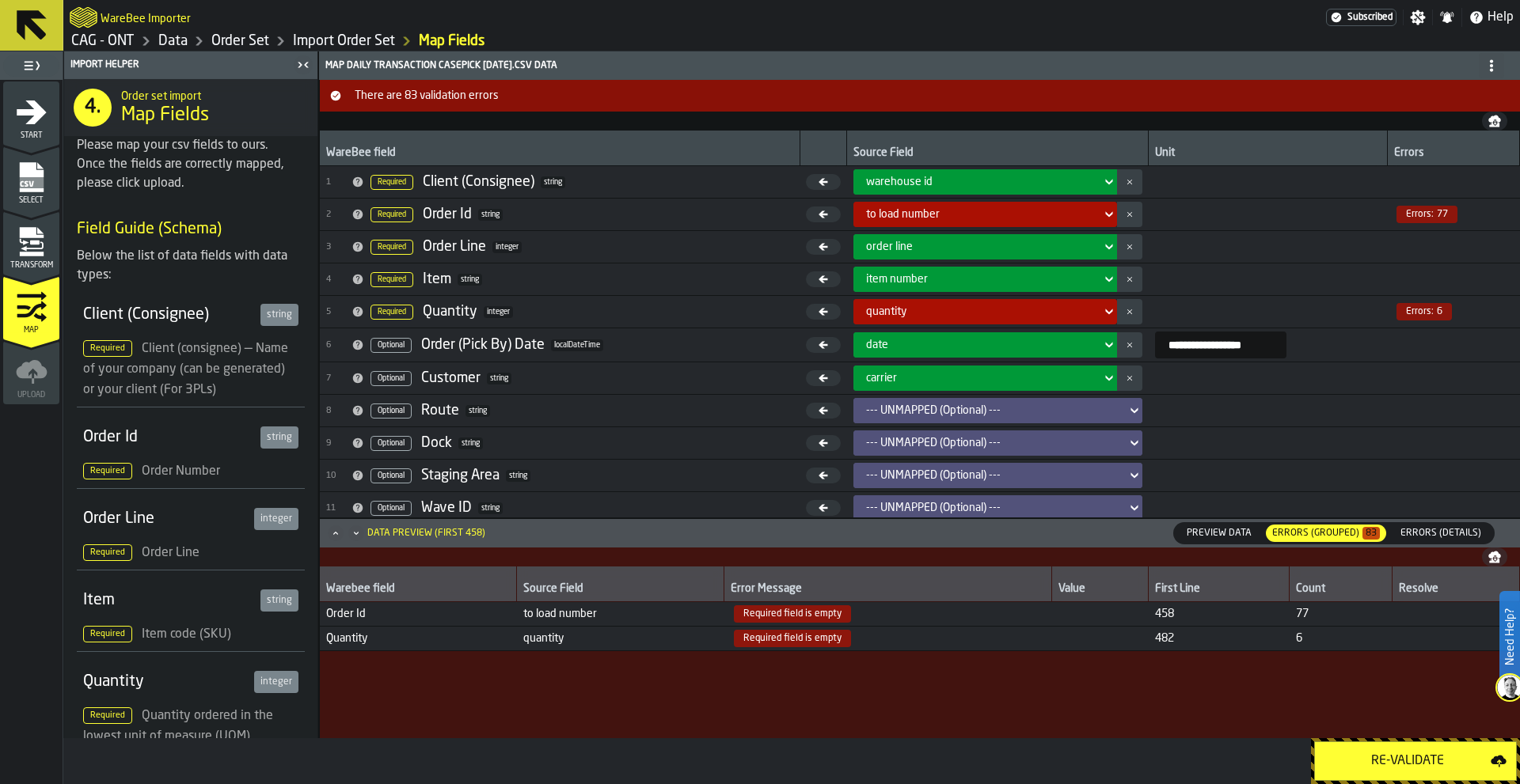
click at [1400, 760] on div "Re-Validate" at bounding box center [1407, 761] width 166 height 19
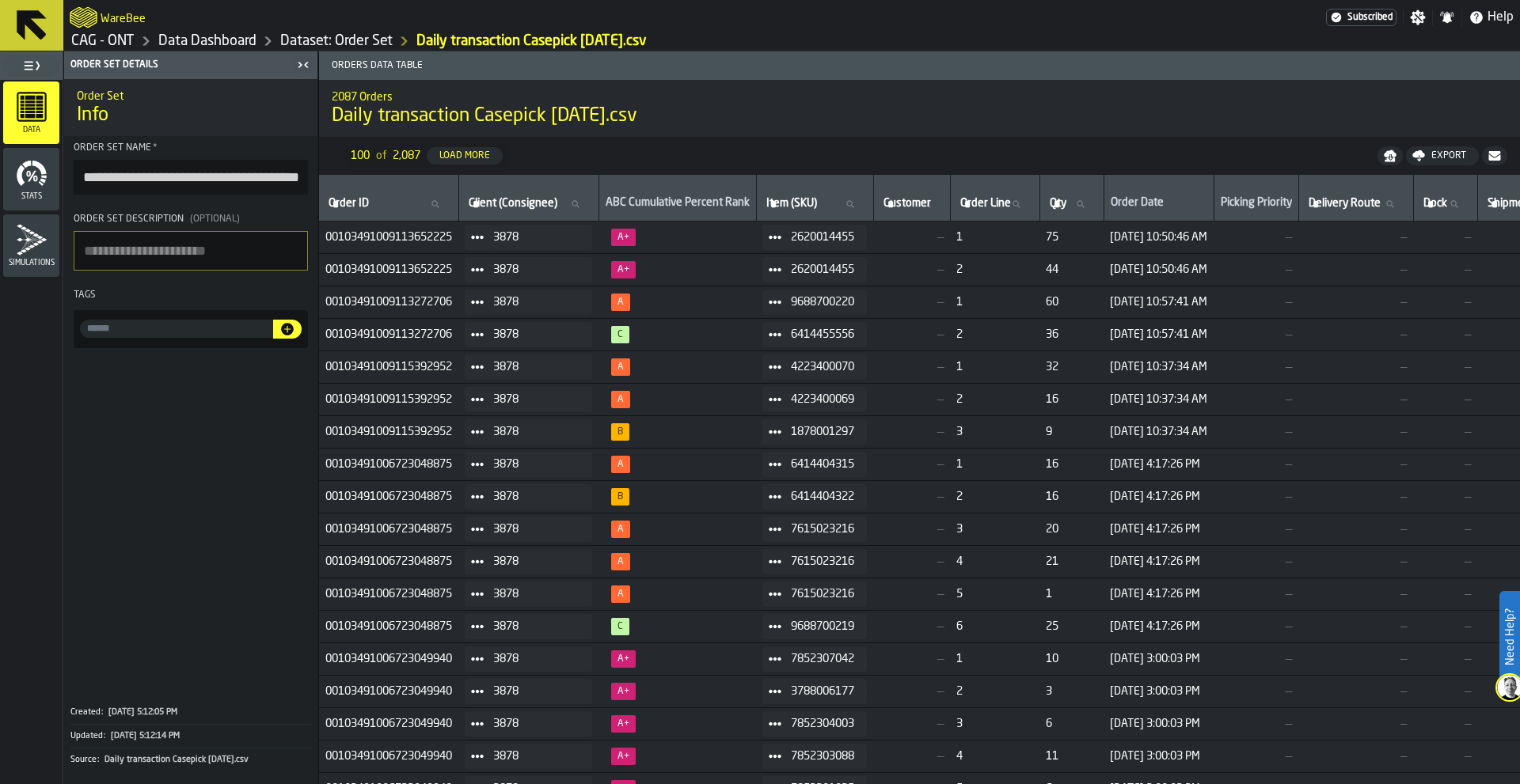
click at [484, 238] on icon at bounding box center [477, 237] width 13 height 13
click at [496, 257] on li "Show Assignment" at bounding box center [522, 265] width 101 height 29
click at [484, 243] on icon at bounding box center [477, 237] width 13 height 13
click at [489, 288] on li "Show Orders" at bounding box center [522, 294] width 101 height 29
click at [484, 239] on circle at bounding box center [481, 237] width 5 height 5
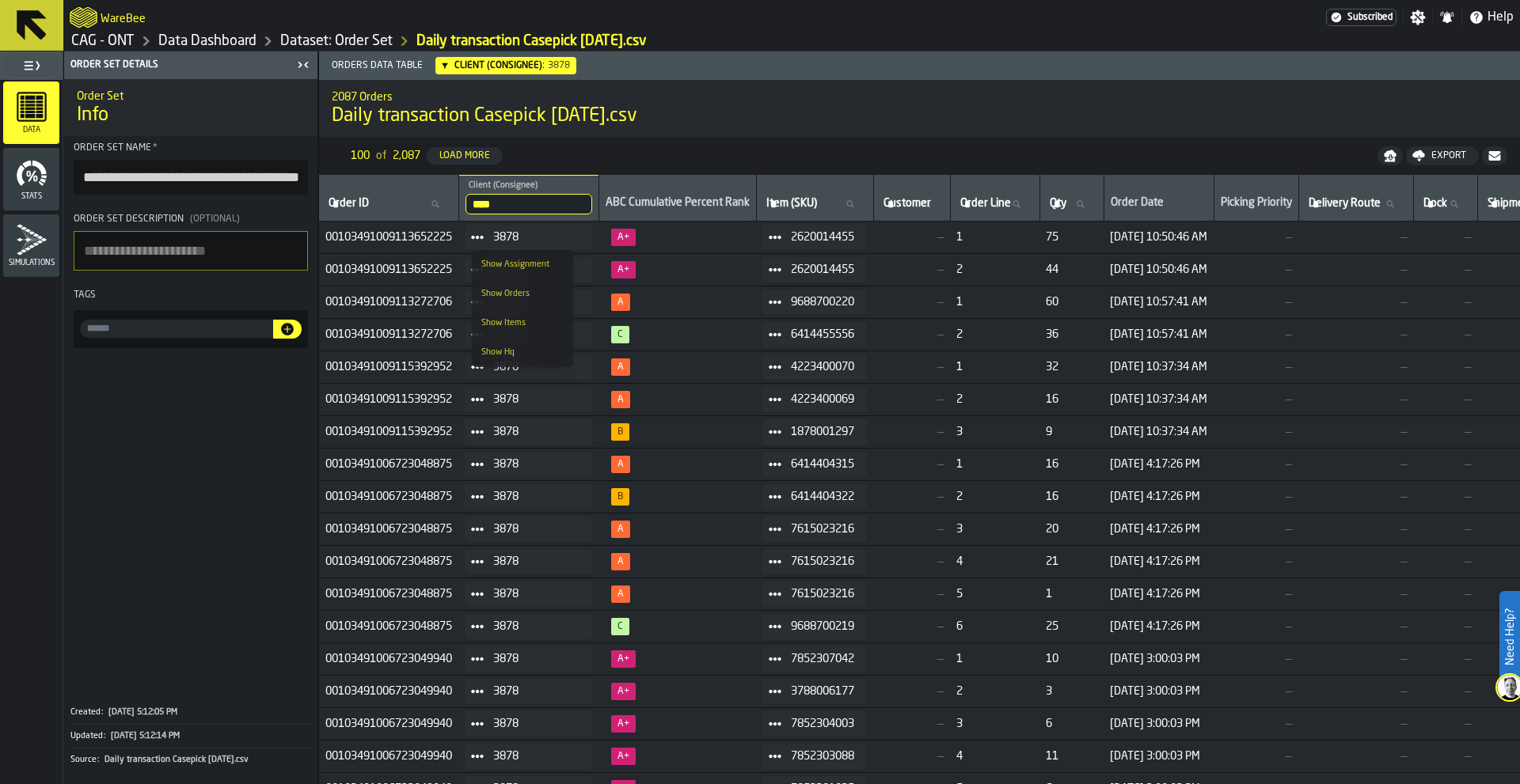
click at [498, 327] on div "Show Items" at bounding box center [523, 323] width 83 height 11
click at [514, 202] on input "****" at bounding box center [529, 203] width 126 height 20
drag, startPoint x: 524, startPoint y: 204, endPoint x: 497, endPoint y: 207, distance: 27.2
click at [497, 207] on input "****" at bounding box center [529, 203] width 126 height 20
click at [588, 201] on input "****" at bounding box center [529, 203] width 126 height 20
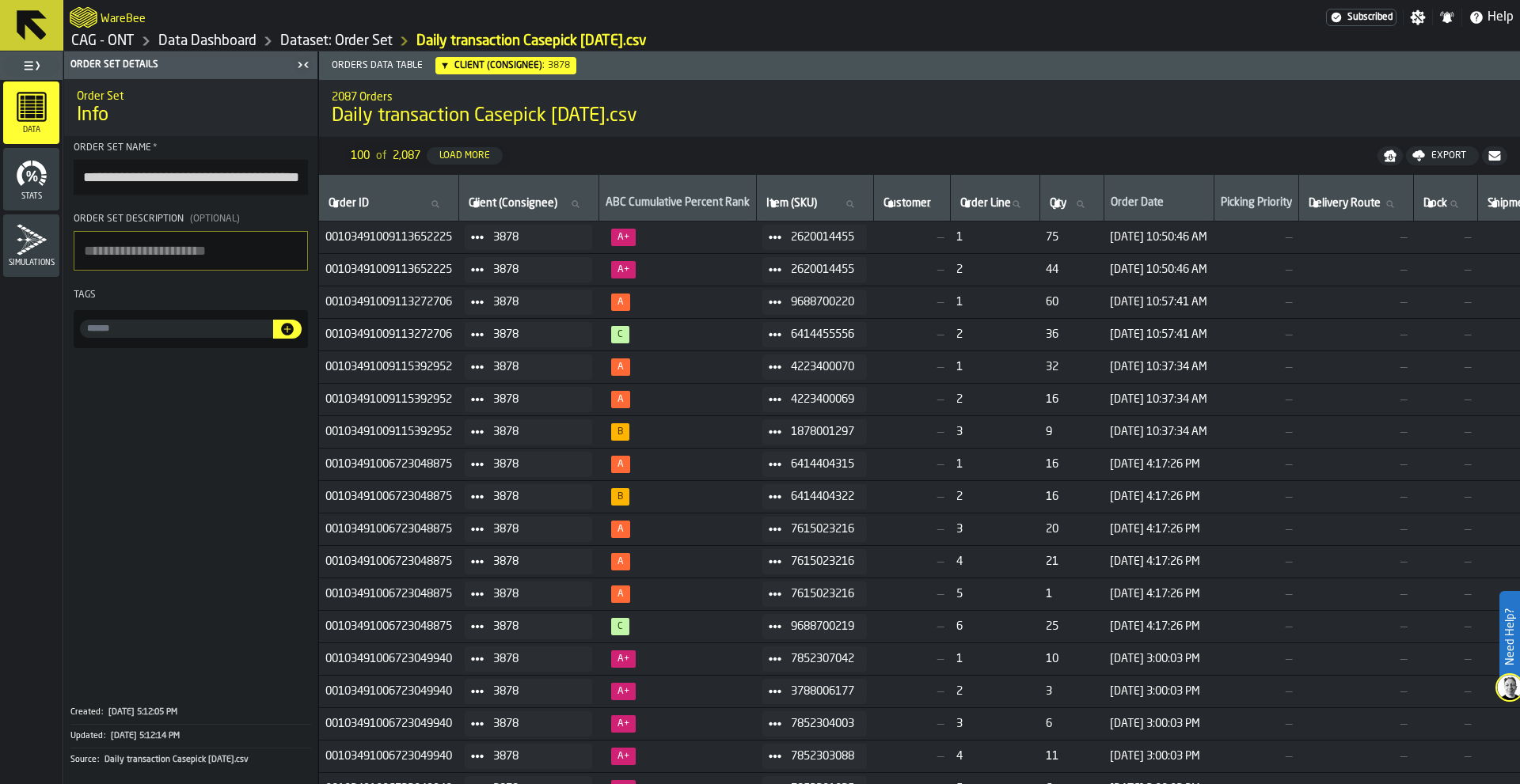
click at [245, 458] on span at bounding box center [190, 525] width 254 height 340
click at [439, 204] on icon at bounding box center [435, 204] width 10 height 10
click at [445, 204] on input "Order ID Order ID" at bounding box center [389, 203] width 126 height 20
drag, startPoint x: 324, startPoint y: 239, endPoint x: 459, endPoint y: 239, distance: 135.0
click at [459, 239] on td "00103491009113652225" at bounding box center [389, 238] width 139 height 32
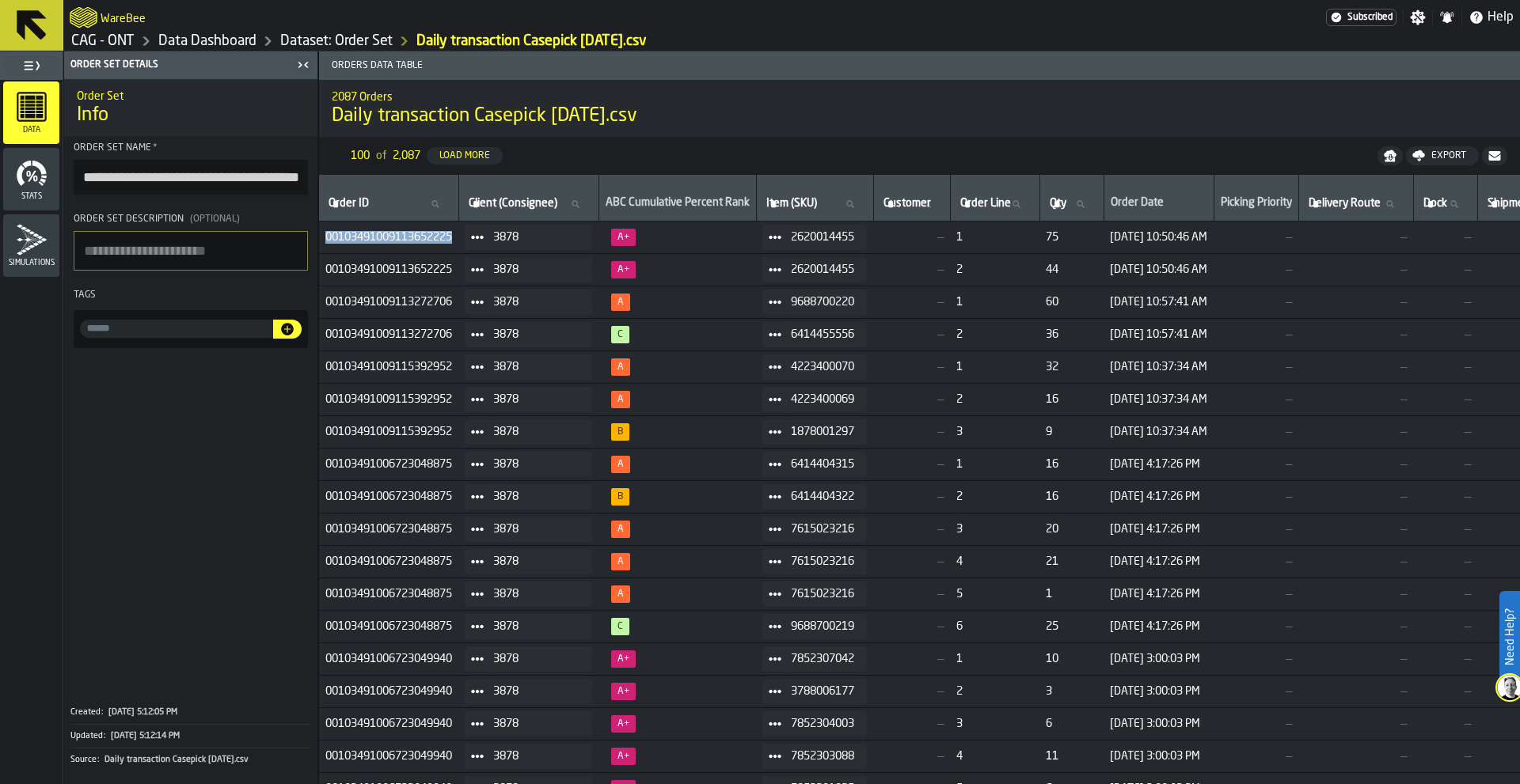
copy span "00103491009113652225"
click at [438, 201] on icon at bounding box center [435, 204] width 10 height 10
click at [438, 201] on input "Order ID Order ID" at bounding box center [389, 203] width 126 height 20
click at [396, 205] on input "Order ID Order ID" at bounding box center [389, 203] width 126 height 20
paste input "**********"
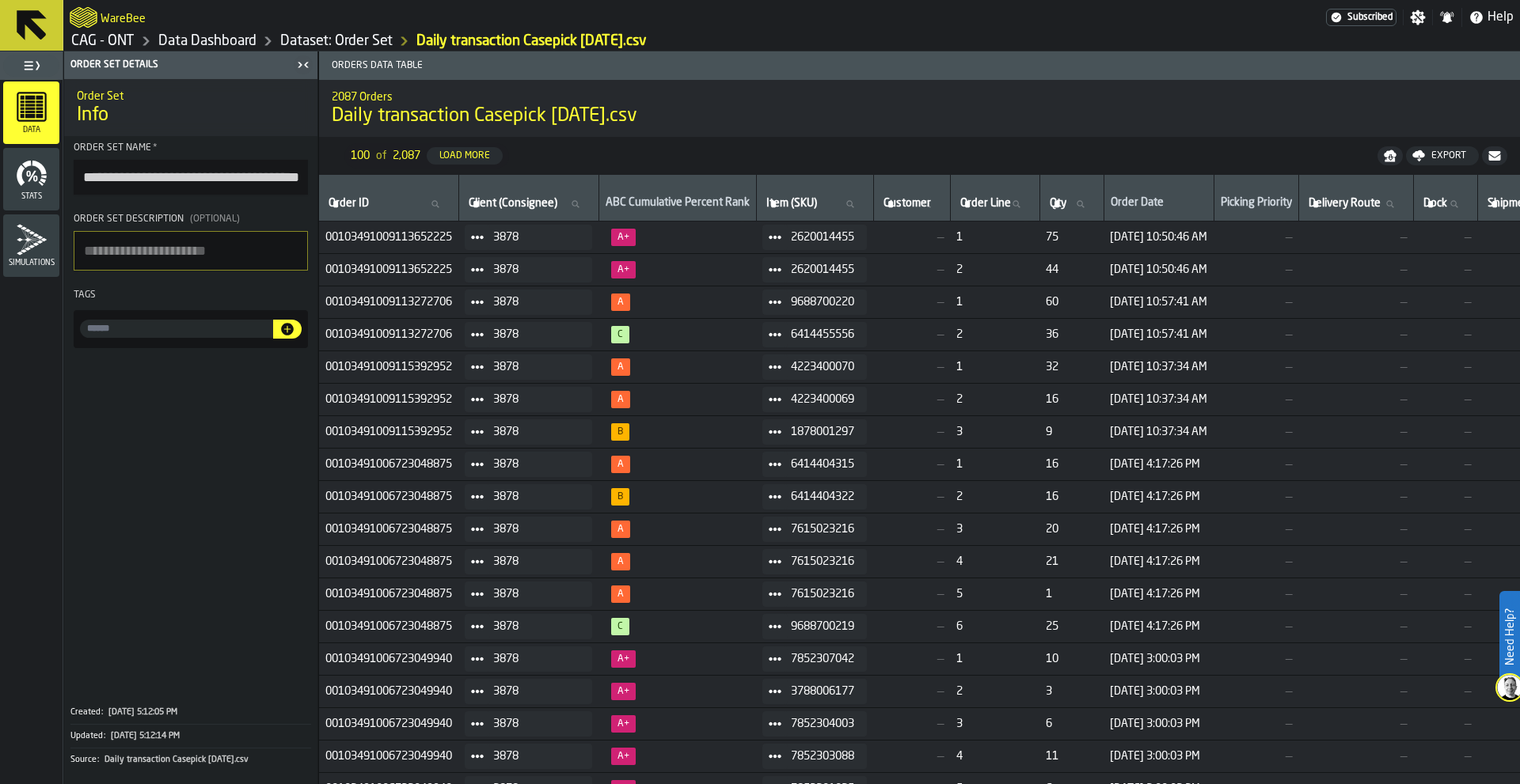
type input "**********"
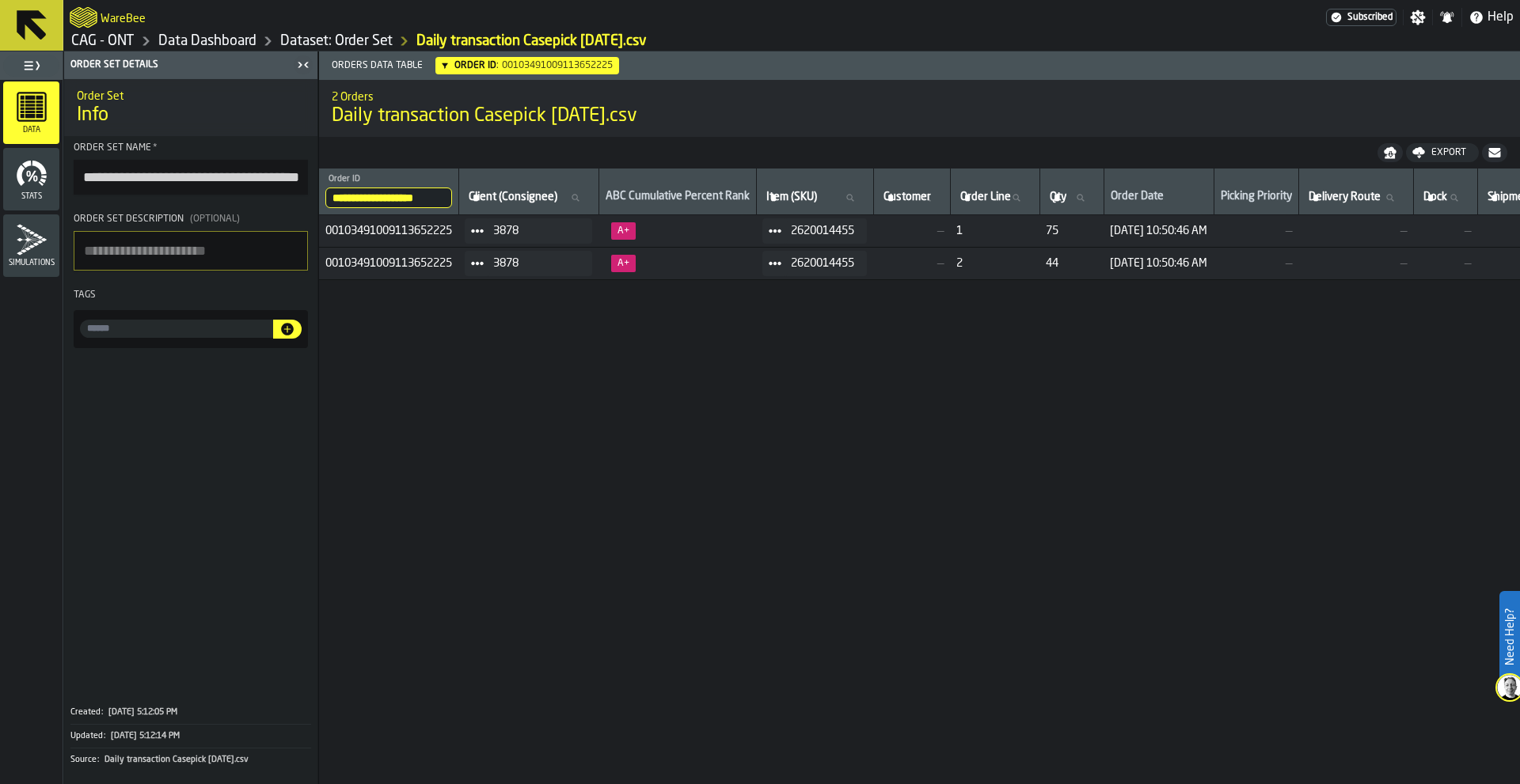
click at [401, 194] on input "**********" at bounding box center [389, 198] width 126 height 20
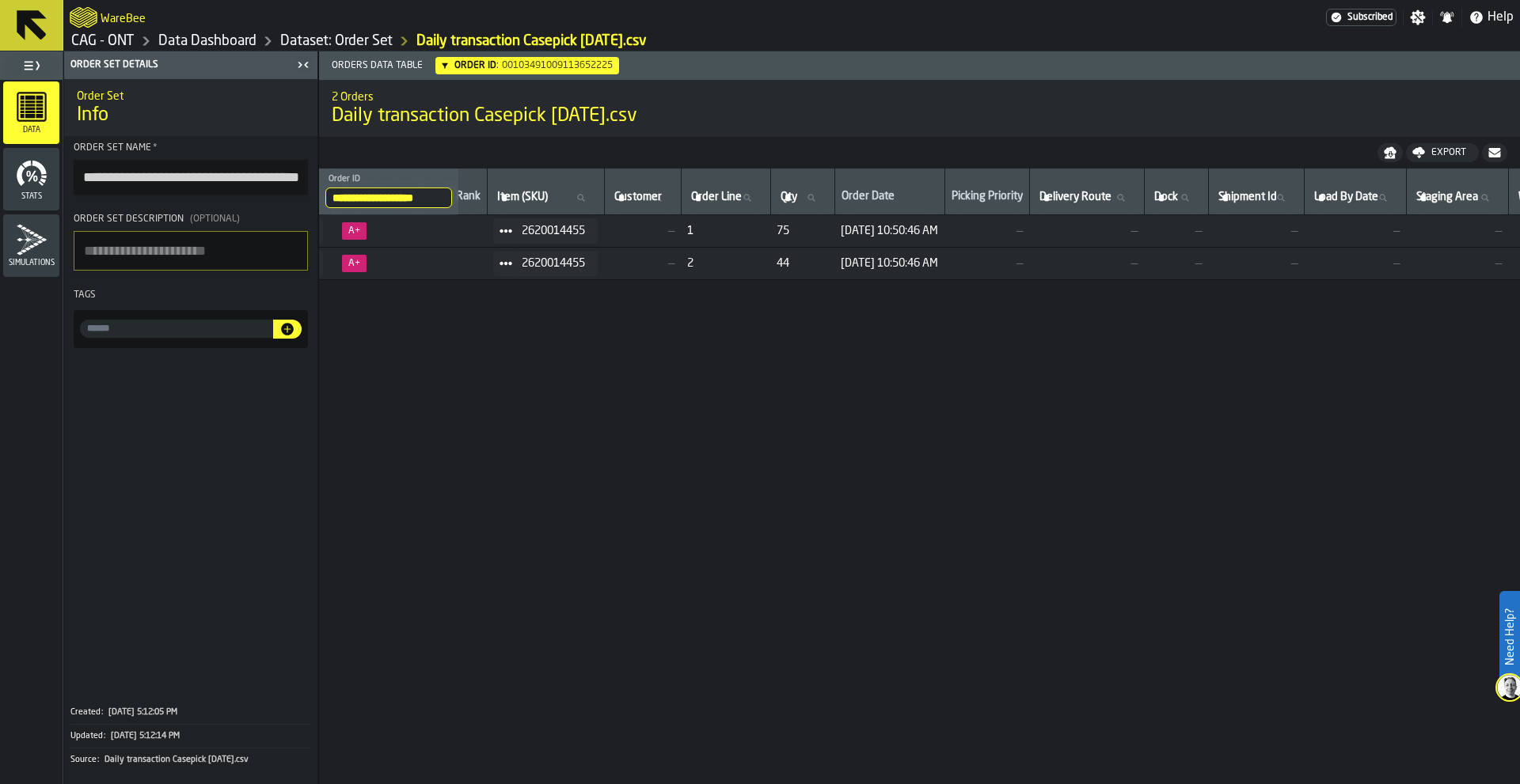
scroll to position [0, 0]
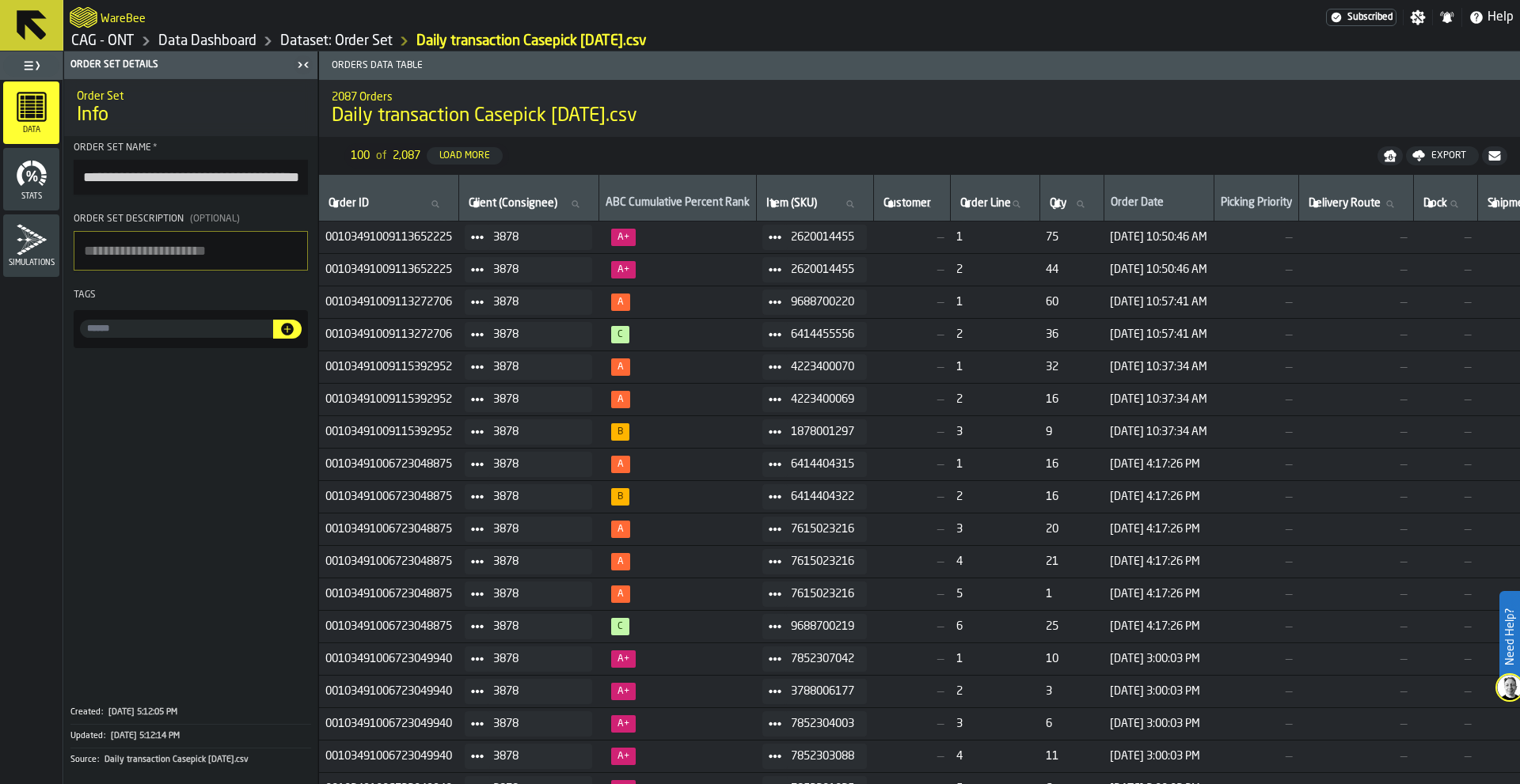
click at [345, 39] on link "Dataset: Order Set" at bounding box center [336, 40] width 113 height 17
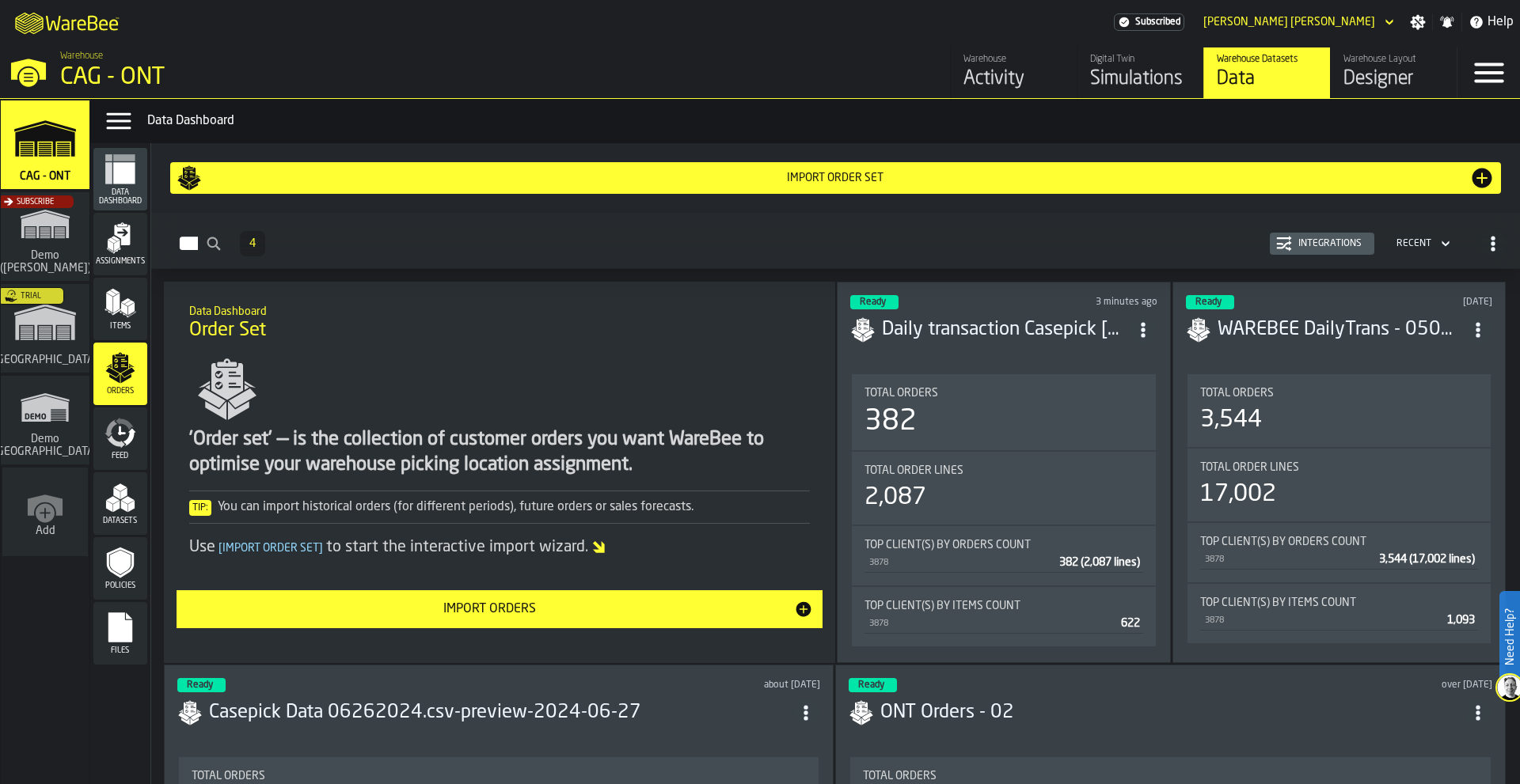
click at [1150, 326] on icon "ItemListCard-DashboardItemContainer" at bounding box center [1143, 330] width 16 height 16
click at [1096, 359] on div "Open" at bounding box center [1108, 360] width 83 height 19
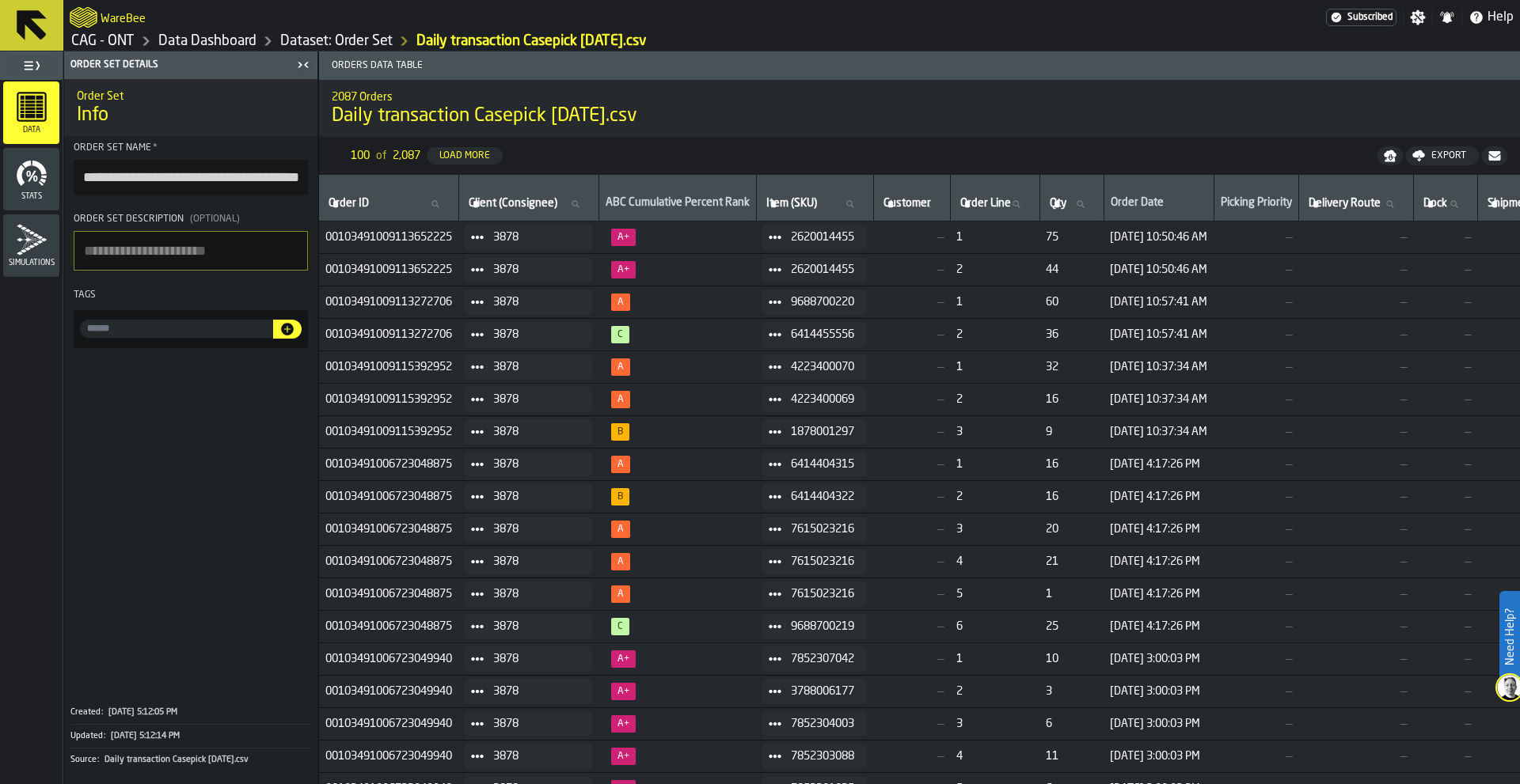
click at [33, 27] on icon at bounding box center [32, 25] width 30 height 30
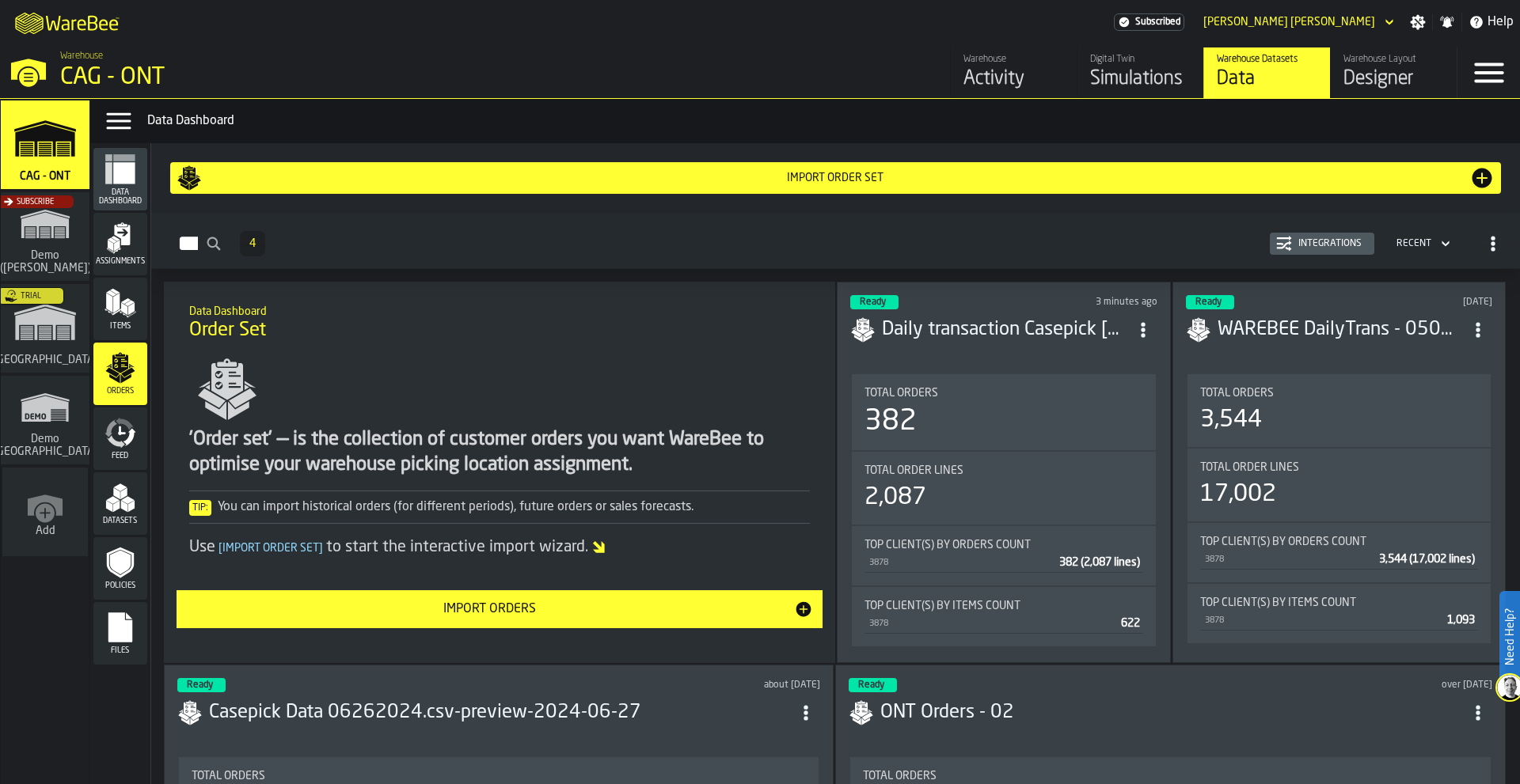
click at [1140, 328] on icon "ItemListCard-DashboardItemContainer" at bounding box center [1143, 330] width 16 height 16
click at [1099, 399] on div "Delete" at bounding box center [1108, 398] width 83 height 19
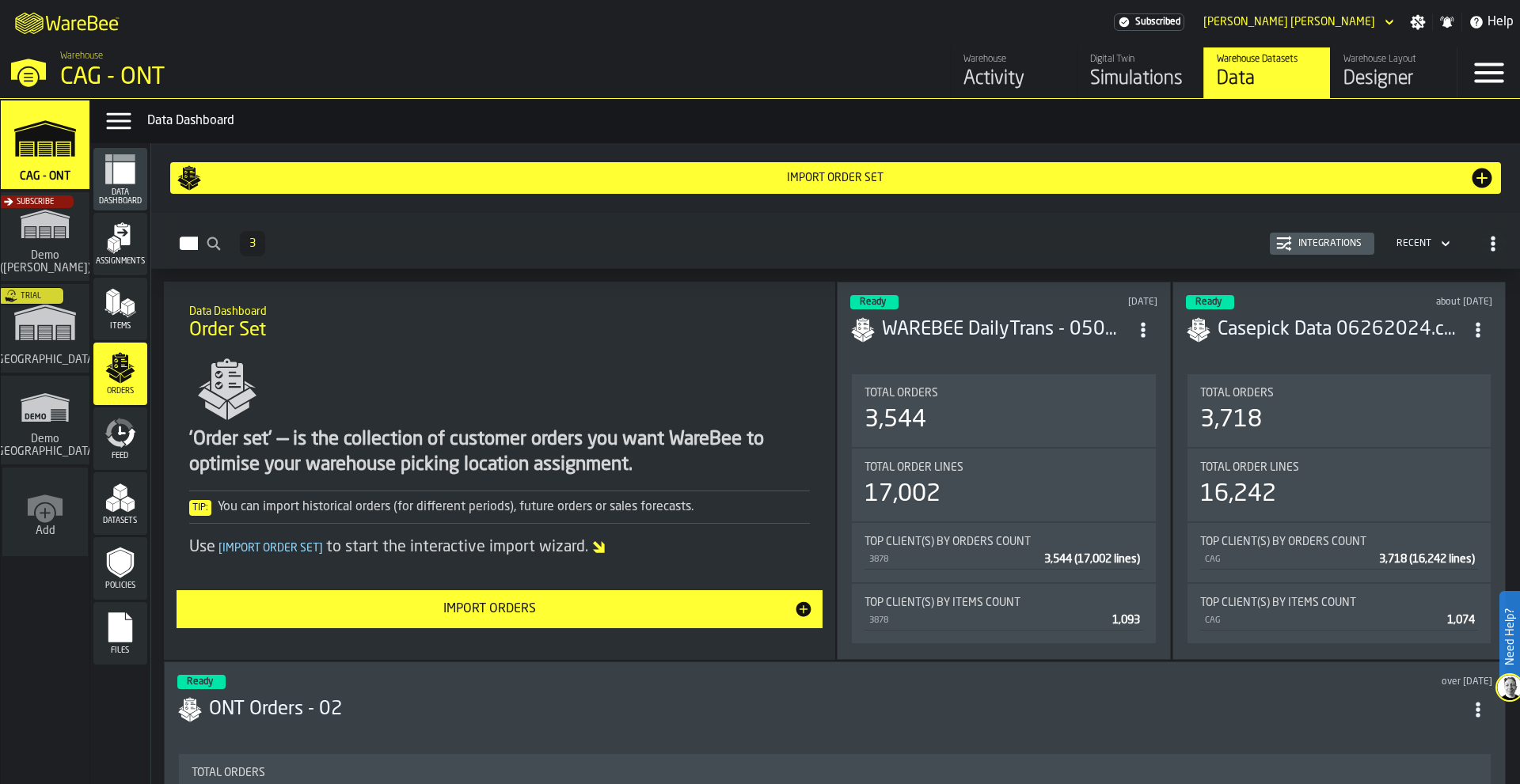
click at [509, 609] on div "Import Orders" at bounding box center [490, 609] width 608 height 19
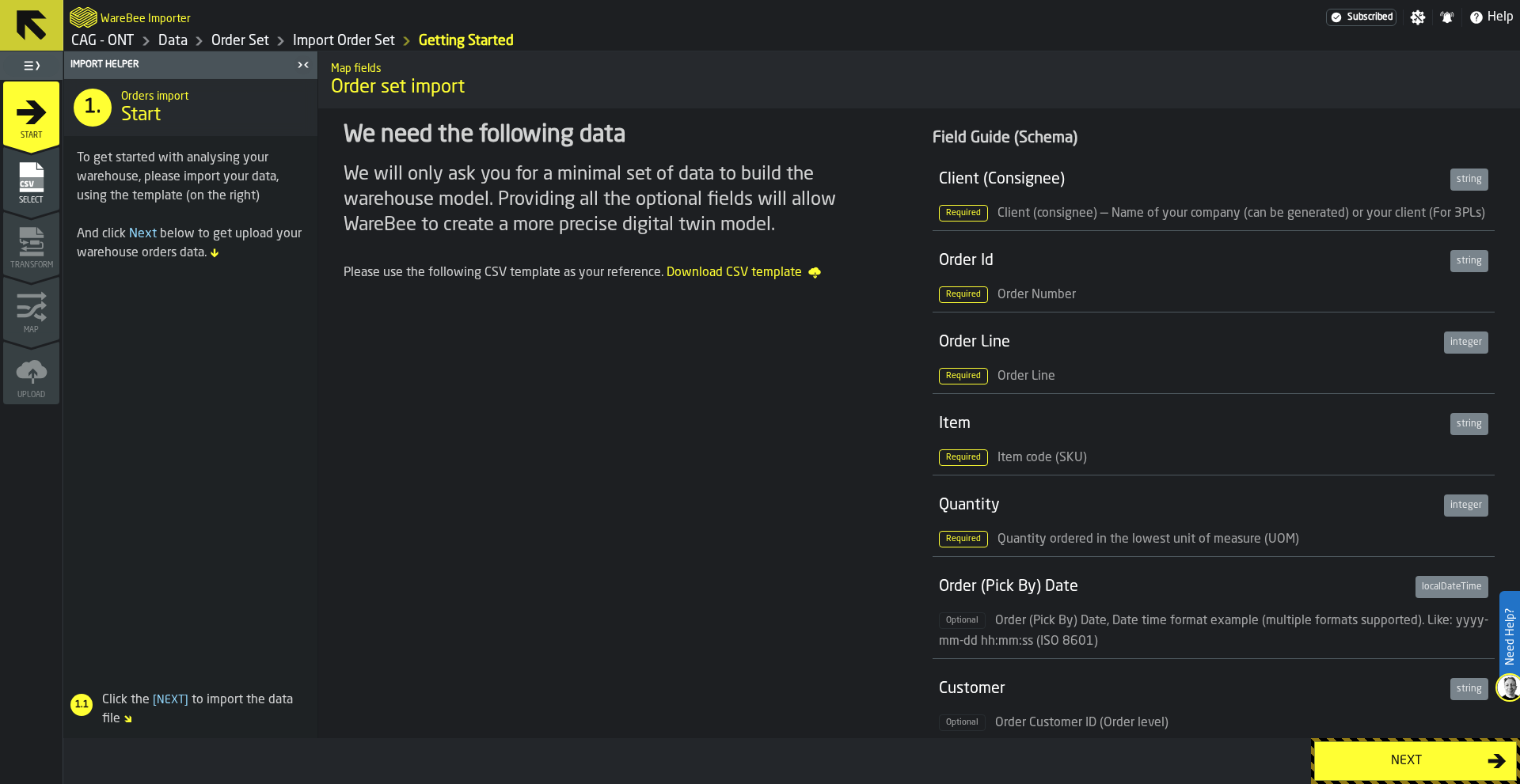
click at [1411, 759] on div "Next" at bounding box center [1406, 761] width 163 height 19
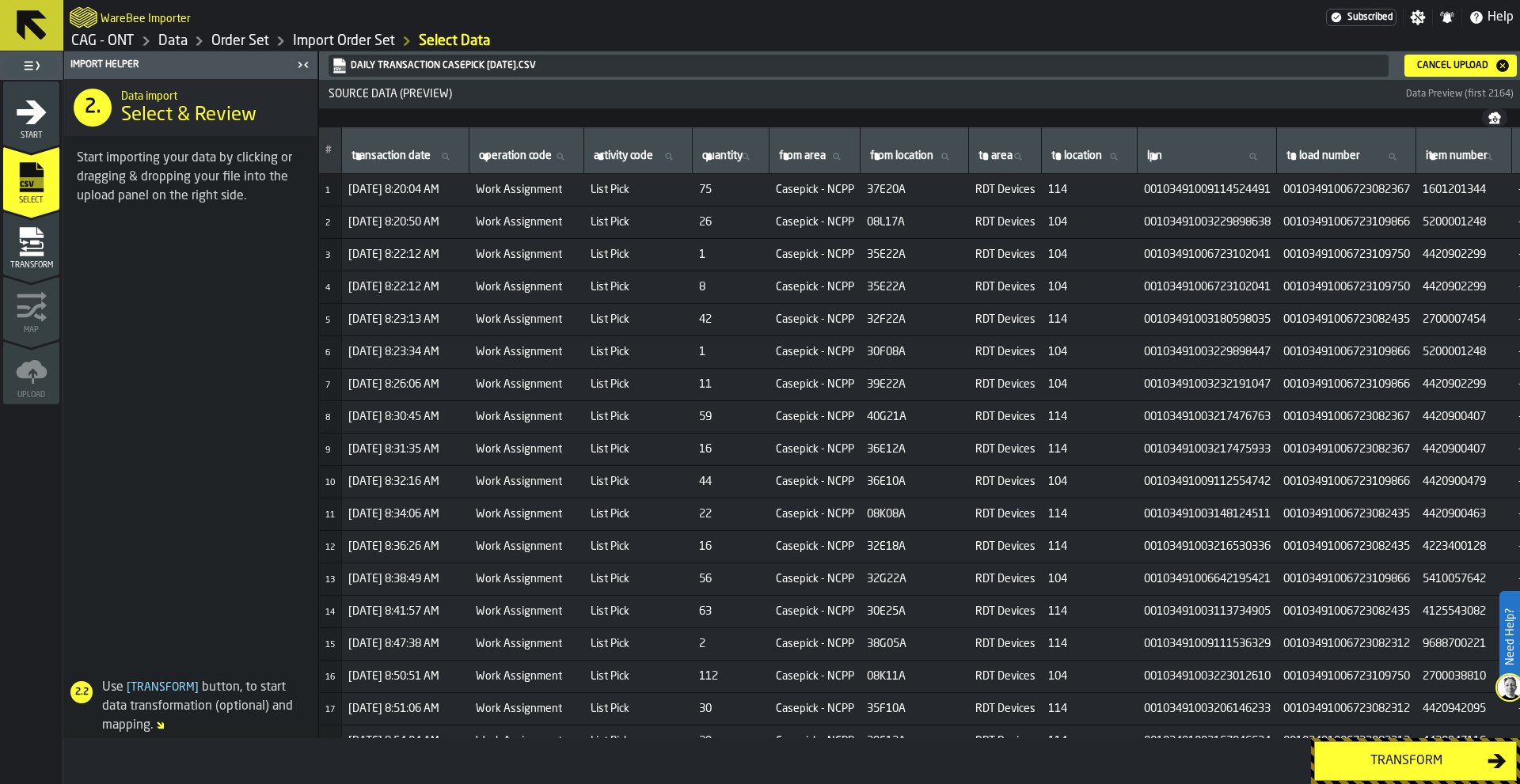
click at [1410, 763] on div "Transform" at bounding box center [1406, 761] width 163 height 19
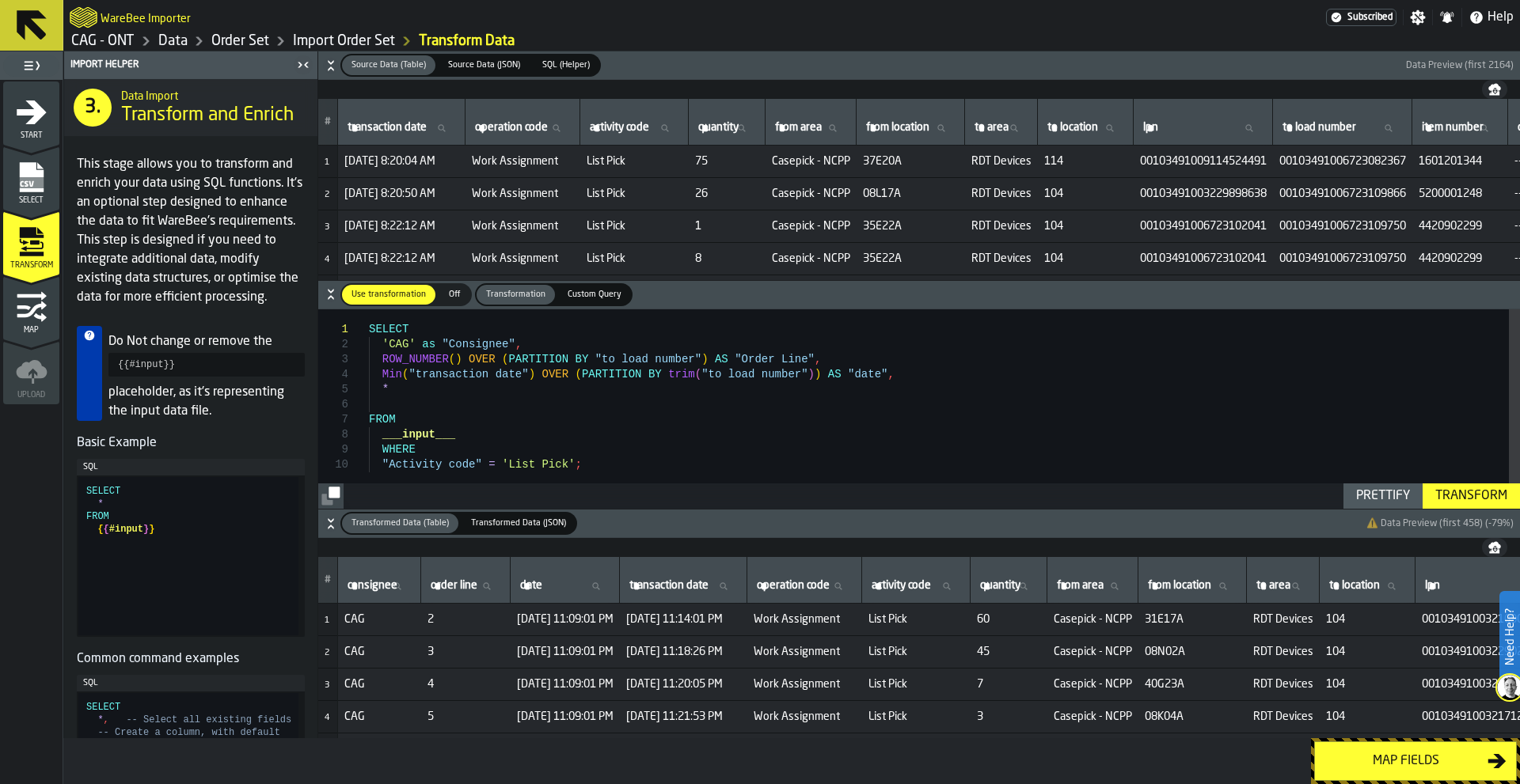
click at [1471, 496] on div "Transform" at bounding box center [1471, 496] width 85 height 19
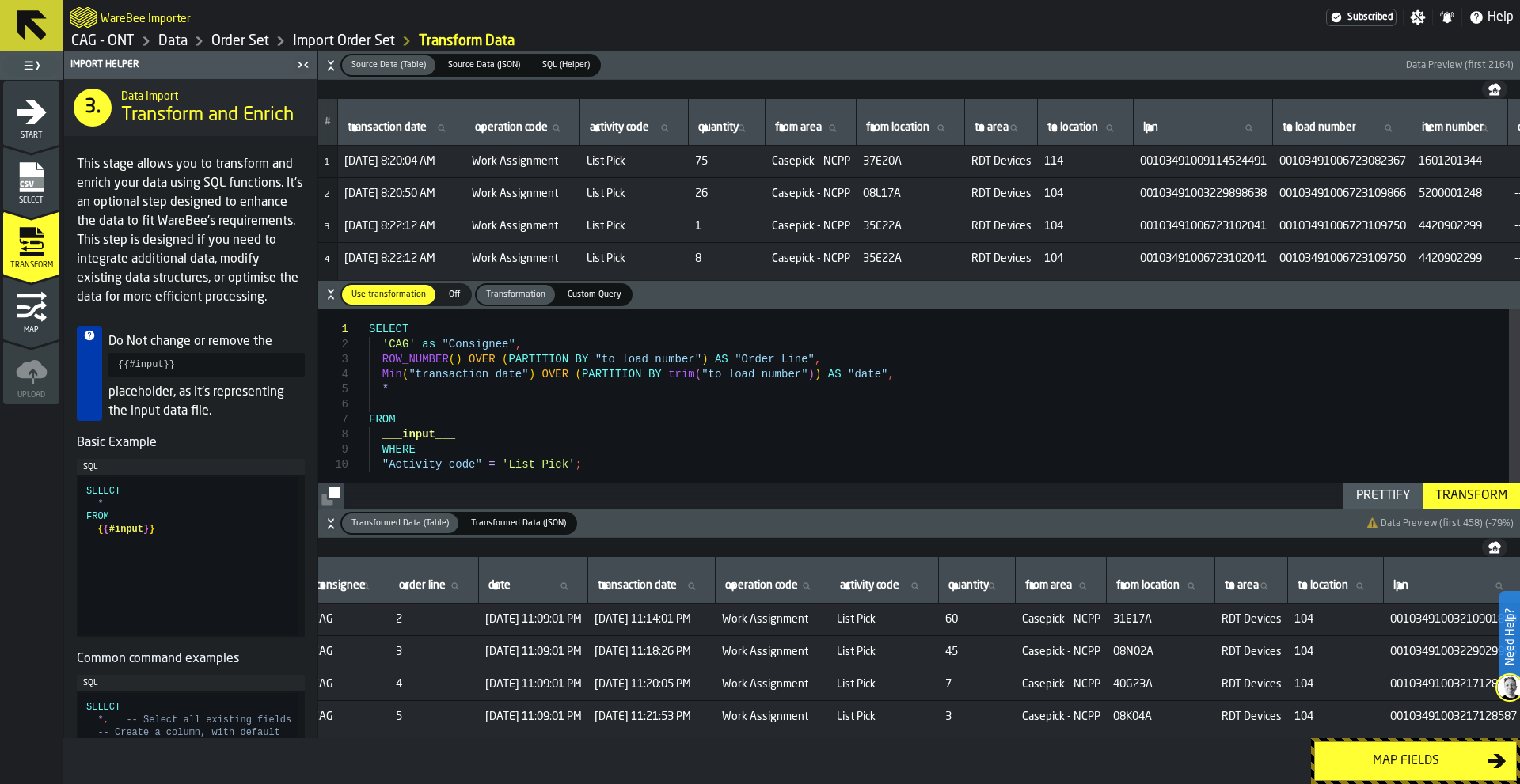
scroll to position [0, 32]
click at [1370, 755] on div "Map fields" at bounding box center [1406, 761] width 163 height 19
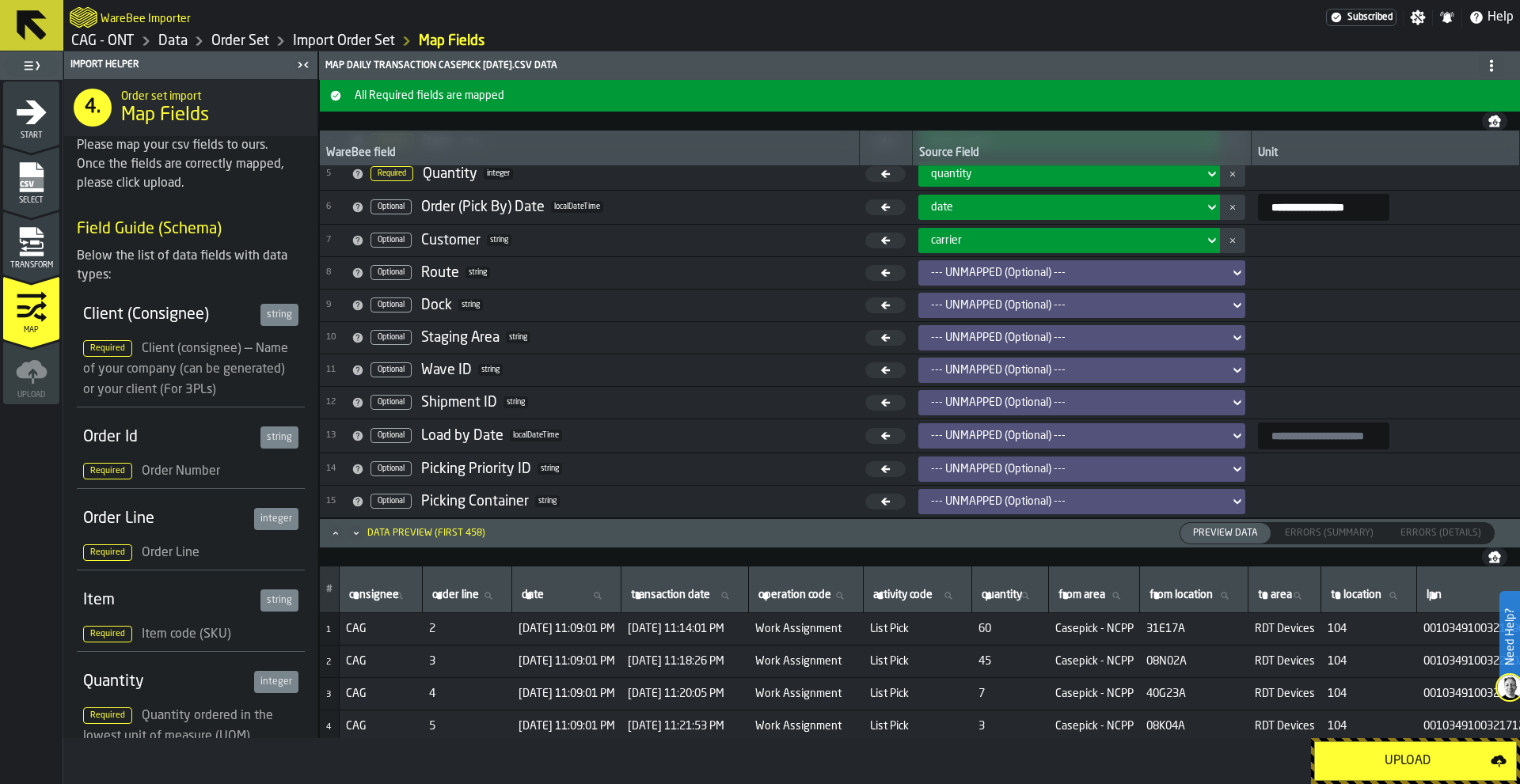
scroll to position [138, 0]
click at [1418, 759] on div "Upload" at bounding box center [1407, 761] width 166 height 19
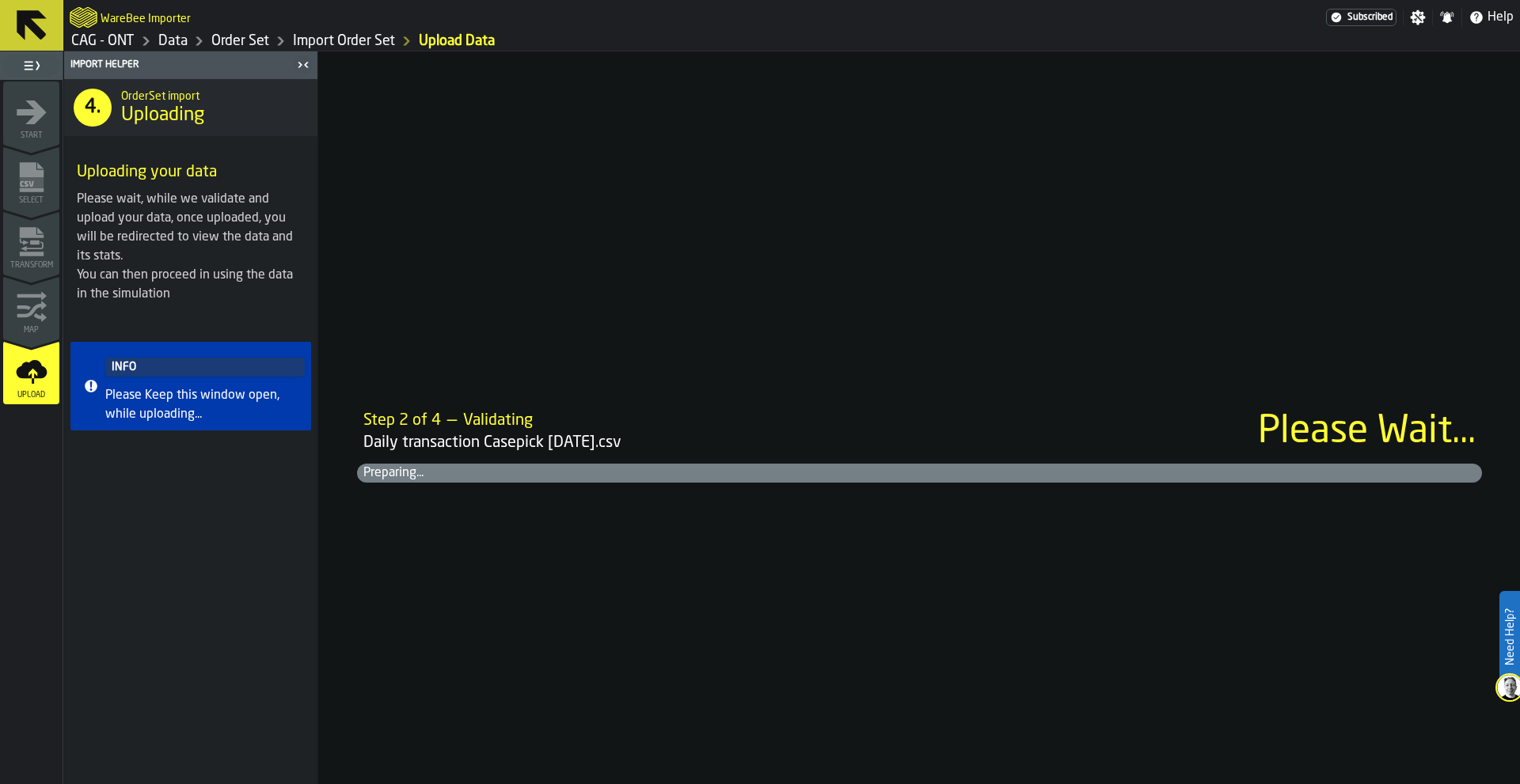
click at [214, 575] on div "4. OrderSet import Uploading Uploading your data Please wait, while we validate…" at bounding box center [190, 432] width 254 height 705
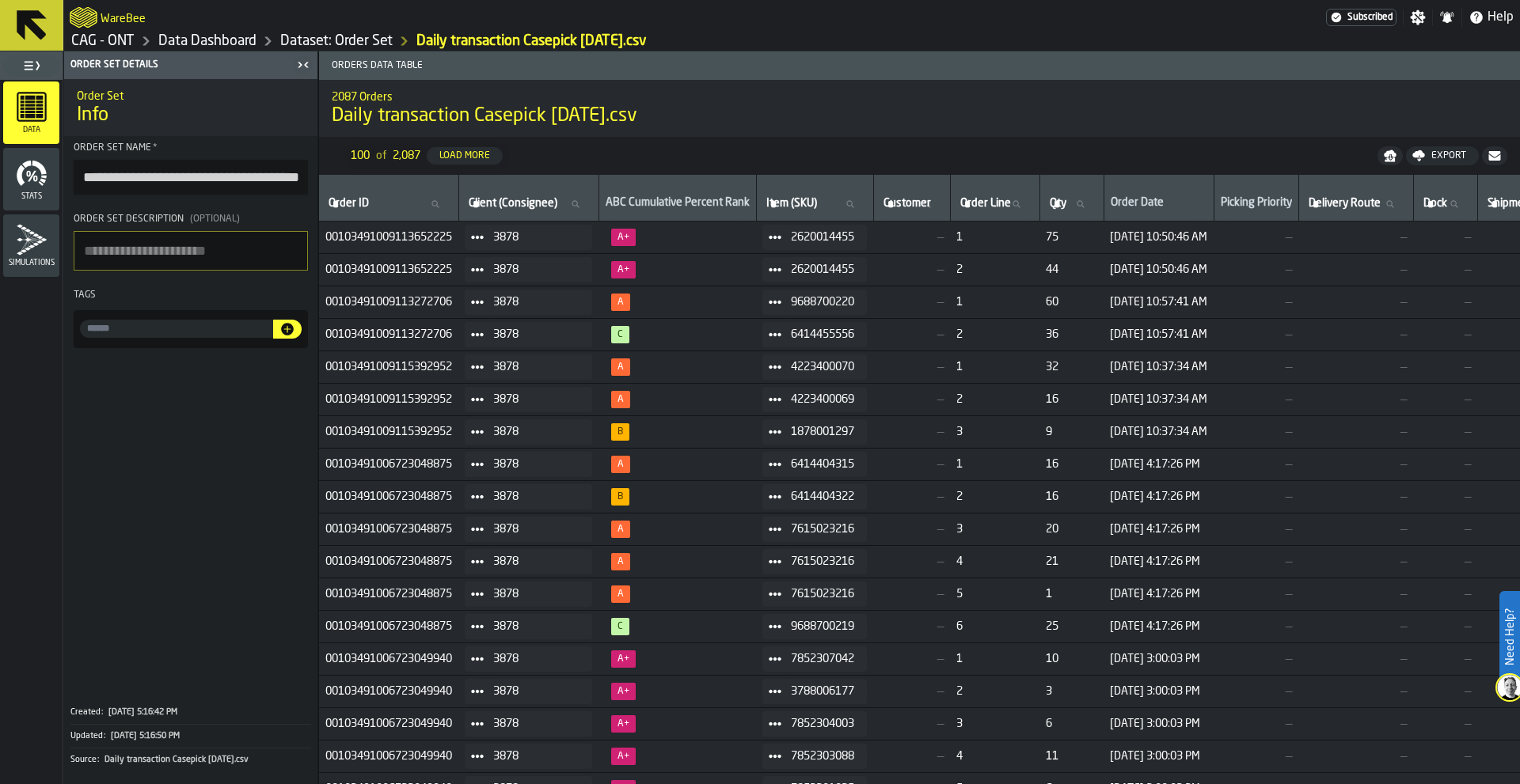
click at [210, 520] on span at bounding box center [190, 525] width 254 height 340
click at [35, 26] on icon at bounding box center [32, 25] width 30 height 30
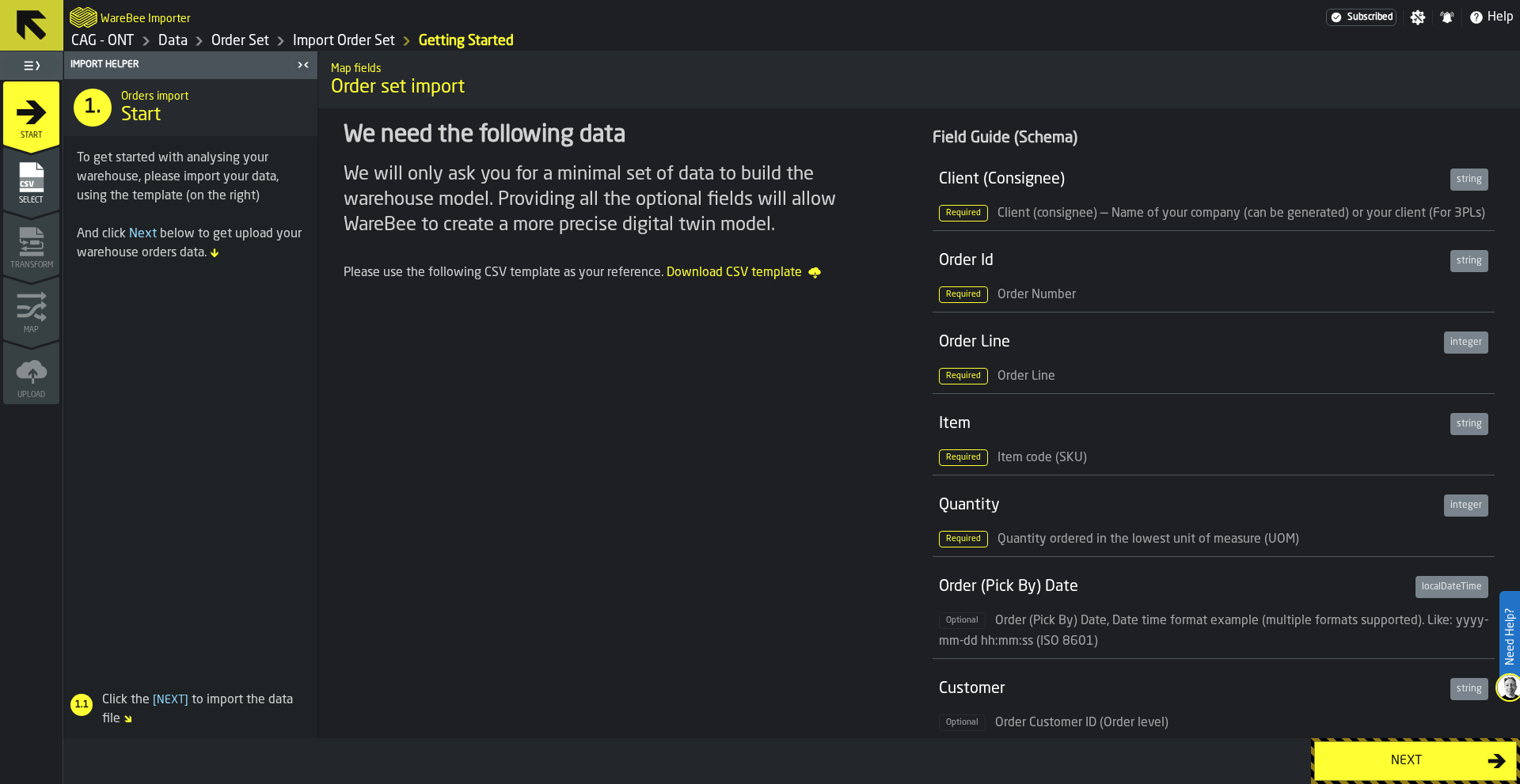
click at [49, 19] on icon at bounding box center [32, 25] width 38 height 38
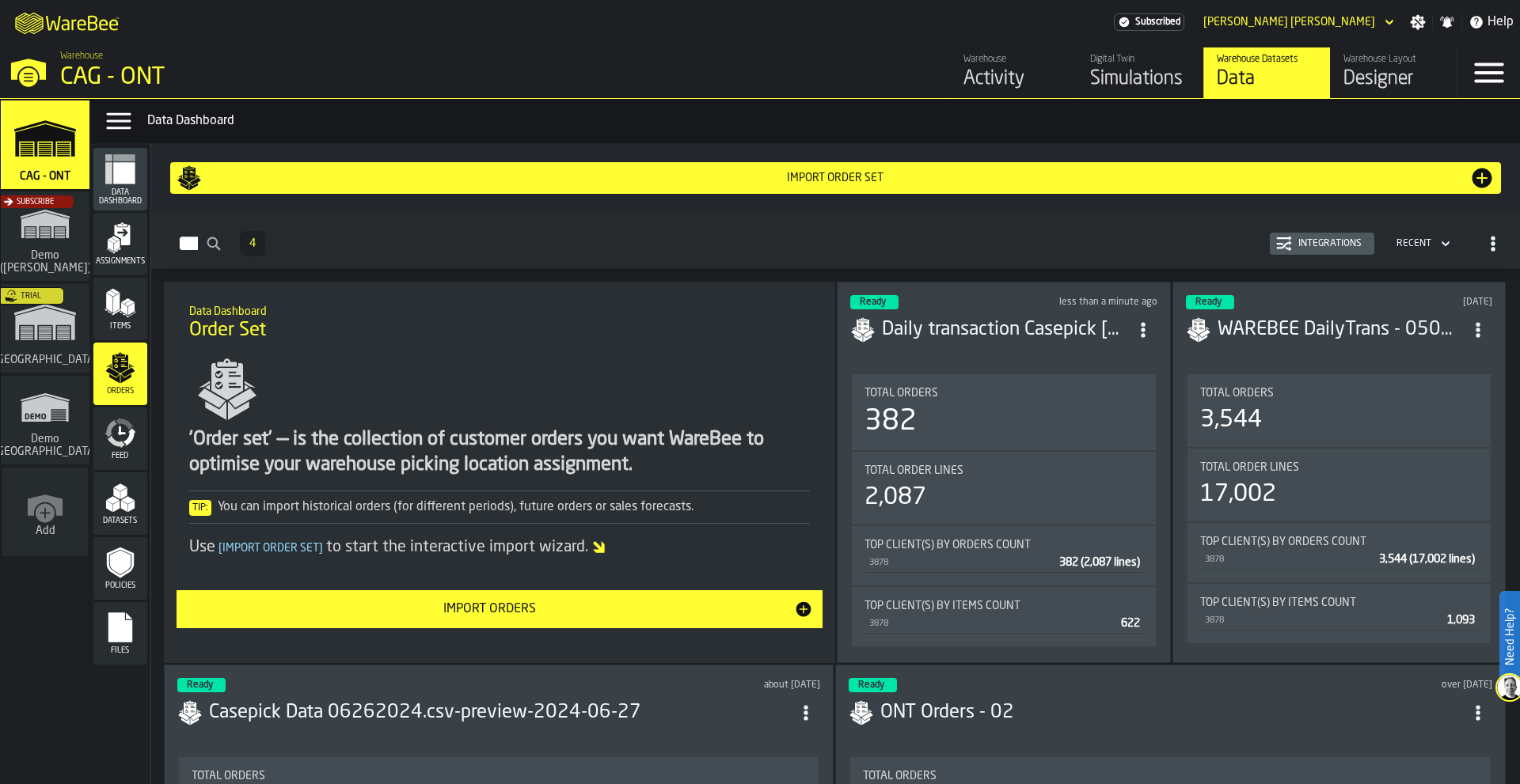
click at [105, 443] on icon "menu Feed" at bounding box center [120, 432] width 32 height 32
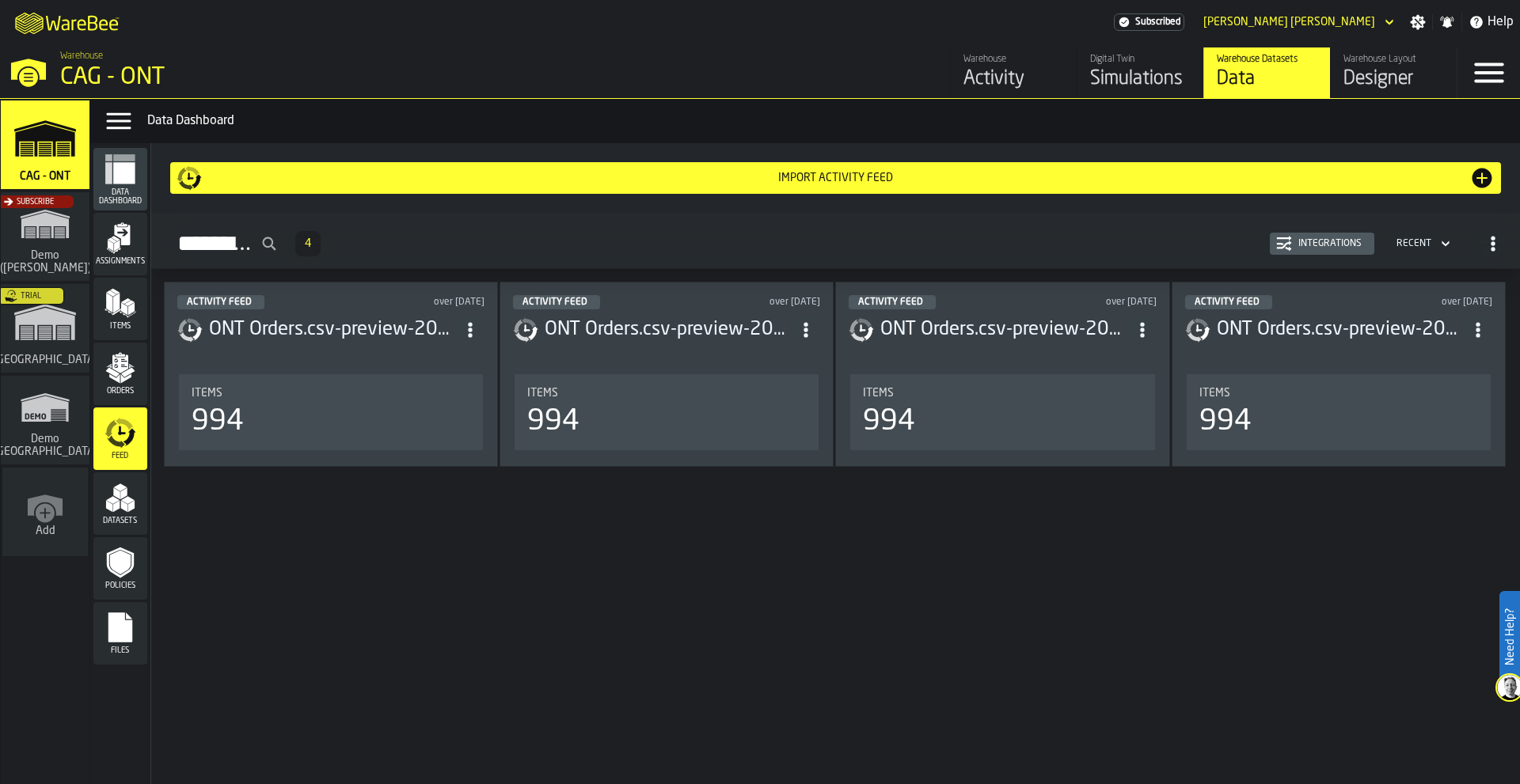
click at [119, 504] on polygon "menu Datasets" at bounding box center [117, 507] width 6 height 12
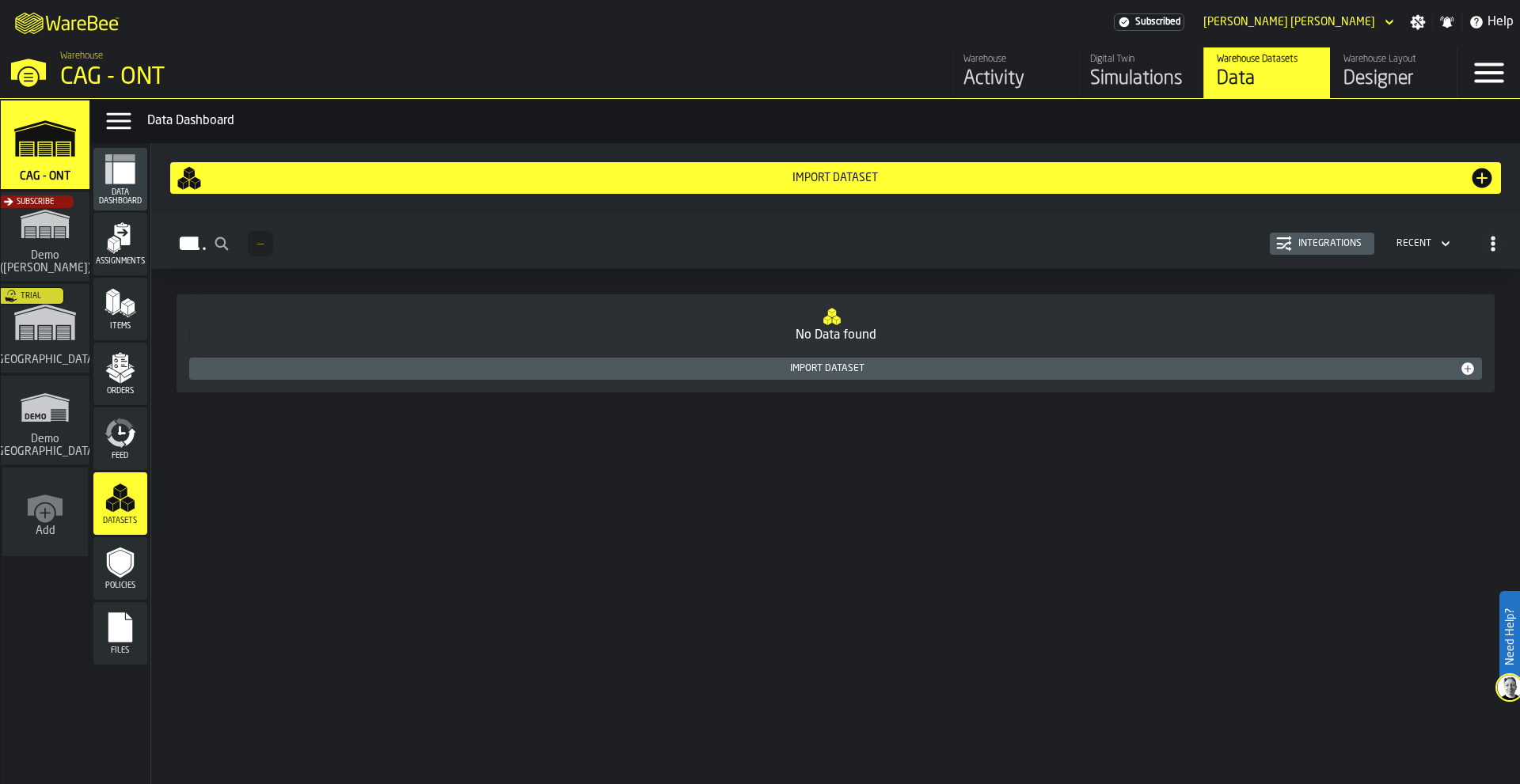
click at [834, 181] on div "Import Dataset" at bounding box center [835, 178] width 1267 height 13
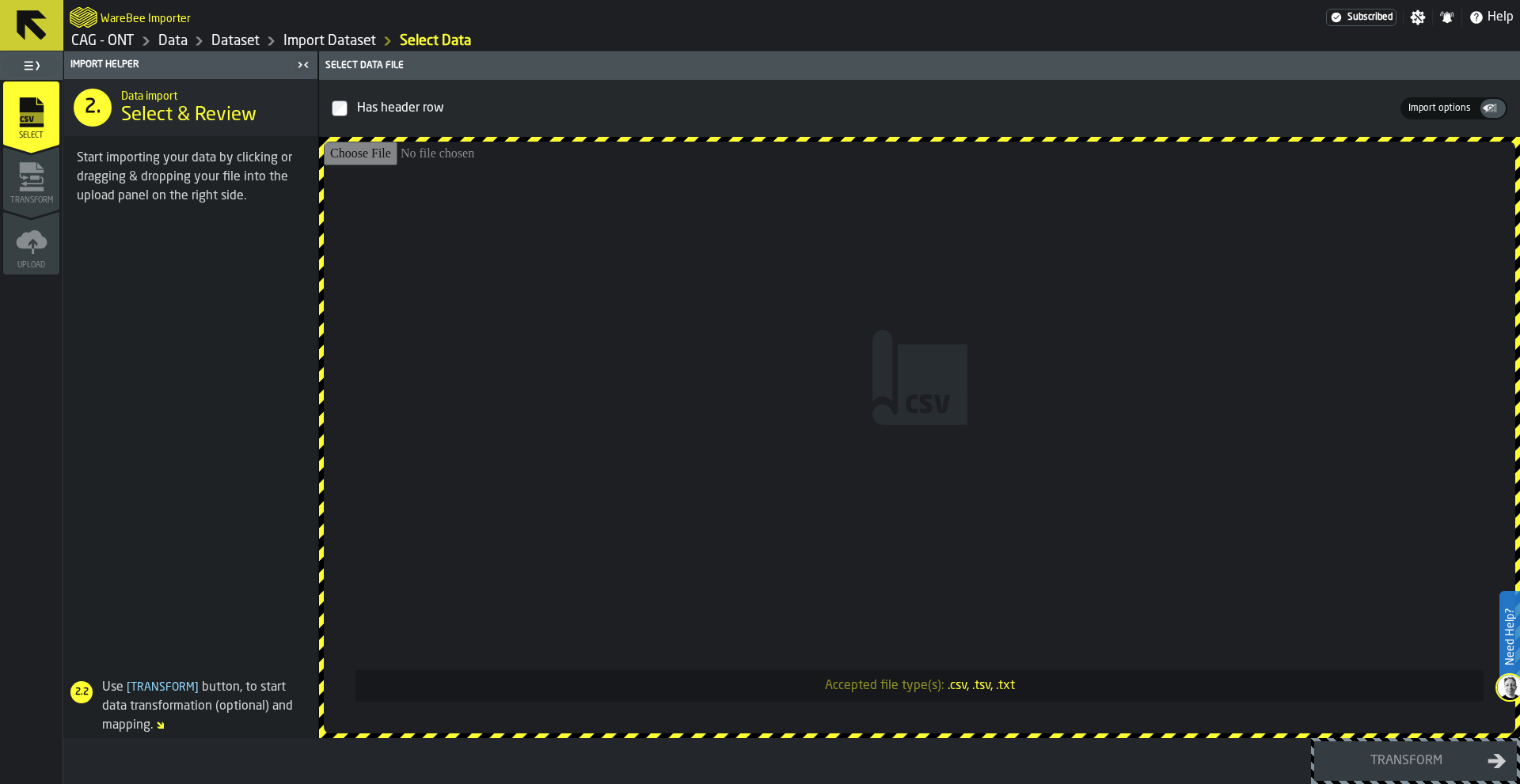
click at [40, 27] on icon at bounding box center [32, 25] width 38 height 38
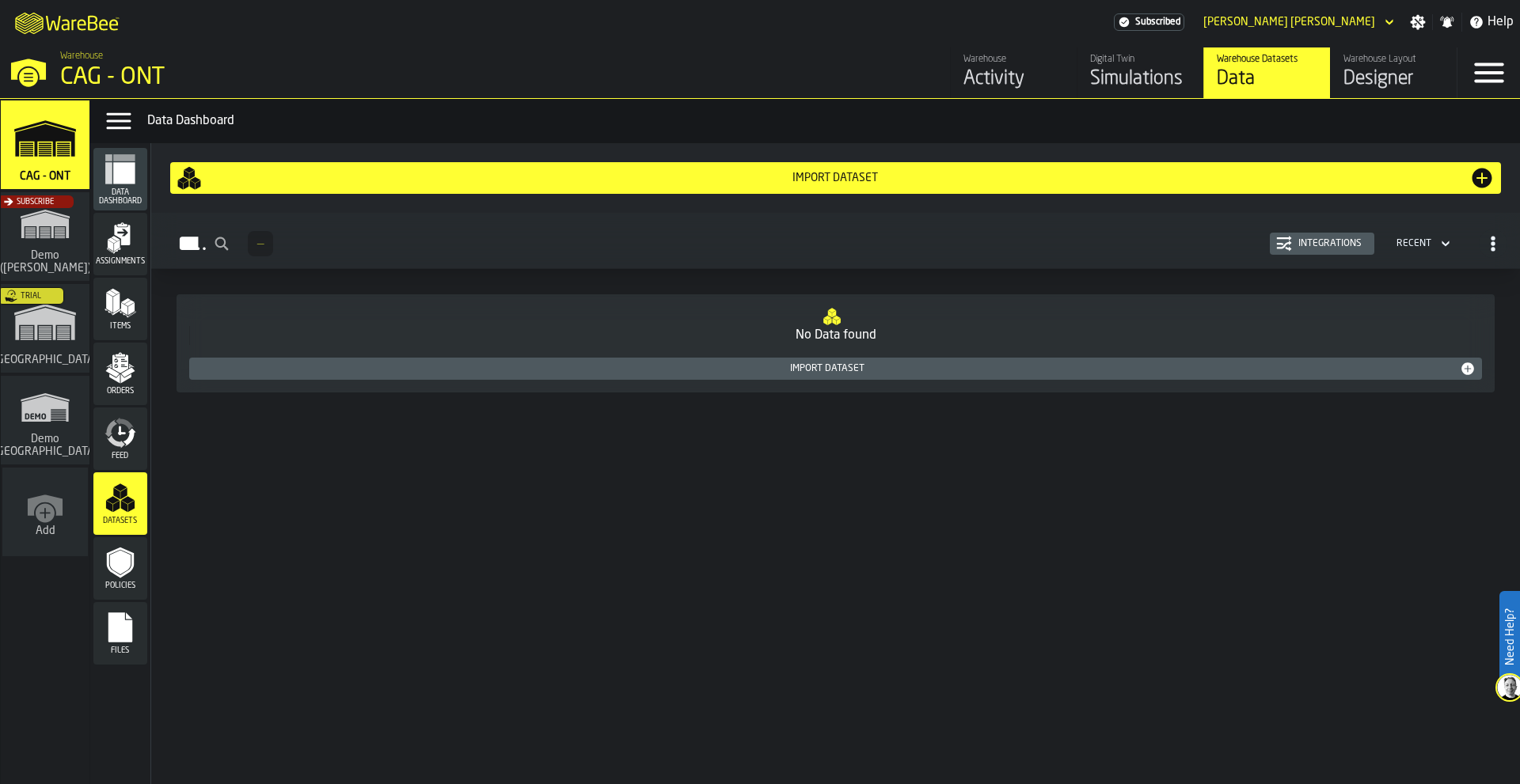
click at [812, 177] on div "Import Dataset" at bounding box center [835, 178] width 1267 height 13
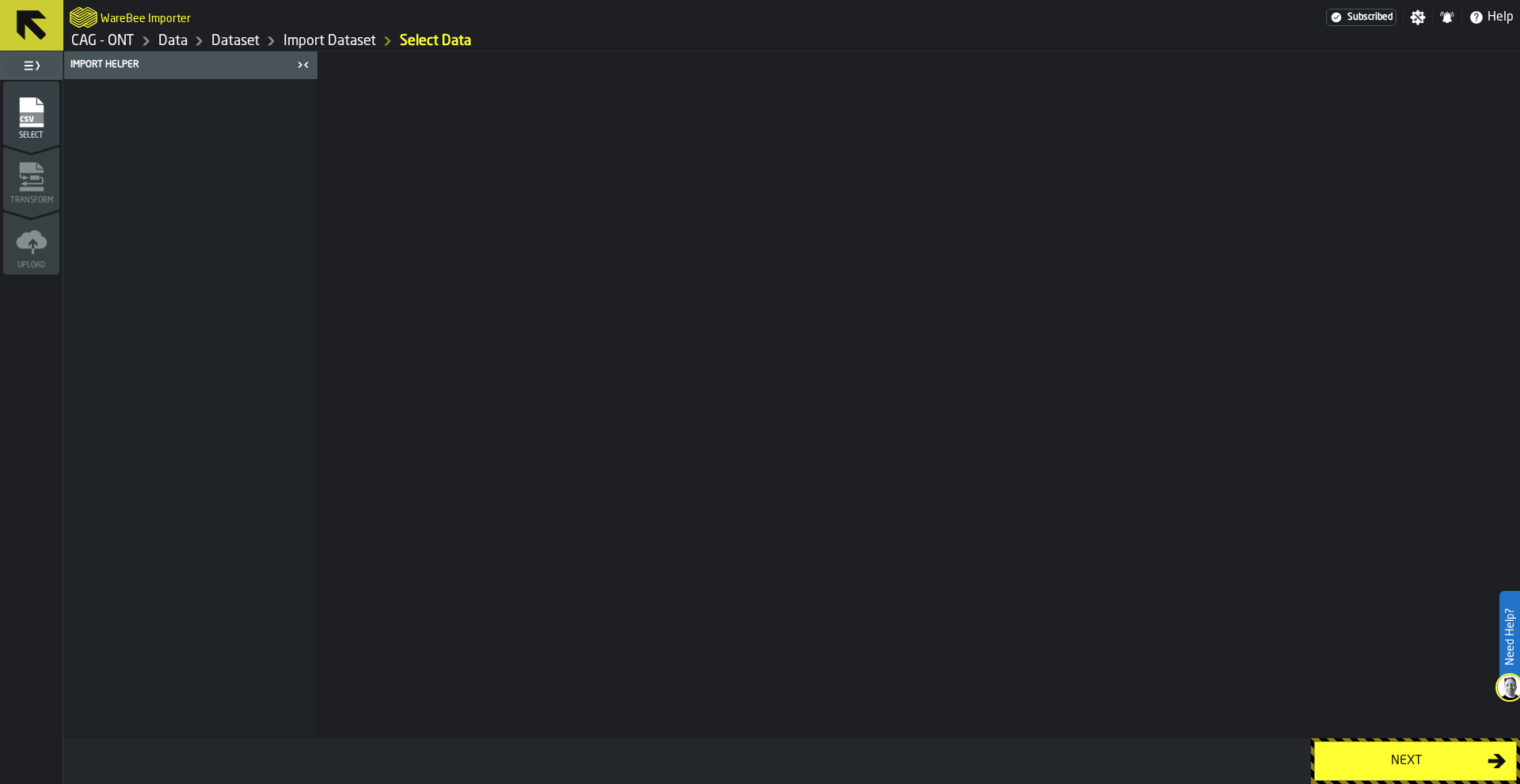
click at [39, 124] on icon "menu Select" at bounding box center [30, 112] width 23 height 30
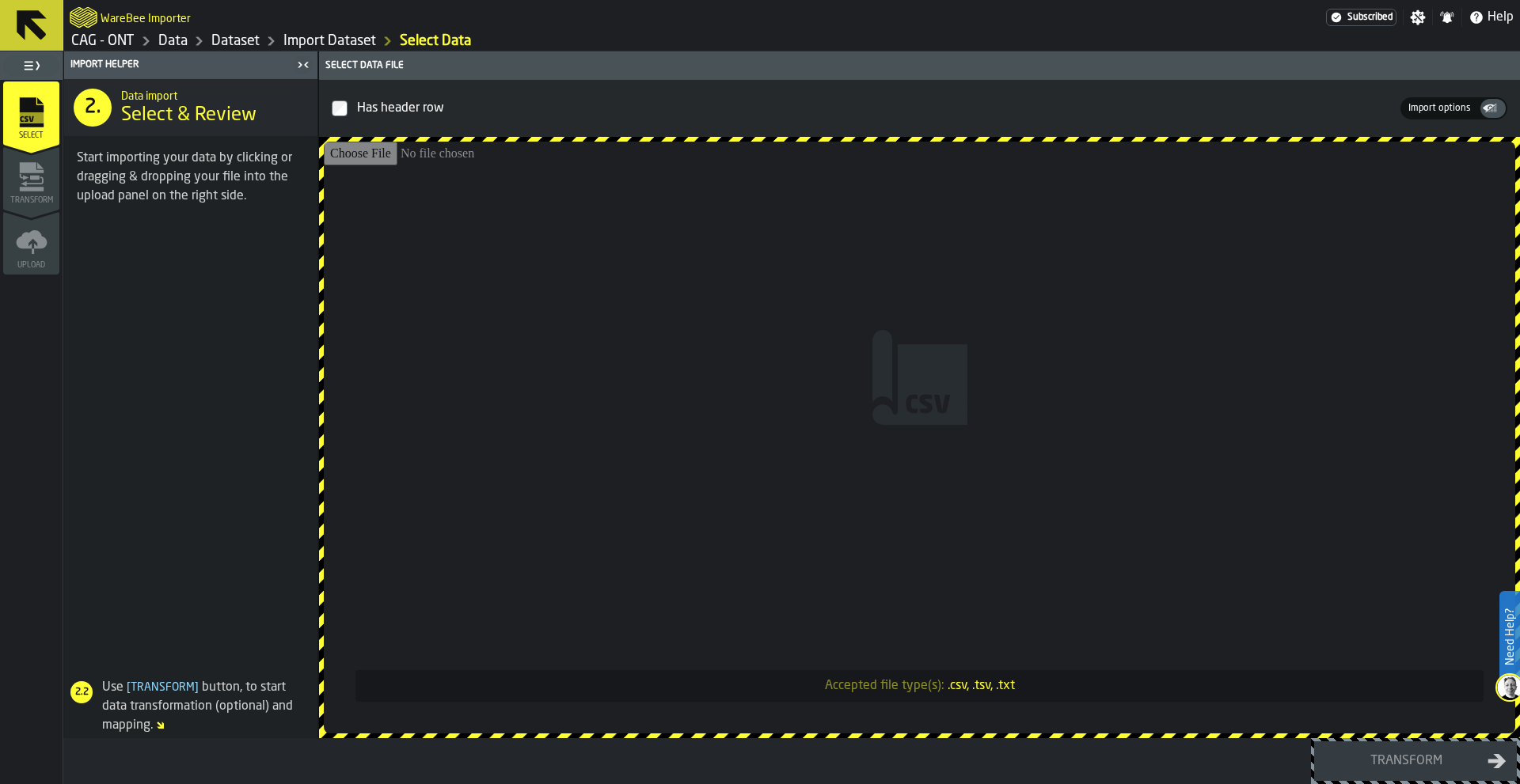
click at [45, 262] on span "Upload" at bounding box center [31, 265] width 56 height 9
click at [43, 177] on icon "menu Transform" at bounding box center [32, 177] width 32 height 32
click at [34, 247] on icon "menu Upload" at bounding box center [32, 238] width 31 height 18
click at [45, 23] on icon at bounding box center [32, 25] width 38 height 38
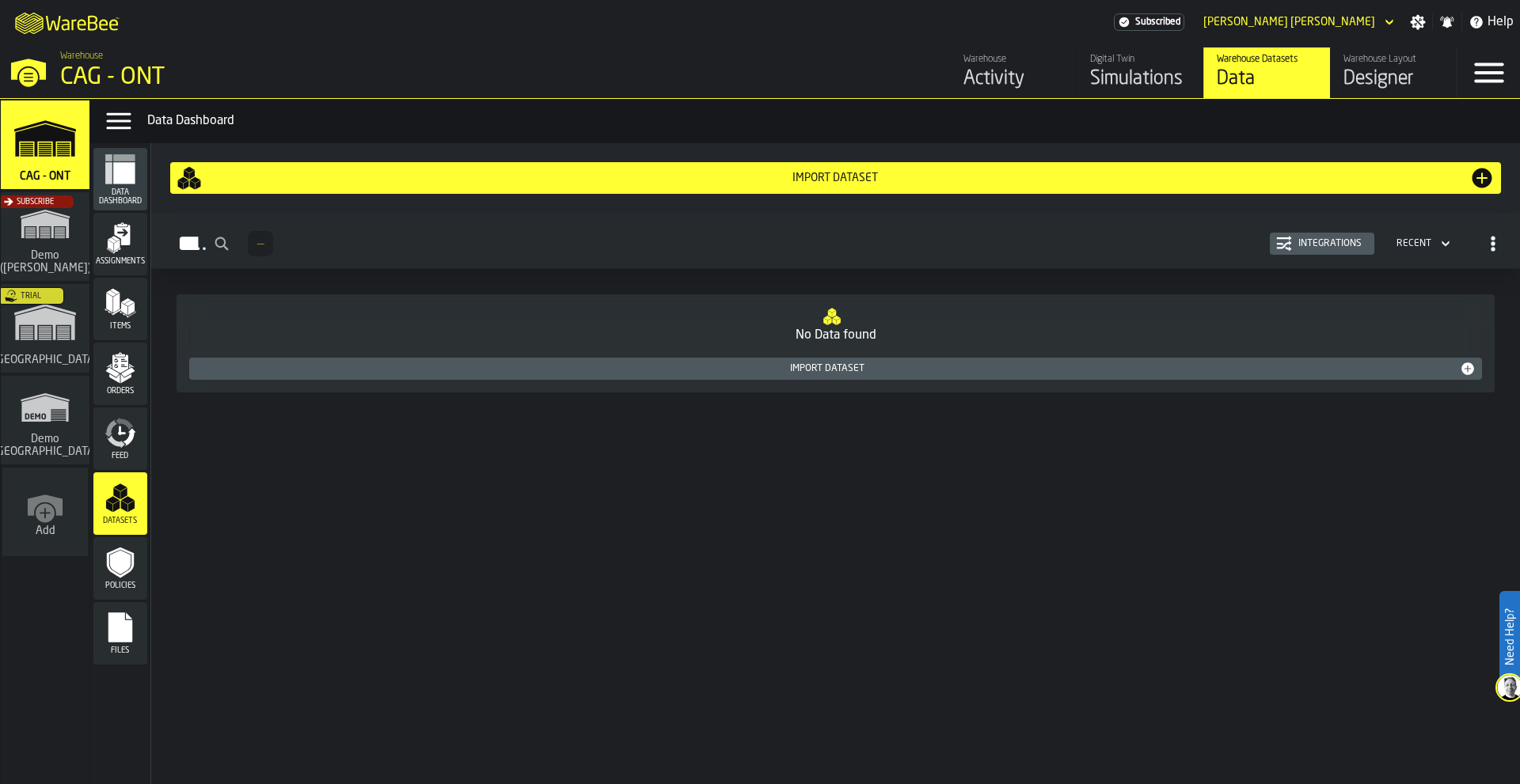
click at [123, 569] on icon "menu Policies" at bounding box center [120, 563] width 20 height 24
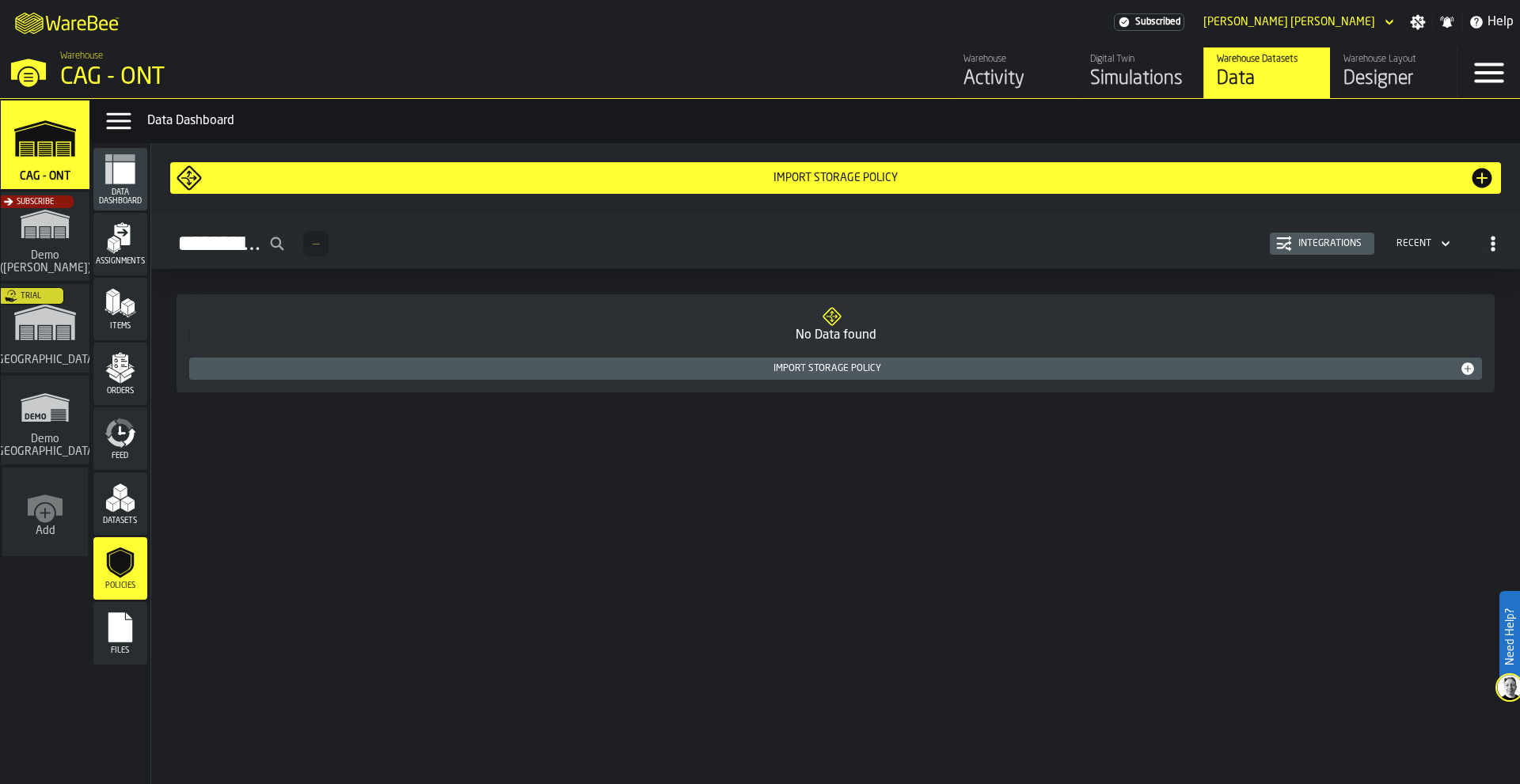
click at [813, 367] on div "Import Storage Policy" at bounding box center [827, 369] width 1264 height 11
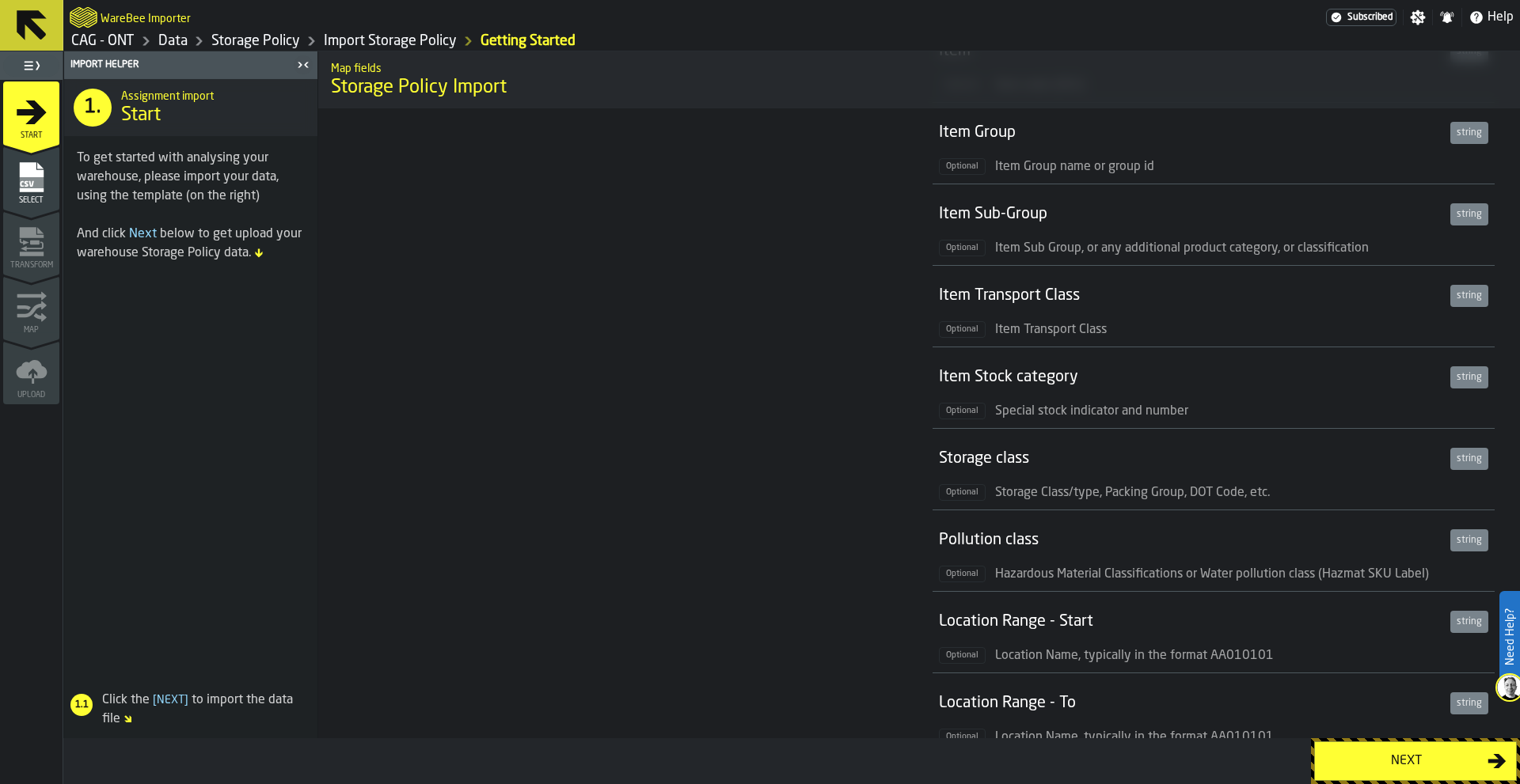
scroll to position [71, 0]
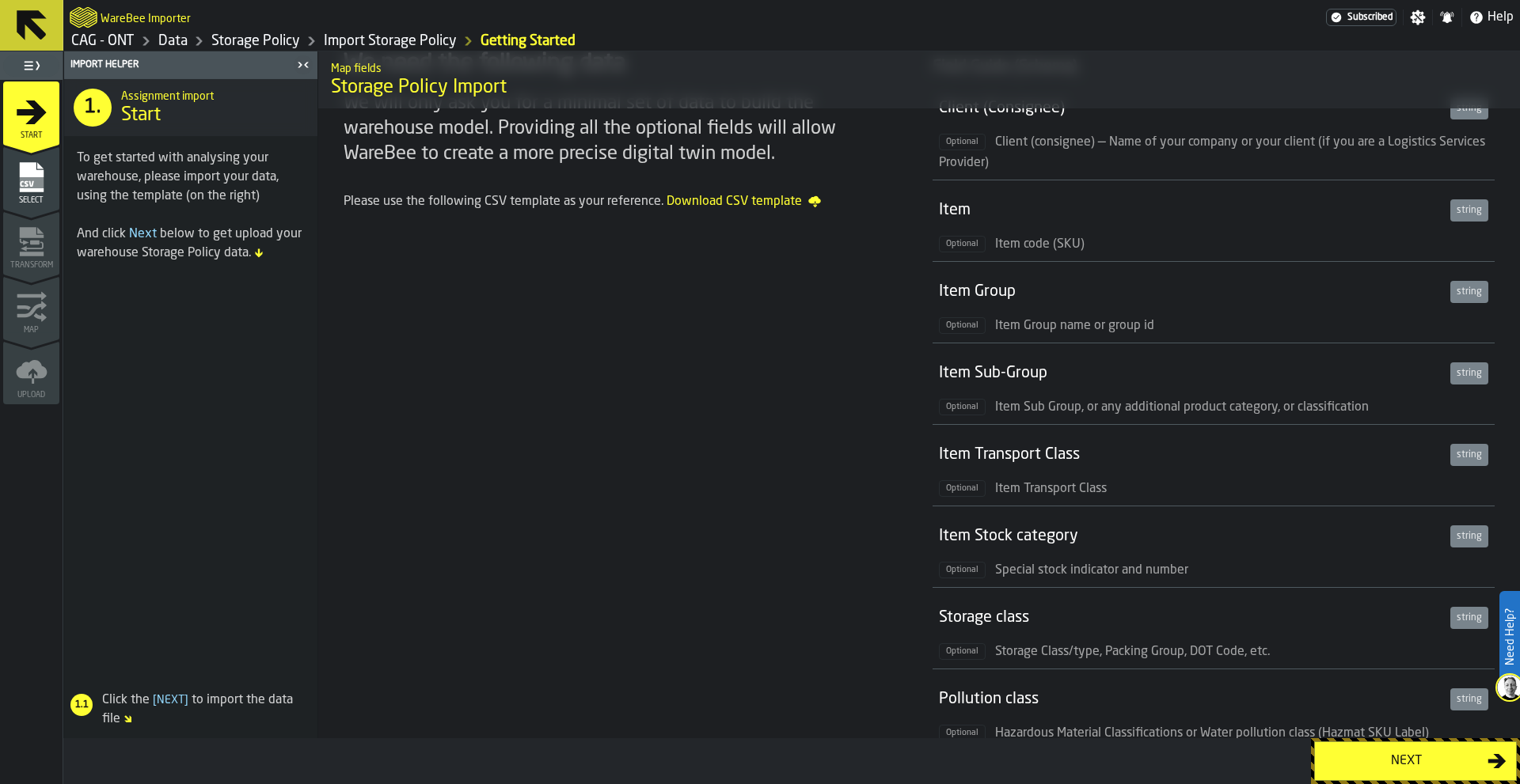
click at [32, 36] on icon at bounding box center [32, 25] width 38 height 38
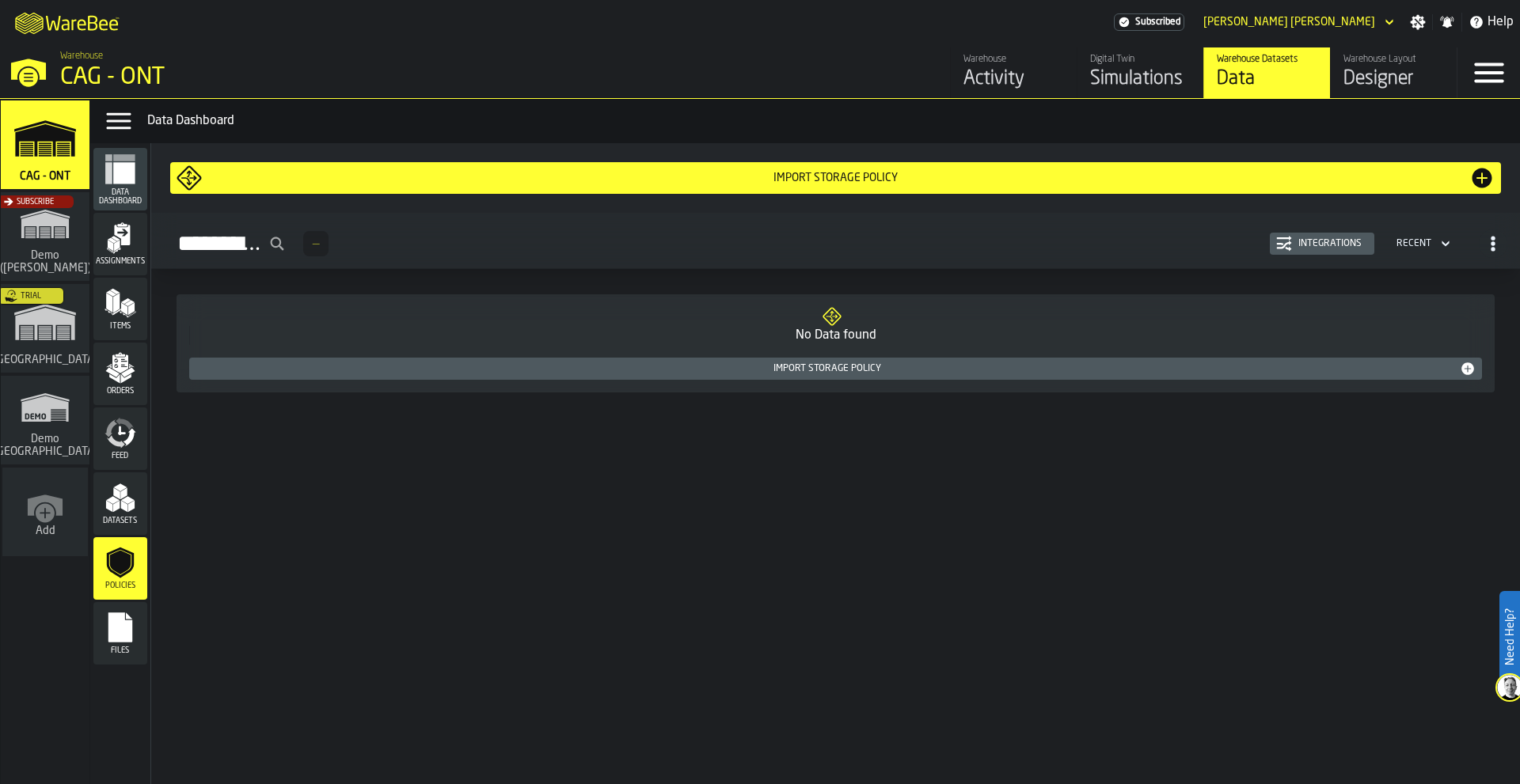
click at [121, 634] on rect "menu Files" at bounding box center [120, 633] width 23 height 11
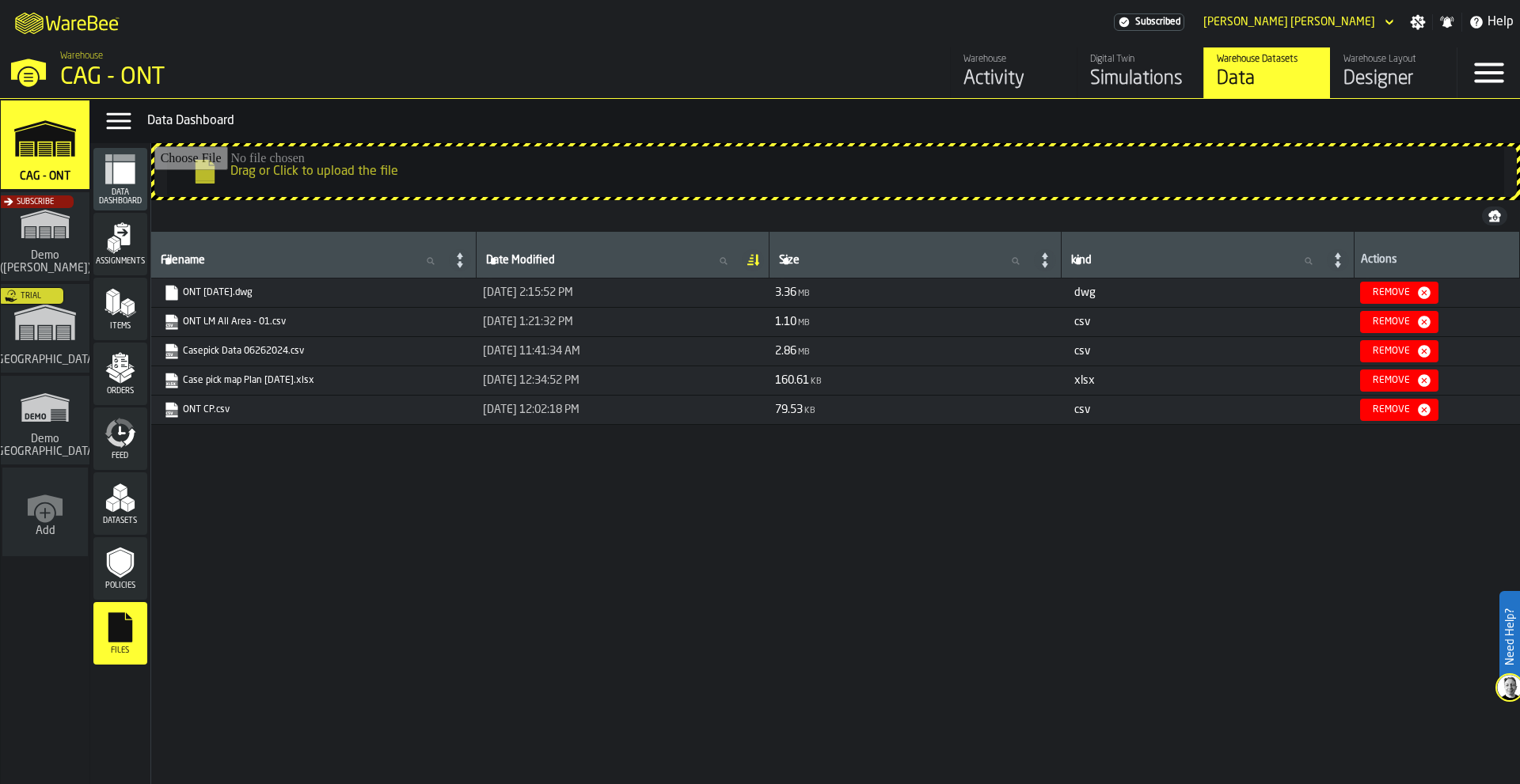
click at [1121, 65] on div "Digital Twin" at bounding box center [1140, 59] width 100 height 11
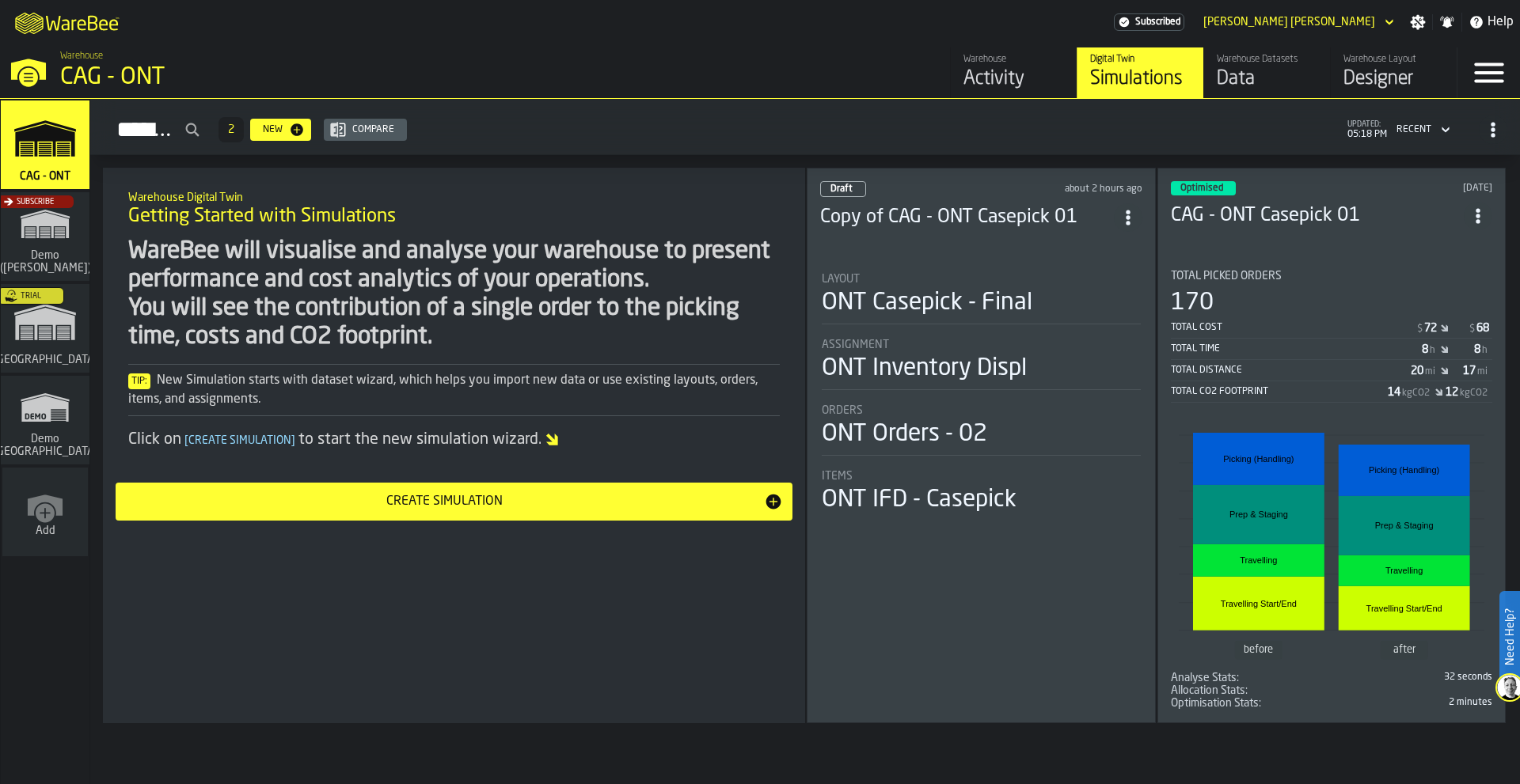
click at [1127, 210] on icon "ItemListCard-DashboardItemContainer" at bounding box center [1129, 218] width 16 height 16
click at [1082, 248] on div "Open" at bounding box center [1096, 245] width 83 height 19
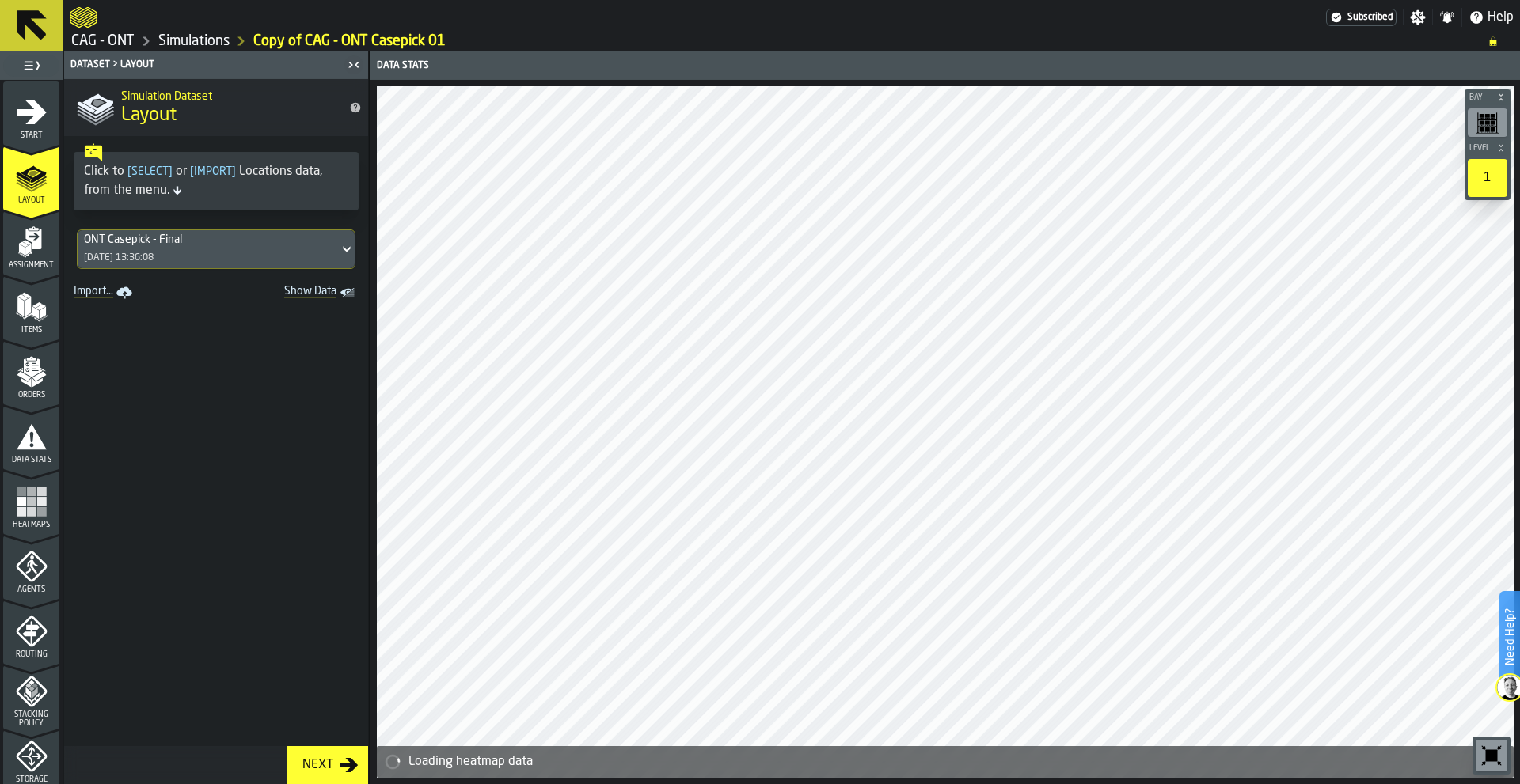
click at [23, 117] on icon "menu Start" at bounding box center [32, 112] width 32 height 32
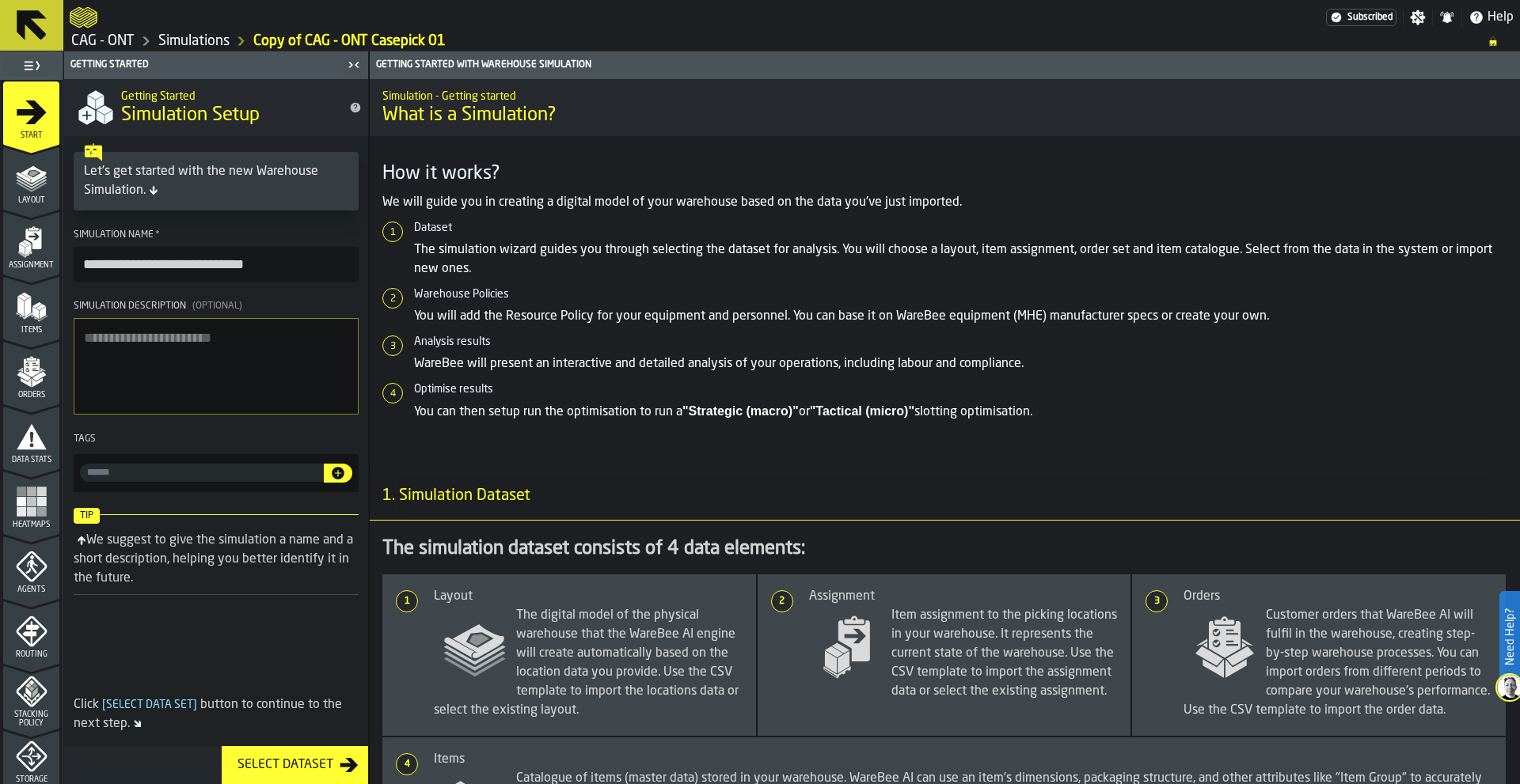
click at [28, 22] on icon at bounding box center [32, 25] width 30 height 30
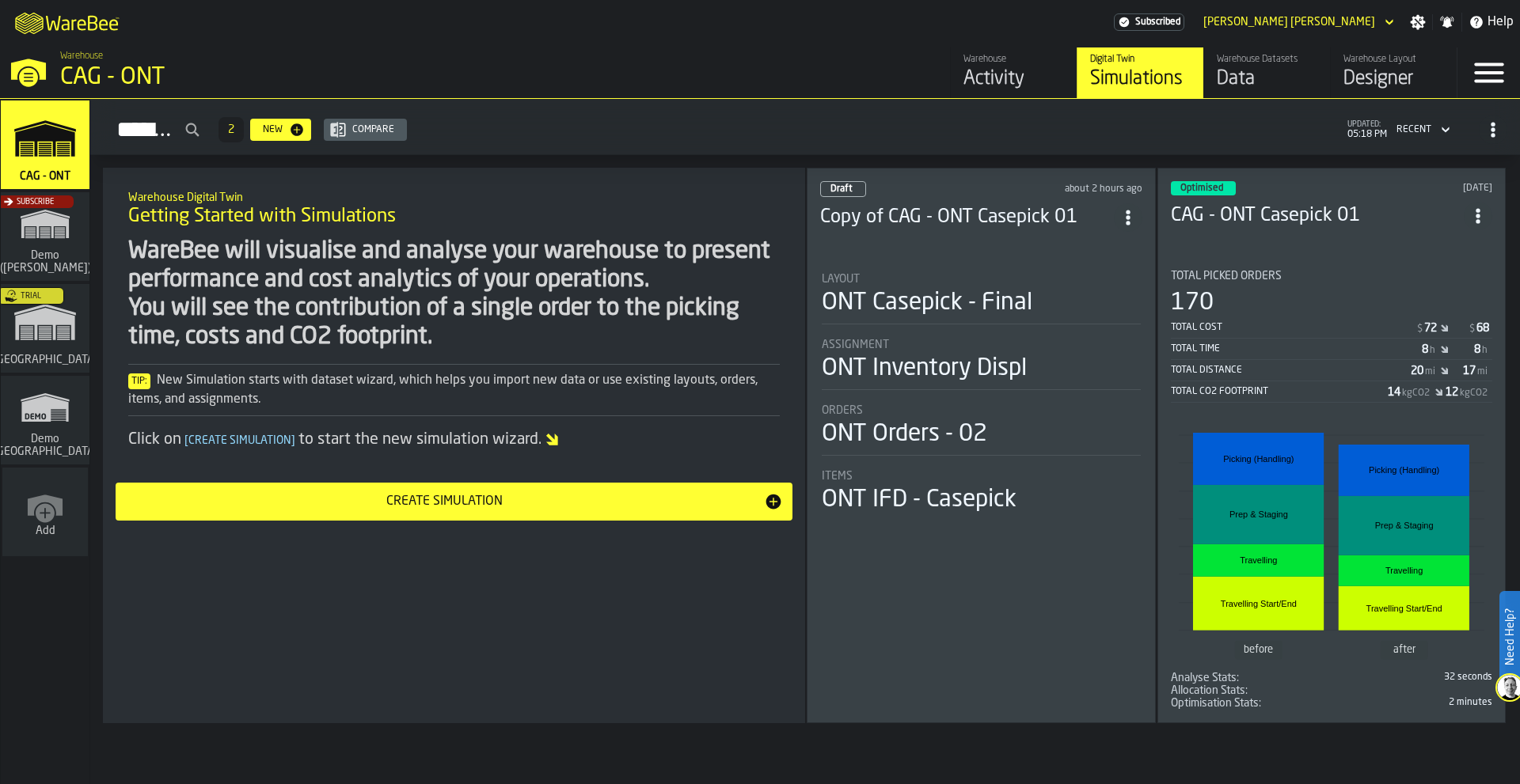
click at [1131, 215] on icon "ItemListCard-DashboardItemContainer" at bounding box center [1129, 218] width 16 height 16
click at [1082, 286] on div "Delete" at bounding box center [1096, 283] width 83 height 19
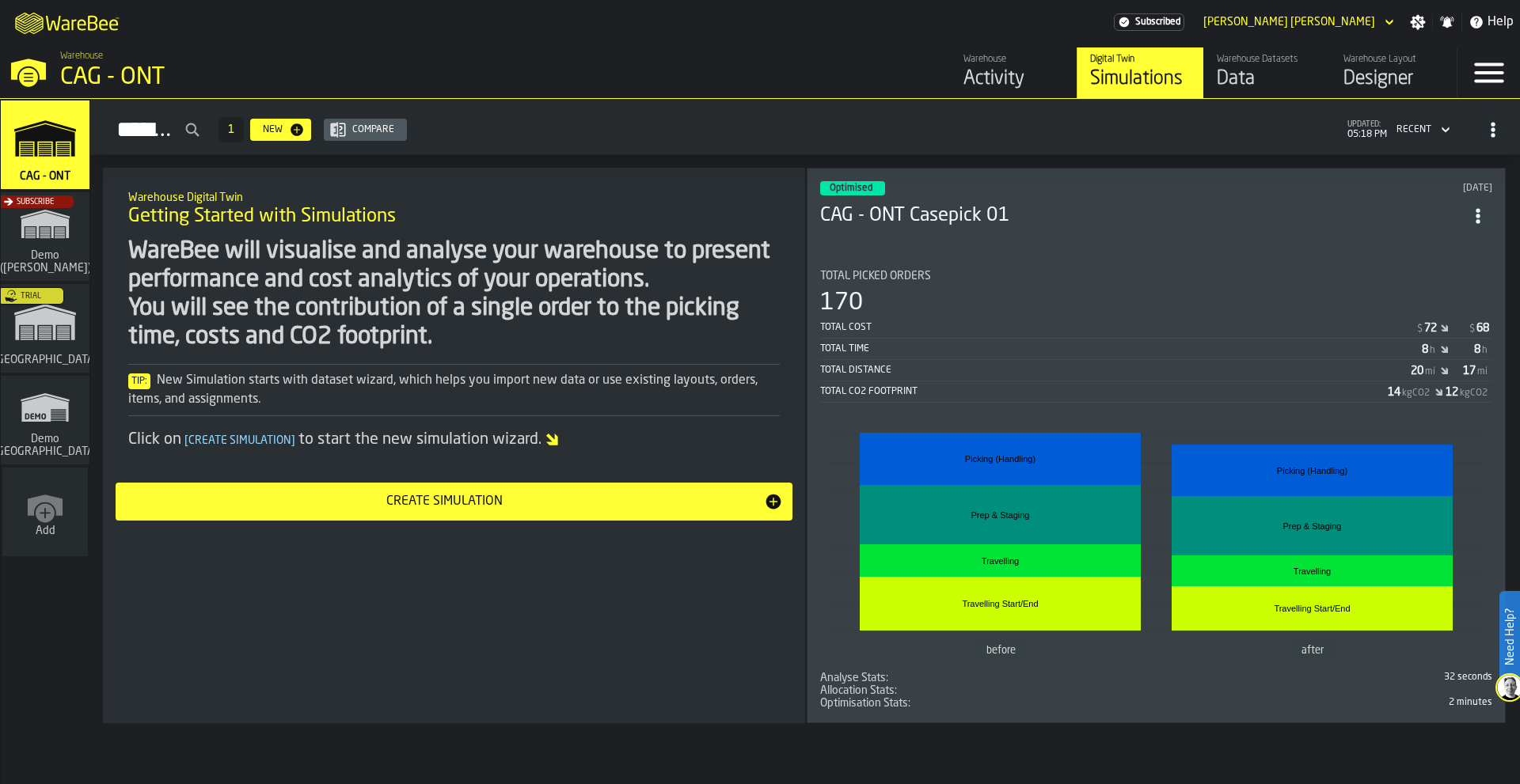
click at [481, 508] on div "Create Simulation" at bounding box center [444, 501] width 639 height 19
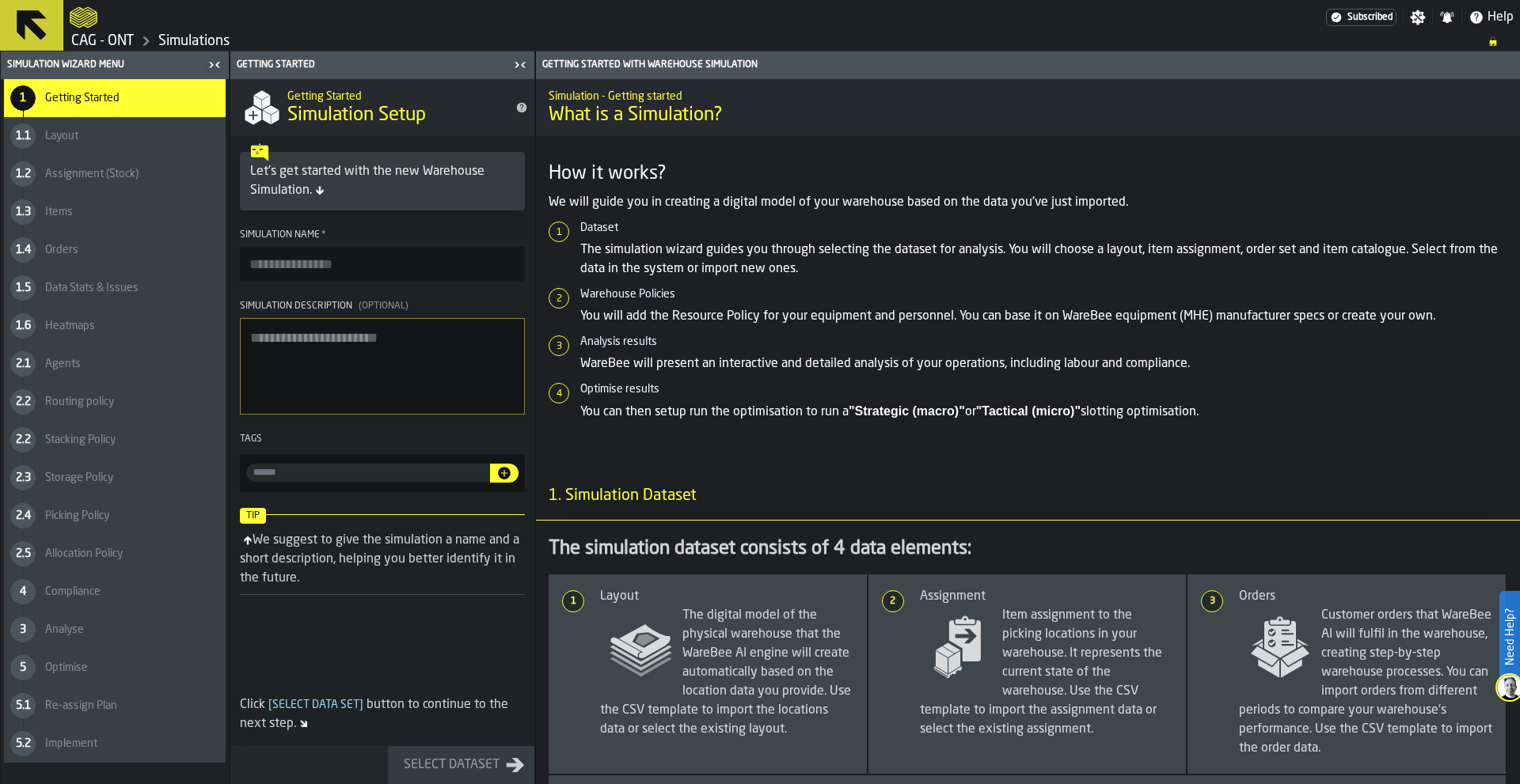
click at [381, 270] on input "Simulation Name *" at bounding box center [382, 264] width 285 height 35
type input "**********"
drag, startPoint x: 481, startPoint y: 773, endPoint x: 489, endPoint y: 765, distance: 11.3
click at [482, 771] on div "Select Dataset" at bounding box center [452, 765] width 109 height 19
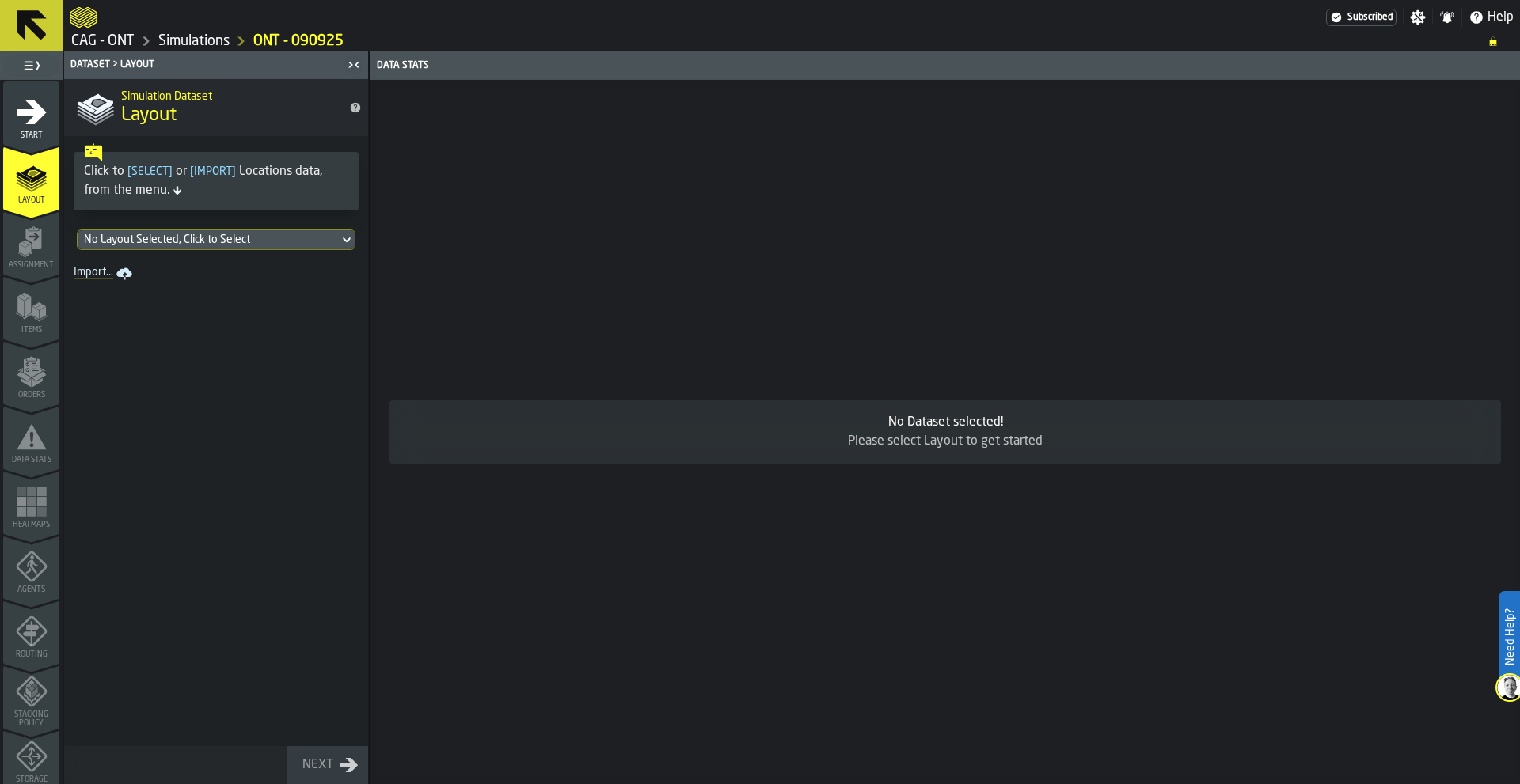
click at [150, 172] on span "[ Select ]" at bounding box center [150, 172] width 52 height 11
click at [253, 242] on div "No Layout Selected, Click to Select" at bounding box center [208, 240] width 249 height 13
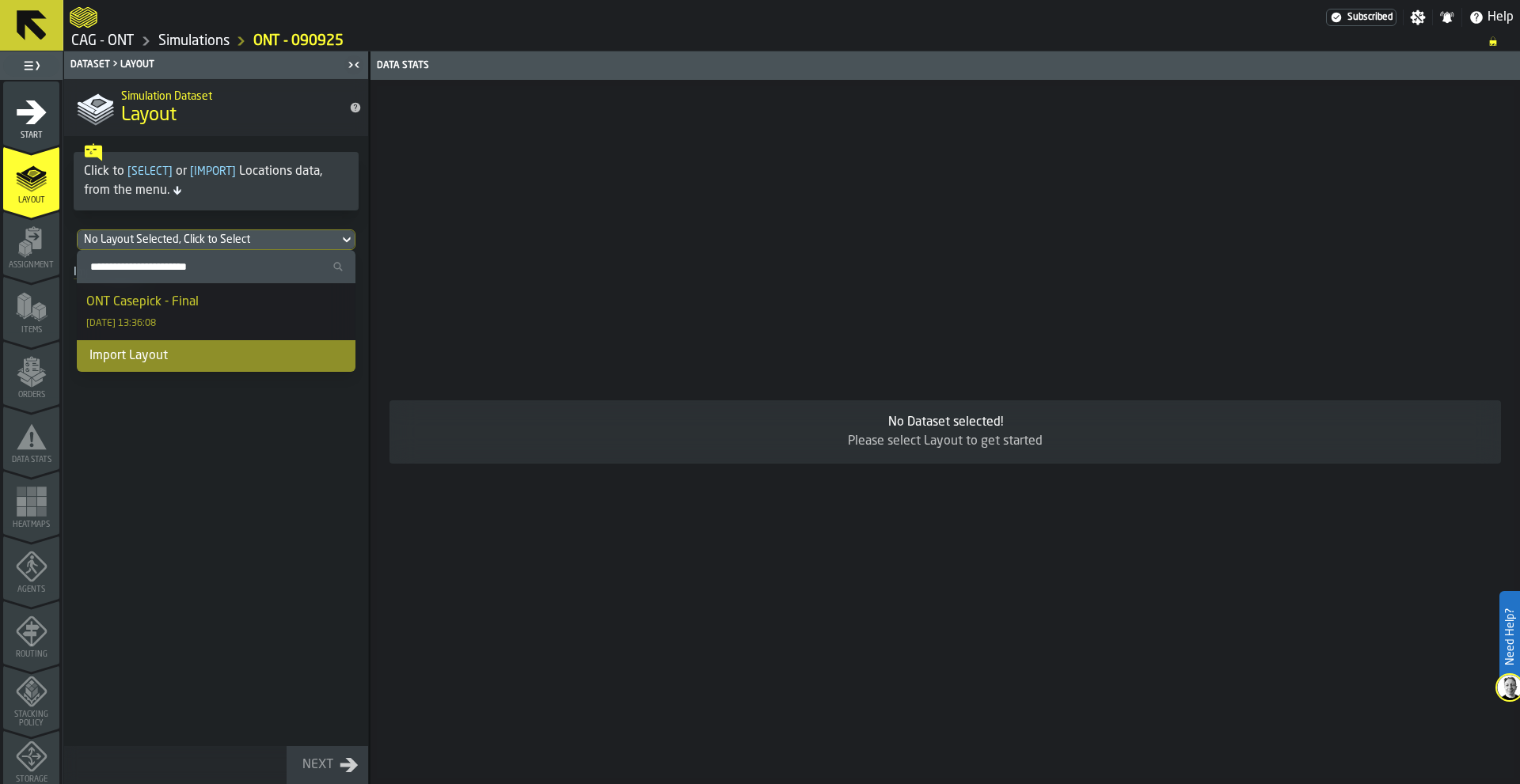
click at [215, 314] on div "ONT Casepick - Final 09/05/2024, 13:36:08" at bounding box center [216, 312] width 259 height 38
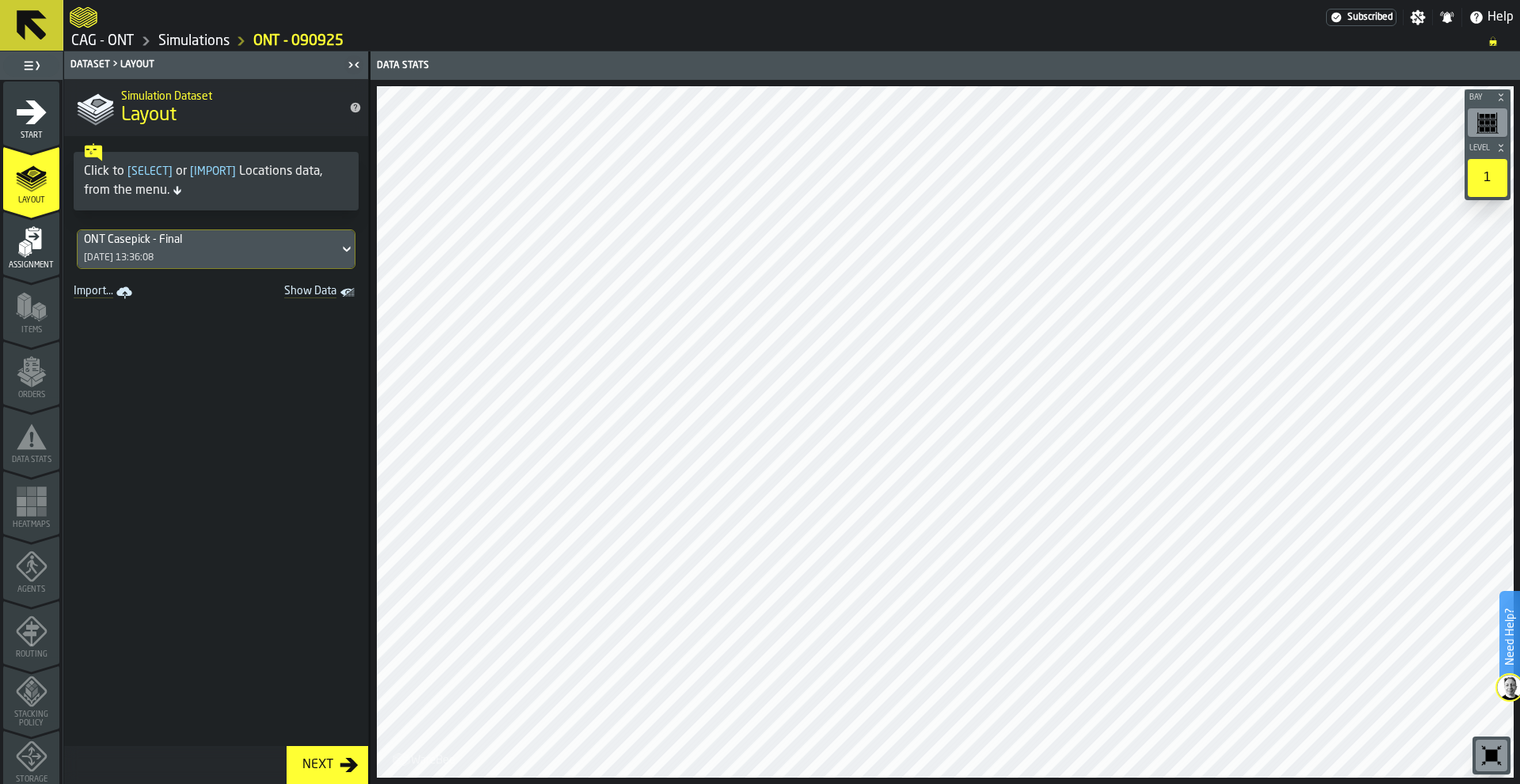
click at [338, 767] on div "Next" at bounding box center [318, 765] width 44 height 19
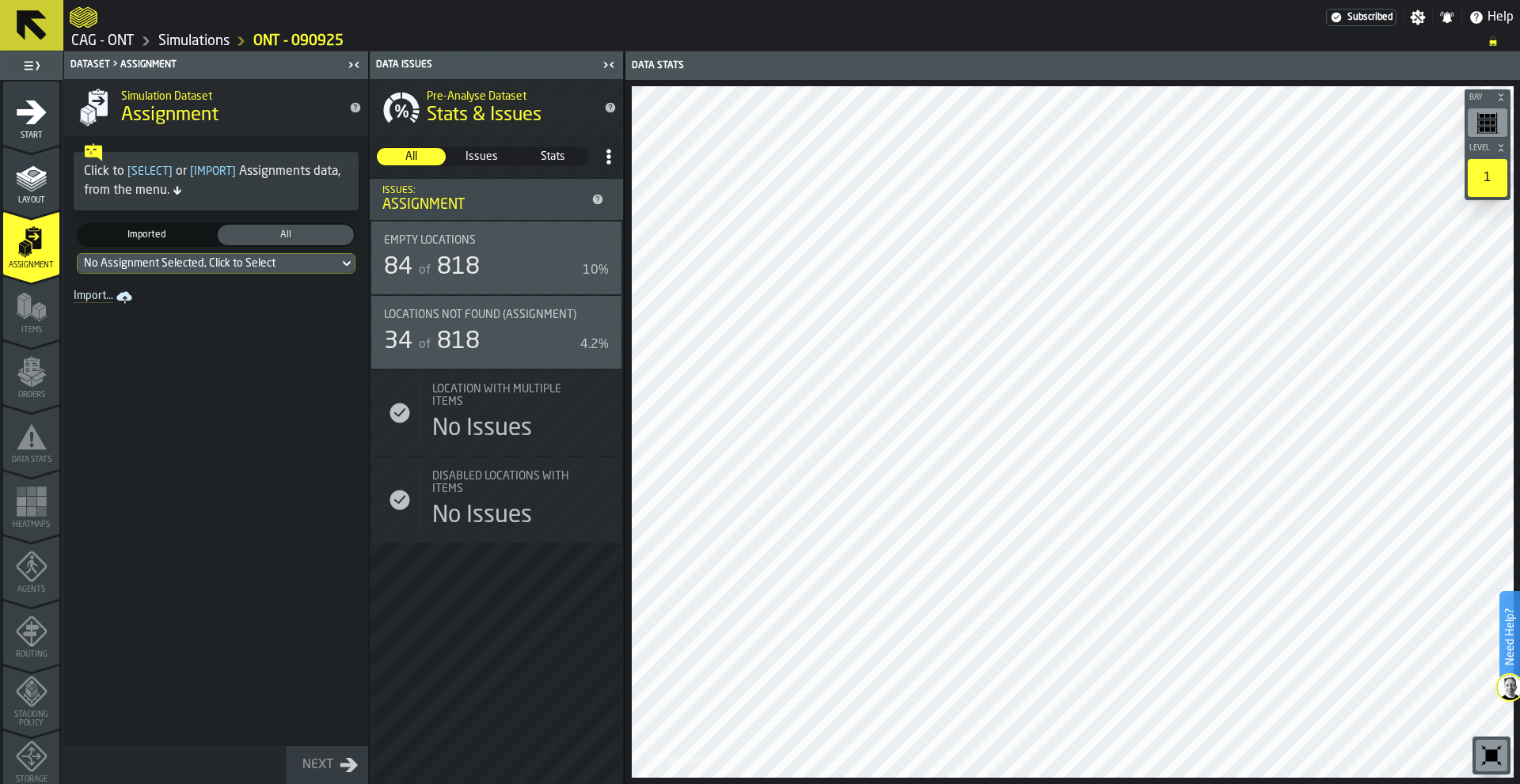
click at [156, 236] on span "Imported" at bounding box center [147, 235] width 130 height 15
click at [285, 230] on span "All" at bounding box center [286, 235] width 130 height 15
click at [301, 266] on div "No Assignment Selected, Click to Select" at bounding box center [208, 264] width 249 height 13
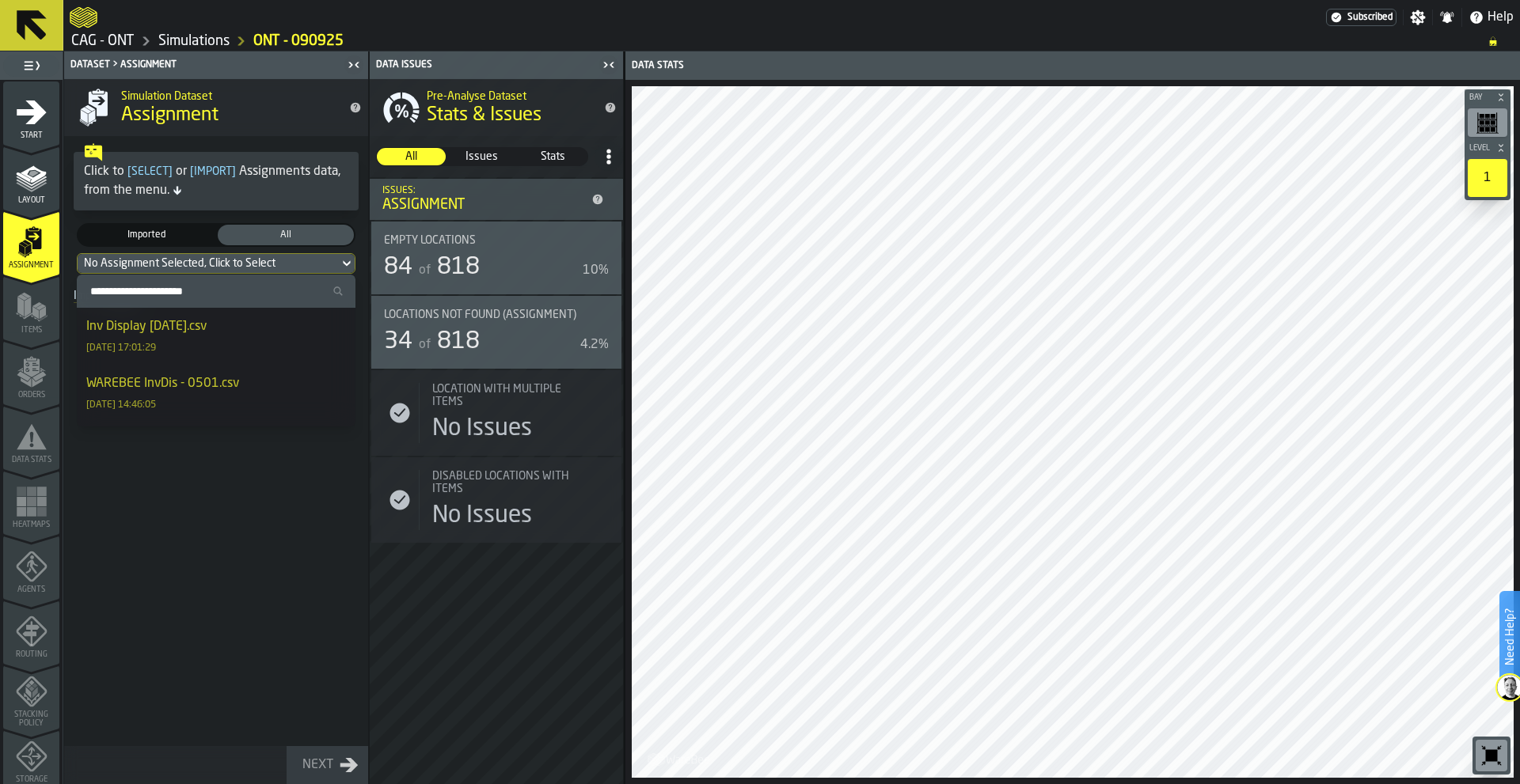
click at [262, 335] on div "Inv Display 09.09.25.csv 09/09/2025, 17:01:29" at bounding box center [216, 336] width 259 height 38
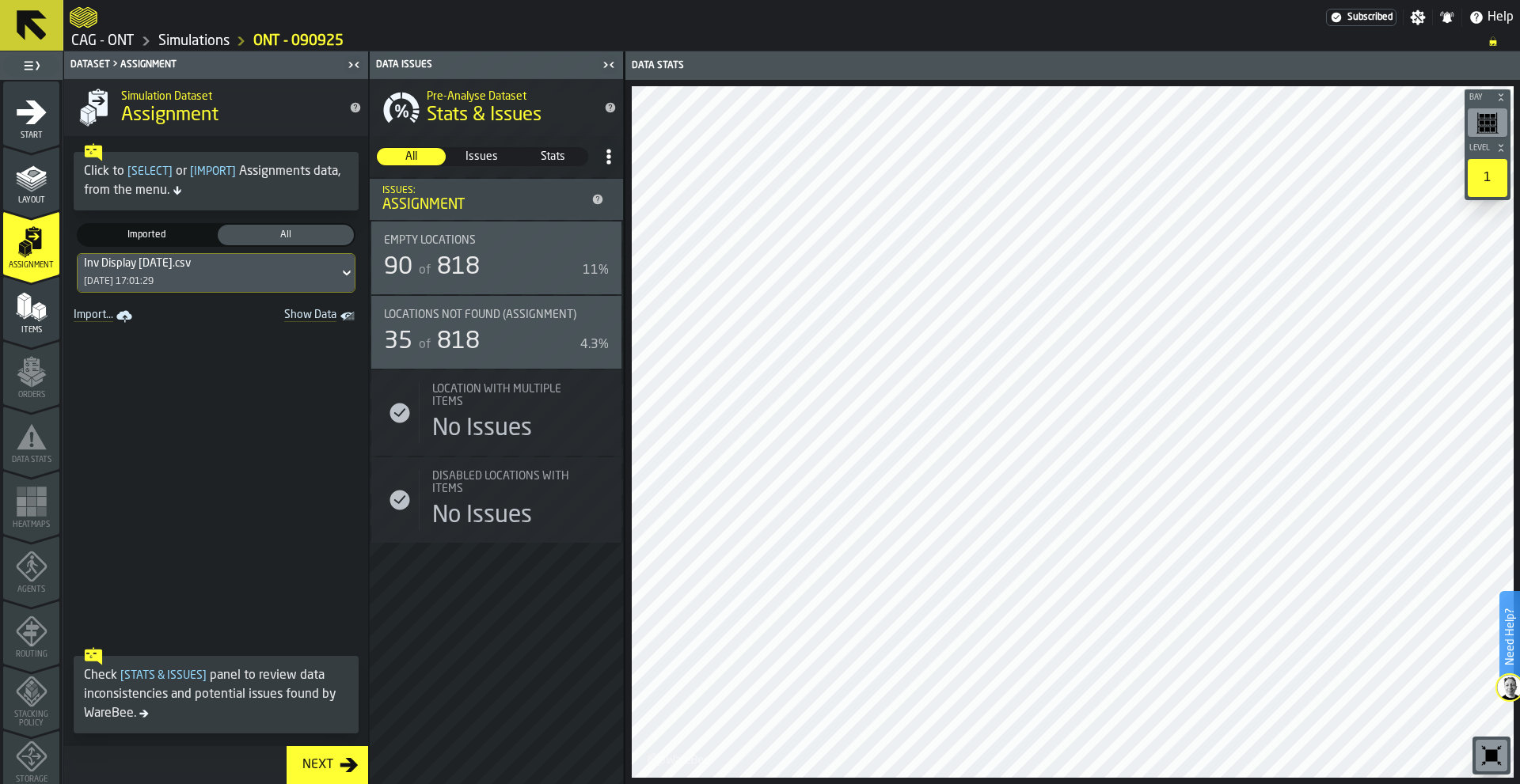
click at [471, 258] on span "818" at bounding box center [458, 267] width 43 height 23
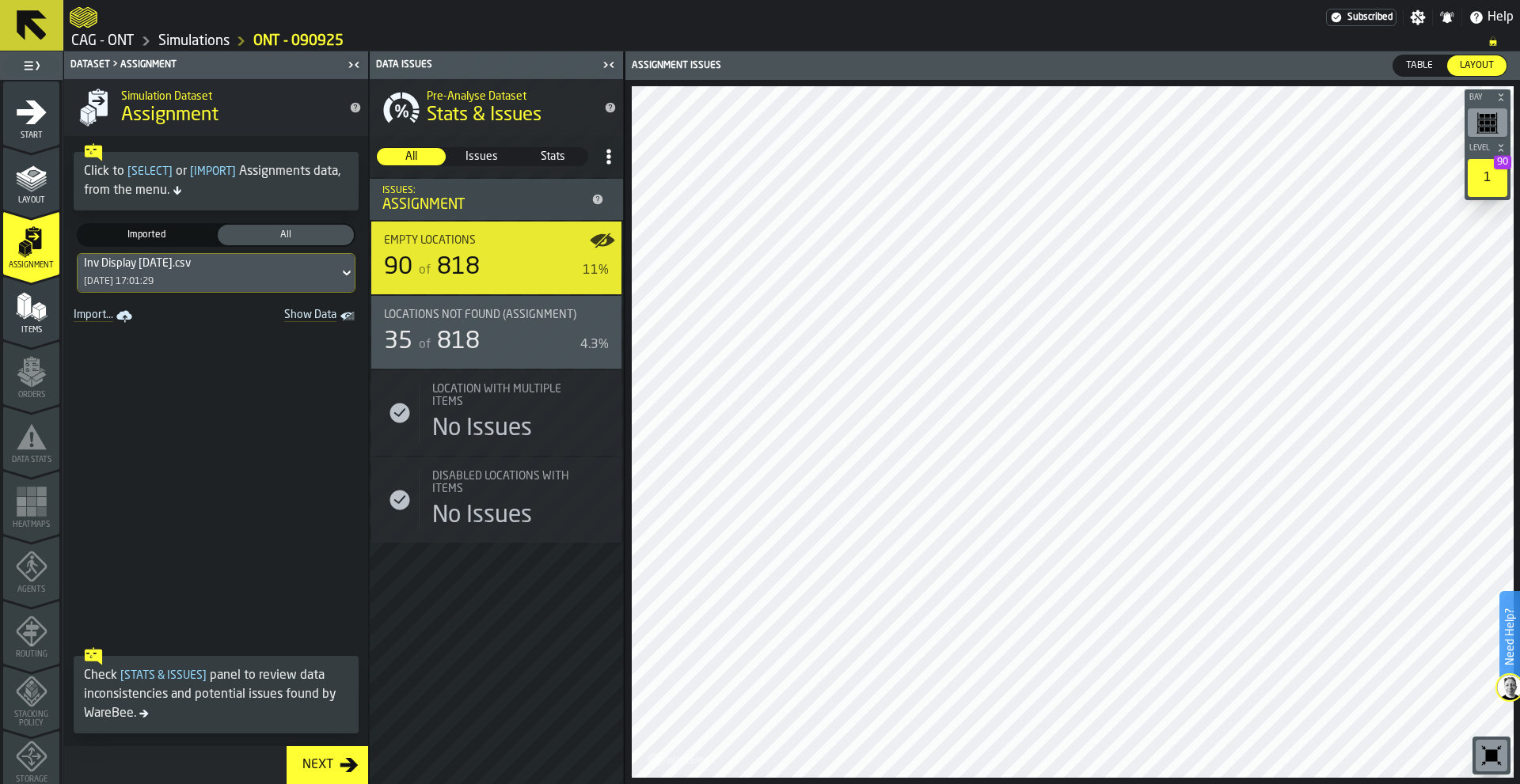
click at [505, 334] on div "35 of 818" at bounding box center [479, 342] width 190 height 28
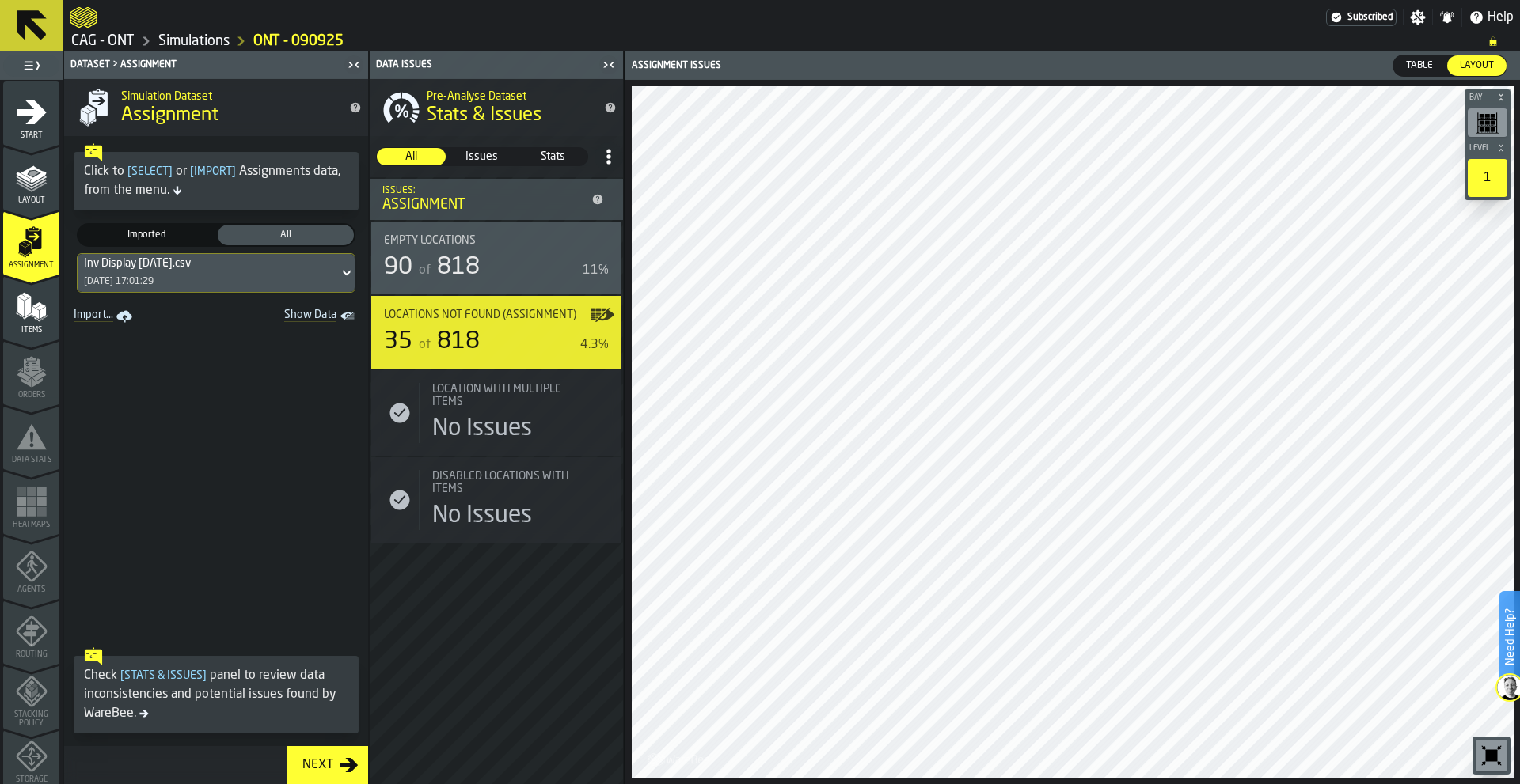
click at [598, 315] on rect "button-toggle-Show on Map" at bounding box center [599, 314] width 5 height 2
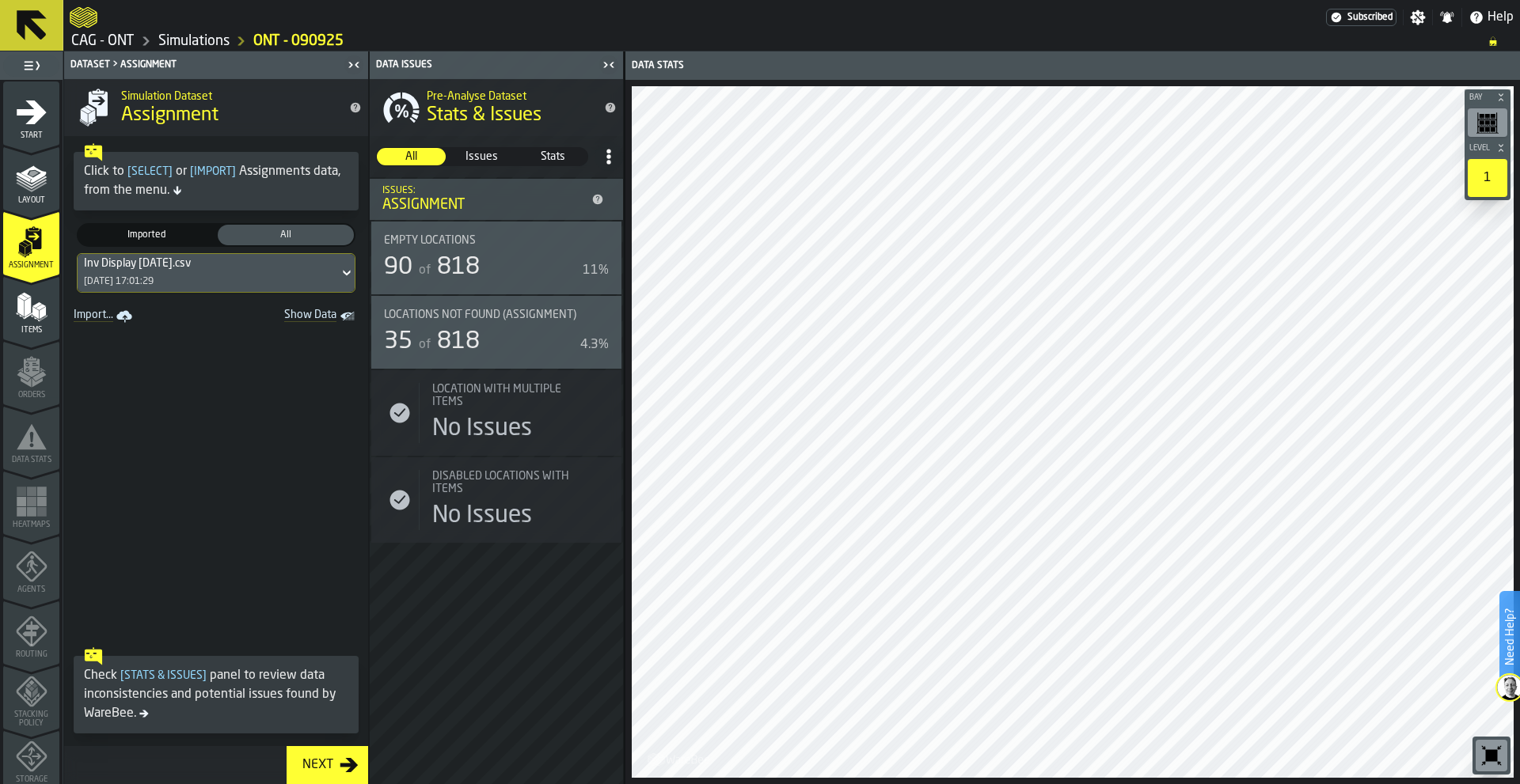
click at [502, 319] on span "Locations not found (Assignment)" at bounding box center [480, 315] width 192 height 13
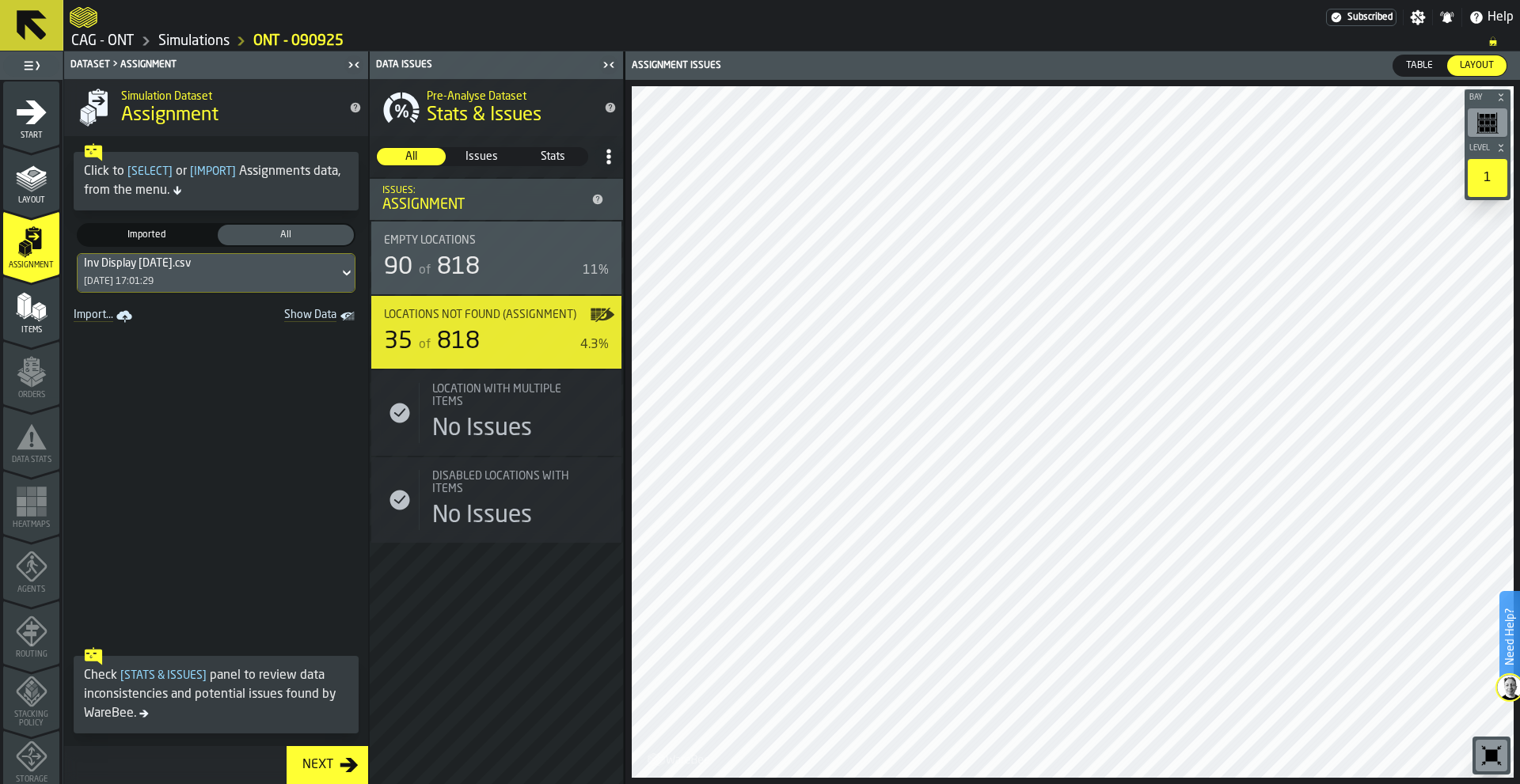
click at [503, 565] on div "Pre-Analyse Dataset Stats & Issues All All Issues Issues Stats Stats Issues: As…" at bounding box center [496, 432] width 254 height 705
click at [490, 161] on span "Issues" at bounding box center [481, 157] width 67 height 16
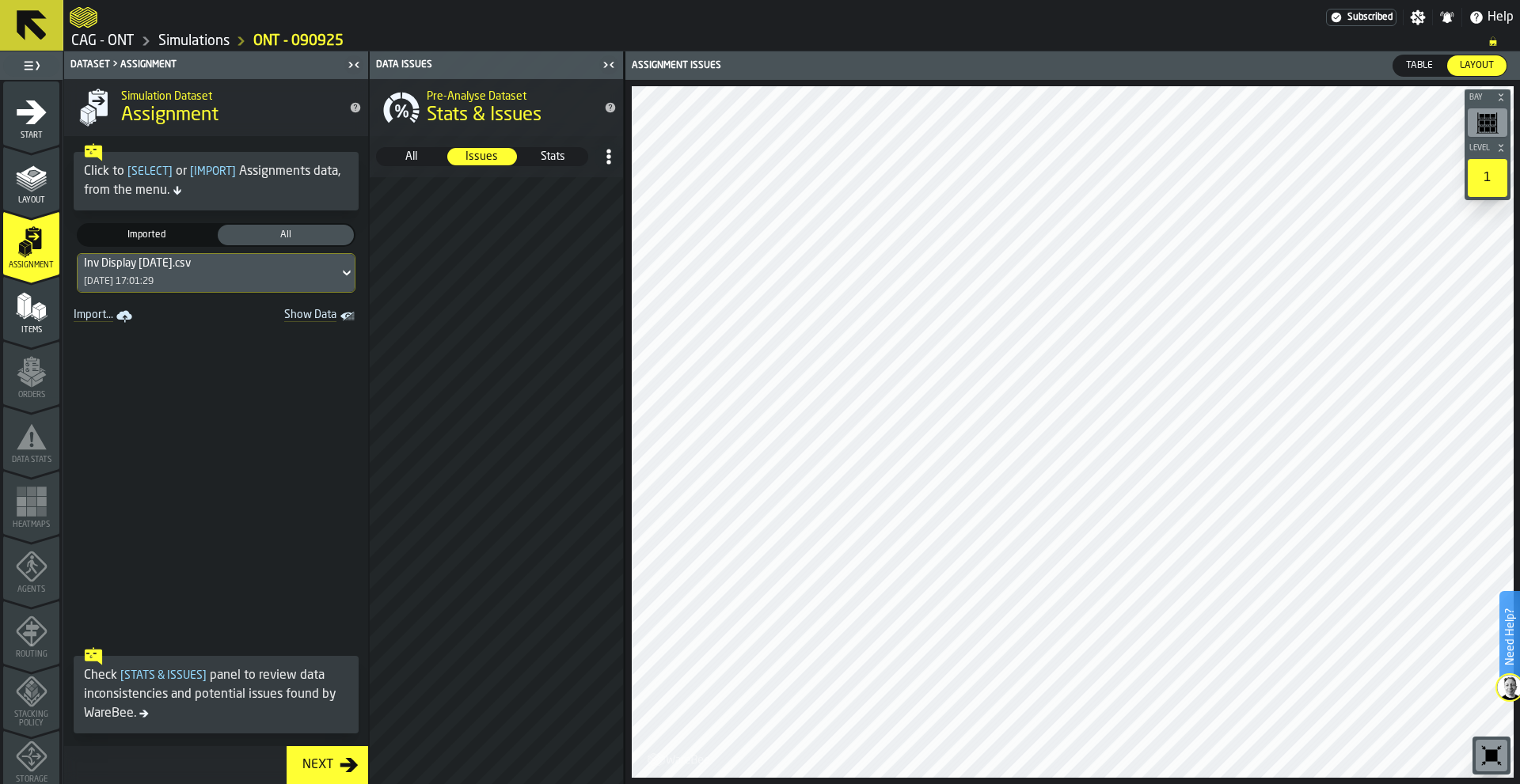
click at [403, 155] on span "All" at bounding box center [411, 157] width 67 height 16
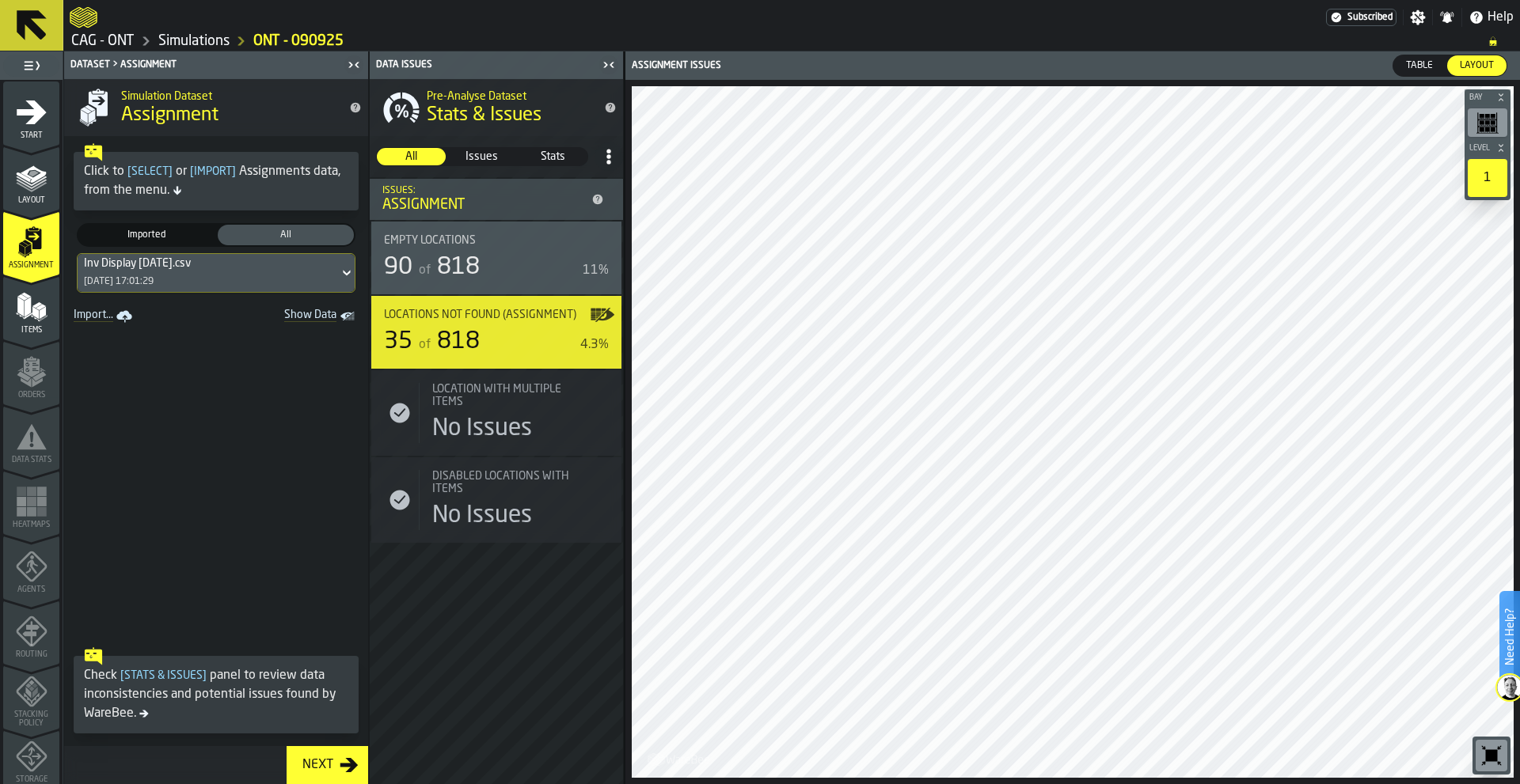
click at [330, 765] on div "Next" at bounding box center [318, 765] width 44 height 19
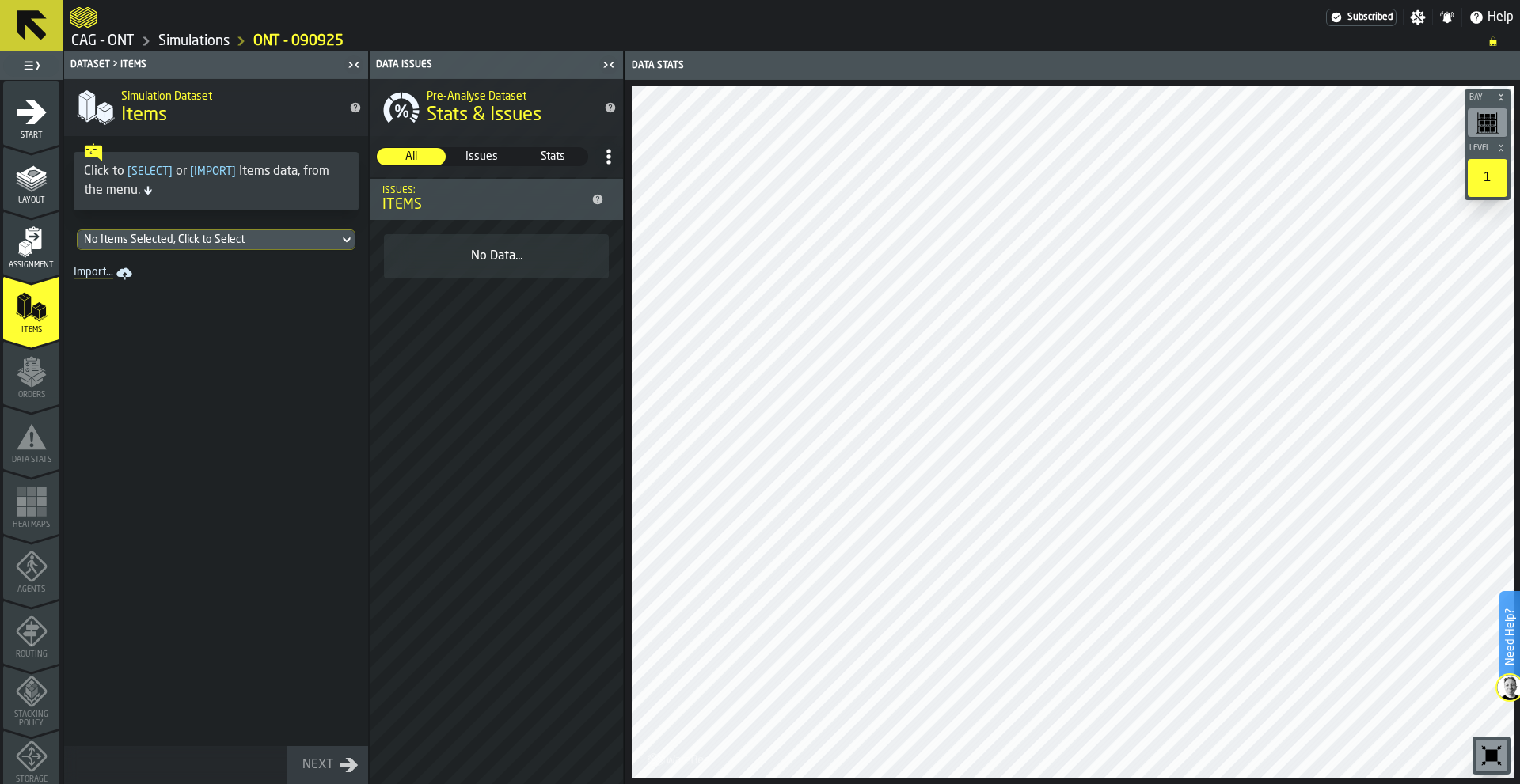
click at [252, 240] on div "No Items Selected, Click to Select" at bounding box center [208, 240] width 249 height 13
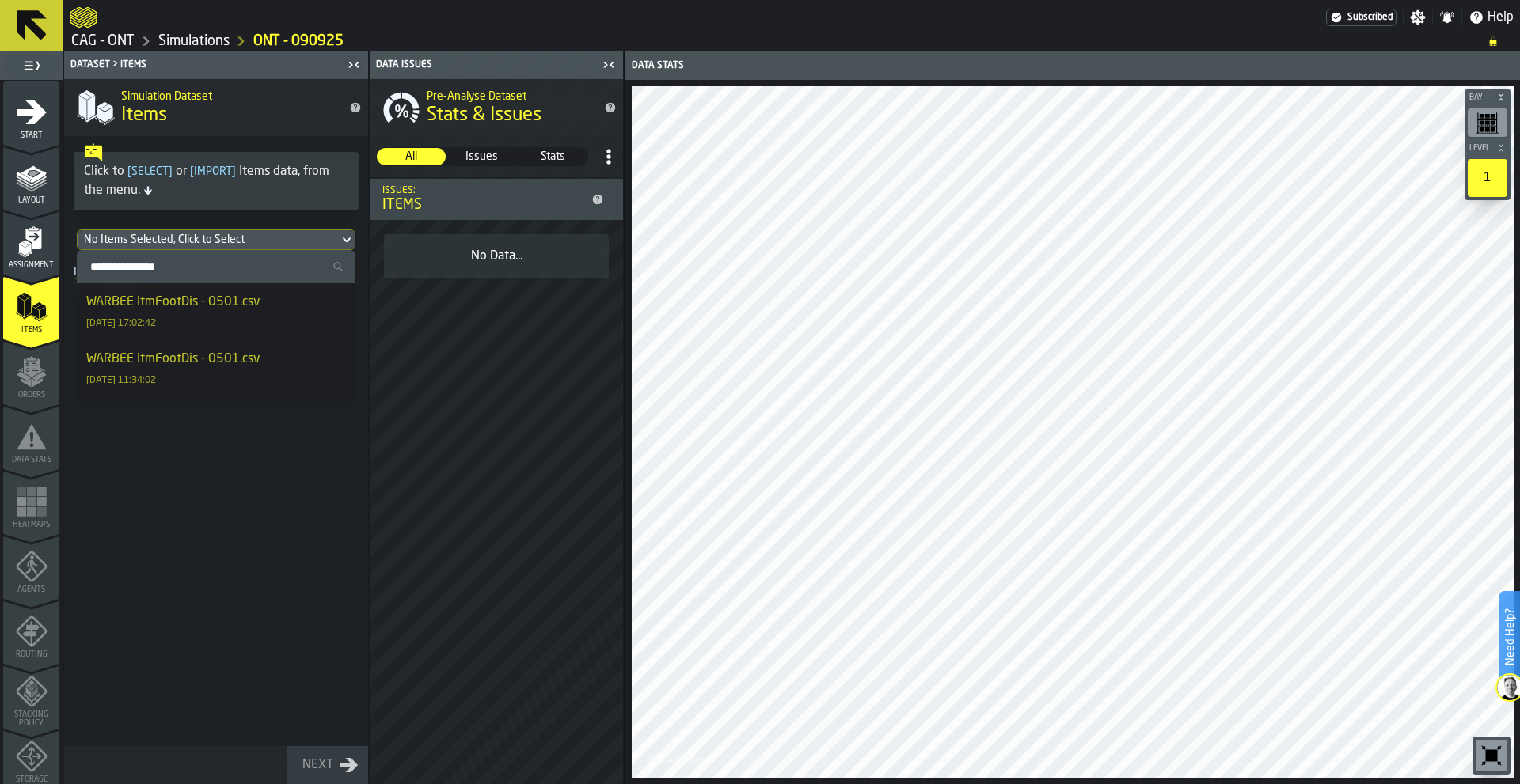
click at [243, 308] on div "WARBEE ItmFootDis - 0501.csv" at bounding box center [173, 302] width 173 height 19
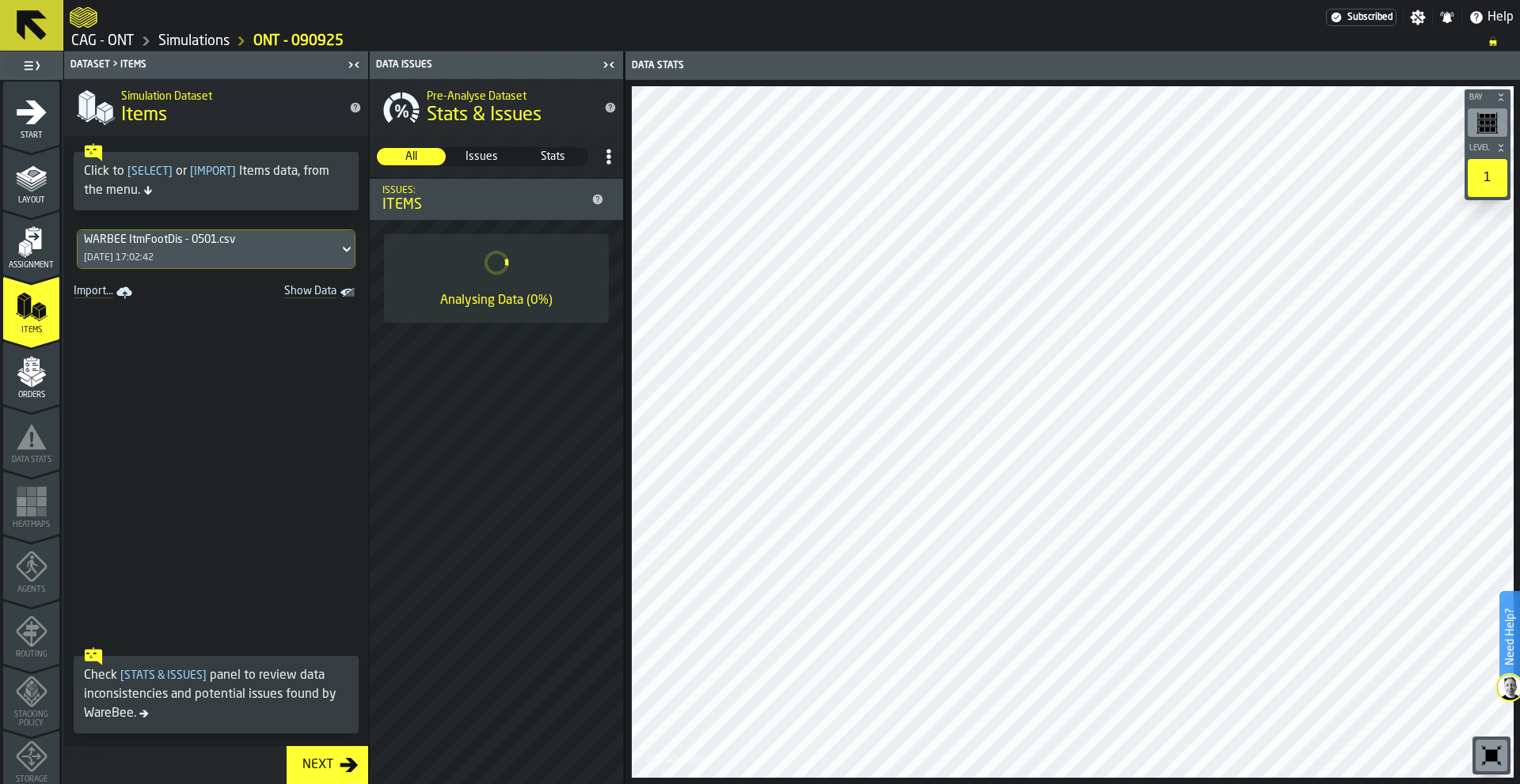
click at [0, 0] on polygon "Show Data" at bounding box center [0, 0] width 0 height 0
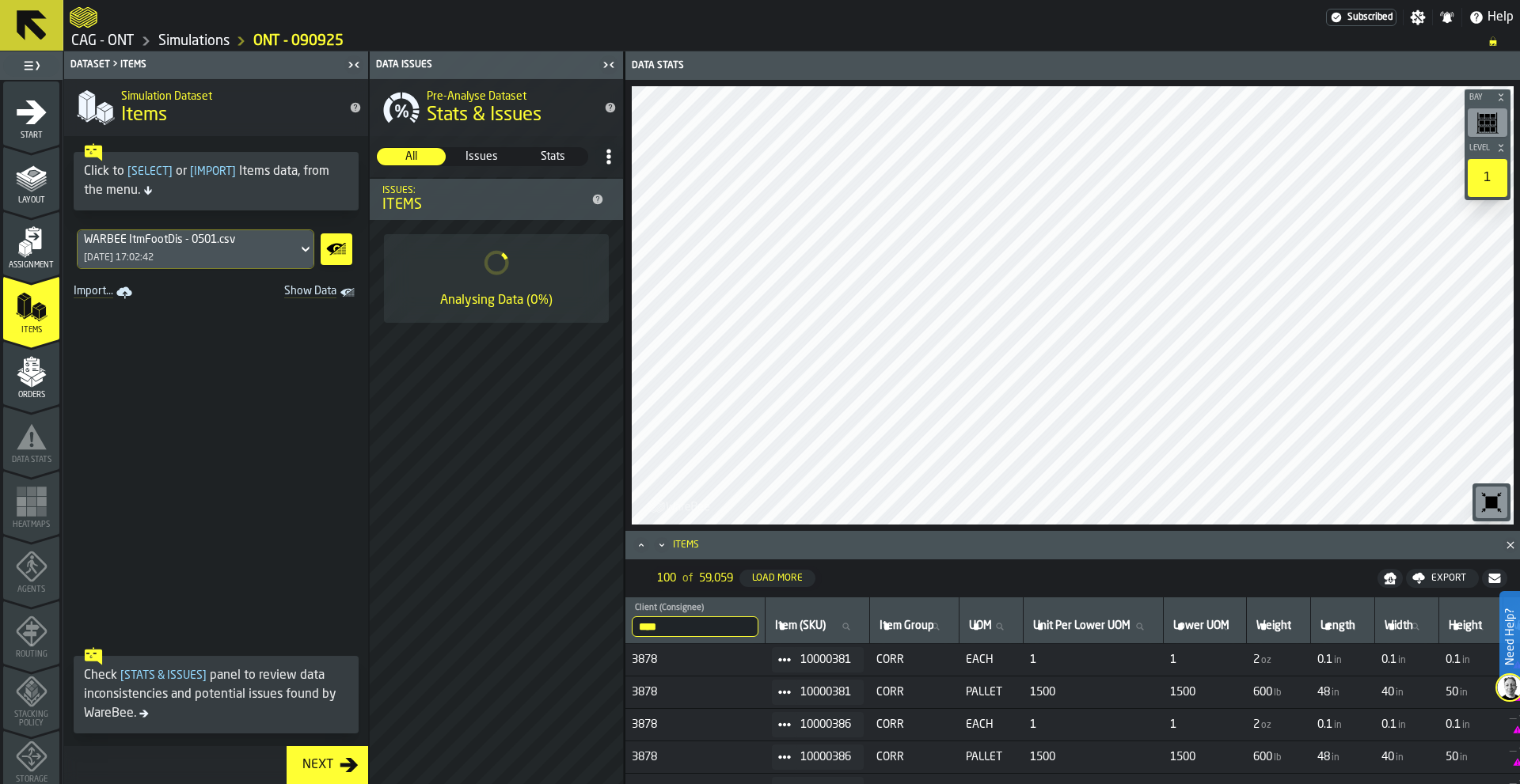
click at [282, 246] on div "WARBEE ItmFootDis - 0501.csv 09/09/2025, 17:02:42" at bounding box center [188, 249] width 220 height 38
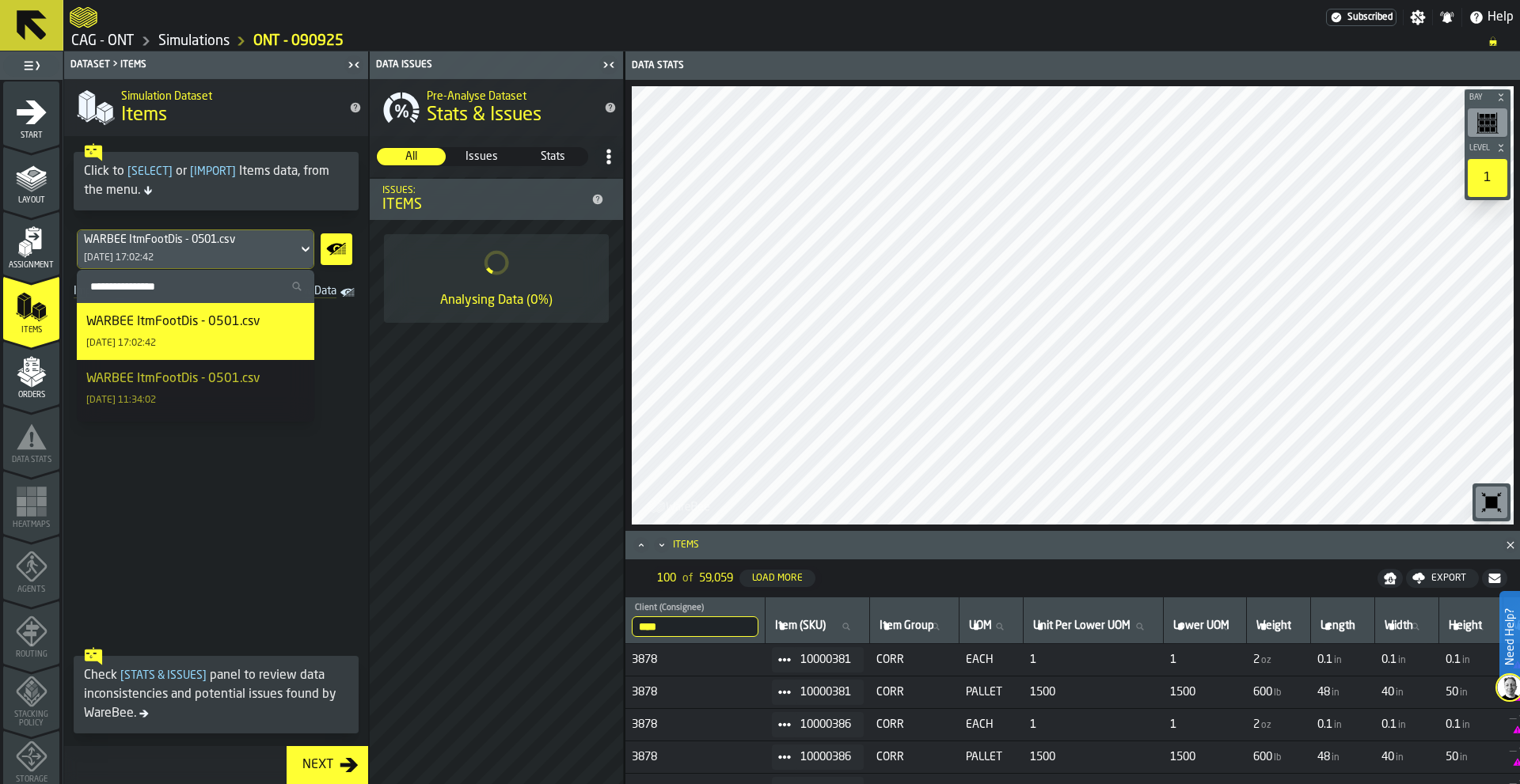
click at [224, 389] on div "WARBEE ItmFootDis - 0501.csv" at bounding box center [173, 378] width 173 height 19
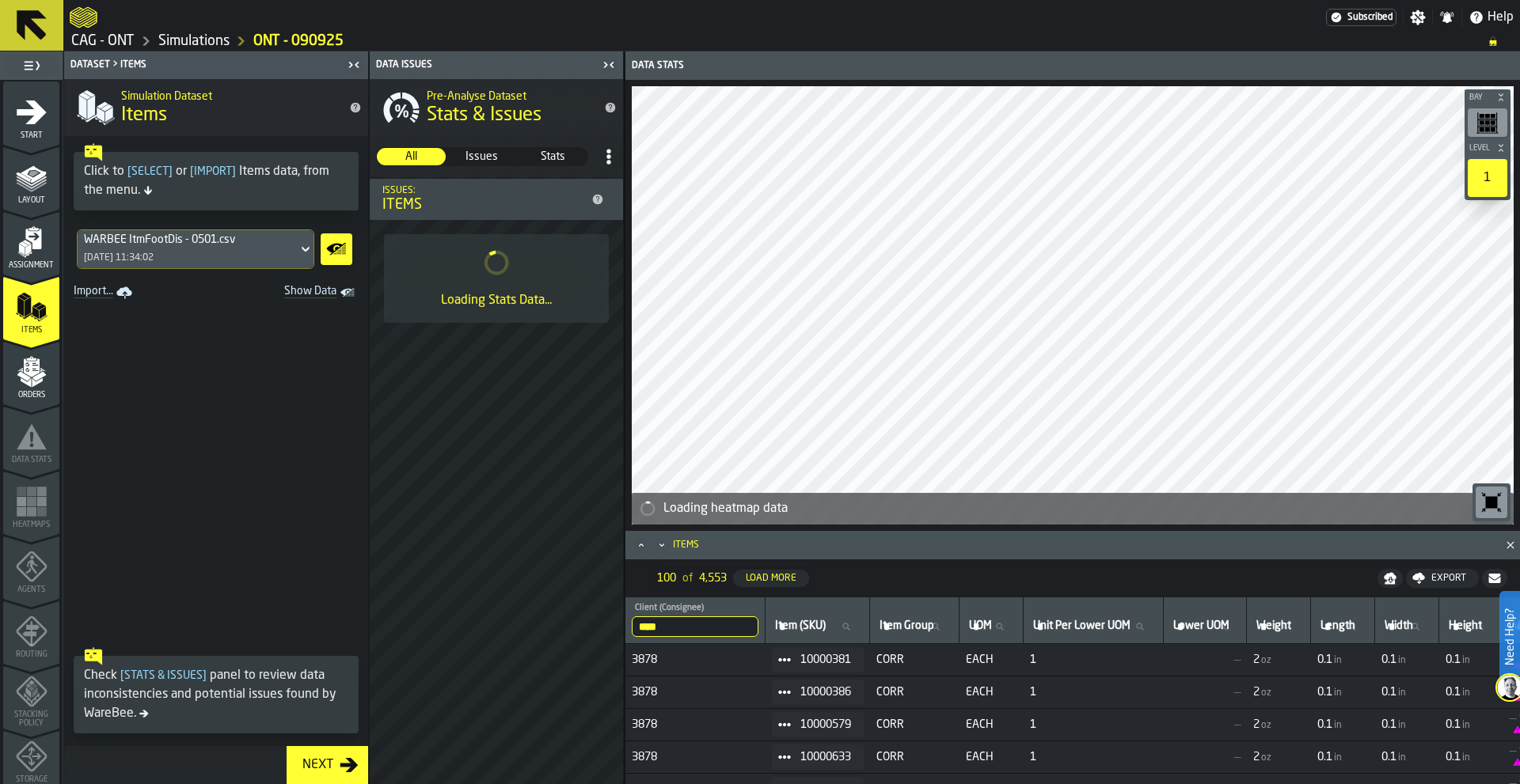
click at [241, 246] on div "WARBEE ItmFootDis - 0501.csv 08/05/2025, 11:34:02" at bounding box center [188, 249] width 220 height 38
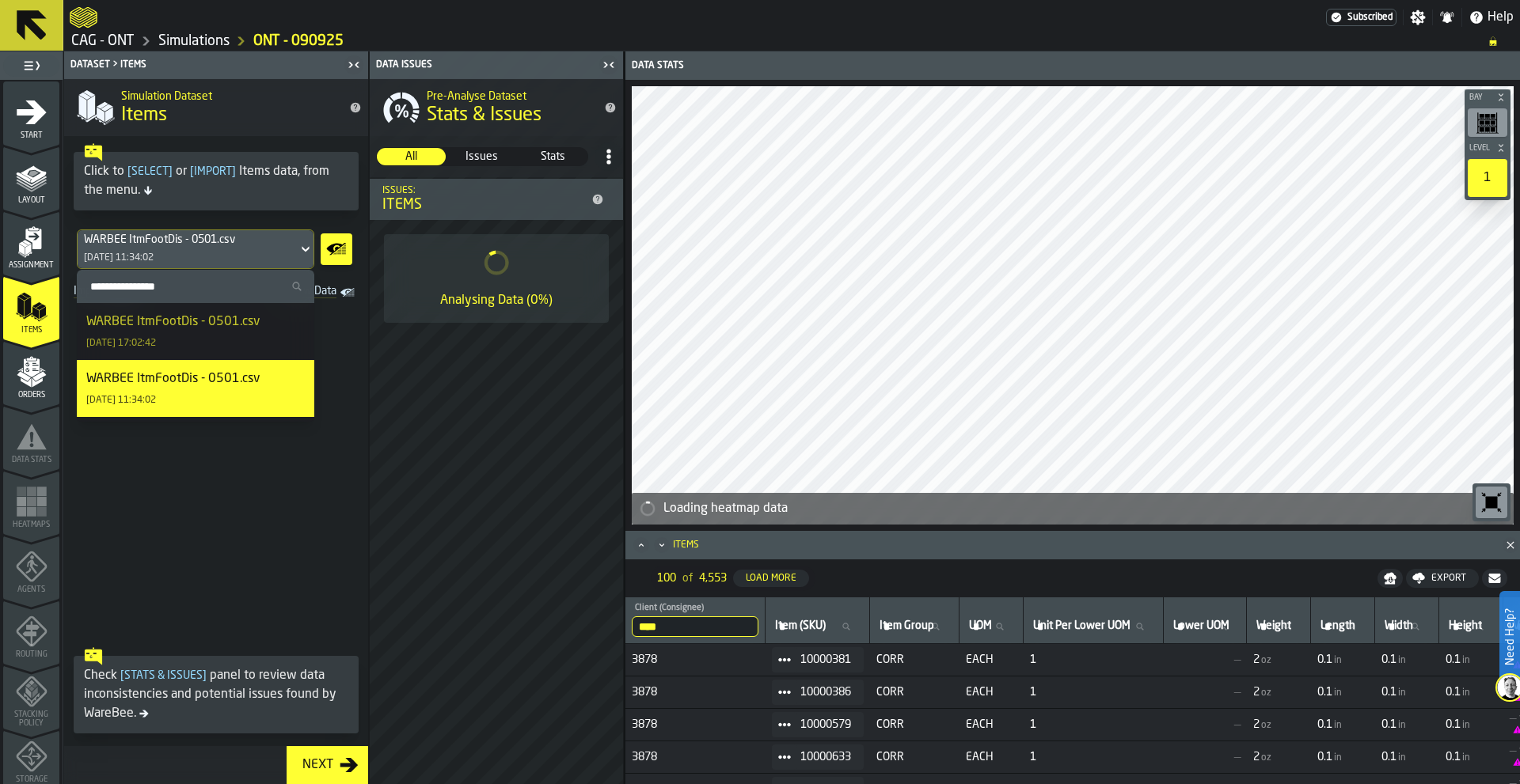
click at [213, 326] on div "WARBEE ItmFootDis - 0501.csv" at bounding box center [173, 322] width 173 height 19
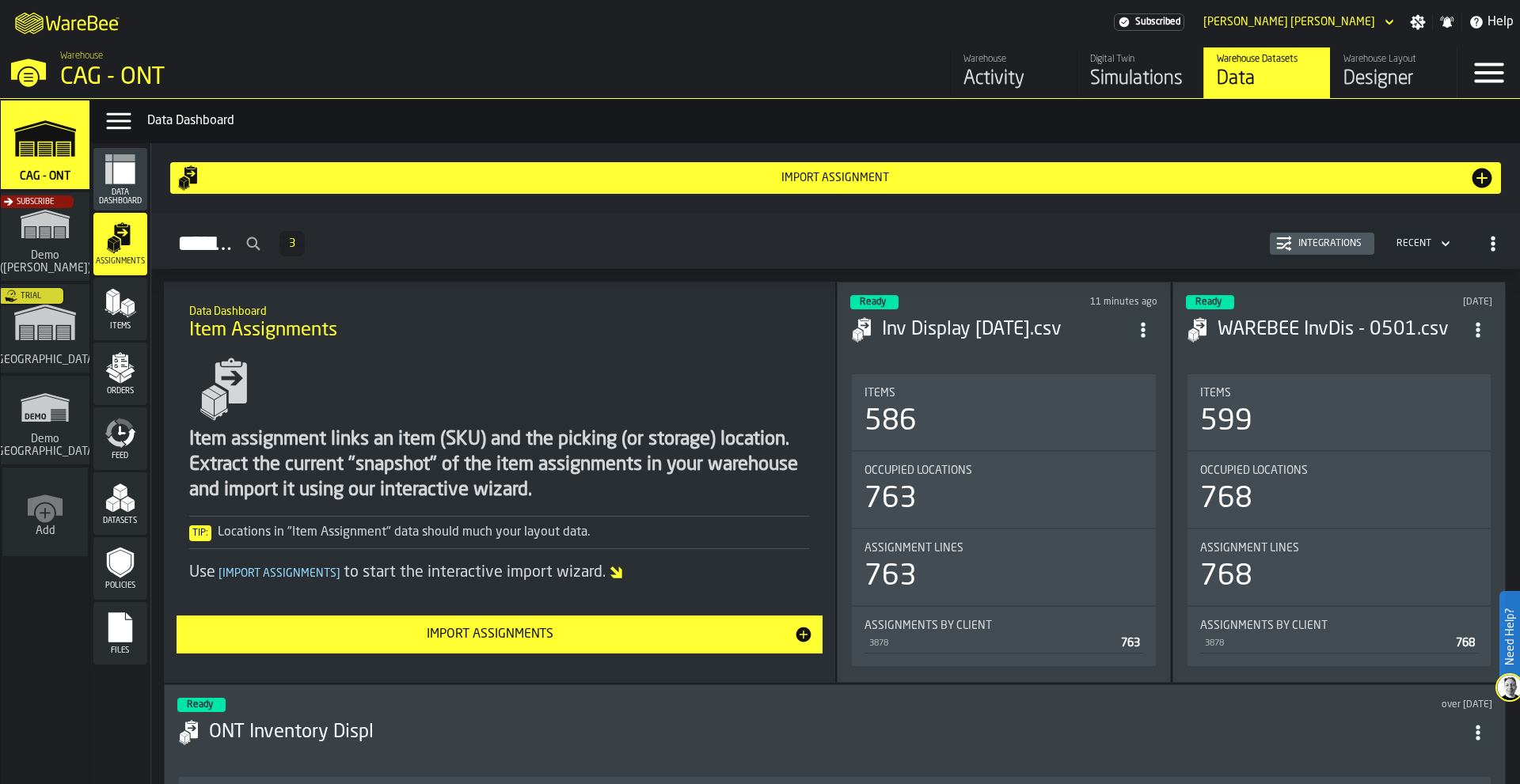
click at [955, 330] on h3 "Inv Display [DATE].csv" at bounding box center [1005, 330] width 246 height 25
